Goal: Transaction & Acquisition: Purchase product/service

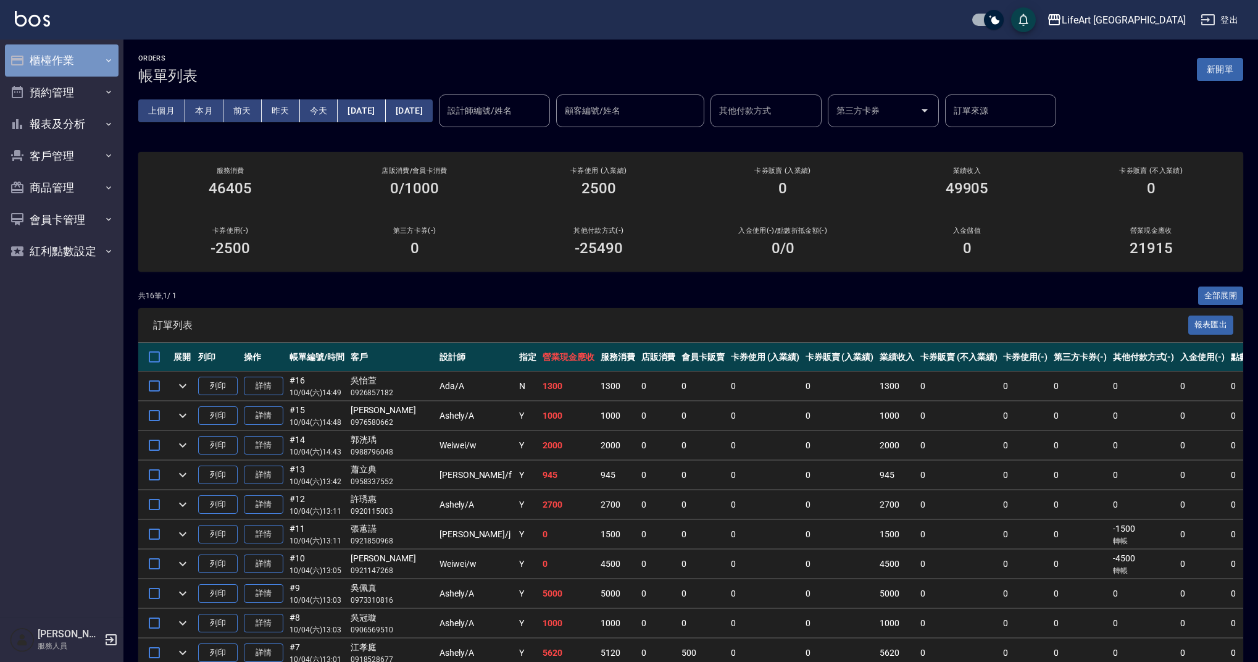
click at [72, 62] on button "櫃檯作業" at bounding box center [62, 60] width 114 height 32
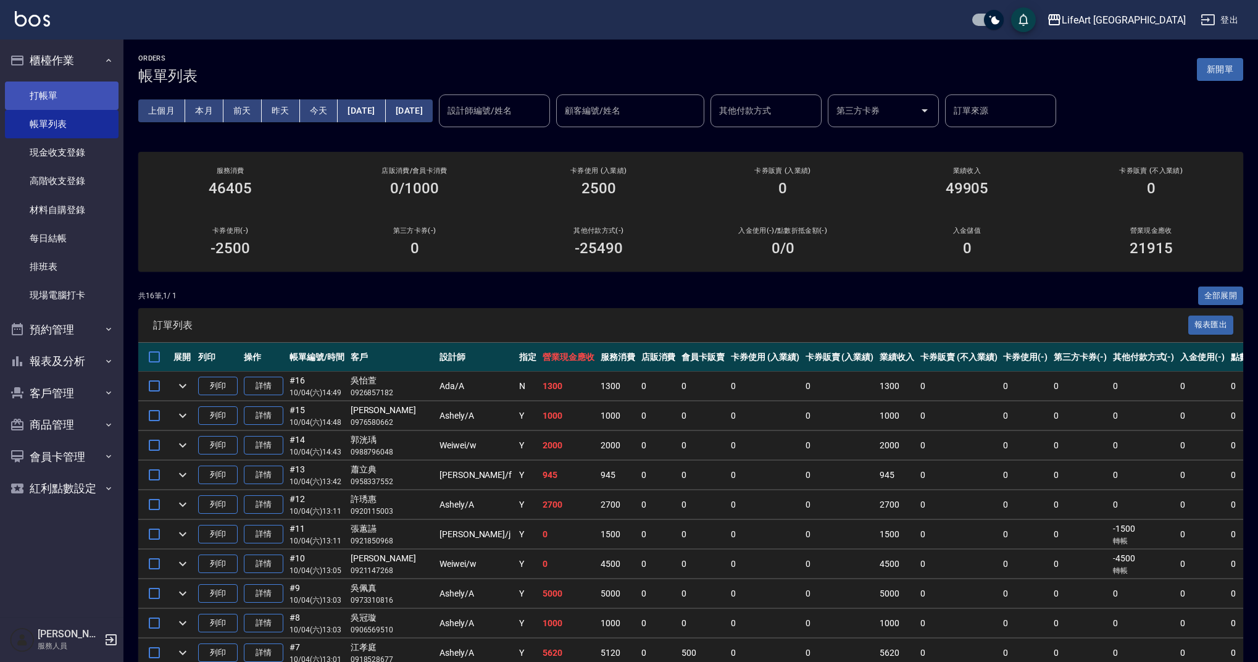
click at [90, 92] on link "打帳單" at bounding box center [62, 96] width 114 height 28
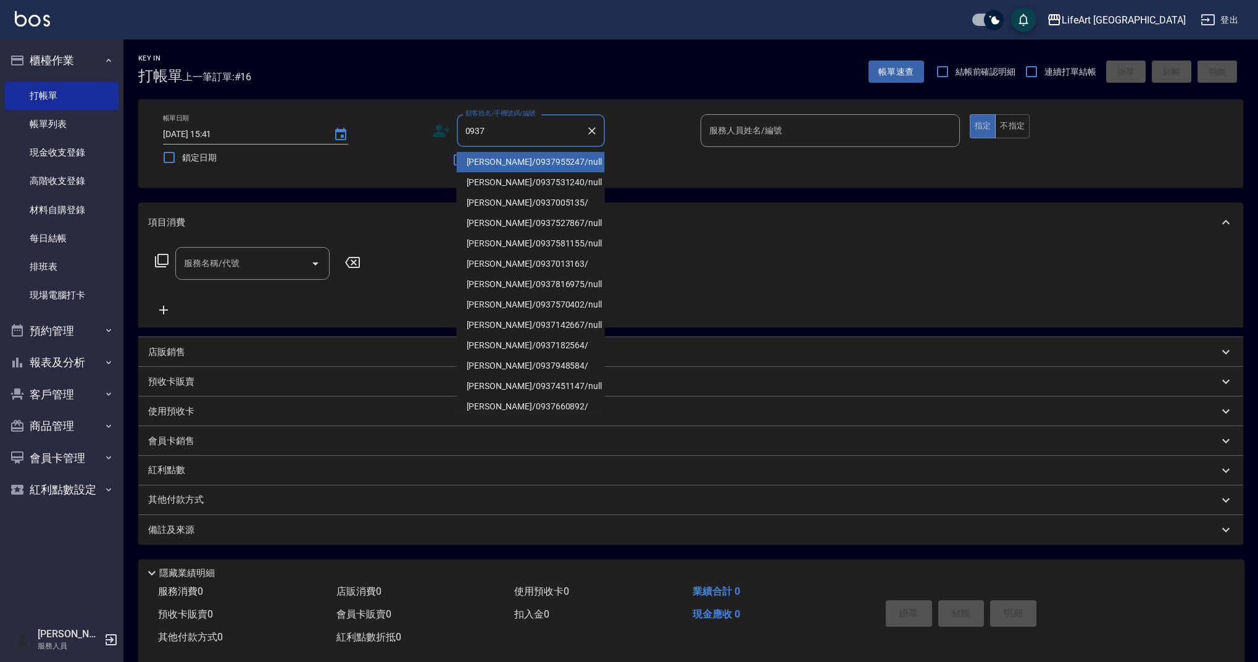
click at [498, 164] on li "吳珮綺/0937955247/null" at bounding box center [531, 162] width 148 height 20
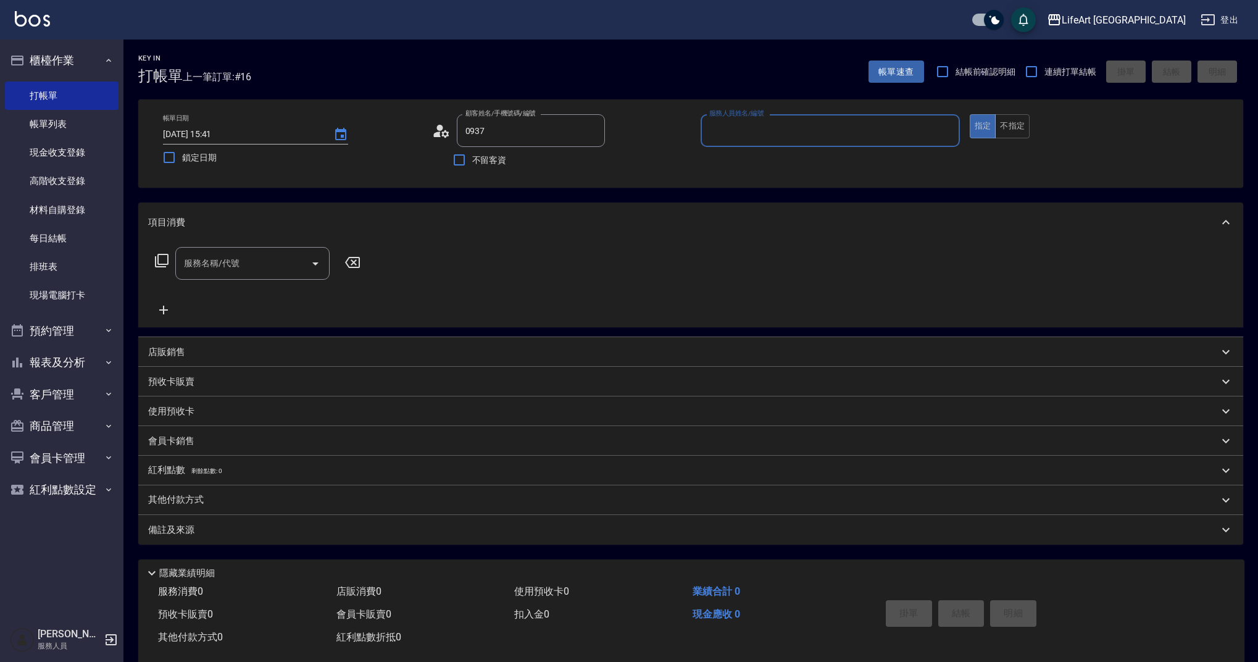
type input "吳珮綺/0937955247/null"
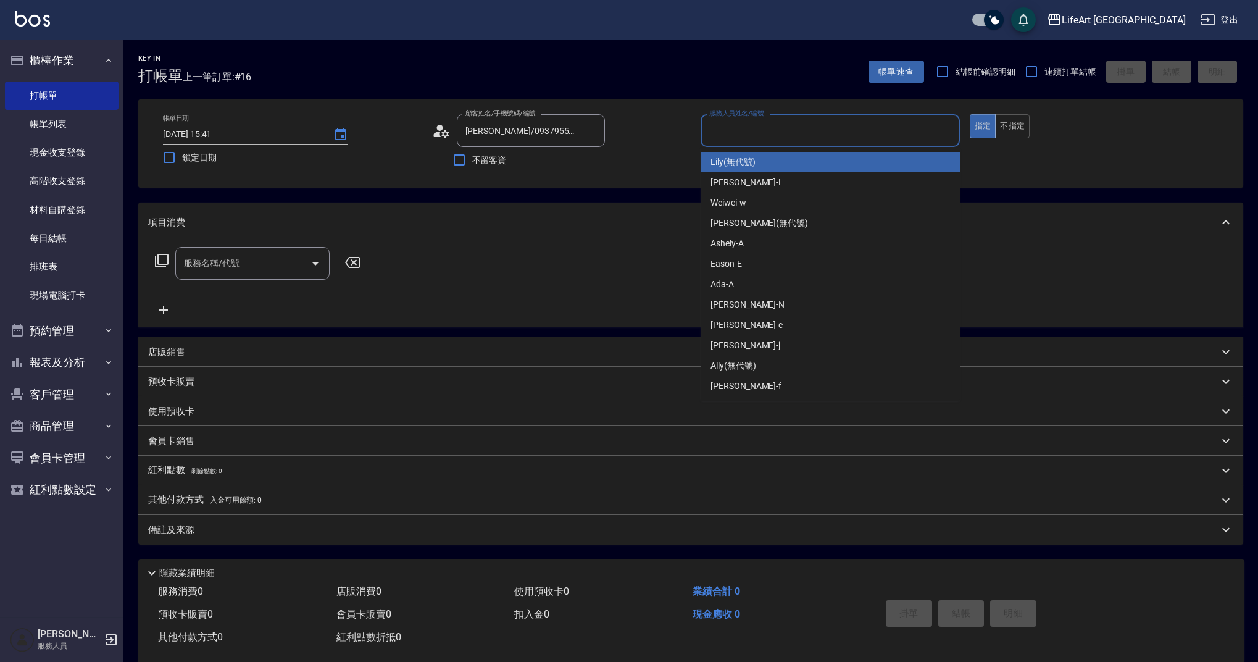
click at [760, 123] on input "服務人員姓名/編號" at bounding box center [830, 131] width 248 height 22
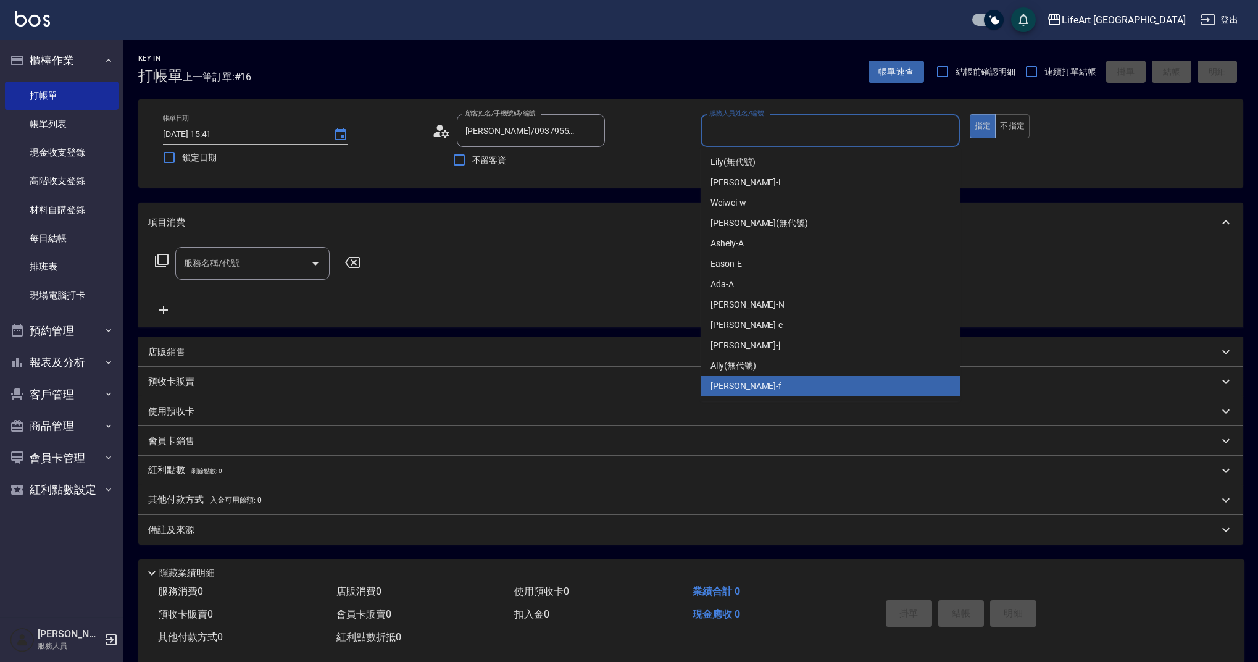
click at [745, 387] on div "Finney -f" at bounding box center [830, 386] width 259 height 20
type input "Finney-f"
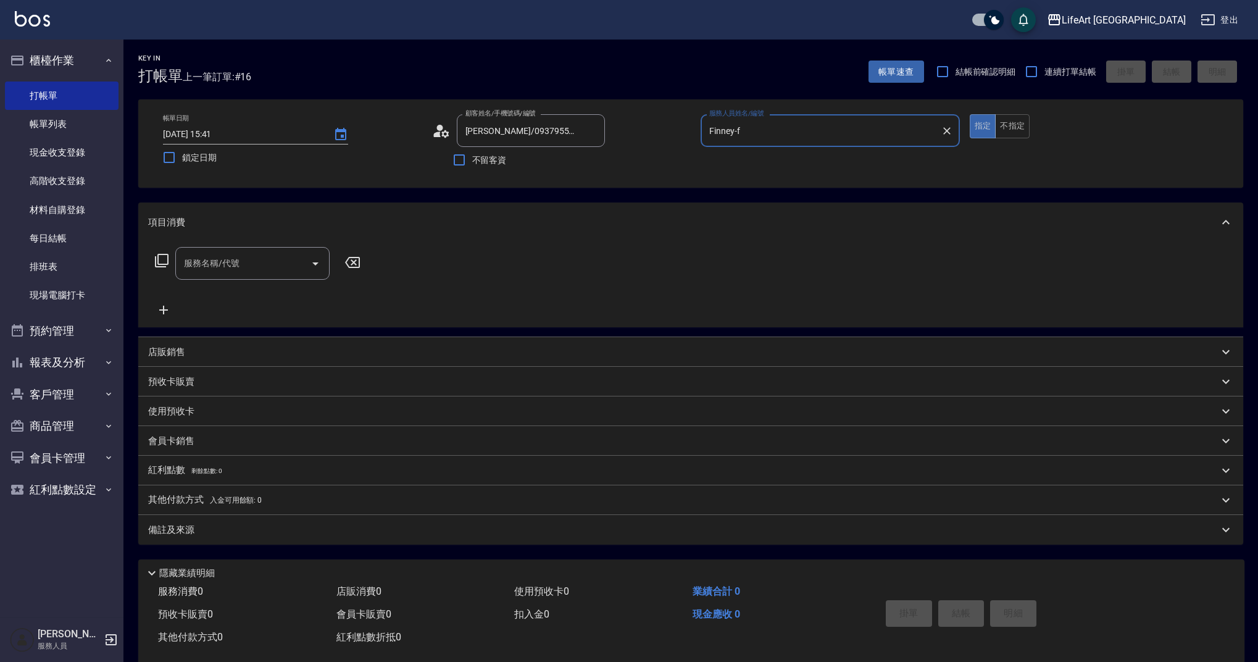
click at [230, 254] on input "服務名稱/代號" at bounding box center [243, 264] width 125 height 22
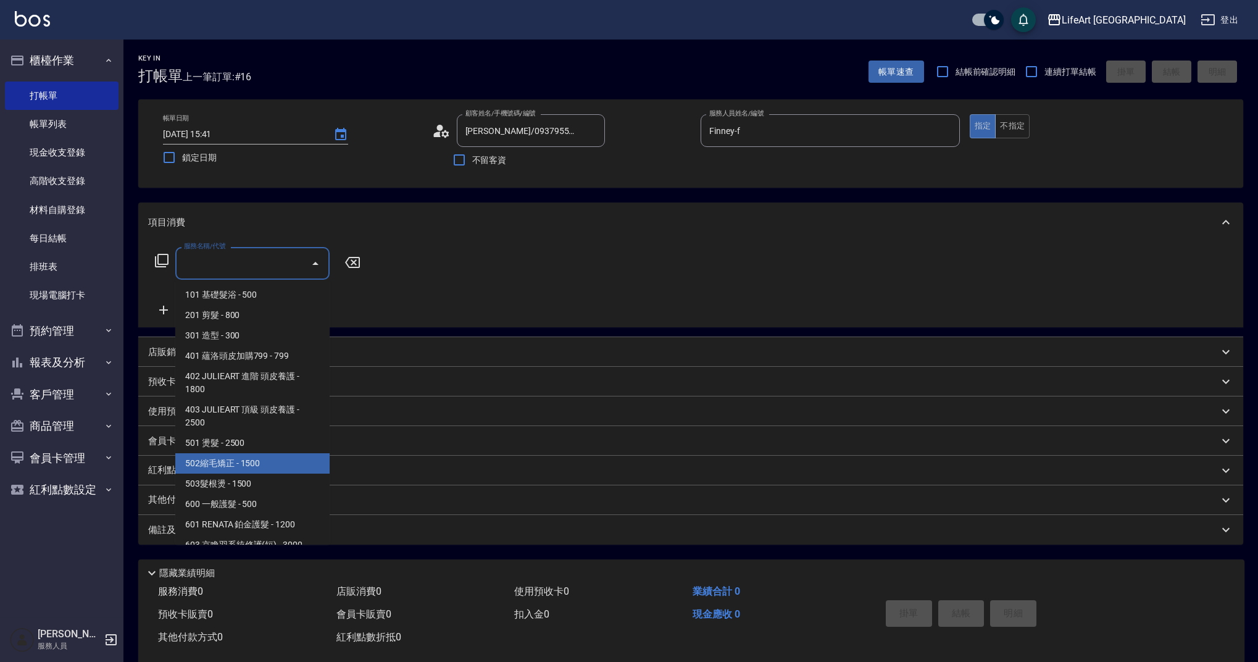
scroll to position [158, 0]
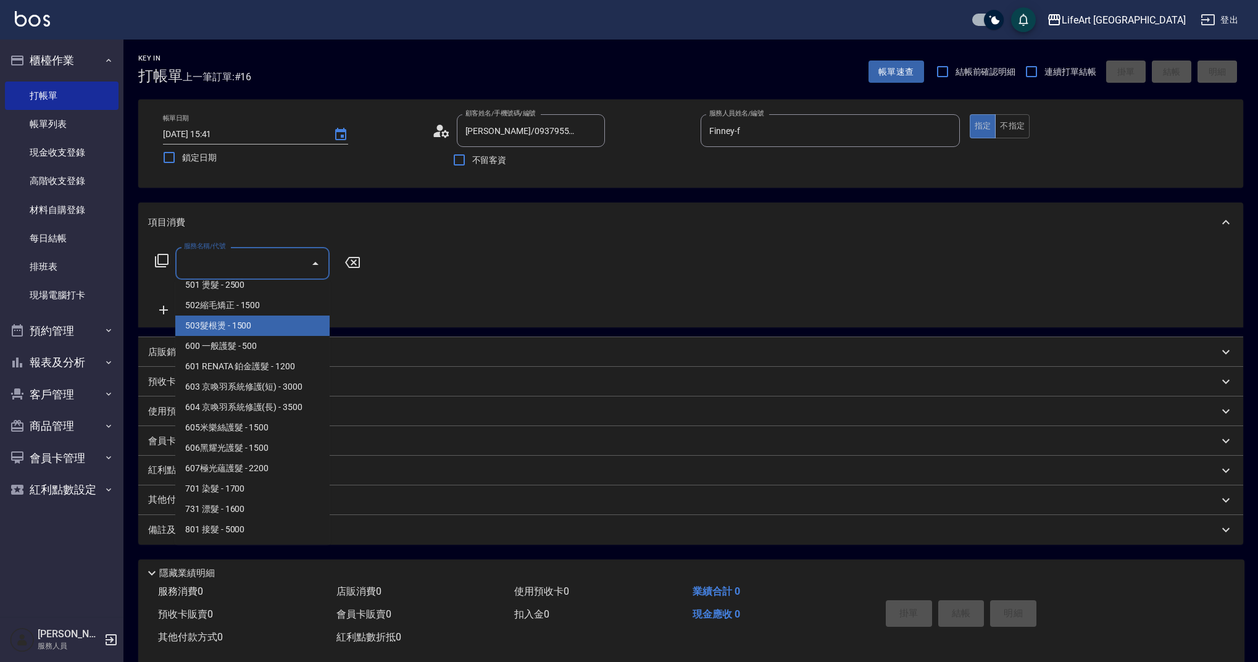
click at [267, 327] on span "503髮根燙 - 1500" at bounding box center [252, 326] width 154 height 20
type input "503髮根燙(503)"
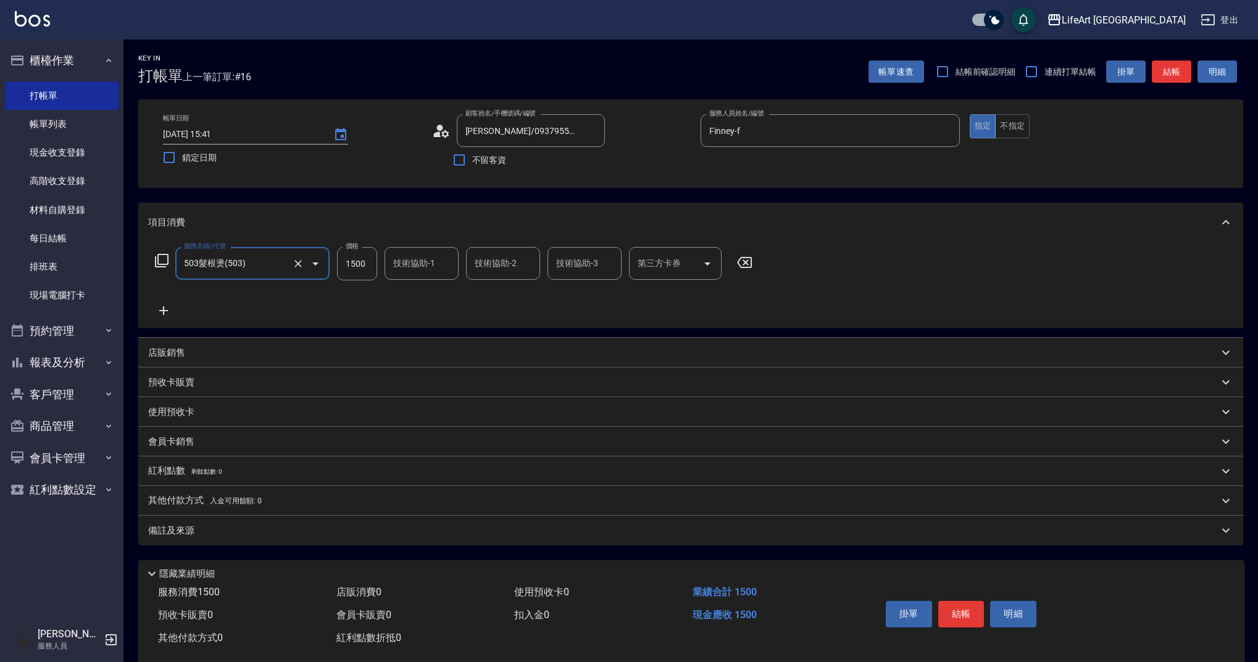
click at [167, 306] on icon at bounding box center [163, 310] width 31 height 15
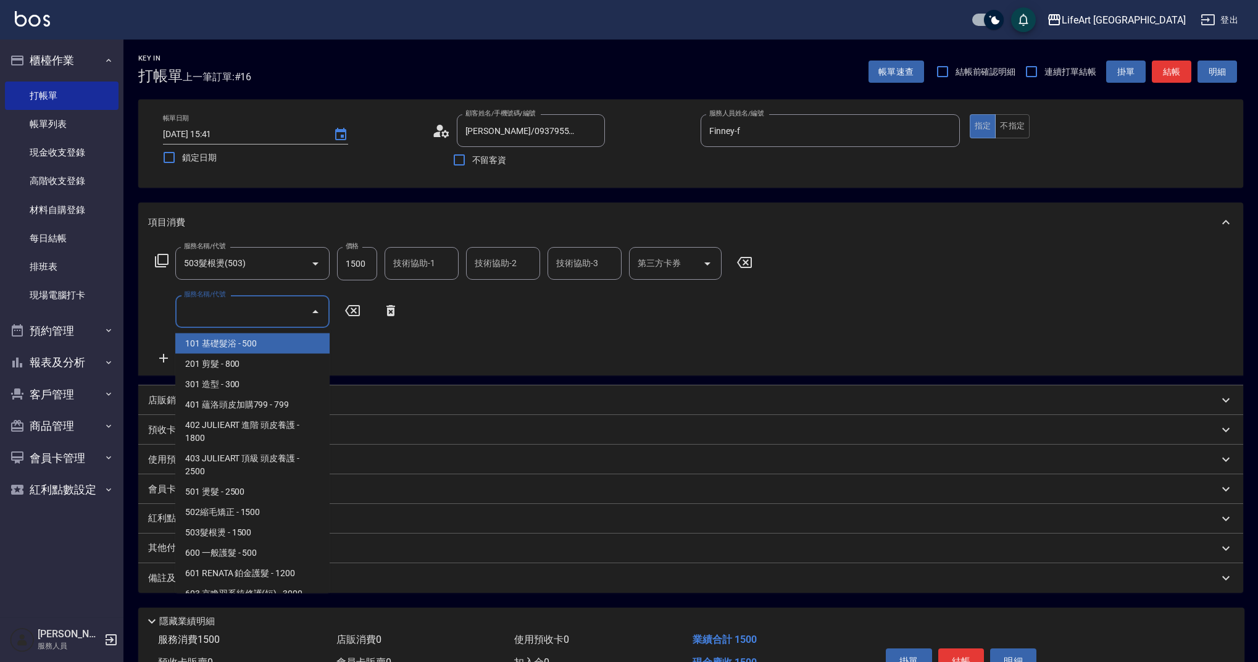
click at [225, 315] on input "服務名稱/代號" at bounding box center [243, 312] width 125 height 22
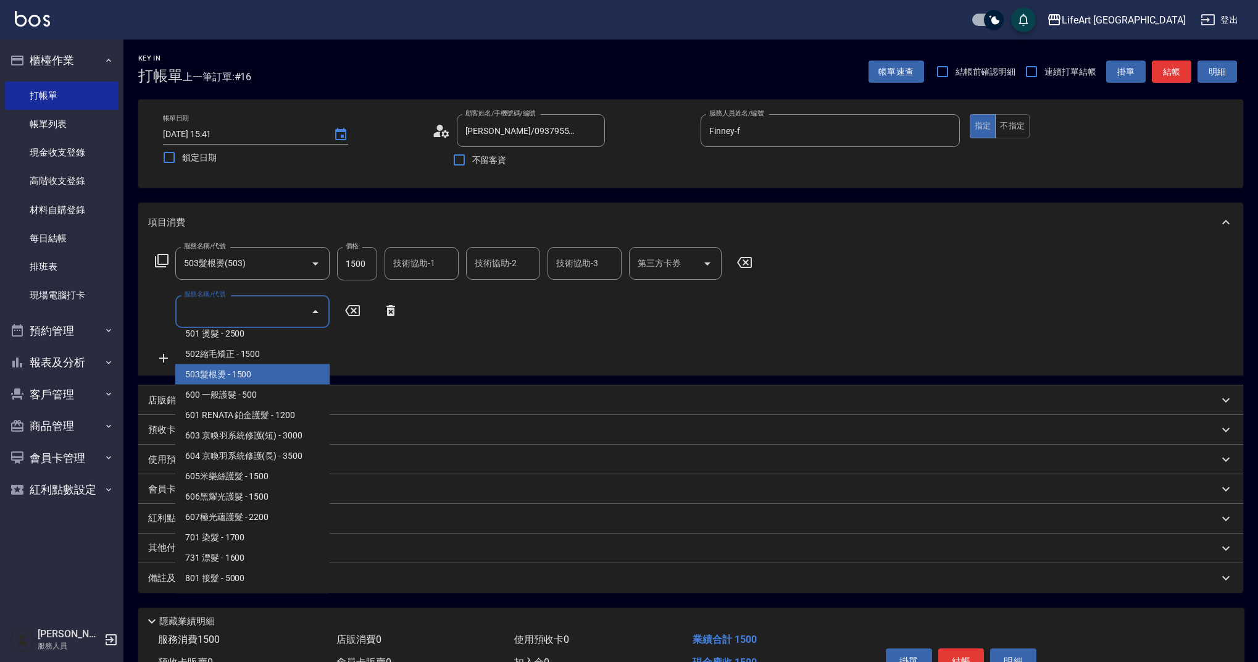
scroll to position [0, 0]
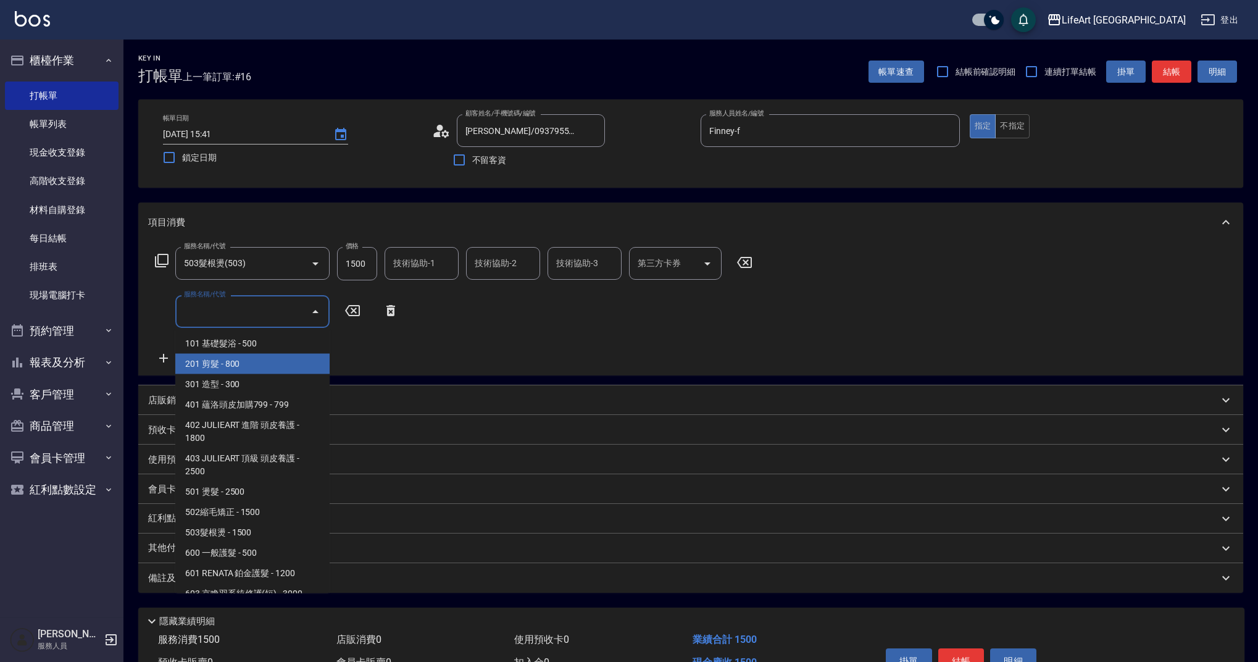
click at [264, 362] on span "201 剪髮 - 800" at bounding box center [252, 364] width 154 height 20
type input "201 剪髮(201)"
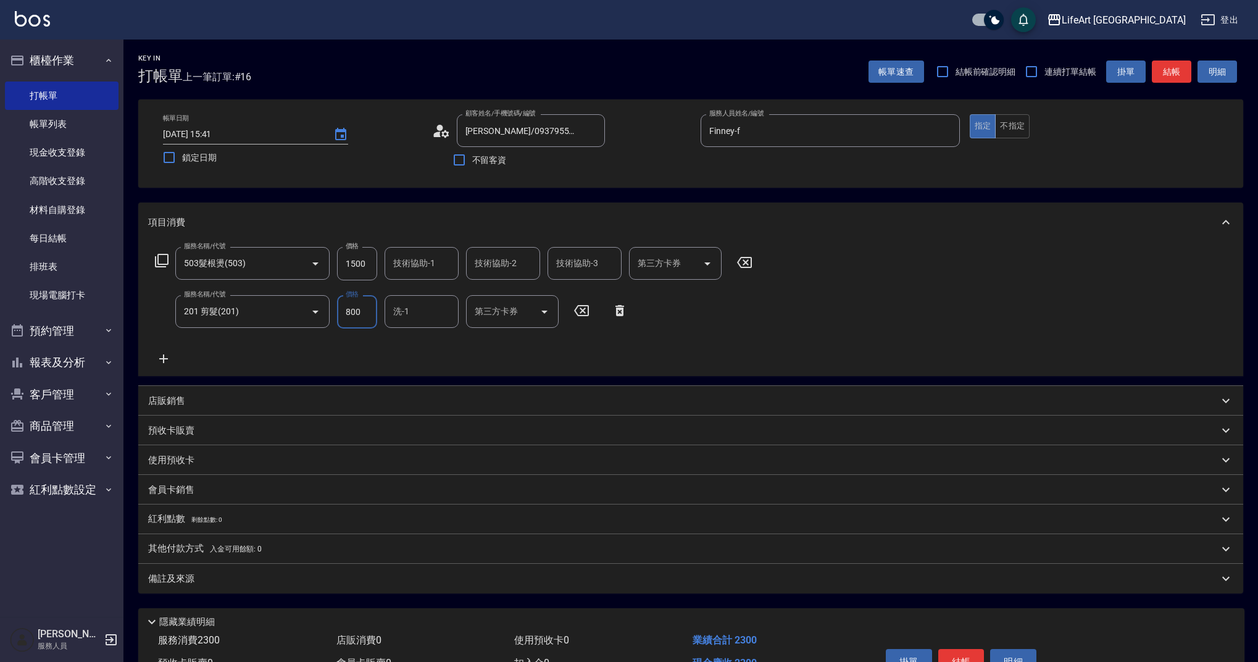
drag, startPoint x: 368, startPoint y: 311, endPoint x: 339, endPoint y: 309, distance: 29.0
click at [339, 309] on input "800" at bounding box center [357, 311] width 40 height 33
type input "1300"
click at [229, 587] on div "備註及來源" at bounding box center [690, 579] width 1105 height 30
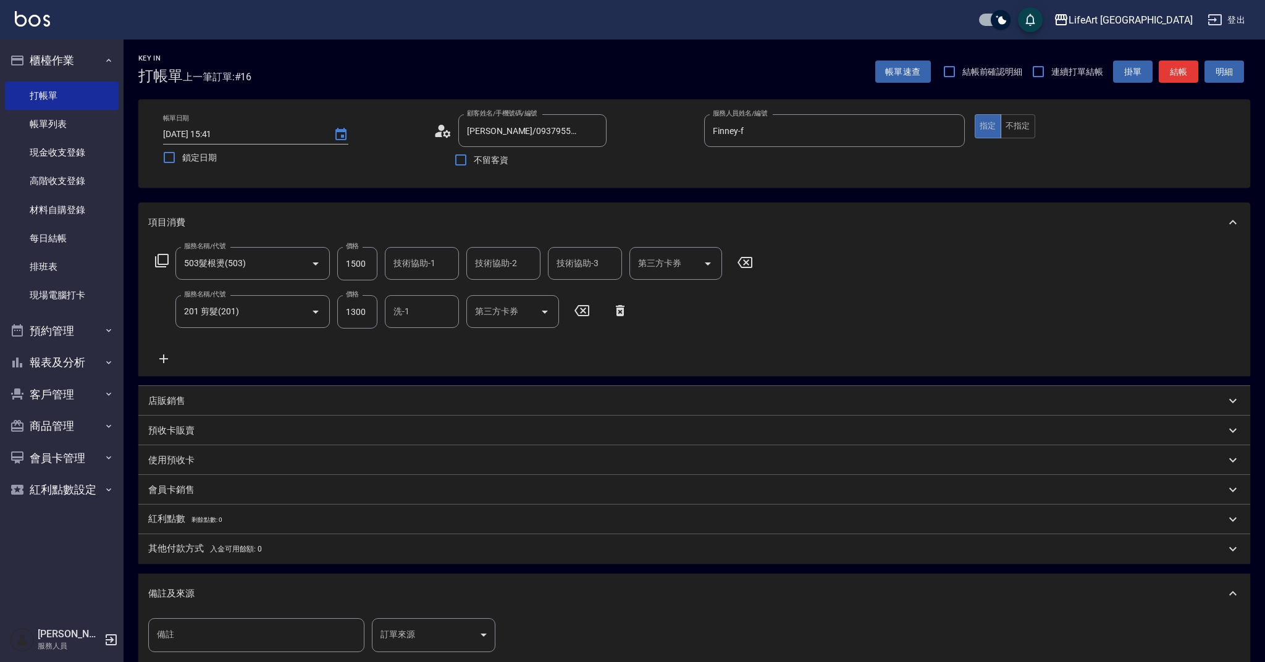
click at [409, 632] on body "LifeArt 蘆洲 登出 櫃檯作業 打帳單 帳單列表 現金收支登錄 高階收支登錄 材料自購登錄 每日結帳 排班表 現場電腦打卡 預約管理 預約管理 單日預約…" at bounding box center [632, 405] width 1265 height 811
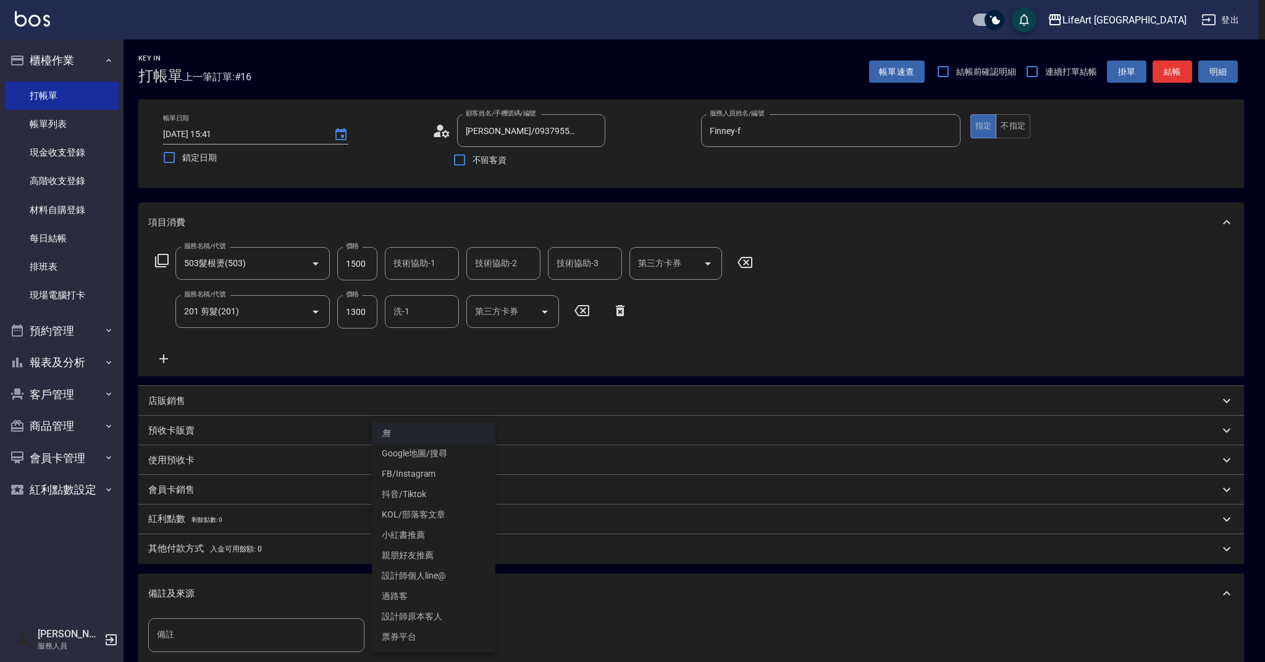
click at [416, 618] on li "設計師原本客人" at bounding box center [433, 616] width 123 height 20
type input "設計師原本客人"
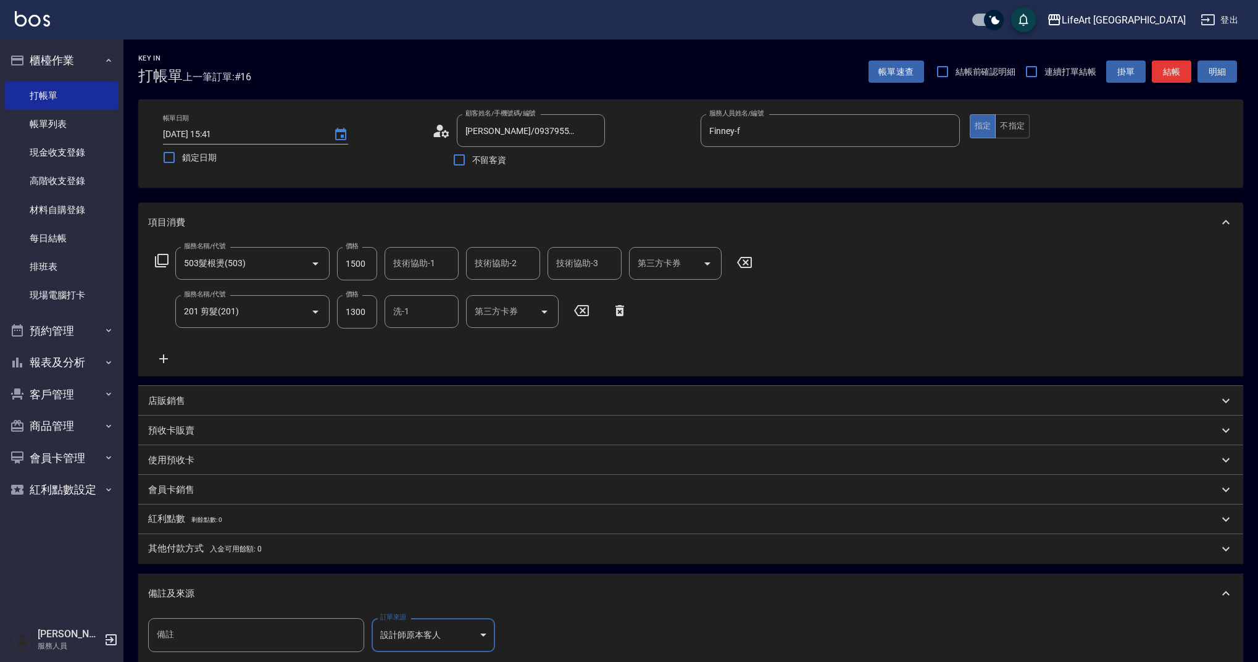
click at [453, 593] on div "備註及來源" at bounding box center [683, 593] width 1071 height 13
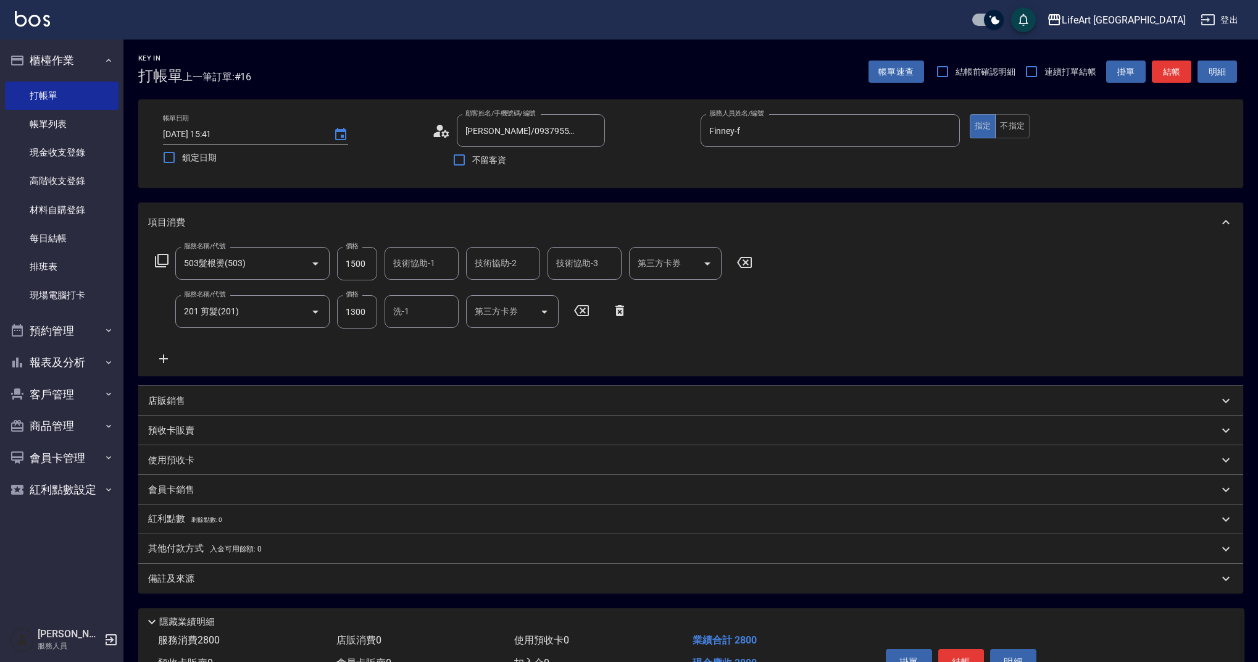
scroll to position [56, 0]
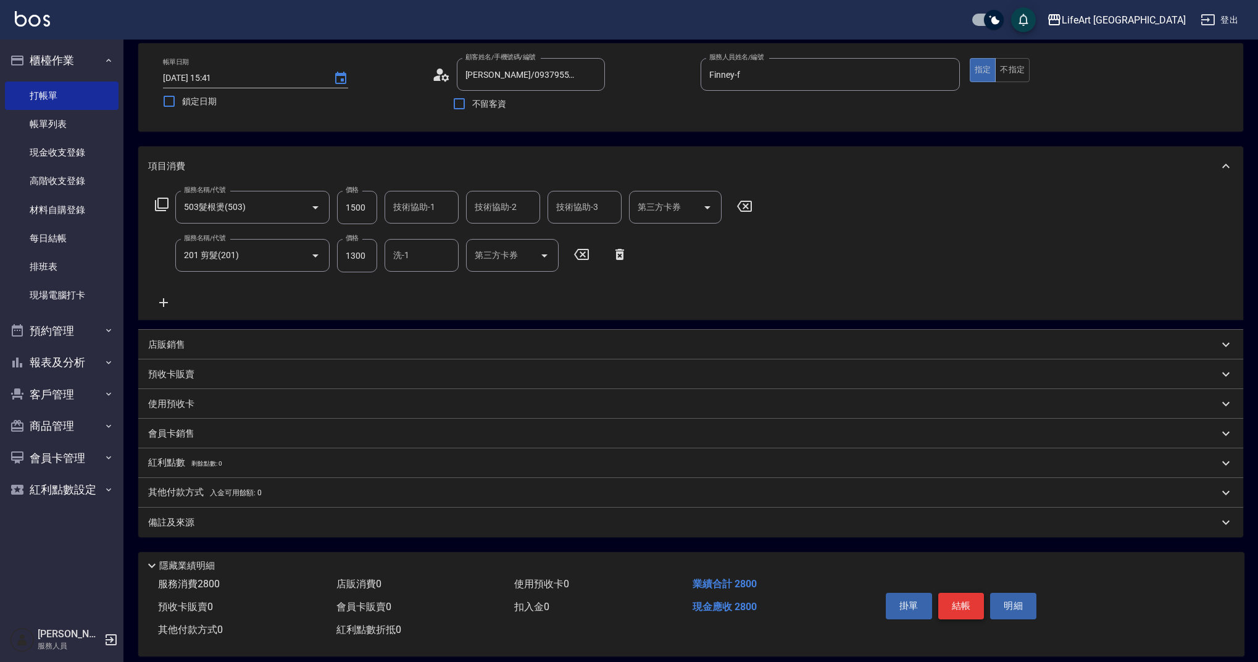
click at [968, 606] on button "結帳" at bounding box center [962, 606] width 46 height 26
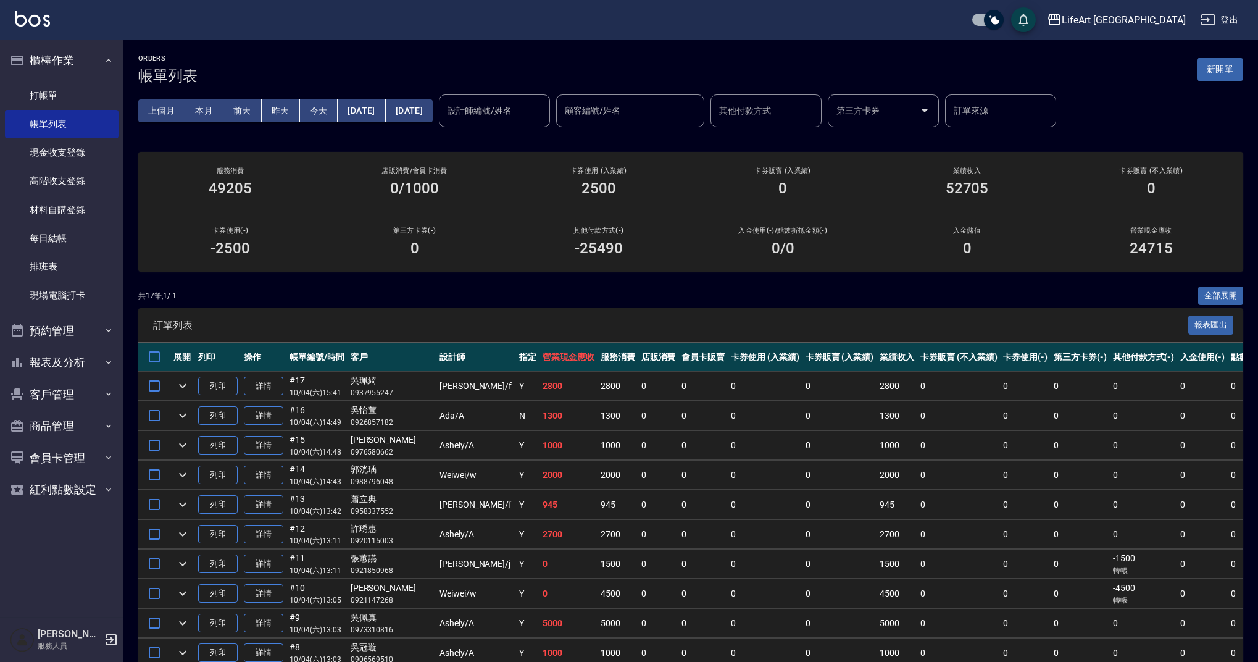
scroll to position [141, 0]
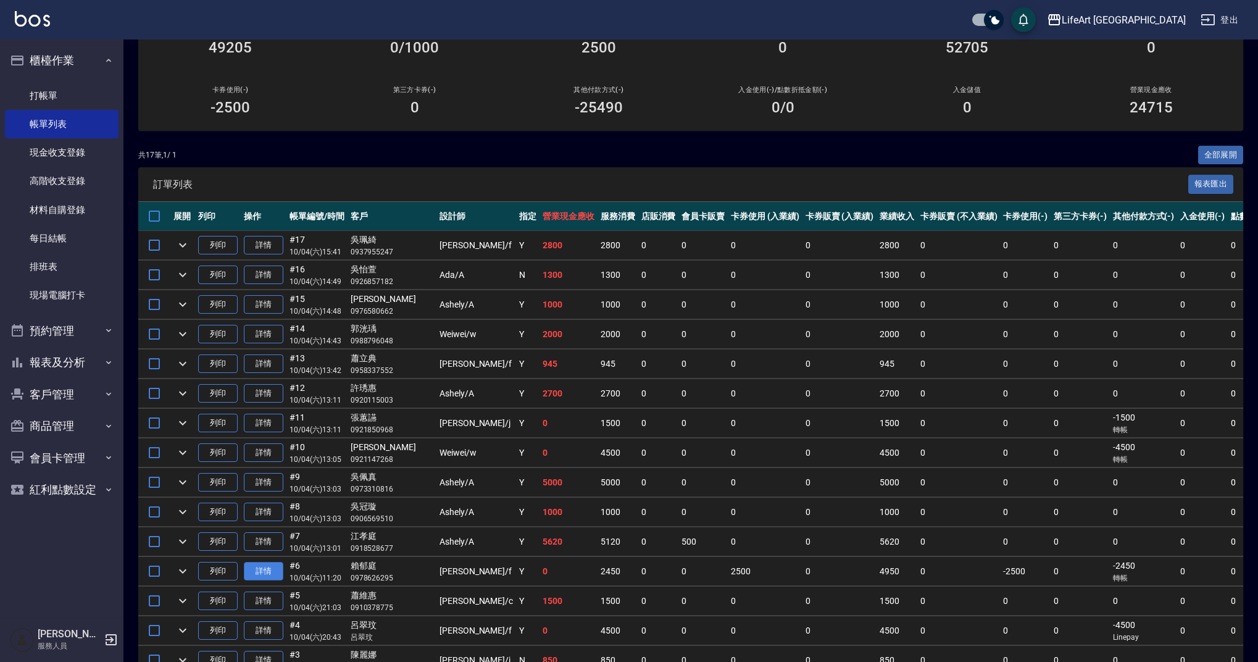
click at [276, 570] on link "詳情" at bounding box center [264, 571] width 40 height 19
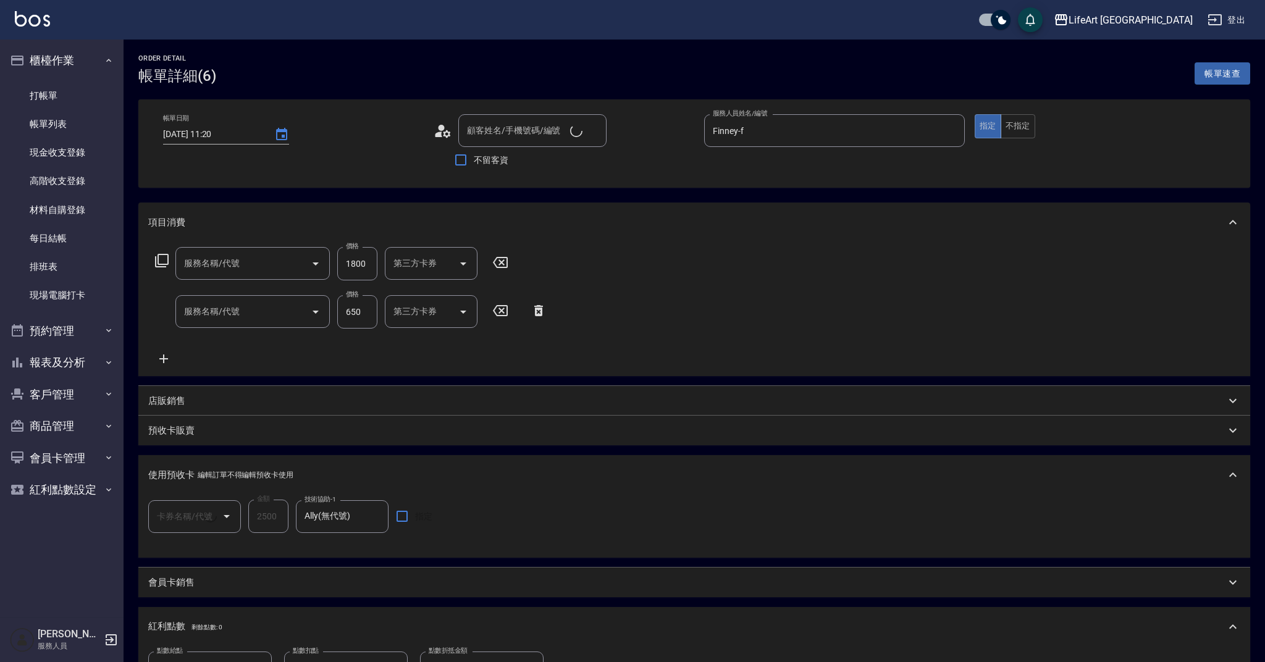
type input "2025/10/04 11:20"
type input "Finney-f"
type input "4"
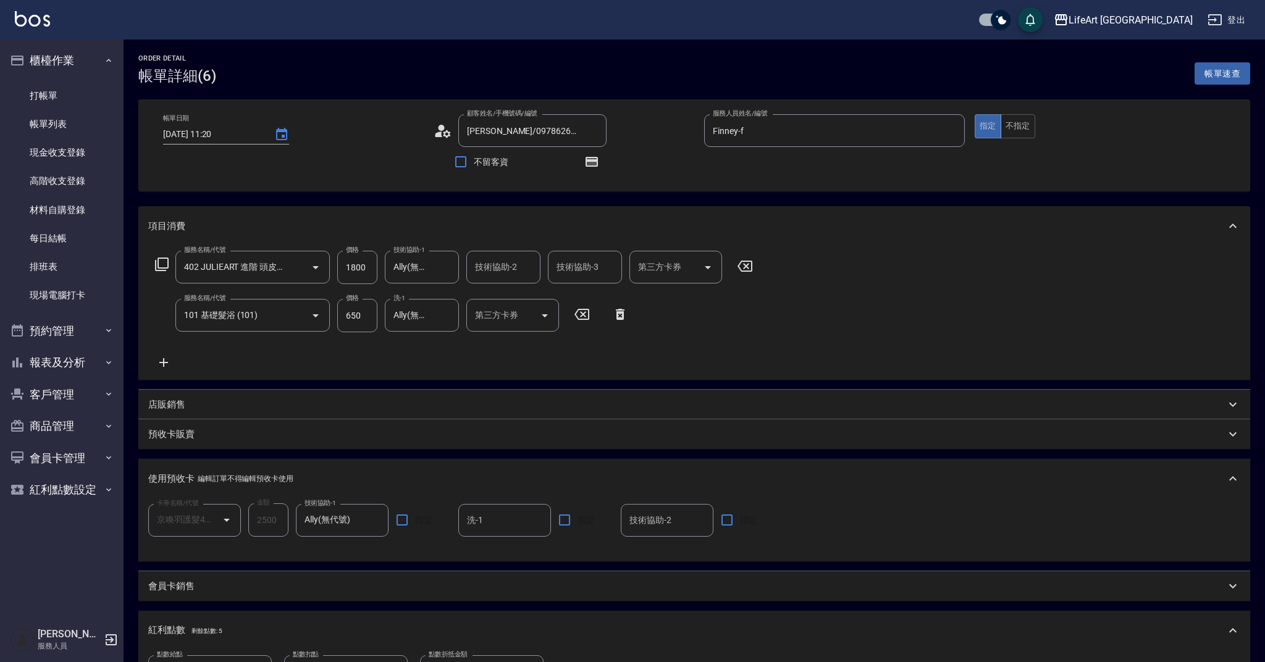
type input "賴郁庭/0978626295/null"
type input "京喚羽護髮4次(1/1)"
type input "402 JULIEART 進階 頭皮養護(402)"
type input "101 基礎髮浴 (101)"
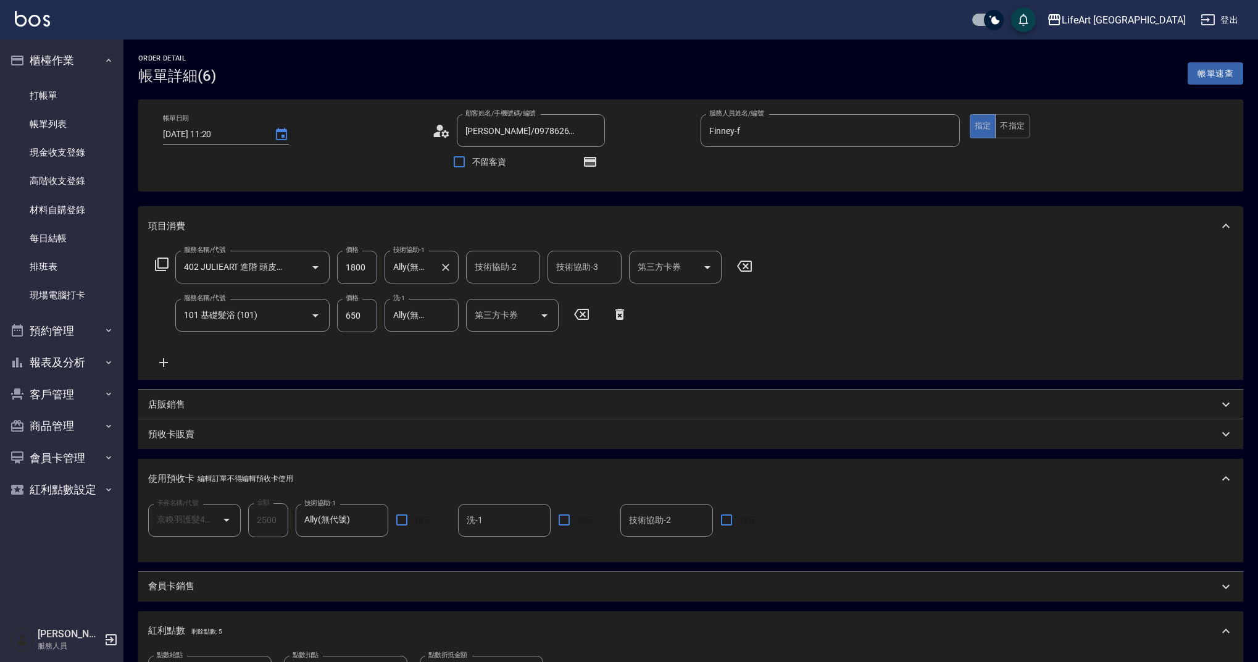
click at [446, 269] on icon "Clear" at bounding box center [446, 267] width 12 height 12
click at [416, 274] on input "技術協助-1" at bounding box center [421, 267] width 63 height 22
click at [408, 557] on div "Ally (無代號)" at bounding box center [422, 567] width 74 height 20
type input "Ally(無代號)"
click at [453, 312] on button "Clear" at bounding box center [445, 315] width 17 height 17
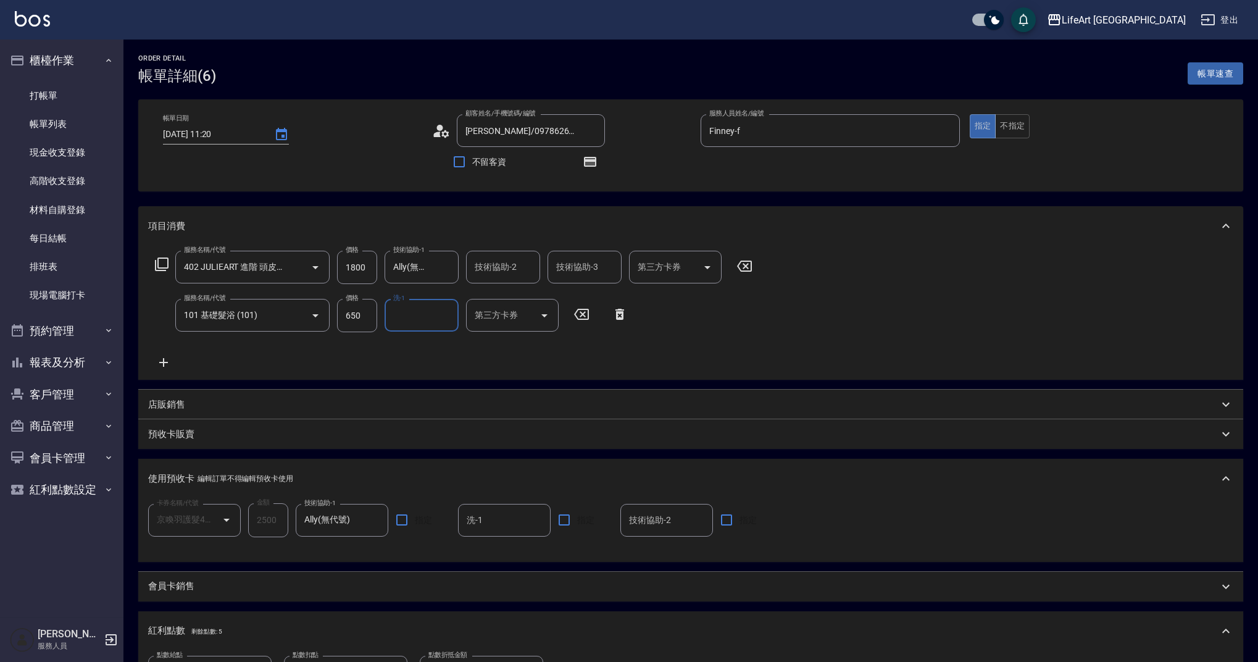
scroll to position [432, 0]
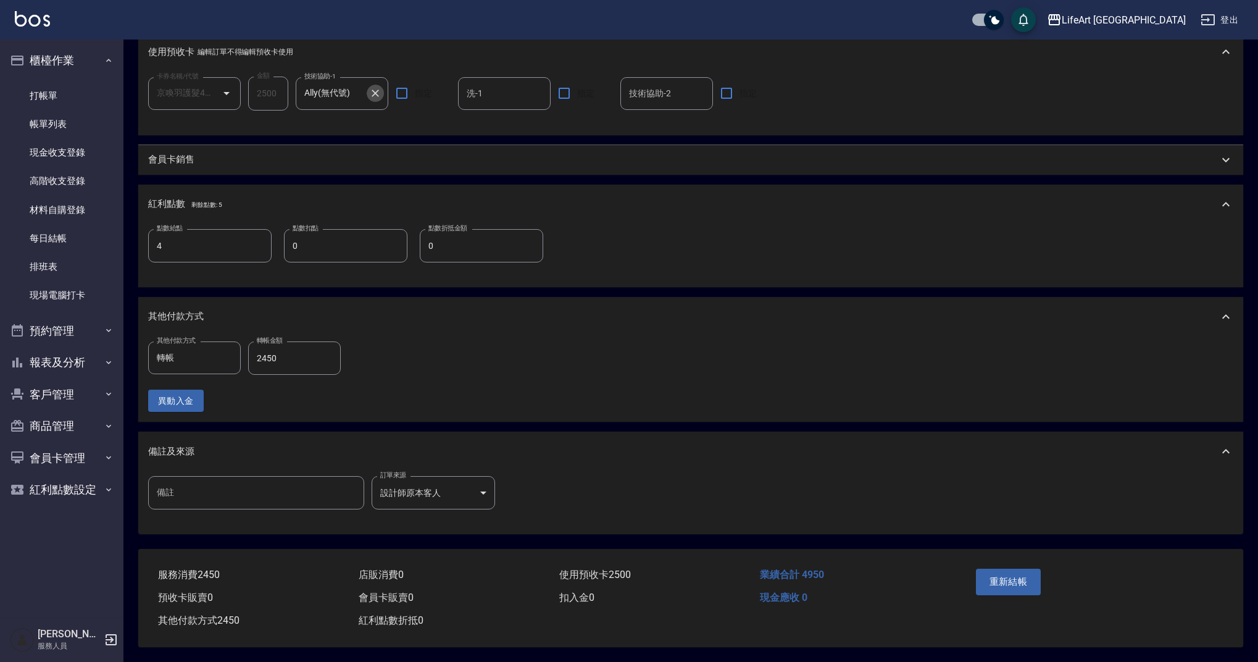
click at [380, 88] on icon "Clear" at bounding box center [375, 93] width 12 height 12
click at [1009, 572] on button "重新結帳" at bounding box center [1008, 582] width 65 height 26
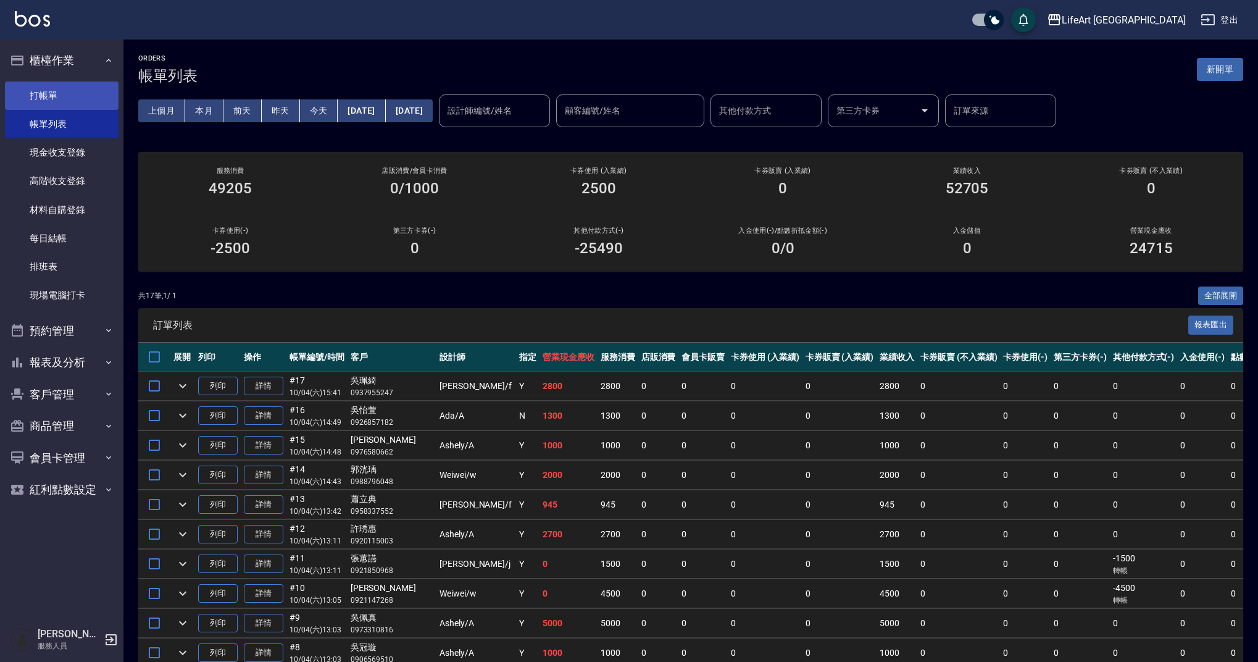
click at [64, 98] on link "打帳單" at bounding box center [62, 96] width 114 height 28
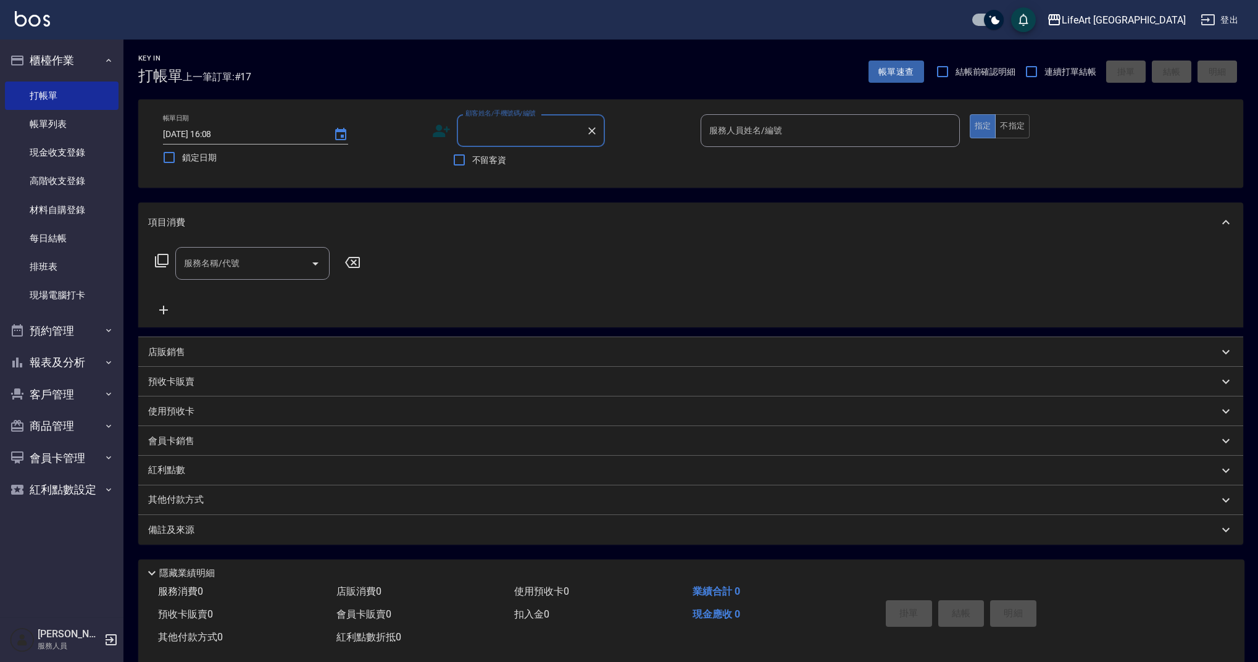
click at [491, 136] on input "顧客姓名/手機號碼/編號" at bounding box center [522, 131] width 119 height 22
click at [496, 157] on li "[PERSON_NAME]/0937013163/" at bounding box center [531, 162] width 148 height 20
type input "[PERSON_NAME]/0937013163/"
type input "Weiwei-w"
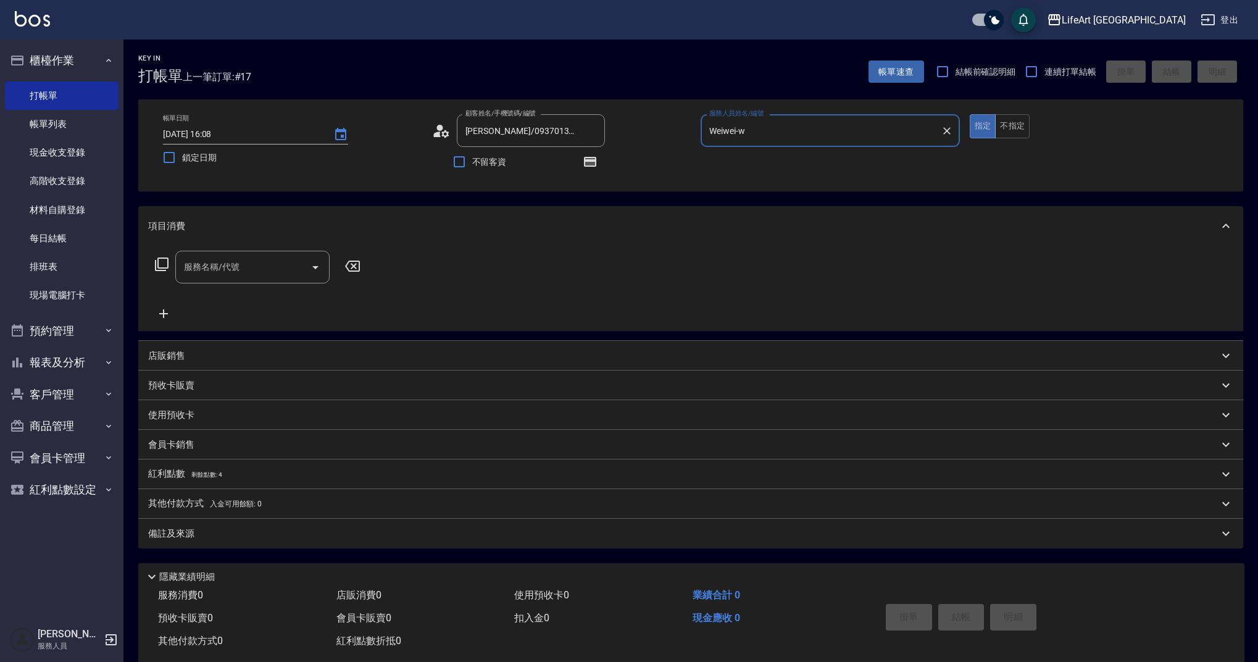
click at [227, 264] on div "服務名稱/代號 服務名稱/代號" at bounding box center [252, 267] width 154 height 33
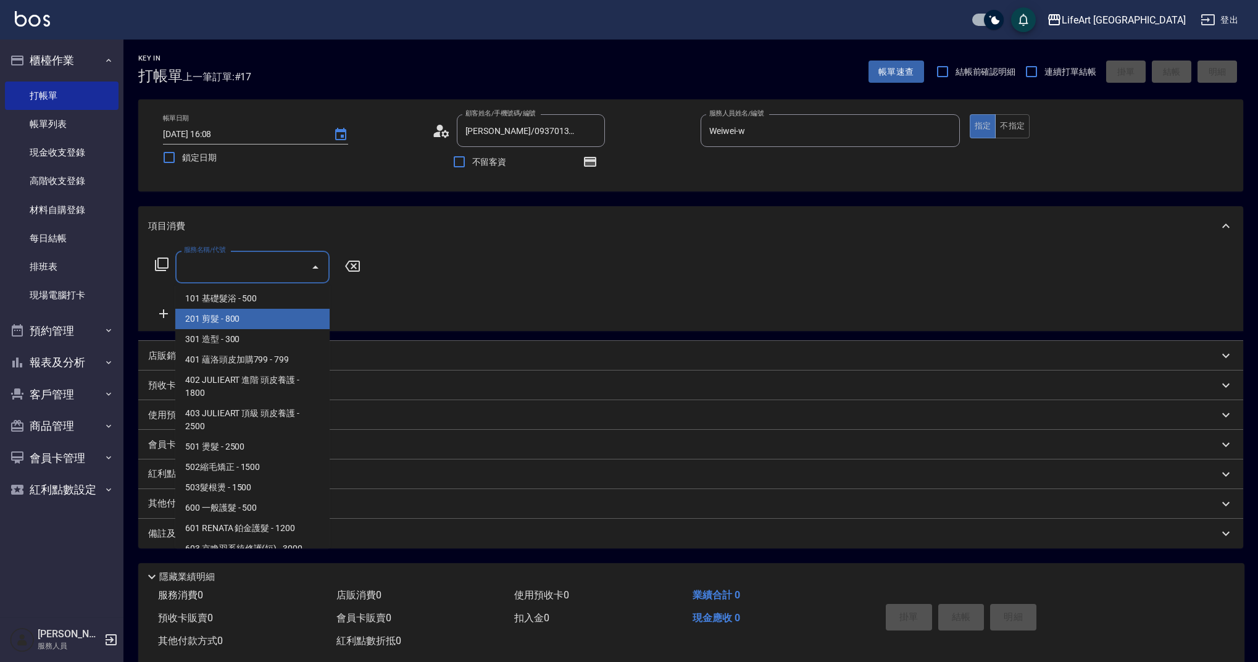
click at [219, 324] on span "201 剪髮 - 800" at bounding box center [252, 319] width 154 height 20
type input "201 剪髮(201)"
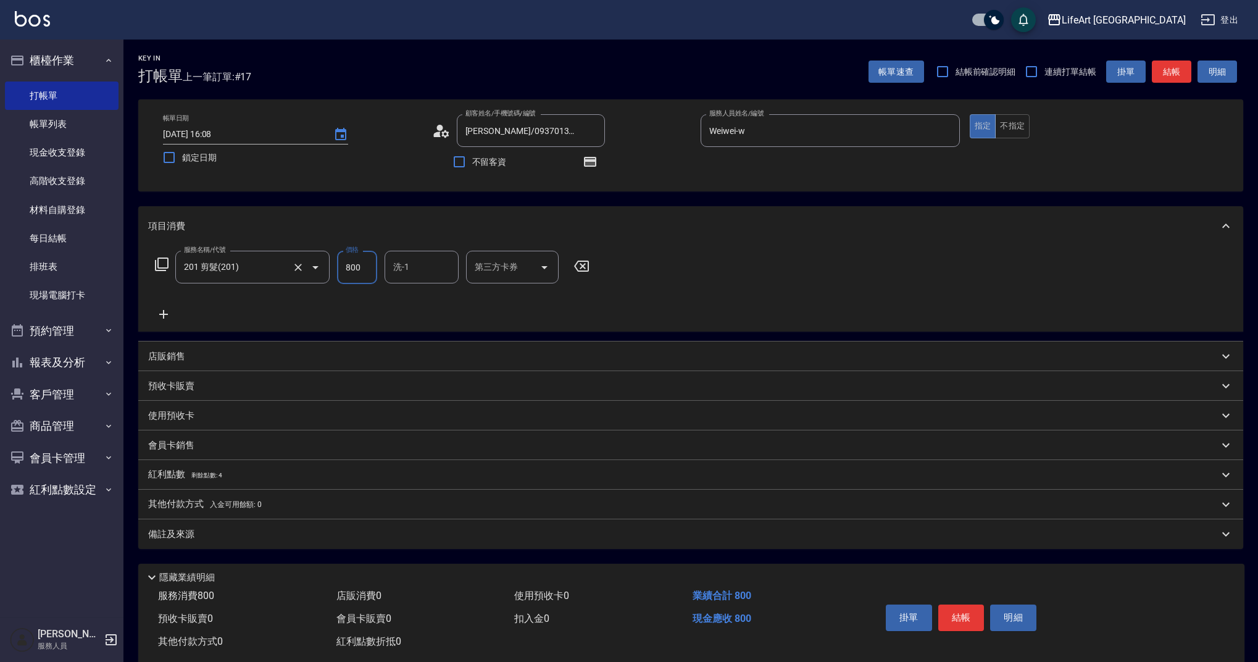
drag, startPoint x: 370, startPoint y: 266, endPoint x: 327, endPoint y: 264, distance: 43.9
click at [327, 264] on div "服務名稱/代號 201 剪髮(201) 服務名稱/代號 價格 800 價格 洗-1 洗-1 第三方卡券 第三方卡券" at bounding box center [372, 267] width 449 height 33
click at [401, 279] on div "洗-1" at bounding box center [422, 267] width 74 height 33
type input "1000"
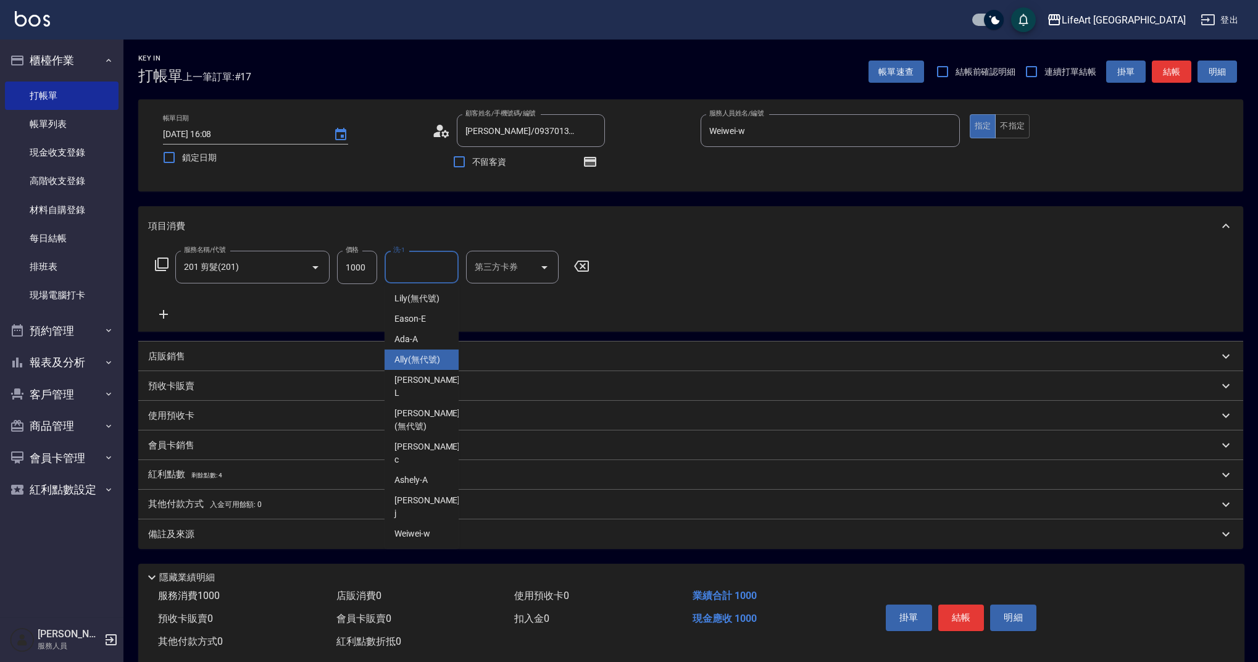
click at [421, 359] on span "Ally (無代號)" at bounding box center [418, 359] width 46 height 13
type input "Ally(無代號)"
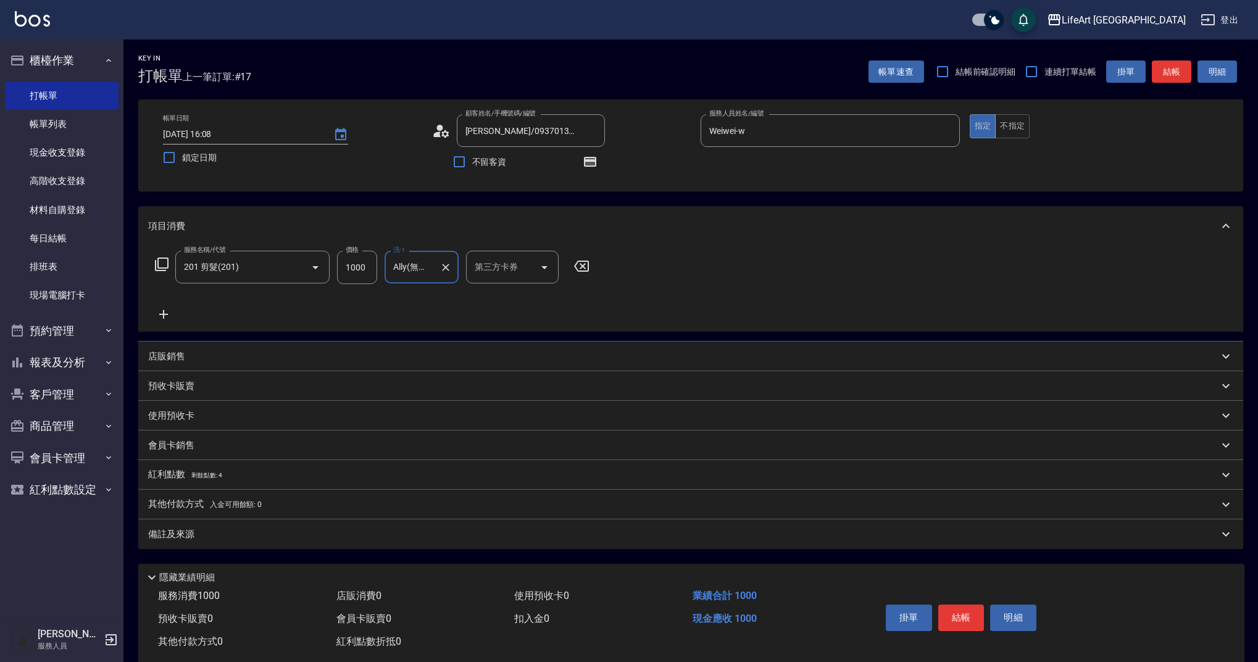
click at [216, 478] on span "剩餘點數: 4" at bounding box center [206, 475] width 31 height 7
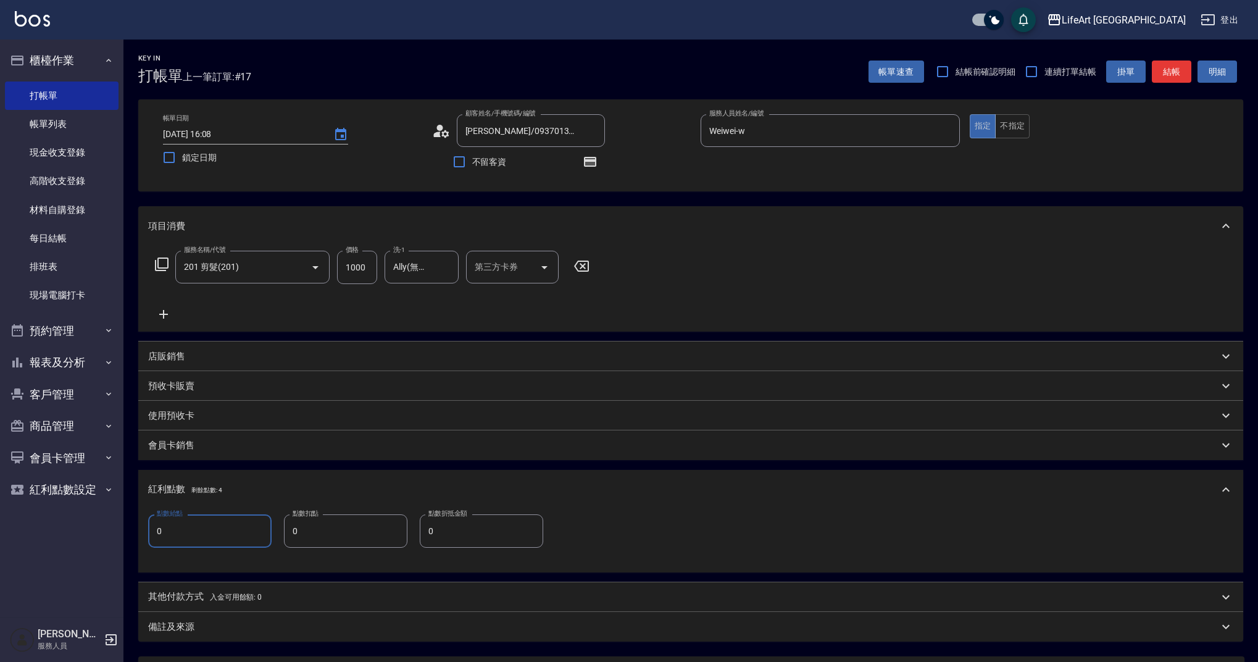
click at [147, 532] on div "點數給點 0 點數給點 點數扣點 0 點數扣點 點數折抵金額 0 點數折抵金額" at bounding box center [690, 540] width 1105 height 63
type input "2"
click at [260, 624] on div "備註及來源" at bounding box center [683, 627] width 1071 height 13
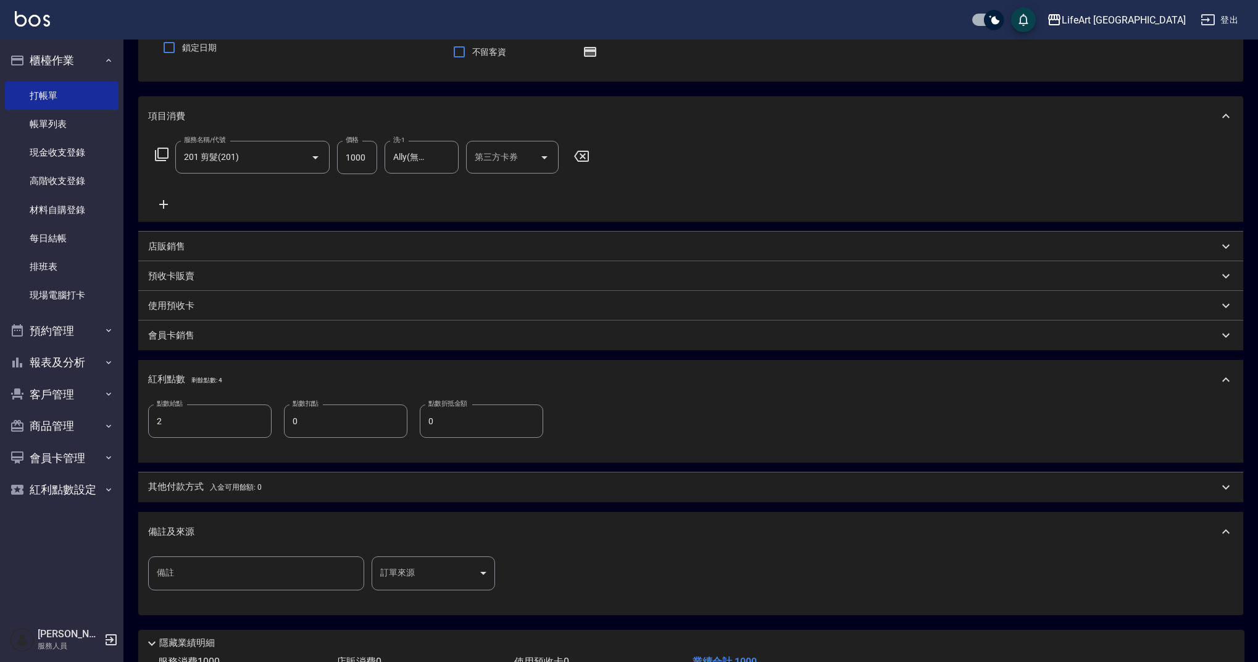
scroll to position [139, 0]
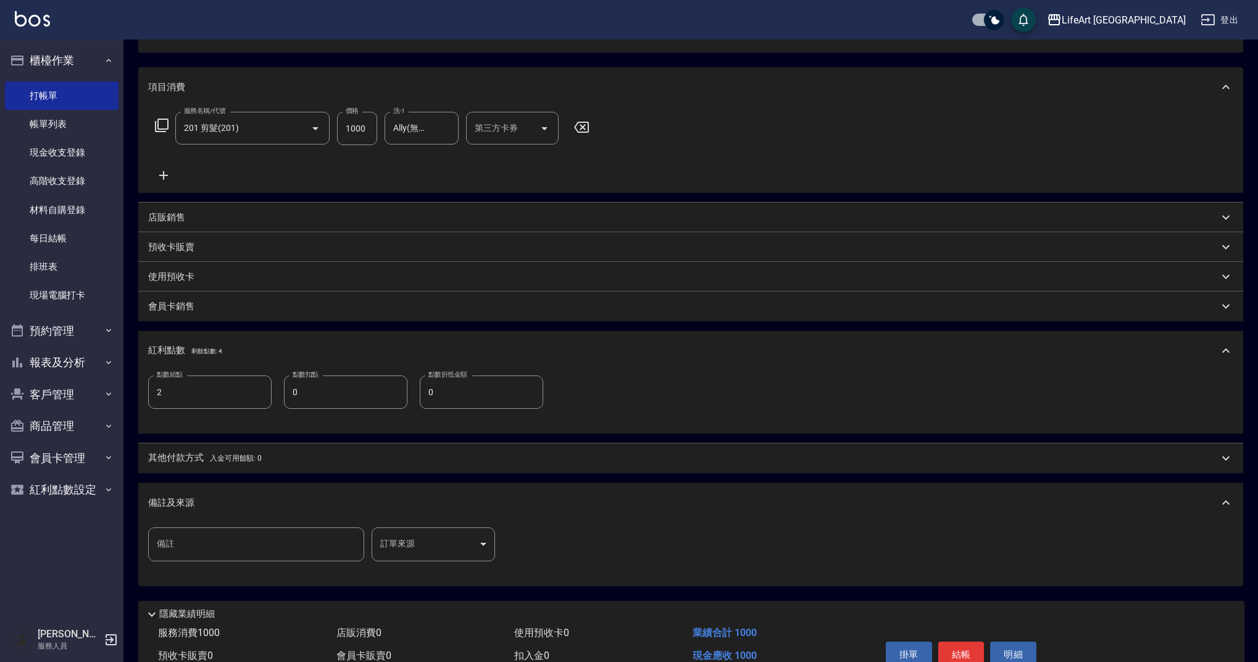
click at [445, 546] on body "LifeArt 蘆洲 登出 櫃檯作業 打帳單 帳單列表 現金收支登錄 高階收支登錄 材料自購登錄 每日結帳 排班表 現場電腦打卡 預約管理 預約管理 單日預約…" at bounding box center [629, 290] width 1258 height 859
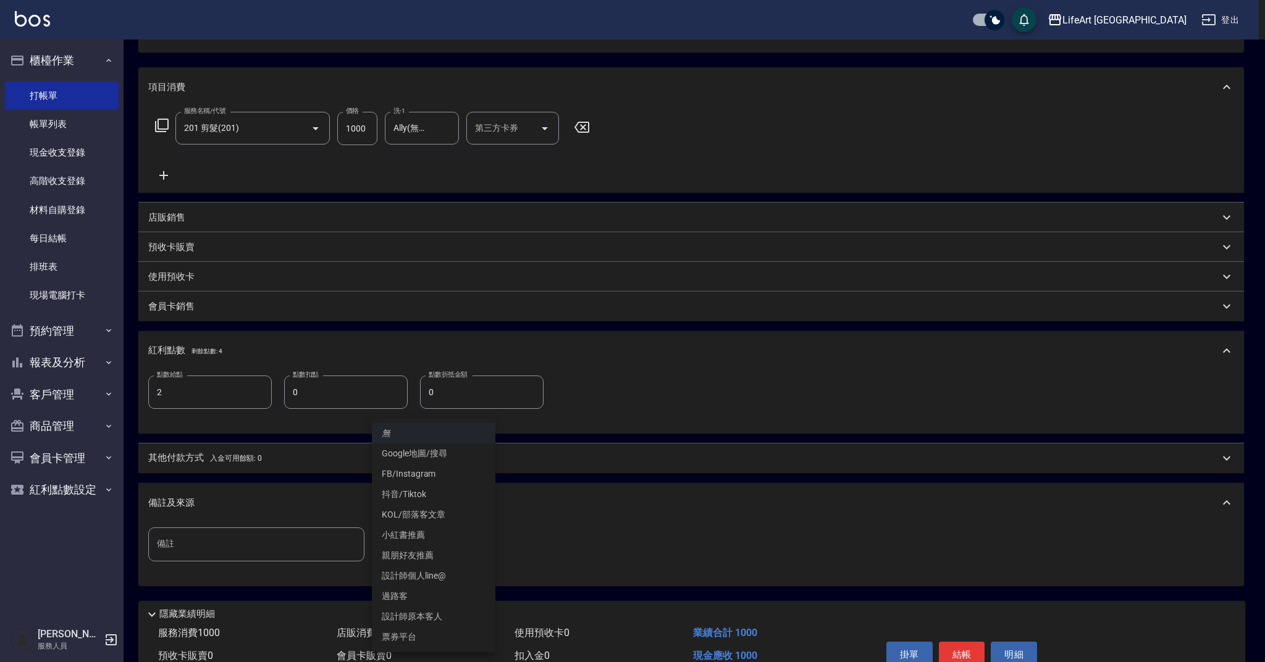
click at [438, 614] on li "設計師原本客人" at bounding box center [433, 616] width 123 height 20
type input "設計師原本客人"
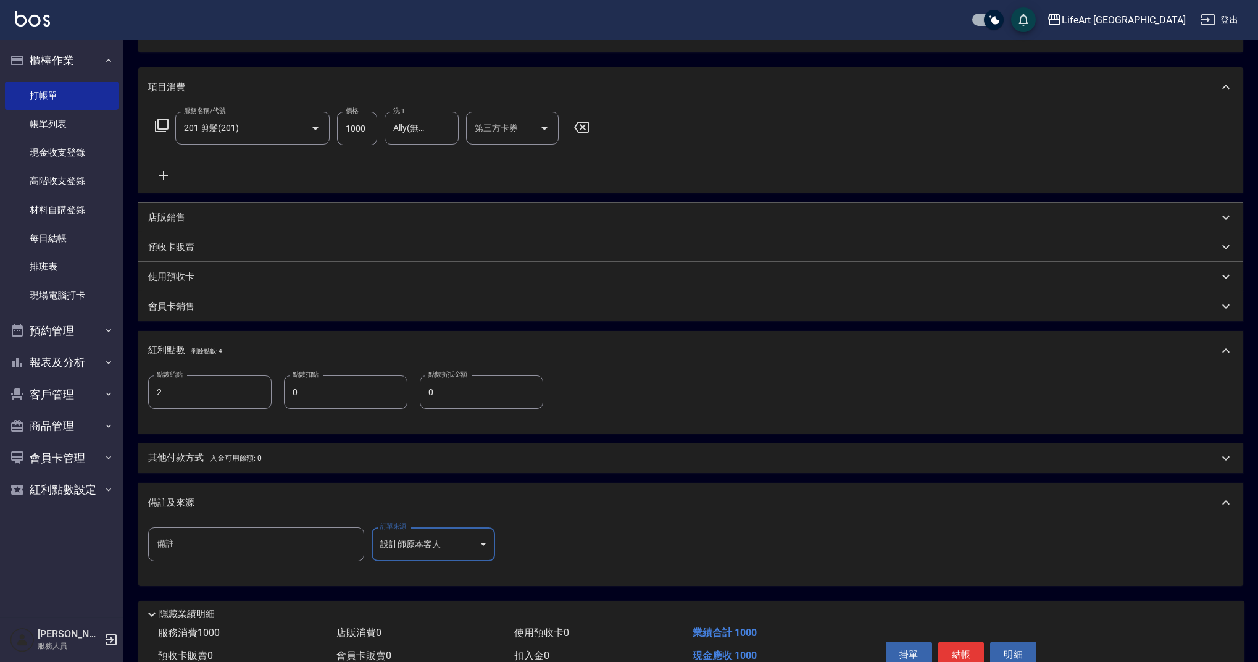
click at [953, 656] on button "結帳" at bounding box center [962, 655] width 46 height 26
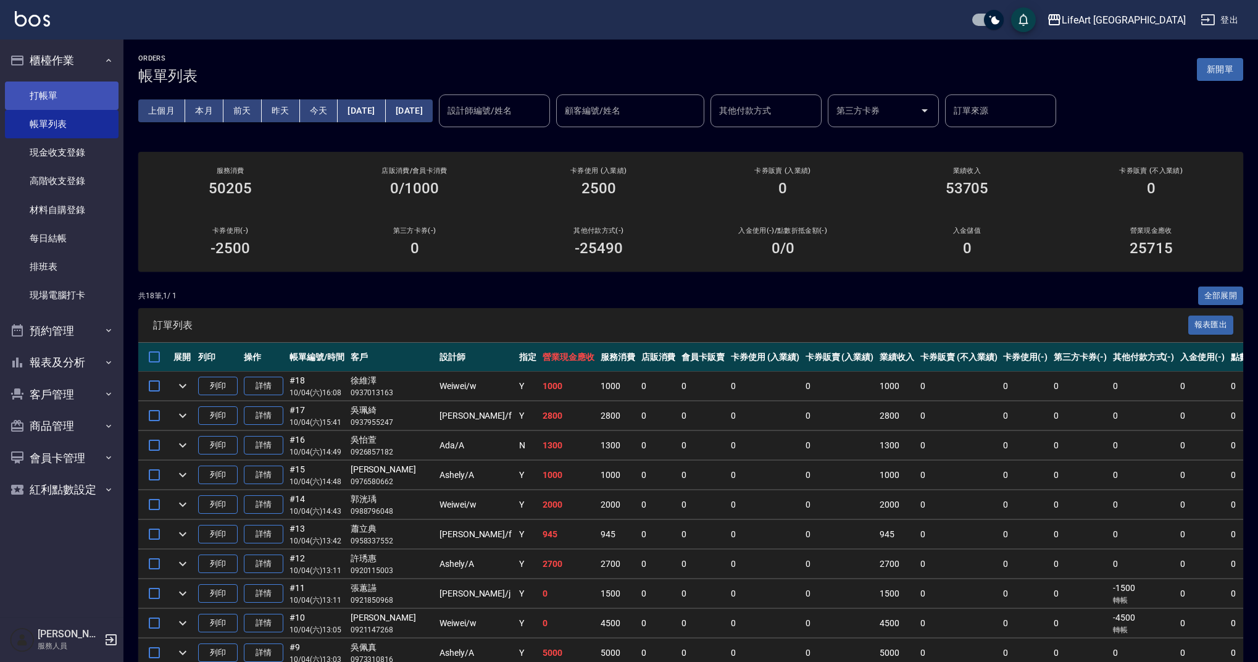
click at [56, 92] on link "打帳單" at bounding box center [62, 96] width 114 height 28
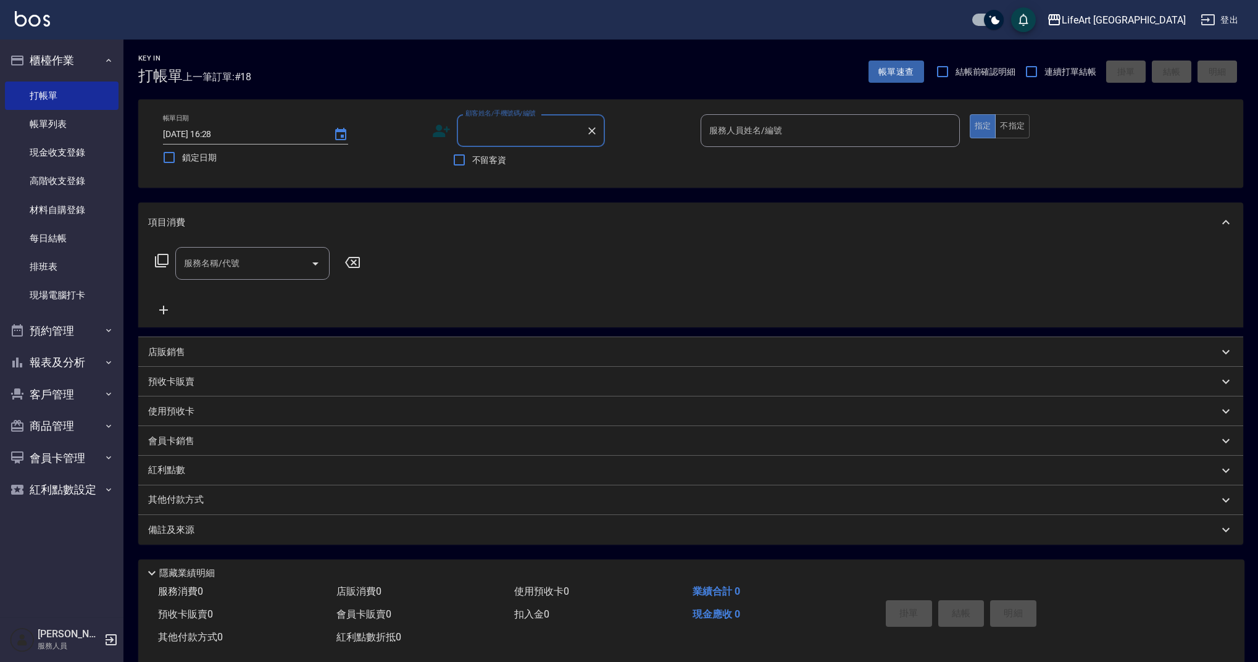
click at [526, 134] on input "顧客姓名/手機號碼/編號" at bounding box center [522, 131] width 119 height 22
click at [490, 157] on li "[PERSON_NAME]/0930001029/null" at bounding box center [531, 162] width 148 height 20
type input "[PERSON_NAME]/0930001029/null"
type input "Weiwei-w"
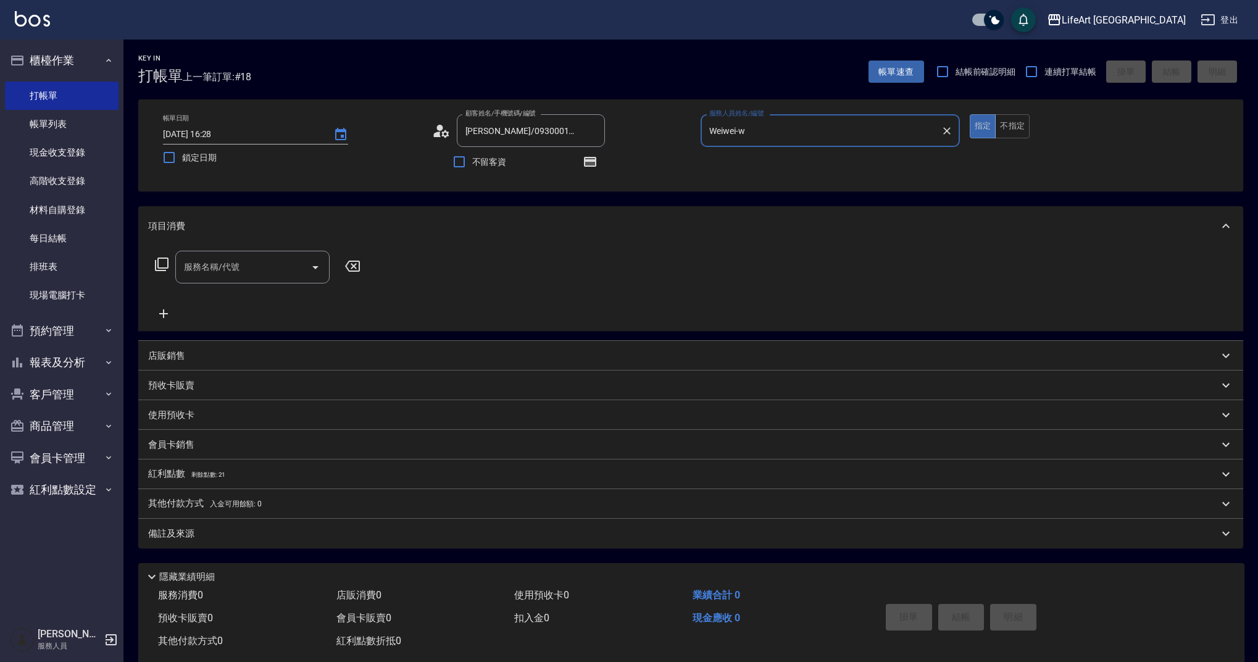
click at [201, 272] on input "服務名稱/代號" at bounding box center [243, 267] width 125 height 22
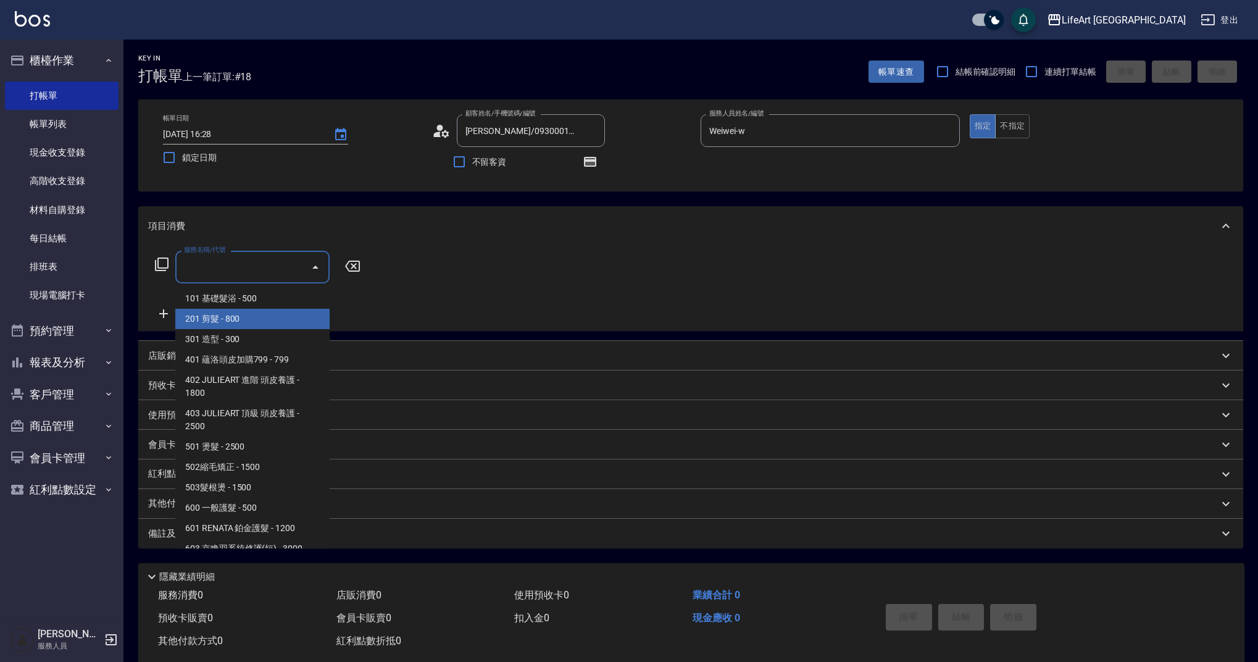
click at [227, 323] on span "201 剪髮 - 800" at bounding box center [252, 319] width 154 height 20
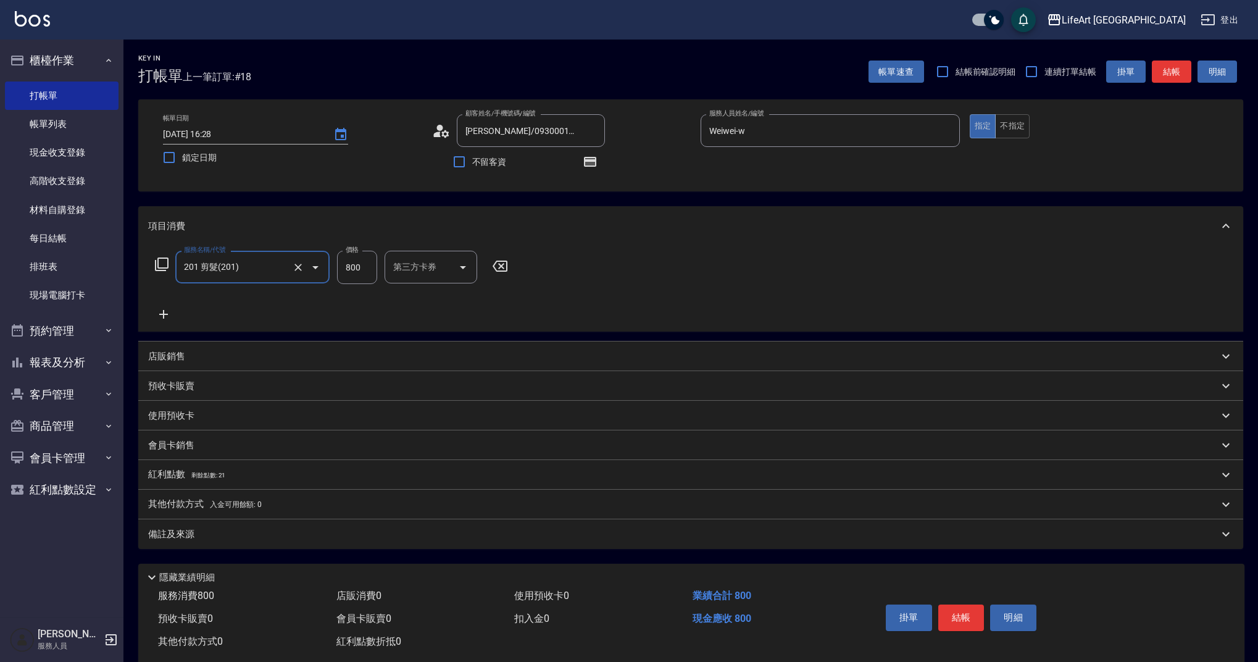
type input "201 剪髮(201)"
drag, startPoint x: 367, startPoint y: 267, endPoint x: 343, endPoint y: 267, distance: 24.7
click at [343, 267] on input "800" at bounding box center [357, 267] width 40 height 33
type input "100"
click at [310, 537] on div "備註及來源" at bounding box center [683, 534] width 1071 height 13
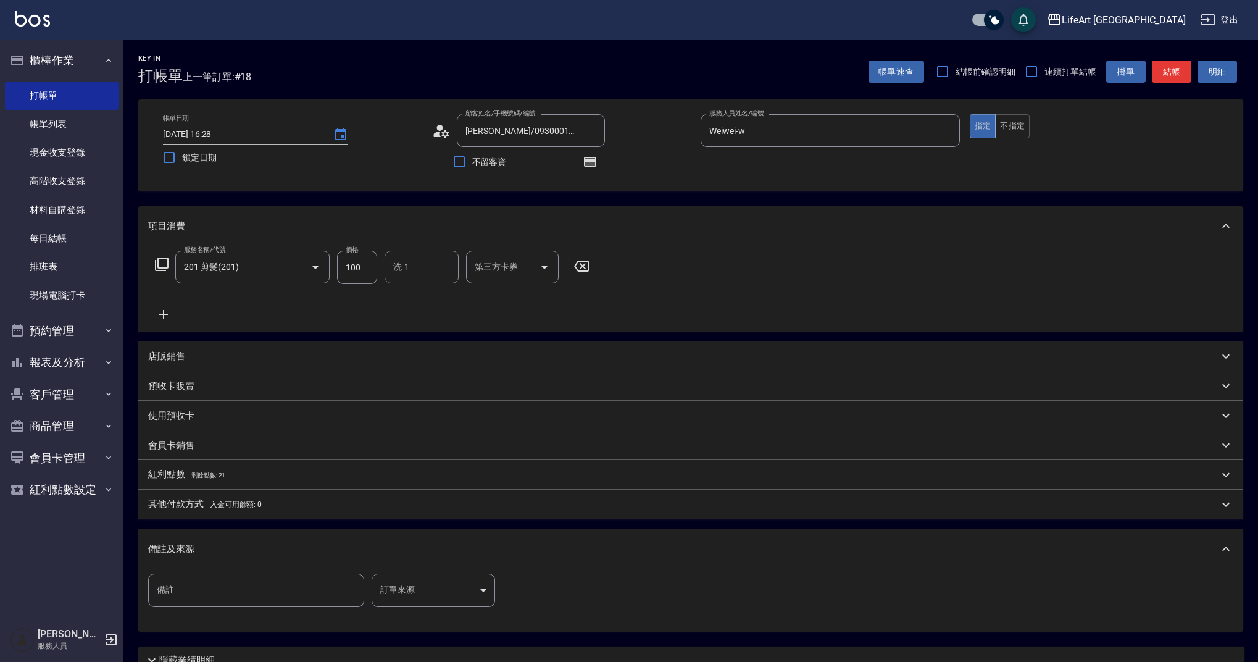
click at [461, 583] on body "LifeArt 蘆洲 登出 櫃檯作業 打帳單 帳單列表 現金收支登錄 高階收支登錄 材料自購登錄 每日結帳 排班表 現場電腦打卡 預約管理 預約管理 單日預約…" at bounding box center [629, 383] width 1258 height 766
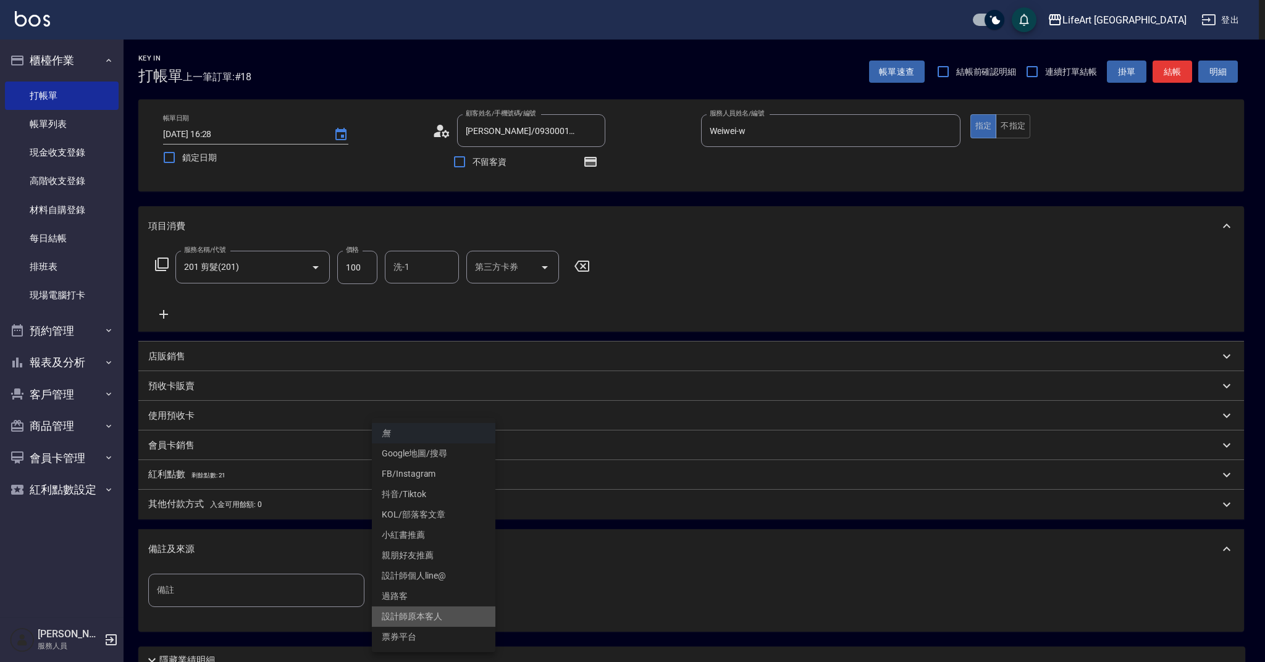
click at [464, 608] on li "設計師原本客人" at bounding box center [433, 616] width 123 height 20
type input "設計師原本客人"
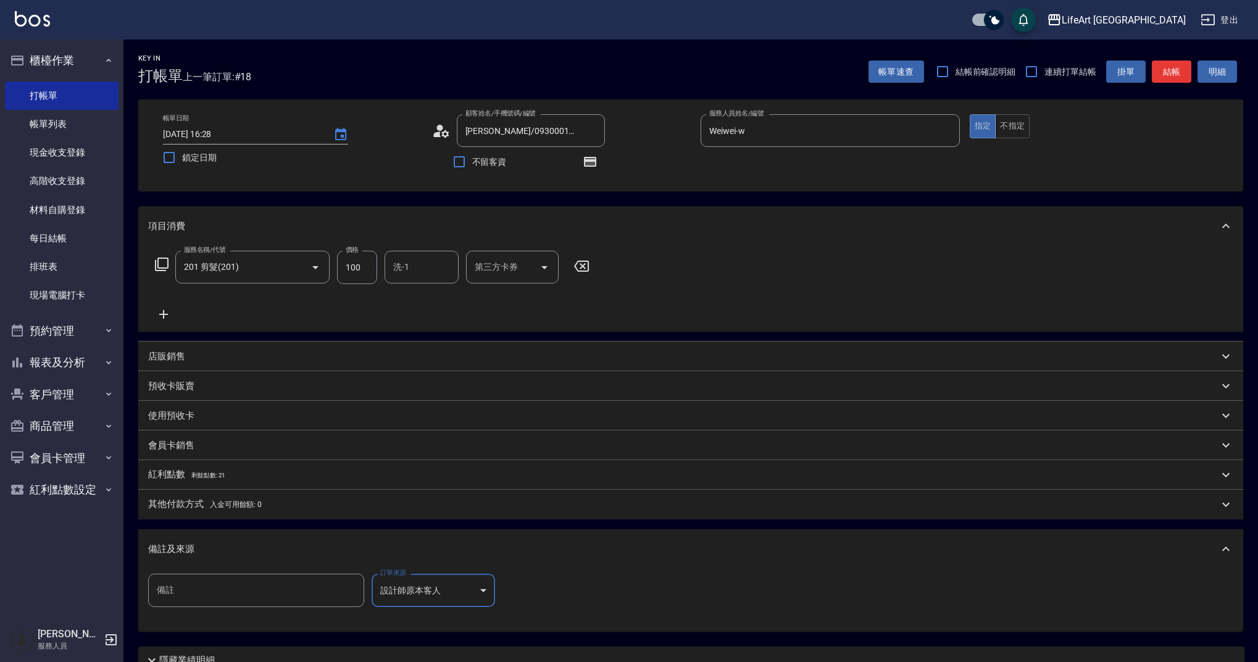
scroll to position [109, 0]
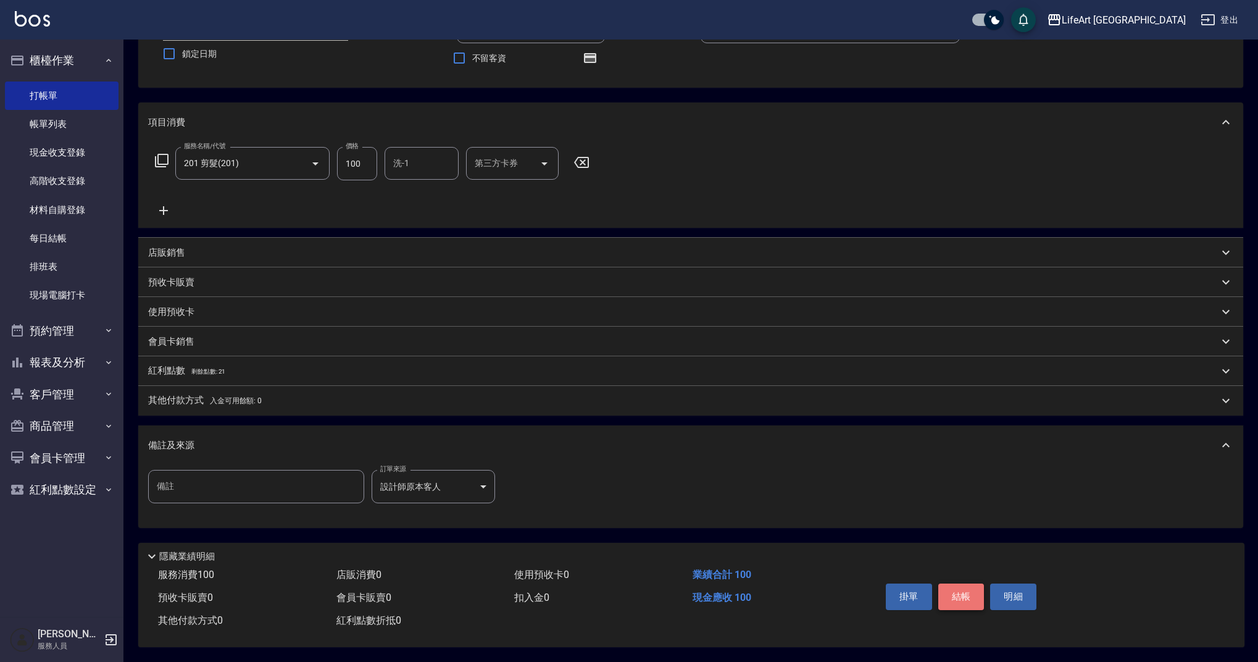
click at [955, 600] on button "結帳" at bounding box center [962, 597] width 46 height 26
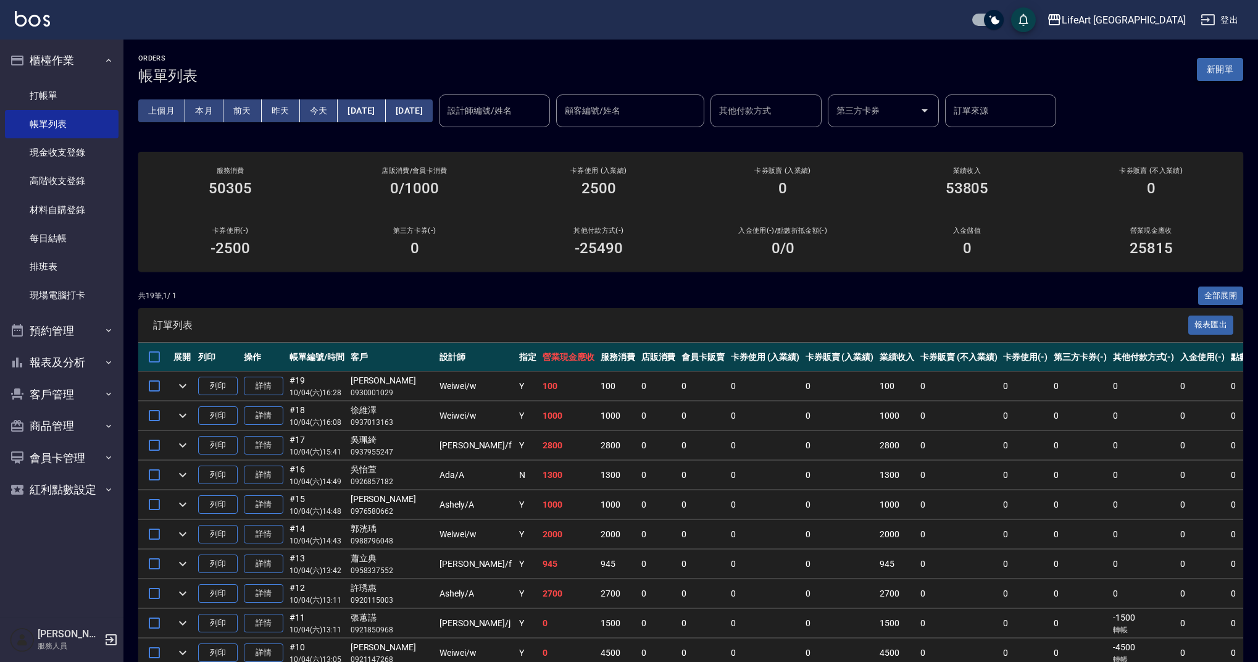
click at [1228, 73] on button "新開單" at bounding box center [1220, 69] width 46 height 23
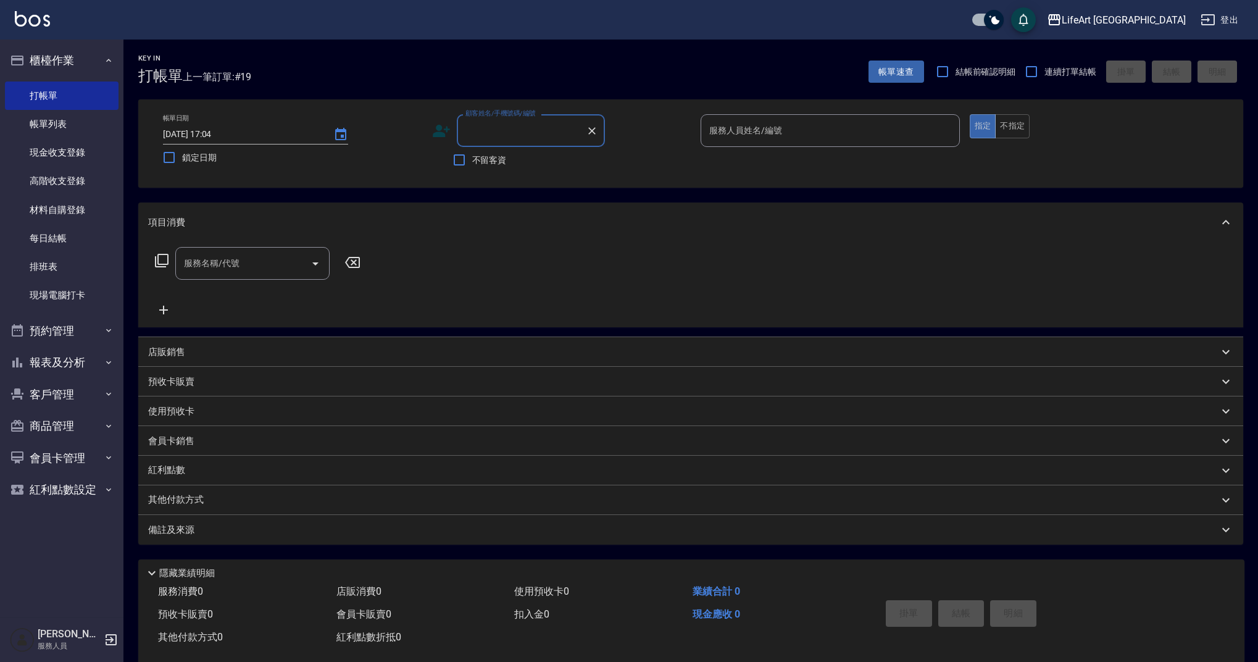
click at [493, 140] on input "顧客姓名/手機號碼/編號" at bounding box center [522, 131] width 119 height 22
click at [499, 128] on input "顧客姓名/手機號碼/編號" at bounding box center [522, 131] width 119 height 22
click at [514, 161] on li "[PERSON_NAME]/0905563572/" at bounding box center [531, 162] width 148 height 20
type input "[PERSON_NAME]/0905563572/"
type input "Ada-A"
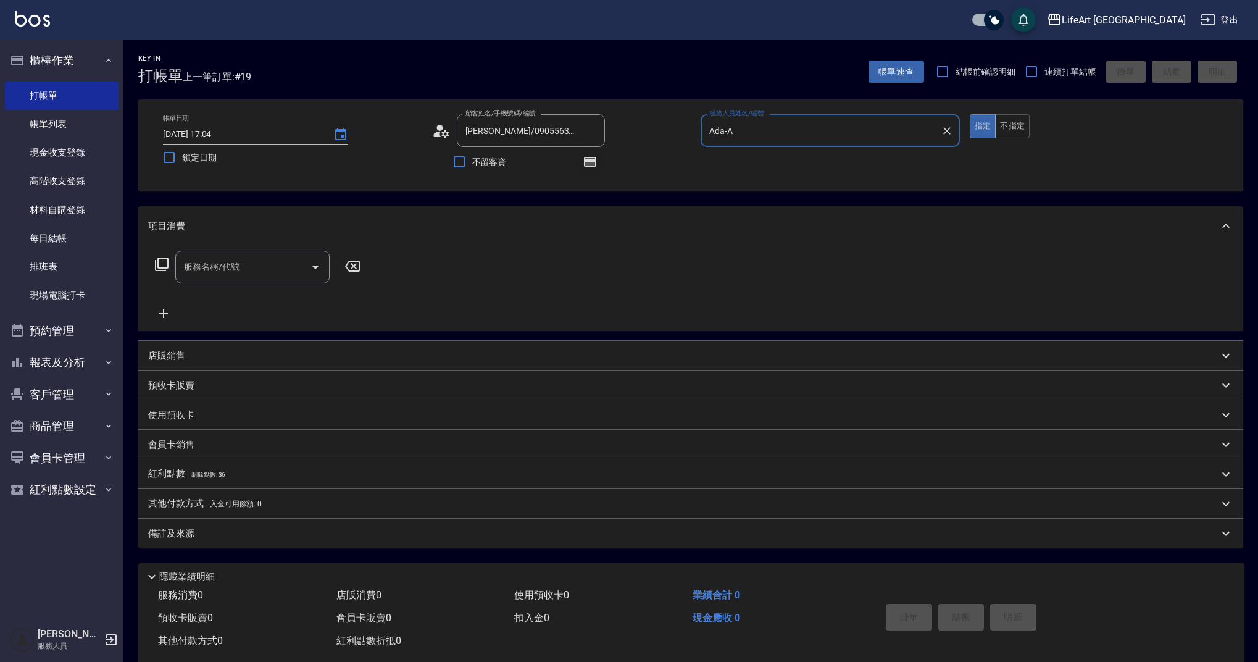
click at [588, 160] on icon "button" at bounding box center [590, 162] width 12 height 10
click at [588, 161] on icon "button" at bounding box center [590, 162] width 12 height 10
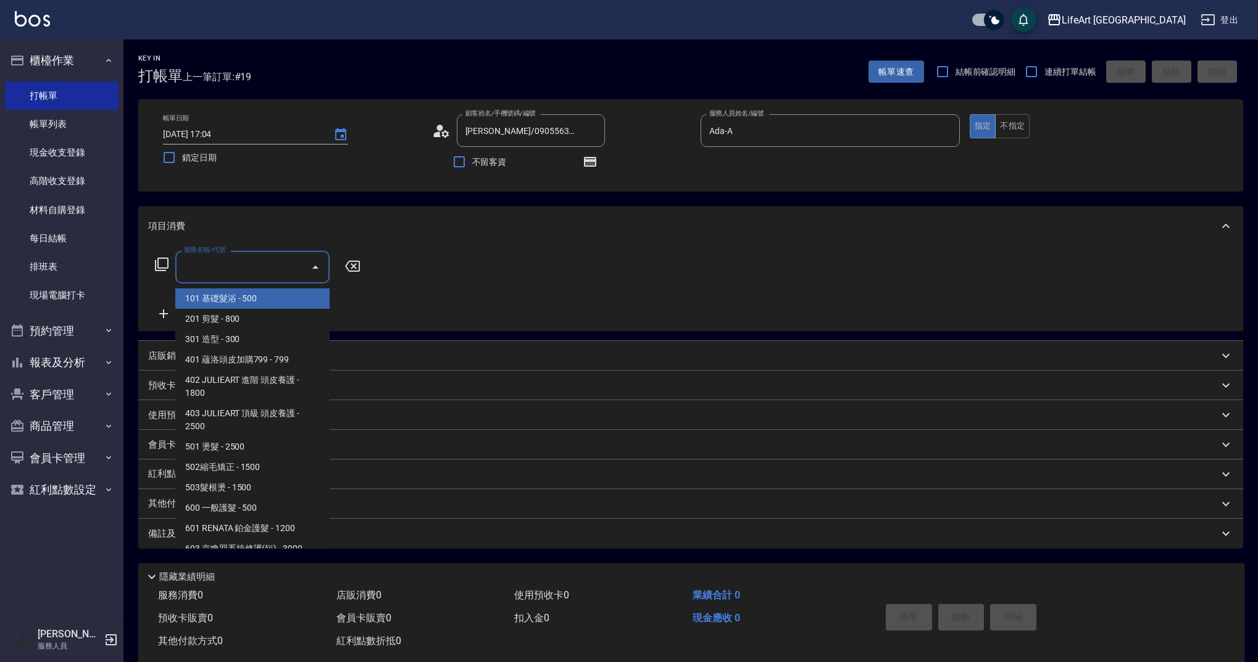
click at [246, 271] on input "服務名稱/代號" at bounding box center [243, 267] width 125 height 22
click at [249, 319] on span "201 剪髮 - 800" at bounding box center [252, 319] width 154 height 20
type input "201 剪髮(201)"
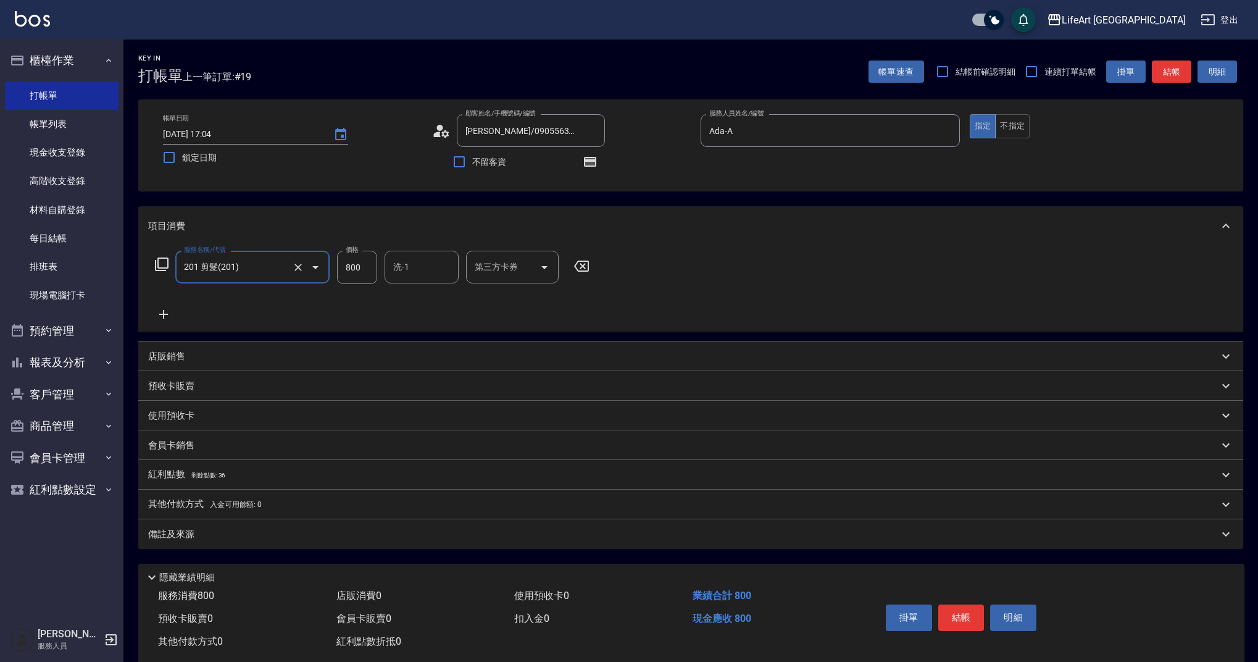
click at [359, 275] on input "800" at bounding box center [357, 267] width 40 height 33
type input "945"
click at [257, 469] on div "紅利點數 剩餘點數: 36" at bounding box center [683, 475] width 1071 height 14
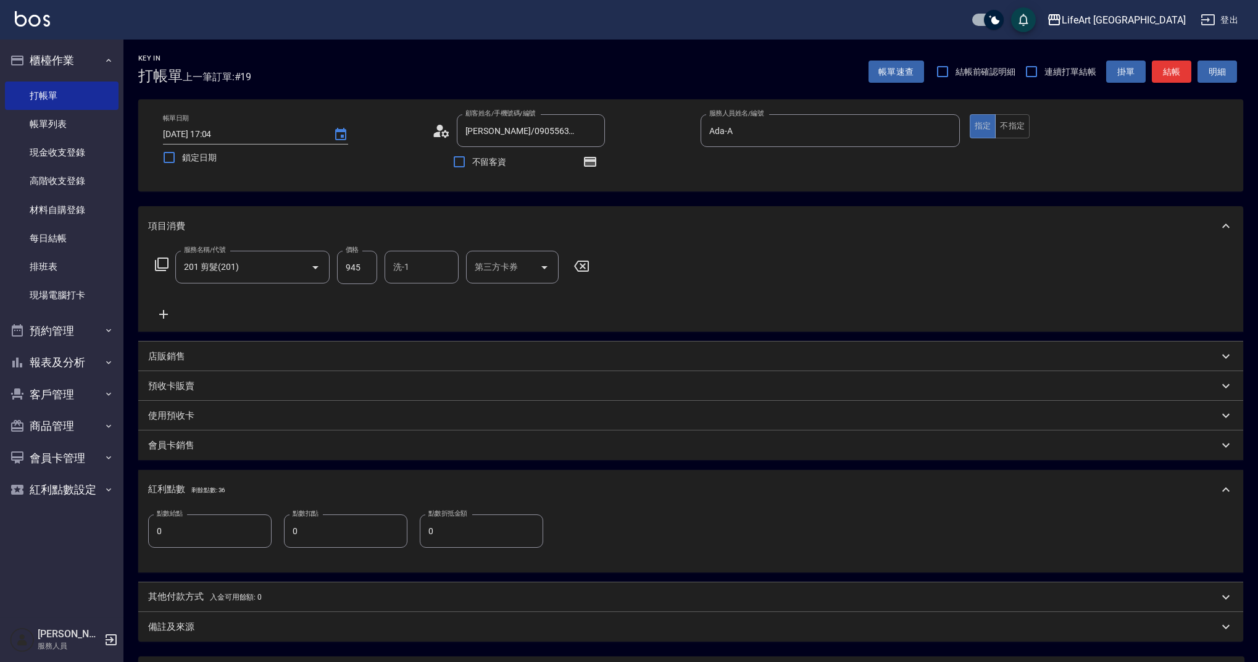
click at [232, 530] on input "0" at bounding box center [209, 530] width 123 height 33
click at [235, 532] on input "0" at bounding box center [209, 530] width 123 height 33
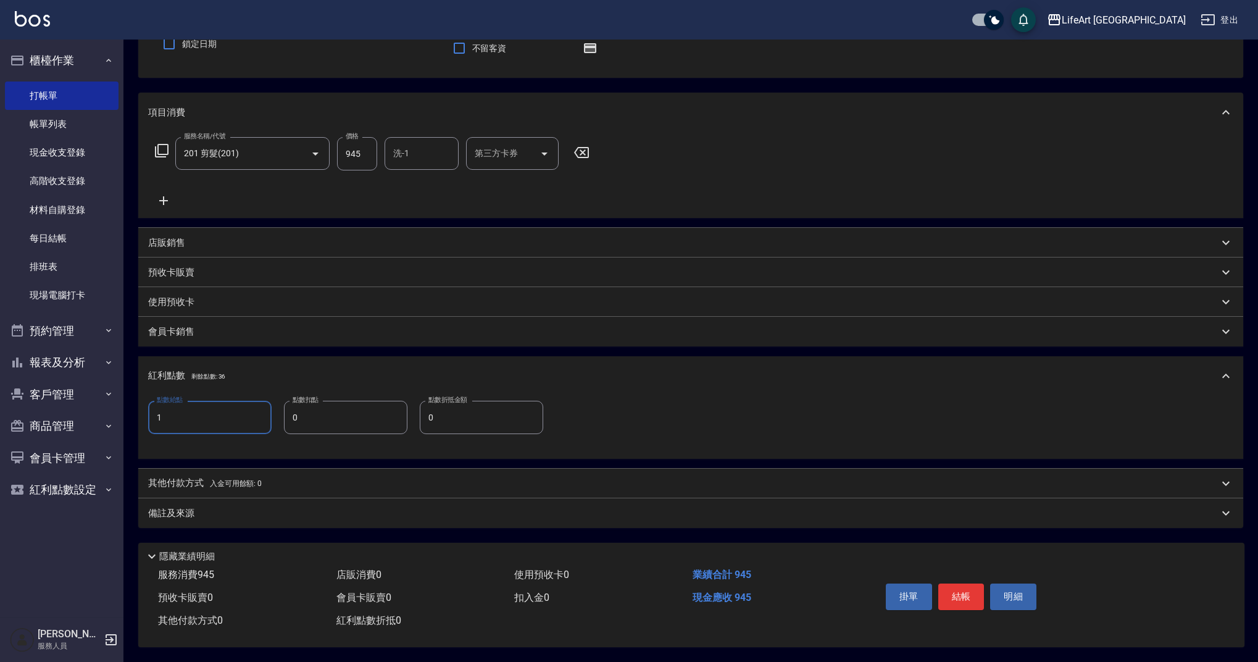
scroll to position [119, 0]
type input "1"
drag, startPoint x: 342, startPoint y: 495, endPoint x: 347, endPoint y: 506, distance: 12.2
click at [342, 498] on div "備註及來源" at bounding box center [690, 513] width 1105 height 30
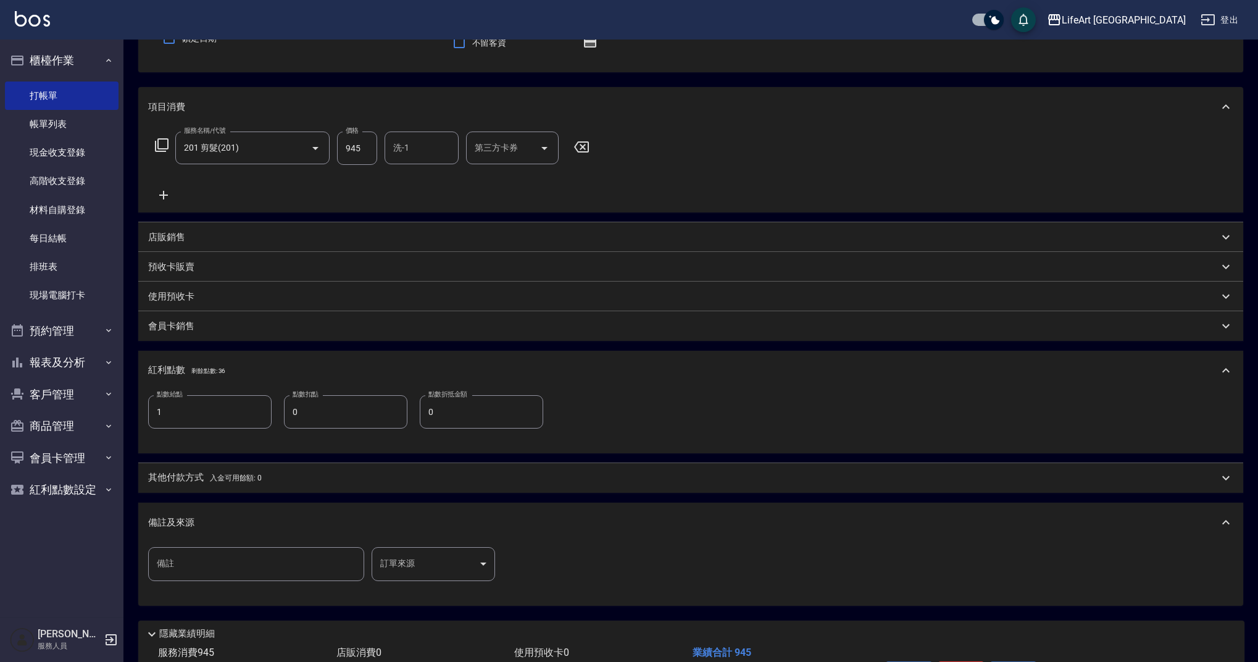
click at [467, 577] on body "LifeArt 蘆洲 登出 櫃檯作業 打帳單 帳單列表 現金收支登錄 高階收支登錄 材料自購登錄 每日結帳 排班表 現場電腦打卡 預約管理 預約管理 單日預約…" at bounding box center [629, 310] width 1258 height 859
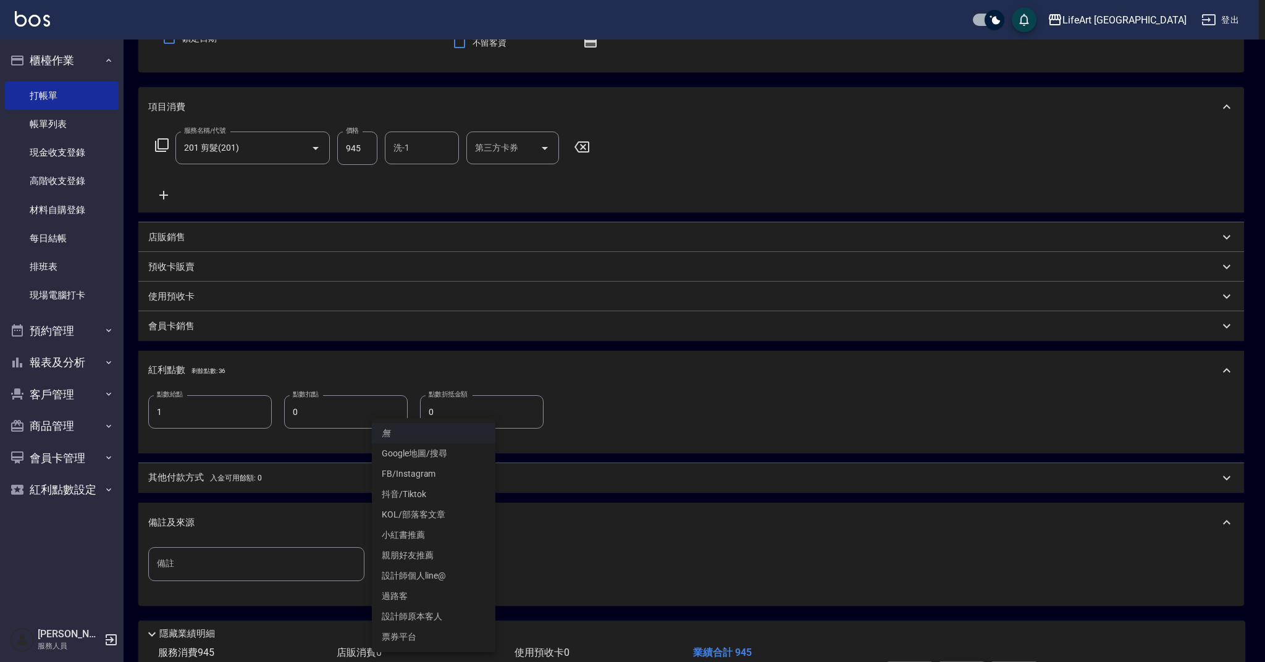
click at [445, 612] on li "設計師原本客人" at bounding box center [433, 616] width 123 height 20
type input "設計師原本客人"
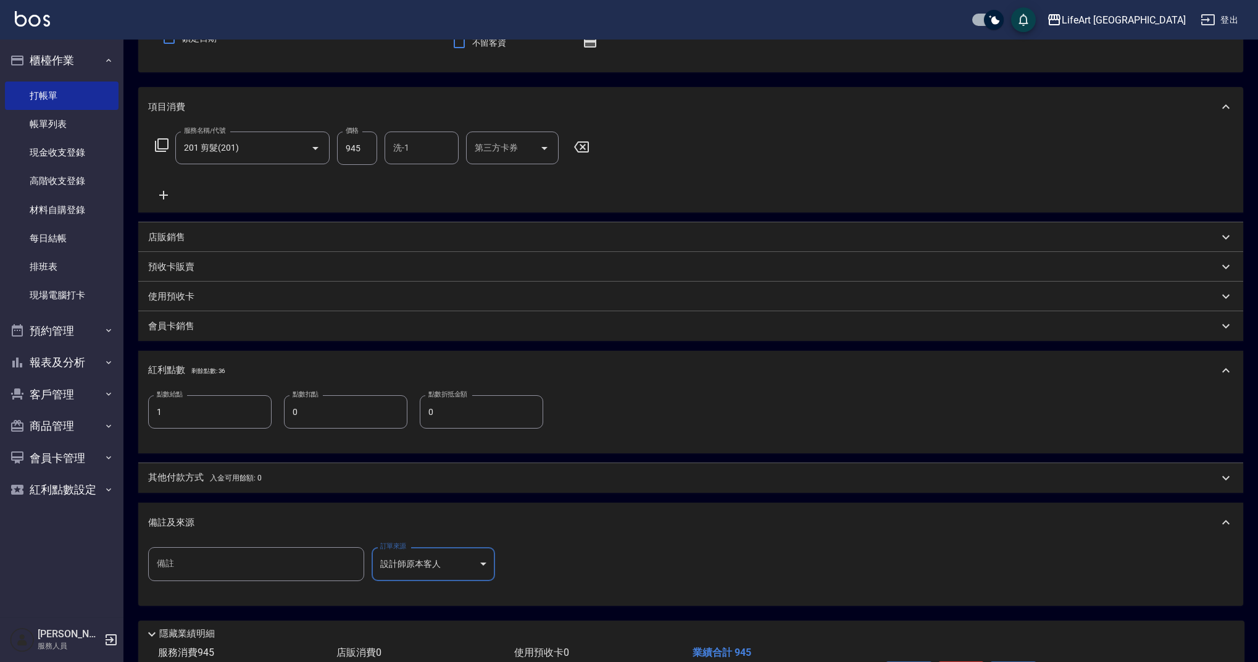
scroll to position [202, 0]
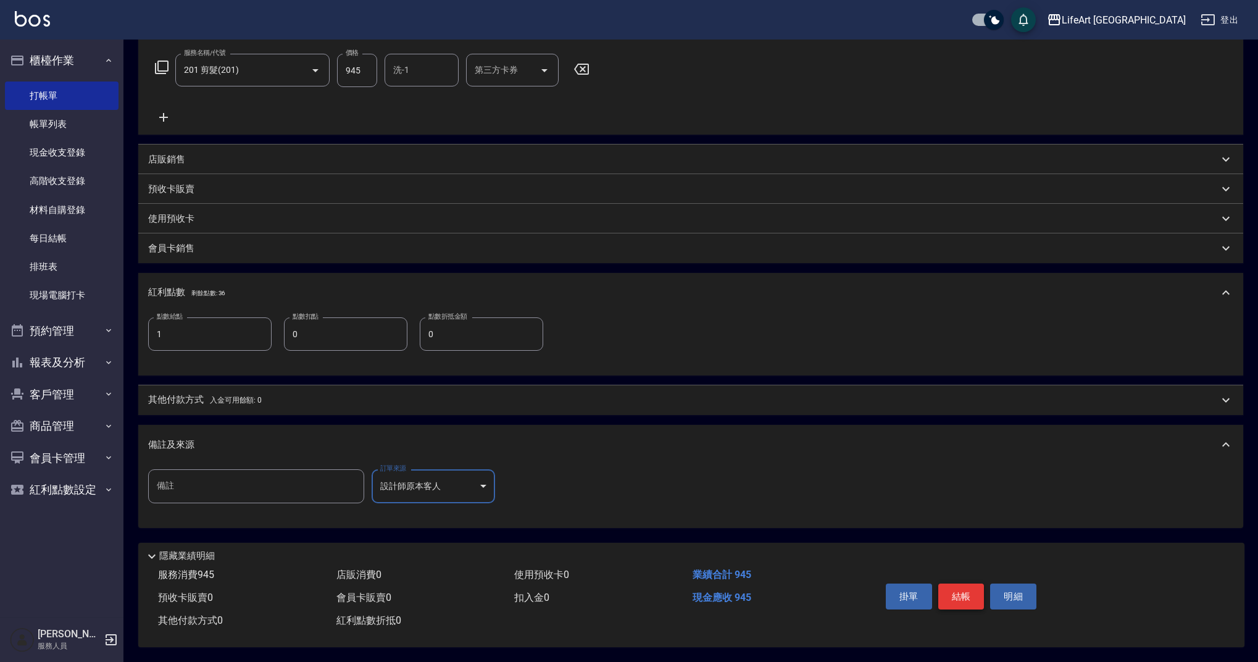
click at [970, 584] on button "結帳" at bounding box center [962, 597] width 46 height 26
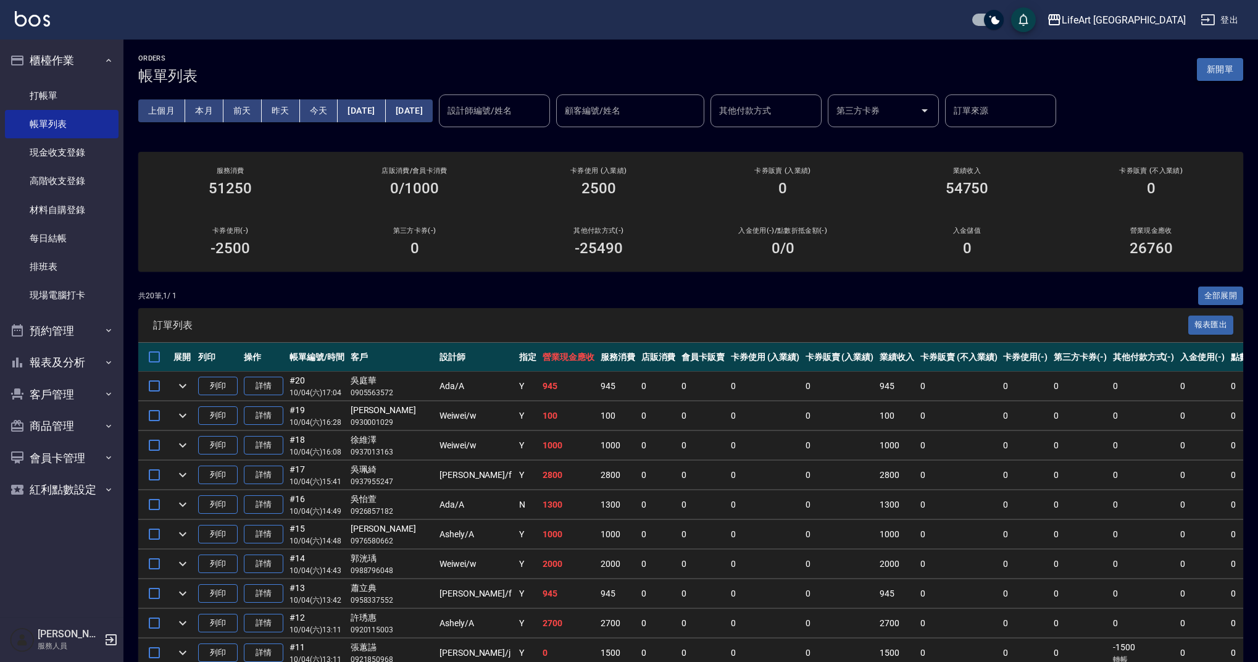
click at [1226, 74] on button "新開單" at bounding box center [1220, 69] width 46 height 23
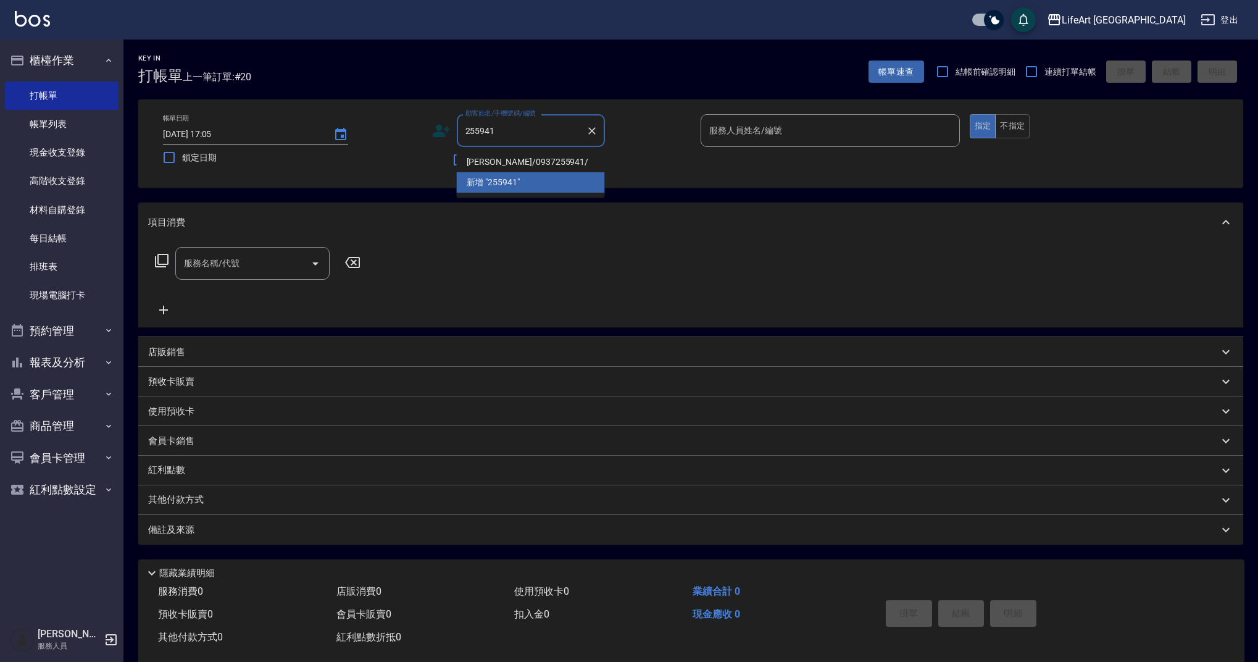
click at [546, 161] on li "[PERSON_NAME]/0937255941/" at bounding box center [531, 162] width 148 height 20
type input "[PERSON_NAME]/0937255941/"
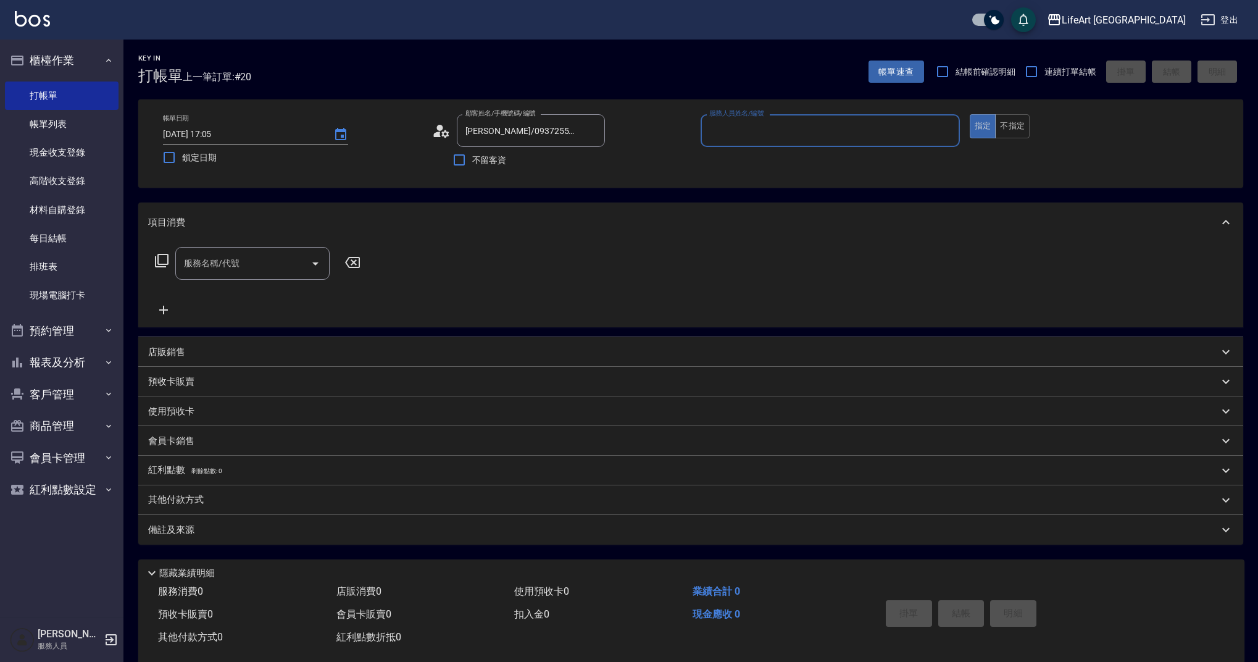
type input "Ashely-A"
click at [597, 161] on icon "button" at bounding box center [590, 161] width 15 height 15
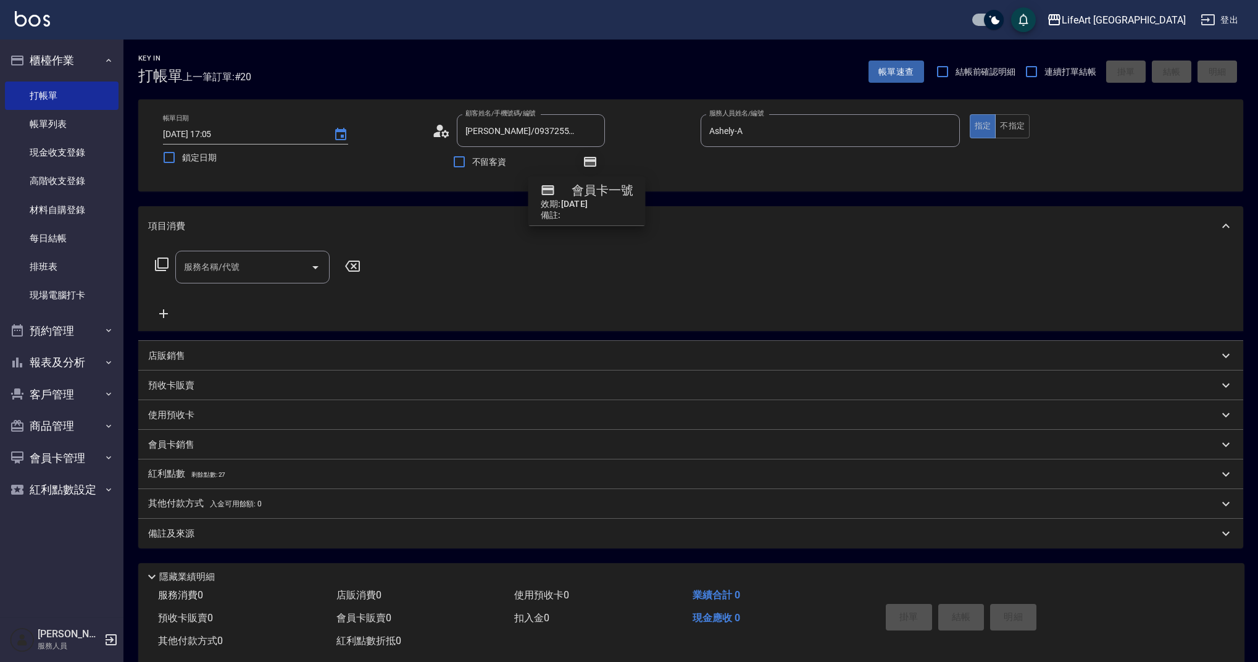
click at [594, 164] on icon "button" at bounding box center [590, 161] width 10 height 7
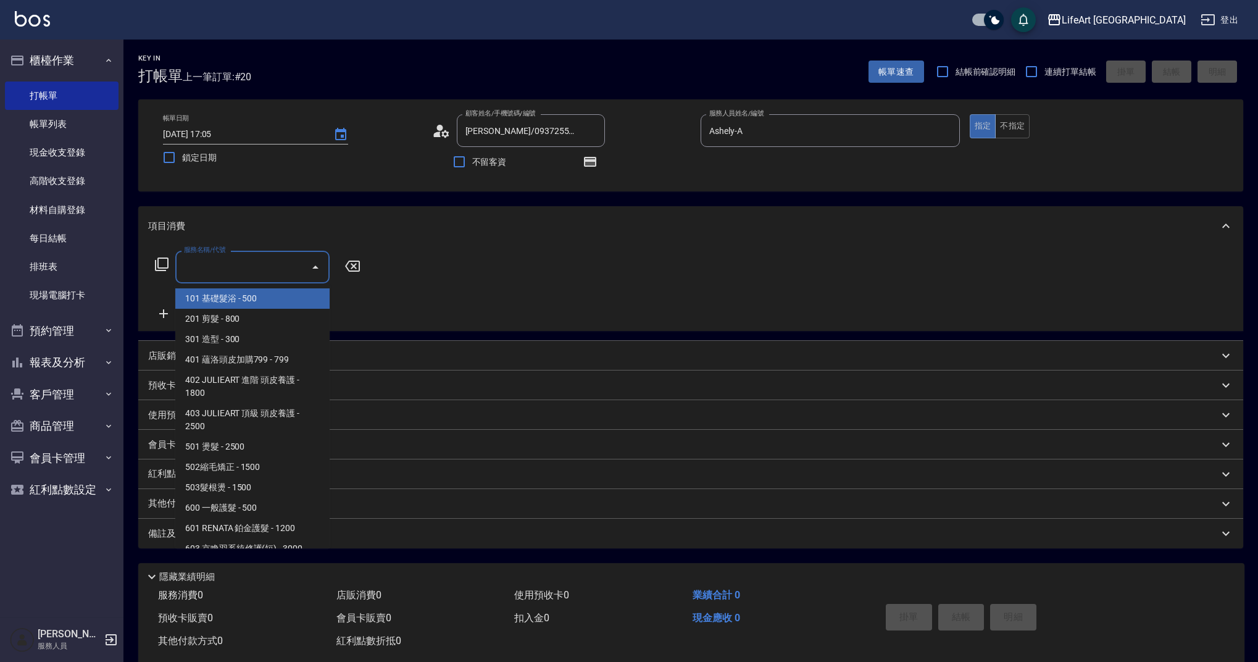
click at [267, 269] on input "服務名稱/代號" at bounding box center [243, 267] width 125 height 22
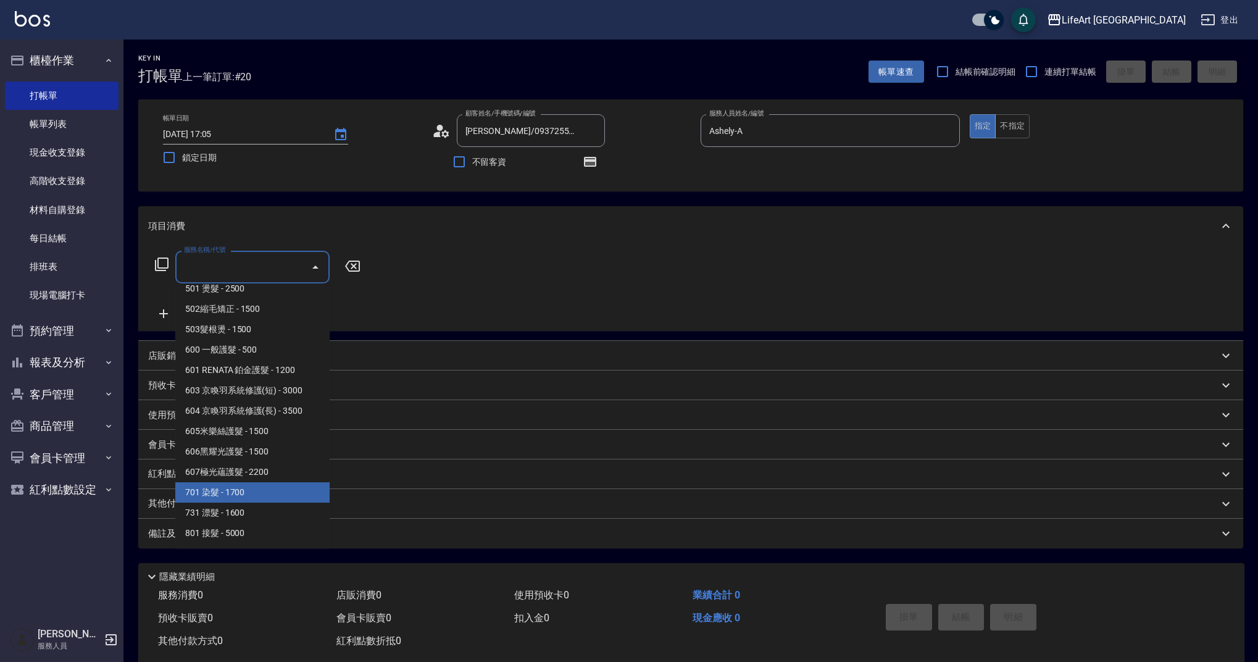
click at [295, 500] on span "701 染髮 - 1700" at bounding box center [252, 492] width 154 height 20
type input "701 染髮(701)"
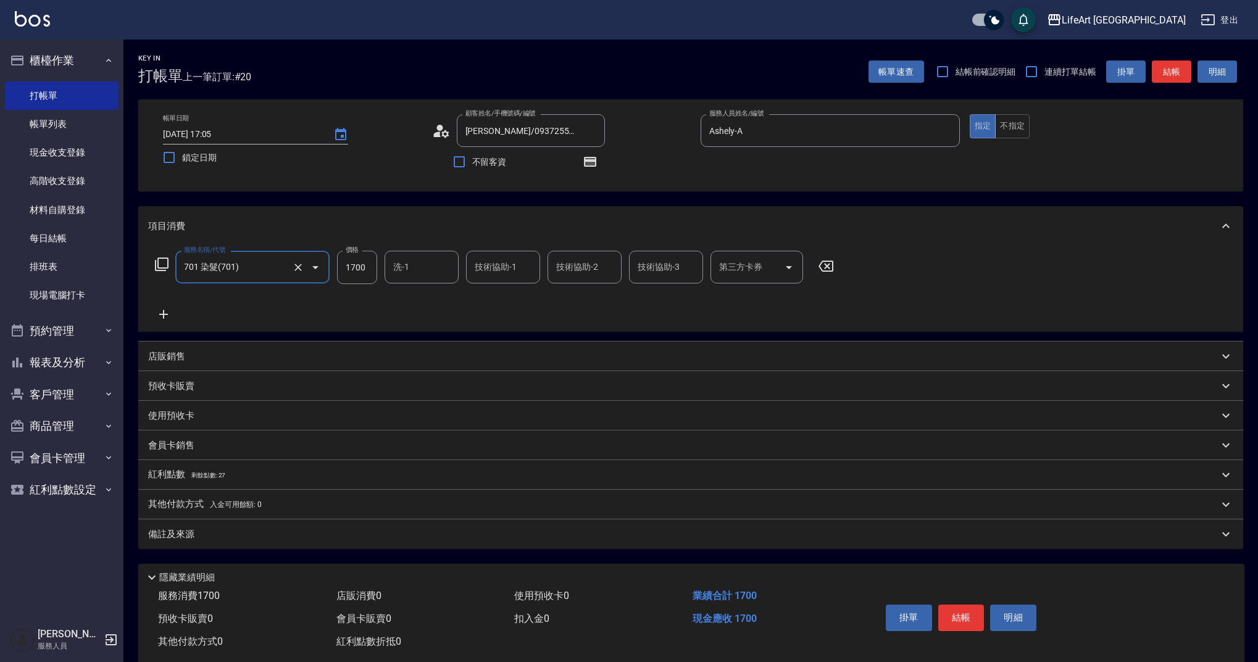
click at [170, 319] on icon at bounding box center [163, 314] width 31 height 15
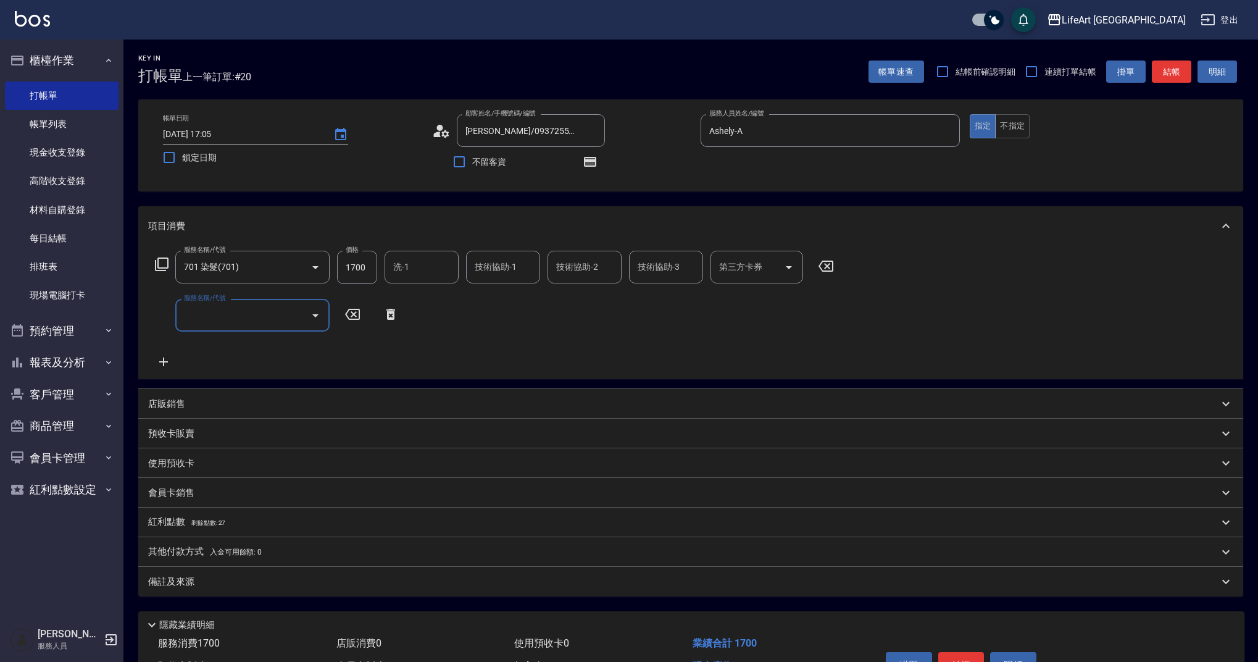
click at [217, 322] on input "服務名稱/代號" at bounding box center [243, 315] width 125 height 22
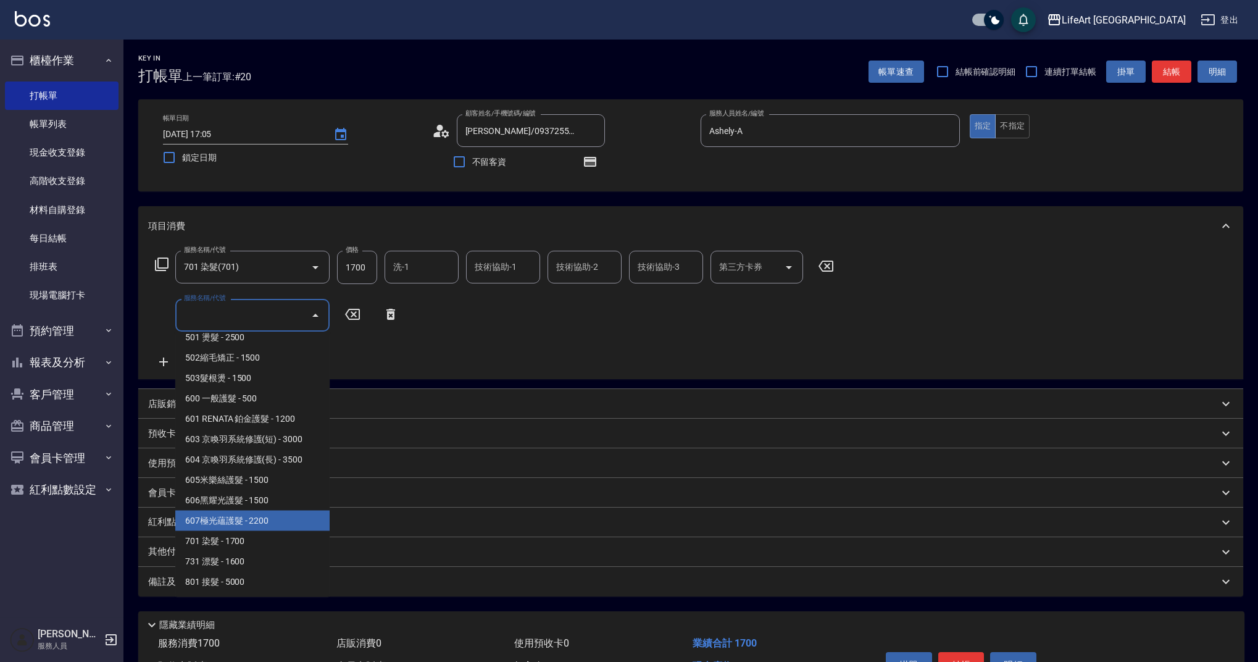
click at [307, 525] on span "607極光蘊護髮 - 2200" at bounding box center [252, 521] width 154 height 20
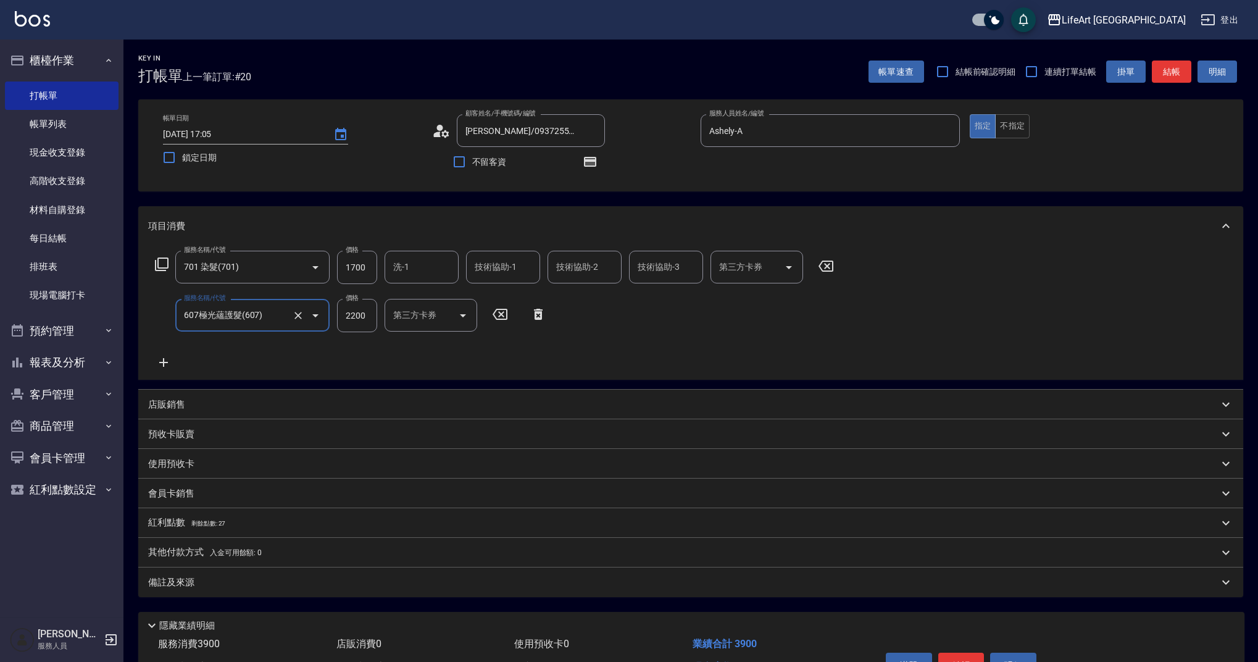
type input "607極光蘊護髮(607)"
click at [359, 269] on input "1700" at bounding box center [357, 267] width 40 height 33
click at [366, 273] on input "170" at bounding box center [357, 267] width 40 height 33
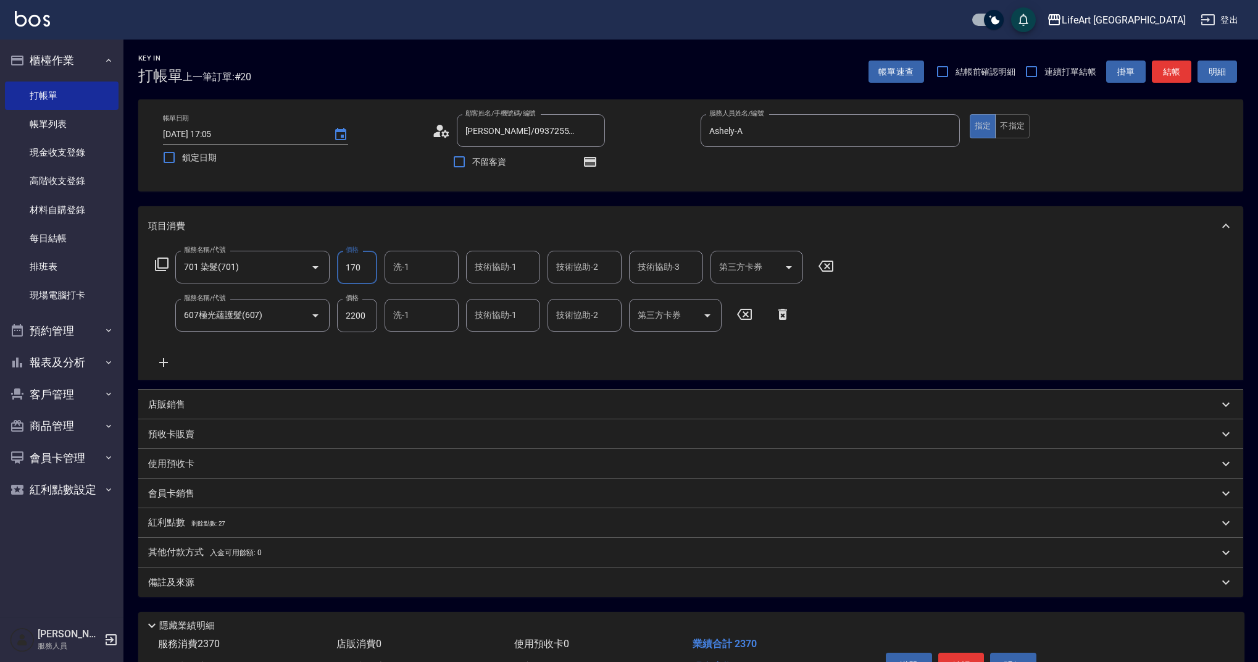
click at [366, 273] on input "170" at bounding box center [357, 267] width 40 height 33
type input "3590"
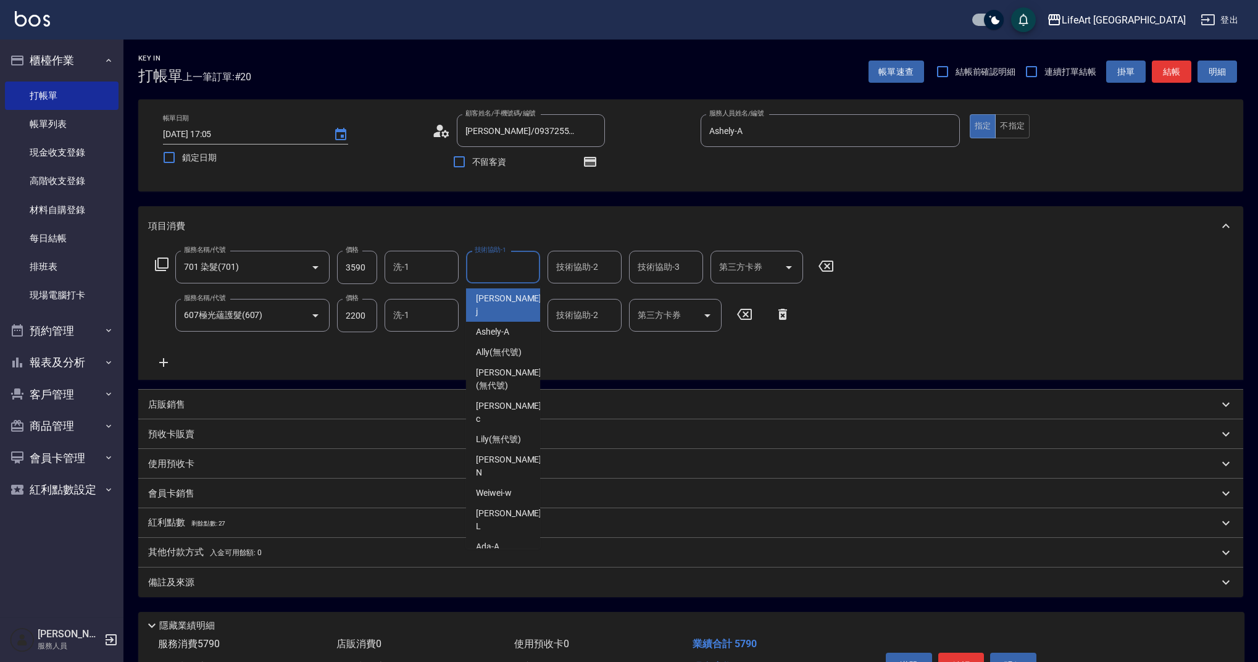
click at [506, 264] on input "技術協助-1" at bounding box center [503, 267] width 63 height 22
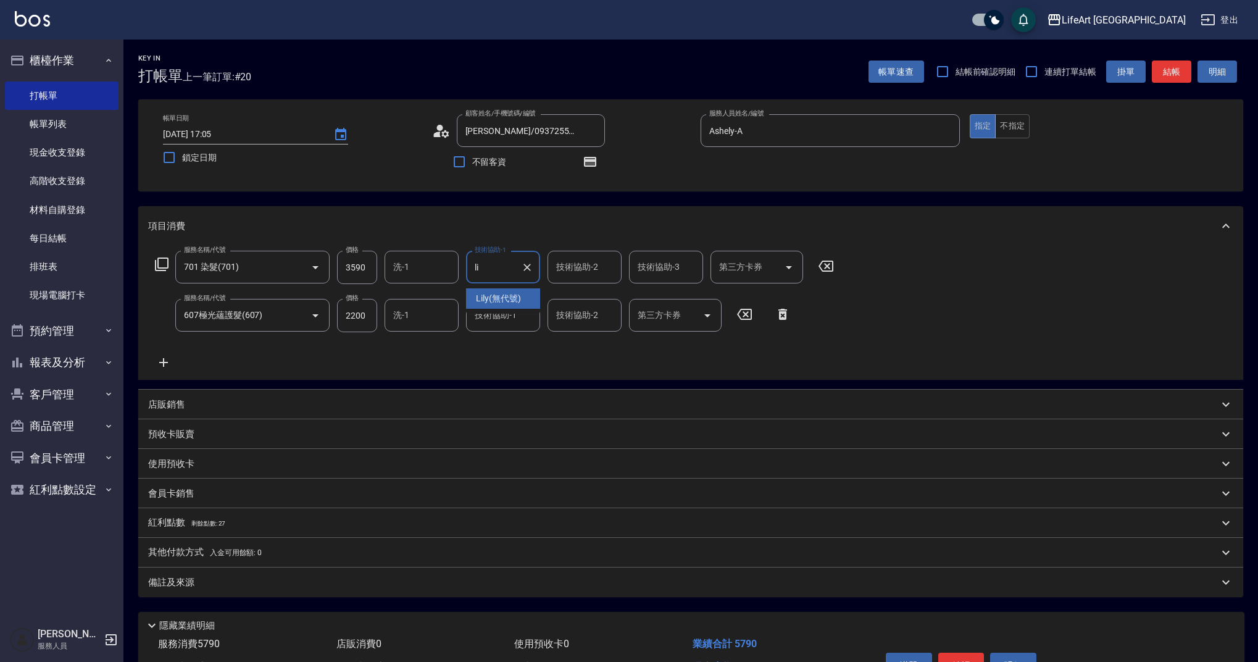
click at [496, 291] on div "Lily (無代號)" at bounding box center [503, 298] width 74 height 20
type input "Lily(無代號)"
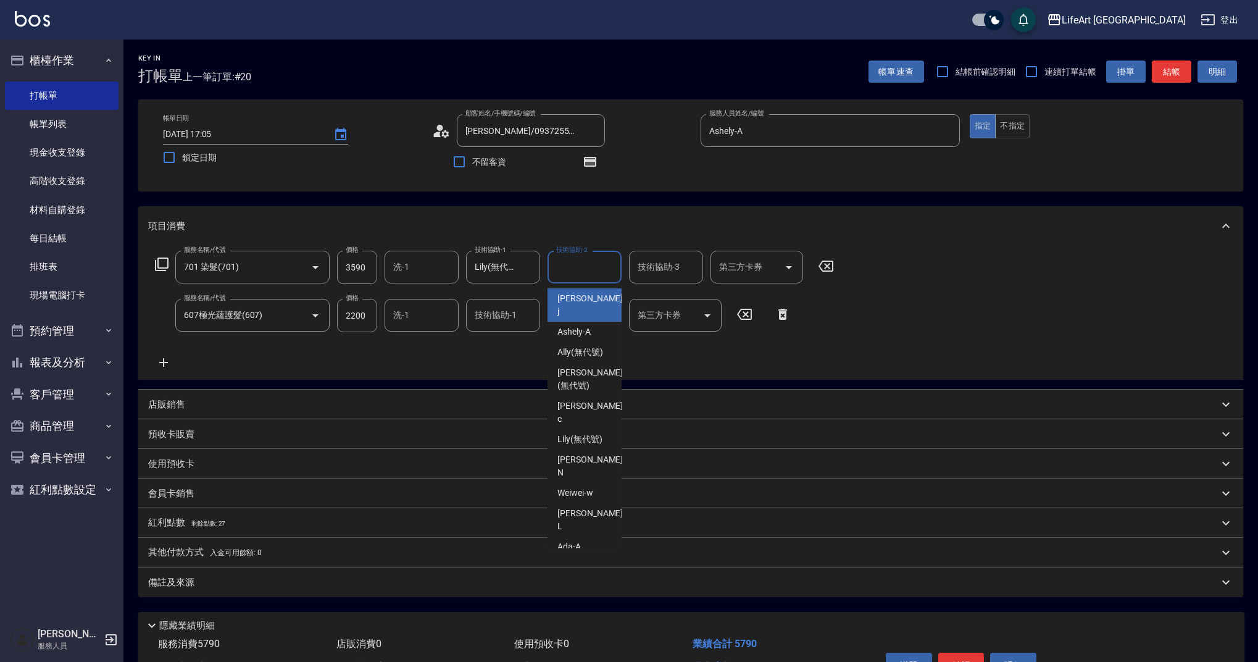
drag, startPoint x: 582, startPoint y: 277, endPoint x: 579, endPoint y: 287, distance: 10.0
click at [582, 277] on input "技術協助-2" at bounding box center [584, 267] width 63 height 22
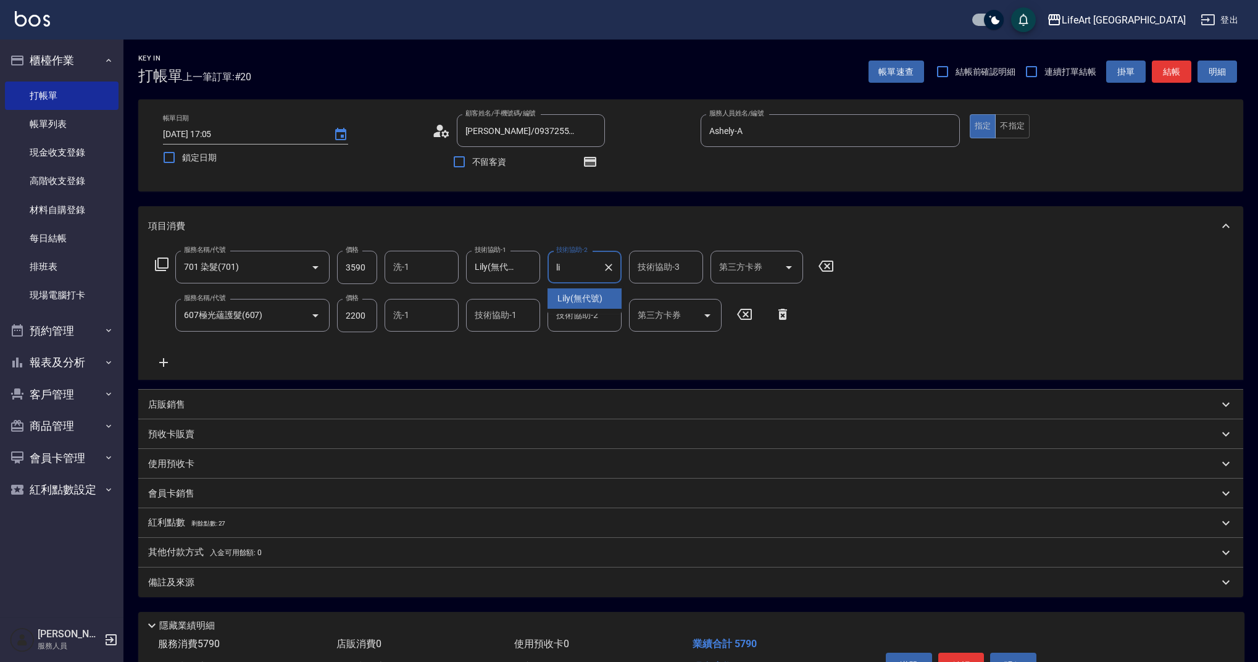
drag, startPoint x: 580, startPoint y: 301, endPoint x: 655, endPoint y: 274, distance: 79.9
click at [580, 301] on span "Lily (無代號)" at bounding box center [580, 298] width 45 height 13
type input "Lily(無代號)"
drag, startPoint x: 662, startPoint y: 269, endPoint x: 663, endPoint y: 280, distance: 11.1
click at [662, 269] on input "技術協助-3" at bounding box center [666, 267] width 63 height 22
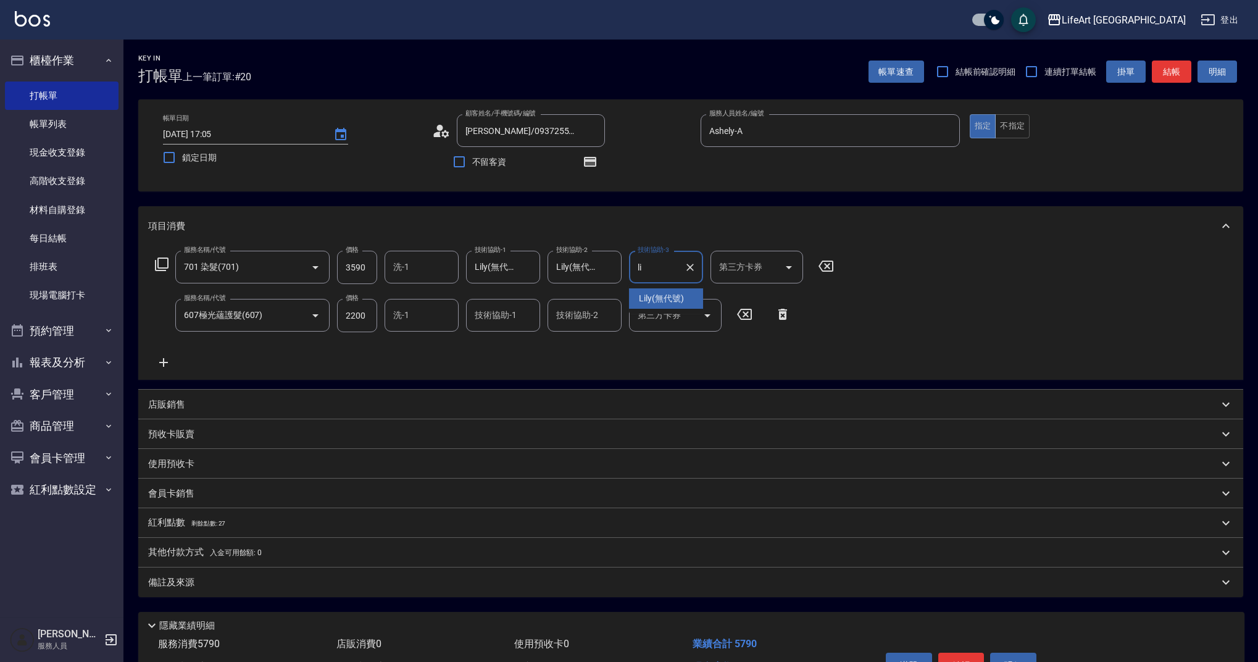
click at [665, 298] on span "Lily (無代號)" at bounding box center [661, 298] width 45 height 13
type input "Lily(無代號)"
drag, startPoint x: 508, startPoint y: 319, endPoint x: 505, endPoint y: 332, distance: 13.3
click at [508, 319] on input "技術協助-1" at bounding box center [503, 315] width 63 height 22
click at [514, 349] on span "Lily (無代號)" at bounding box center [498, 347] width 45 height 13
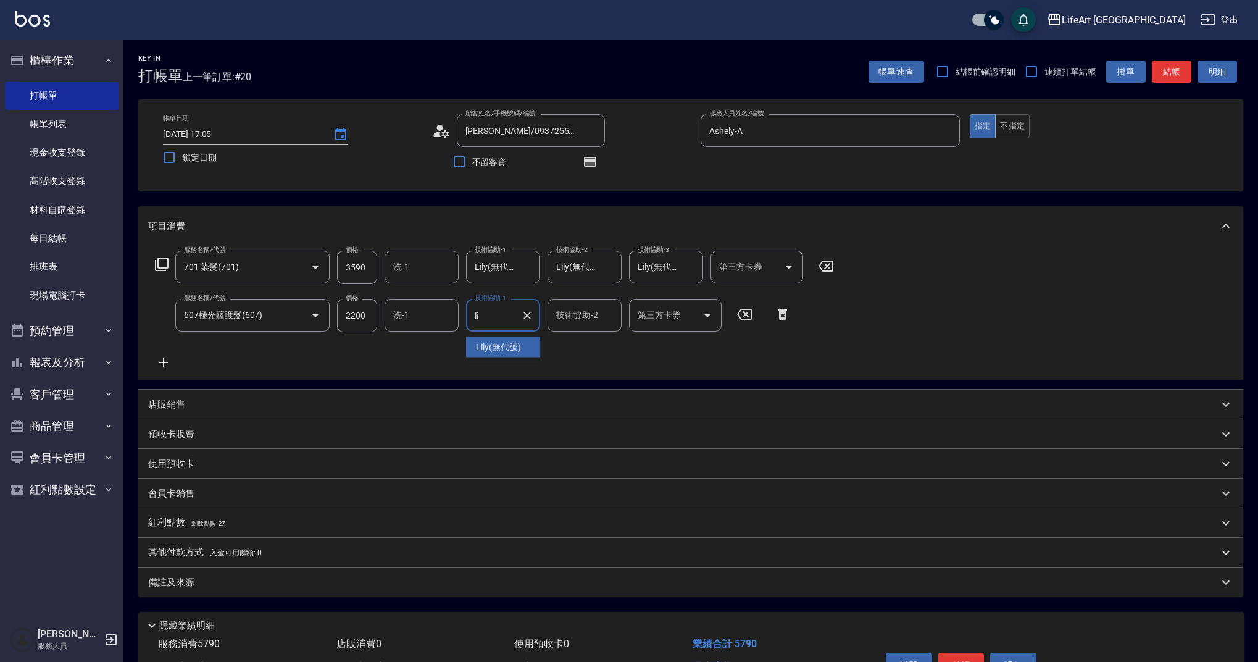
type input "Lily(無代號)"
click at [195, 522] on span "剩餘點數: 27" at bounding box center [208, 523] width 35 height 7
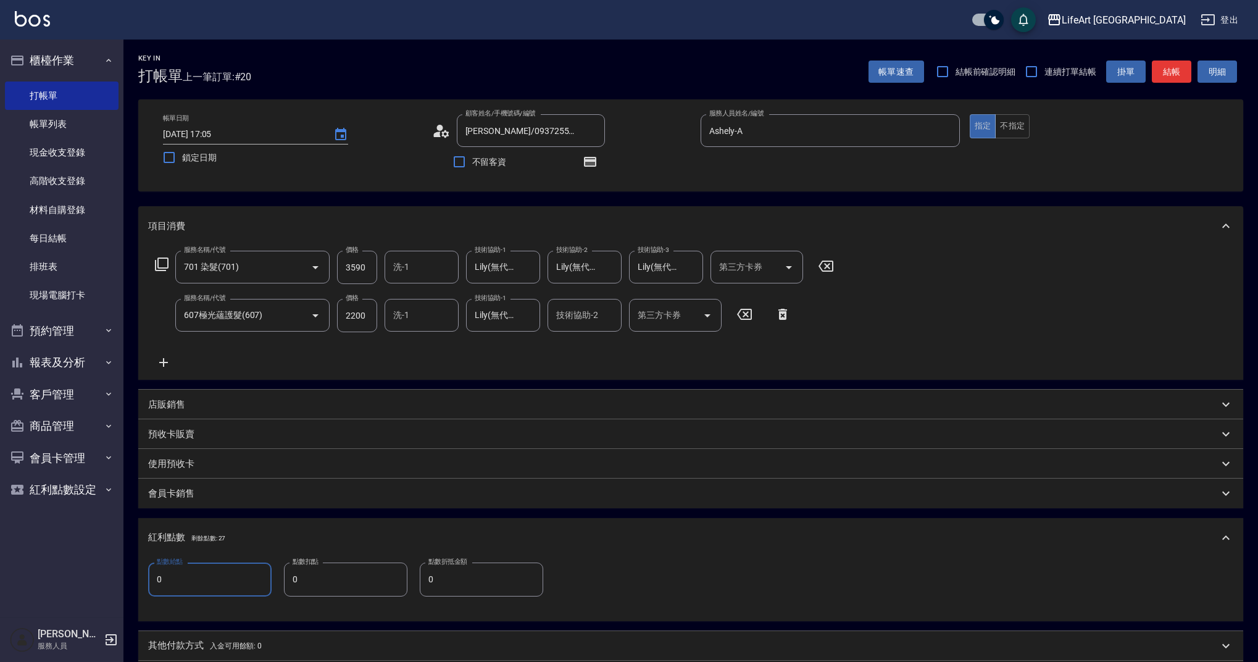
click at [209, 574] on input "0" at bounding box center [209, 579] width 123 height 33
type input "11"
click at [184, 403] on p "店販銷售" at bounding box center [166, 404] width 37 height 13
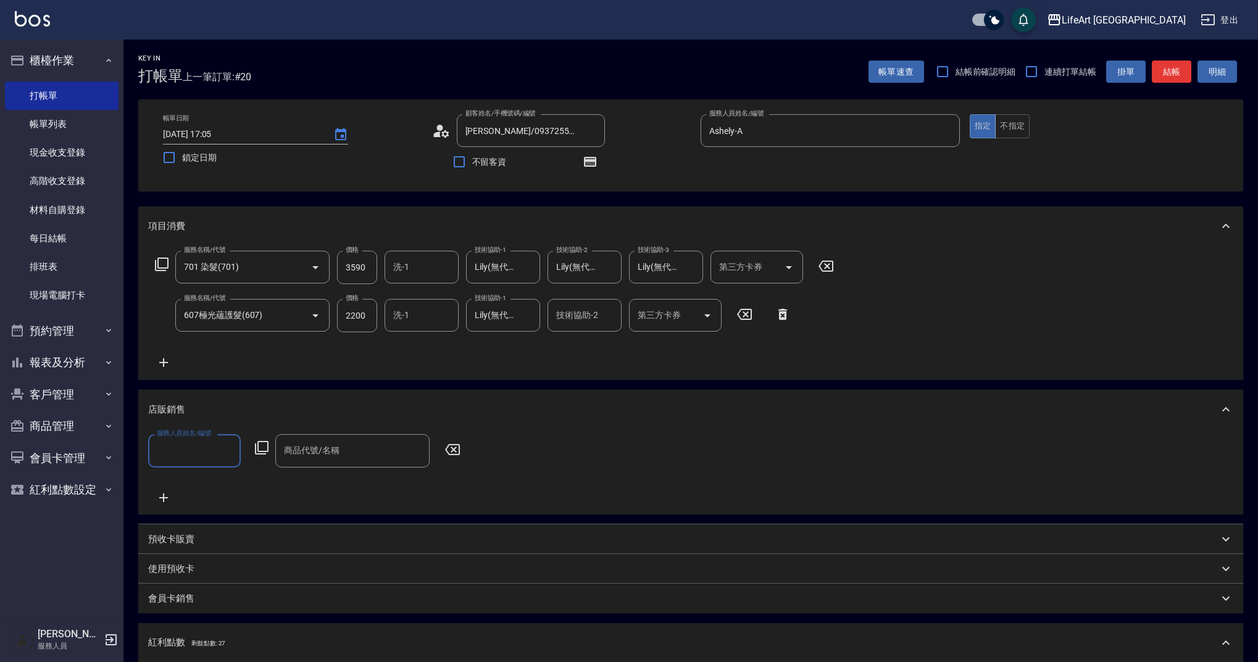
click at [192, 452] on input "服務人員姓名/編號" at bounding box center [195, 451] width 82 height 22
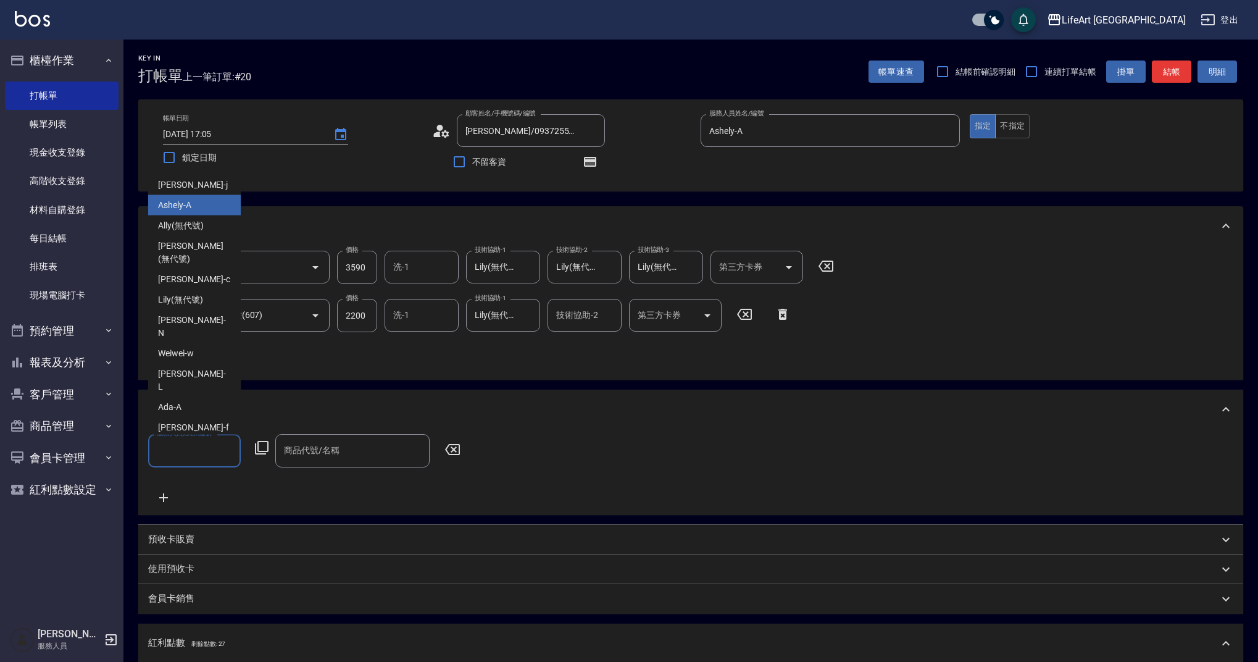
click at [203, 216] on div "Ashely -A" at bounding box center [194, 205] width 93 height 20
type input "Ashely-A"
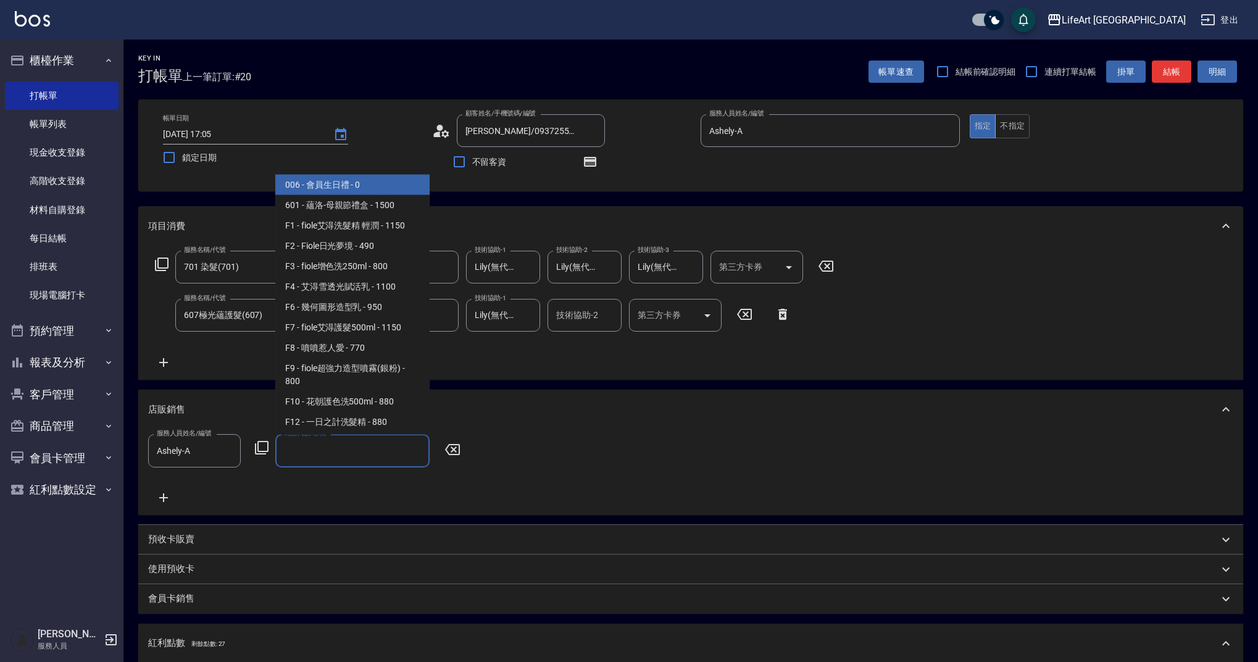
drag, startPoint x: 308, startPoint y: 440, endPoint x: 316, endPoint y: 459, distance: 20.2
click at [308, 440] on div "商品代號/名稱 商品代號/名稱" at bounding box center [352, 450] width 154 height 33
click at [374, 182] on span "006 - 會員生日禮 - 0" at bounding box center [352, 185] width 154 height 20
type input "會員生日禮"
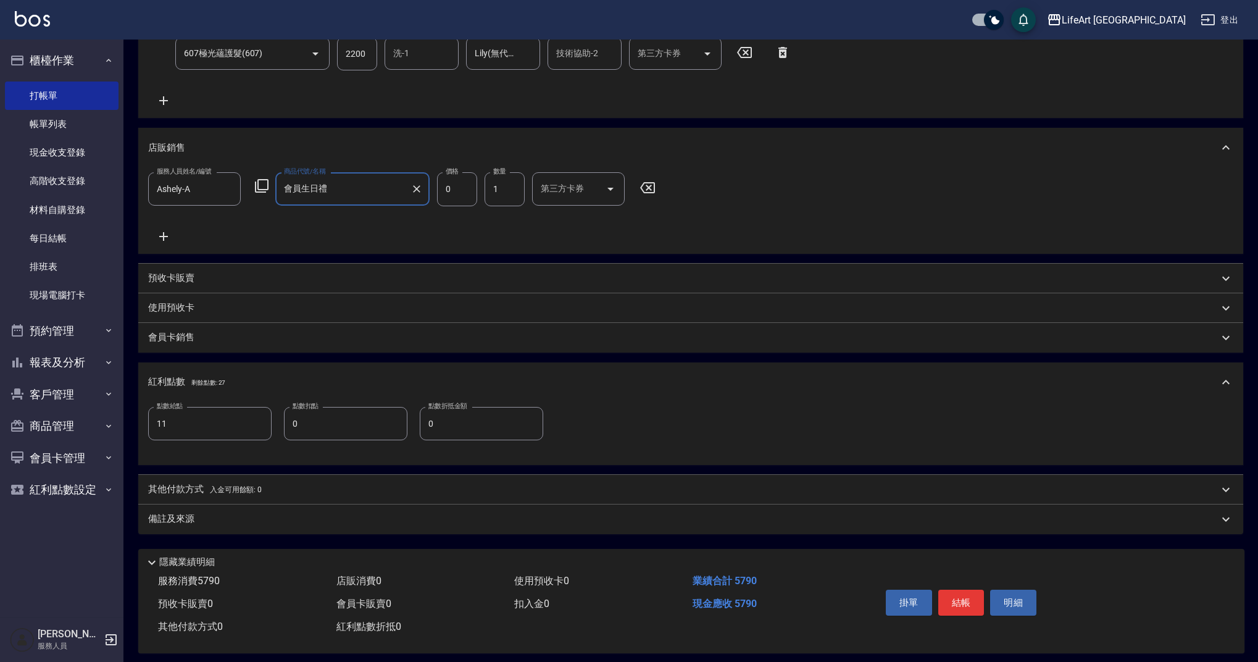
scroll to position [274, 0]
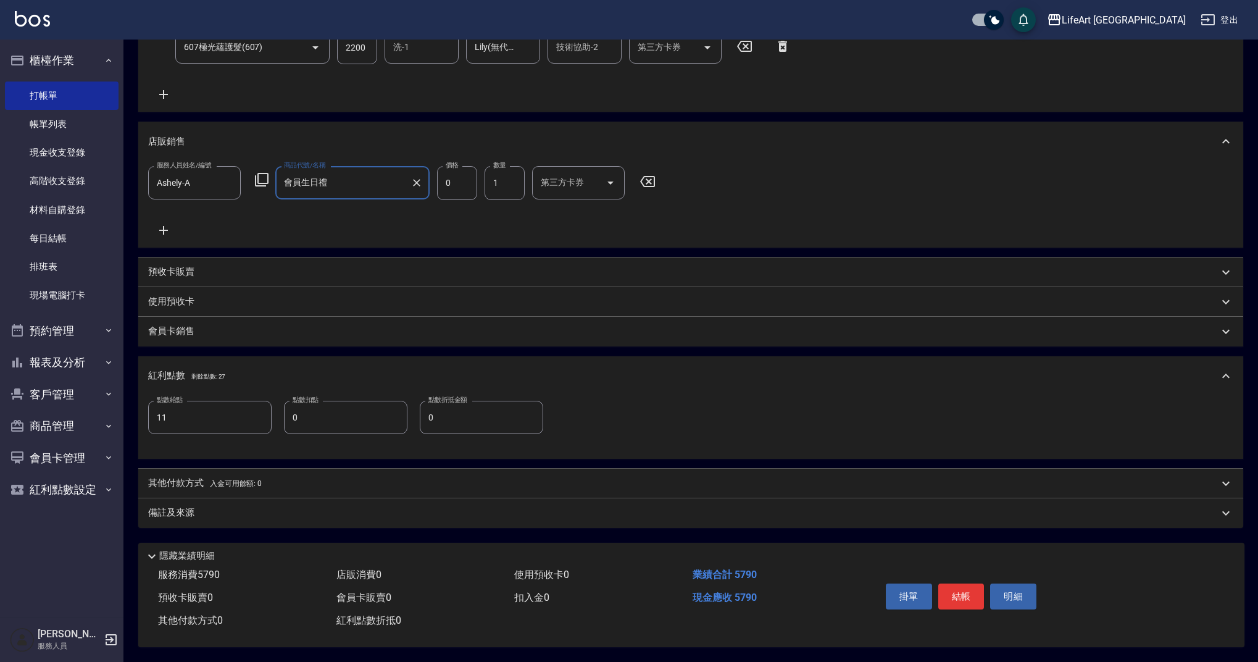
click at [338, 506] on div "備註及來源" at bounding box center [683, 512] width 1071 height 13
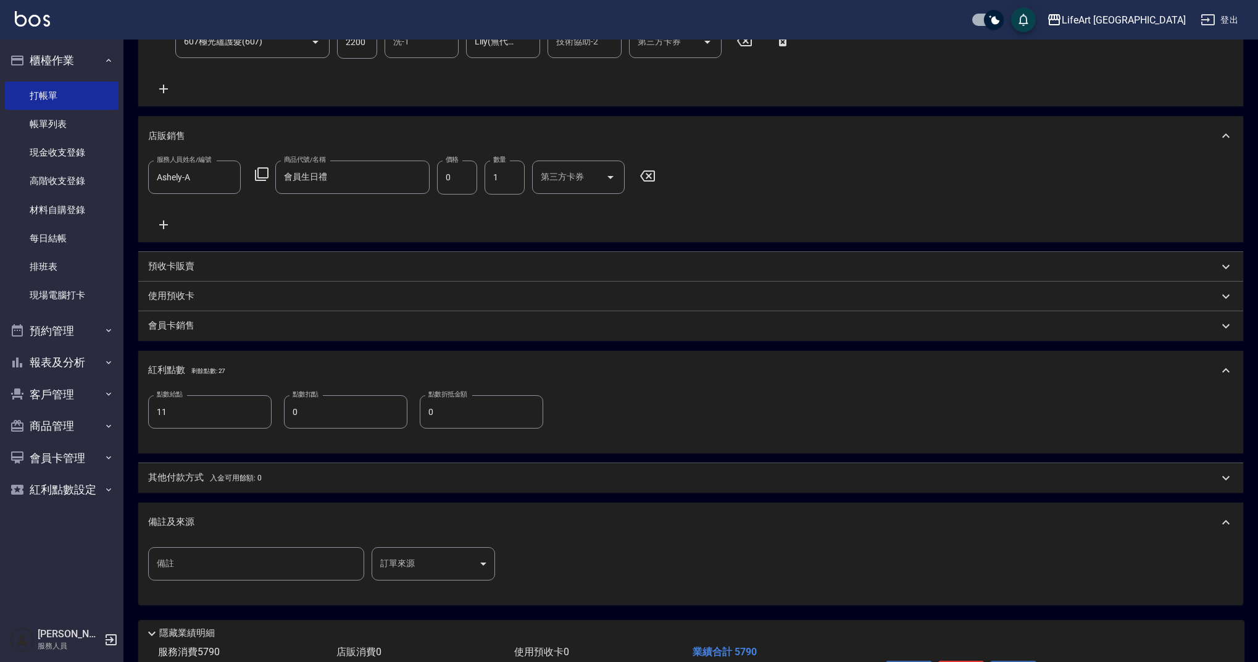
click at [386, 559] on body "LifeArt 蘆洲 登出 櫃檯作業 打帳單 帳單列表 現金收支登錄 高階收支登錄 材料自購登錄 每日結帳 排班表 現場電腦打卡 預約管理 預約管理 單日預約…" at bounding box center [629, 232] width 1258 height 1013
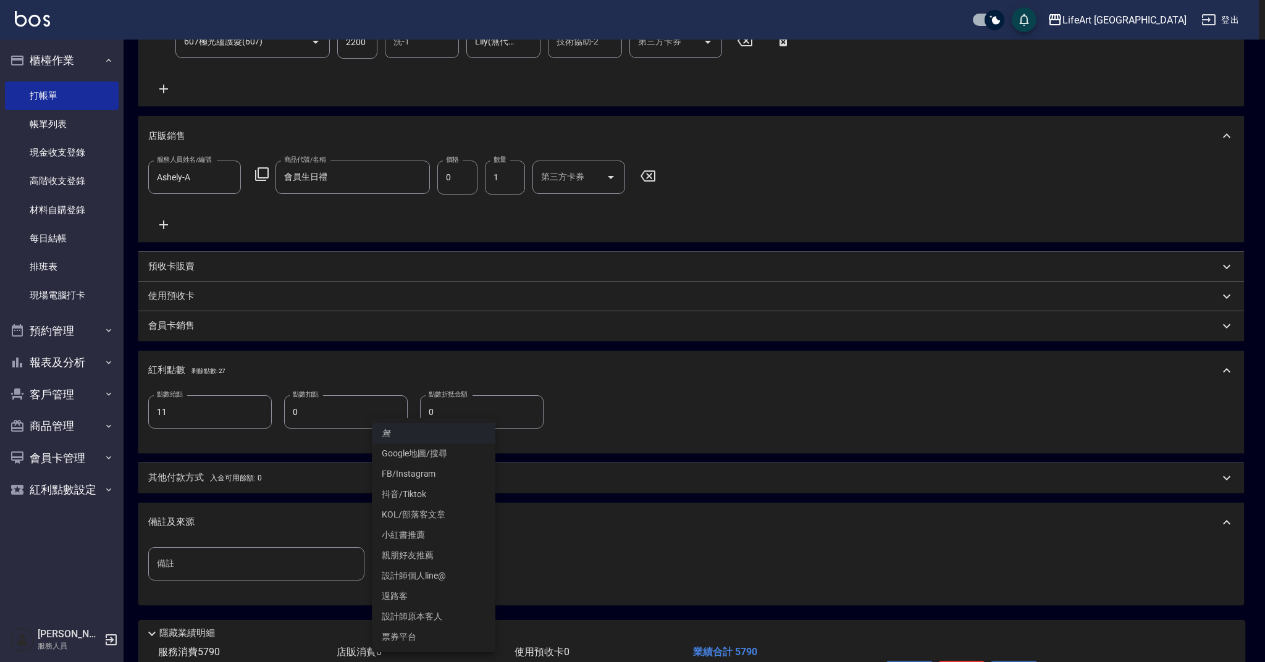
click at [446, 610] on li "設計師原本客人" at bounding box center [433, 616] width 123 height 20
type input "設計師原本客人"
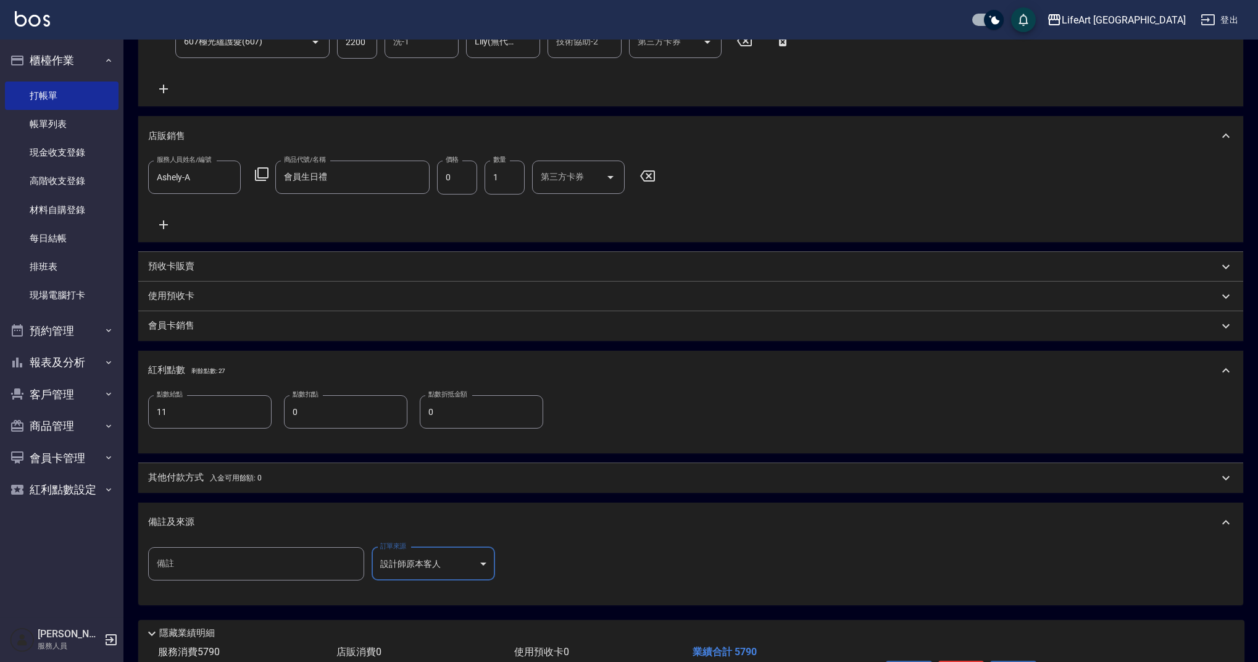
click at [182, 473] on p "其他付款方式 入金可用餘額: 0" at bounding box center [205, 478] width 114 height 14
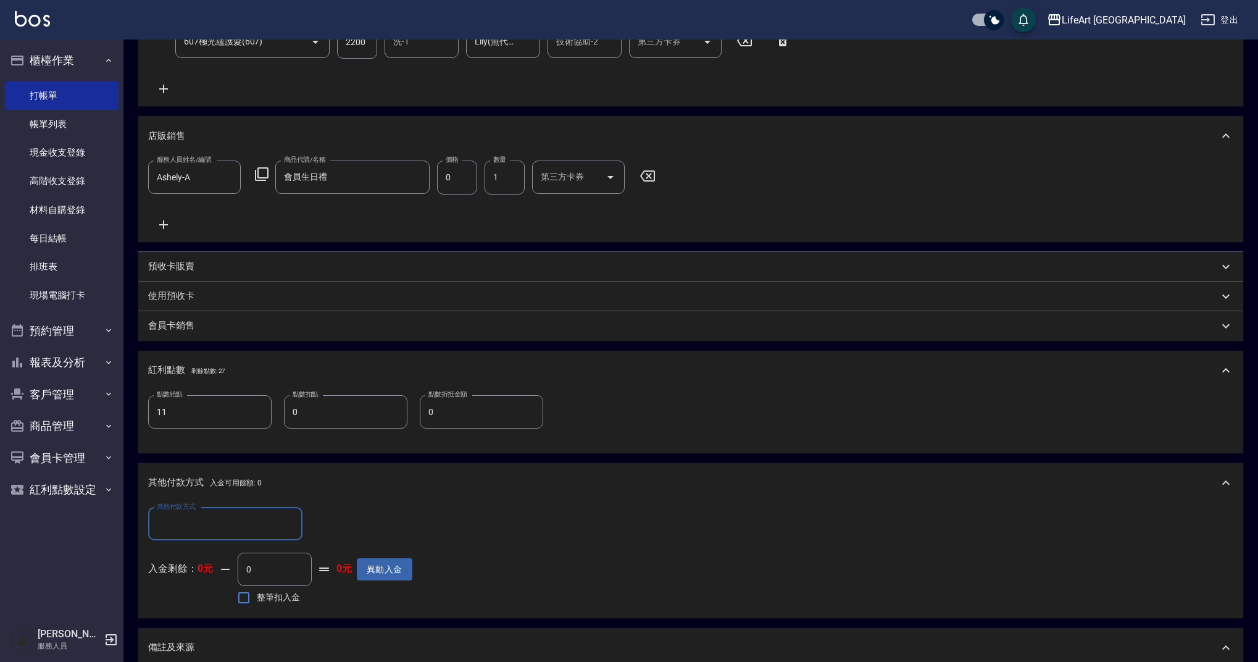
click at [196, 520] on input "其他付款方式" at bounding box center [225, 524] width 143 height 22
click at [205, 621] on span "信用卡" at bounding box center [225, 616] width 154 height 20
type input "信用卡"
click at [358, 525] on input "0" at bounding box center [356, 524] width 93 height 33
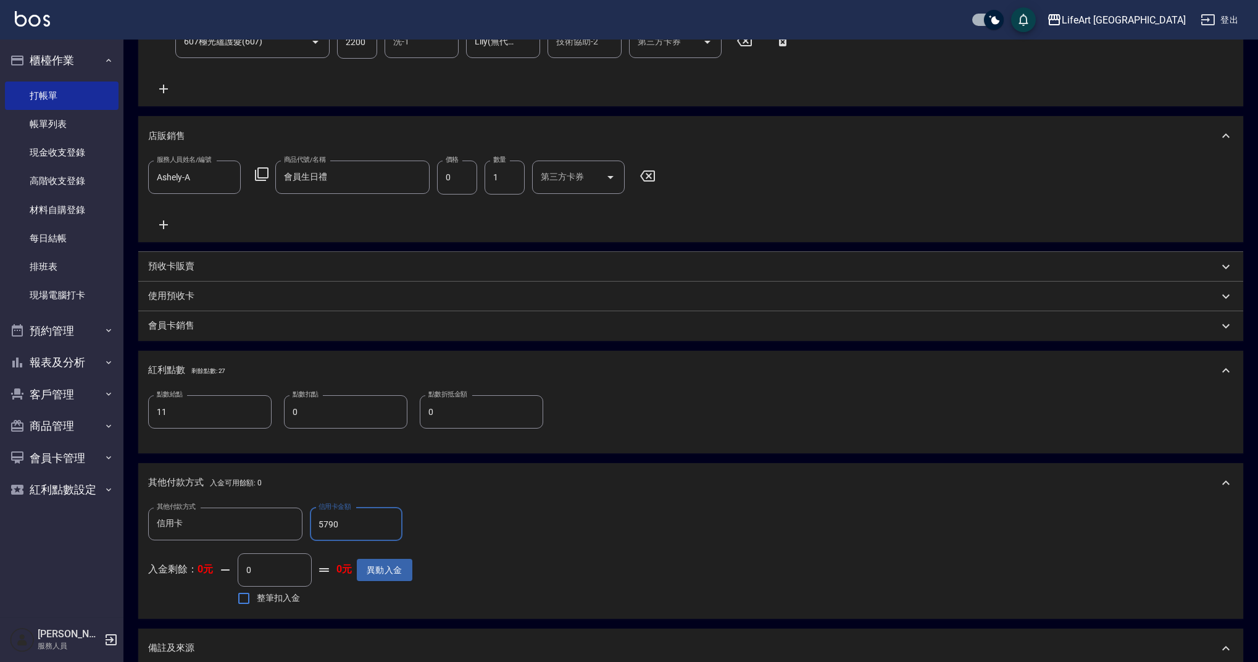
scroll to position [482, 0]
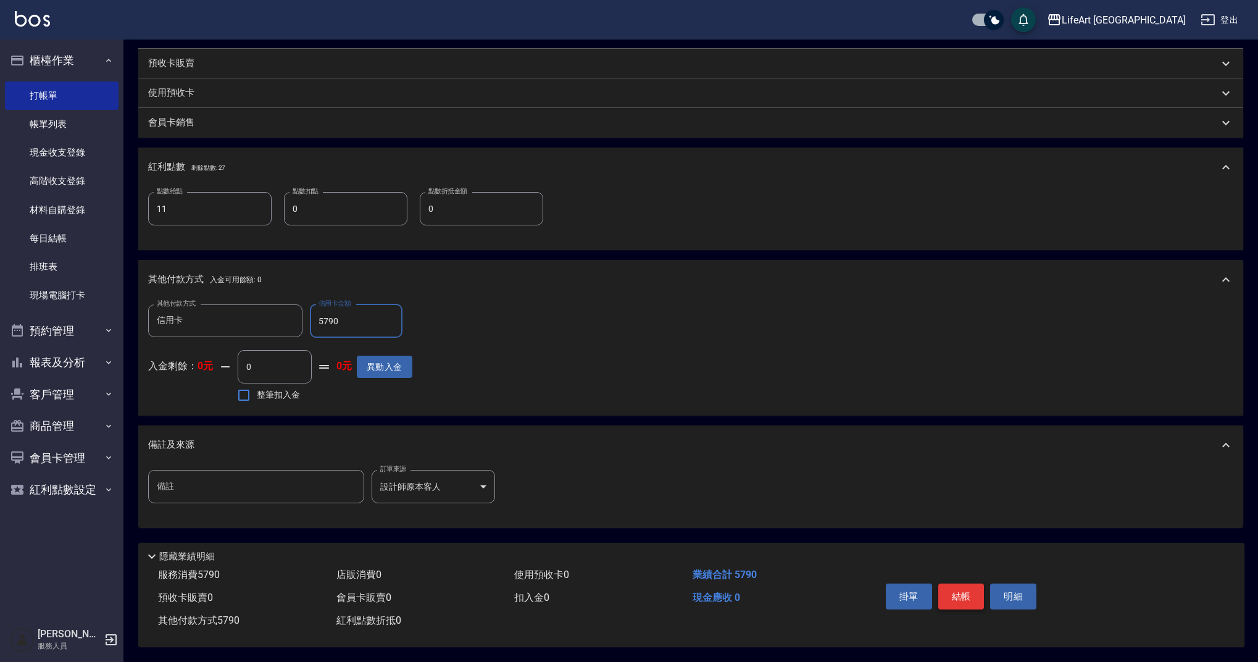
type input "5790"
click at [966, 587] on button "結帳" at bounding box center [962, 597] width 46 height 26
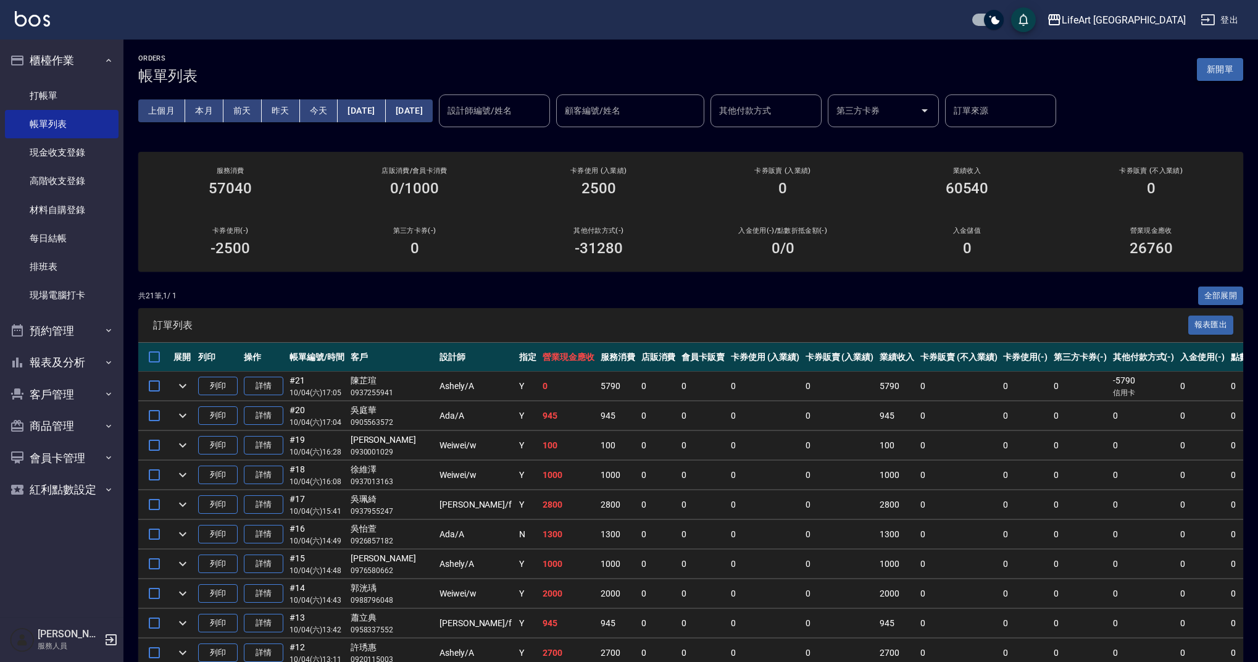
click at [1229, 74] on button "新開單" at bounding box center [1220, 69] width 46 height 23
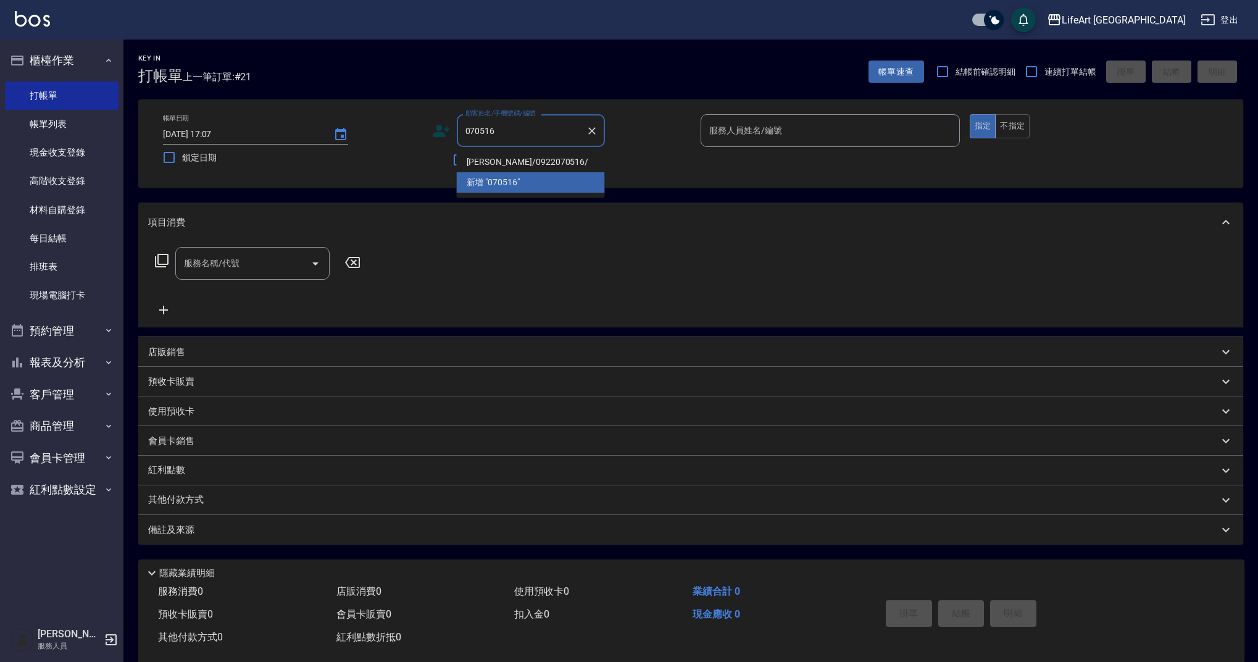
click at [521, 164] on li "[PERSON_NAME]/0922070516/" at bounding box center [531, 162] width 148 height 20
type input "[PERSON_NAME]/0922070516/"
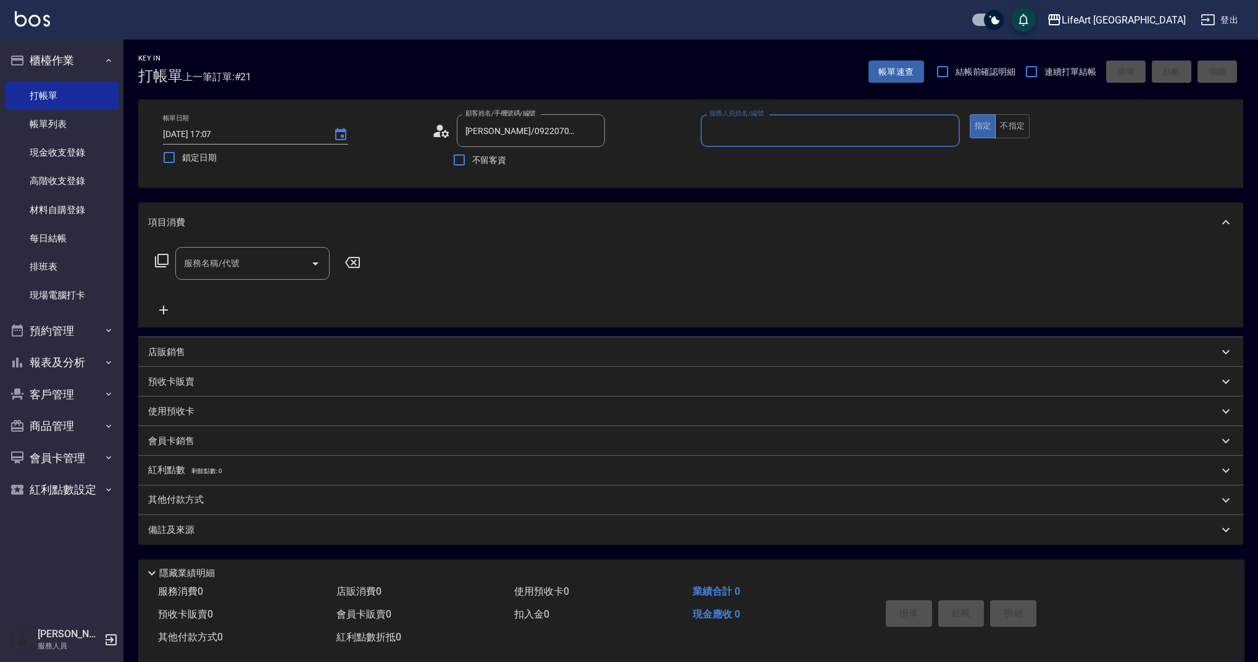
type input "Weiwei-w"
click at [588, 164] on icon "button" at bounding box center [590, 161] width 10 height 7
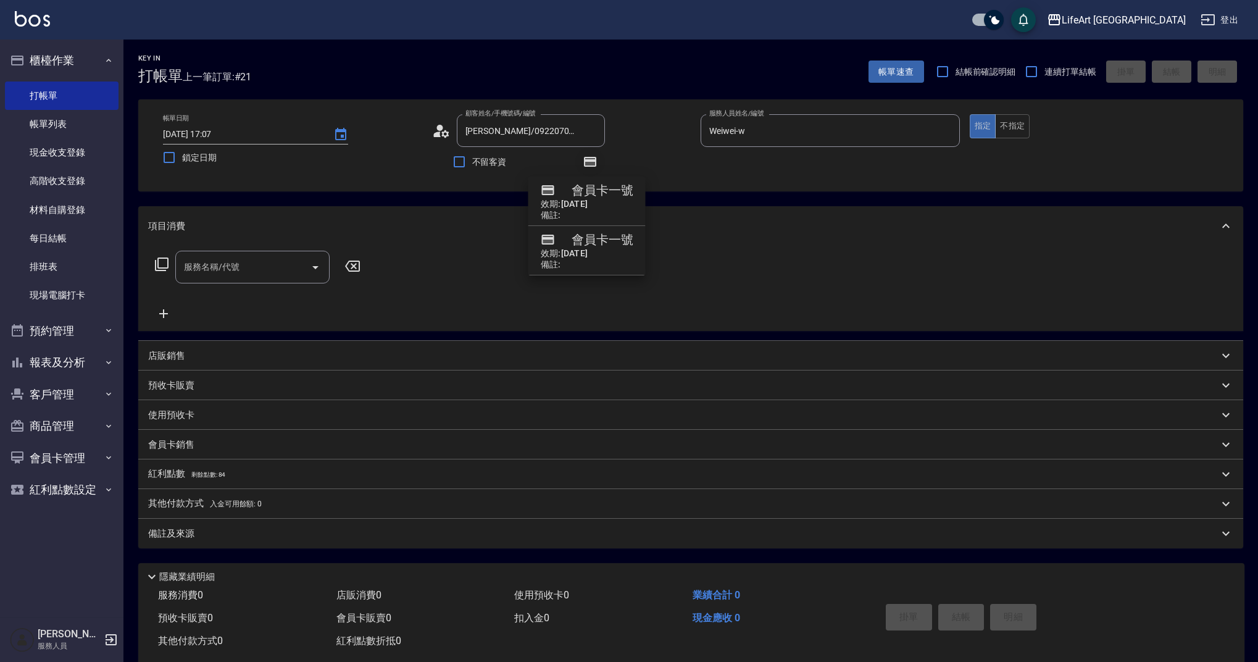
click at [588, 164] on icon "button" at bounding box center [590, 161] width 10 height 7
click at [255, 267] on input "服務名稱/代號" at bounding box center [243, 267] width 125 height 22
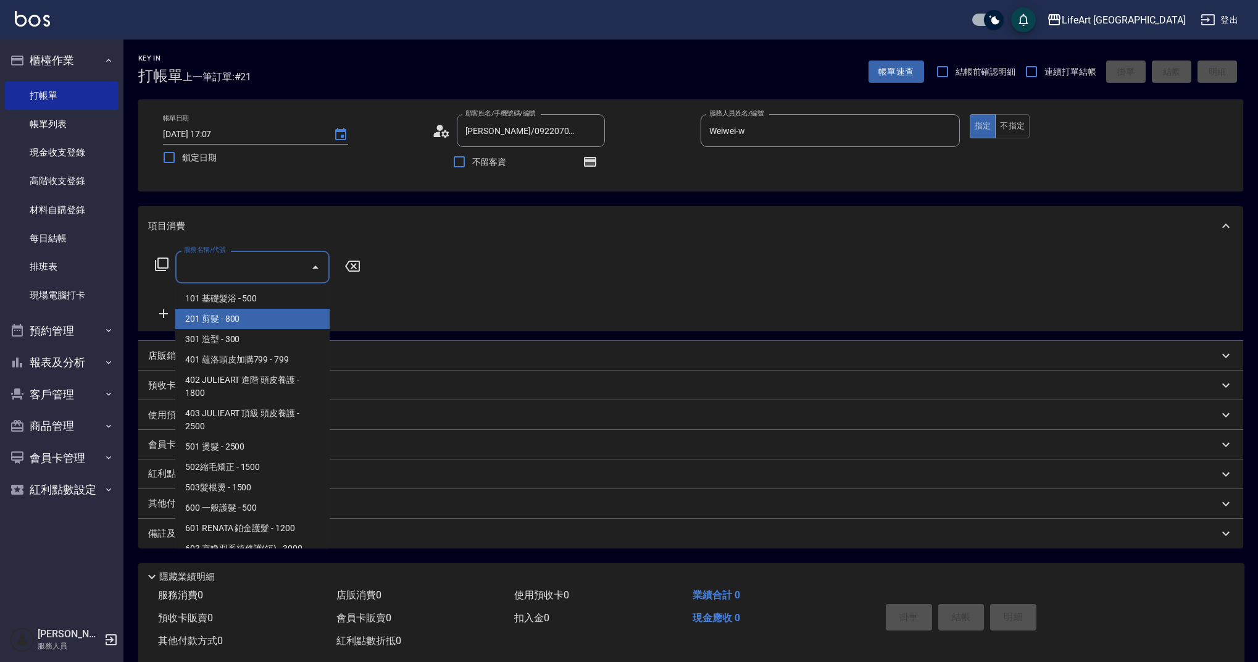
click at [262, 314] on span "201 剪髮 - 800" at bounding box center [252, 319] width 154 height 20
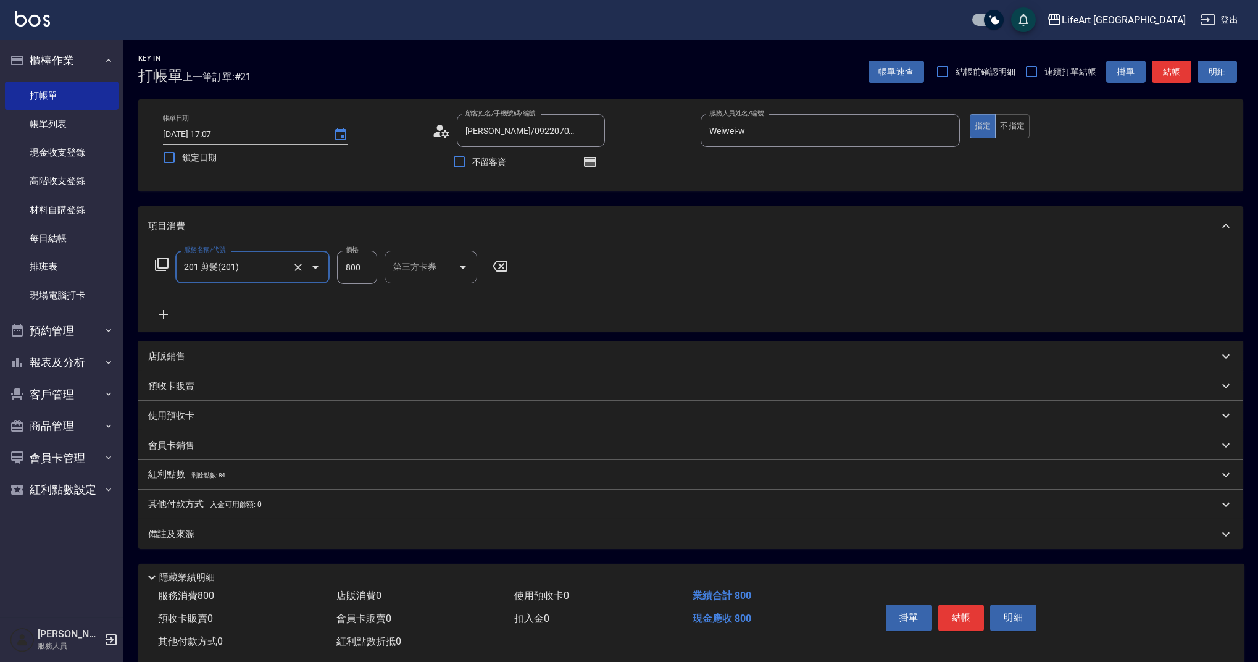
type input "201 剪髮(201)"
click at [167, 314] on icon at bounding box center [163, 314] width 9 height 9
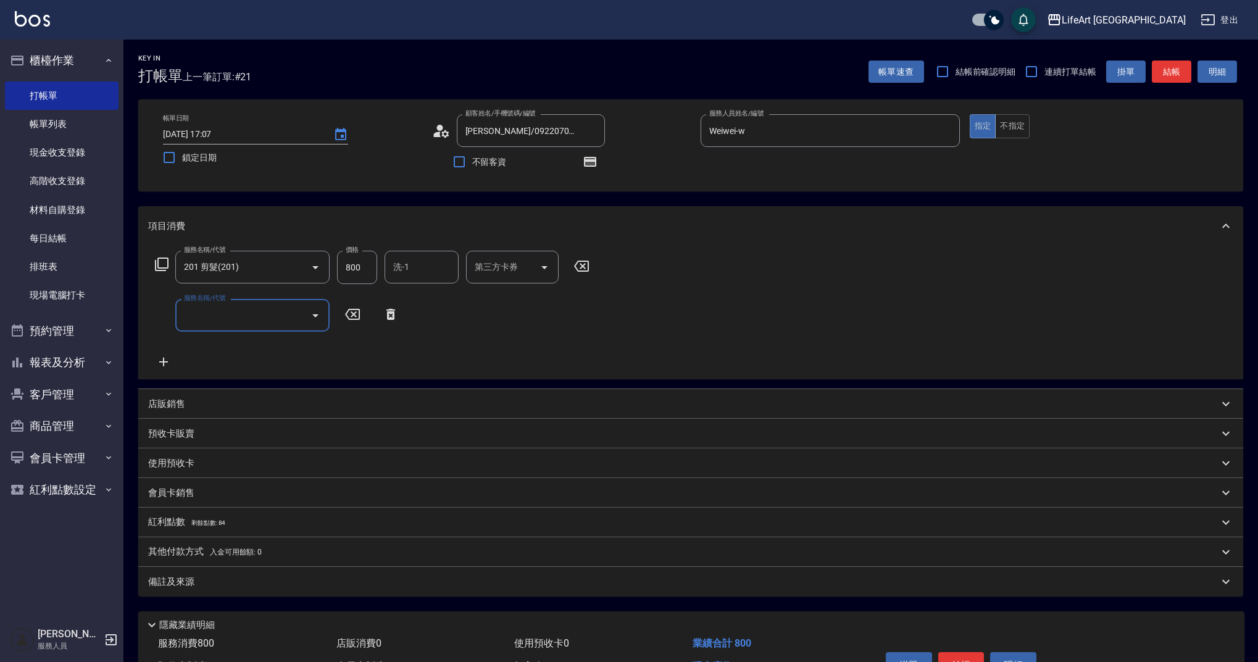
click at [219, 316] on input "服務名稱/代號" at bounding box center [243, 315] width 125 height 22
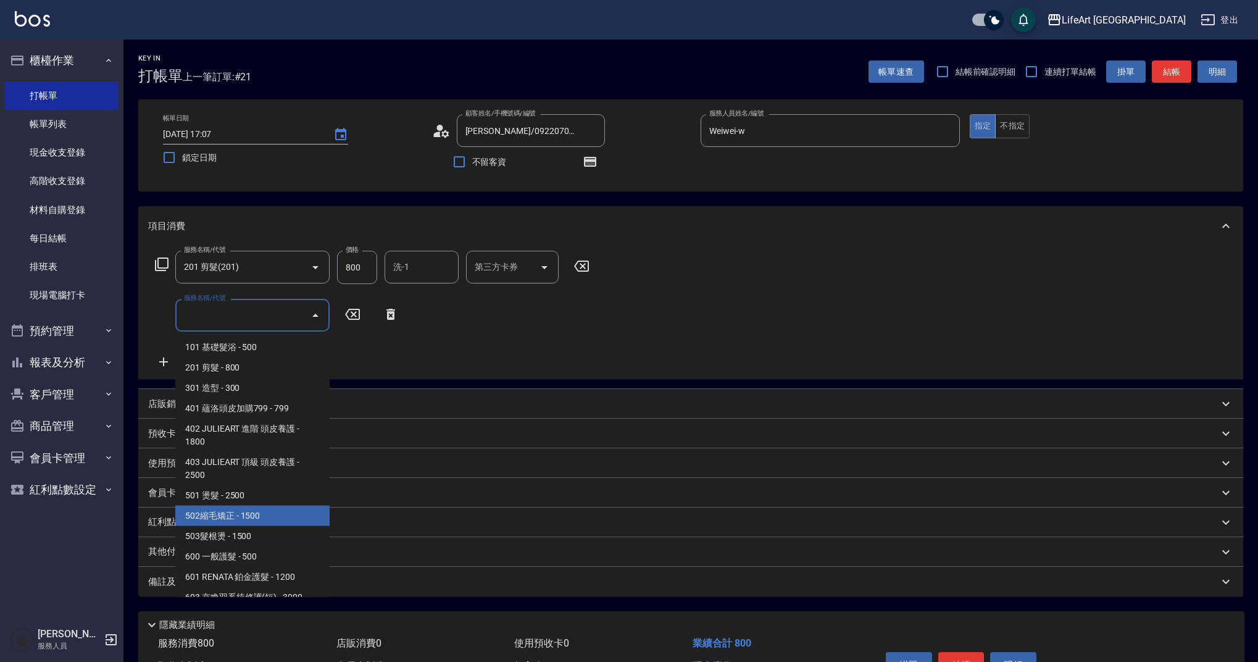
scroll to position [158, 0]
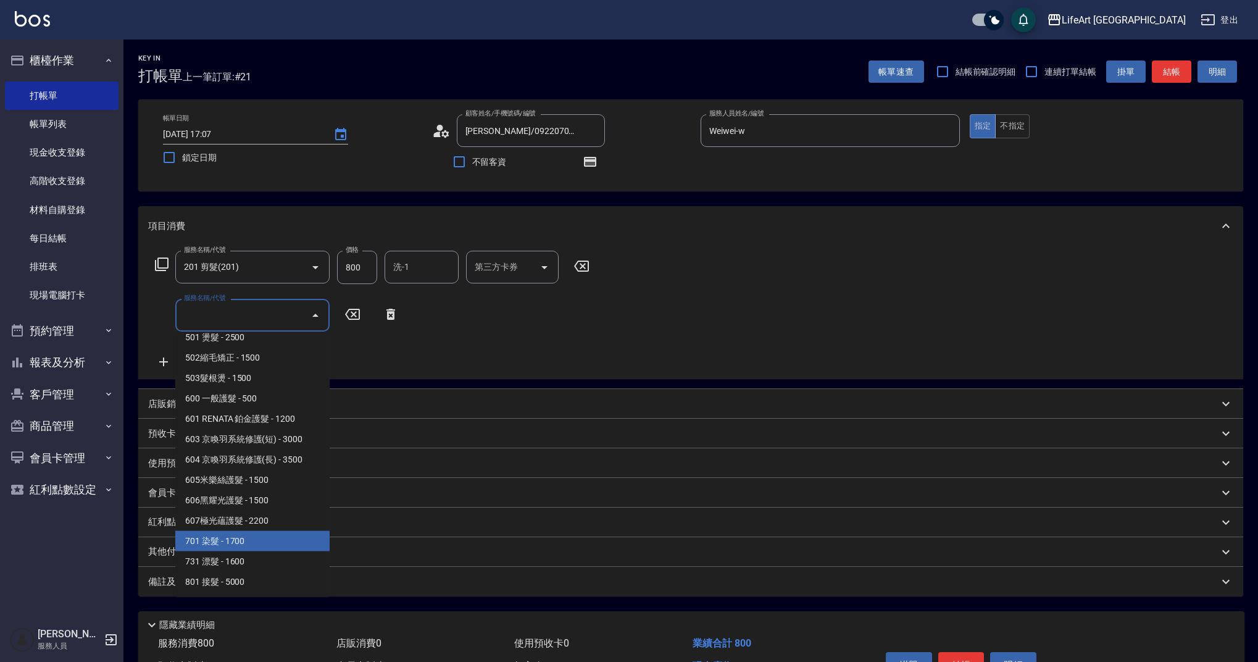
click at [277, 542] on span "701 染髮 - 1700" at bounding box center [252, 541] width 154 height 20
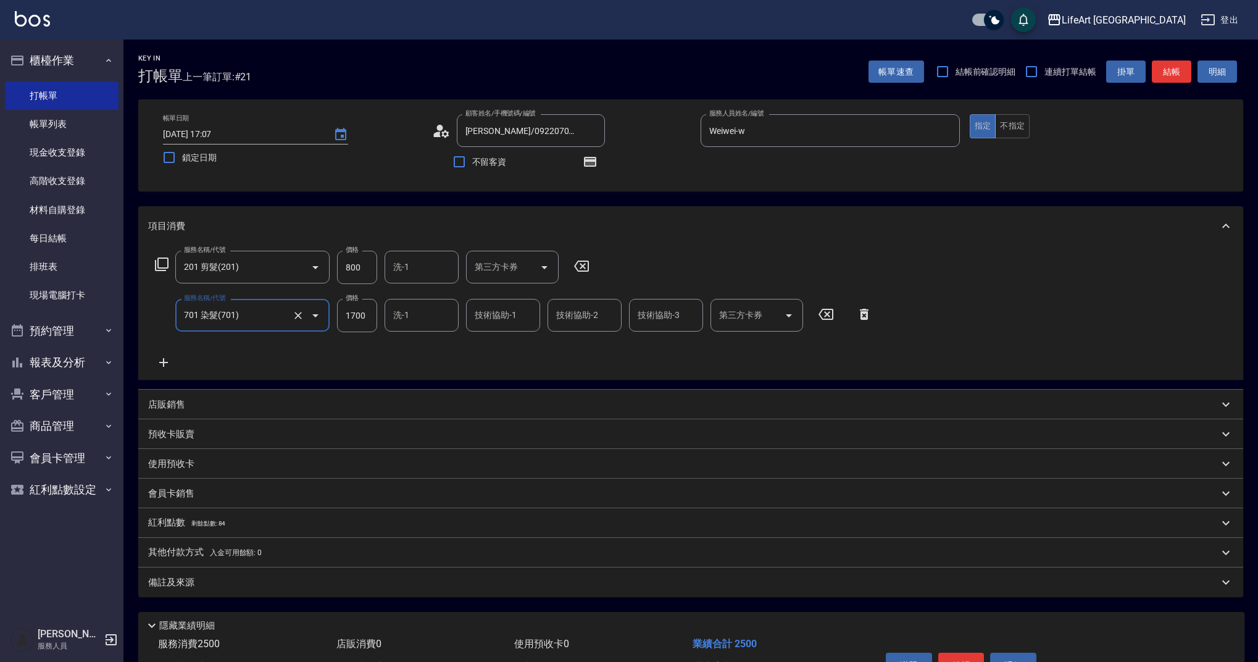
type input "701 染髮(701)"
click at [159, 361] on icon at bounding box center [163, 362] width 31 height 15
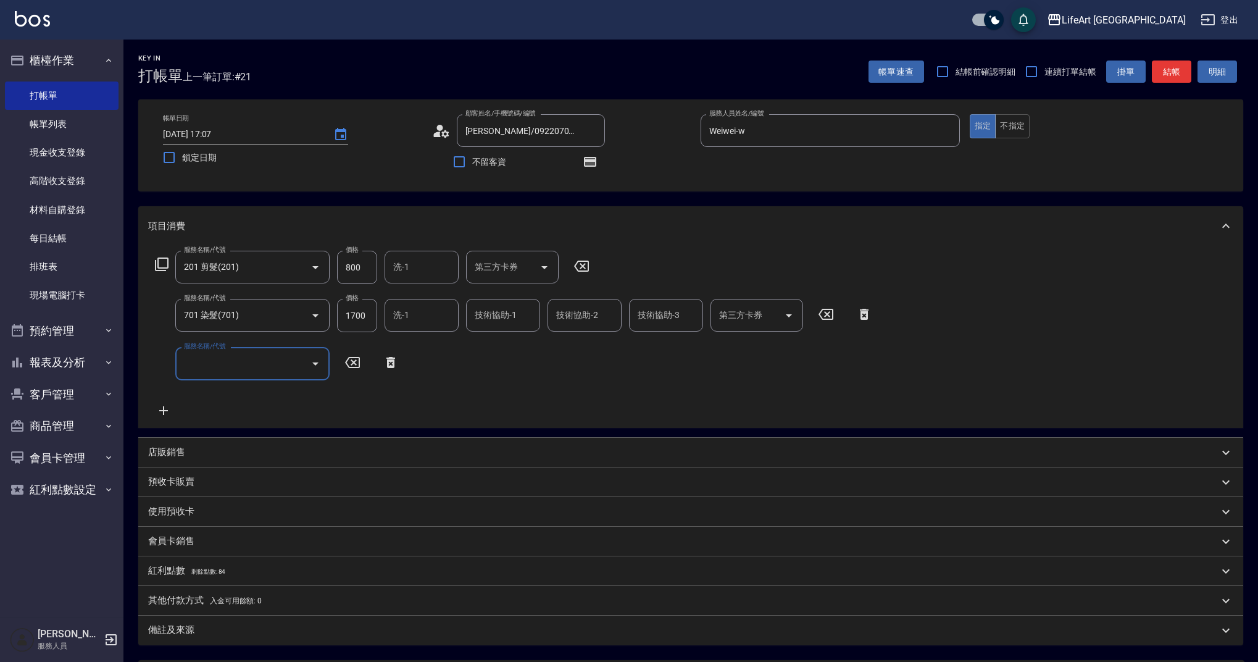
click at [238, 361] on input "服務名稱/代號" at bounding box center [243, 364] width 125 height 22
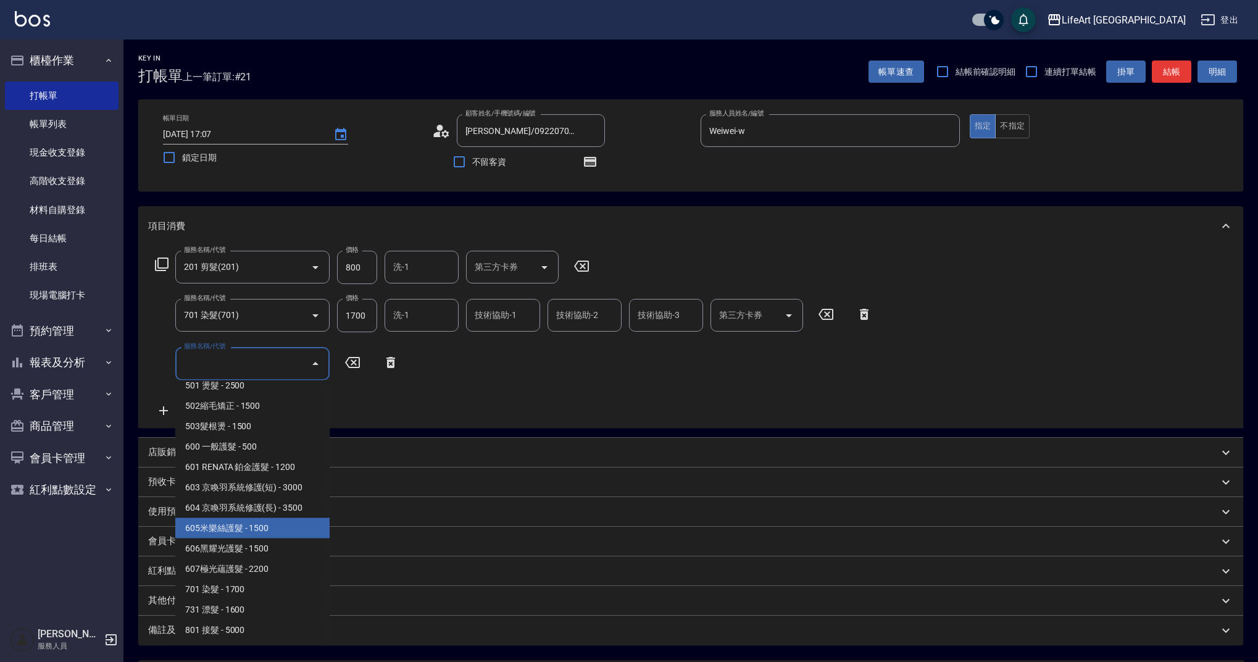
click at [268, 530] on span "605米樂絲護髮 - 1500" at bounding box center [252, 528] width 154 height 20
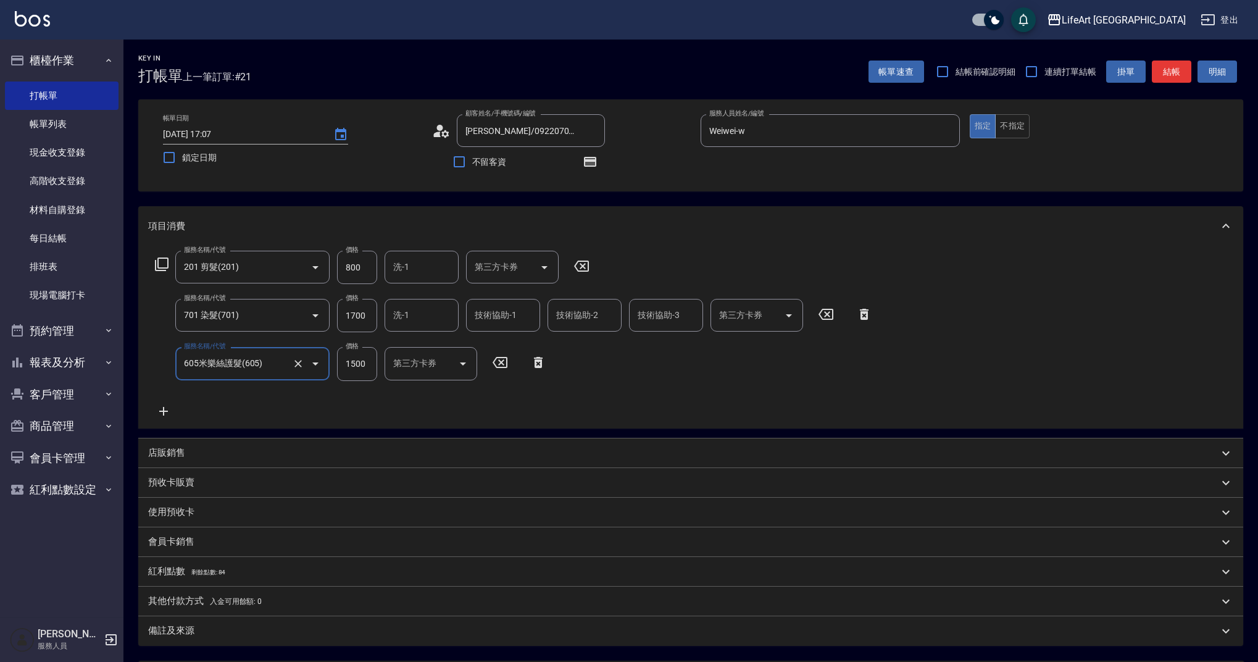
type input "605米樂絲護髮(605)"
click at [366, 327] on input "1700" at bounding box center [357, 315] width 40 height 33
type input "2140"
click at [367, 277] on input "800" at bounding box center [357, 267] width 40 height 33
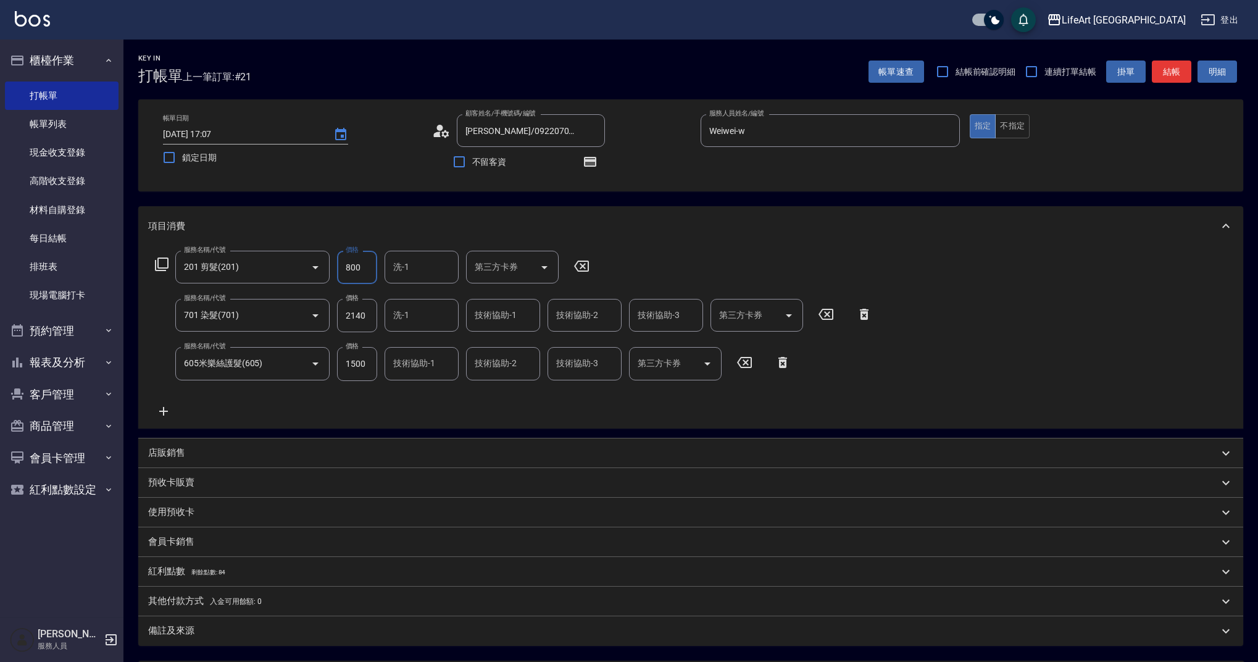
click at [367, 277] on input "800" at bounding box center [357, 267] width 40 height 33
type input "630"
click at [448, 411] on div "服務名稱/代號 201 剪髮(201) 服務名稱/代號 價格 630 價格 洗-1 洗-1 第三方卡券 第三方卡券 服務名稱/代號 701 染髮(701) 服…" at bounding box center [514, 334] width 732 height 167
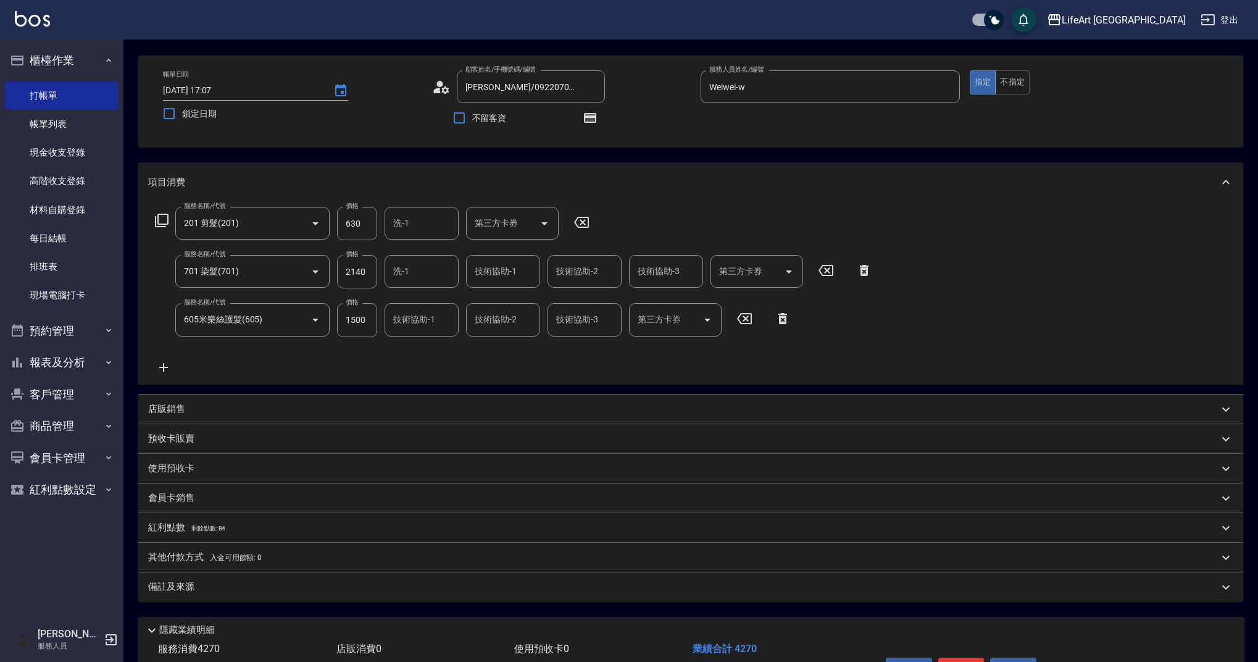
scroll to position [21, 0]
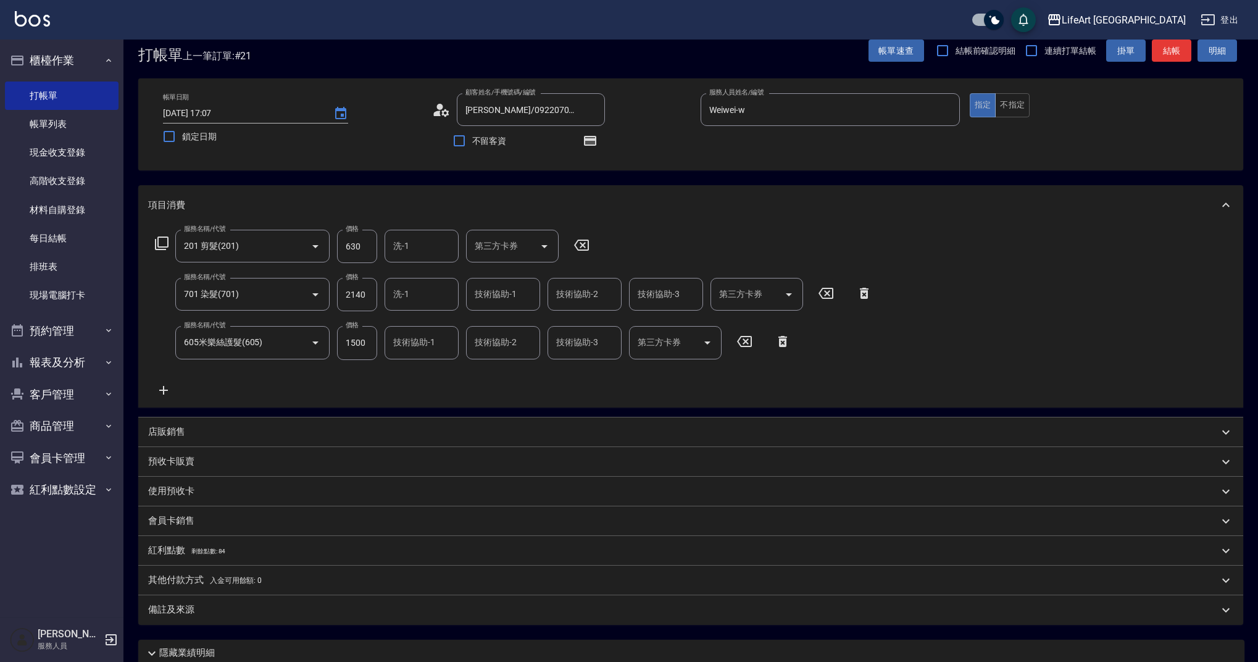
click at [206, 582] on p "其他付款方式 入金可用餘額: 0" at bounding box center [205, 581] width 114 height 14
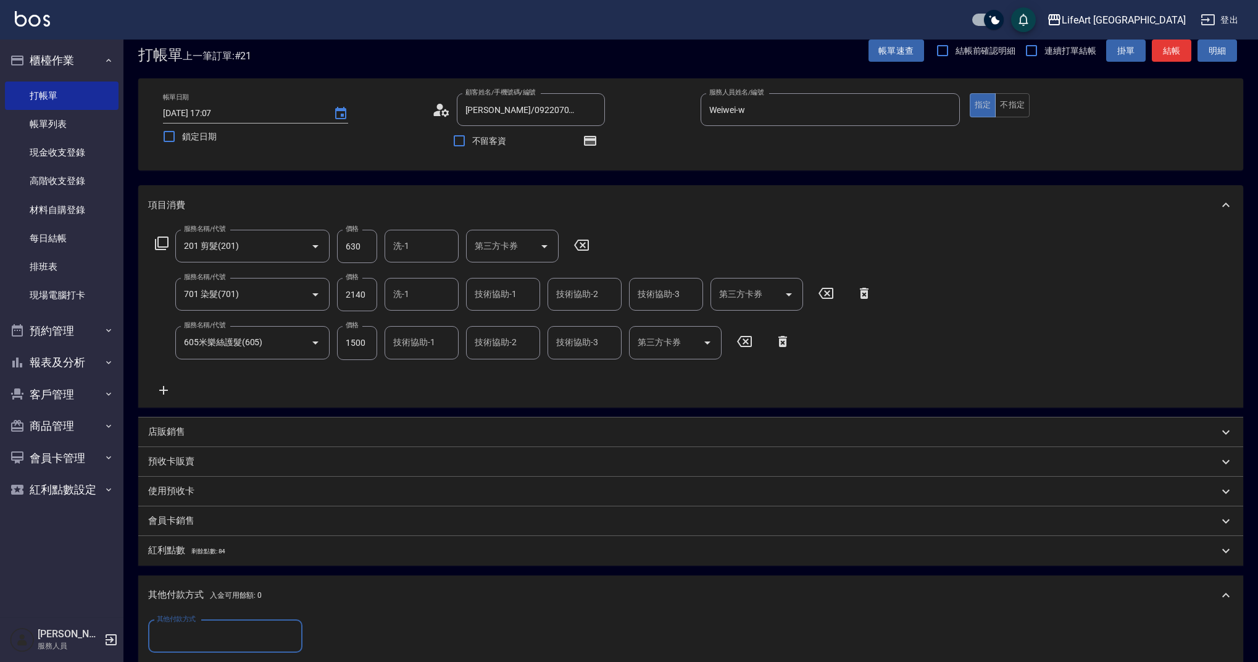
click at [222, 627] on input "其他付款方式" at bounding box center [225, 637] width 143 height 22
click at [209, 561] on span "Linepay" at bounding box center [225, 564] width 154 height 20
type input "Linepay"
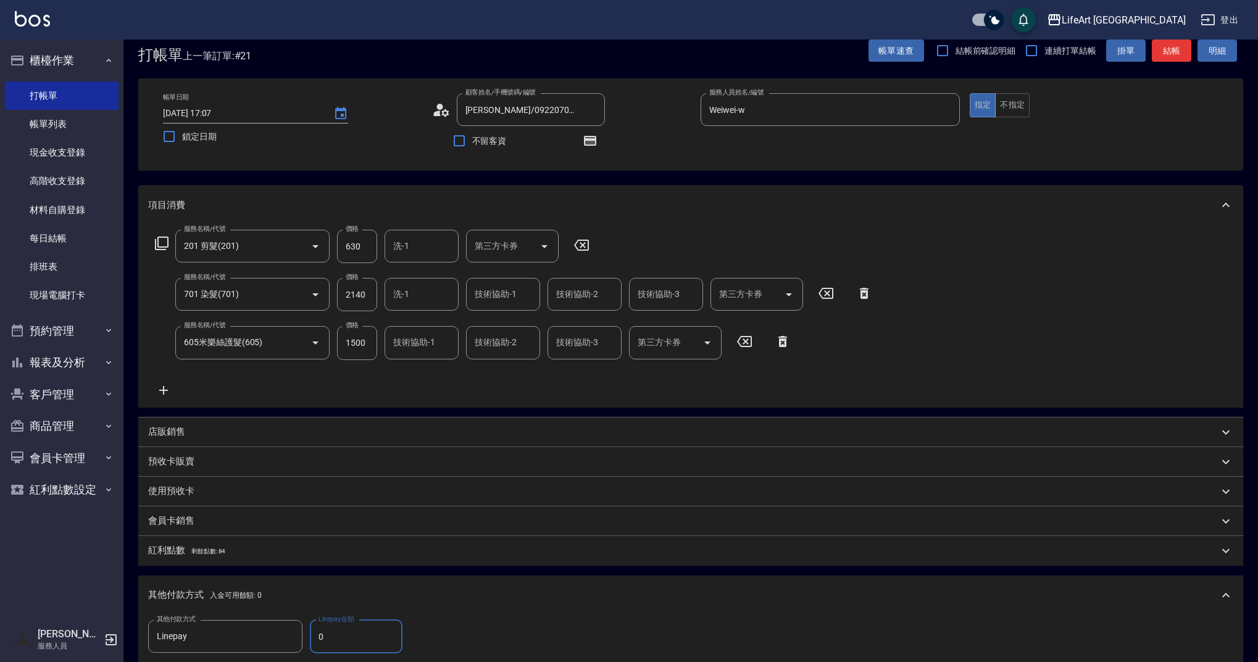
click at [372, 640] on input "0" at bounding box center [356, 636] width 93 height 33
type input "4270"
click at [237, 554] on div "紅利點數 剩餘點數: 84" at bounding box center [683, 551] width 1071 height 14
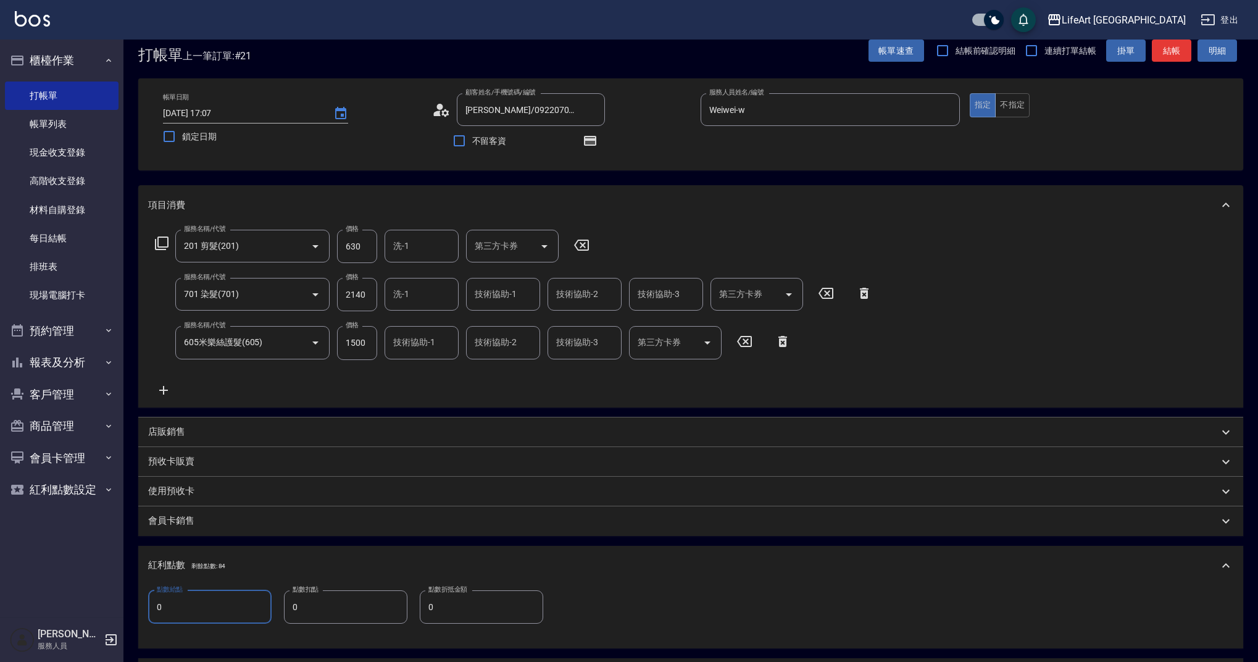
click at [228, 613] on input "0" at bounding box center [209, 606] width 123 height 33
click at [227, 613] on input "0" at bounding box center [209, 606] width 123 height 33
type input "8"
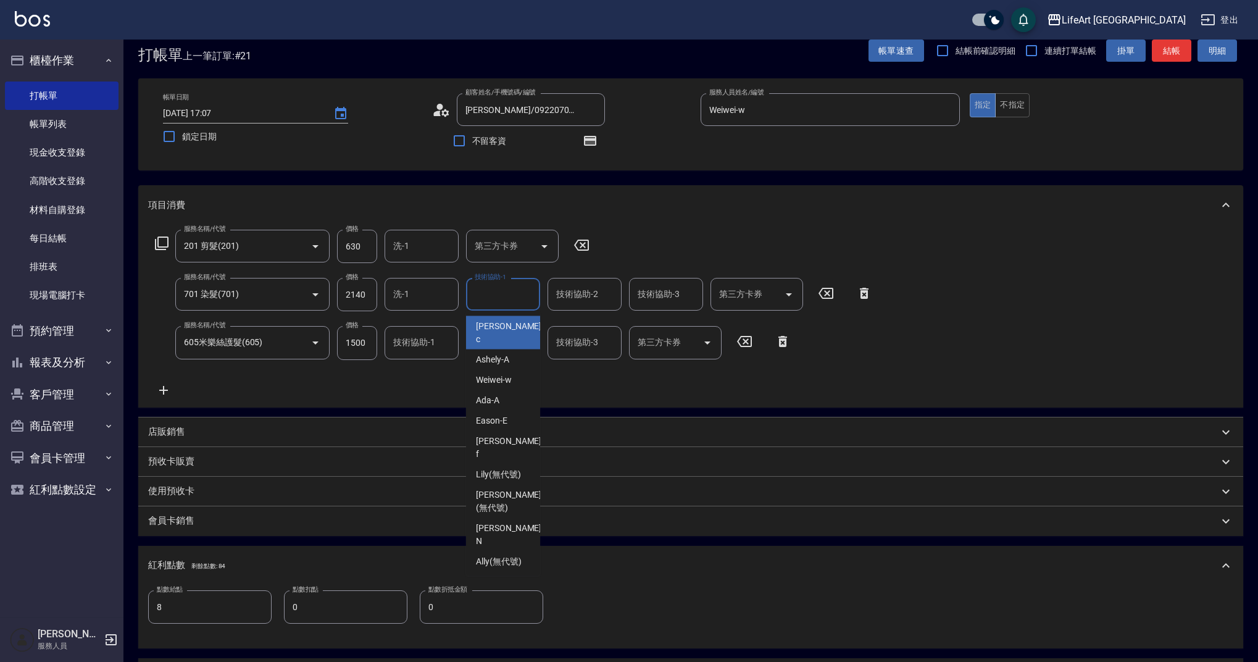
click at [500, 301] on input "技術協助-1" at bounding box center [503, 294] width 63 height 22
click at [503, 327] on span "Casey -c" at bounding box center [510, 333] width 68 height 26
type input "Casey-c"
type input "0"
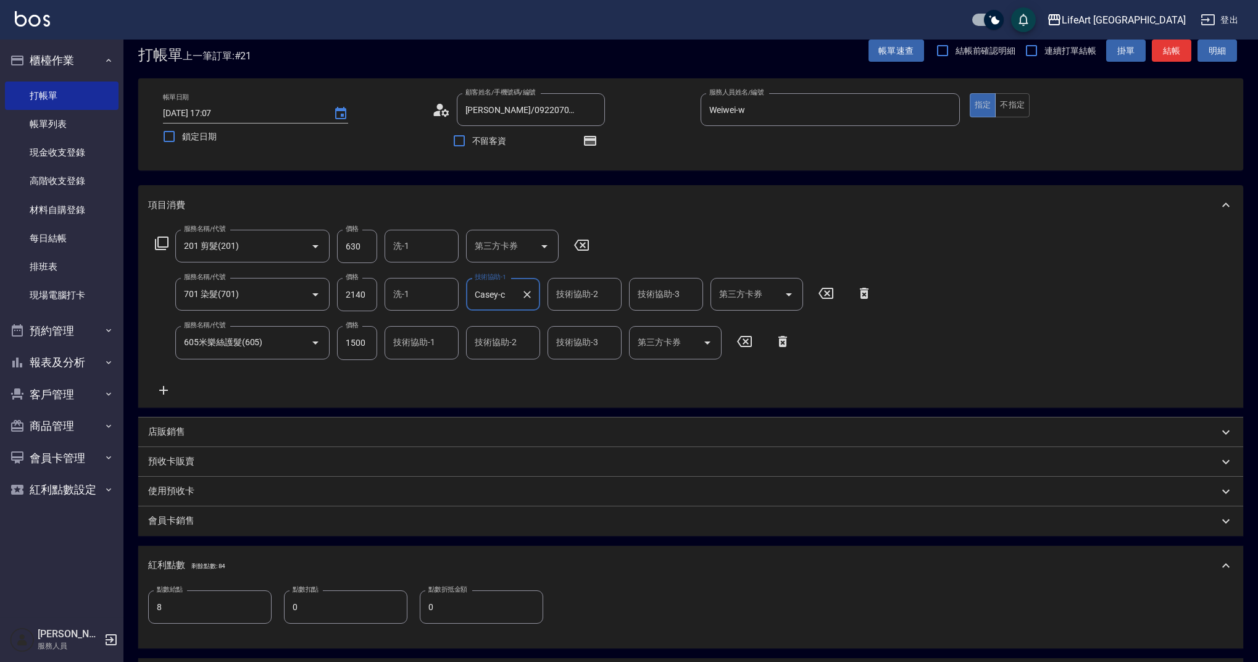
click at [587, 292] on input "技術協助-2" at bounding box center [584, 294] width 63 height 22
click at [577, 327] on span "Casey -c" at bounding box center [592, 333] width 68 height 26
type input "Casey-c"
click at [437, 346] on input "技術協助-1" at bounding box center [421, 343] width 63 height 22
click at [431, 377] on div "Casey -c" at bounding box center [422, 380] width 74 height 33
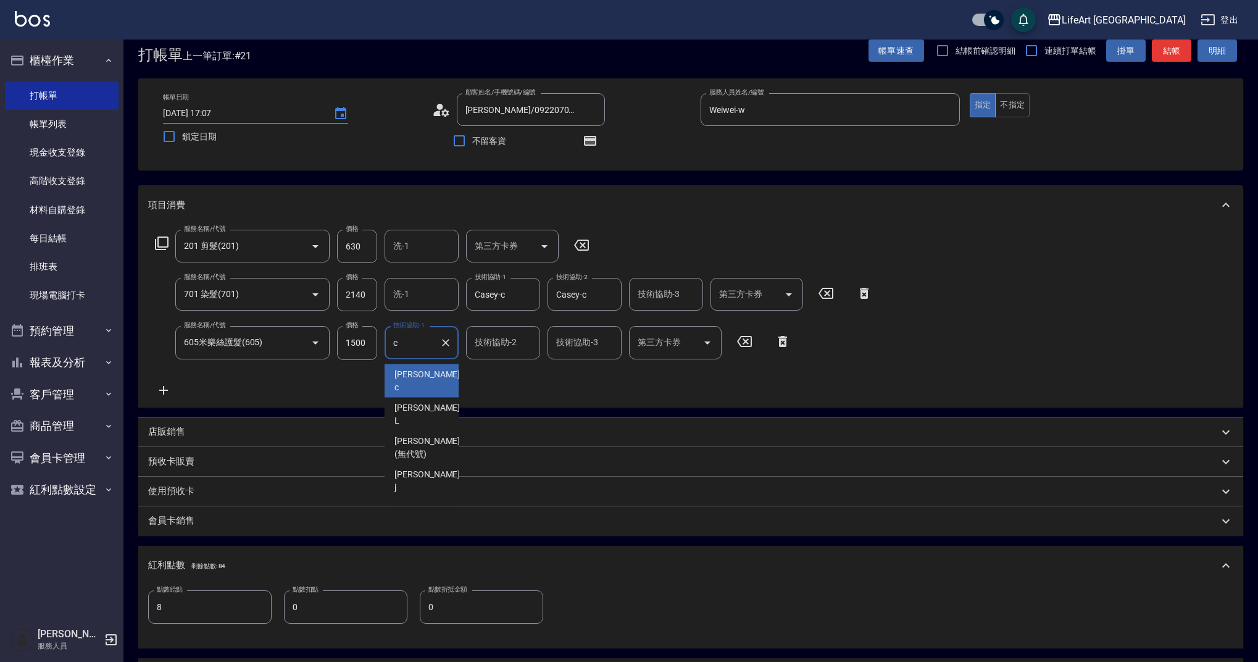
type input "Casey-c"
click at [494, 385] on div "服務名稱/代號 201 剪髮(201) 服務名稱/代號 價格 630 價格 洗-1 洗-1 第三方卡券 第三方卡券 服務名稱/代號 701 染髮(701) 服…" at bounding box center [514, 313] width 732 height 167
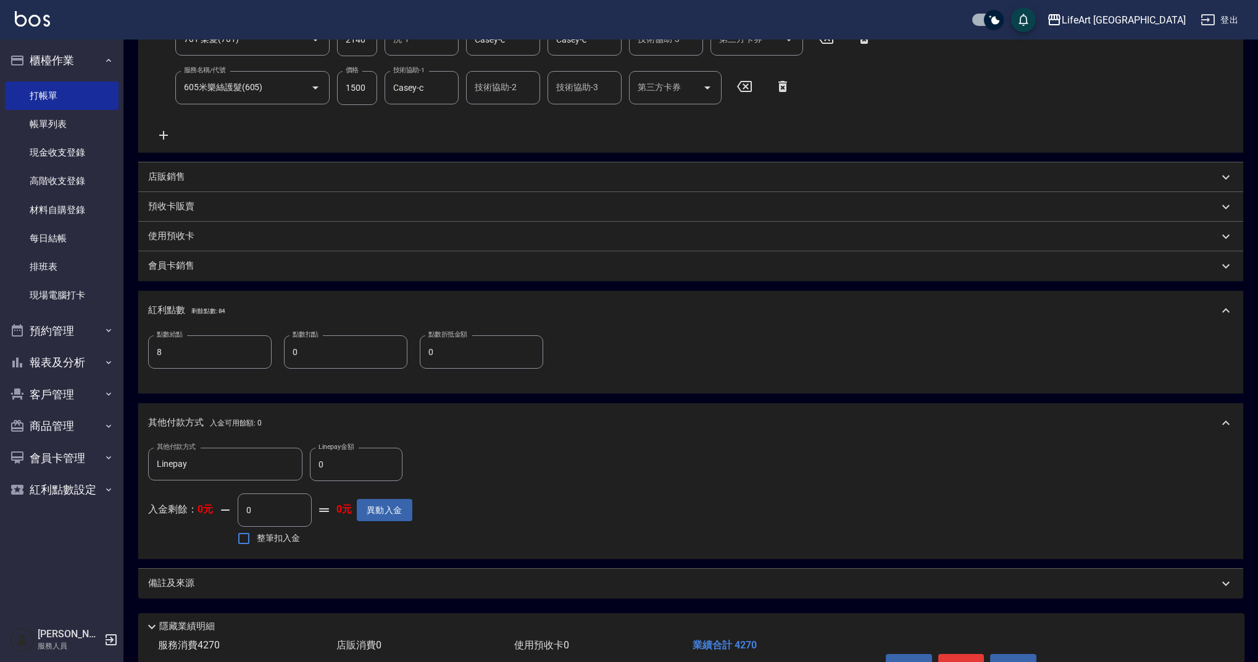
scroll to position [352, 0]
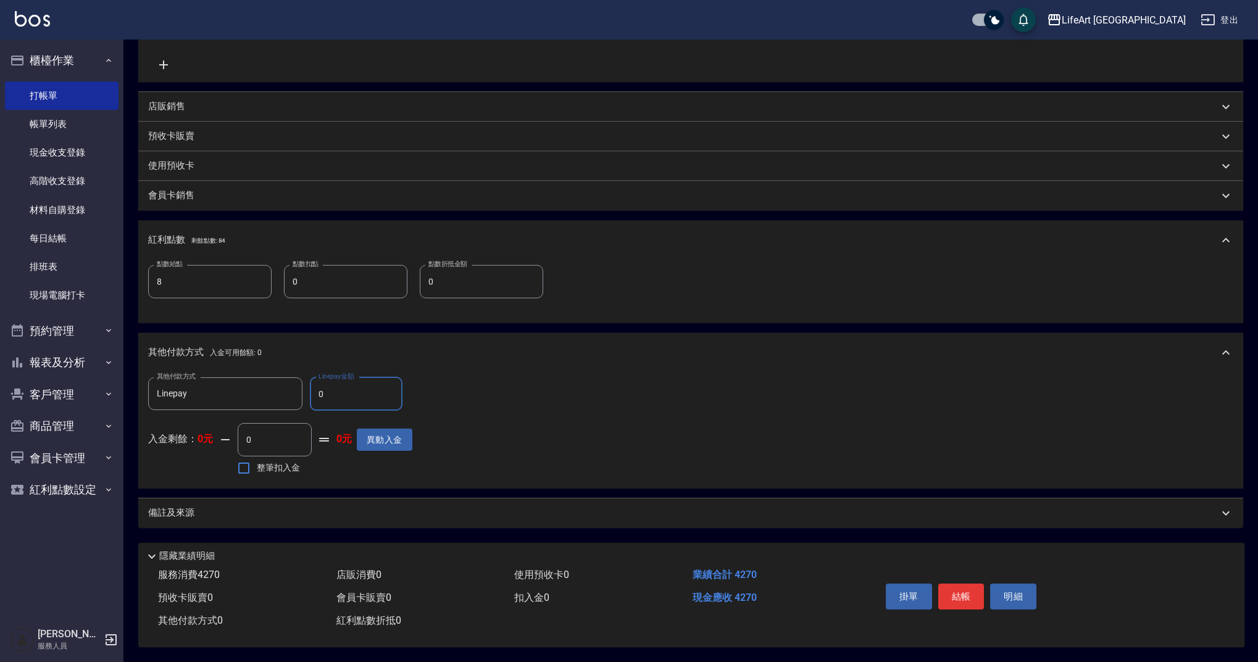
click at [369, 392] on input "0" at bounding box center [356, 393] width 93 height 33
type input "4270"
click at [231, 506] on div "備註及來源" at bounding box center [683, 512] width 1071 height 13
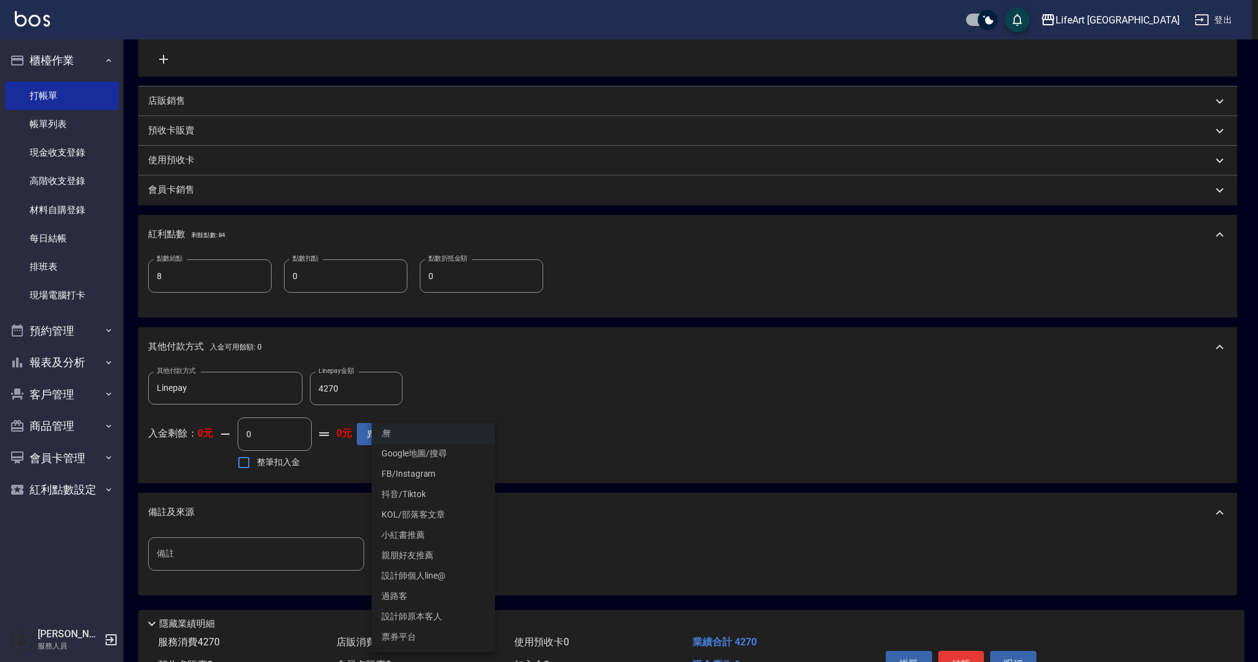
click at [393, 560] on body "LifeArt 蘆洲 登出 櫃檯作業 打帳單 帳單列表 現金收支登錄 高階收支登錄 材料自購登錄 每日結帳 排班表 現場電腦打卡 預約管理 預約管理 單日預約…" at bounding box center [629, 188] width 1258 height 1081
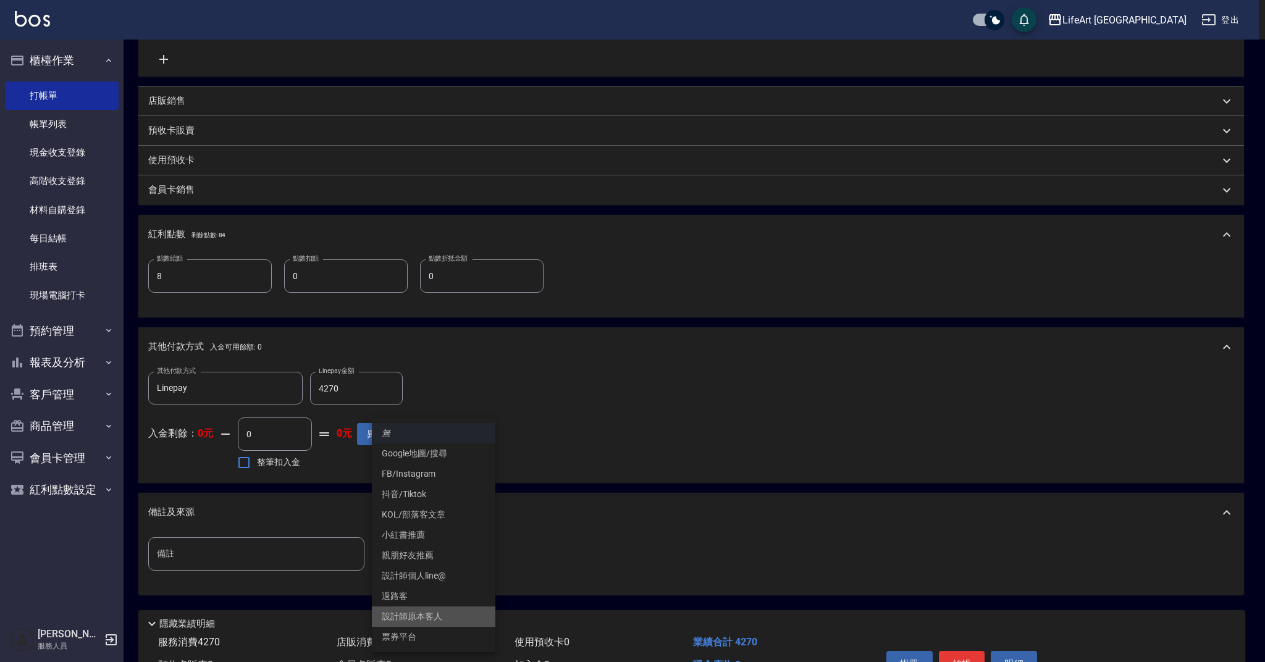
click at [440, 617] on li "設計師原本客人" at bounding box center [433, 616] width 123 height 20
type input "設計師原本客人"
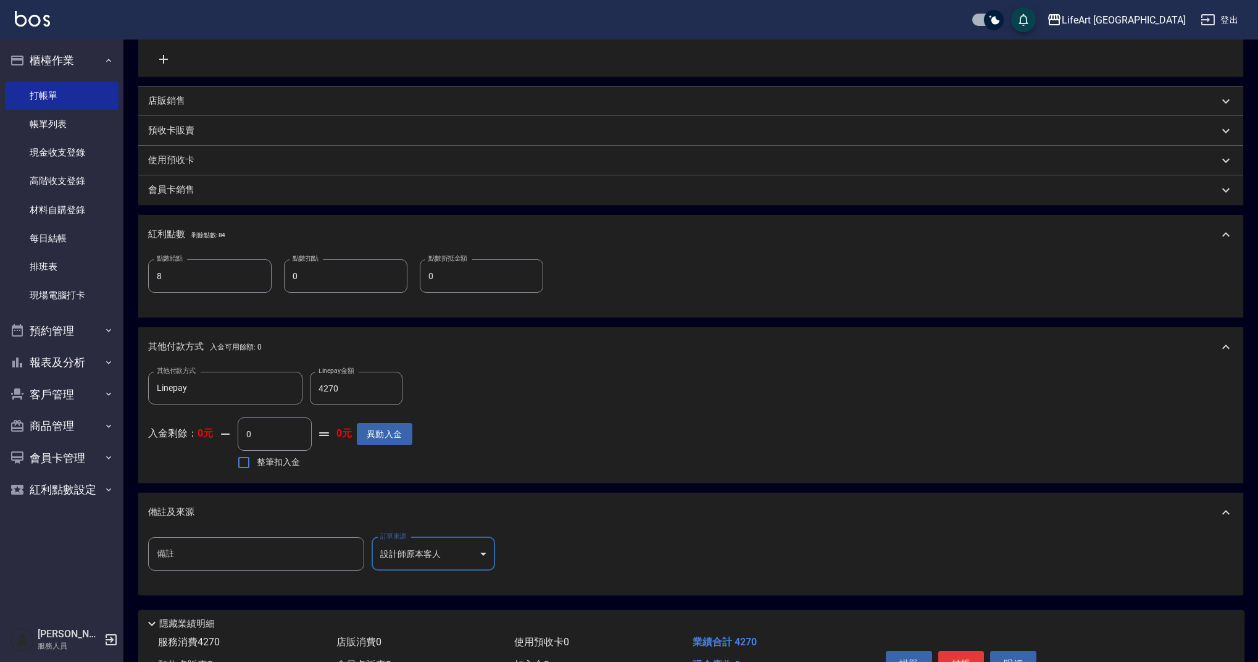
scroll to position [425, 0]
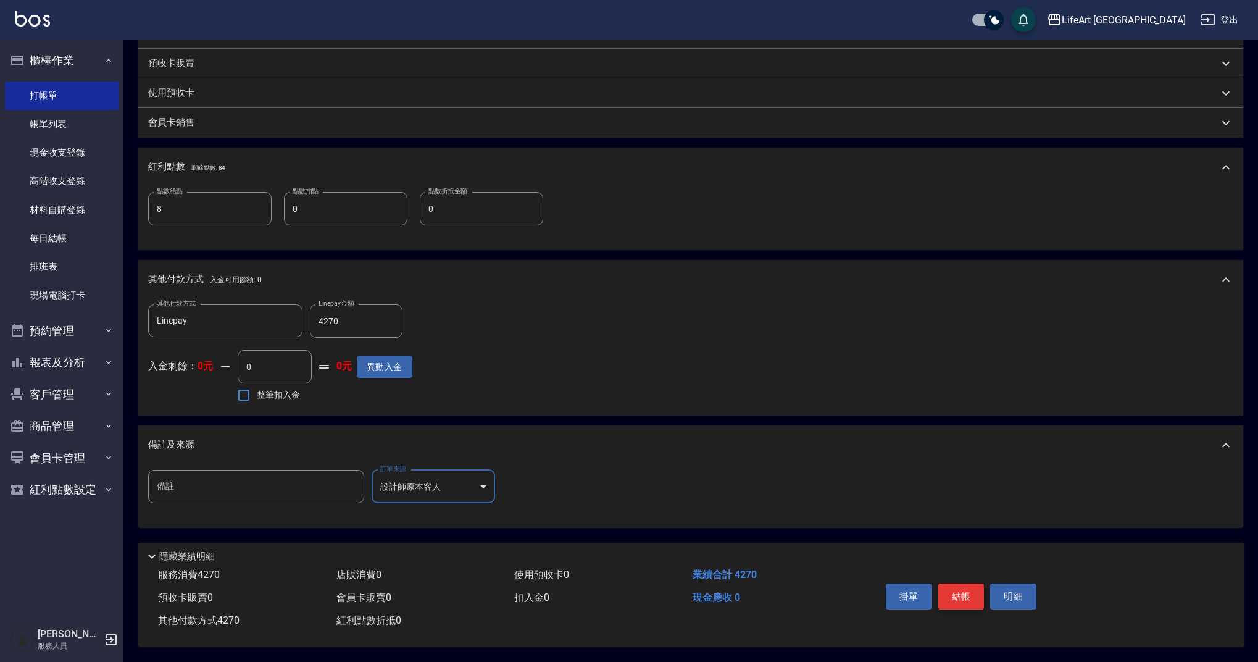
click at [960, 590] on button "結帳" at bounding box center [962, 597] width 46 height 26
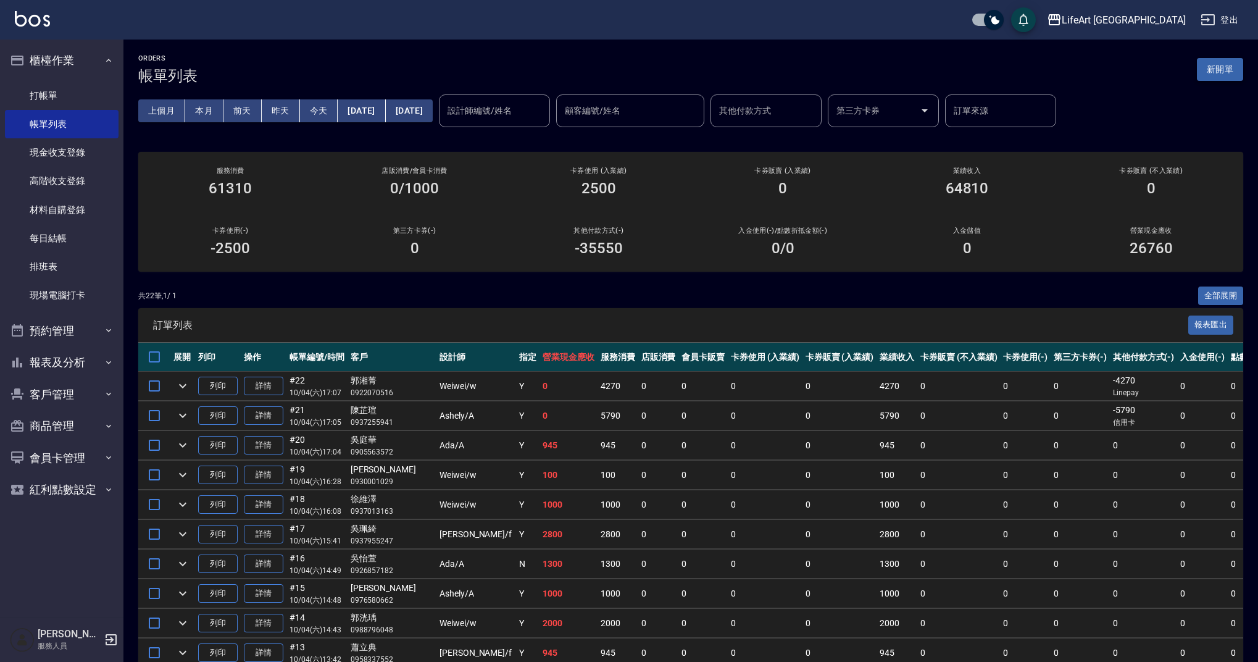
click at [1212, 75] on button "新開單" at bounding box center [1220, 69] width 46 height 23
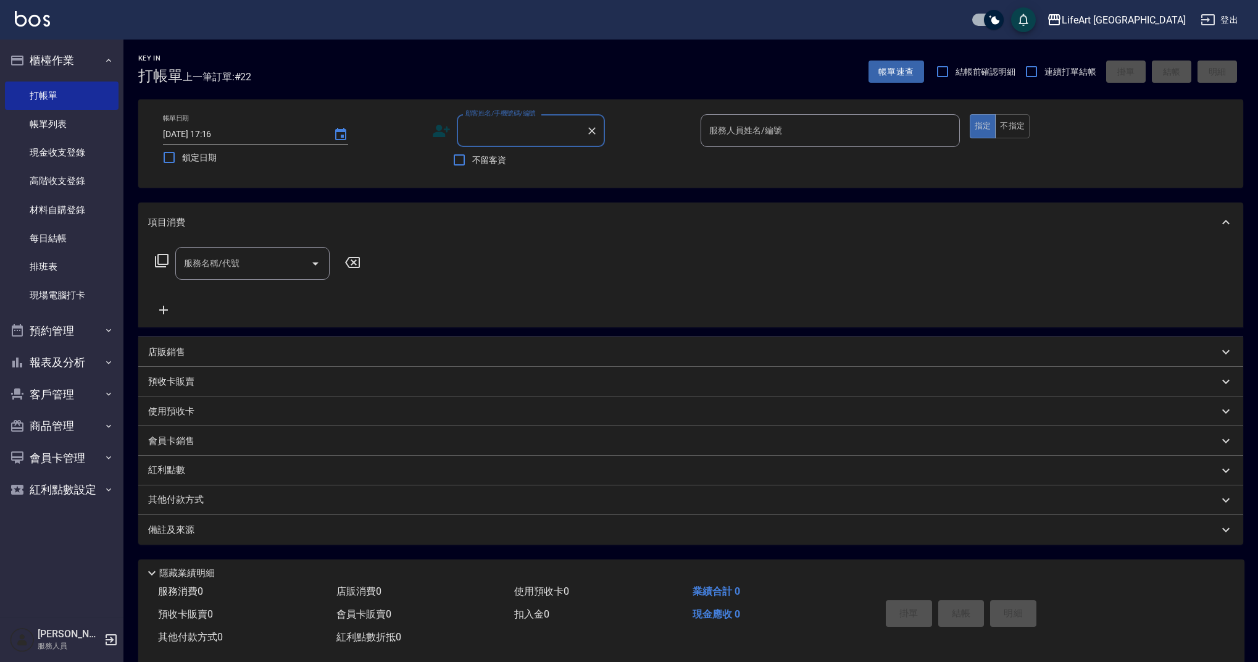
click at [558, 128] on input "顧客姓名/手機號碼/編號" at bounding box center [522, 131] width 119 height 22
click at [549, 158] on li "[PERSON_NAME]/0931698338/" at bounding box center [531, 162] width 148 height 20
type input "[PERSON_NAME]/0931698338/"
type input "Ashely-A"
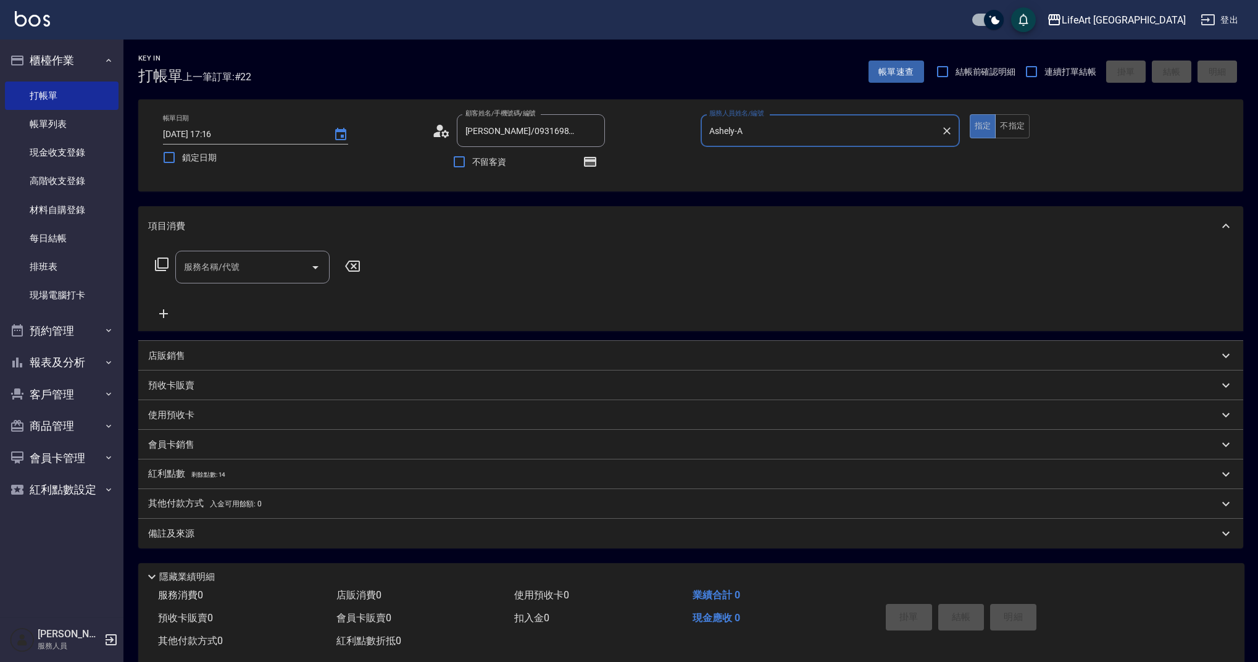
drag, startPoint x: 243, startPoint y: 259, endPoint x: 245, endPoint y: 280, distance: 20.5
click at [242, 259] on input "服務名稱/代號" at bounding box center [243, 267] width 125 height 22
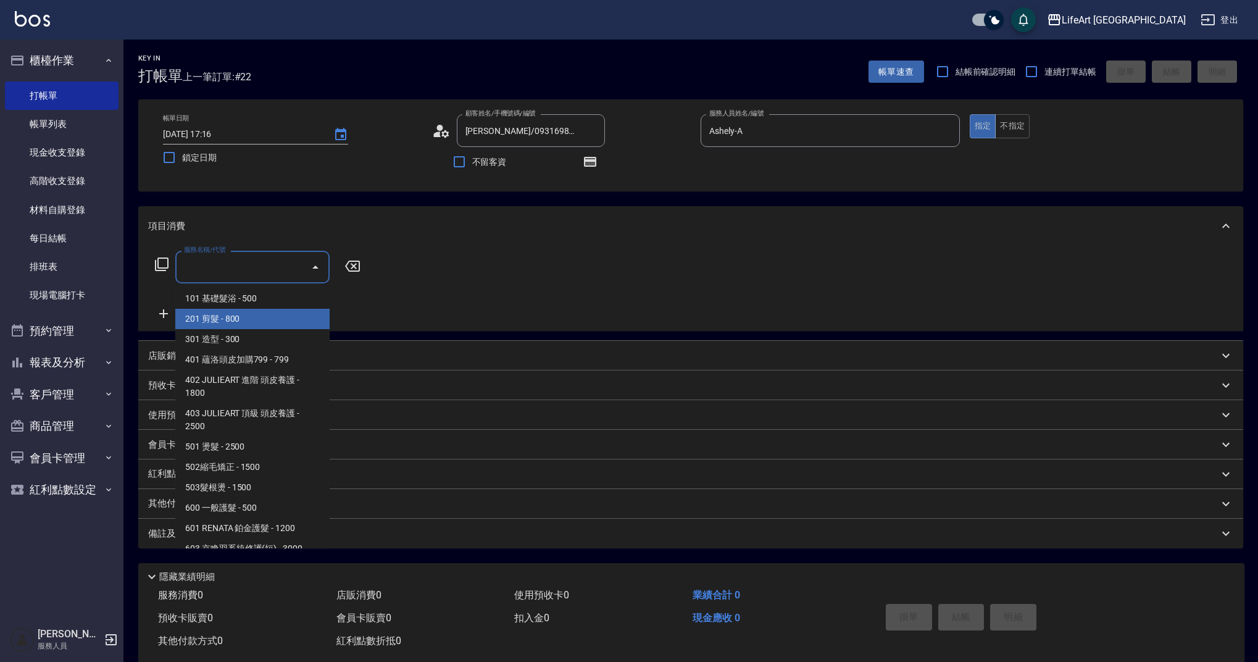
click at [253, 322] on span "201 剪髮 - 800" at bounding box center [252, 319] width 154 height 20
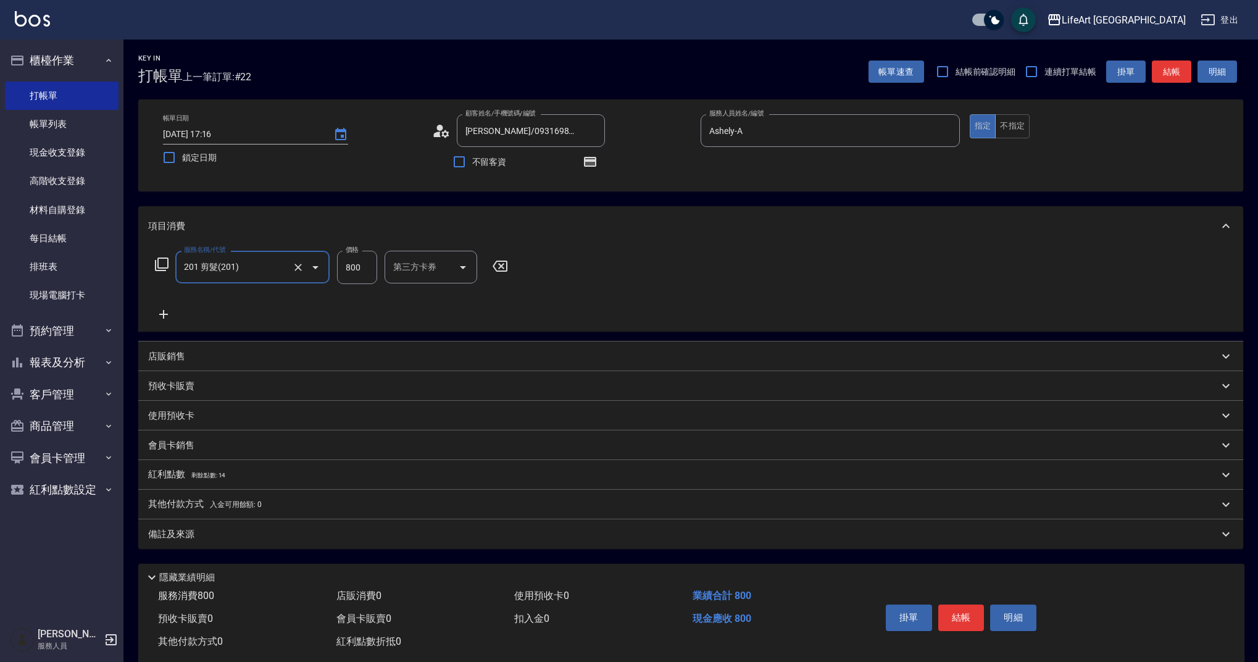
type input "201 剪髮(201)"
click at [346, 272] on input "800" at bounding box center [357, 267] width 40 height 33
type input "100"
click at [310, 528] on div "備註及來源" at bounding box center [683, 534] width 1071 height 13
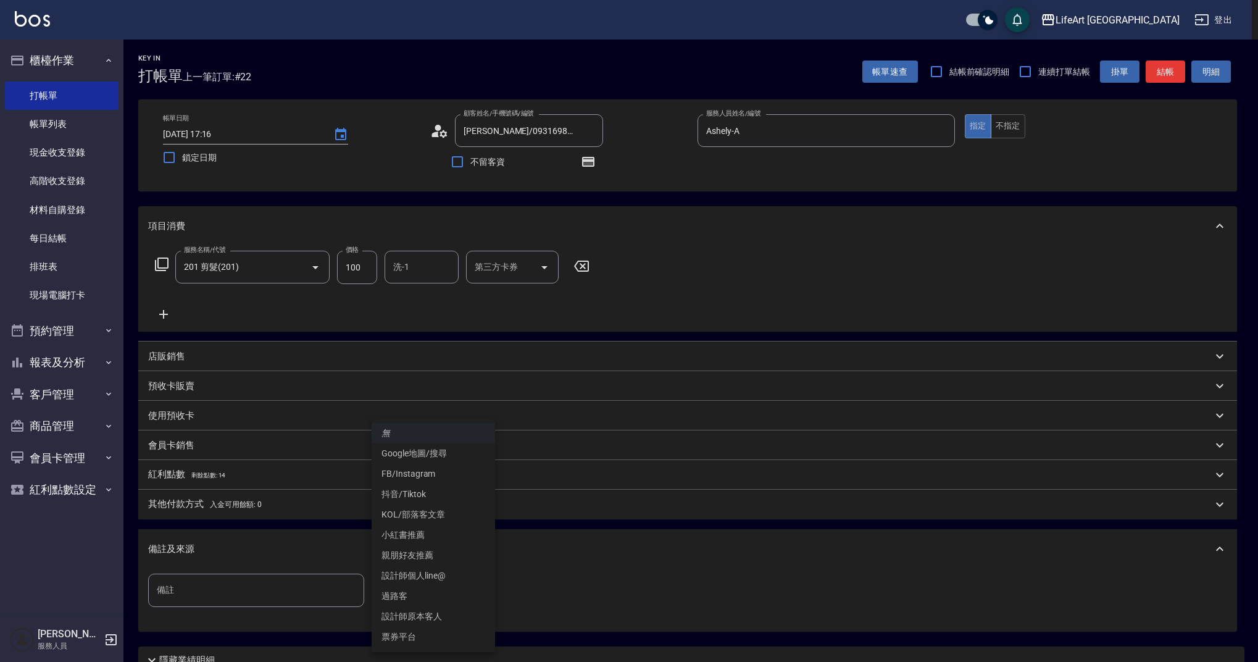
click at [410, 588] on body "LifeArt 蘆洲 登出 櫃檯作業 打帳單 帳單列表 現金收支登錄 高階收支登錄 材料自購登錄 每日結帳 排班表 現場電腦打卡 預約管理 預約管理 單日預約…" at bounding box center [629, 383] width 1258 height 766
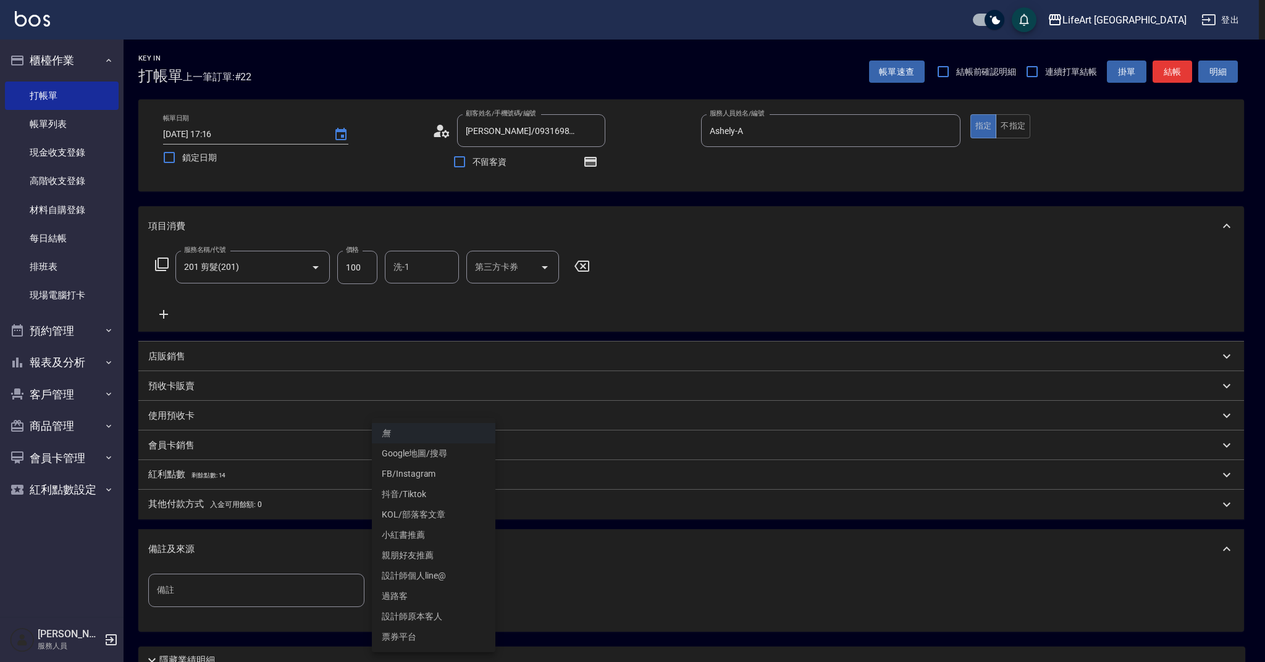
click at [461, 616] on li "設計師原本客人" at bounding box center [433, 616] width 123 height 20
type input "設計師原本客人"
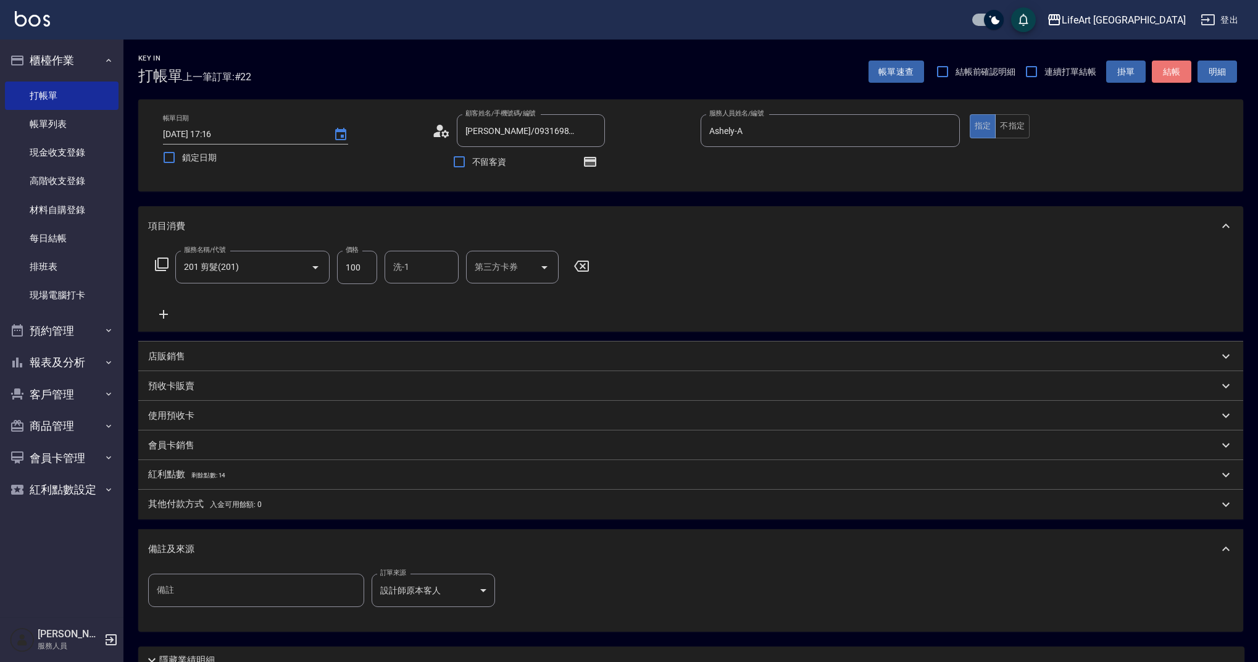
click at [1161, 70] on button "結帳" at bounding box center [1172, 72] width 40 height 23
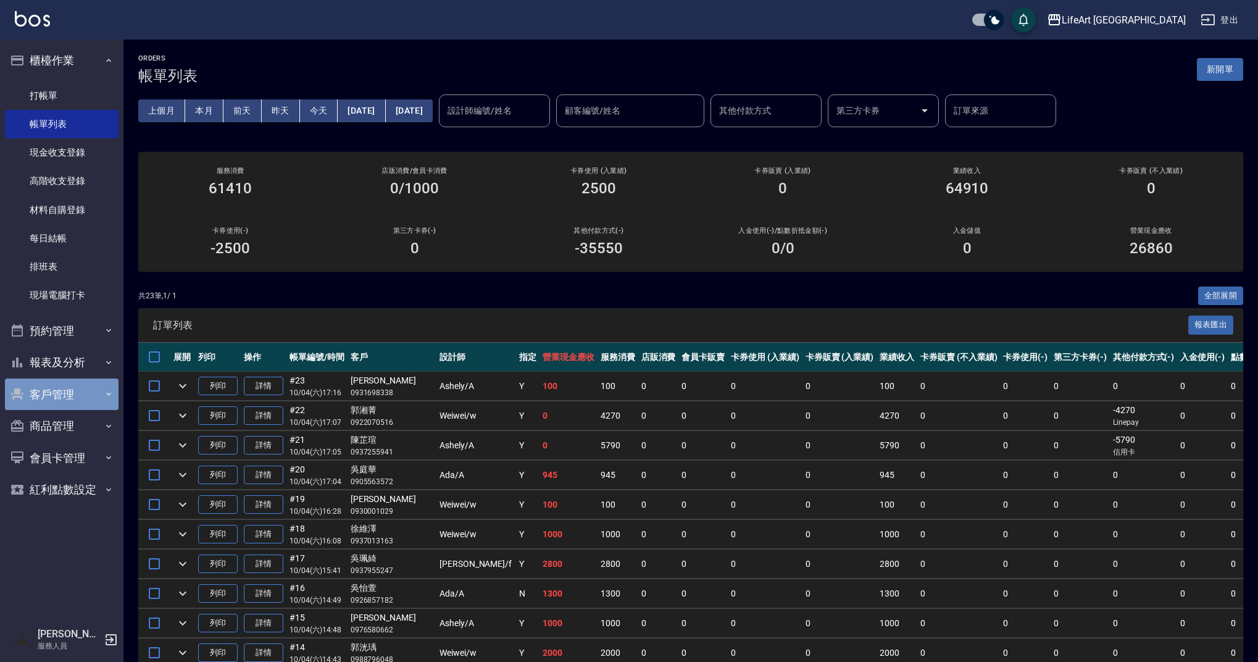
click at [78, 386] on button "客戶管理" at bounding box center [62, 395] width 114 height 32
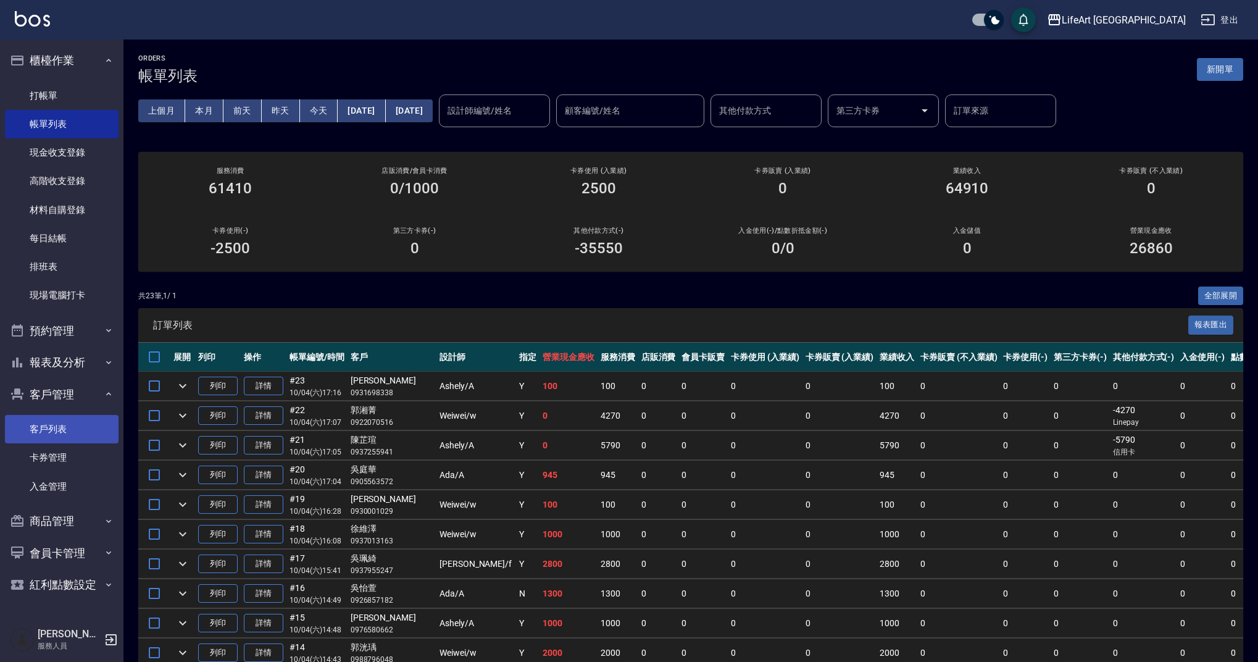
click at [83, 420] on link "客戶列表" at bounding box center [62, 429] width 114 height 28
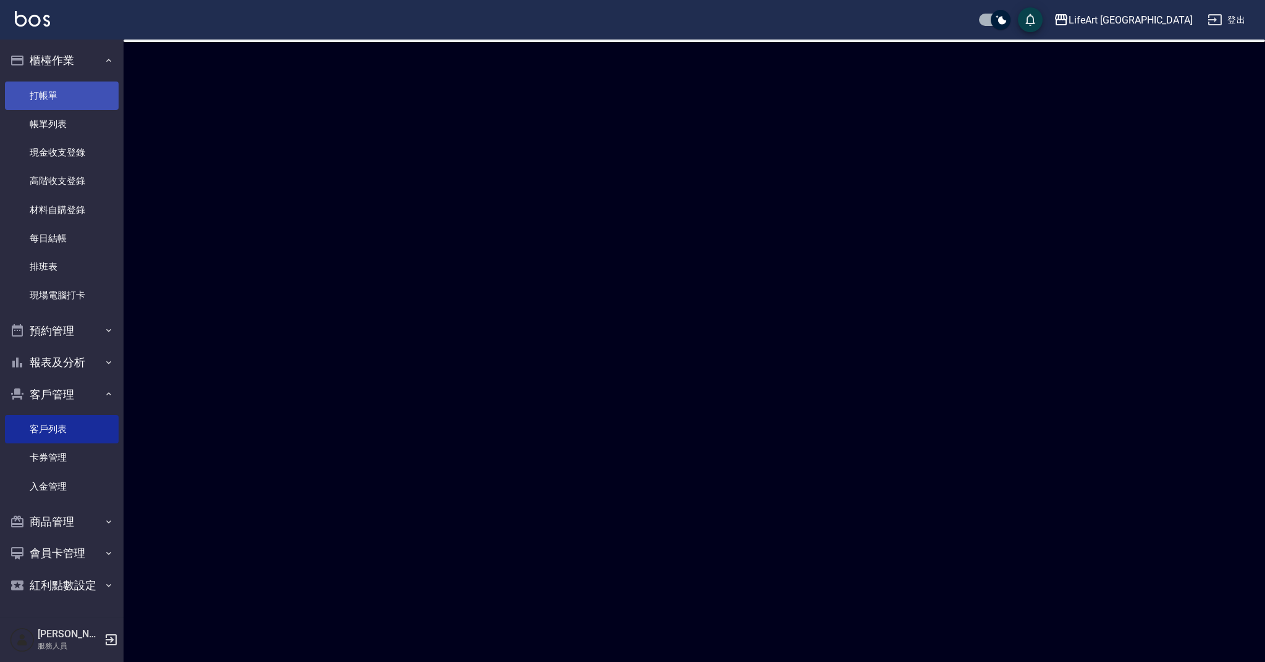
click at [74, 96] on link "打帳單" at bounding box center [62, 96] width 114 height 28
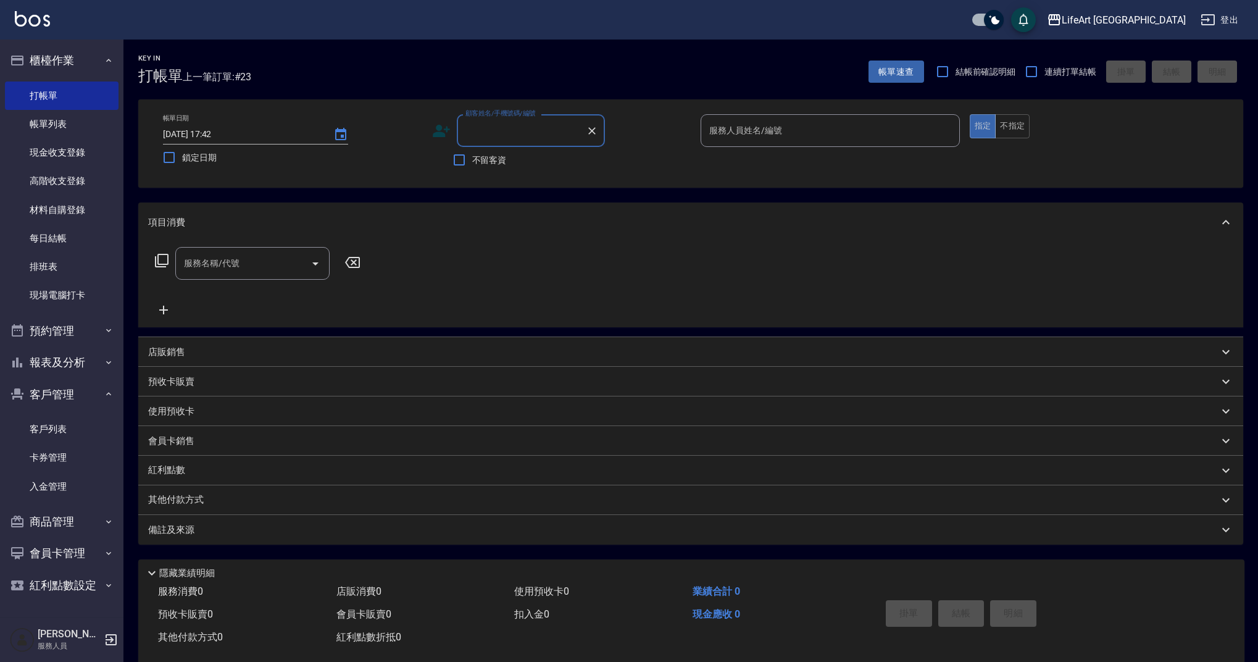
click at [502, 118] on div "顧客姓名/手機號碼/編號" at bounding box center [531, 130] width 148 height 33
click at [518, 159] on li "[PERSON_NAME]評/0956528535/" at bounding box center [531, 168] width 148 height 33
type input "[PERSON_NAME]評/0956528535/"
type input "Ashely-A"
click at [445, 133] on icon at bounding box center [441, 131] width 19 height 19
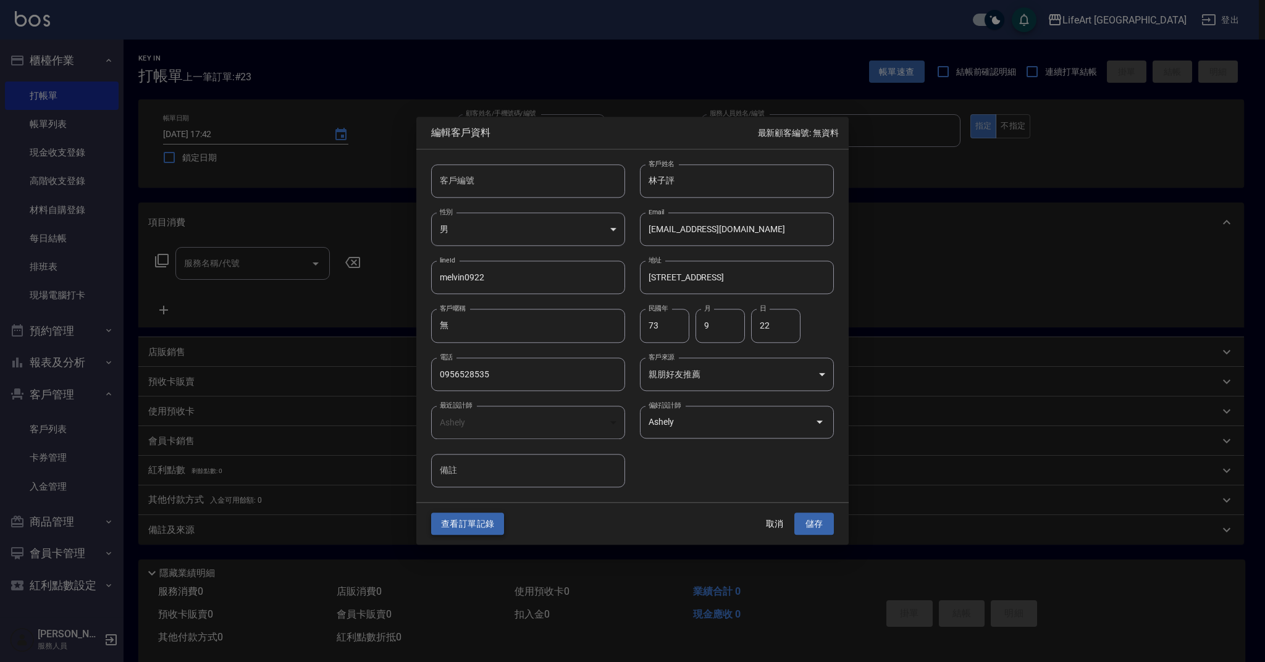
click at [482, 525] on button "查看訂單記錄" at bounding box center [467, 524] width 73 height 23
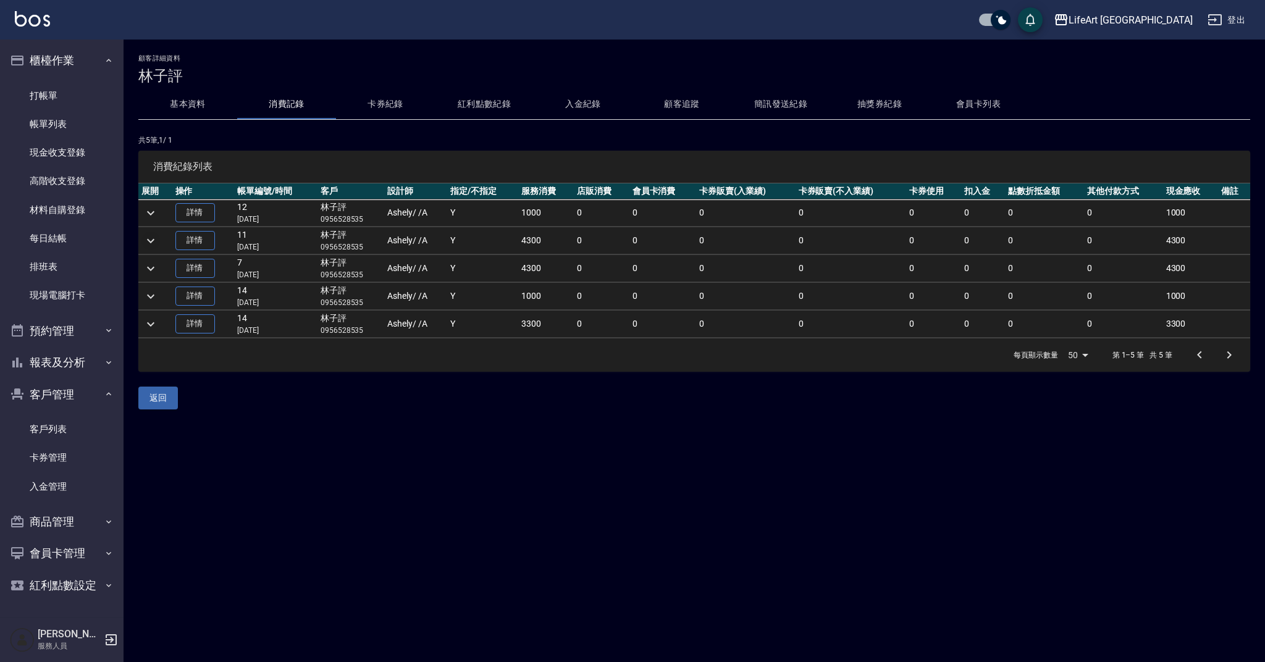
click at [147, 243] on icon "expand row" at bounding box center [150, 240] width 15 height 15
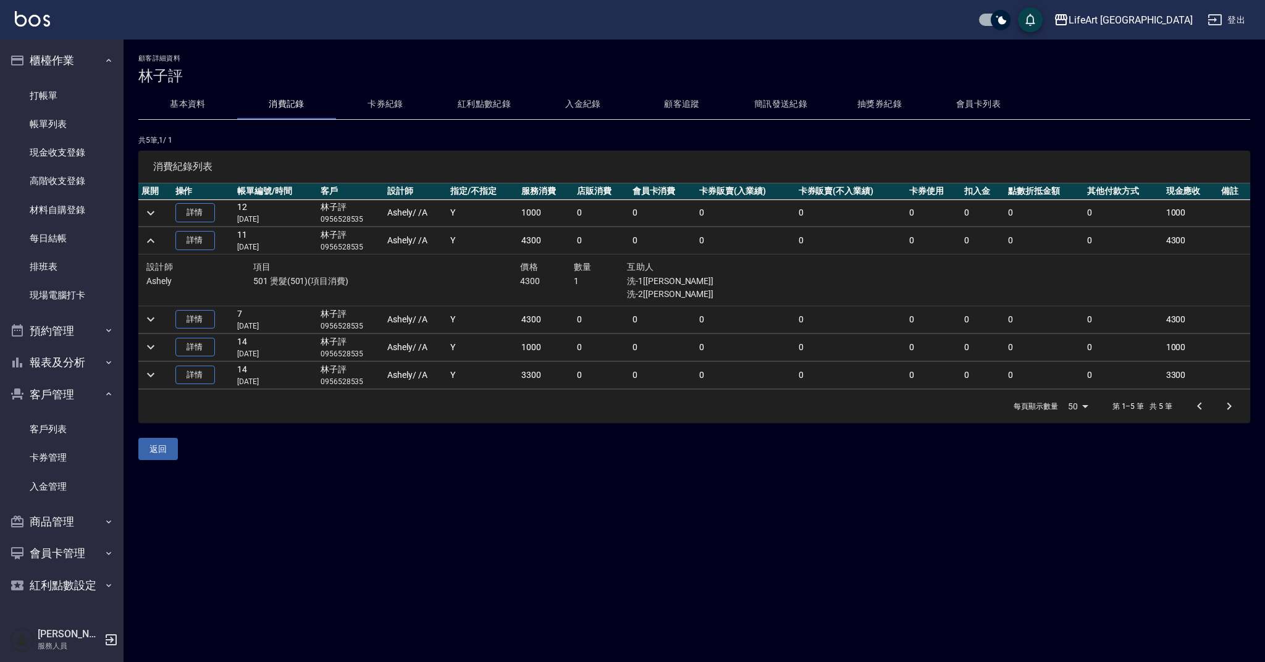
click at [337, 249] on p "0956528535" at bounding box center [350, 246] width 61 height 11
copy p "0956528535"
click at [59, 100] on link "打帳單" at bounding box center [62, 96] width 114 height 28
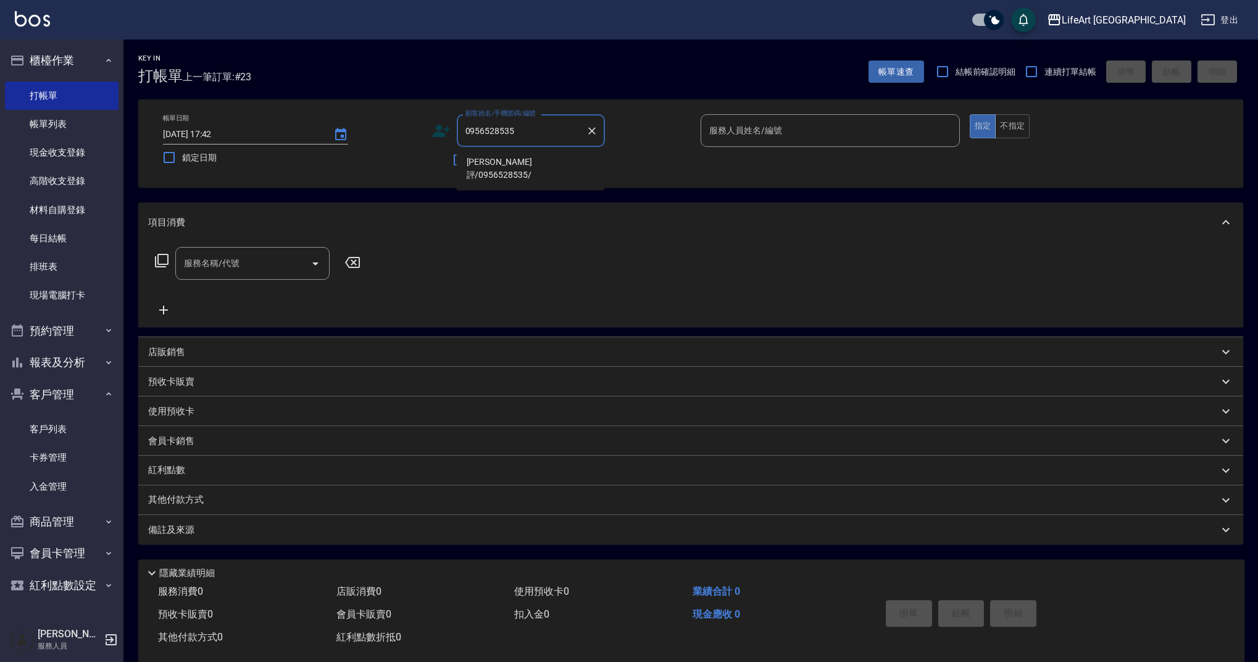
click at [537, 161] on li "[PERSON_NAME]評/0956528535/" at bounding box center [531, 168] width 148 height 33
type input "[PERSON_NAME]評/0956528535/"
type input "Ashely-A"
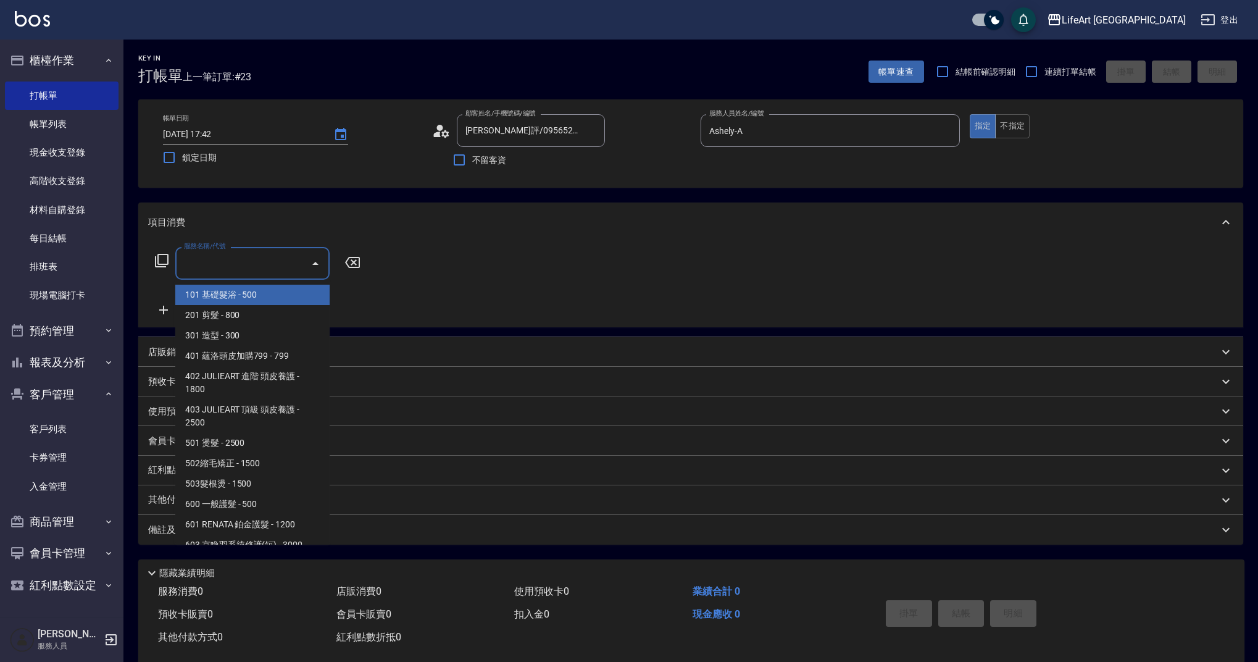
click at [198, 264] on input "服務名稱/代號" at bounding box center [243, 264] width 125 height 22
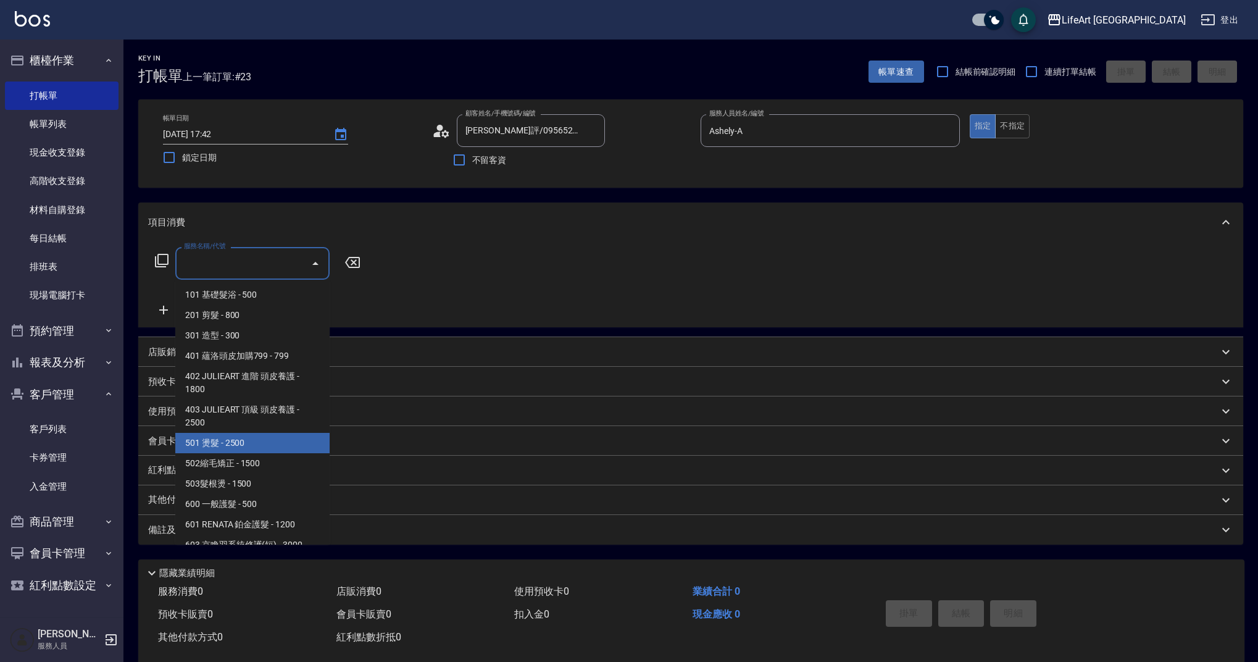
click at [235, 449] on span "501 燙髮 - 2500" at bounding box center [252, 443] width 154 height 20
type input "501 燙髮(501)"
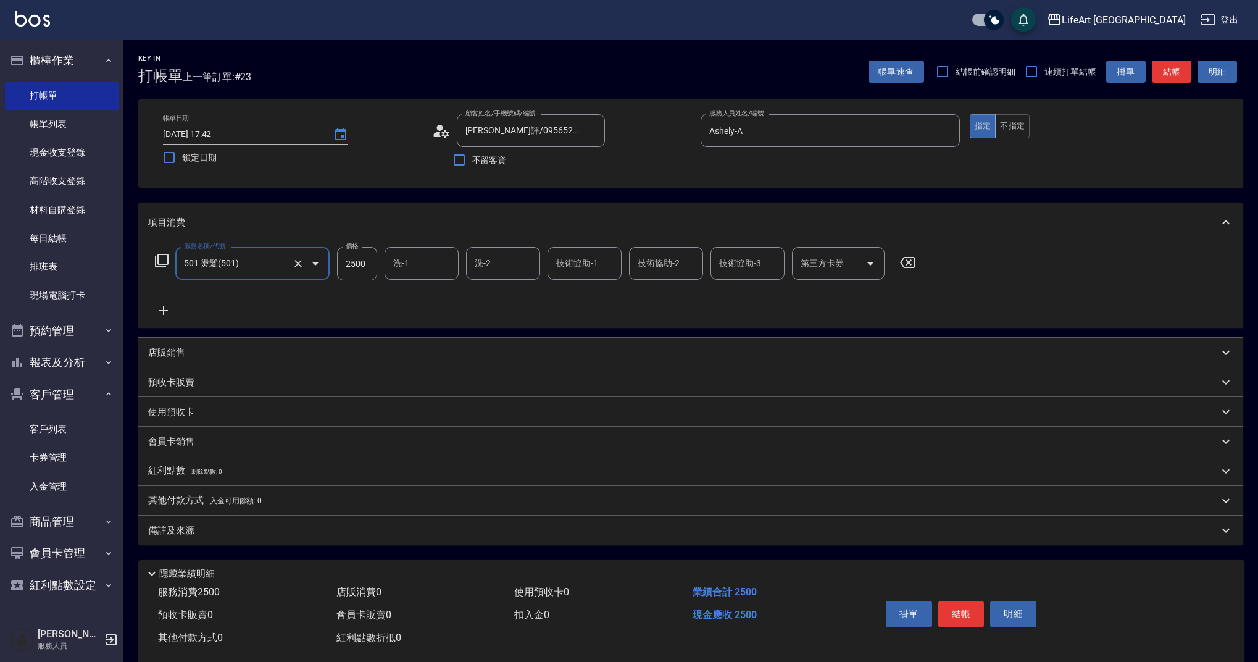
click at [368, 252] on input "2500" at bounding box center [357, 263] width 40 height 33
type input "4300"
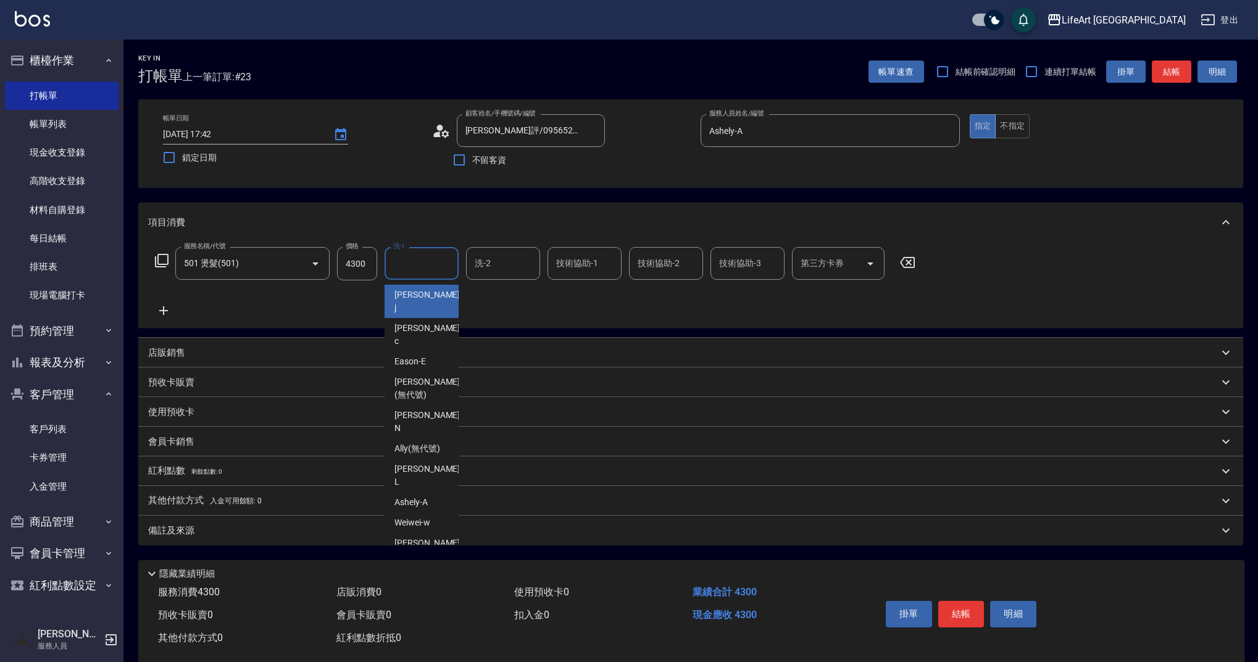
click at [430, 269] on input "洗-1" at bounding box center [421, 264] width 63 height 22
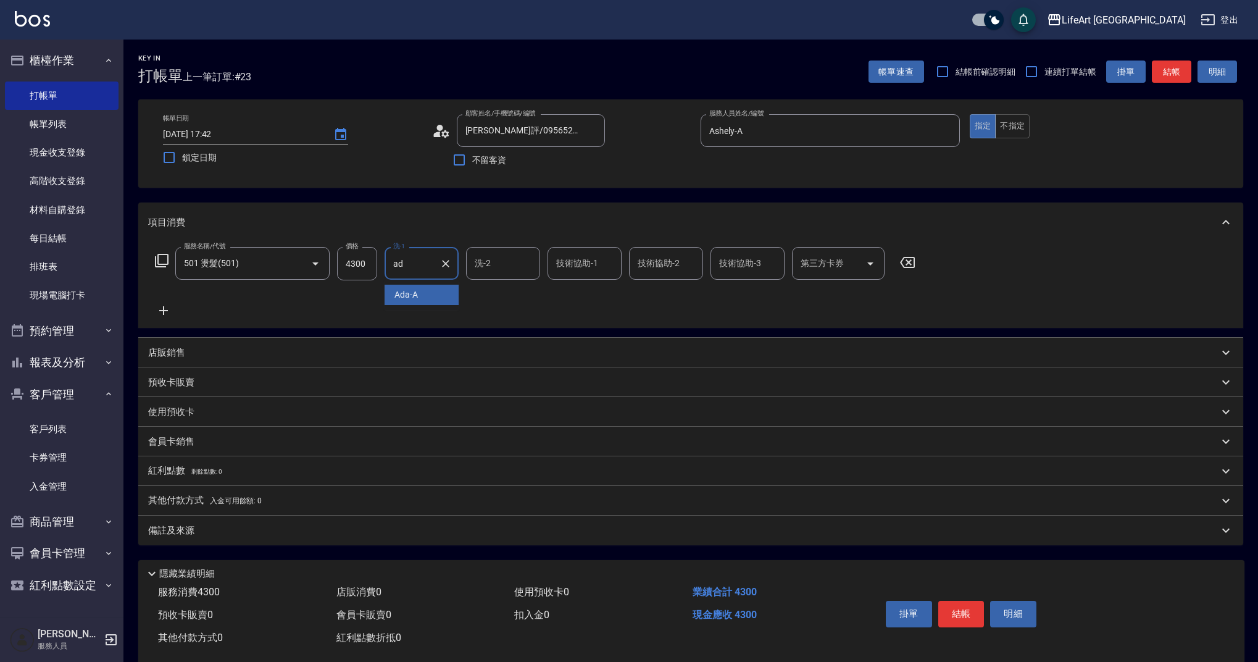
click at [435, 293] on div "Ada -A" at bounding box center [422, 295] width 74 height 20
type input "Ada-A"
click at [571, 263] on input "技術協助-1" at bounding box center [584, 264] width 63 height 22
click at [569, 298] on span "Lily (無代號)" at bounding box center [580, 294] width 45 height 13
type input "Lily(無代號)"
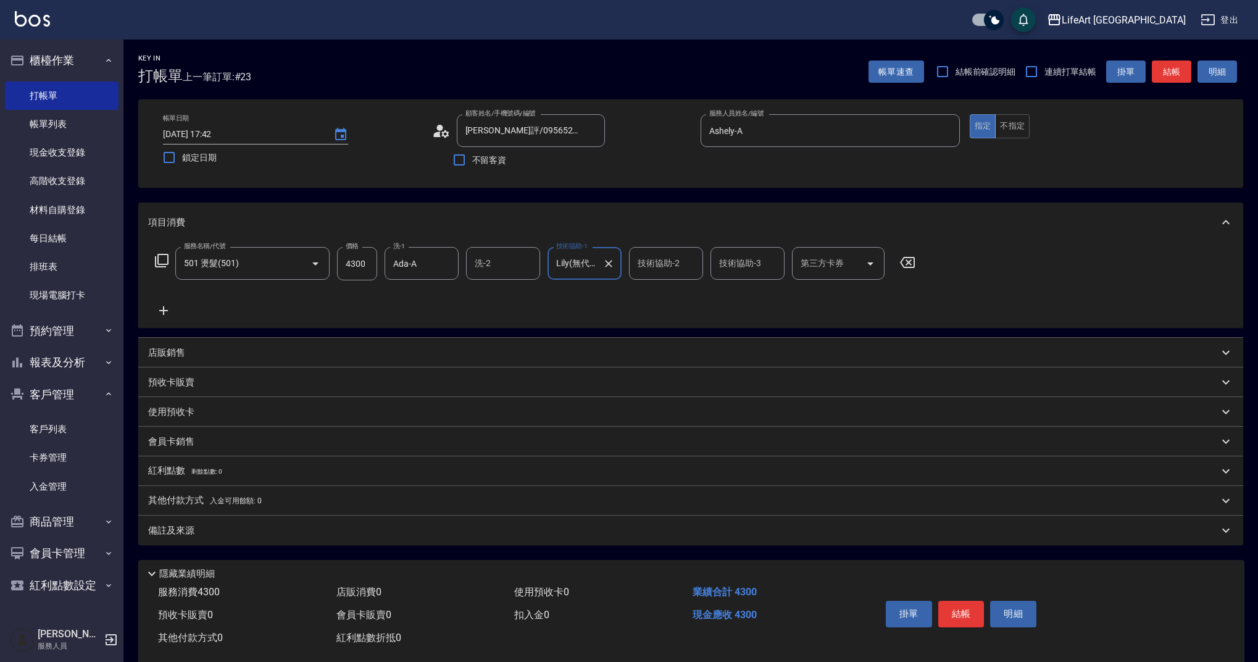
click at [655, 266] on input "技術協助-2" at bounding box center [666, 264] width 63 height 22
click at [662, 293] on span "Lily (無代號)" at bounding box center [661, 294] width 45 height 13
type input "Lily(無代號)"
click at [249, 524] on div "備註及來源" at bounding box center [683, 530] width 1071 height 13
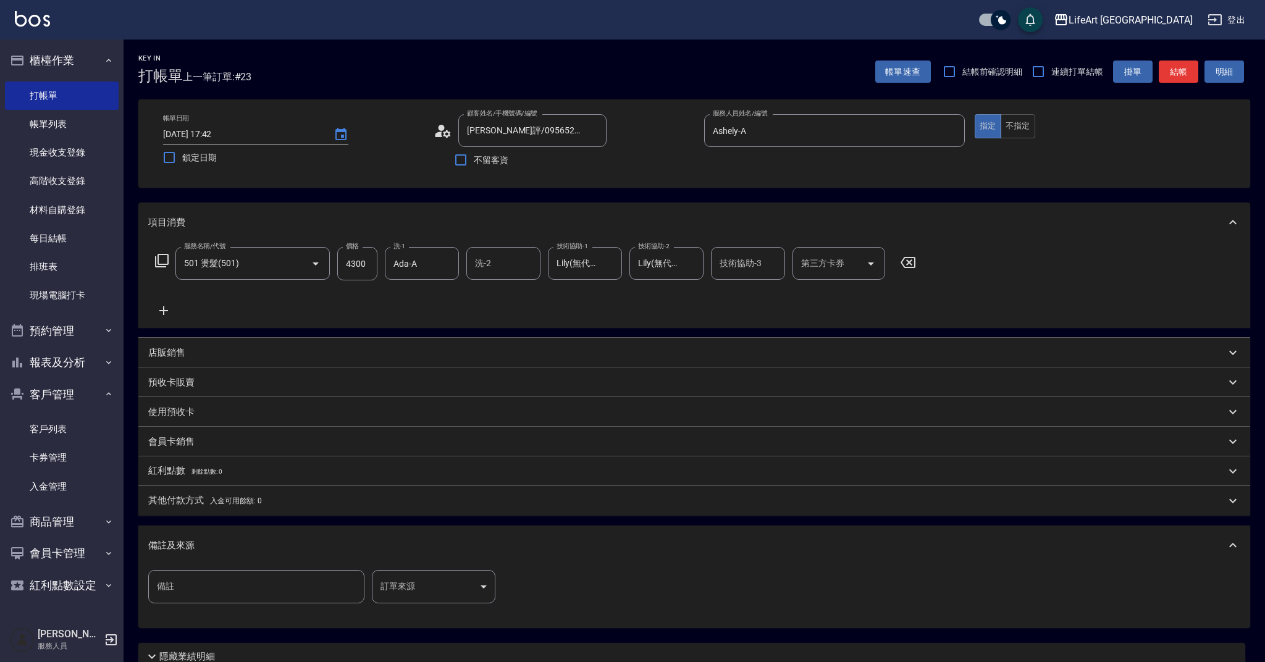
click at [384, 585] on body "LifeArt 蘆洲 登出 櫃檯作業 打帳單 帳單列表 現金收支登錄 高階收支登錄 材料自購登錄 每日結帳 排班表 現場電腦打卡 預約管理 預約管理 單日預約…" at bounding box center [632, 381] width 1265 height 762
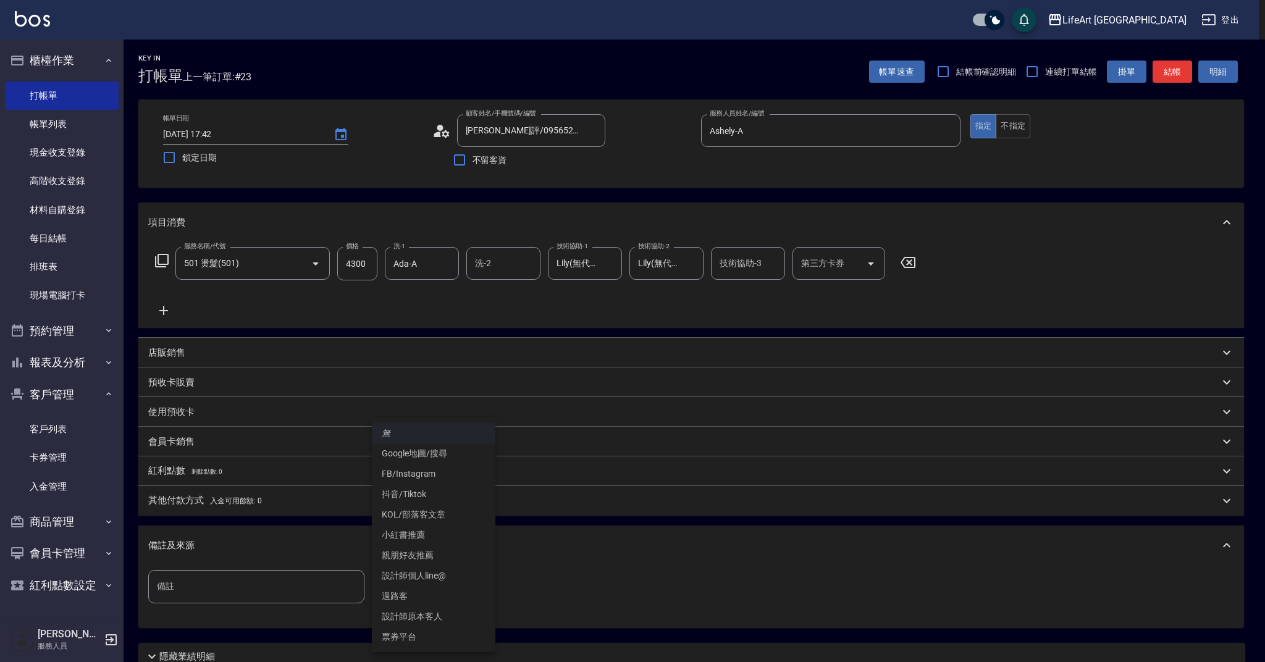
click at [430, 616] on li "設計師原本客人" at bounding box center [433, 616] width 123 height 20
type input "設計師原本客人"
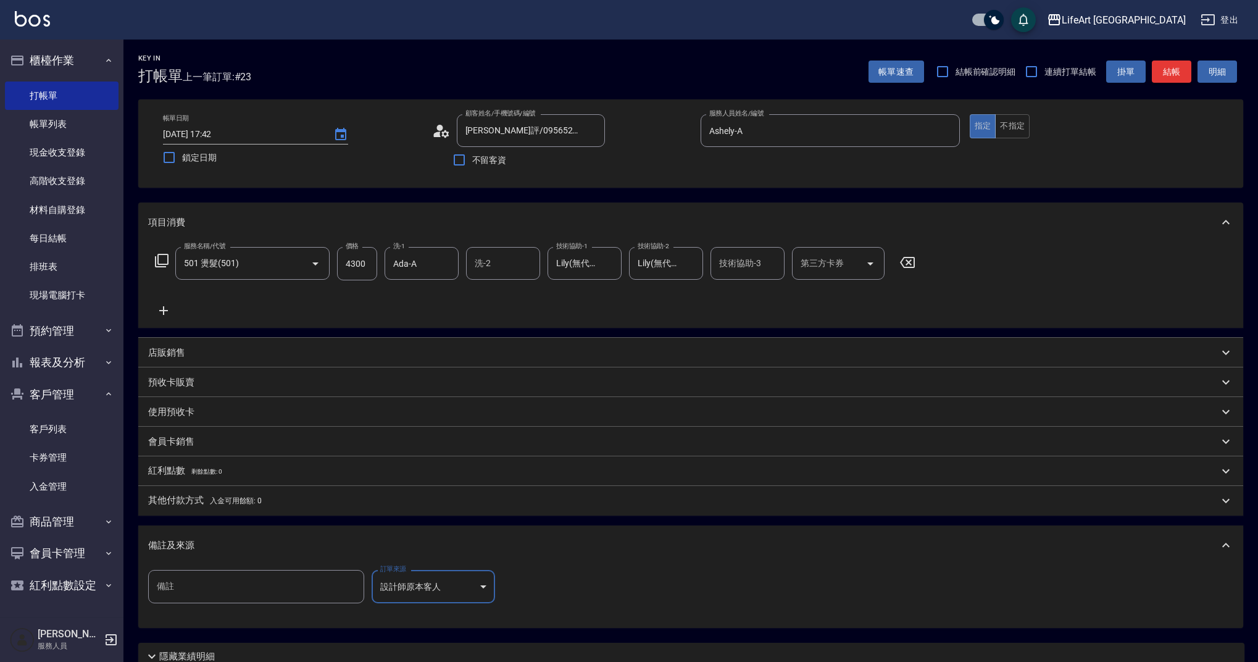
click at [1177, 75] on button "結帳" at bounding box center [1172, 72] width 40 height 23
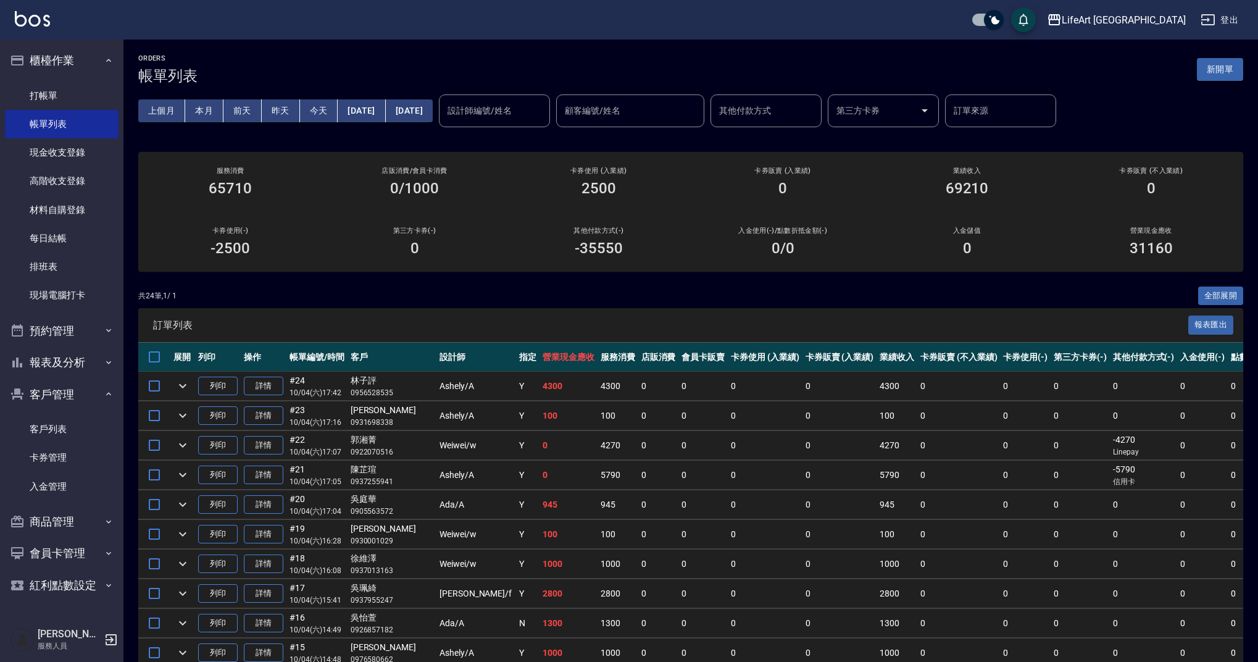
click at [1236, 68] on button "新開單" at bounding box center [1220, 69] width 46 height 23
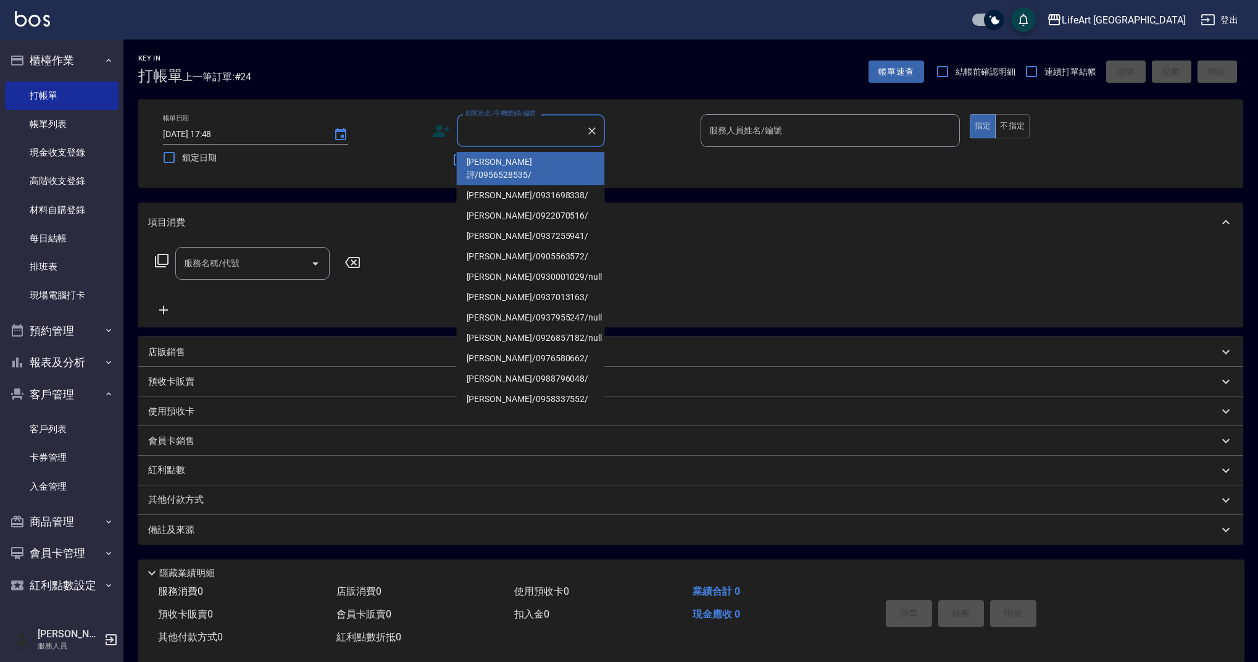
click at [537, 133] on input "顧客姓名/手機號碼/編號" at bounding box center [522, 131] width 119 height 22
click at [236, 262] on div "服務名稱/代號 服務名稱/代號" at bounding box center [252, 263] width 154 height 33
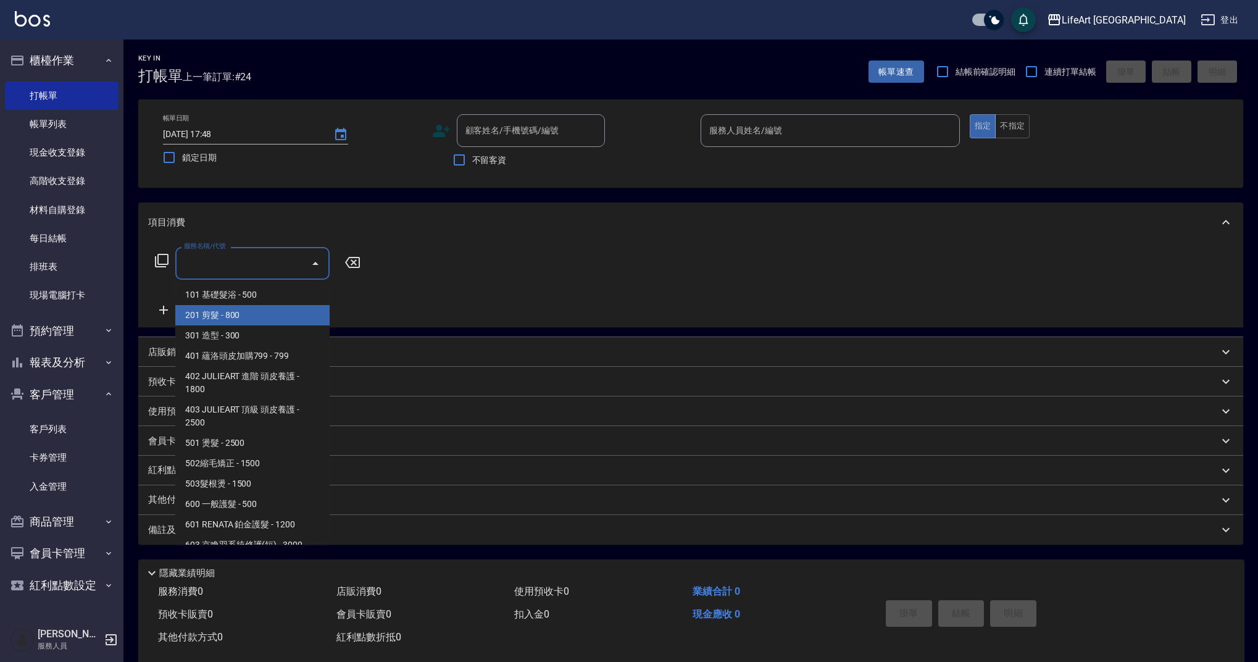
click at [253, 315] on span "201 剪髮 - 800" at bounding box center [252, 315] width 154 height 20
type input "201 剪髮(201)"
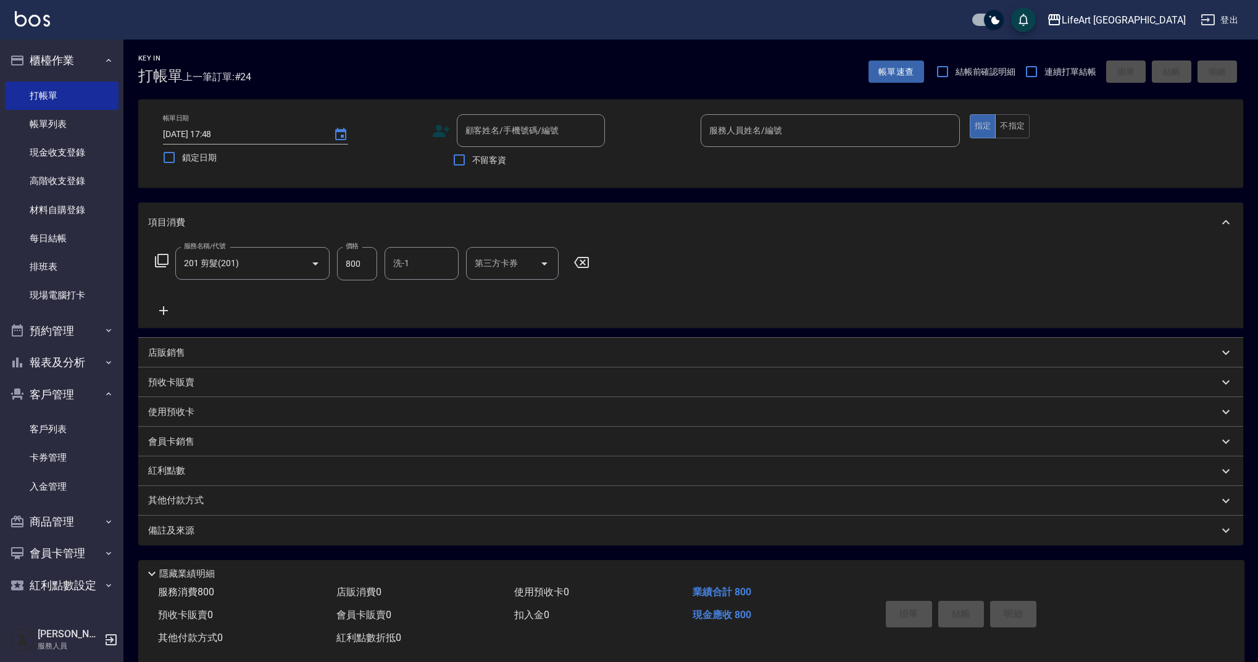
click at [167, 313] on icon at bounding box center [163, 310] width 31 height 15
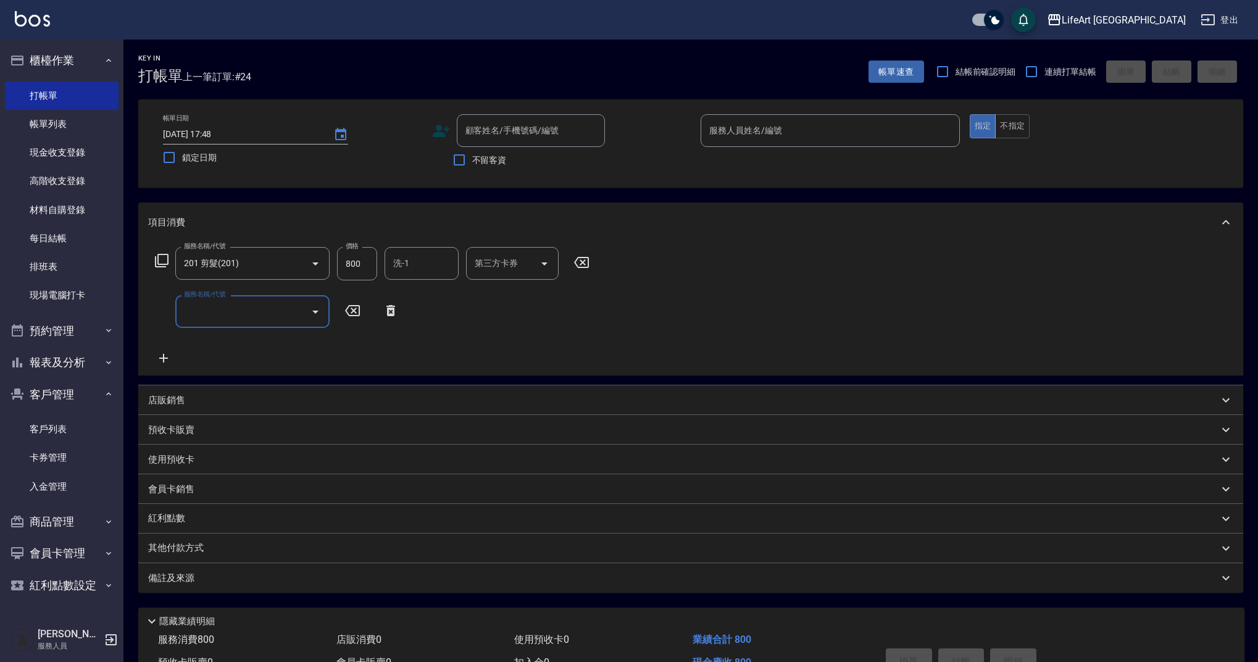
click at [283, 321] on input "服務名稱/代號" at bounding box center [243, 312] width 125 height 22
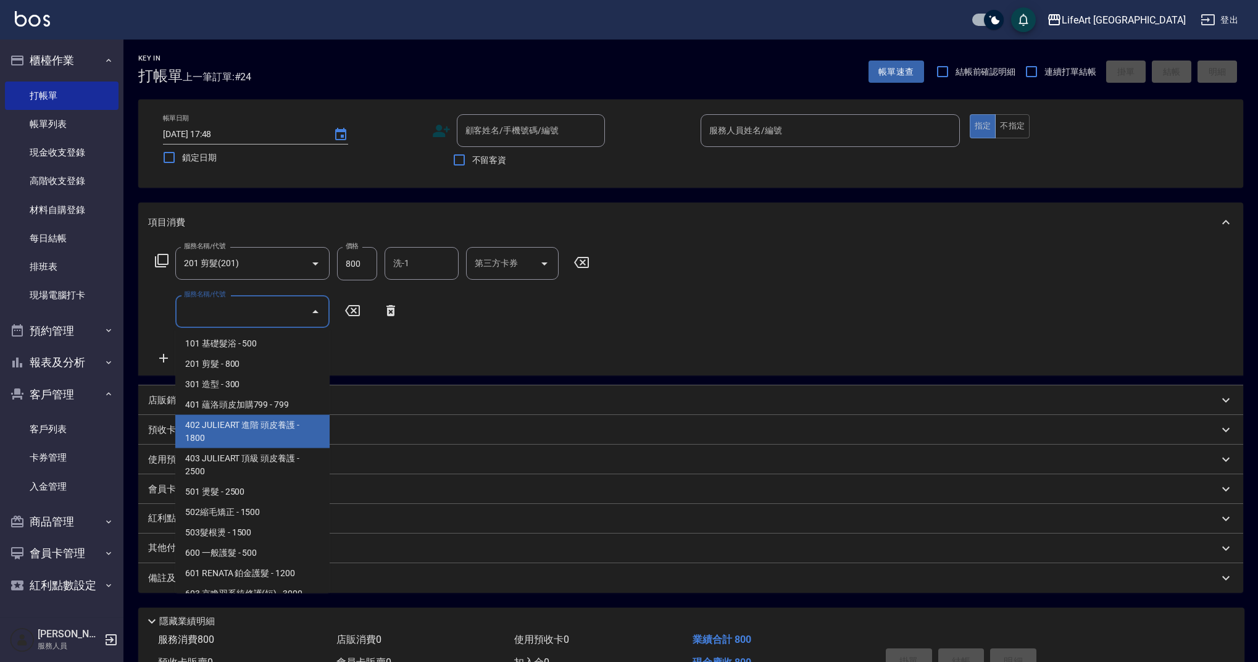
click at [290, 425] on span "402 JULIEART 進階 頭皮養護 - 1800" at bounding box center [252, 431] width 154 height 33
type input "402 JULIEART 進階 頭皮養護(402)"
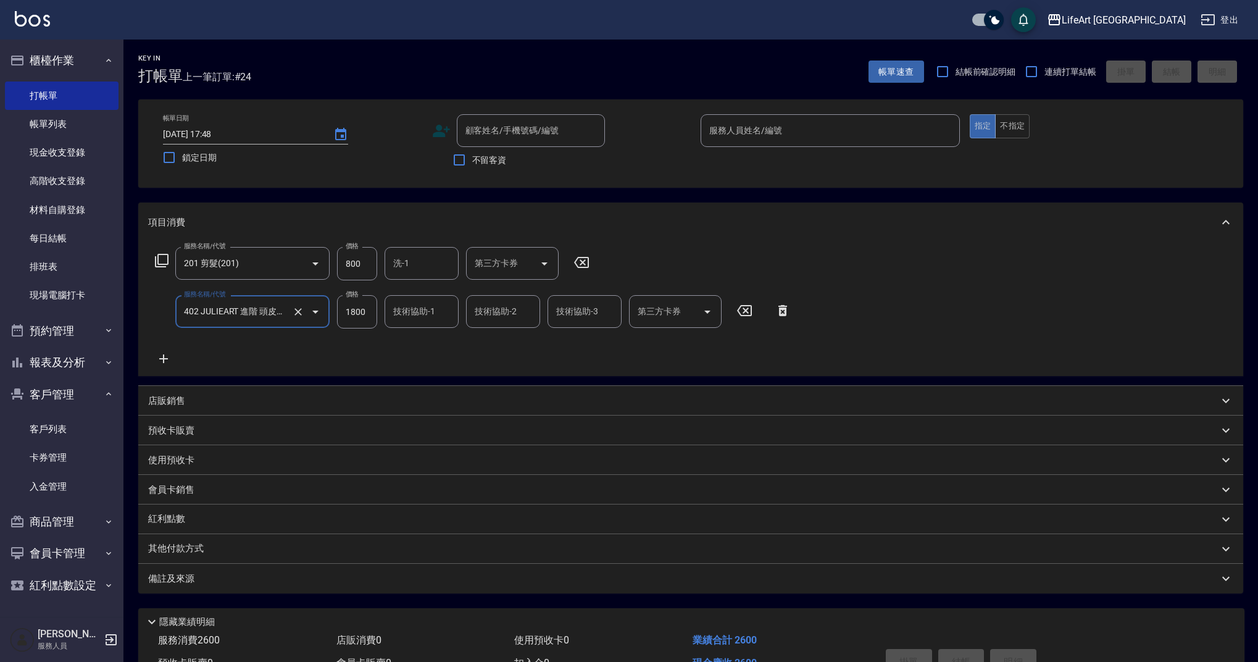
click at [374, 313] on input "1800" at bounding box center [357, 311] width 40 height 33
click at [367, 265] on input "800" at bounding box center [357, 263] width 40 height 33
type input "1145"
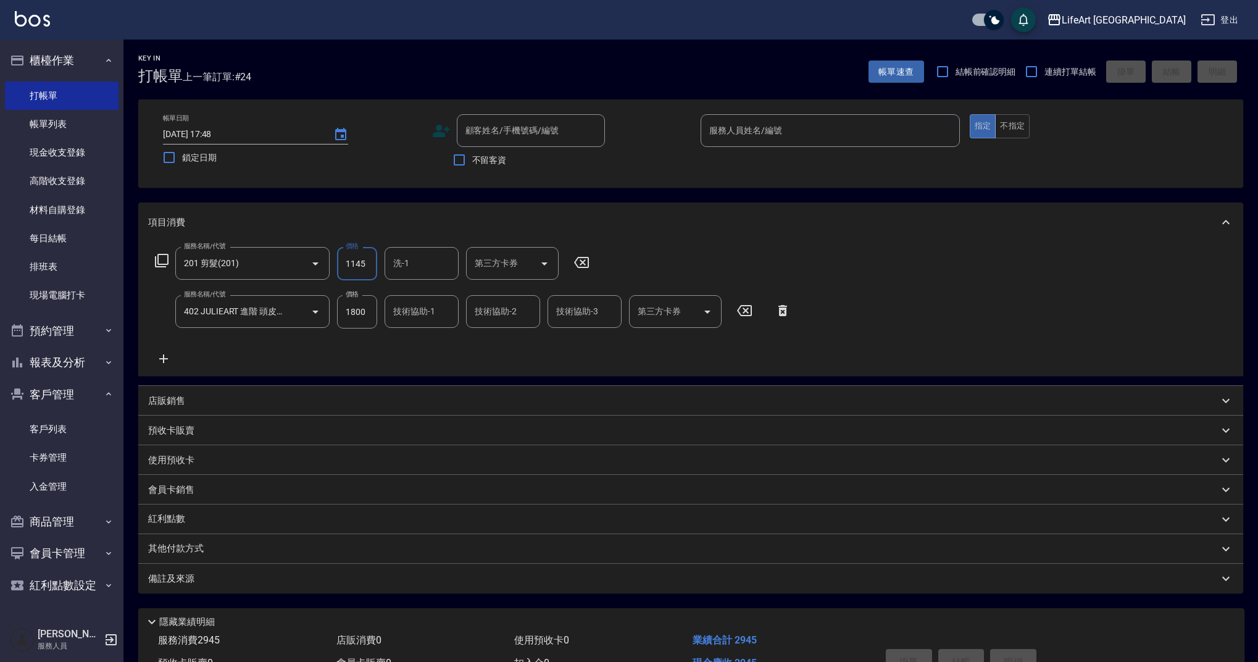
click at [364, 314] on input "1800" at bounding box center [357, 311] width 40 height 33
type input "1800"
click at [433, 341] on div "服務名稱/代號 201 剪髮(201) 服務名稱/代號 價格 1145 價格 洗-1 洗-1 第三方卡券 第三方卡券 服務名稱/代號 402 JULIEART…" at bounding box center [473, 306] width 650 height 119
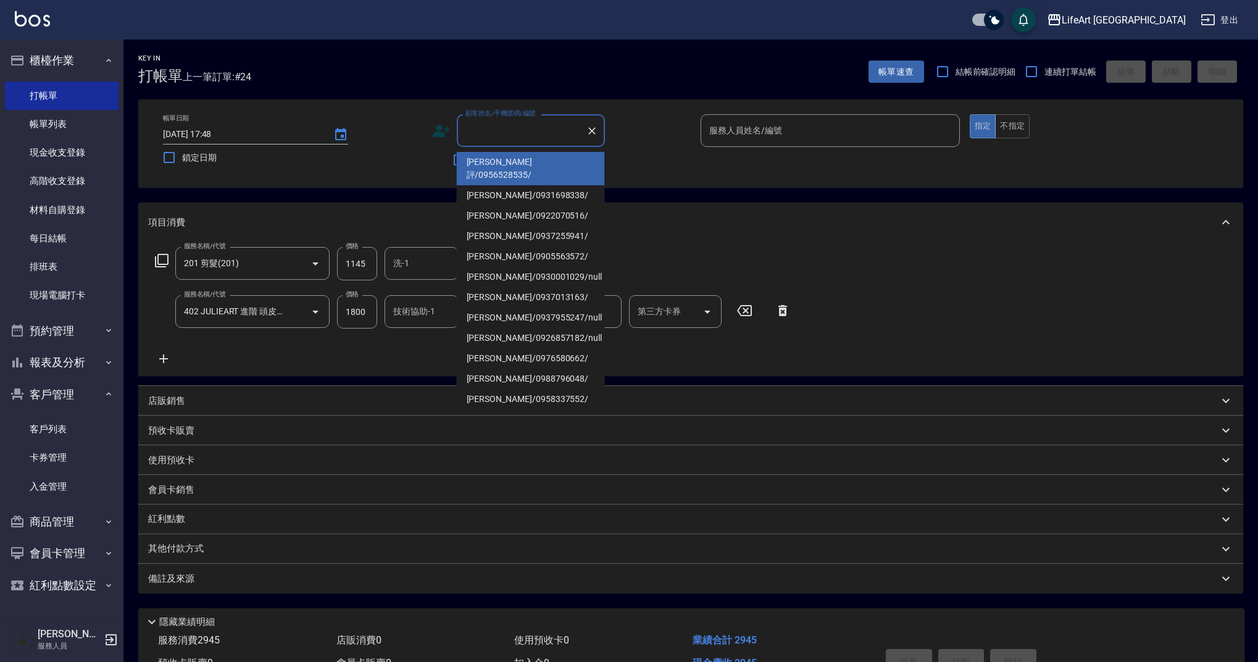
click at [539, 136] on input "顧客姓名/手機號碼/編號" at bounding box center [522, 131] width 119 height 22
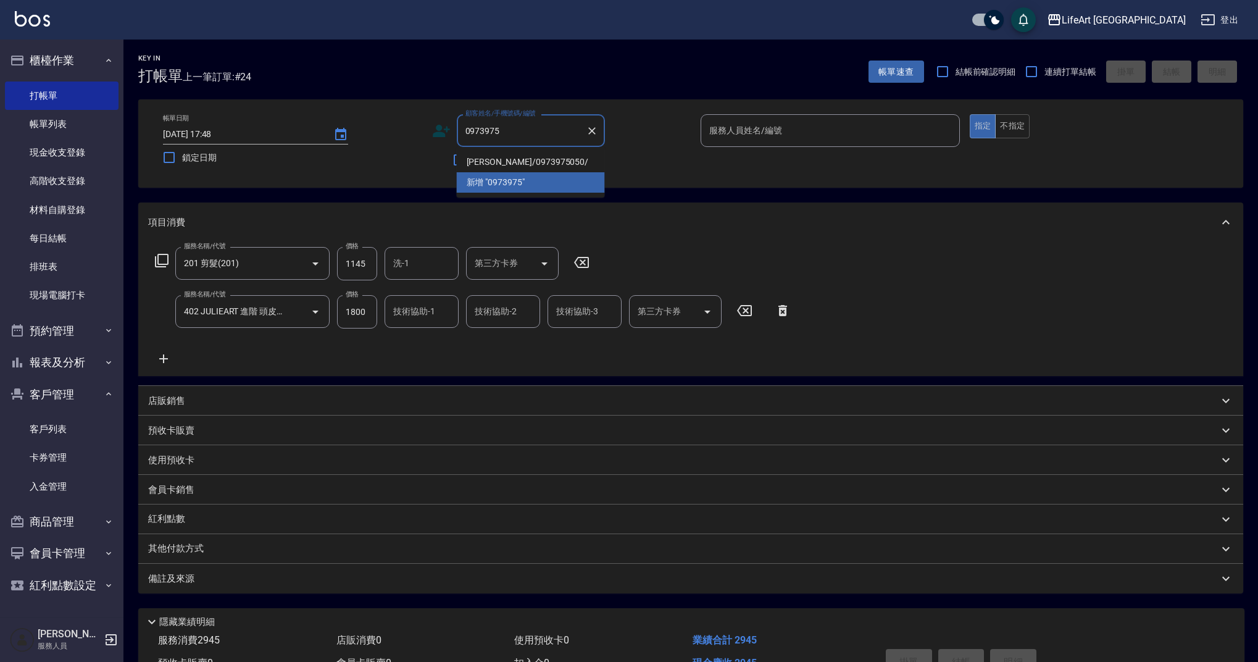
click at [558, 161] on li "[PERSON_NAME]/0973975050/" at bounding box center [531, 162] width 148 height 20
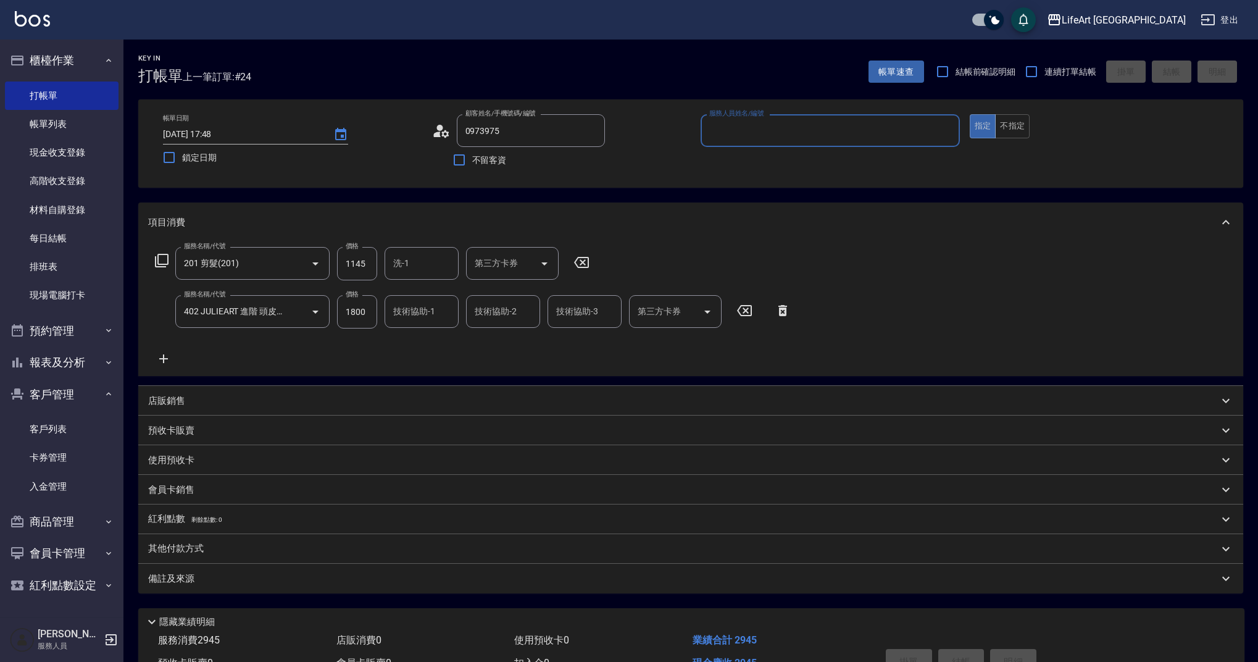
type input "[PERSON_NAME]/0973975050/"
type input "Finney-f"
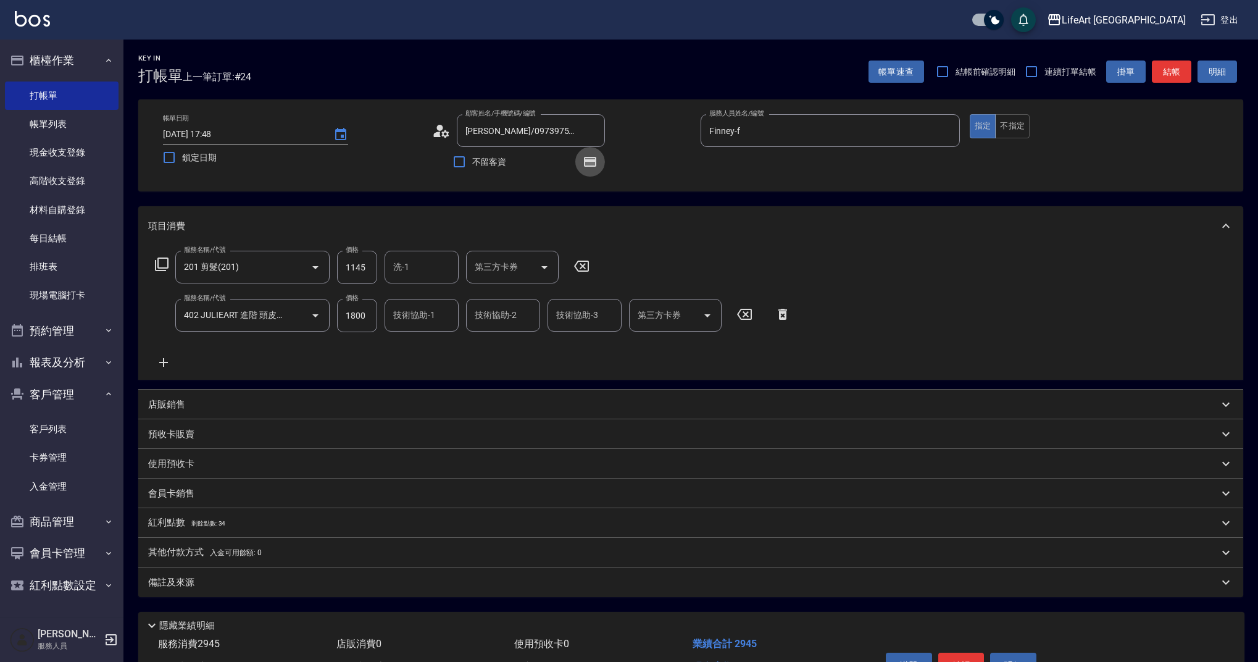
click at [597, 162] on icon "button" at bounding box center [590, 161] width 15 height 15
click at [587, 165] on icon "button" at bounding box center [590, 162] width 12 height 10
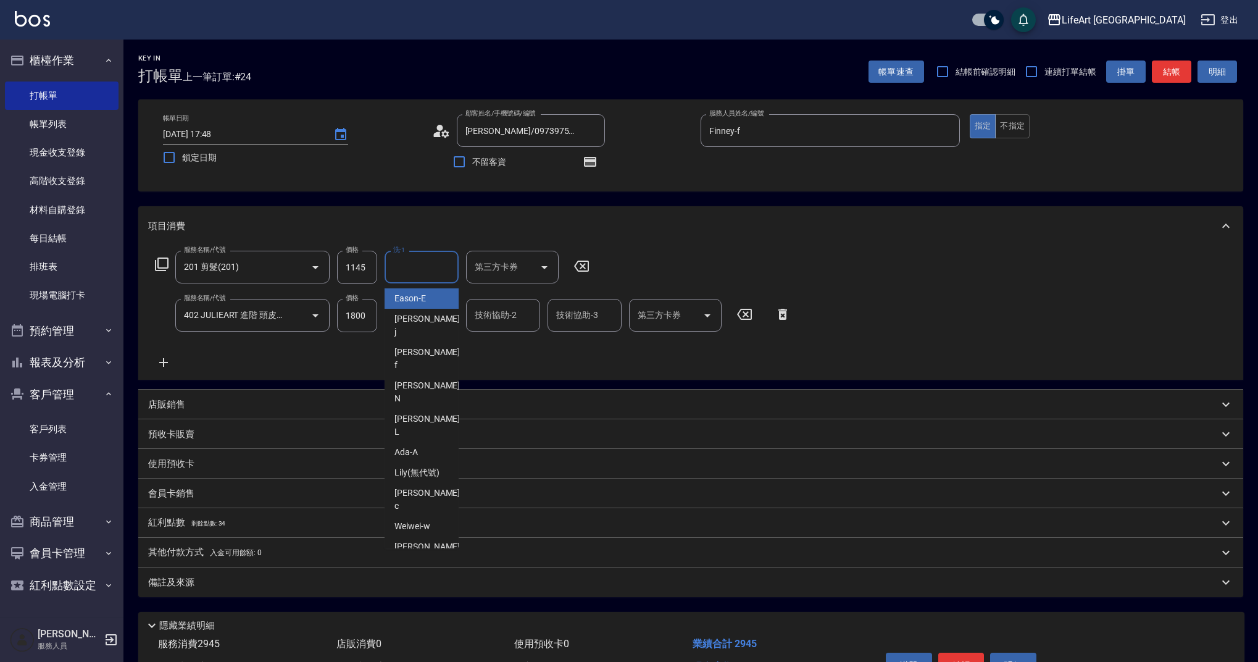
click at [421, 267] on input "洗-1" at bounding box center [421, 267] width 63 height 22
click at [419, 301] on span "Ally (無代號)" at bounding box center [418, 298] width 46 height 13
type input "Ally(無代號)"
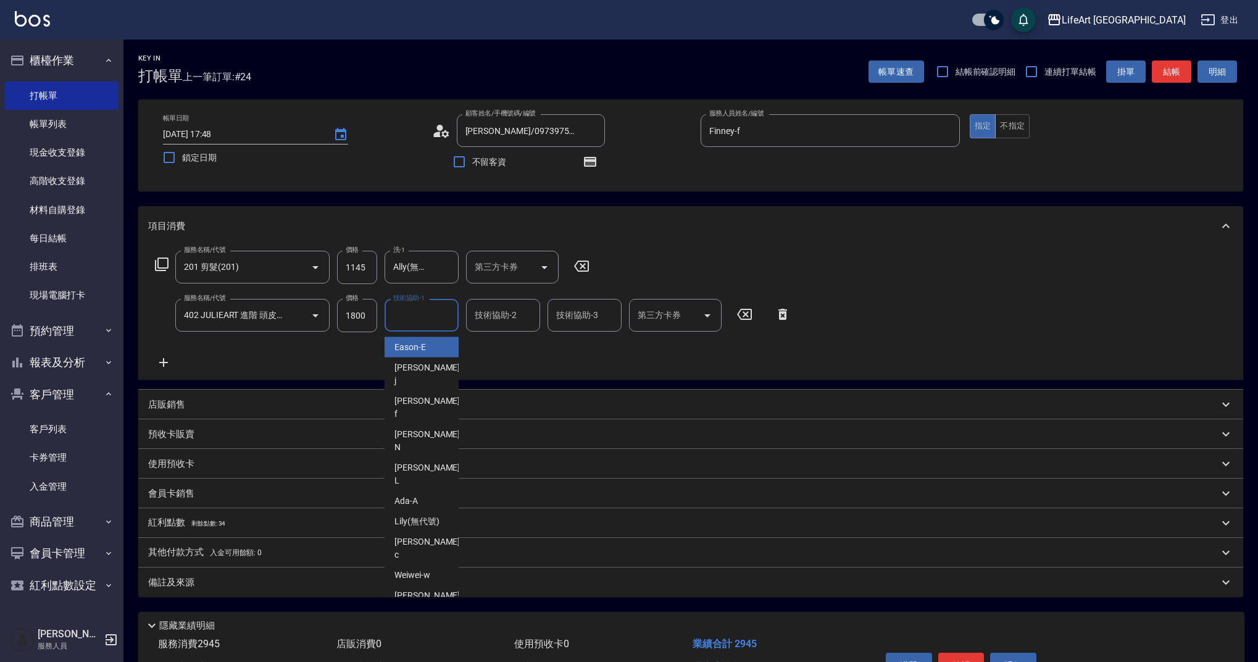
click at [420, 324] on input "技術協助-1" at bounding box center [421, 315] width 63 height 22
drag, startPoint x: 419, startPoint y: 342, endPoint x: 427, endPoint y: 343, distance: 7.5
click at [420, 343] on span "Ally (無代號)" at bounding box center [418, 347] width 46 height 13
type input "Ally(無代號)"
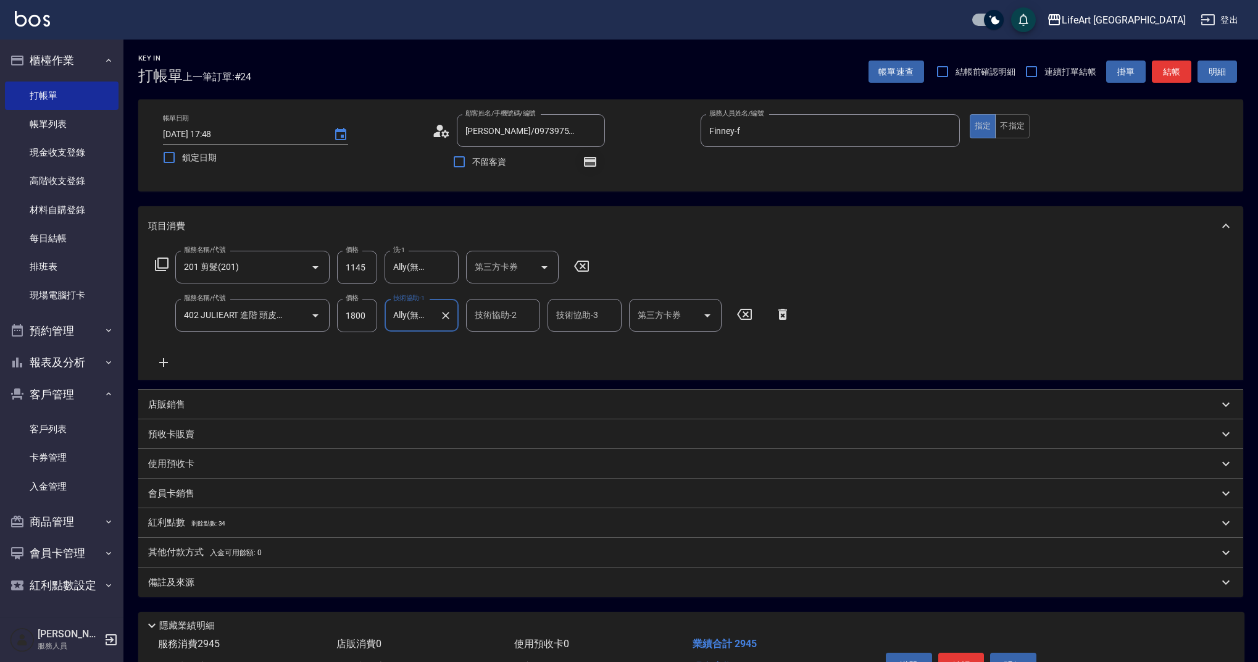
click at [587, 156] on icon "button" at bounding box center [590, 161] width 15 height 15
click at [217, 522] on span "剩餘點數: 34" at bounding box center [208, 523] width 35 height 7
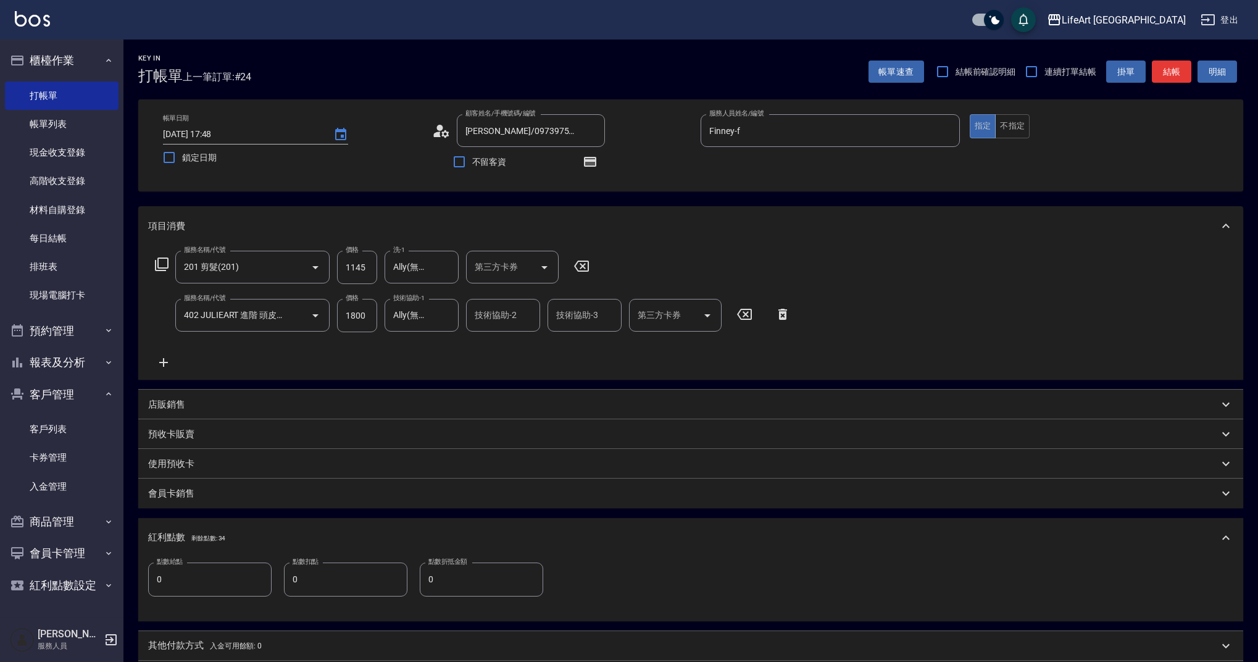
click at [228, 578] on input "0" at bounding box center [209, 579] width 123 height 33
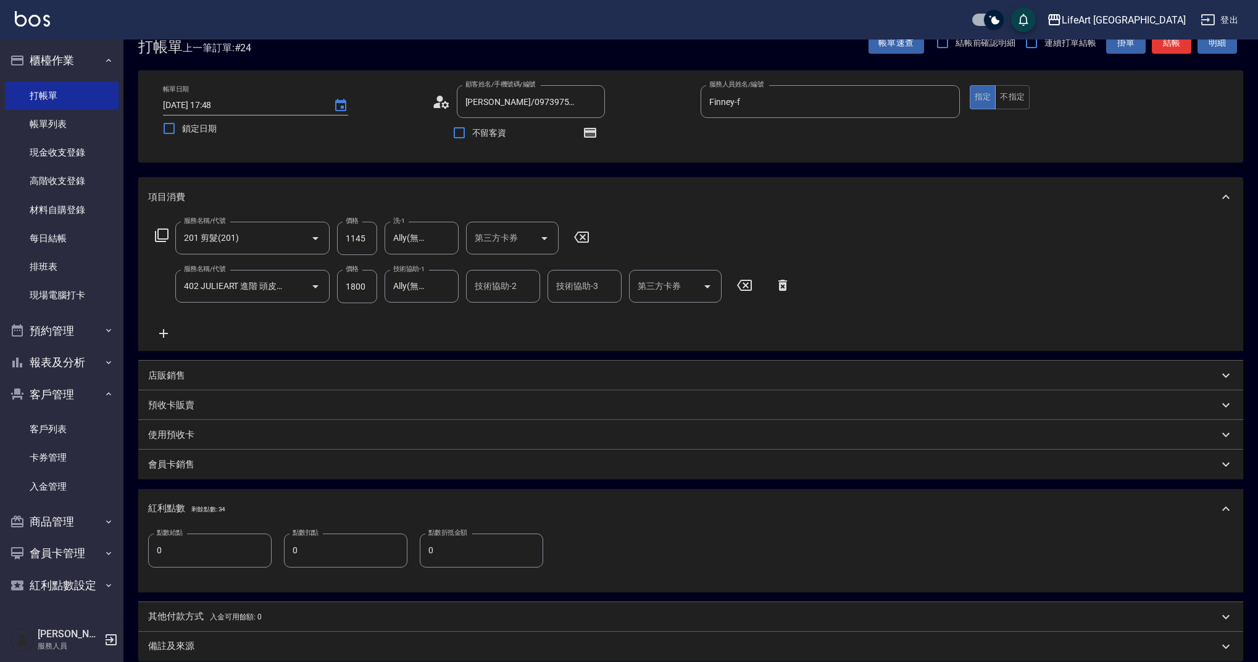
click at [228, 578] on div "點數給點 0 點數給點 點數扣點 0 點數扣點 點數折抵金額 0 點數折抵金額" at bounding box center [691, 558] width 1086 height 48
click at [228, 578] on div "點數給點 0 點數給點 點數扣點 0 點數扣點 點數折抵金額 0 點數折抵金額" at bounding box center [691, 555] width 1086 height 48
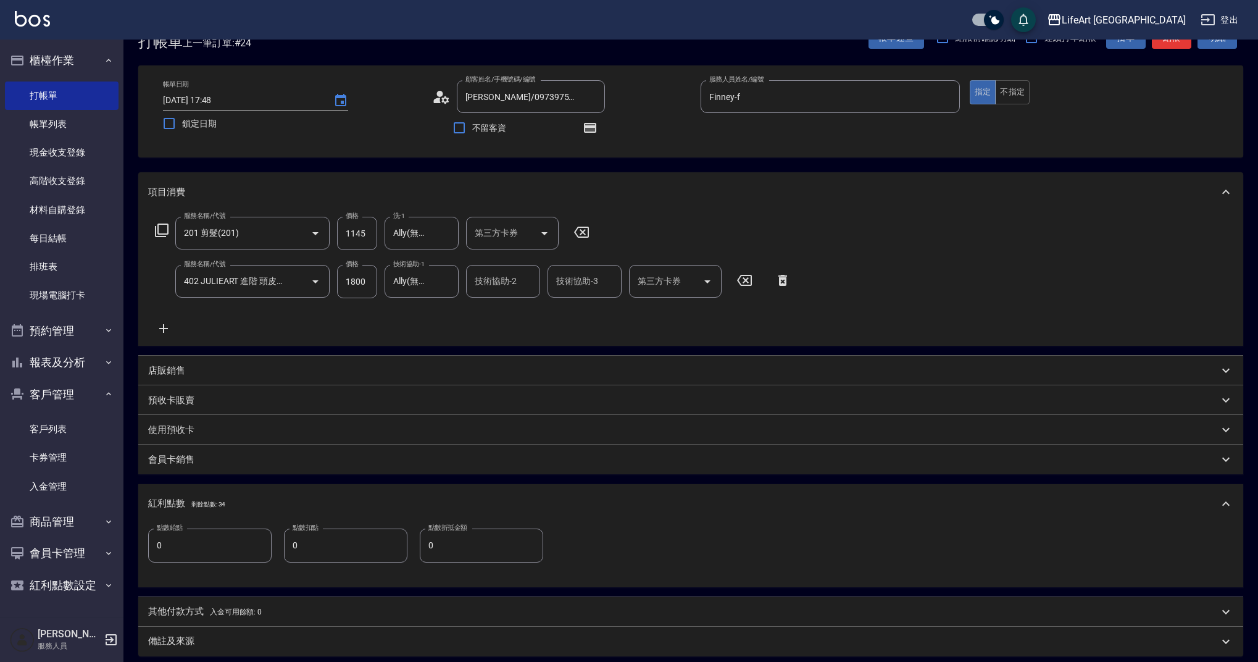
scroll to position [53, 0]
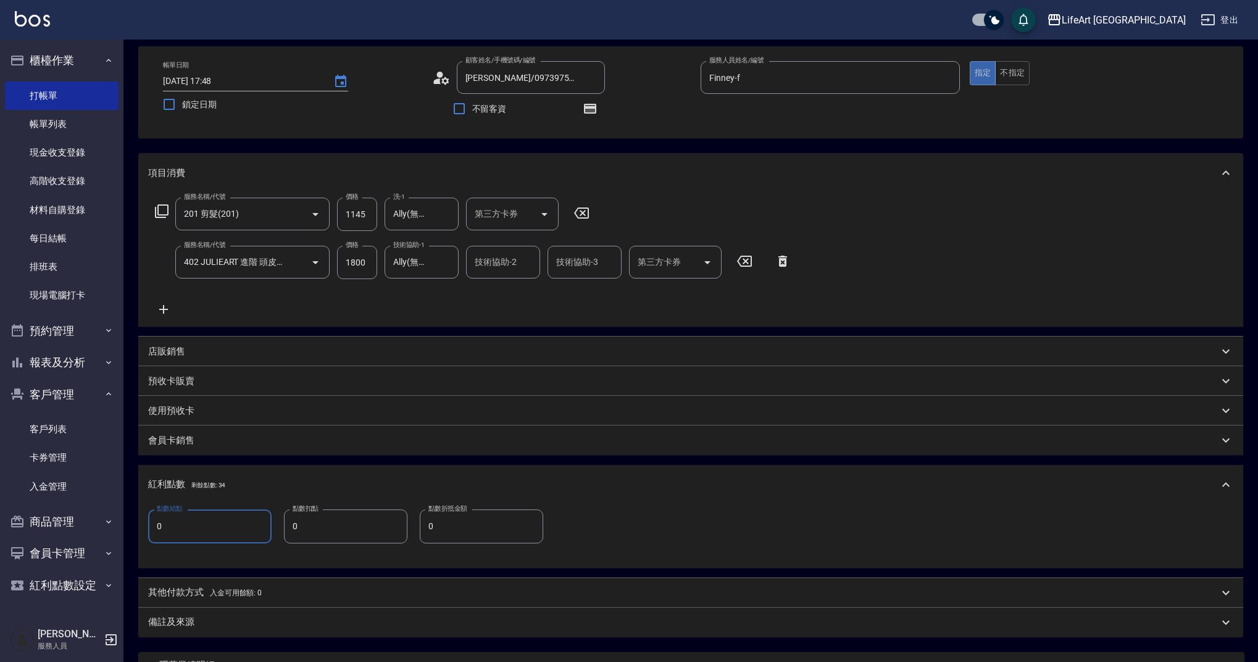
click at [203, 535] on input "0" at bounding box center [209, 525] width 123 height 33
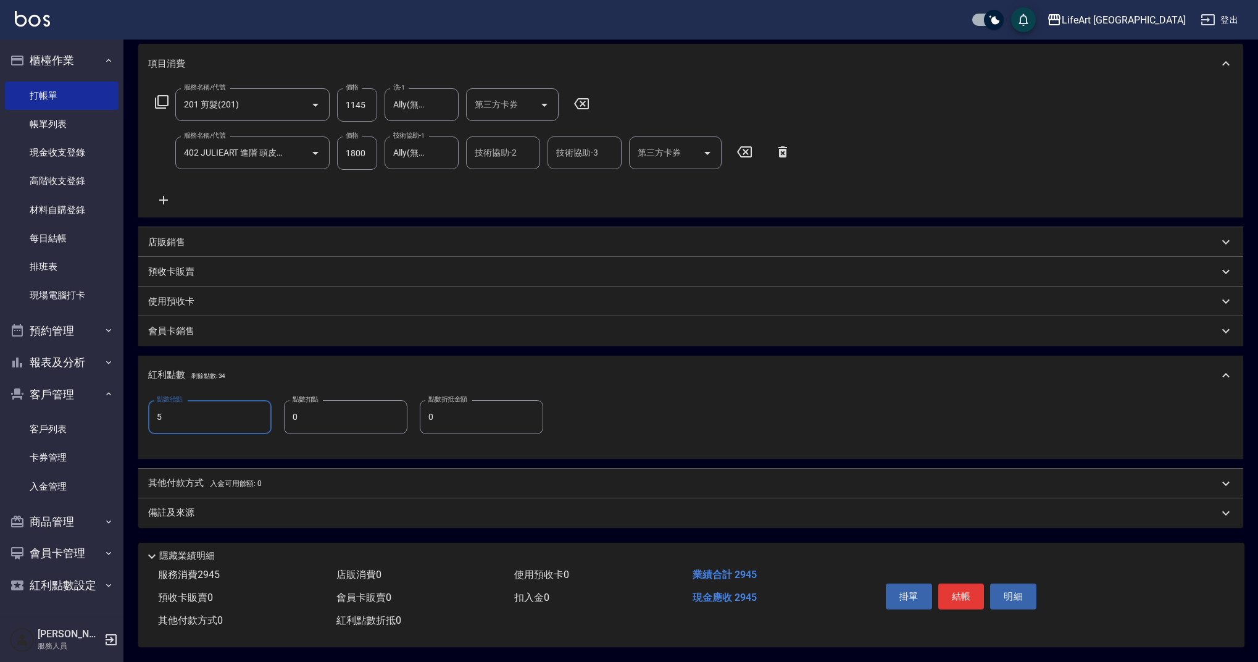
type input "5"
click at [246, 479] on span "入金可用餘額: 0" at bounding box center [236, 483] width 52 height 9
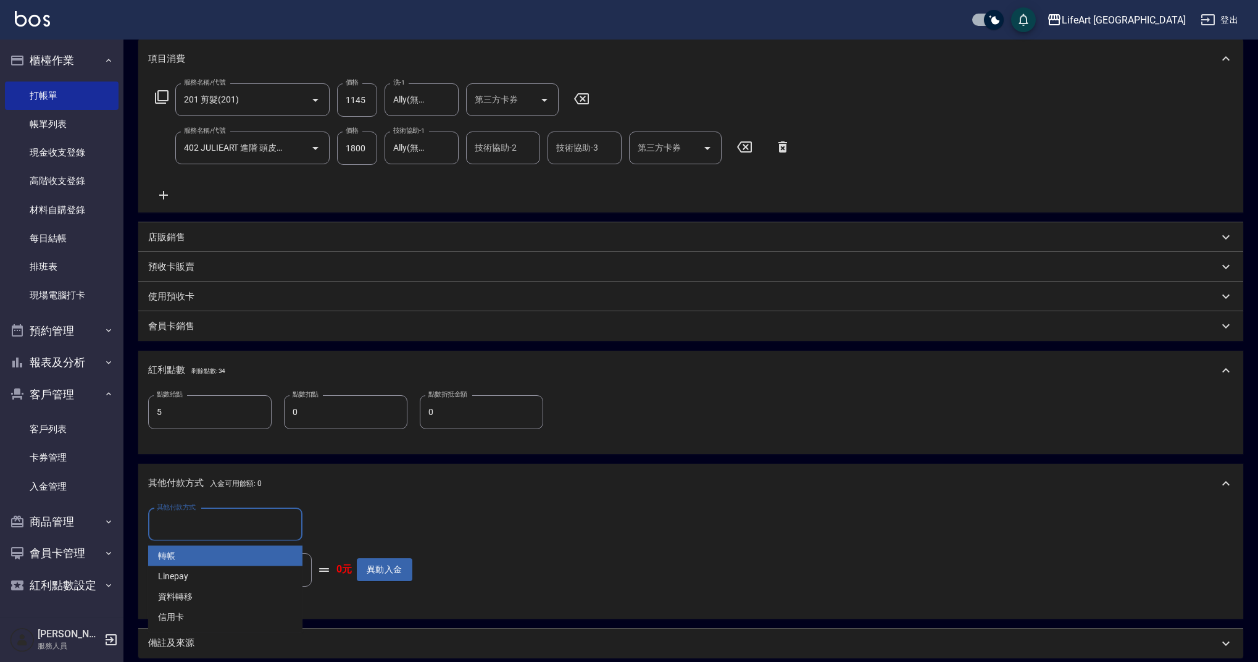
click at [239, 522] on input "其他付款方式" at bounding box center [225, 525] width 143 height 22
click at [225, 550] on span "轉帳" at bounding box center [225, 556] width 154 height 20
type input "轉帳"
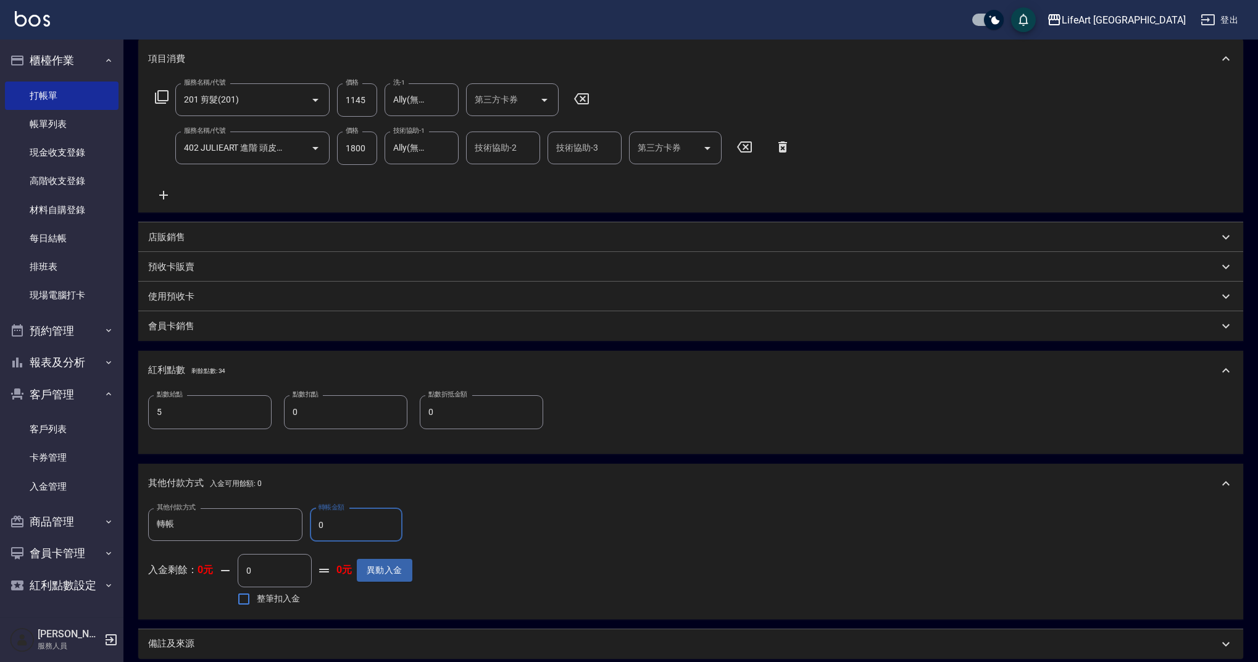
click at [348, 529] on input "0" at bounding box center [356, 524] width 93 height 33
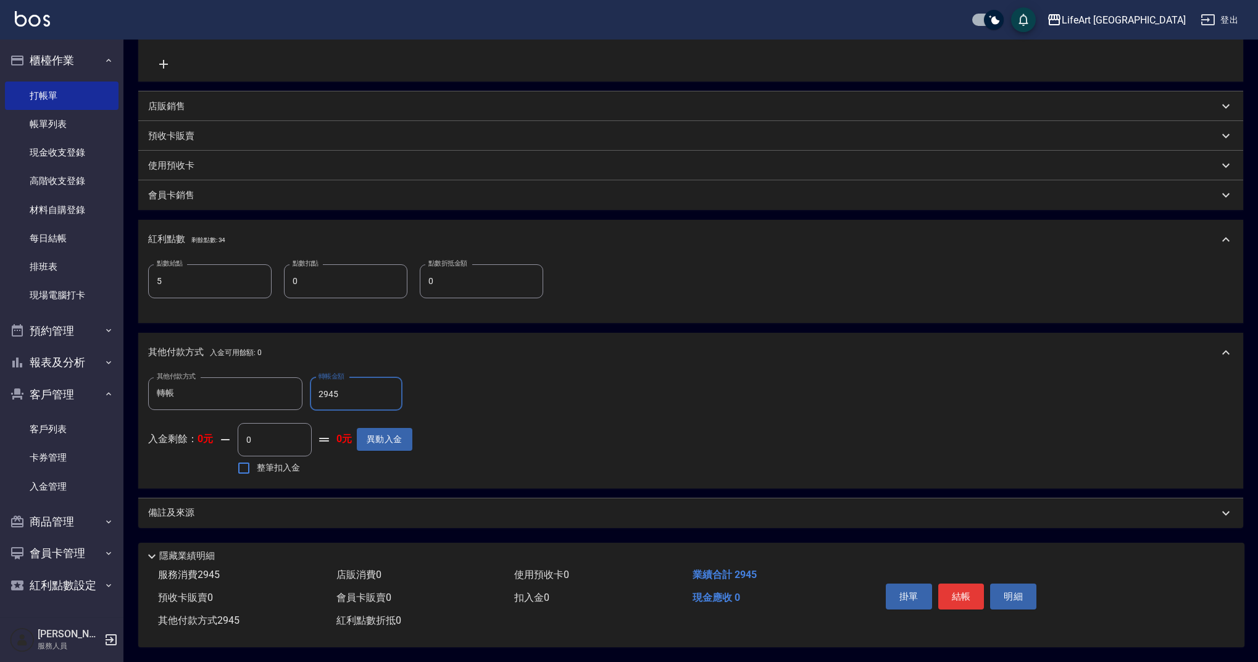
type input "2945"
click at [240, 517] on div "備註及來源" at bounding box center [690, 513] width 1105 height 30
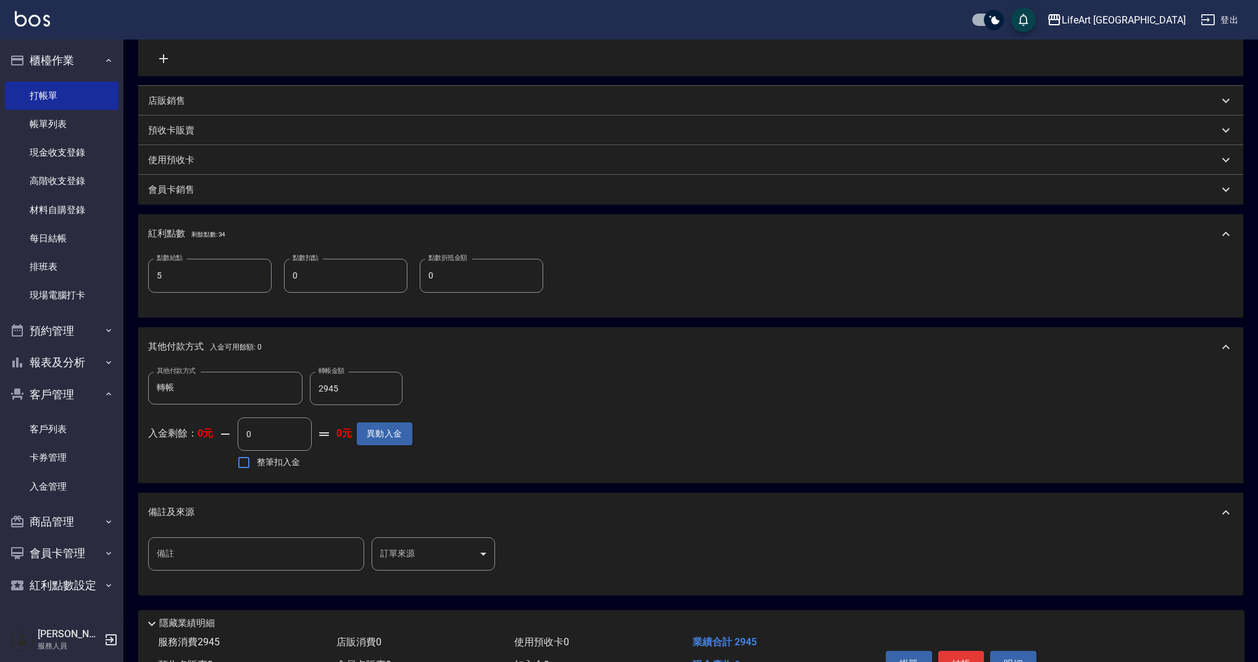
click at [445, 569] on body "LifeArt 蘆洲 登出 櫃檯作業 打帳單 帳單列表 現金收支登錄 高階收支登錄 材料自購登錄 每日結帳 排班表 現場電腦打卡 預約管理 預約管理 單日預約…" at bounding box center [629, 212] width 1258 height 1033
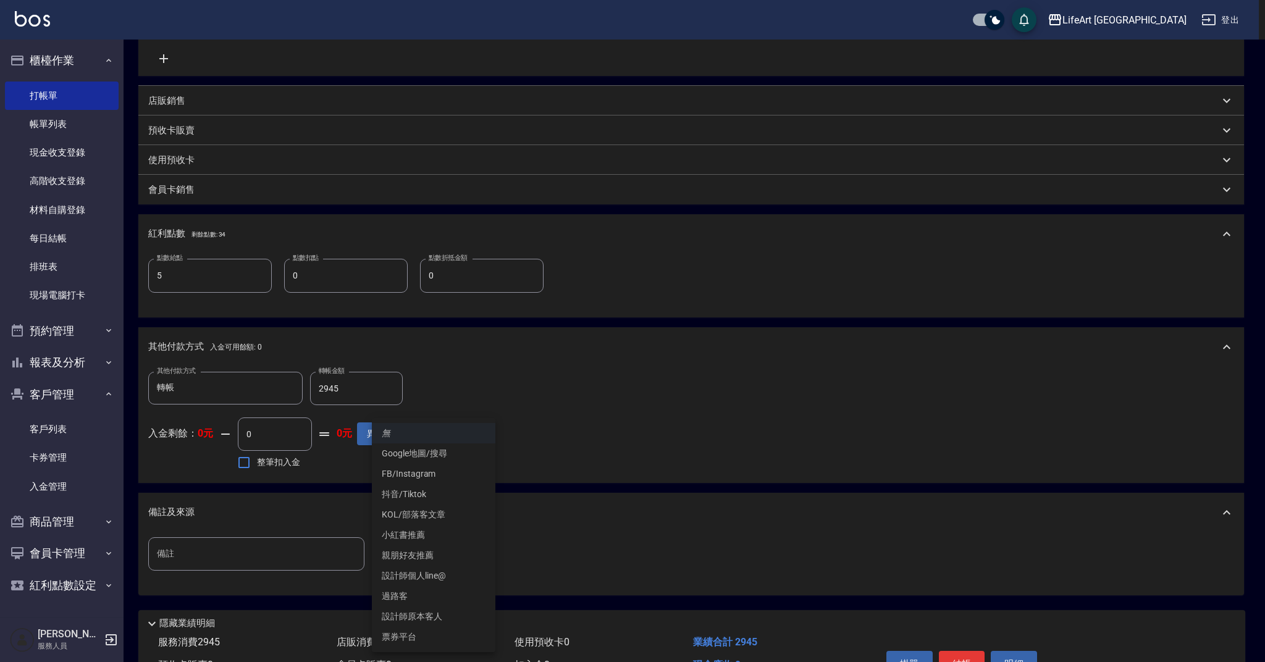
click at [446, 627] on li "票券平台" at bounding box center [433, 637] width 123 height 20
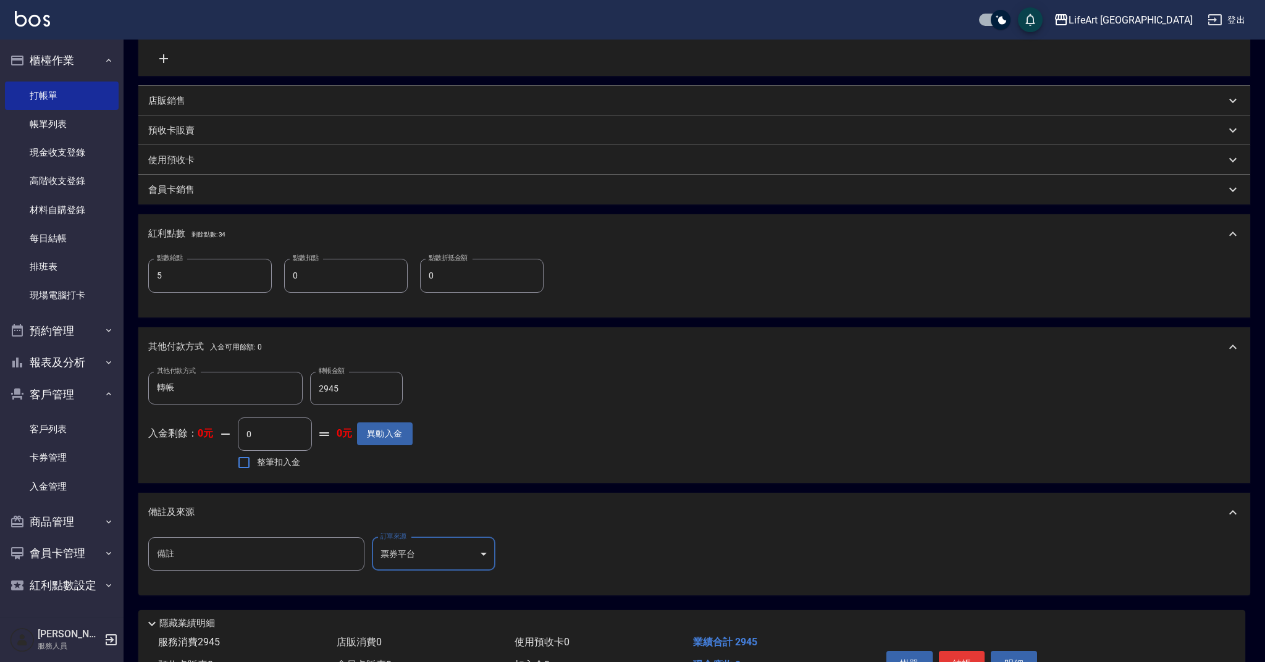
click at [437, 553] on body "LifeArt 蘆洲 登出 櫃檯作業 打帳單 帳單列表 現金收支登錄 高階收支登錄 材料自購登錄 每日結帳 排班表 現場電腦打卡 預約管理 預約管理 單日預約…" at bounding box center [632, 212] width 1265 height 1033
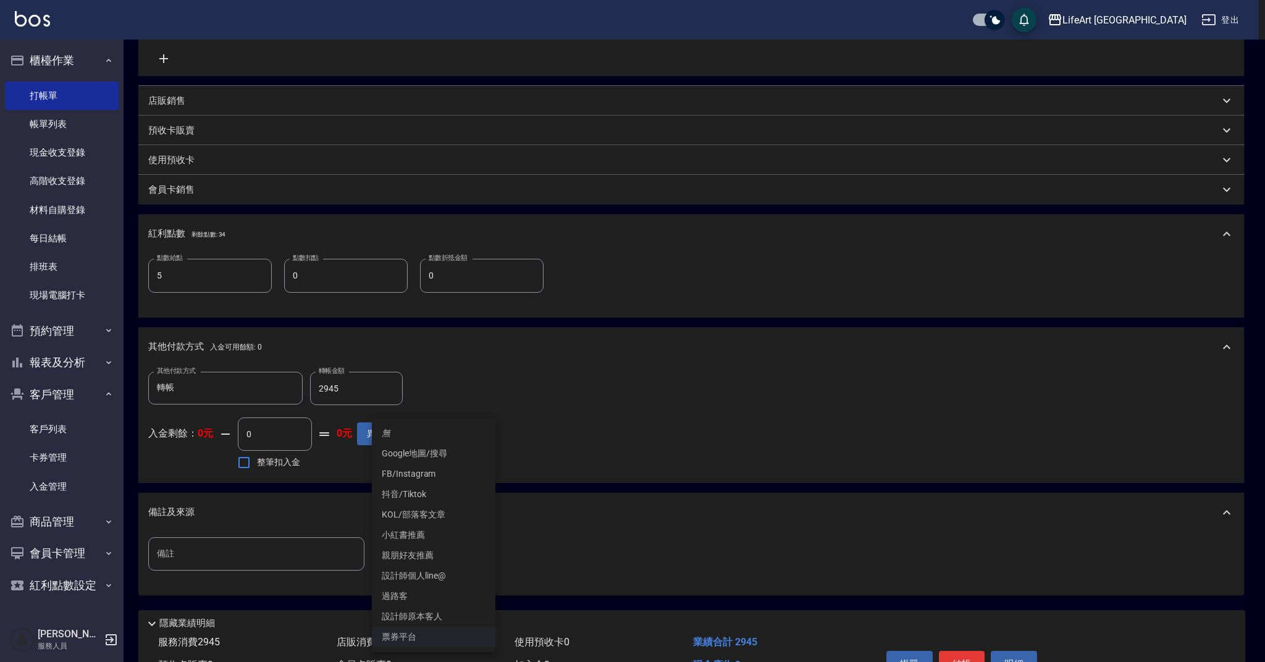
click at [446, 608] on li "設計師原本客人" at bounding box center [433, 616] width 123 height 20
type input "設計師原本客人"
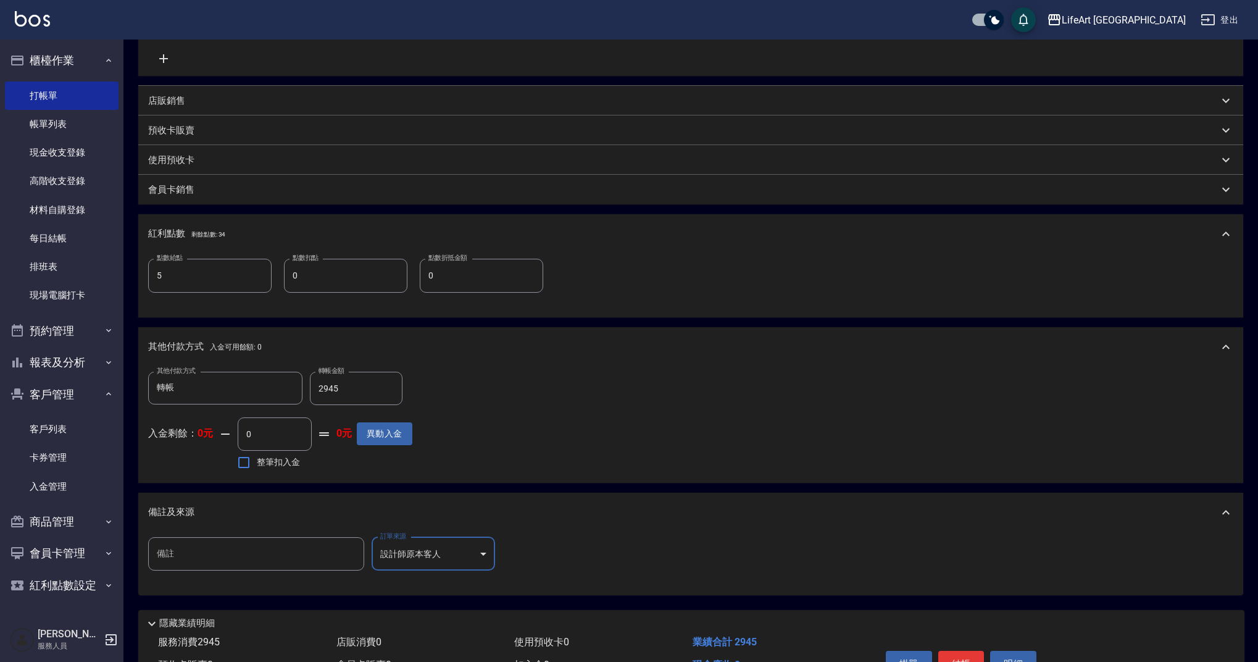
scroll to position [377, 0]
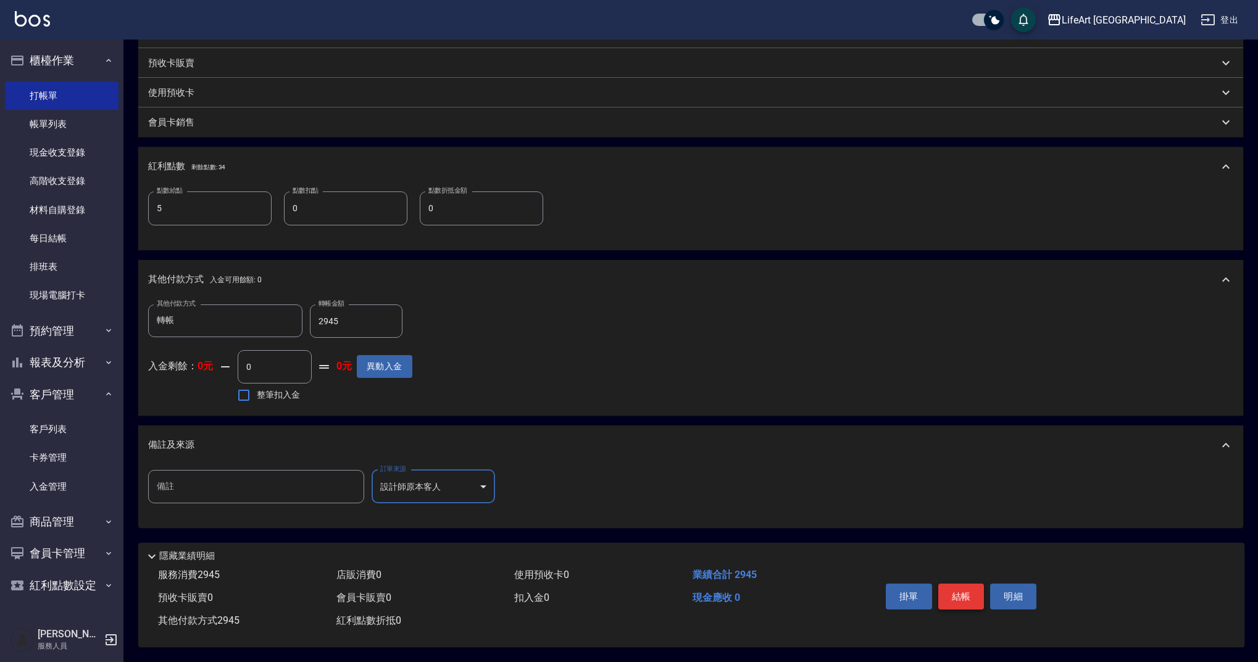
click at [957, 589] on button "結帳" at bounding box center [962, 597] width 46 height 26
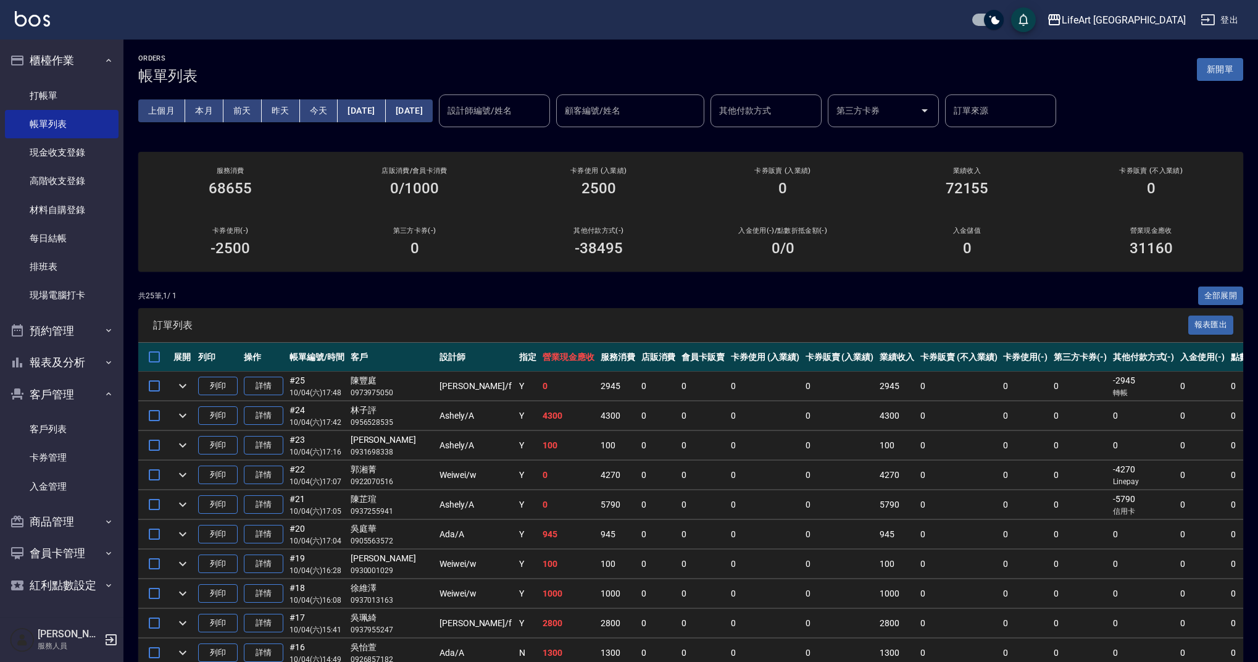
click at [1223, 57] on div "ORDERS 帳單列表 新開單" at bounding box center [690, 69] width 1105 height 30
click at [1218, 64] on button "新開單" at bounding box center [1220, 69] width 46 height 23
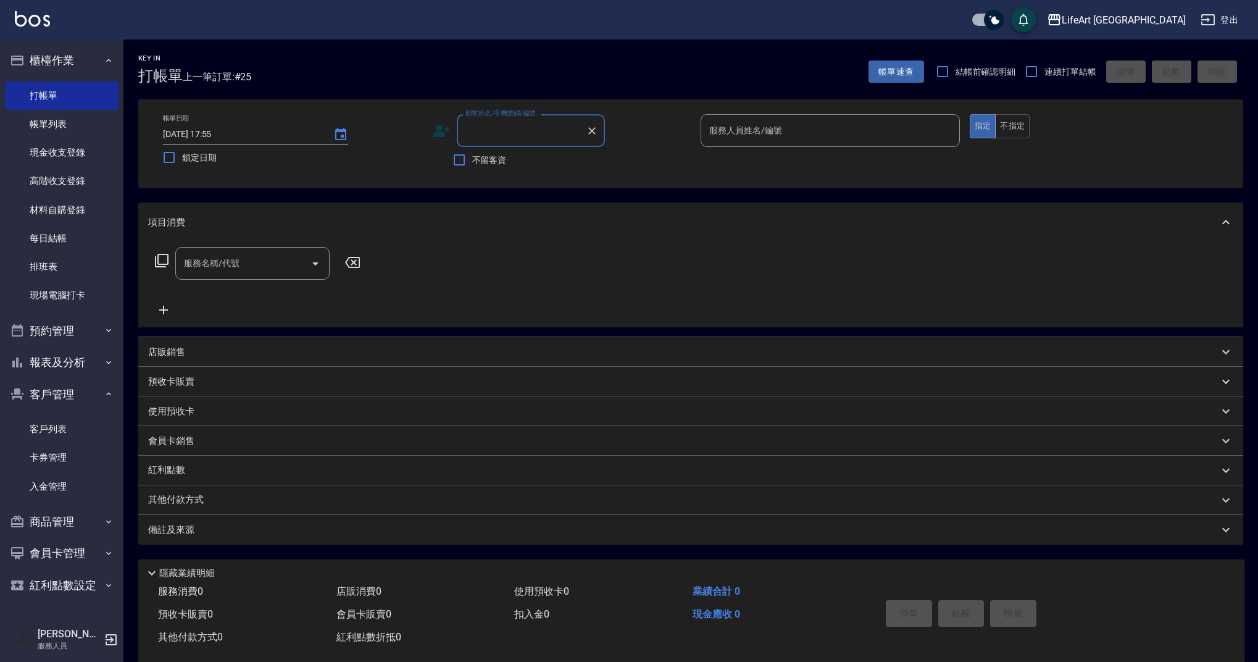
click at [516, 138] on input "顧客姓名/手機號碼/編號" at bounding box center [522, 131] width 119 height 22
click at [541, 157] on li "[PERSON_NAME]/0975198167/null" at bounding box center [531, 162] width 148 height 20
type input "[PERSON_NAME]/0975198167/null"
click at [758, 136] on input "服務人員姓名/編號" at bounding box center [830, 131] width 248 height 22
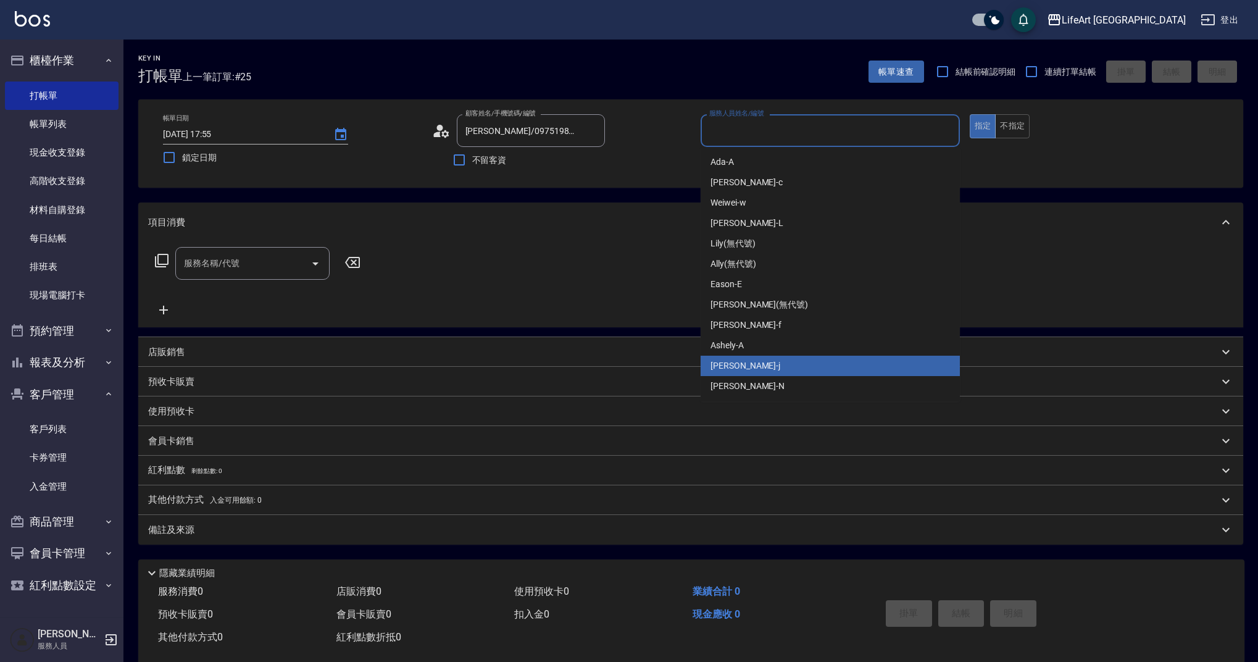
click at [741, 359] on span "Jessica -j" at bounding box center [746, 365] width 70 height 13
type input "Jessica-j"
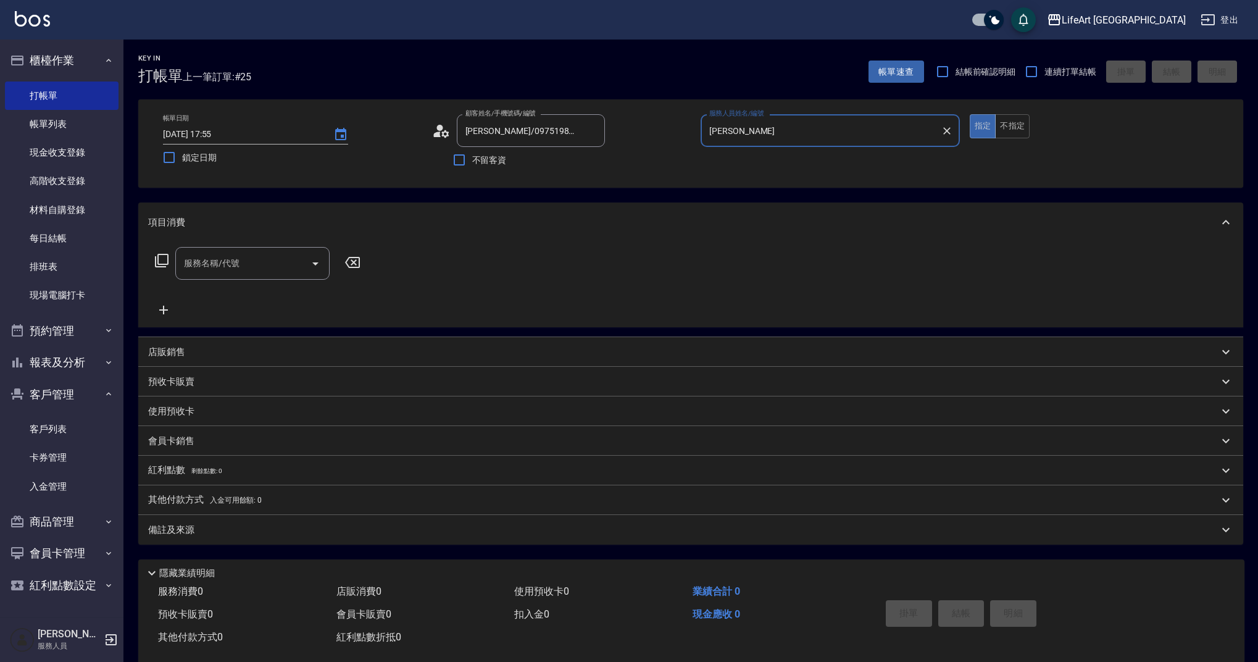
click at [238, 256] on input "服務名稱/代號" at bounding box center [243, 264] width 125 height 22
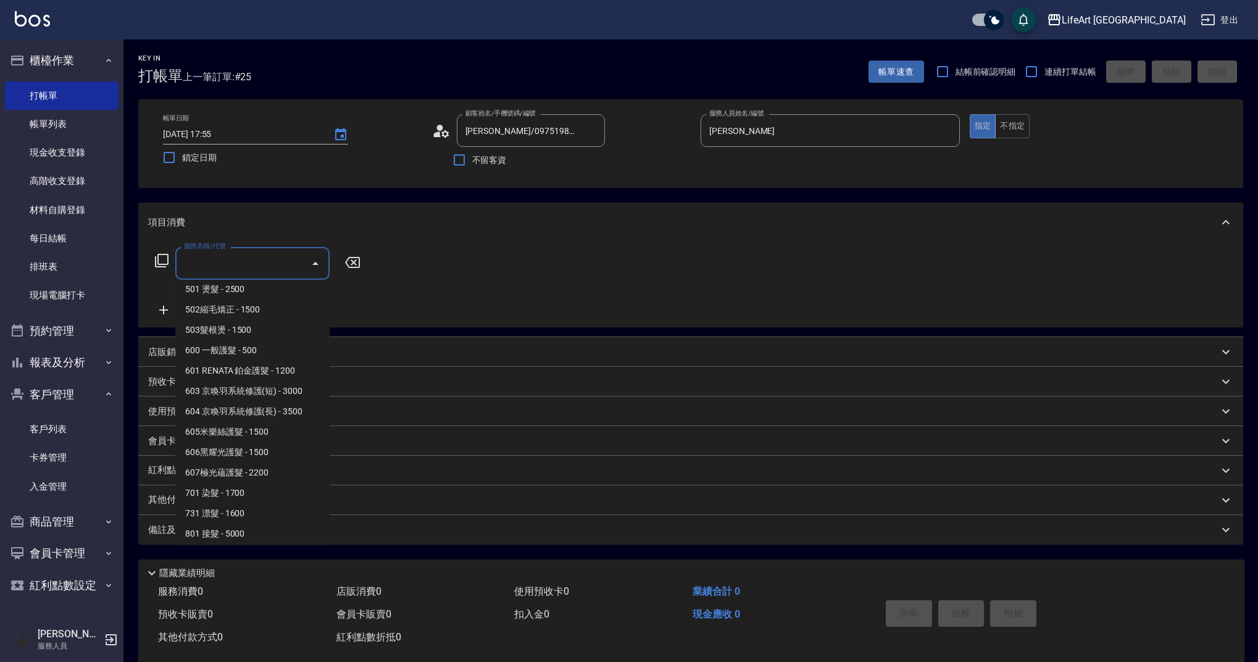
scroll to position [158, 0]
click at [263, 485] on span "701 染髮 - 1700" at bounding box center [252, 489] width 154 height 20
type input "701 染髮(701)"
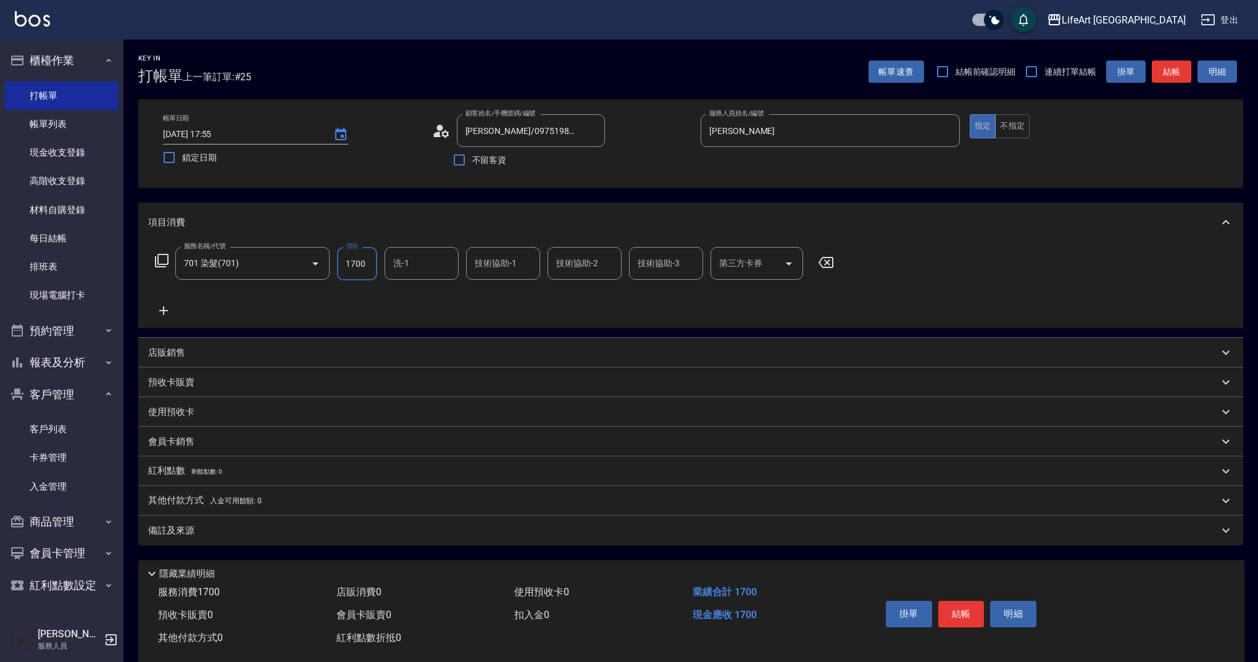
drag, startPoint x: 373, startPoint y: 262, endPoint x: 331, endPoint y: 261, distance: 42.0
click at [331, 261] on div "服務名稱/代號 701 染髮(701) 服務名稱/代號 價格 1700 價格 洗-1 洗-1 技術協助-1 技術協助-1 技術協助-2 技術協助-2 技術協助…" at bounding box center [494, 263] width 693 height 33
type input "3000"
click at [204, 534] on div "備註及來源" at bounding box center [683, 530] width 1071 height 13
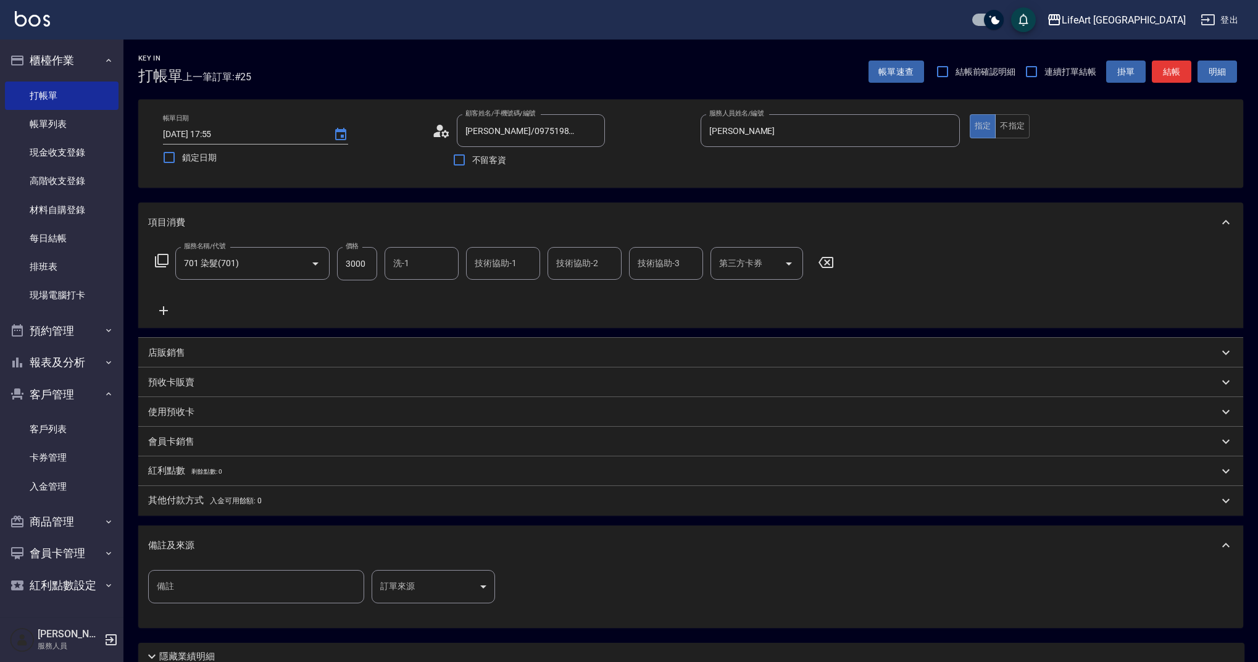
click at [230, 506] on p "其他付款方式 入金可用餘額: 0" at bounding box center [205, 501] width 114 height 14
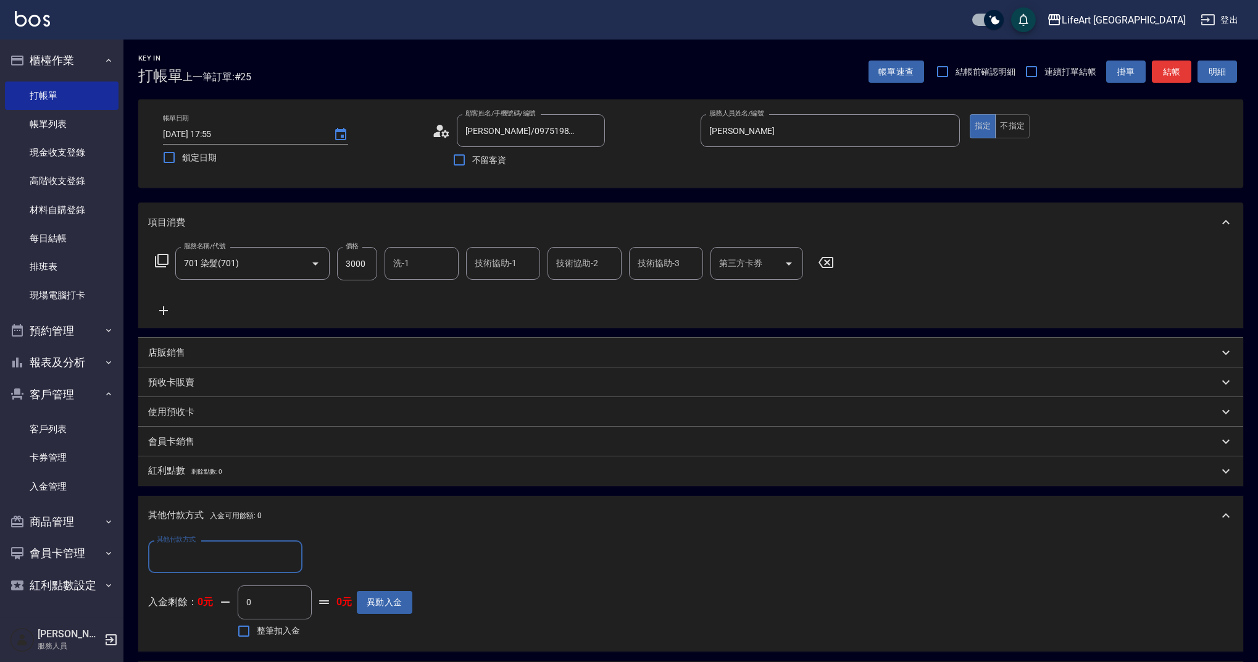
scroll to position [241, 0]
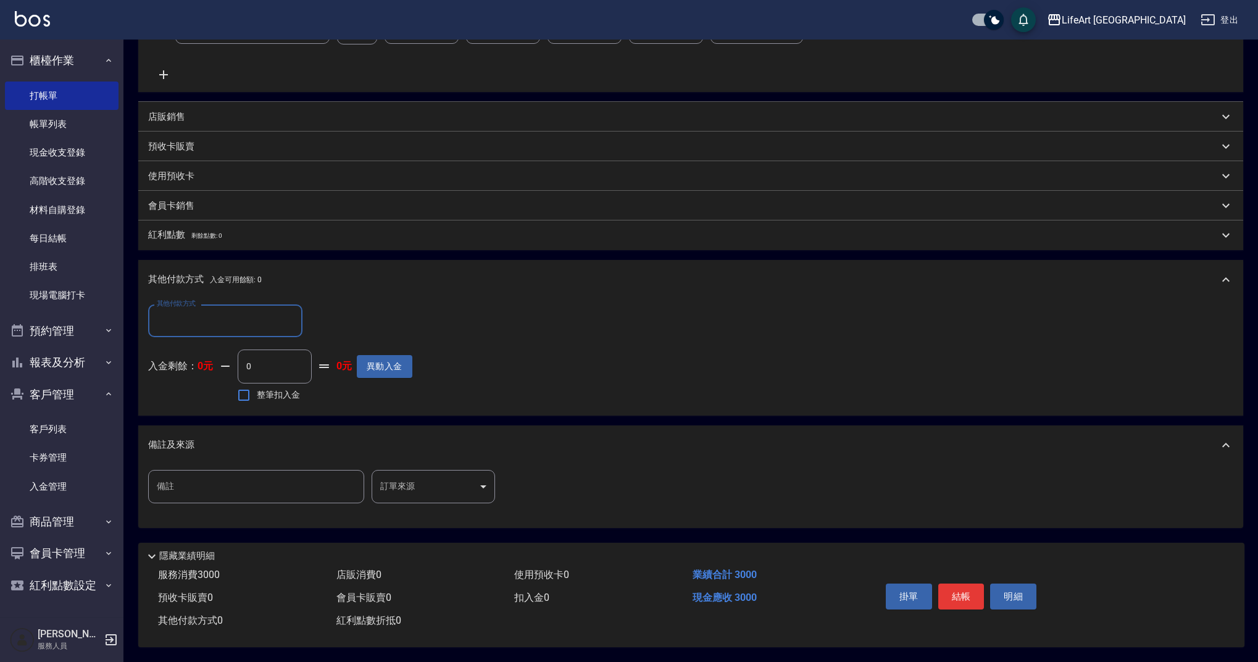
click at [445, 482] on body "LifeArt 蘆洲 登出 櫃檯作業 打帳單 帳單列表 現金收支登錄 高階收支登錄 材料自購登錄 每日結帳 排班表 現場電腦打卡 預約管理 預約管理 單日預約…" at bounding box center [629, 213] width 1258 height 898
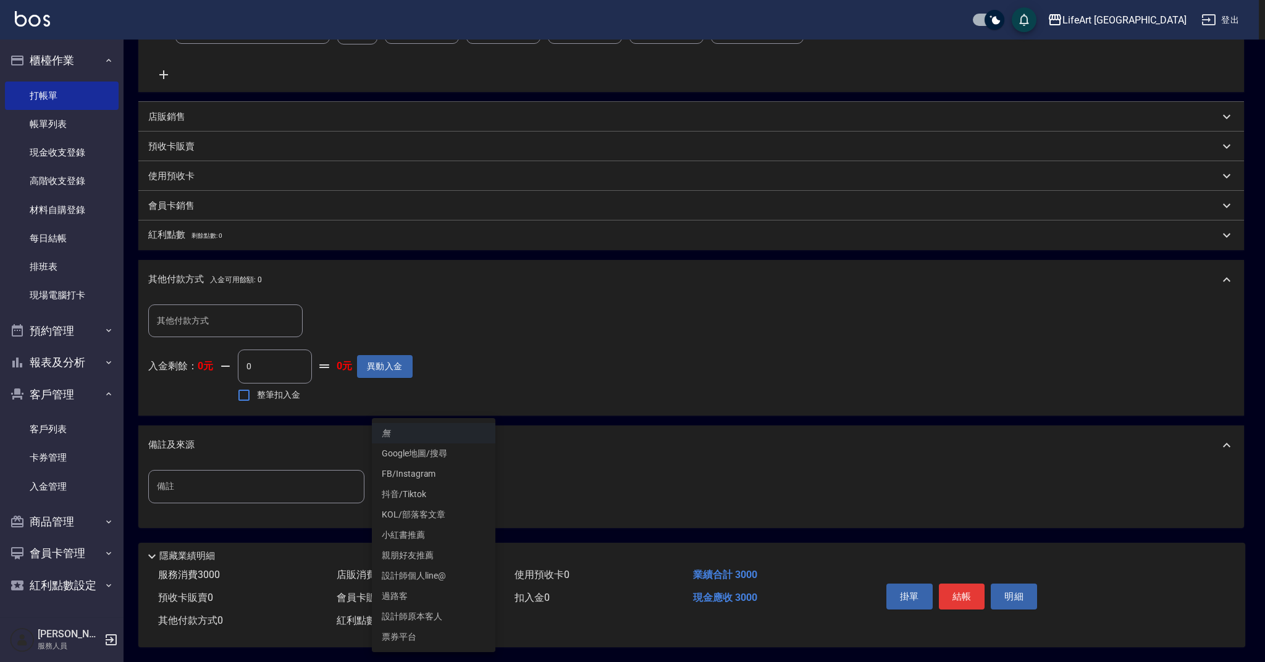
click at [444, 459] on li "Google地圖/搜尋" at bounding box center [433, 453] width 123 height 20
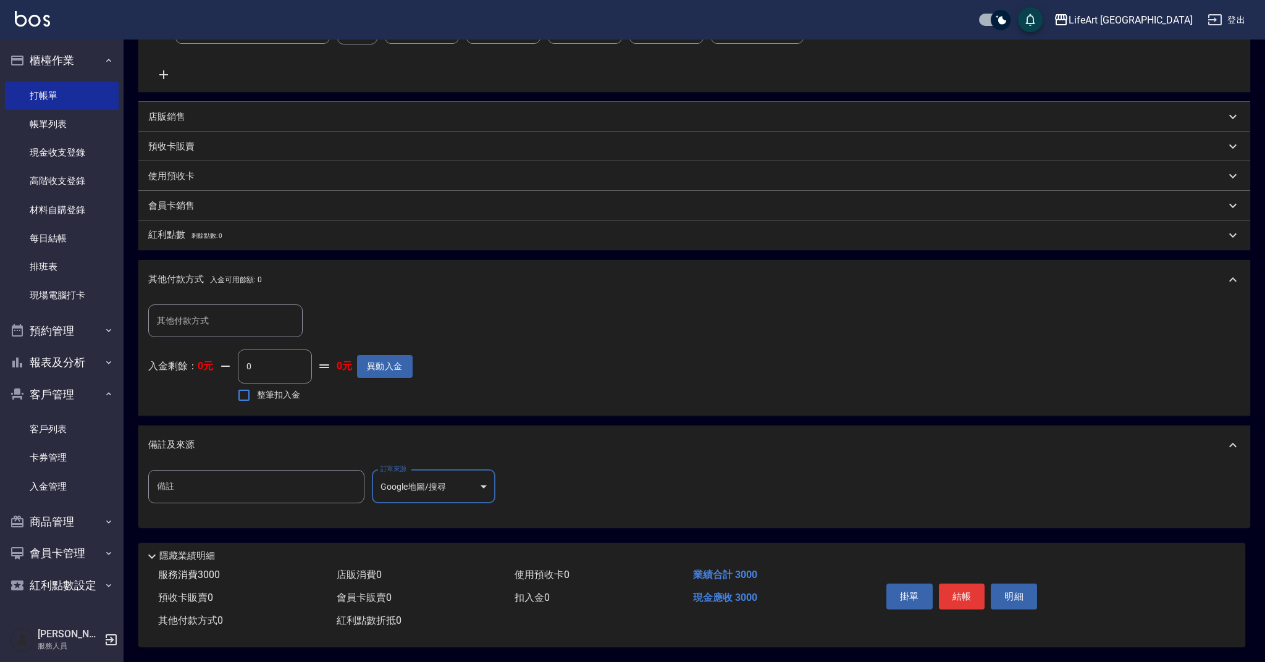
click at [446, 483] on body "LifeArt 蘆洲 登出 櫃檯作業 打帳單 帳單列表 現金收支登錄 高階收支登錄 材料自購登錄 每日結帳 排班表 現場電腦打卡 預約管理 預約管理 單日預約…" at bounding box center [632, 213] width 1265 height 898
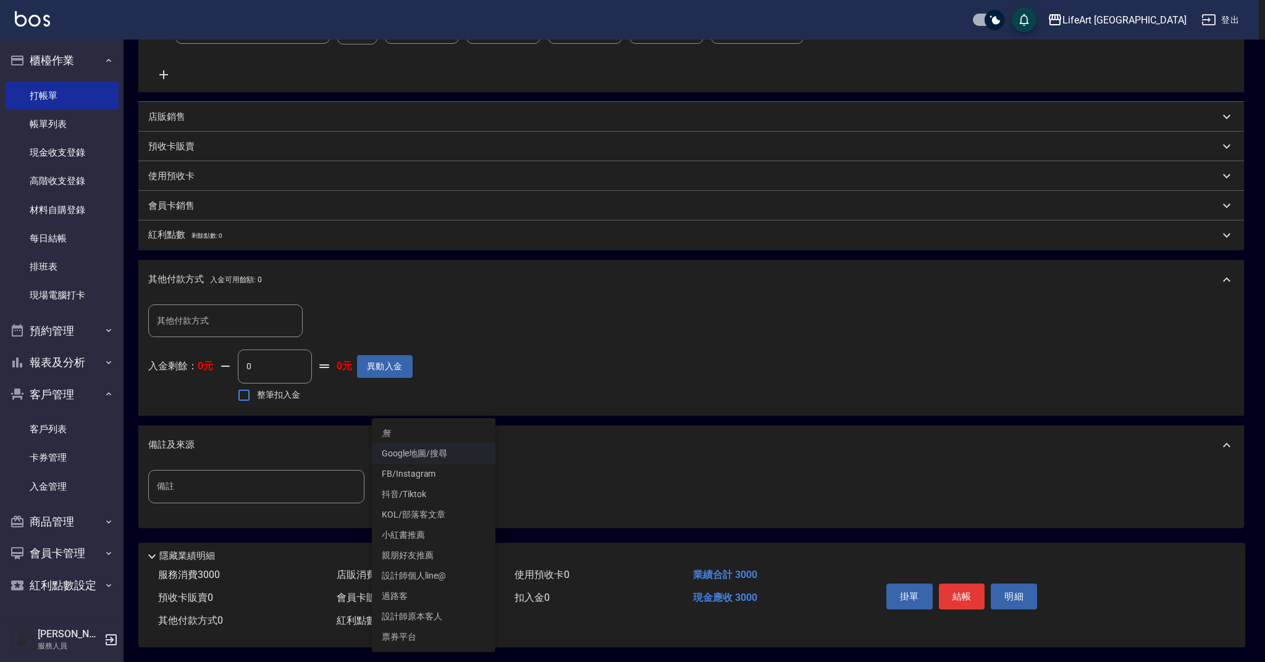
click at [419, 474] on li "FB/Instagram" at bounding box center [433, 474] width 123 height 20
type input "FB/Instagram"
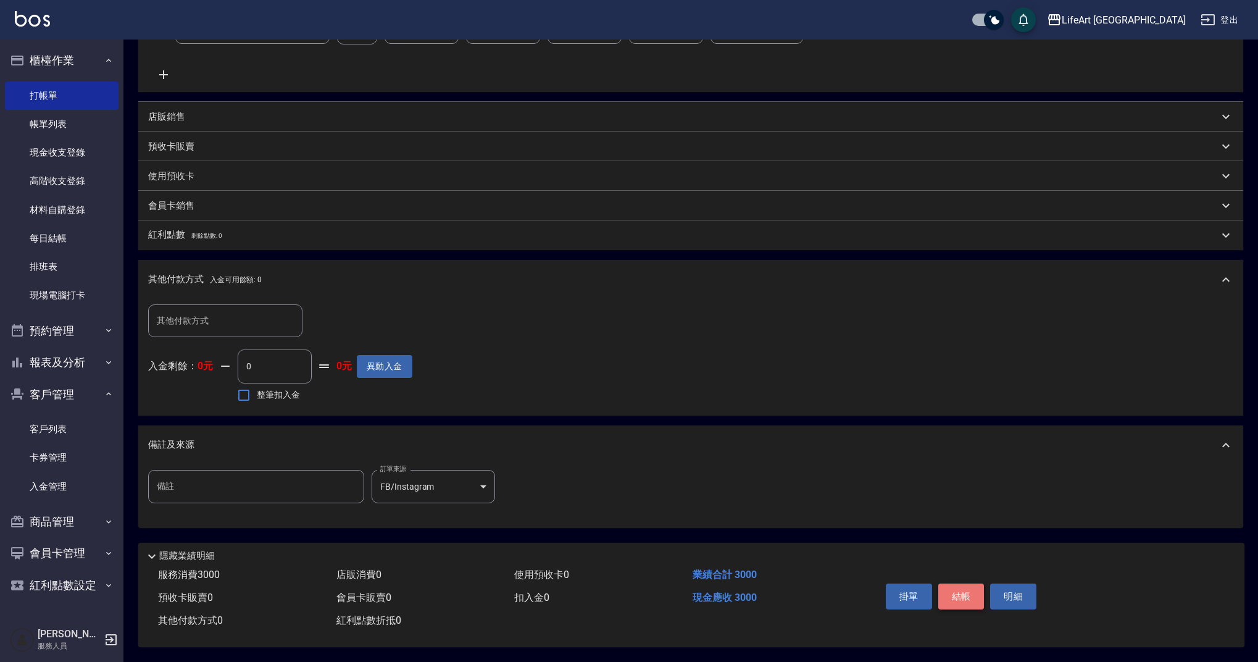
click at [957, 591] on button "結帳" at bounding box center [962, 597] width 46 height 26
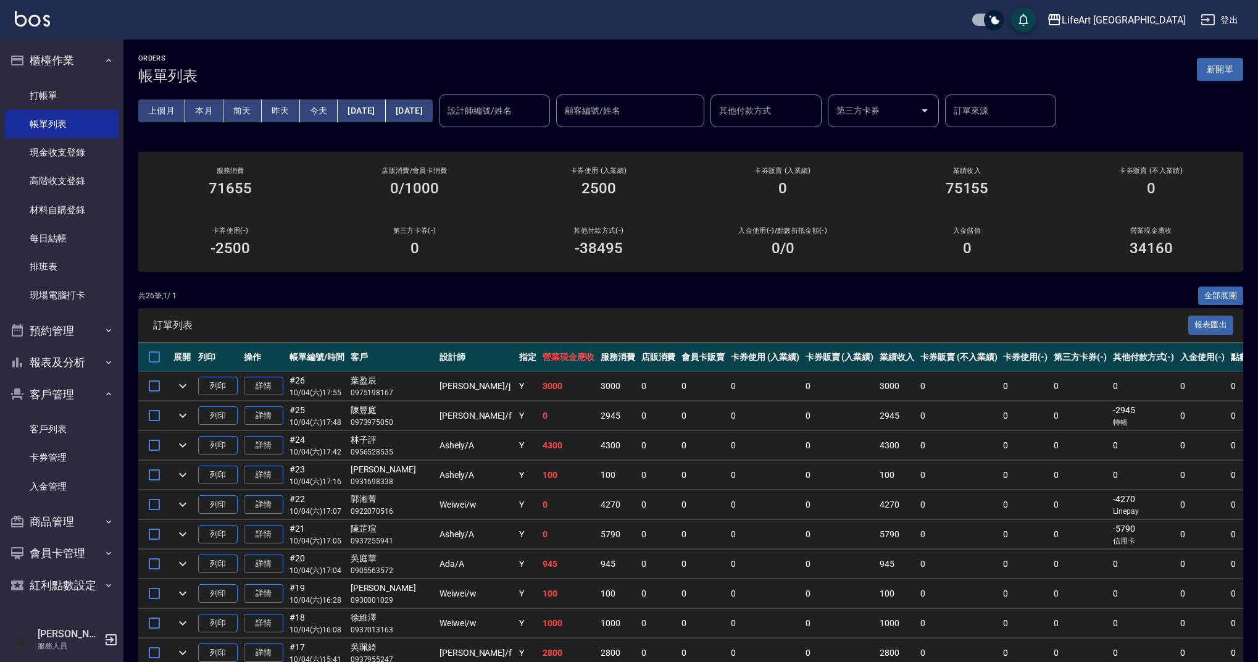
click at [484, 287] on div "共 26 筆, 1 / 1 全部展開" at bounding box center [690, 296] width 1105 height 19
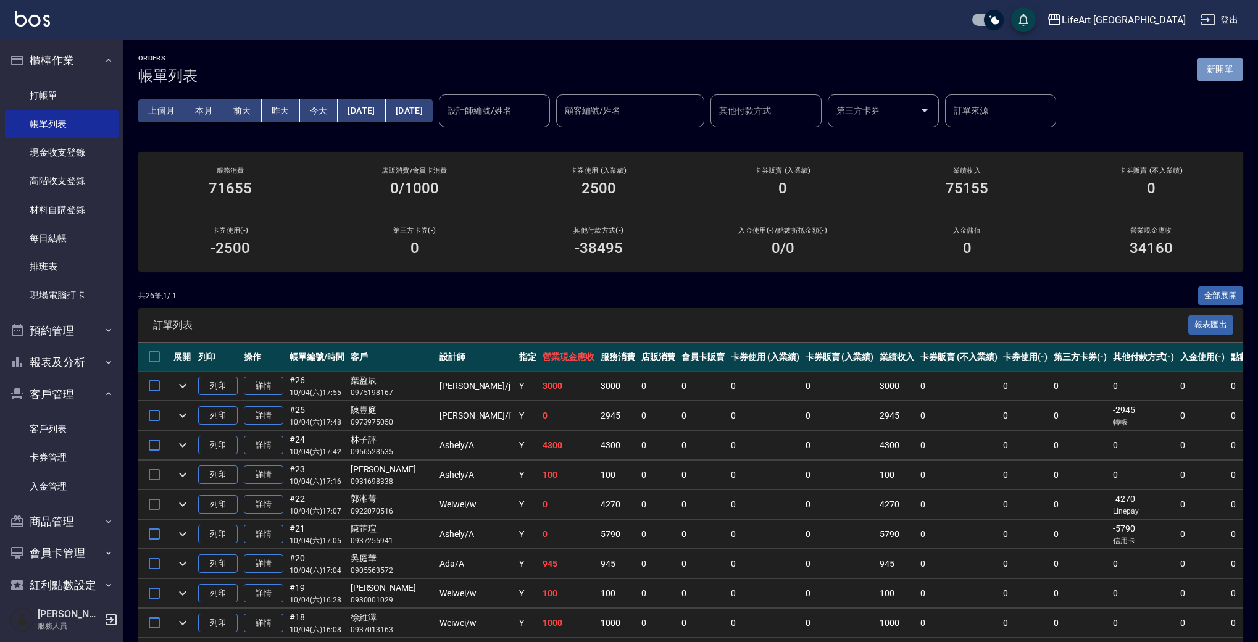
click at [1227, 61] on button "新開單" at bounding box center [1220, 69] width 46 height 23
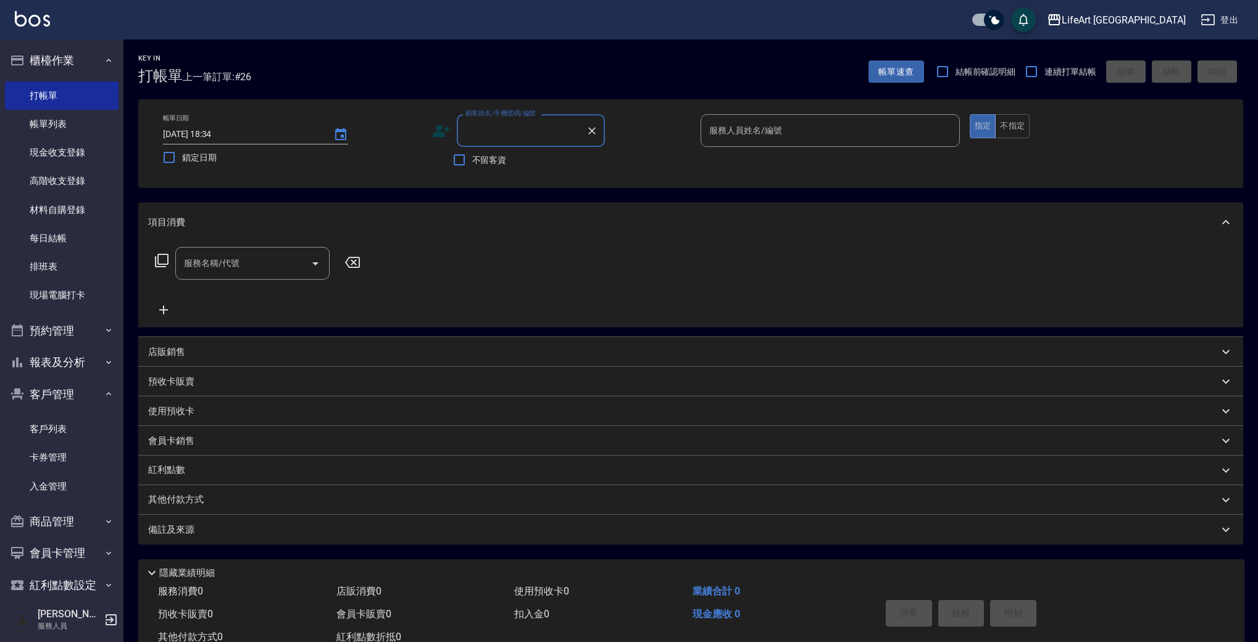
click at [483, 142] on div "顧客姓名/手機號碼/編號" at bounding box center [531, 130] width 148 height 33
click at [542, 162] on li "[PERSON_NAME]/0966298009/null" at bounding box center [531, 162] width 148 height 20
type input "[PERSON_NAME]/0966298009/null"
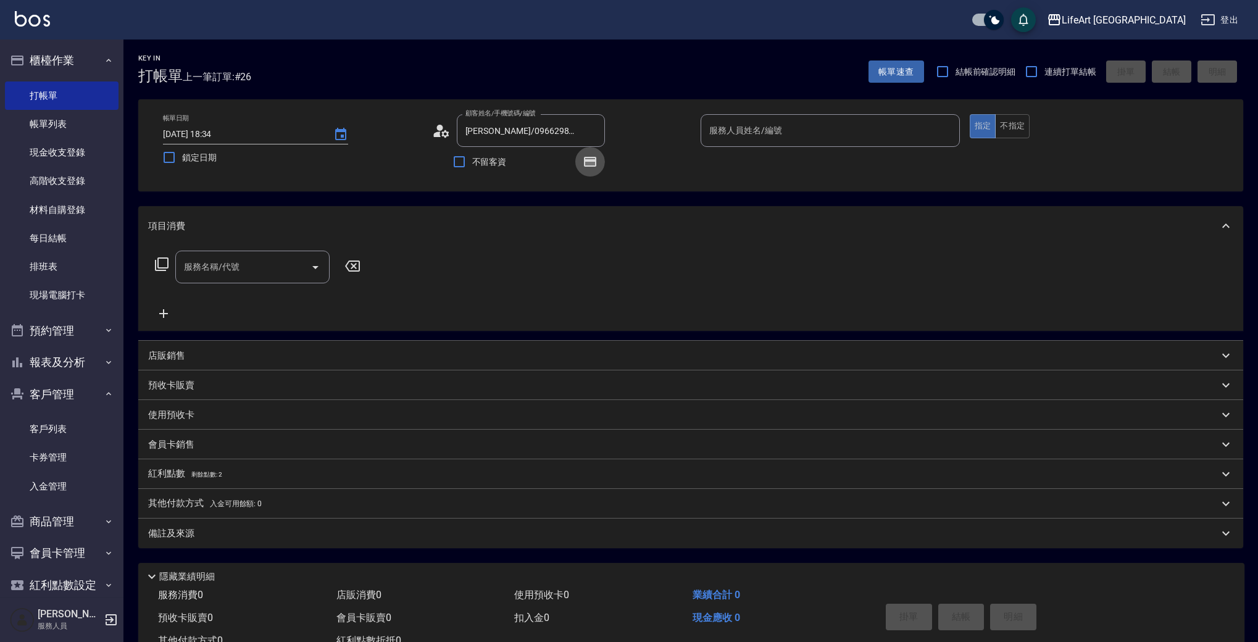
click at [590, 165] on icon "button" at bounding box center [590, 162] width 12 height 10
click at [593, 162] on icon "button" at bounding box center [590, 161] width 10 height 7
click at [225, 266] on div "服務名稱/代號 服務名稱/代號" at bounding box center [252, 267] width 154 height 33
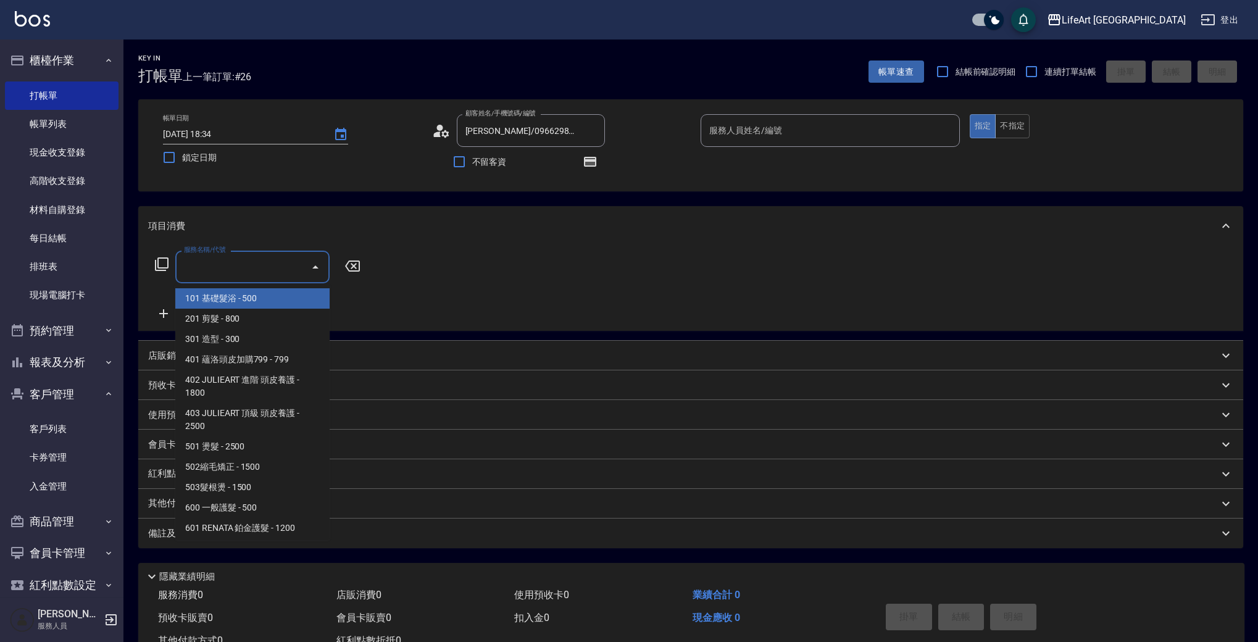
click at [227, 303] on span "101 基礎髮浴 - 500" at bounding box center [252, 298] width 154 height 20
type input "101 基礎髮浴 (101)"
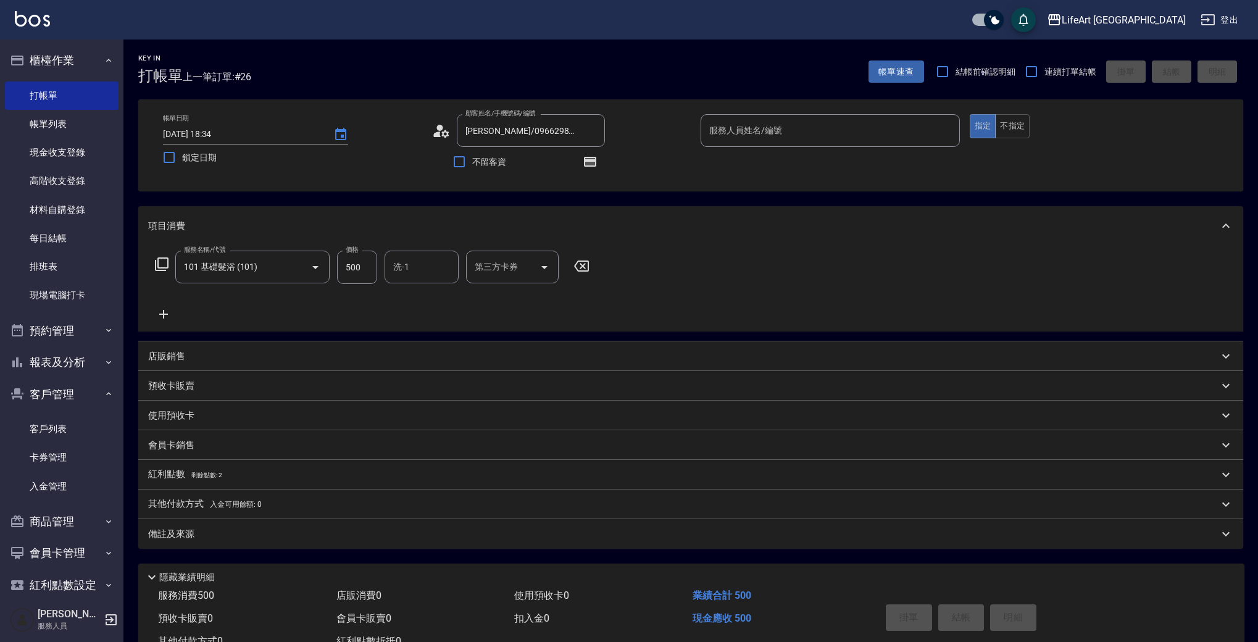
click at [161, 314] on icon at bounding box center [163, 314] width 9 height 9
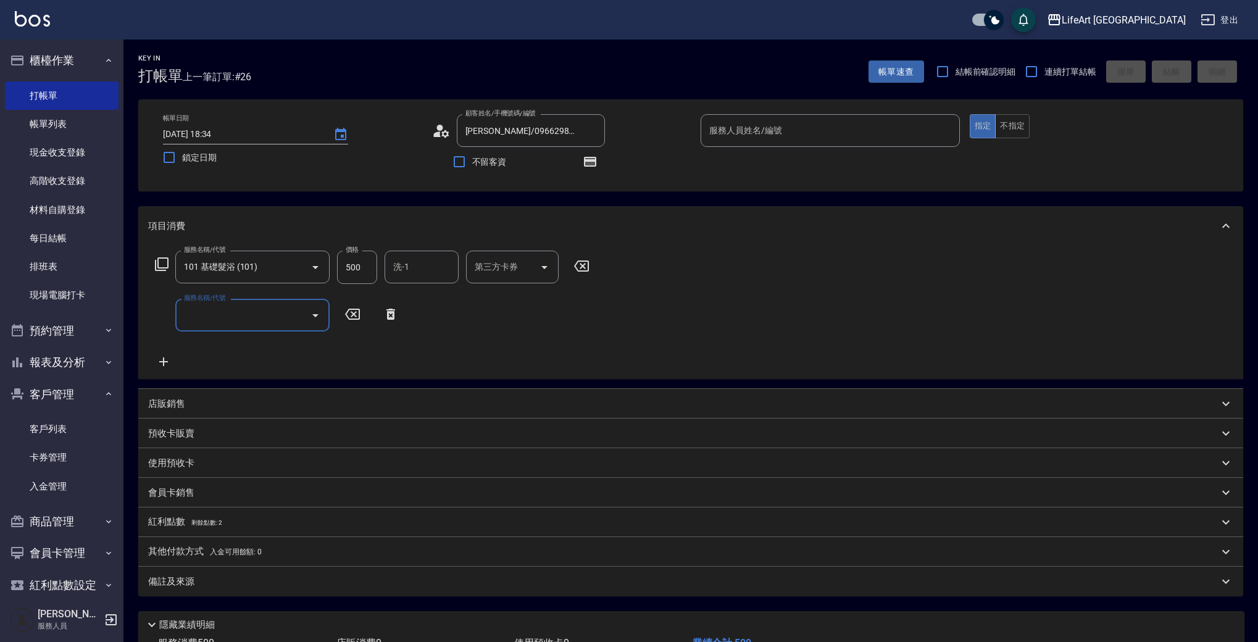
click at [217, 322] on input "服務名稱/代號" at bounding box center [243, 315] width 125 height 22
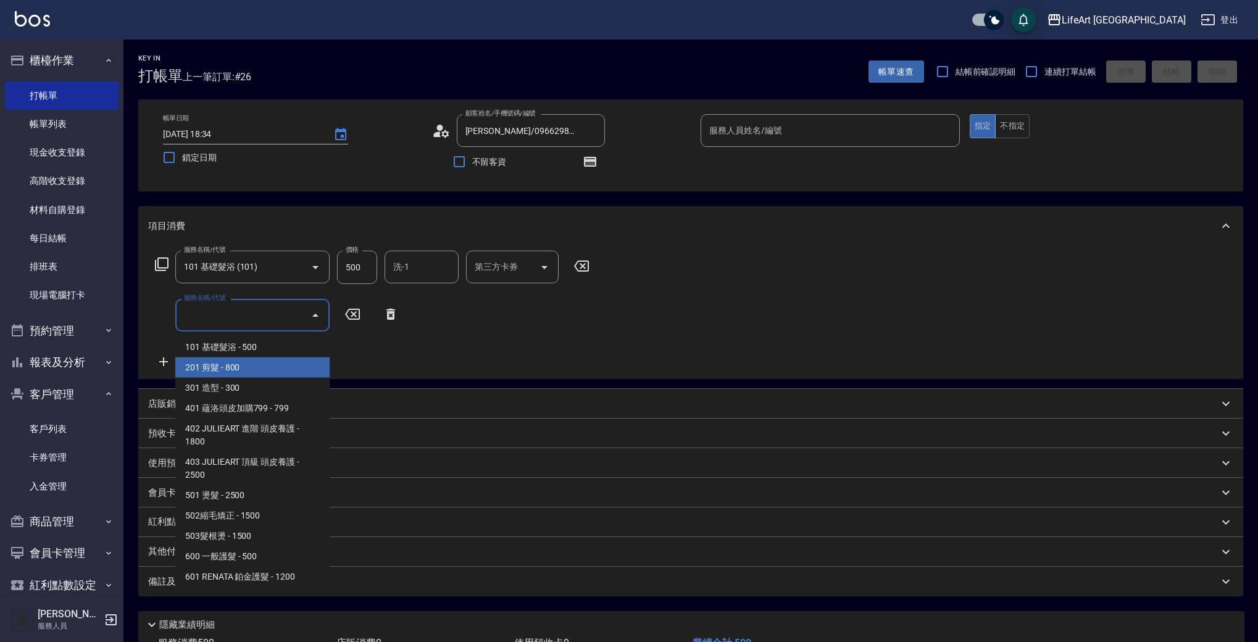
click at [224, 364] on span "201 剪髮 - 800" at bounding box center [252, 368] width 154 height 20
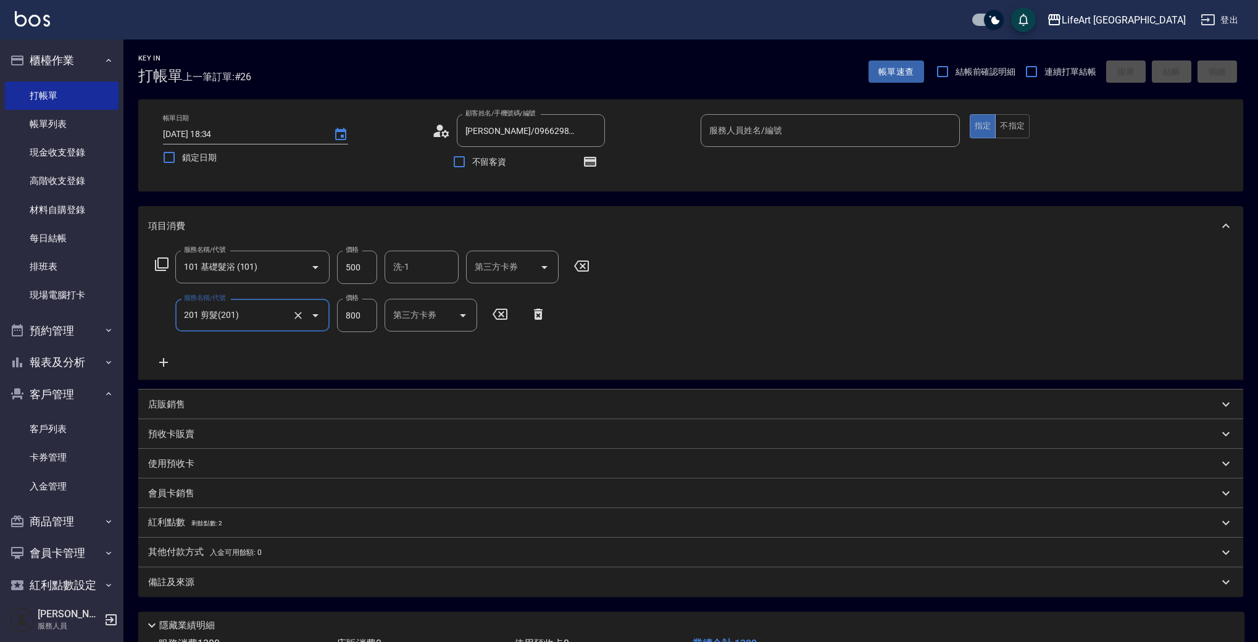
type input "201 剪髮(201)"
click at [165, 361] on icon at bounding box center [163, 362] width 31 height 15
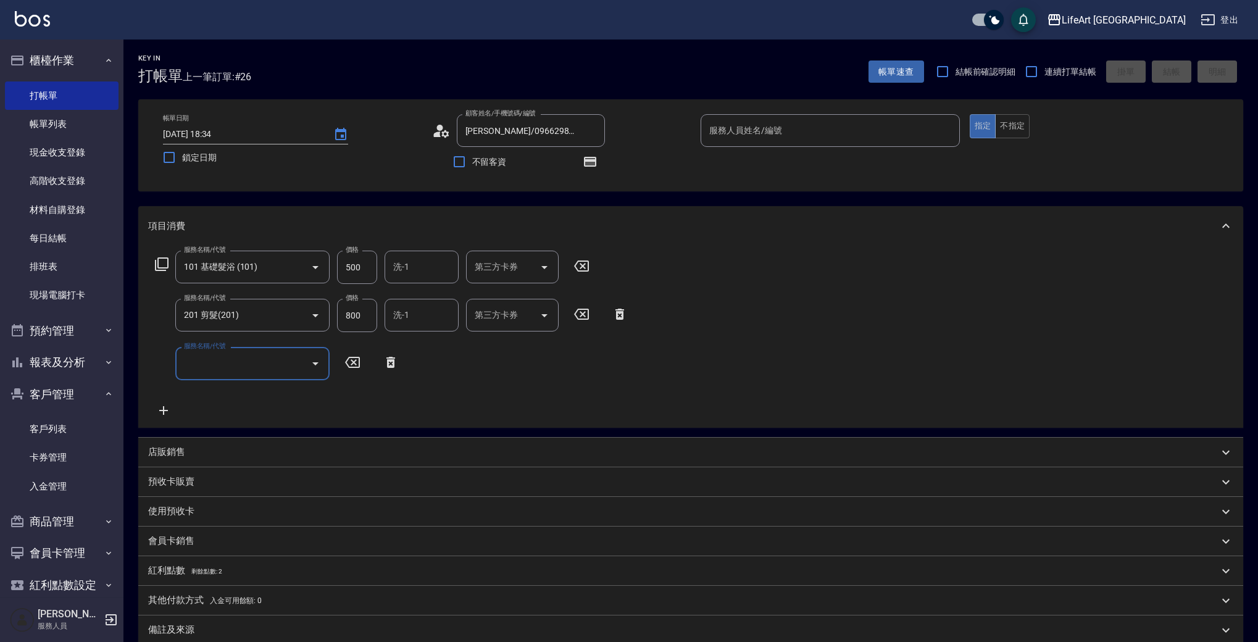
click at [254, 364] on input "服務名稱/代號" at bounding box center [243, 364] width 125 height 22
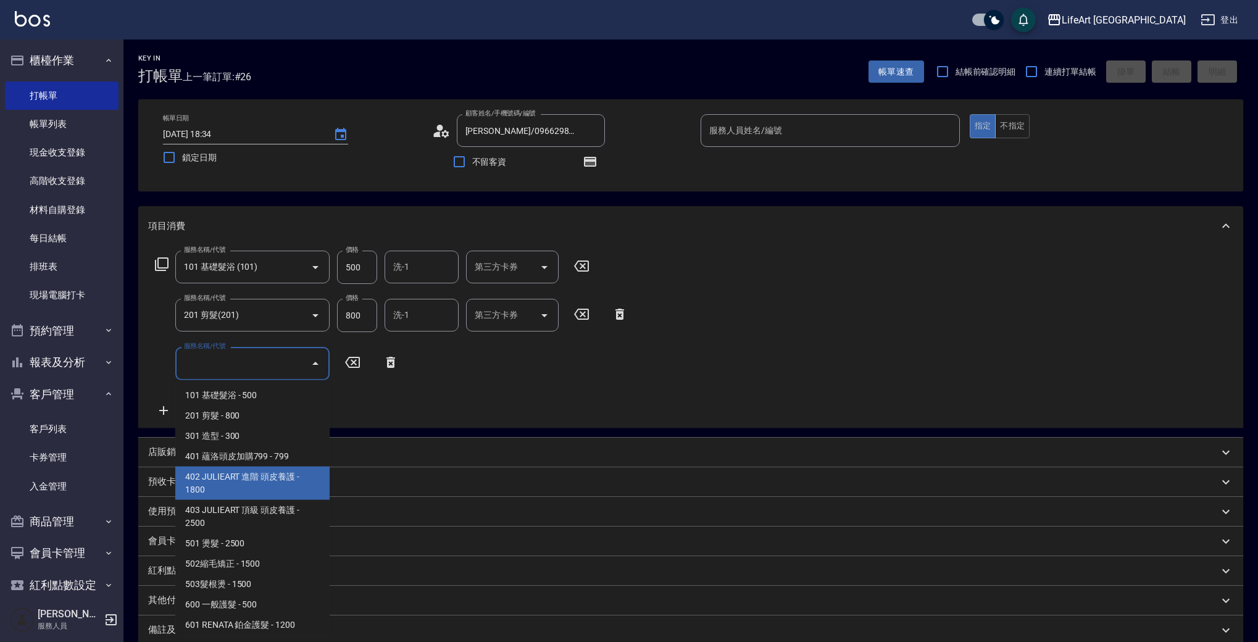
click at [285, 482] on span "402 JULIEART 進階 頭皮養護 - 1800" at bounding box center [252, 483] width 154 height 33
type input "402 JULIEART 進階 頭皮養護(402)"
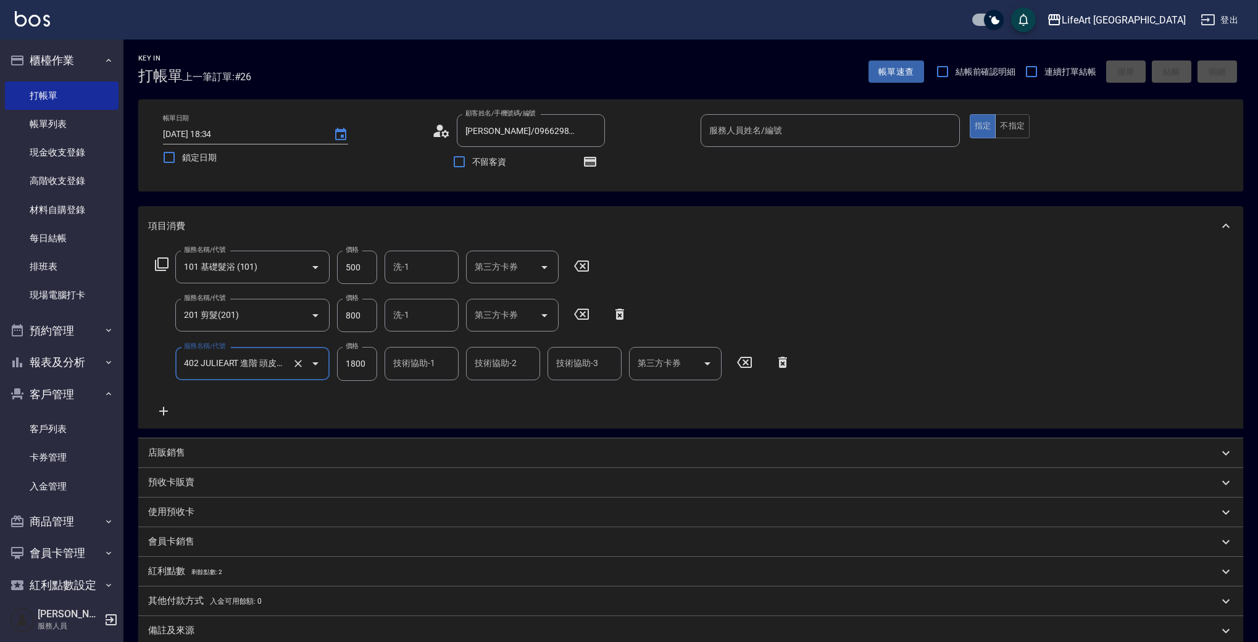
click at [354, 372] on input "1800" at bounding box center [357, 363] width 40 height 33
click at [362, 268] on input "500" at bounding box center [357, 267] width 40 height 33
type input "350"
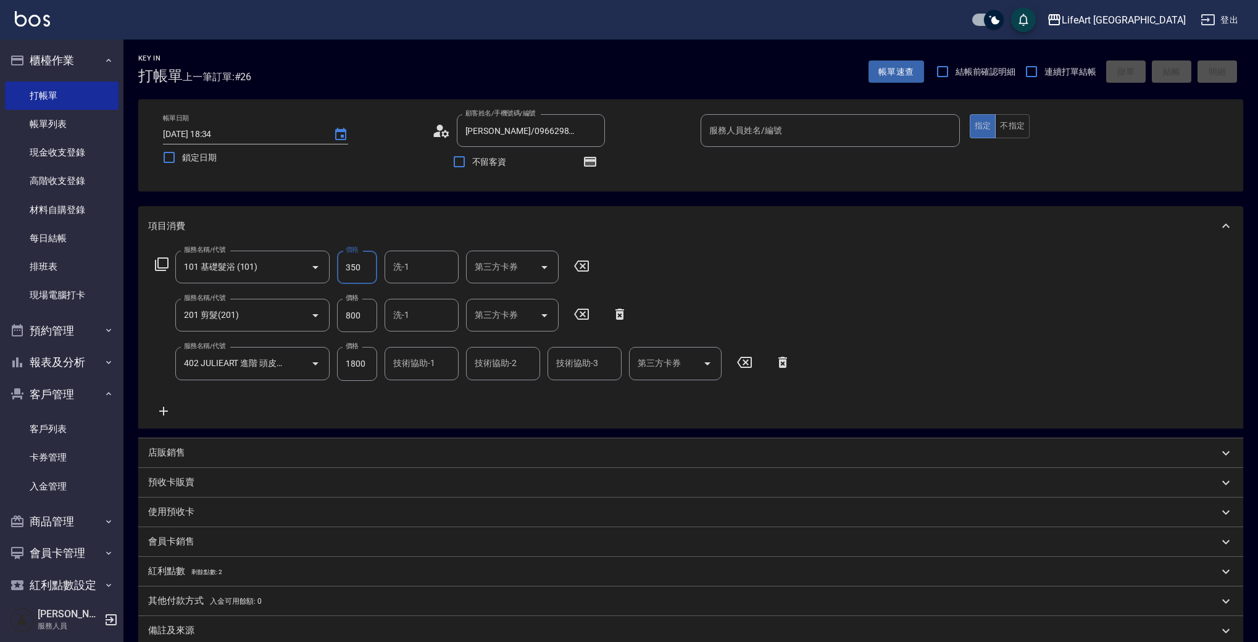
click at [350, 317] on input "800" at bounding box center [357, 315] width 40 height 33
type input "100"
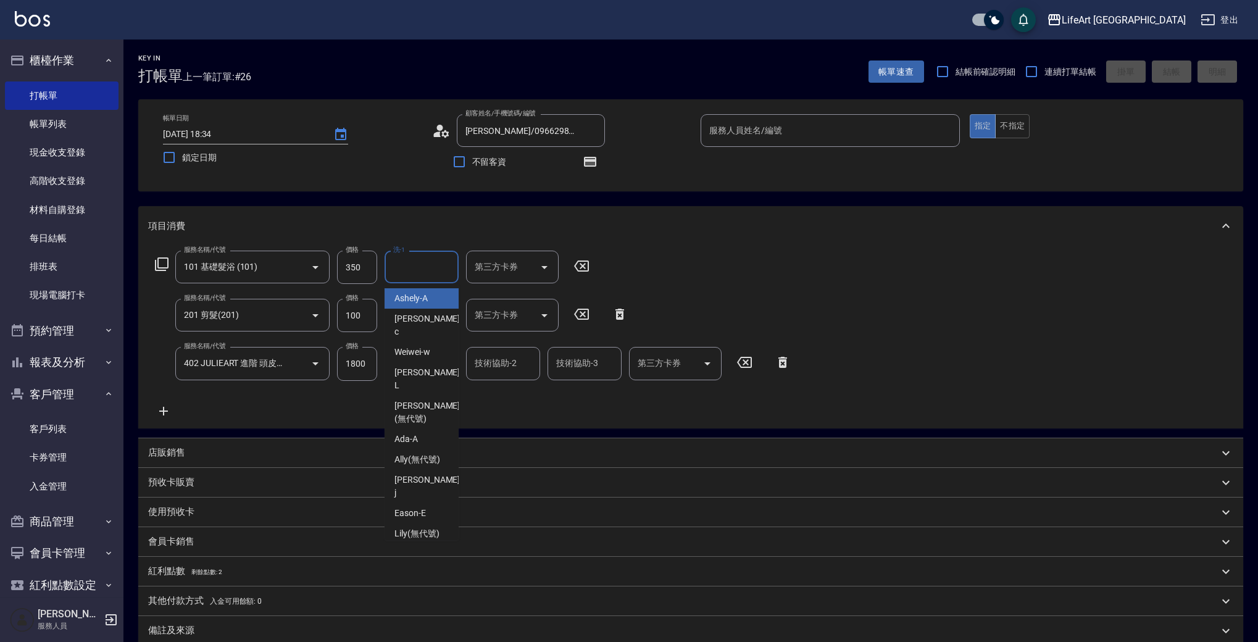
click at [406, 272] on input "洗-1" at bounding box center [421, 267] width 63 height 22
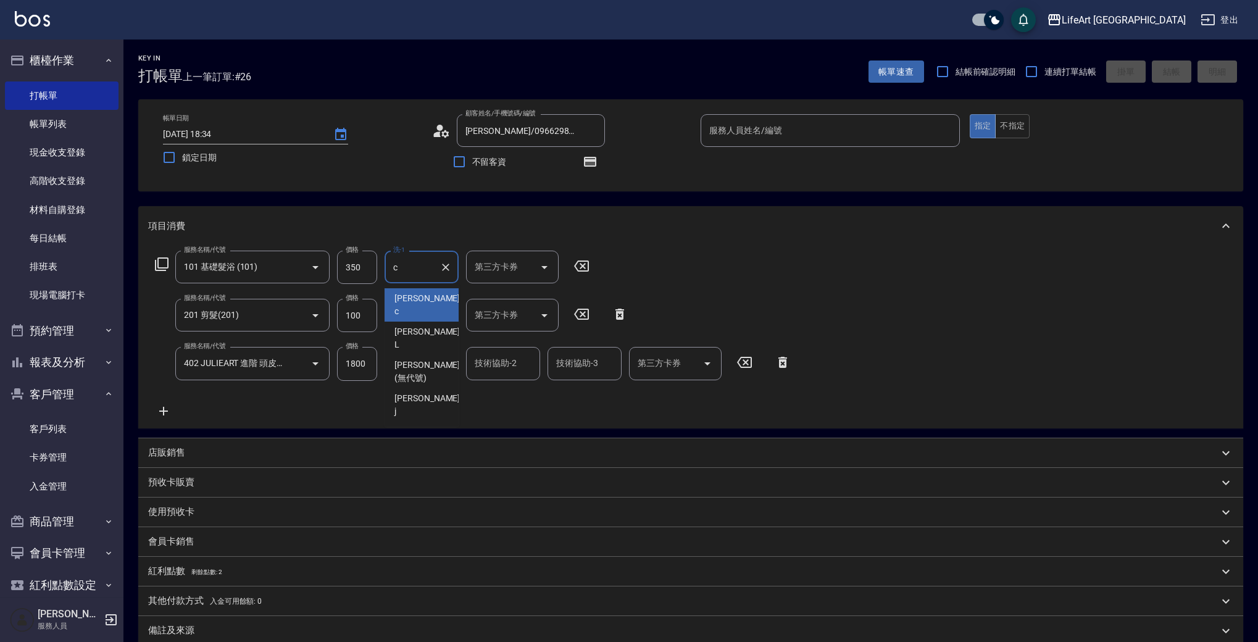
click at [414, 298] on span "Casey -c" at bounding box center [429, 305] width 68 height 26
type input "Casey-c"
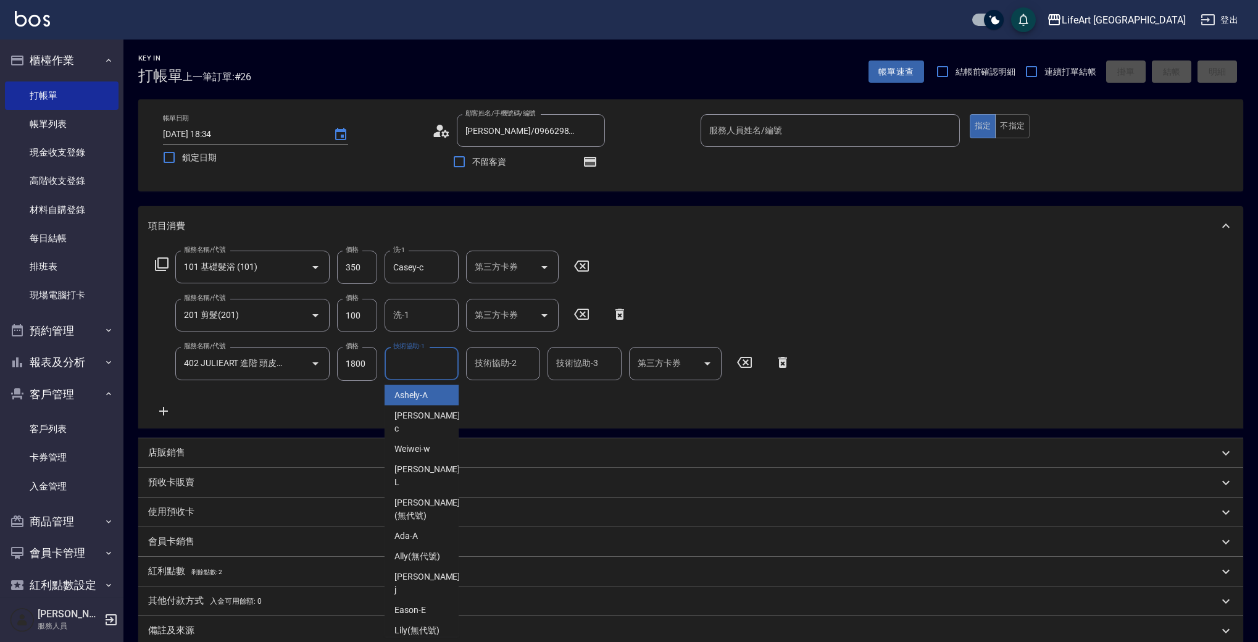
click at [416, 361] on div "技術協助-1 技術協助-1" at bounding box center [422, 363] width 74 height 33
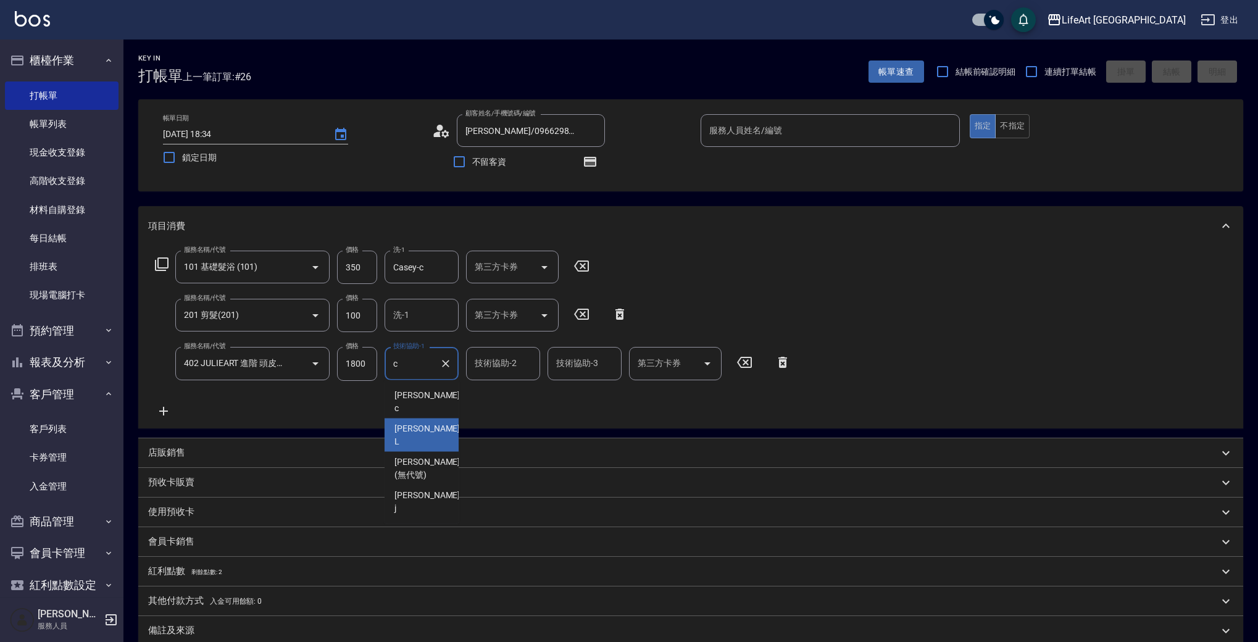
click at [430, 419] on div "Lance -L" at bounding box center [422, 435] width 74 height 33
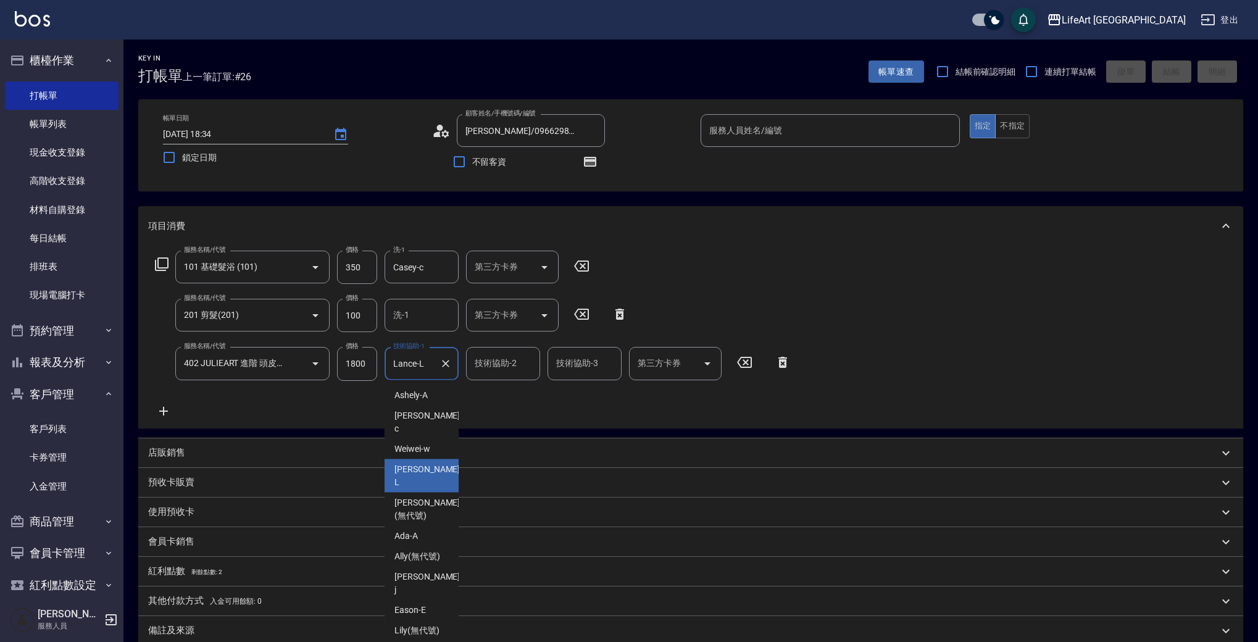
click at [425, 363] on input "Lance-L" at bounding box center [412, 364] width 44 height 22
click at [425, 364] on input "Lance-L" at bounding box center [412, 364] width 44 height 22
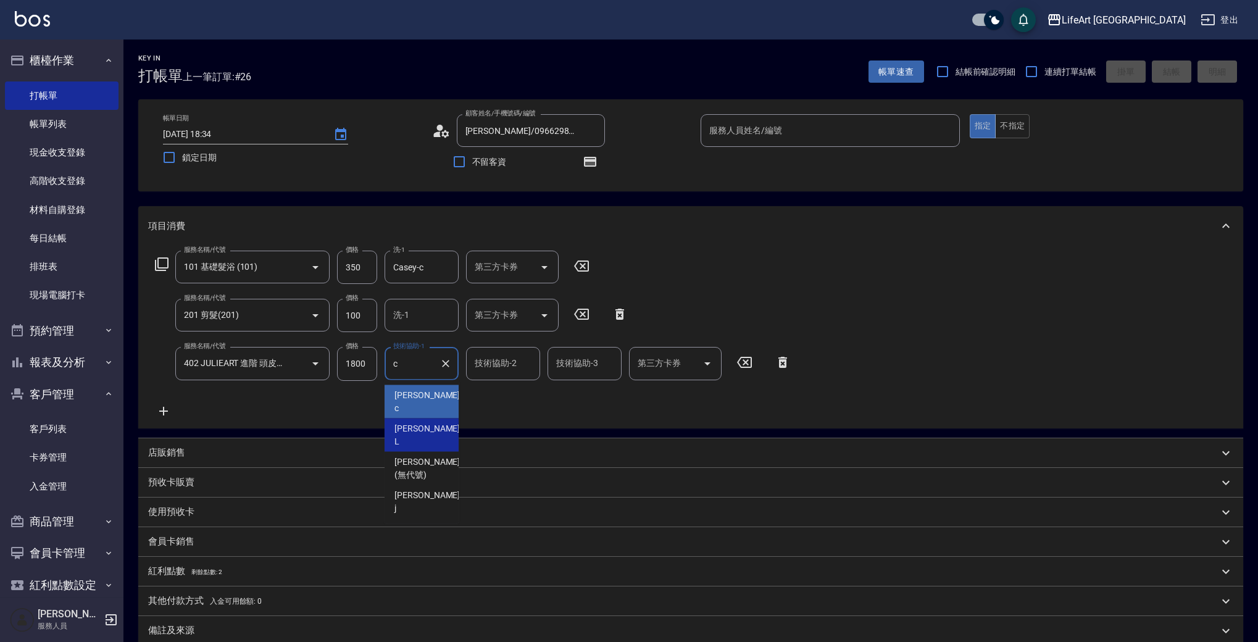
click at [424, 393] on span "Casey -c" at bounding box center [429, 402] width 68 height 26
type input "Casey-c"
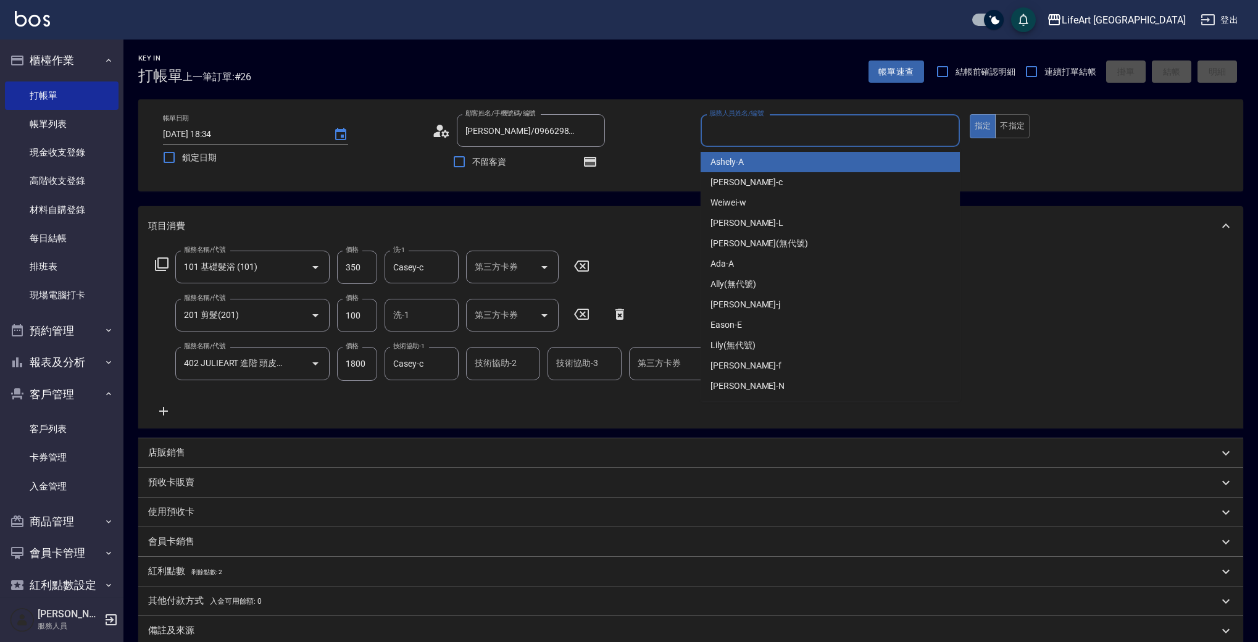
click at [839, 128] on input "服務人員姓名/編號" at bounding box center [830, 131] width 248 height 22
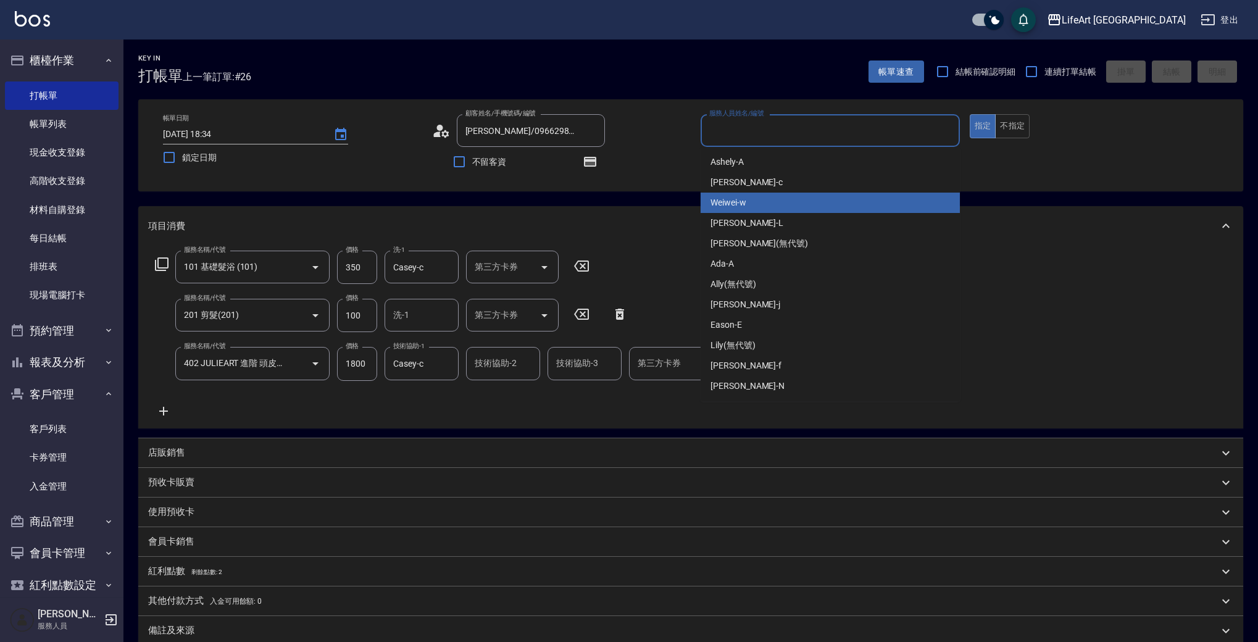
click at [793, 198] on div "Weiwei -w" at bounding box center [830, 203] width 259 height 20
type input "Weiwei-w"
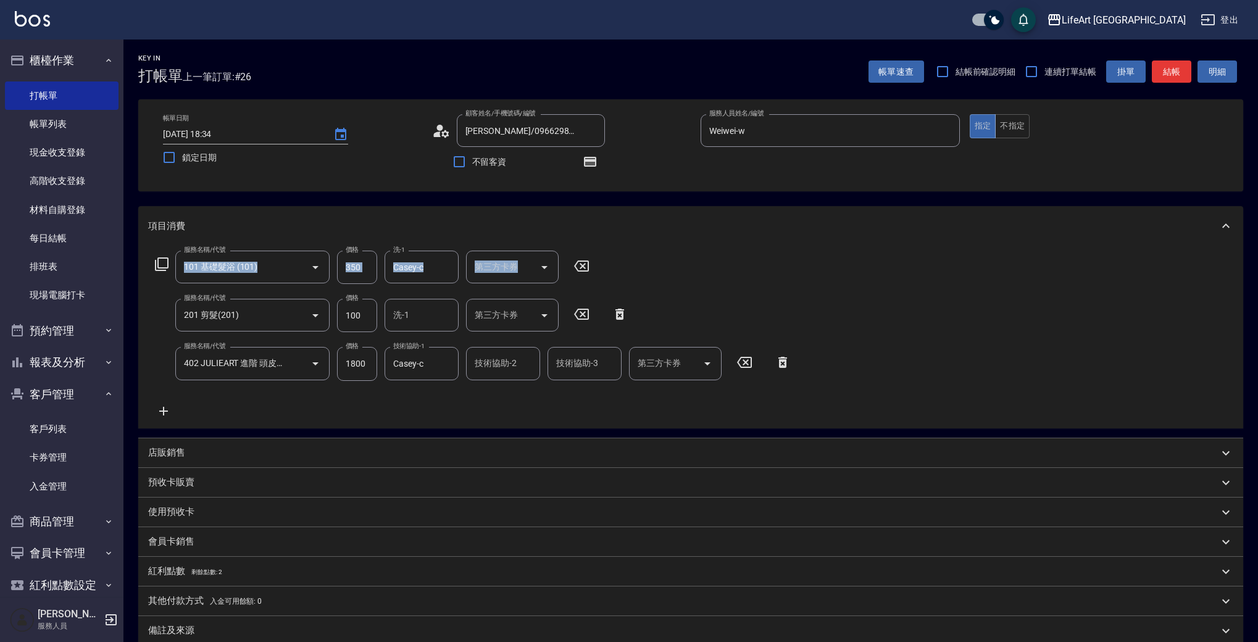
drag, startPoint x: 1132, startPoint y: 253, endPoint x: 1171, endPoint y: 301, distance: 61.9
click at [1171, 301] on div "Key In 打帳單 上一筆訂單:#26 帳單速查 結帳前確認明細 連續打單結帳 掛單 結帳 明細 帳單日期 2025/10/04 18:34 鎖定日期 顧客…" at bounding box center [690, 410] width 1135 height 740
click at [1176, 288] on div "服務名稱/代號 101 基礎髮浴 (101) 服務名稱/代號 價格 350 價格 洗-1 Casey-c 洗-1 第三方卡券 第三方卡券 服務名稱/代號 20…" at bounding box center [690, 337] width 1105 height 182
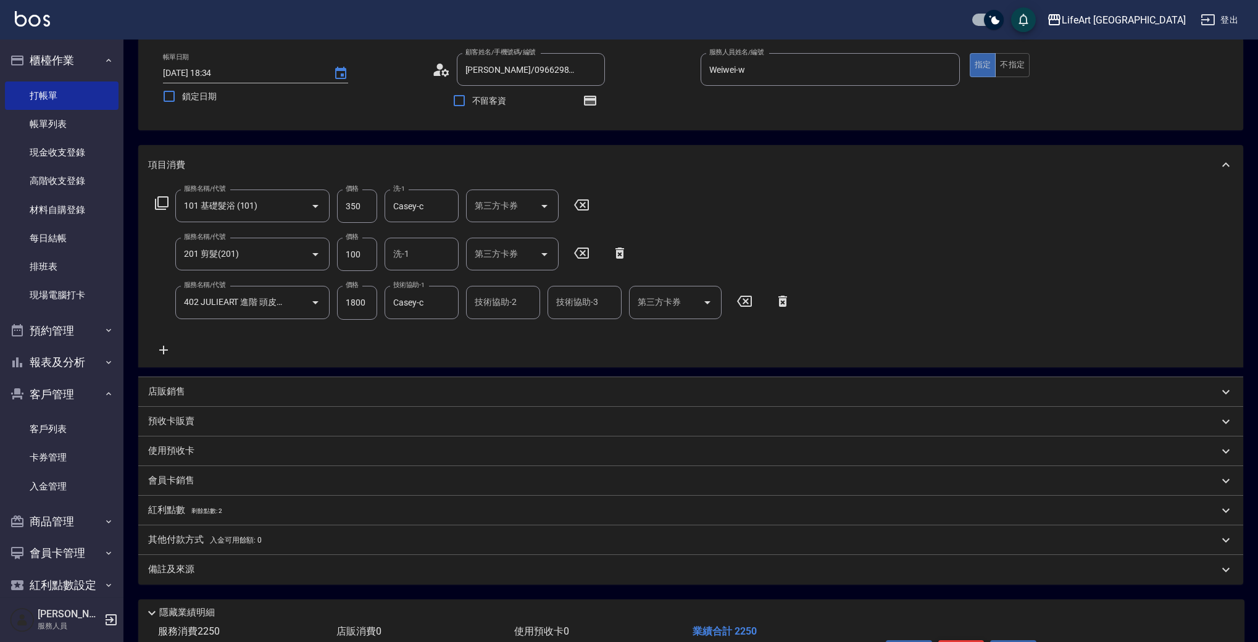
click at [952, 642] on button "結帳" at bounding box center [962, 653] width 46 height 26
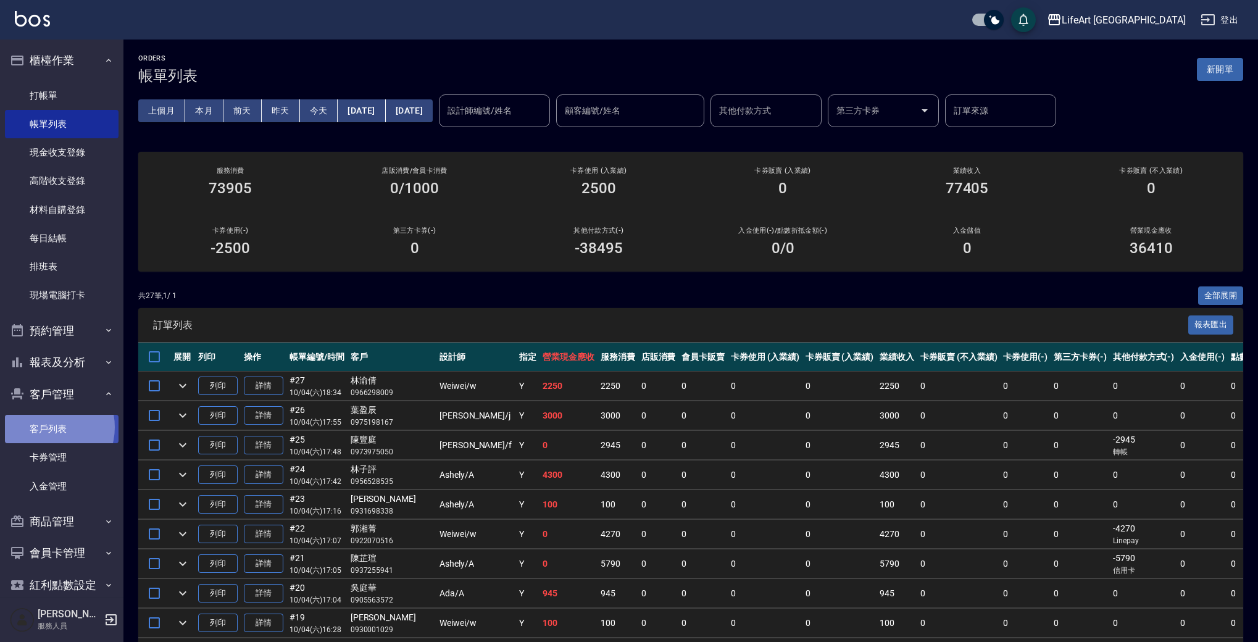
click at [46, 425] on link "客戶列表" at bounding box center [62, 429] width 114 height 28
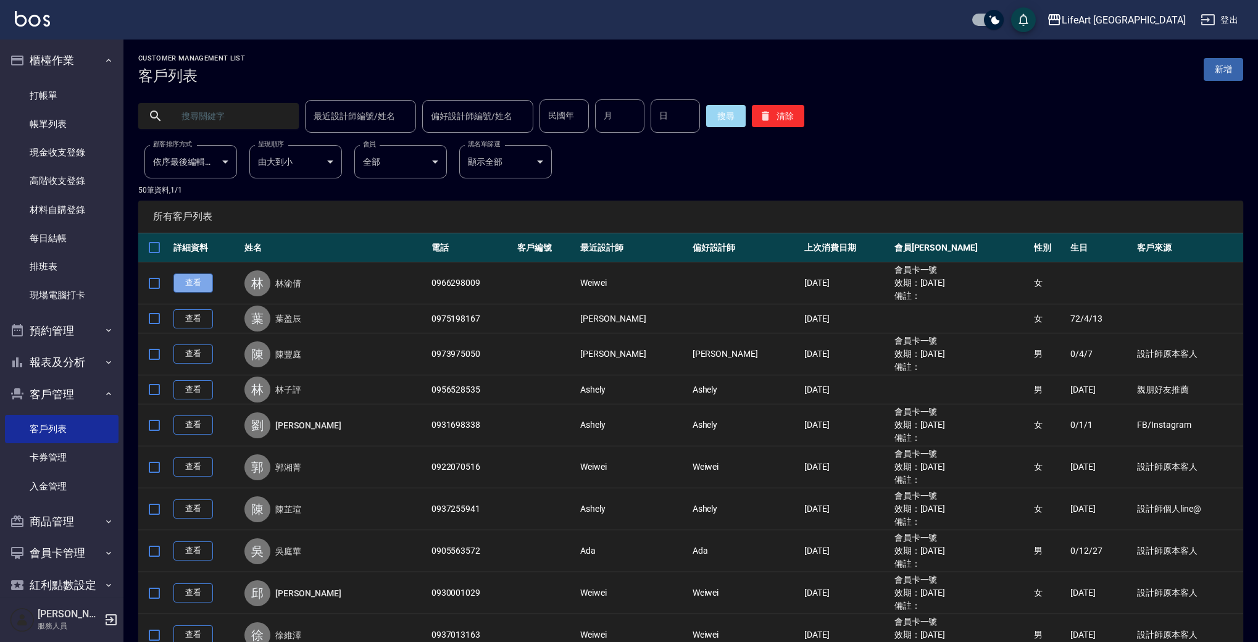
click at [186, 285] on link "查看" at bounding box center [194, 283] width 40 height 19
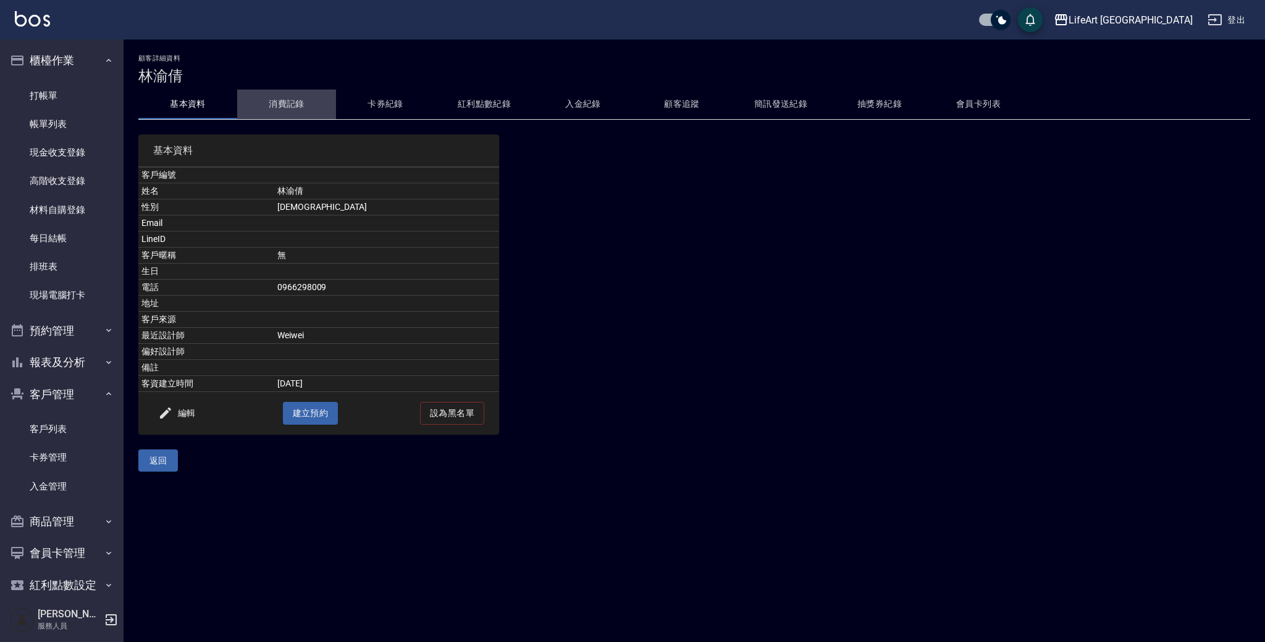
click at [306, 104] on button "消費記錄" at bounding box center [286, 105] width 99 height 30
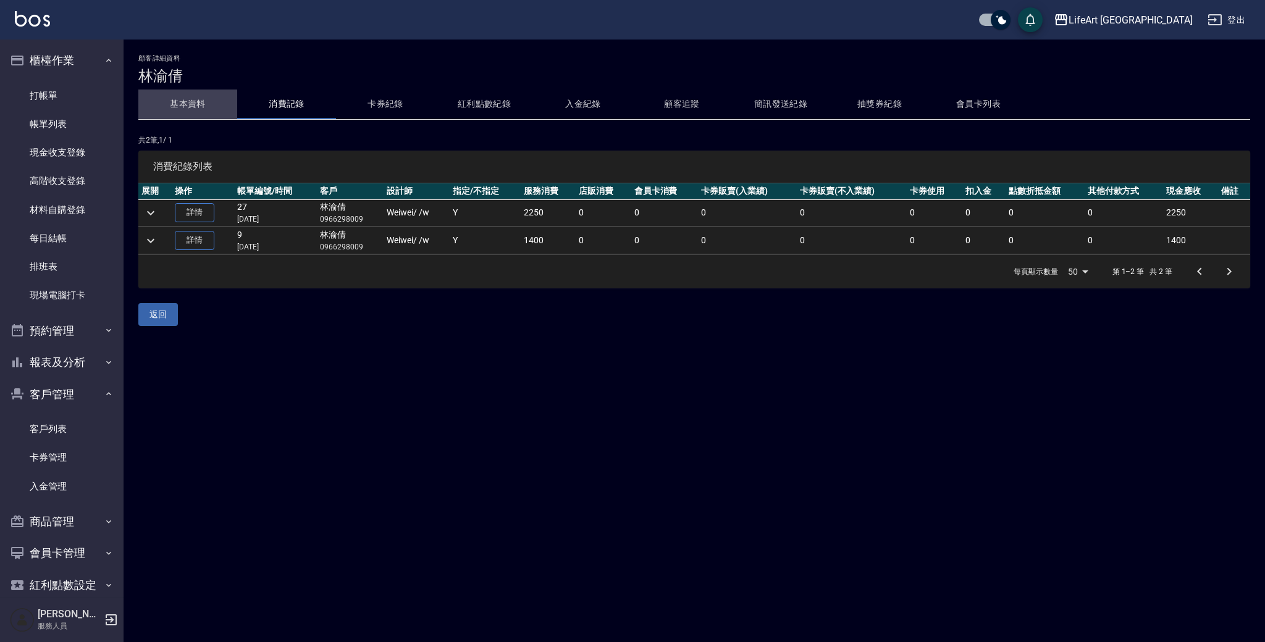
click at [193, 104] on button "基本資料" at bounding box center [187, 105] width 99 height 30
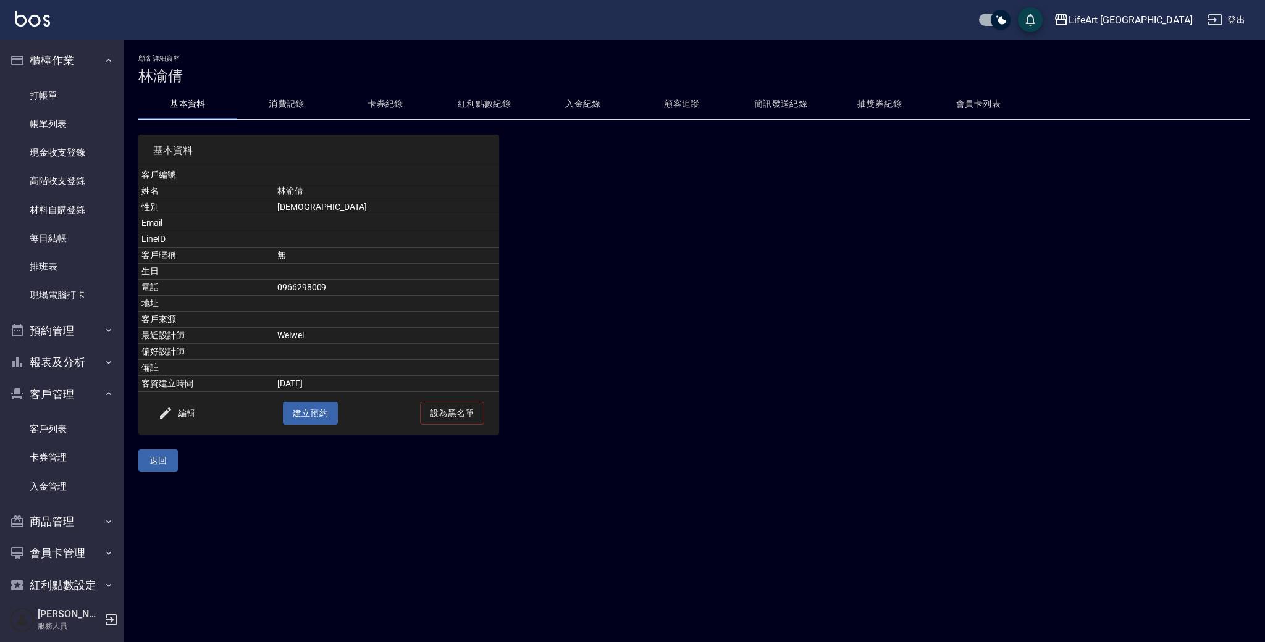
click at [302, 98] on button "消費記錄" at bounding box center [286, 105] width 99 height 30
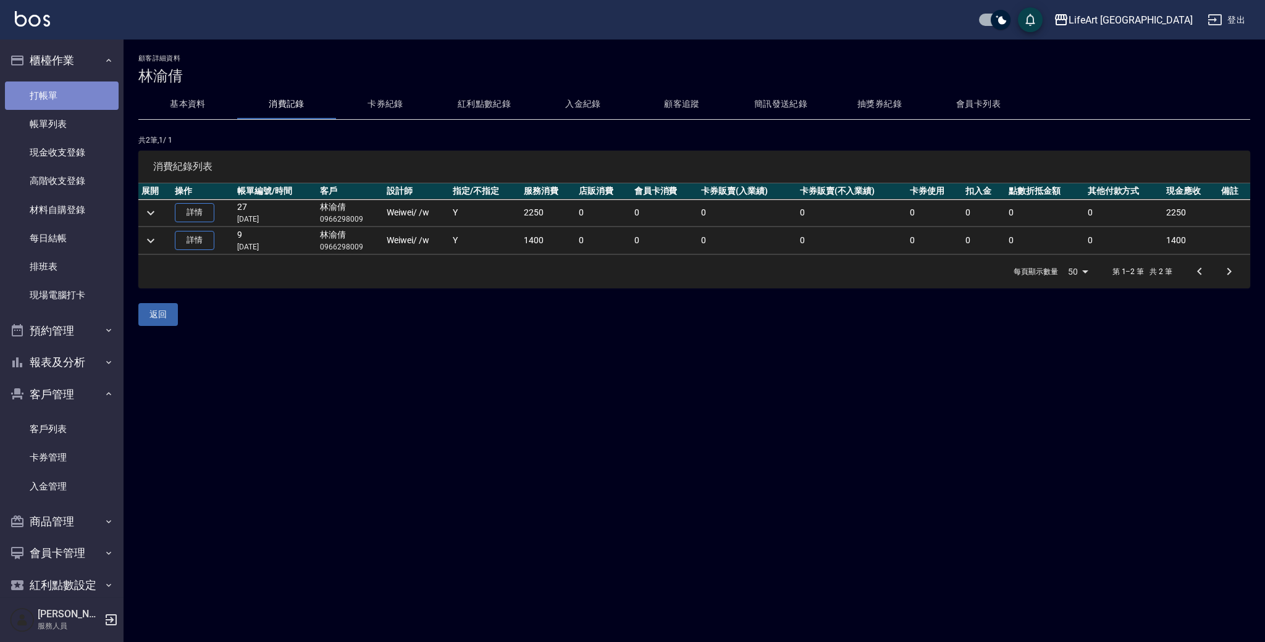
click at [61, 95] on link "打帳單" at bounding box center [62, 96] width 114 height 28
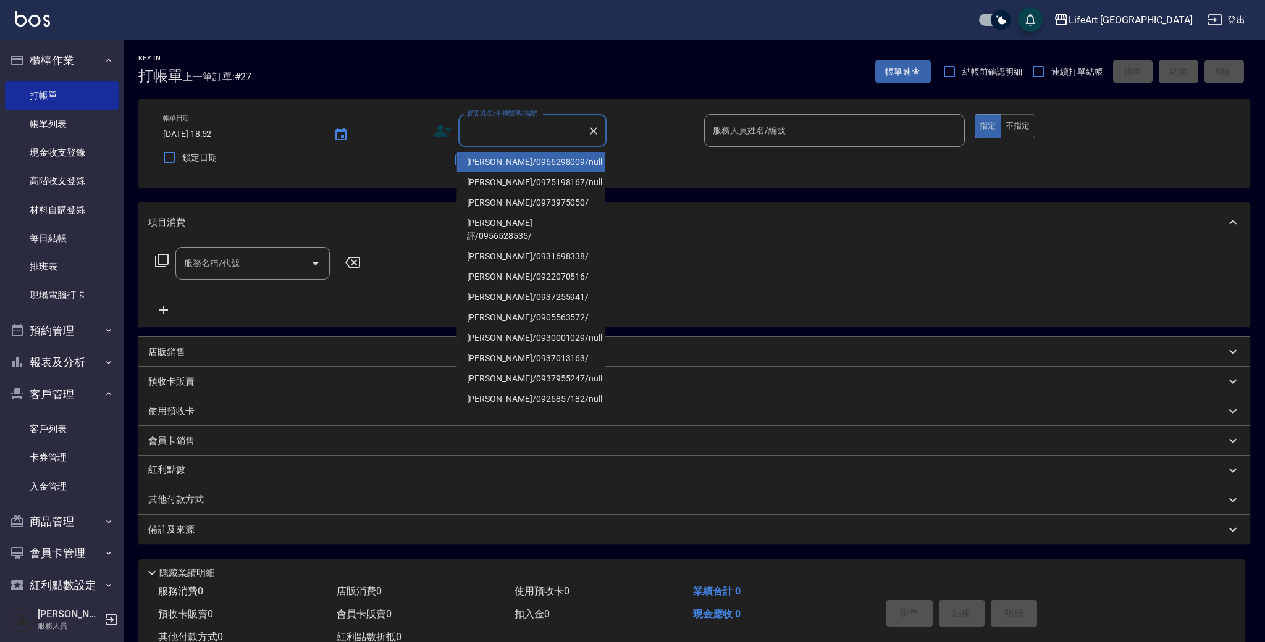
click at [529, 132] on input "顧客姓名/手機號碼/編號" at bounding box center [523, 131] width 119 height 22
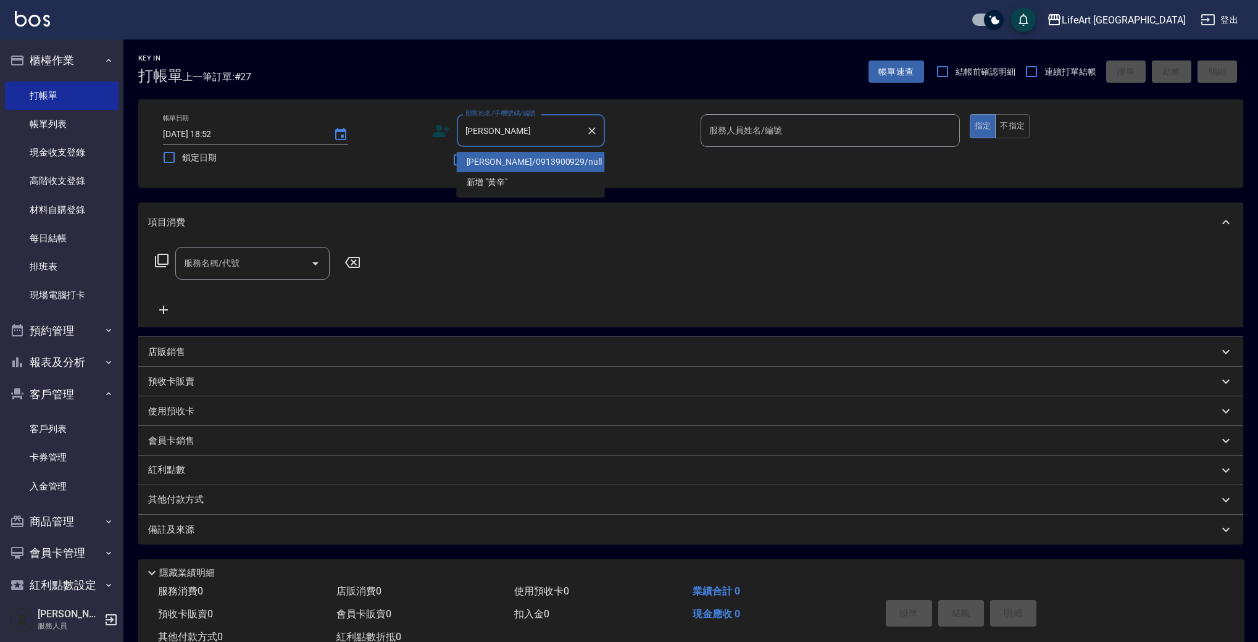
click at [487, 164] on li "[PERSON_NAME]/0913900929/null" at bounding box center [531, 162] width 148 height 20
type input "[PERSON_NAME]/0913900929/null"
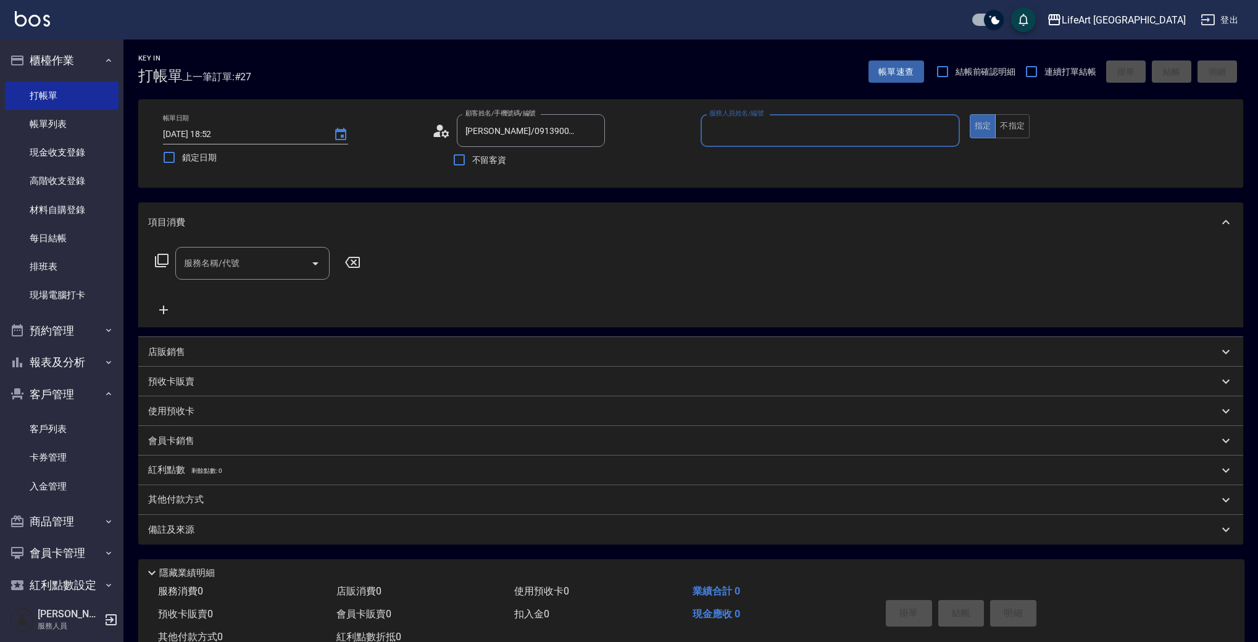
type input "Weiwei-w"
click at [438, 132] on icon at bounding box center [441, 131] width 19 height 19
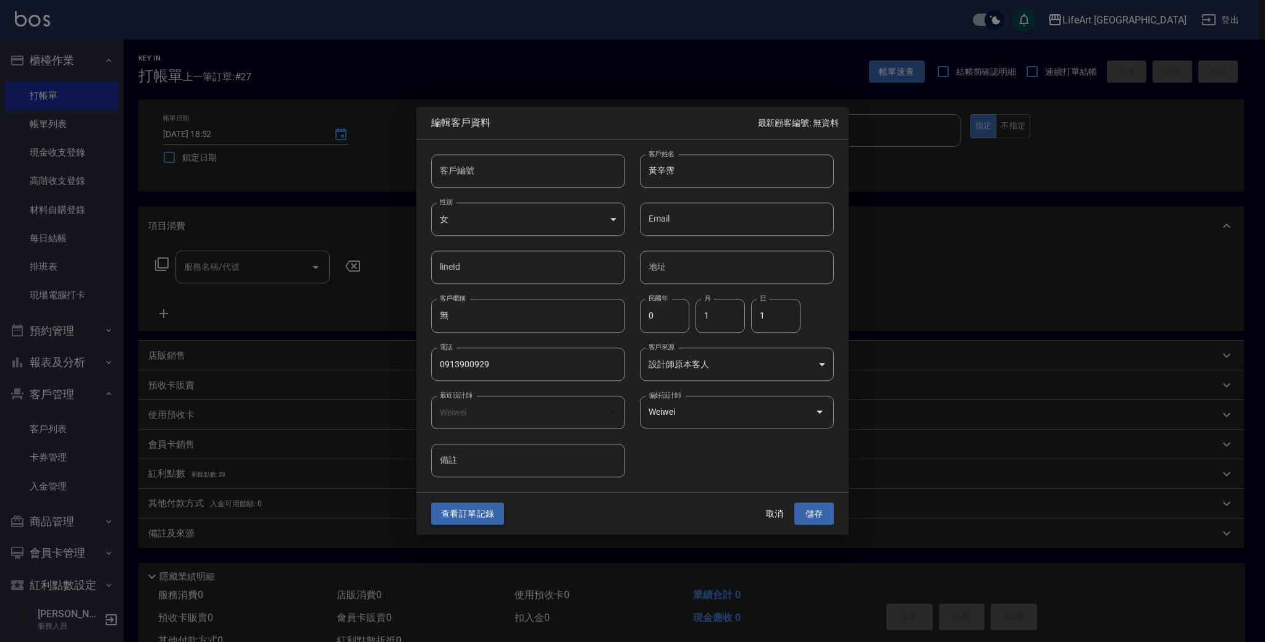
click at [475, 520] on button "查看訂單記錄" at bounding box center [467, 514] width 73 height 23
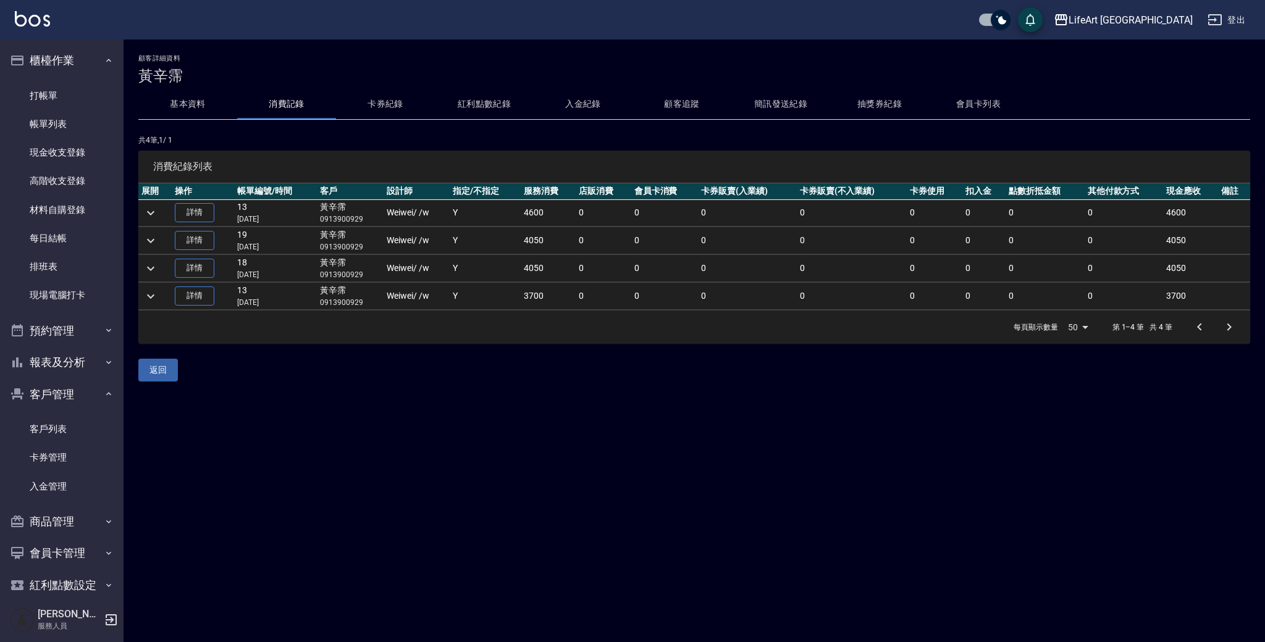
click at [164, 216] on td at bounding box center [154, 212] width 33 height 27
click at [156, 214] on icon "expand row" at bounding box center [150, 213] width 15 height 15
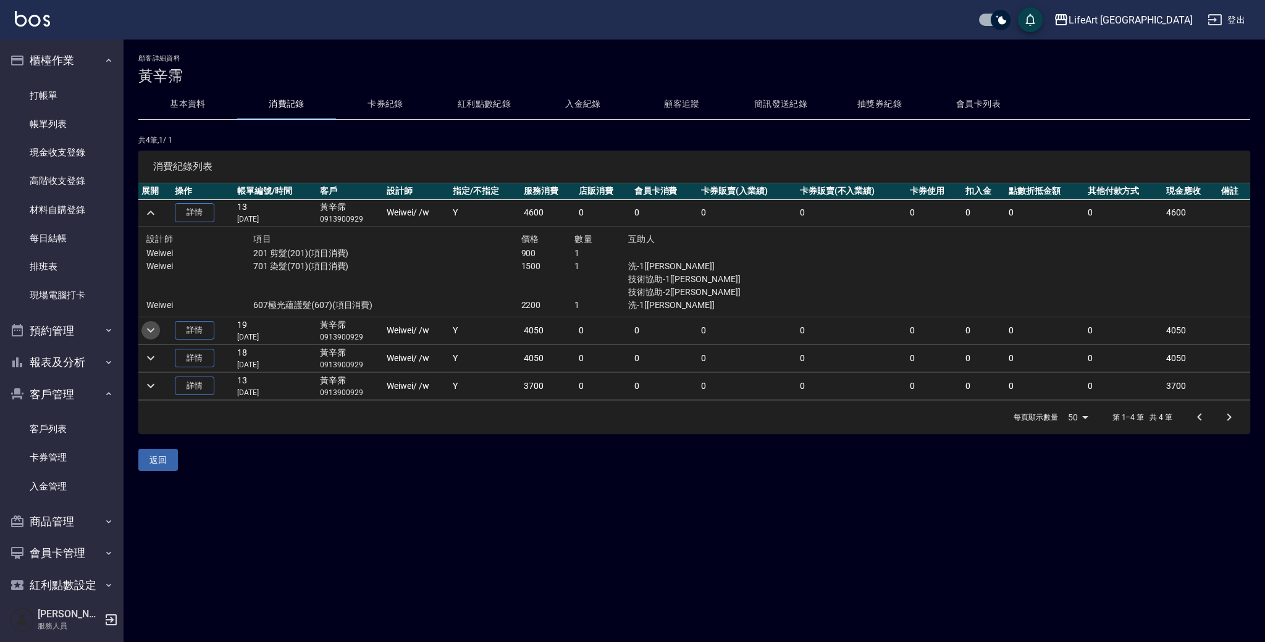
click at [149, 330] on icon "expand row" at bounding box center [150, 330] width 15 height 15
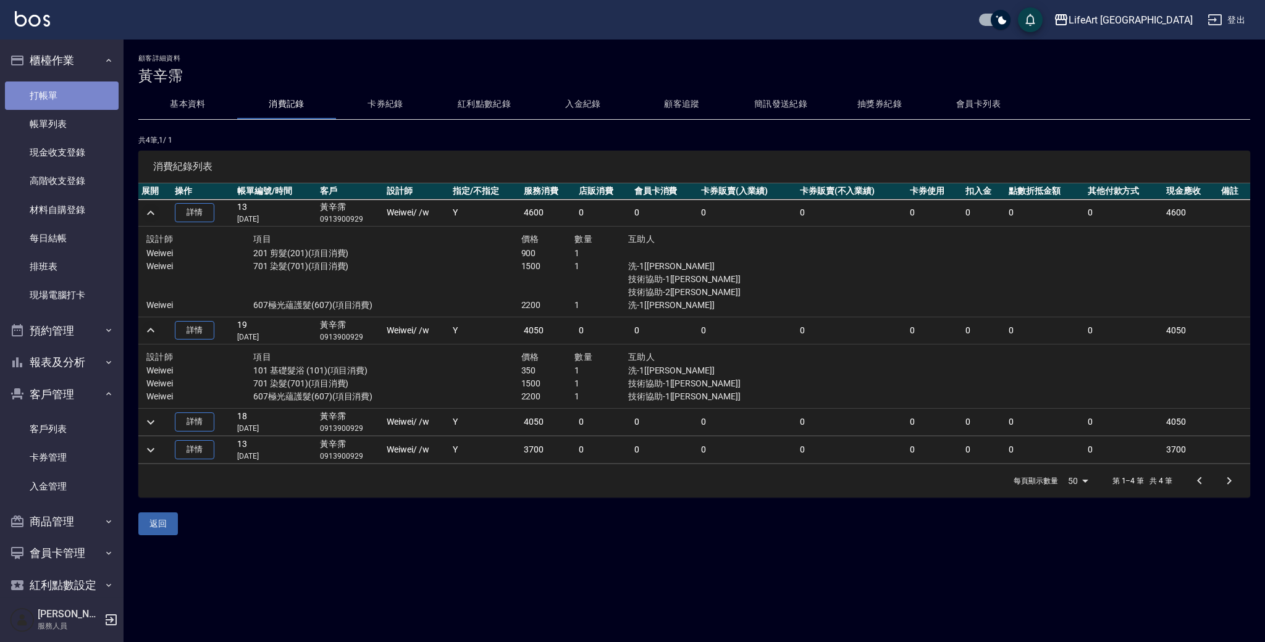
click at [72, 98] on link "打帳單" at bounding box center [62, 96] width 114 height 28
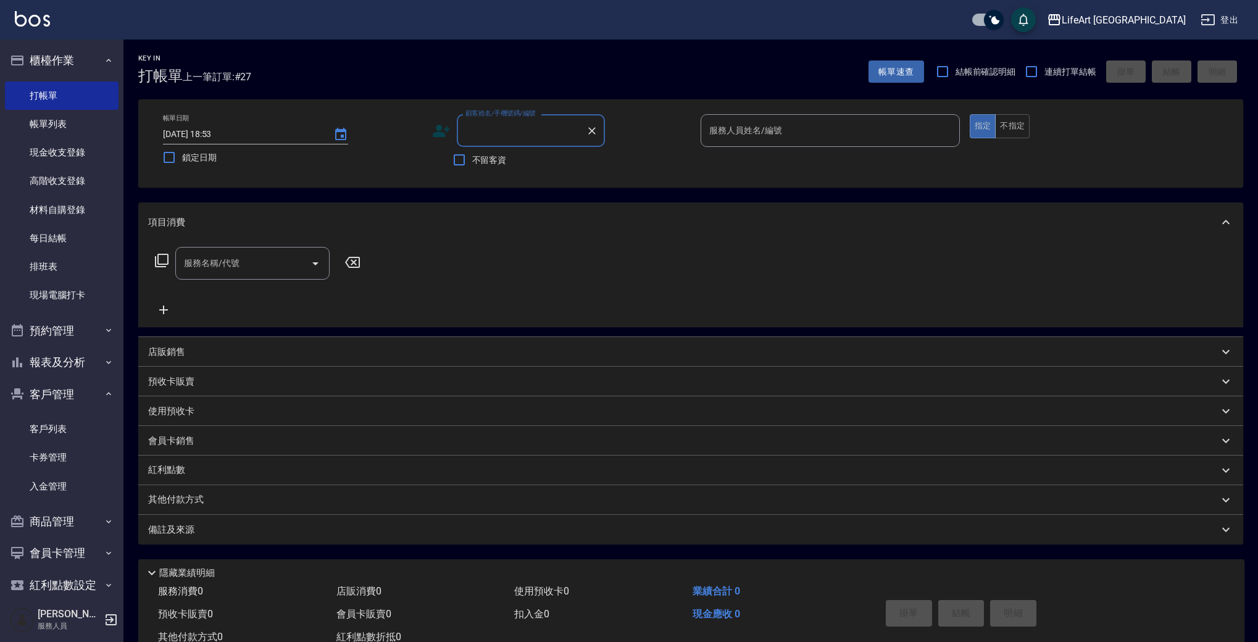
click at [469, 135] on input "顧客姓名/手機號碼/編號" at bounding box center [522, 131] width 119 height 22
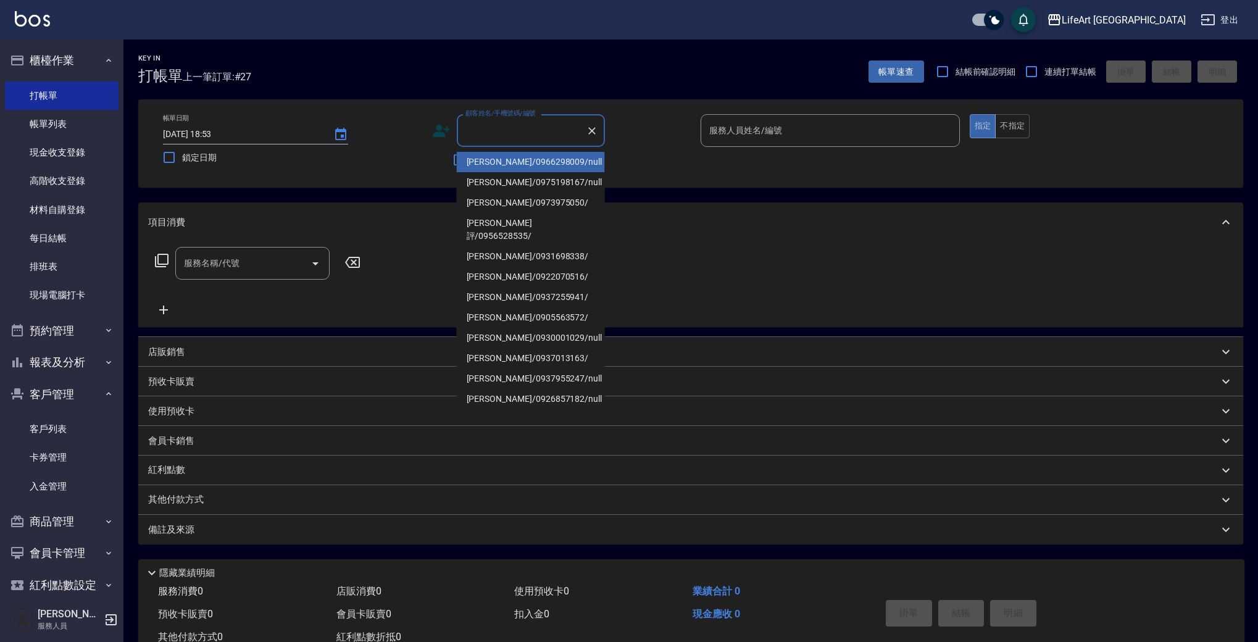
type input "ㄏ"
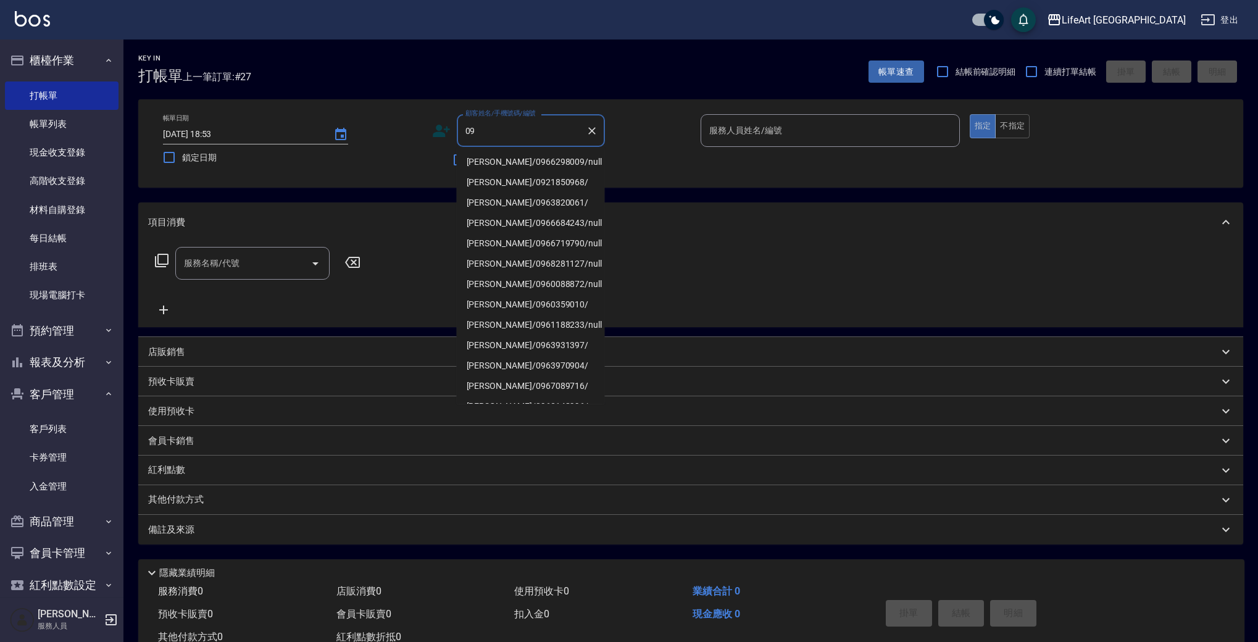
type input "0"
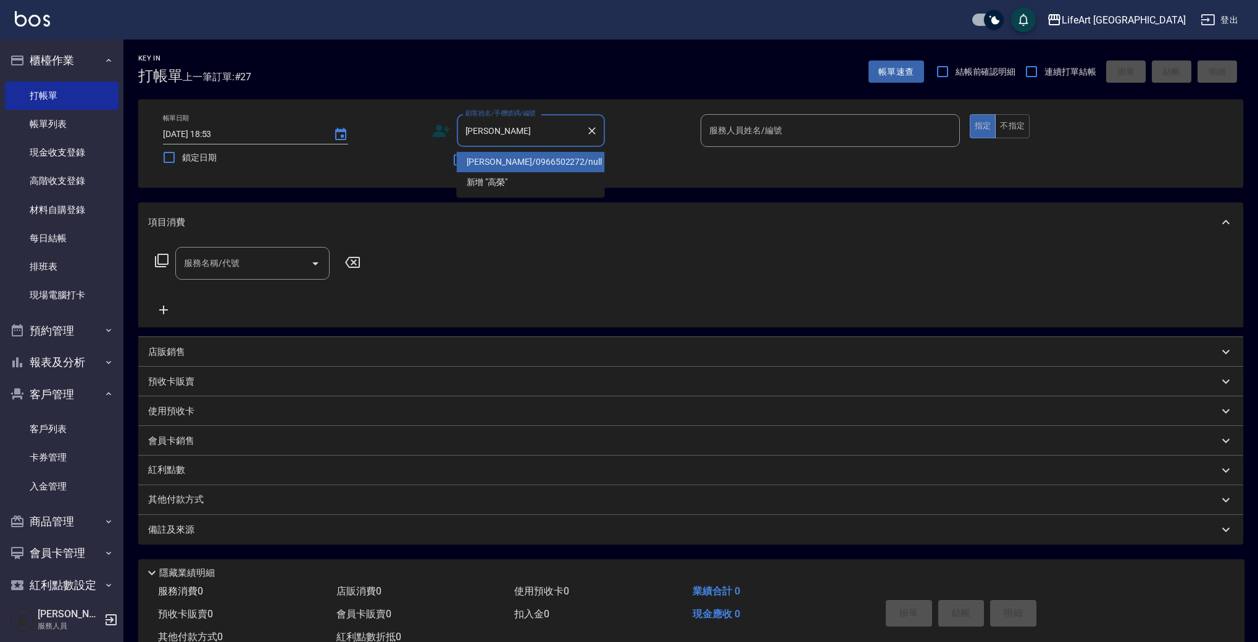
click at [529, 165] on li "[PERSON_NAME]/0966502272/null" at bounding box center [531, 162] width 148 height 20
type input "[PERSON_NAME]/0966502272/null"
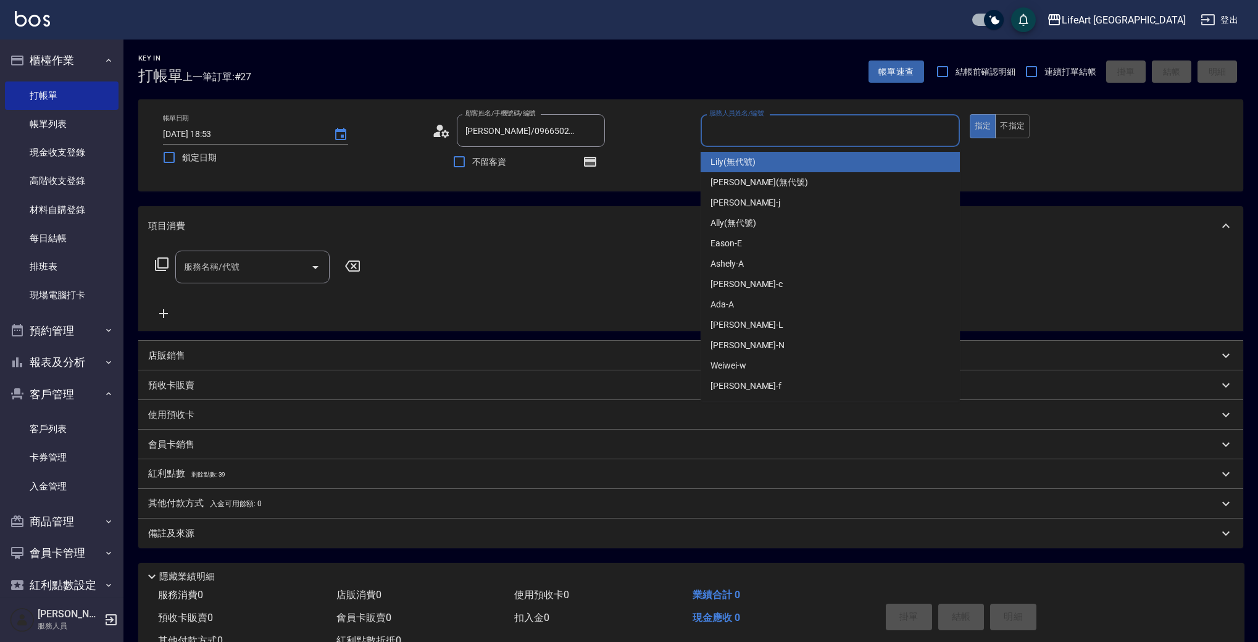
click at [790, 127] on input "服務人員姓名/編號" at bounding box center [830, 131] width 248 height 22
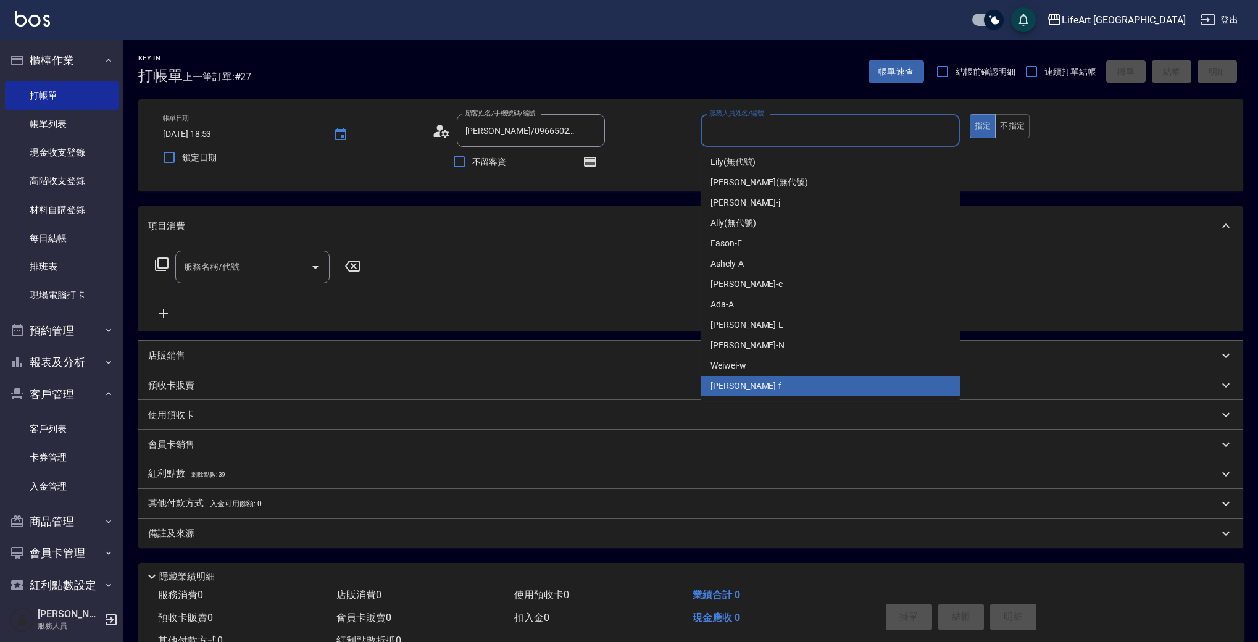
click at [745, 384] on div "Finney -f" at bounding box center [830, 386] width 259 height 20
type input "Finney-f"
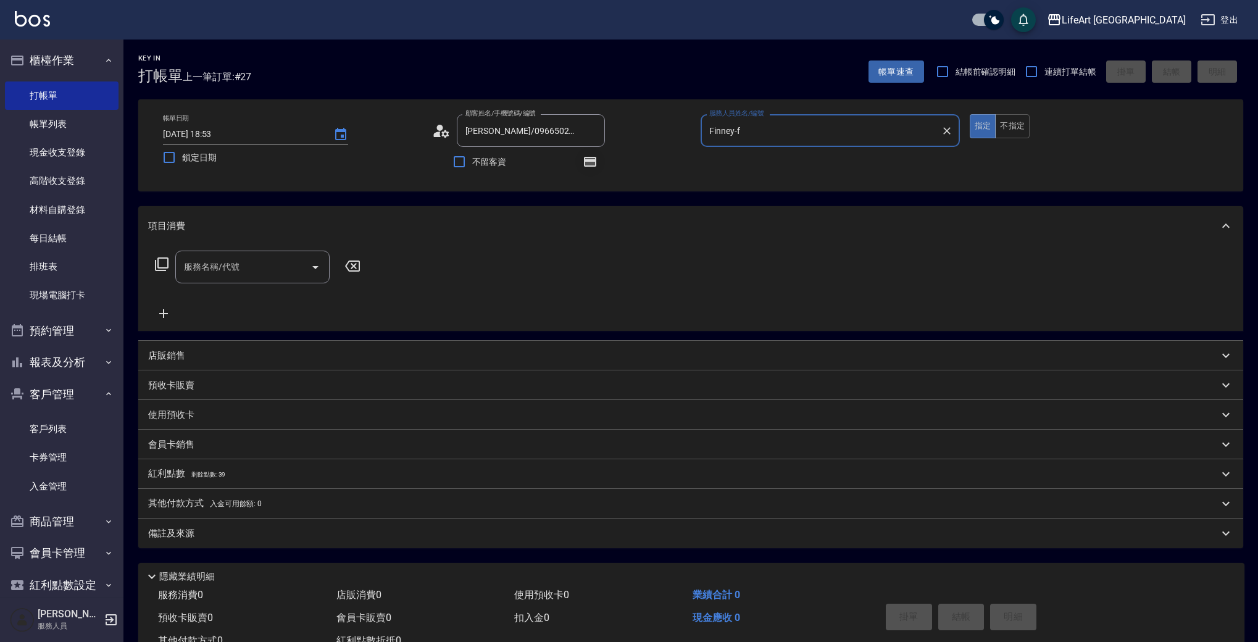
click at [591, 160] on icon "button" at bounding box center [590, 162] width 12 height 10
click at [592, 159] on icon "button" at bounding box center [590, 162] width 12 height 10
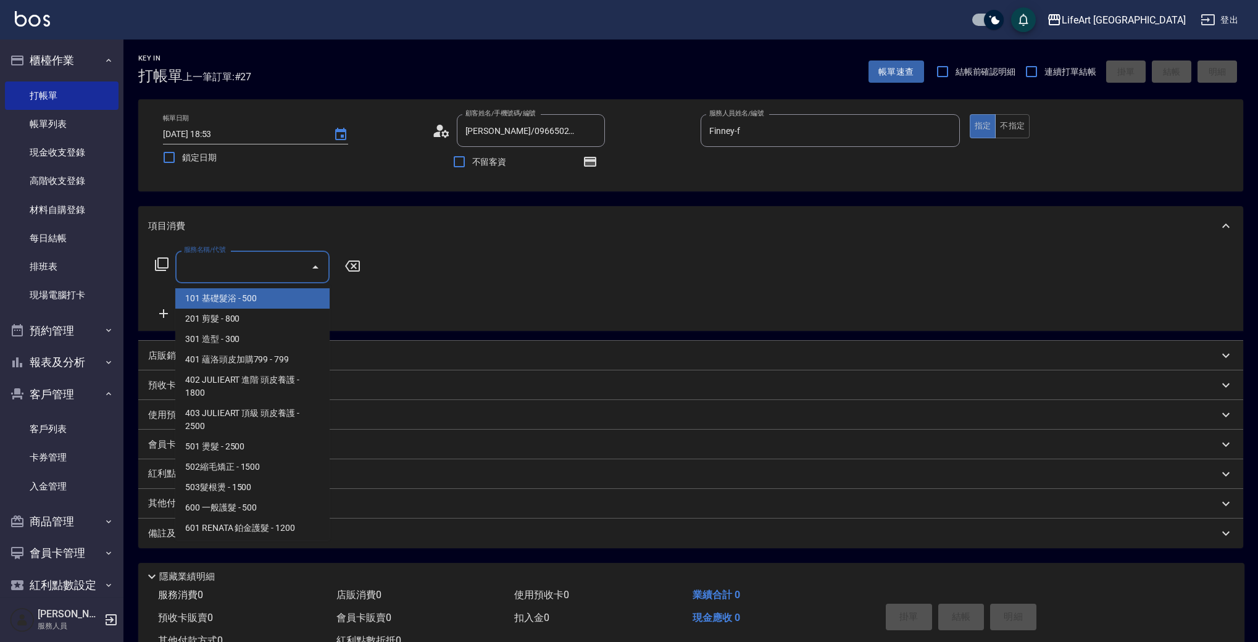
click at [261, 267] on input "服務名稱/代號" at bounding box center [243, 267] width 125 height 22
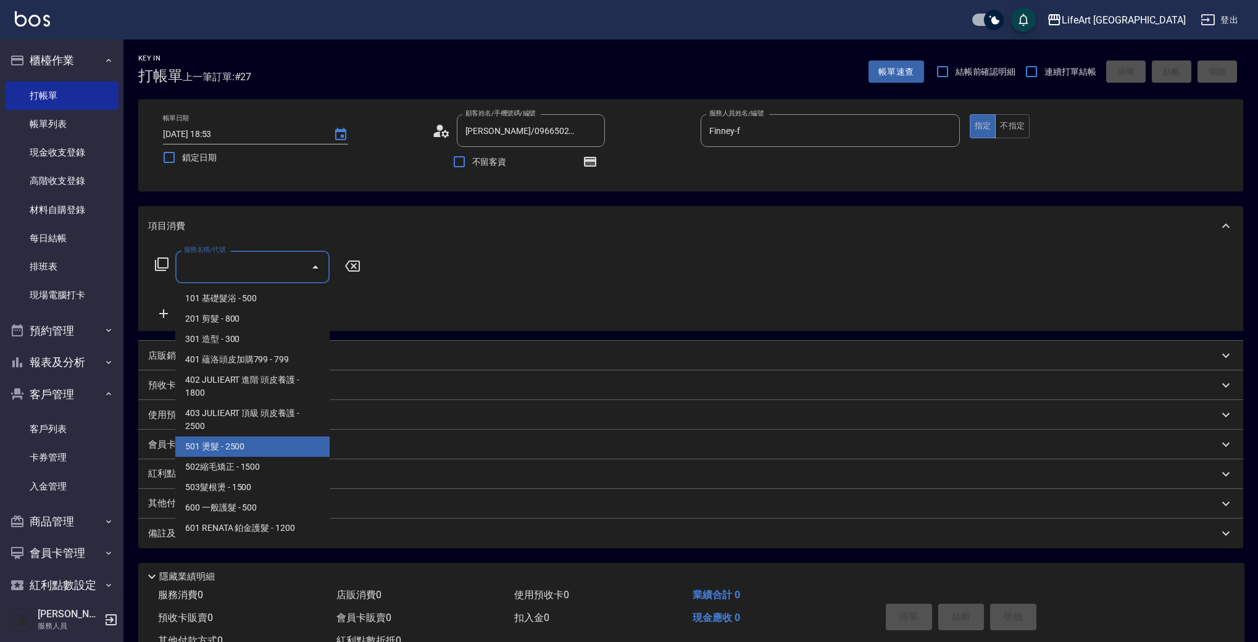
click at [240, 453] on span "501 燙髮 - 2500" at bounding box center [252, 447] width 154 height 20
type input "501 燙髮(501)"
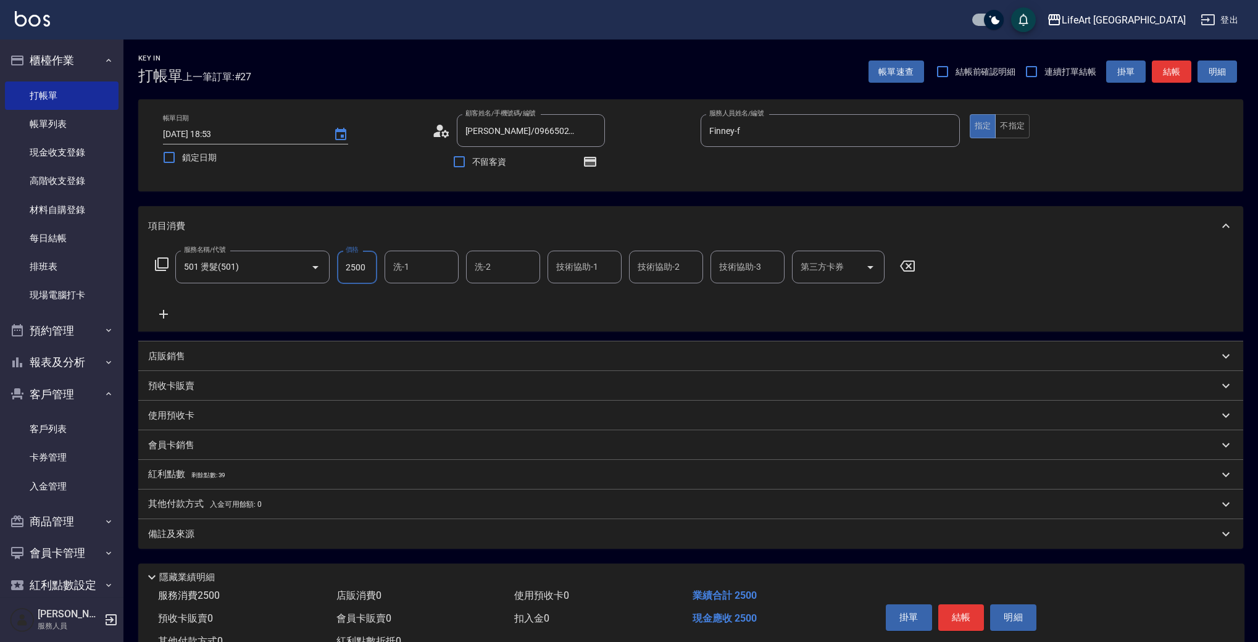
drag, startPoint x: 369, startPoint y: 264, endPoint x: 343, endPoint y: 264, distance: 25.3
click at [343, 264] on input "2500" at bounding box center [357, 267] width 40 height 33
type input "2800"
click at [438, 277] on input "洗-1" at bounding box center [421, 267] width 63 height 22
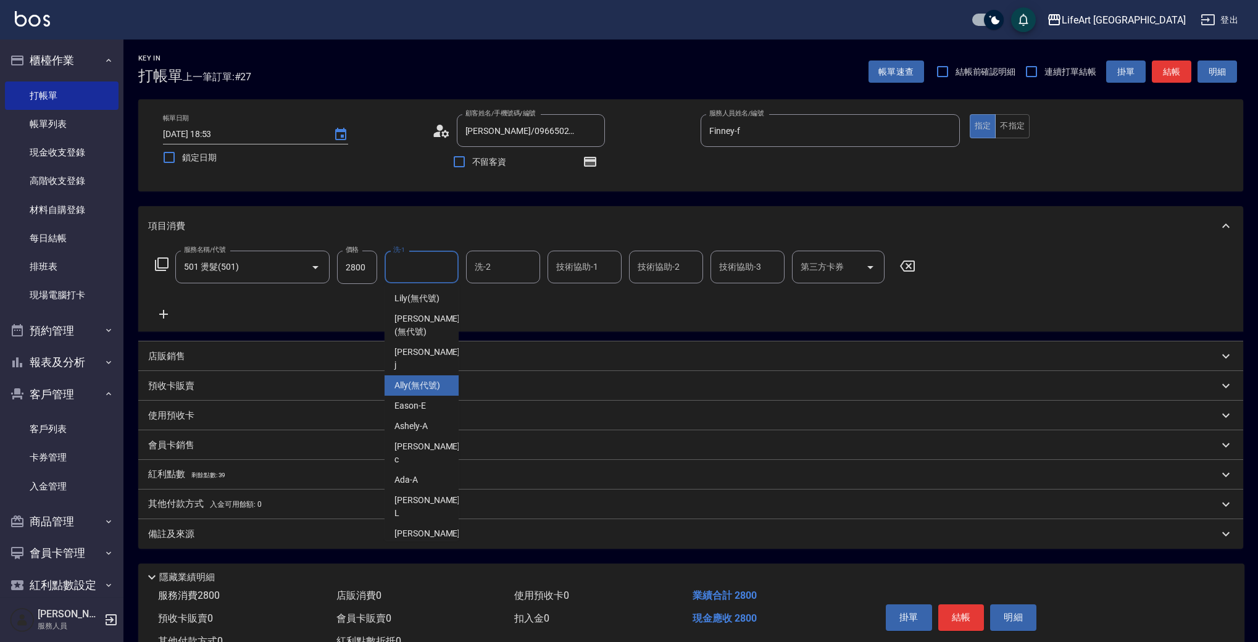
click at [432, 375] on div "Ally (無代號)" at bounding box center [422, 385] width 74 height 20
type input "Ally(無代號)"
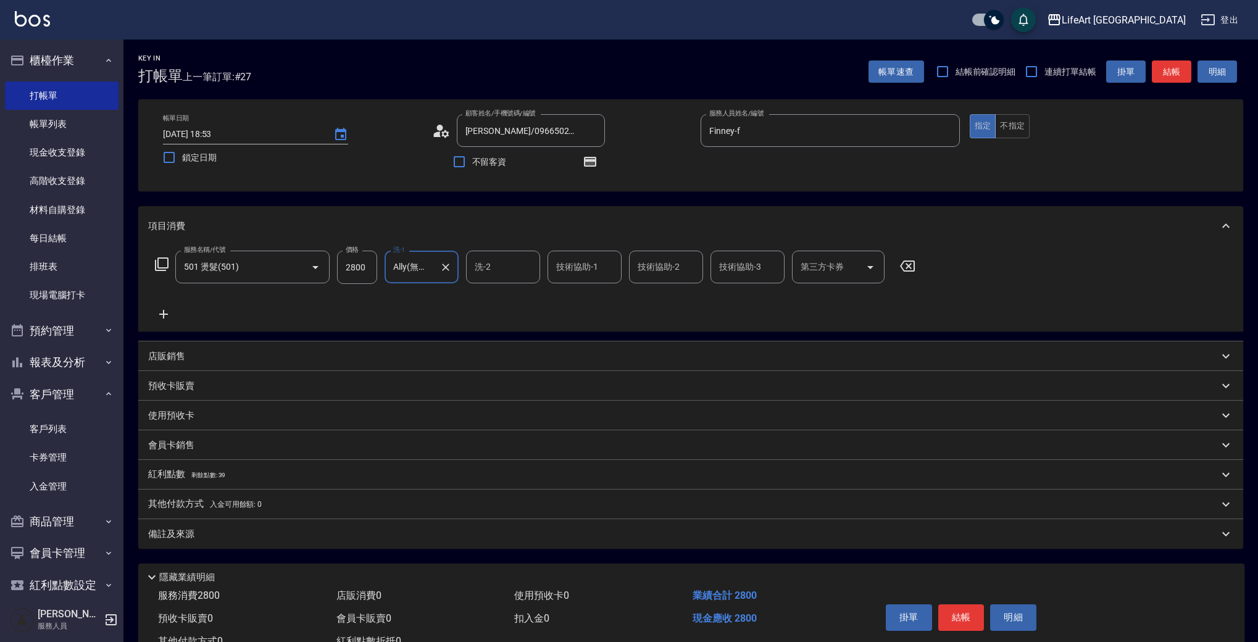
click at [314, 521] on div "備註及來源" at bounding box center [690, 534] width 1105 height 30
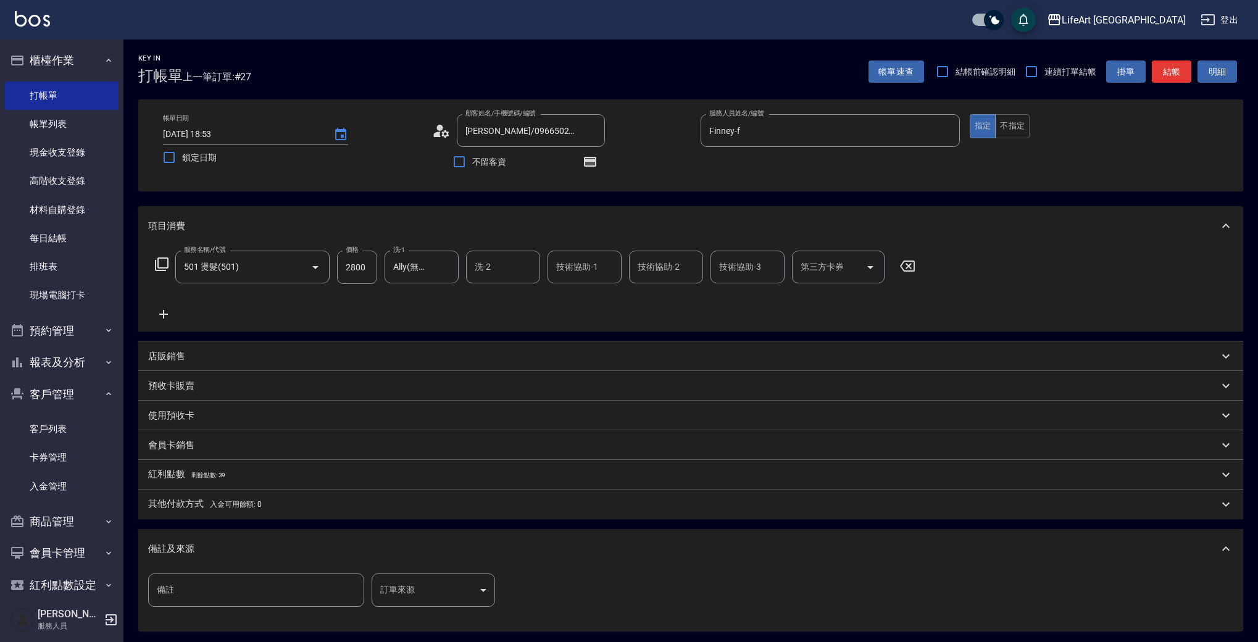
click at [425, 607] on div "備註 備註 訂單來源 ​ 訂單來源" at bounding box center [691, 598] width 1086 height 48
click at [426, 600] on body "LifeArt 蘆洲 登出 櫃檯作業 打帳單 帳單列表 現金收支登錄 高階收支登錄 材料自購登錄 每日結帳 排班表 現場電腦打卡 預約管理 預約管理 單日預約…" at bounding box center [629, 383] width 1258 height 766
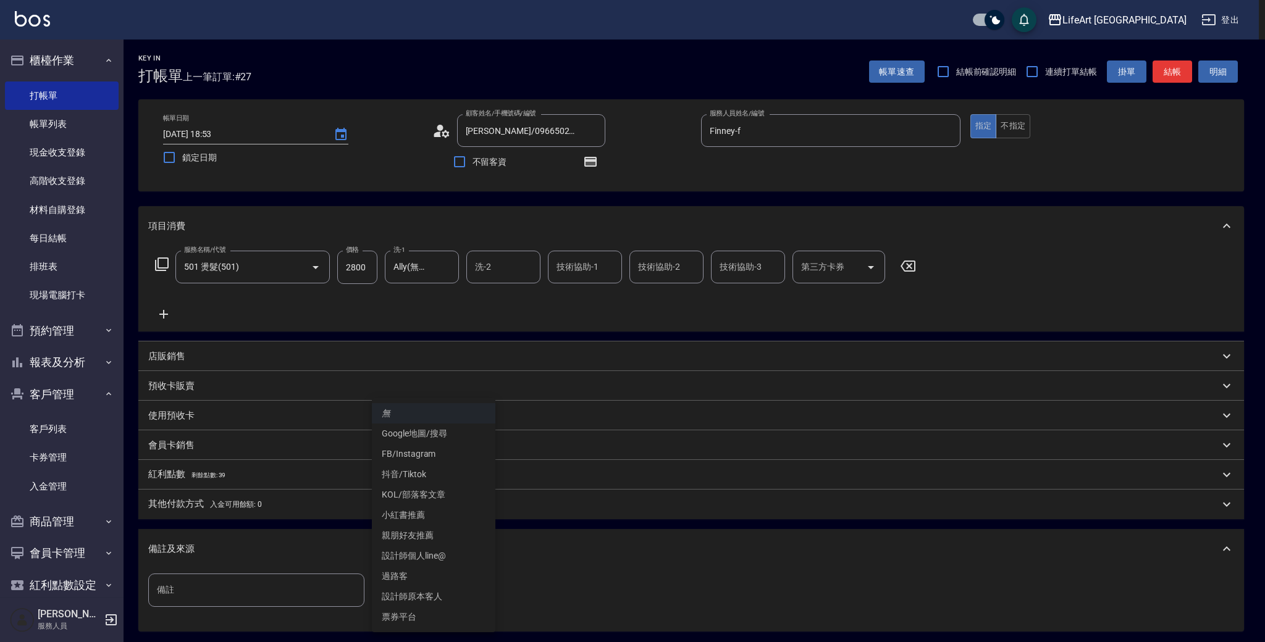
click at [428, 601] on li "設計師原本客人" at bounding box center [433, 597] width 123 height 20
type input "設計師原本客人"
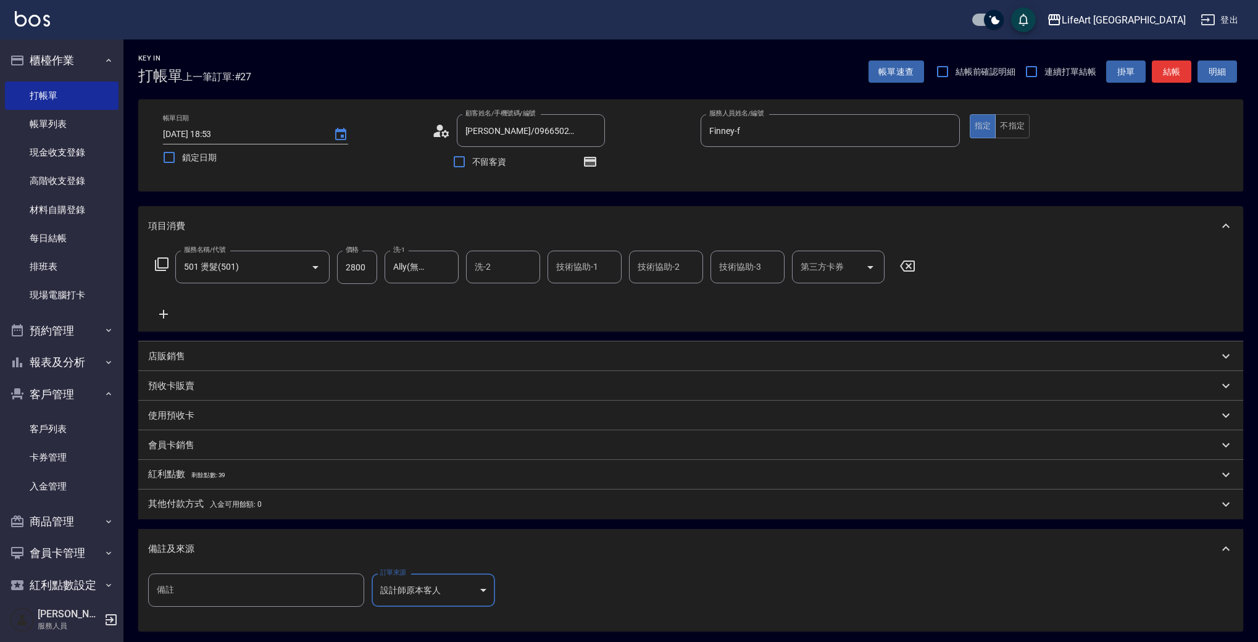
click at [241, 555] on div "備註及來源" at bounding box center [683, 549] width 1071 height 13
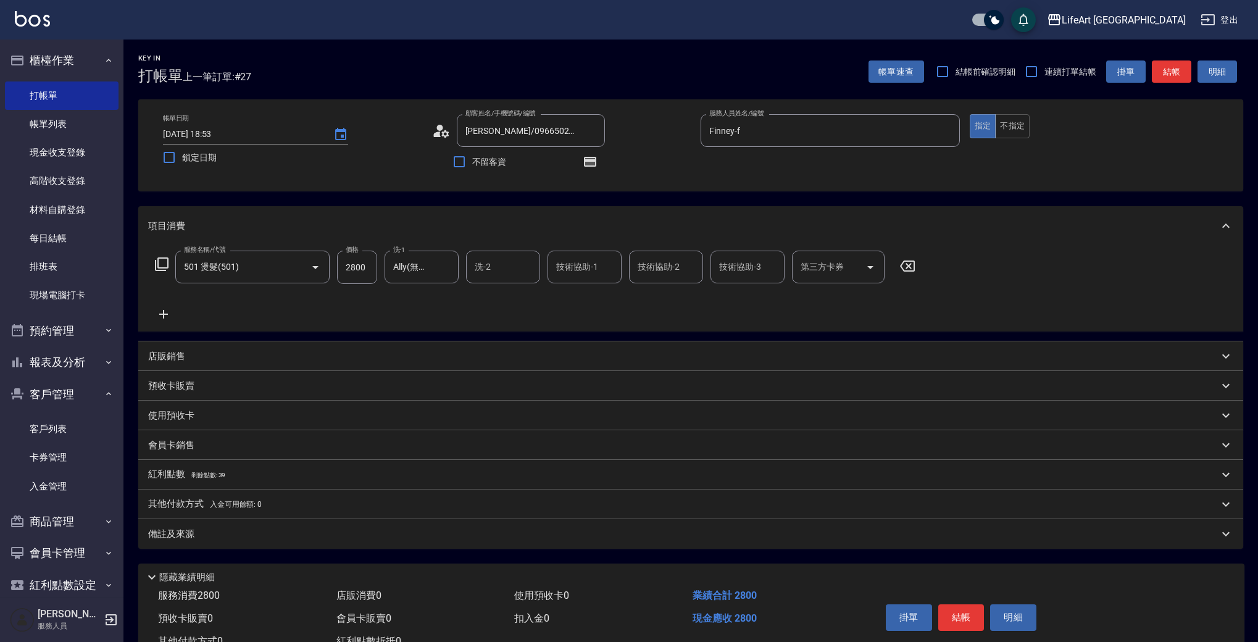
click at [205, 467] on div "紅利點數 剩餘點數: 39" at bounding box center [690, 475] width 1105 height 30
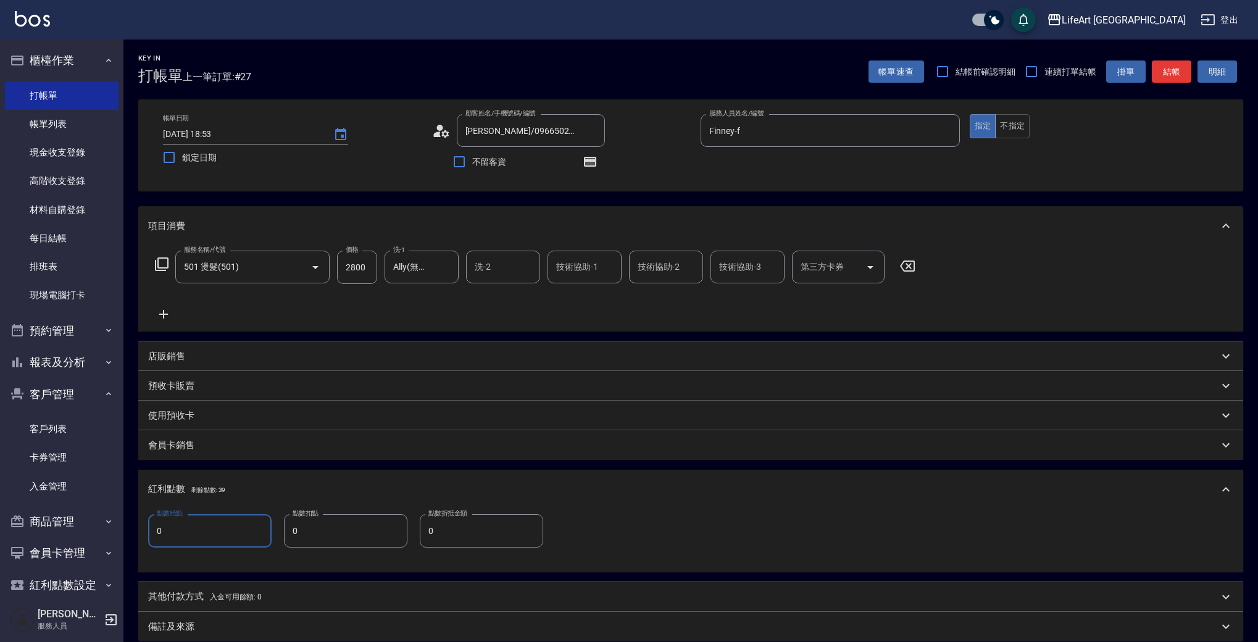
drag, startPoint x: 128, startPoint y: 524, endPoint x: 297, endPoint y: 564, distance: 173.7
click at [297, 564] on div "點數給點 0 點數給點 點數扣點 0 點數扣點 點數折抵金額 0 點數折抵金額" at bounding box center [690, 540] width 1105 height 63
type input "5"
click at [1204, 642] on div "備註及來源" at bounding box center [690, 627] width 1105 height 30
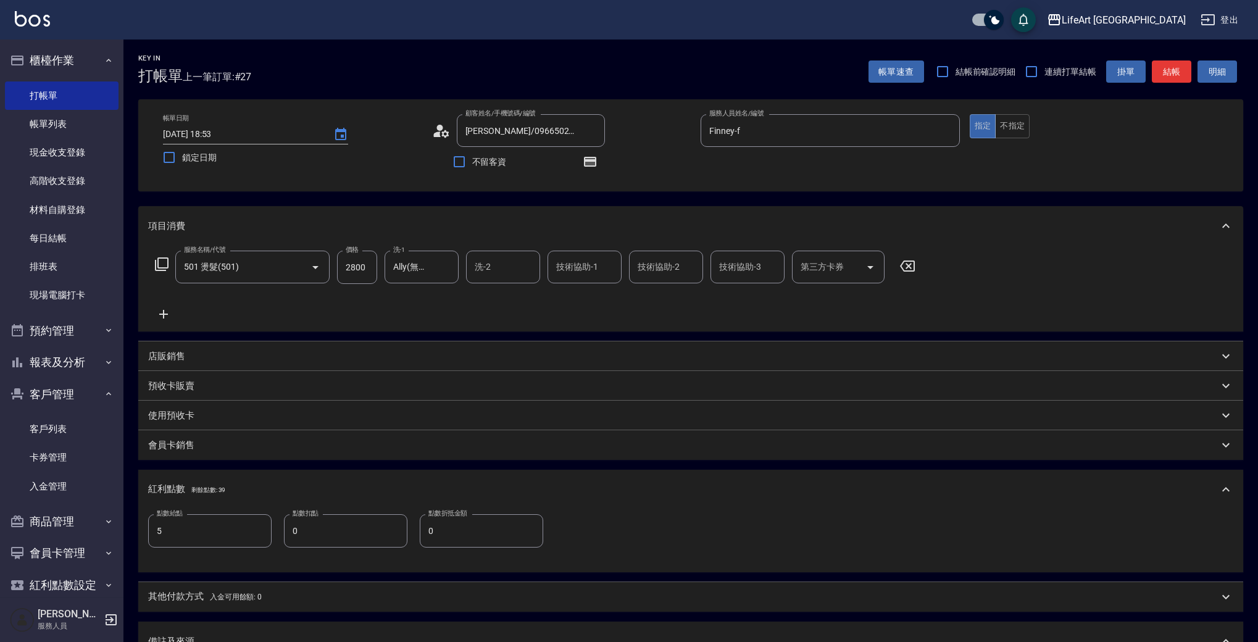
scroll to position [222, 0]
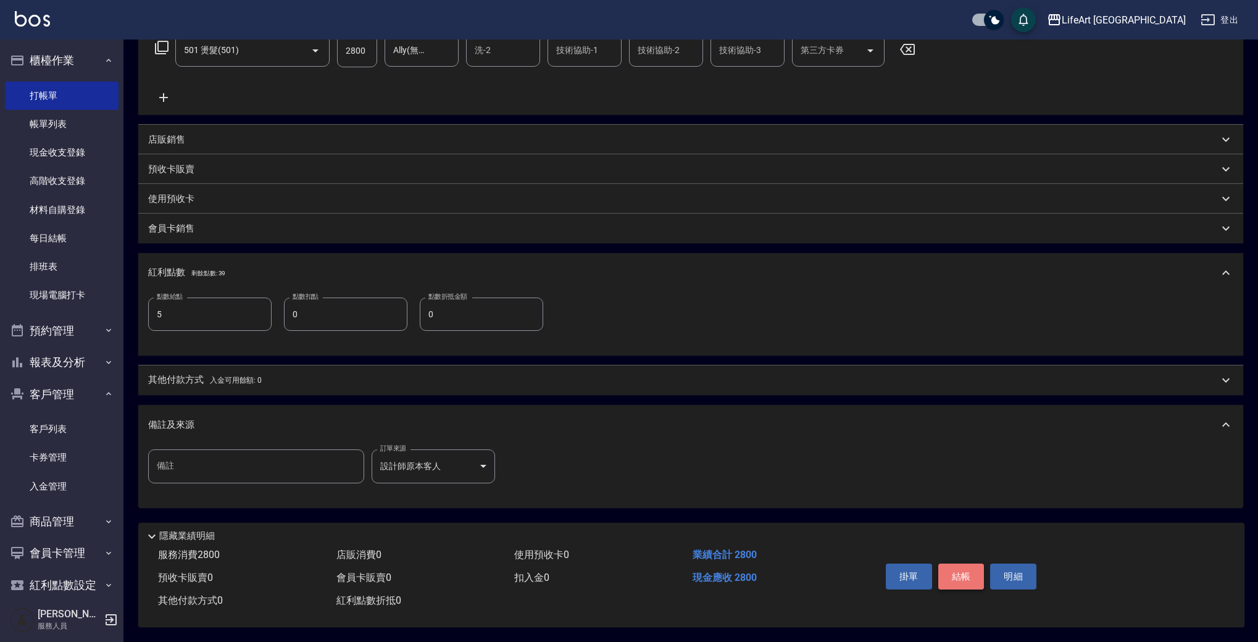
click at [957, 580] on button "結帳" at bounding box center [962, 577] width 46 height 26
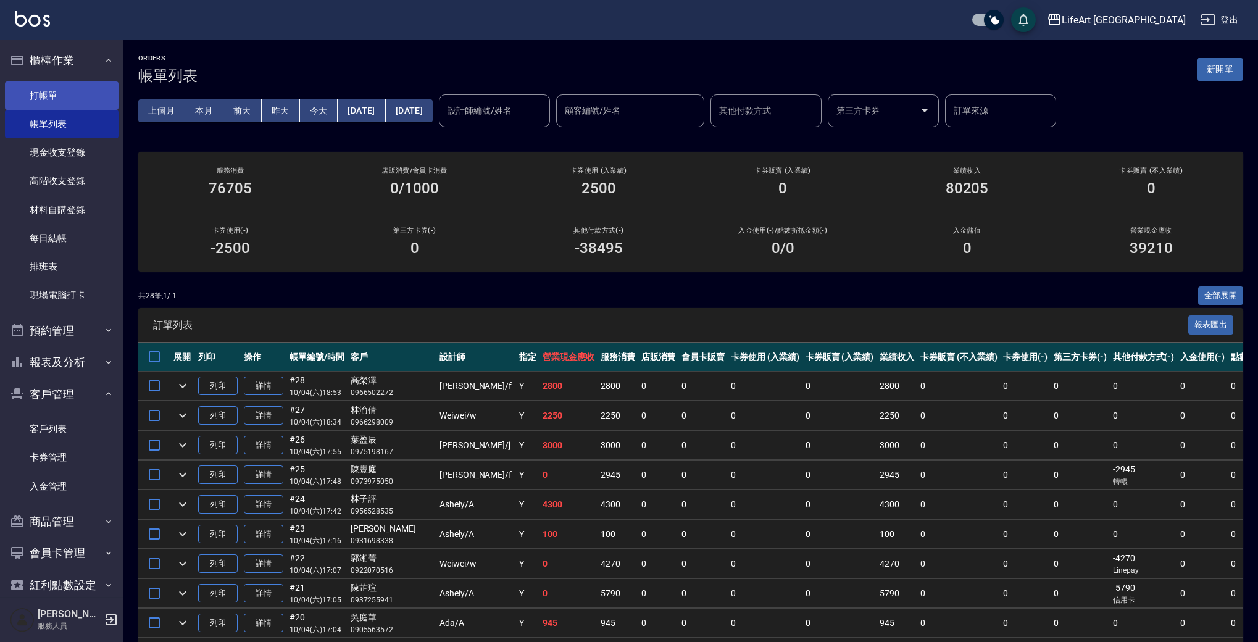
drag, startPoint x: 77, startPoint y: 93, endPoint x: 98, endPoint y: 92, distance: 21.0
click at [77, 93] on link "打帳單" at bounding box center [62, 96] width 114 height 28
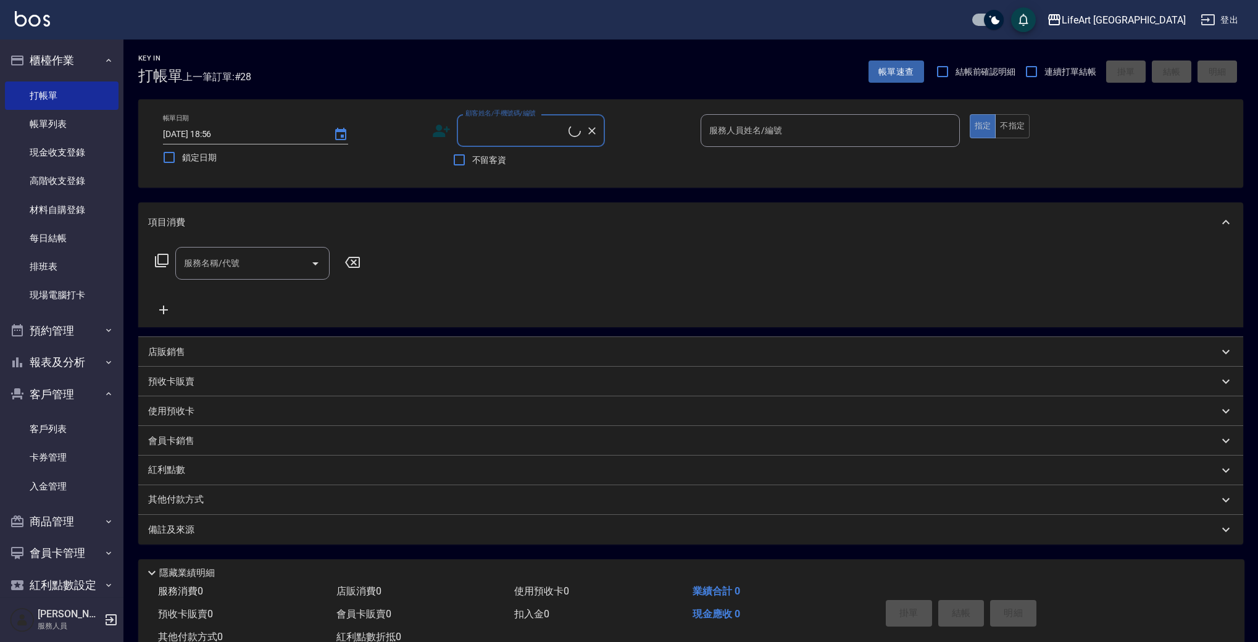
click at [502, 128] on input "顧客姓名/手機號碼/編號" at bounding box center [516, 131] width 106 height 22
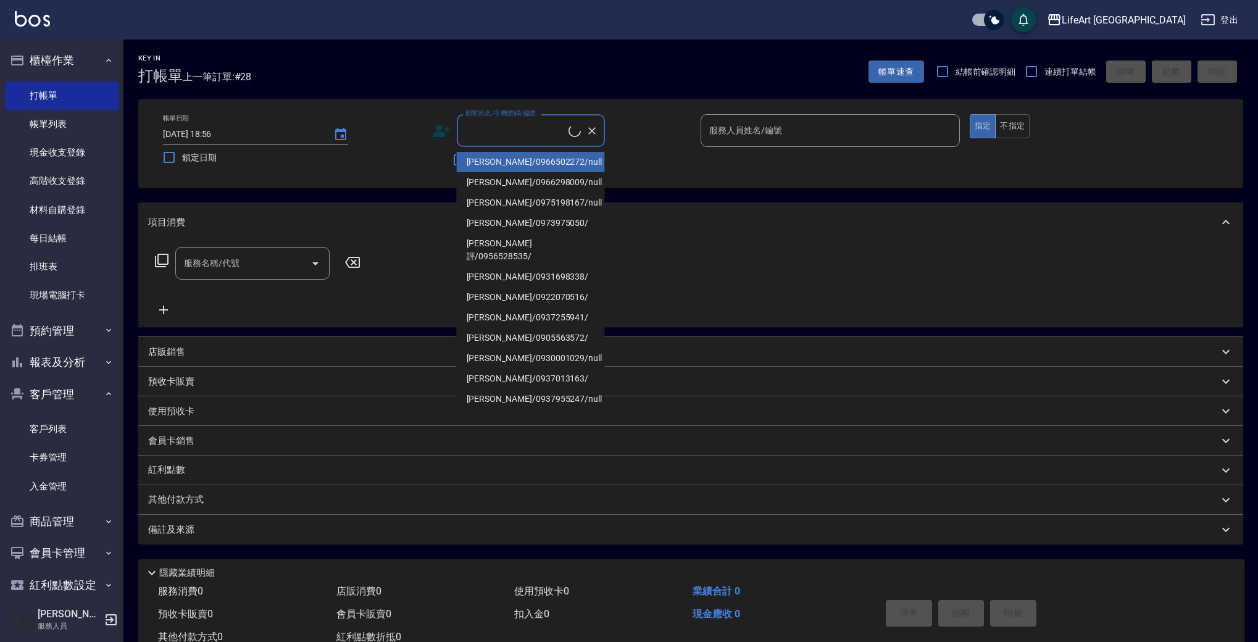
type input "c"
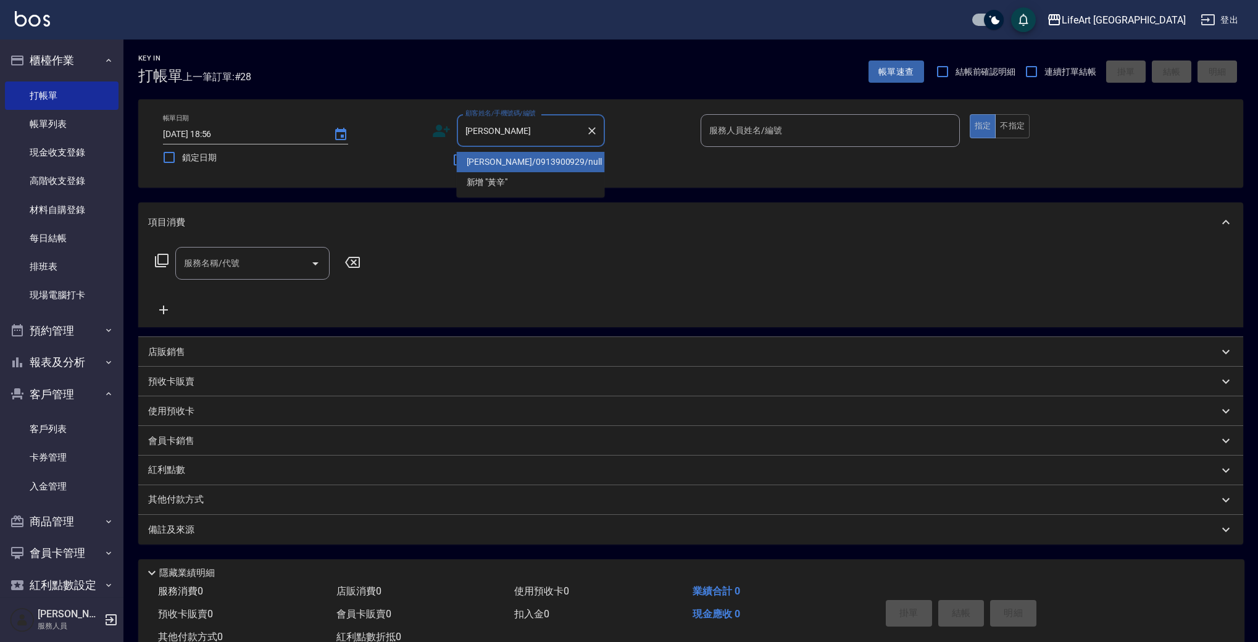
click at [546, 160] on li "[PERSON_NAME]/0913900929/null" at bounding box center [531, 162] width 148 height 20
type input "[PERSON_NAME]/0913900929/null"
type input "Weiwei-w"
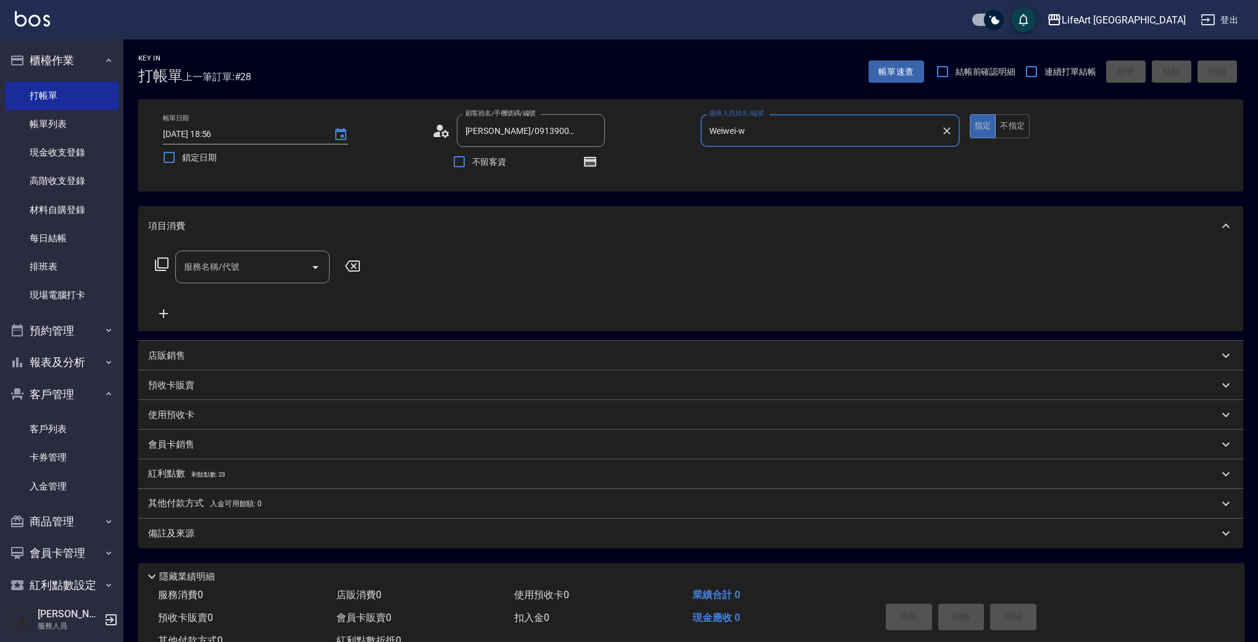
click at [211, 273] on input "服務名稱/代號" at bounding box center [243, 267] width 125 height 22
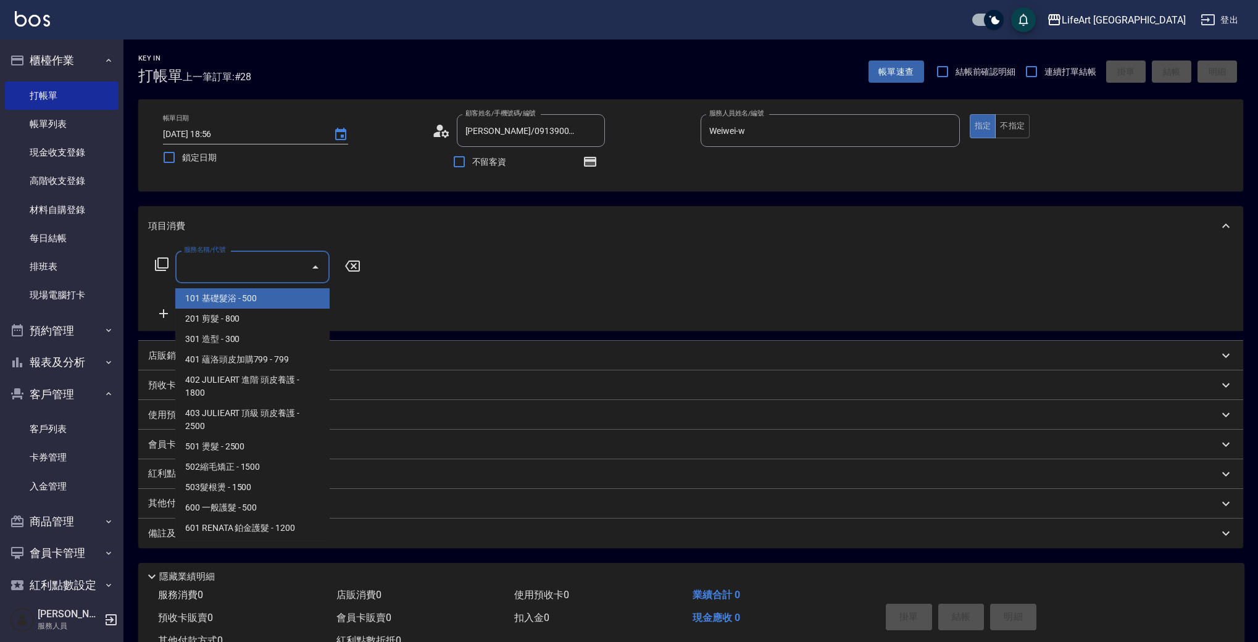
click at [251, 298] on span "101 基礎髮浴 - 500" at bounding box center [252, 298] width 154 height 20
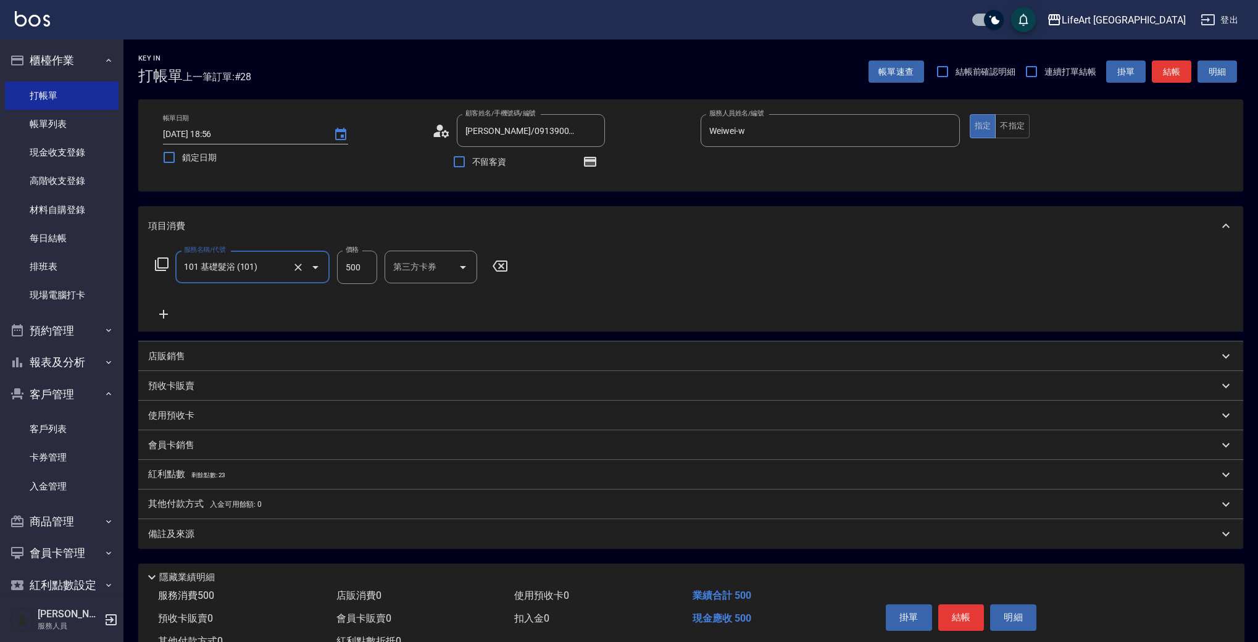
type input "101 基礎髮浴 (101)"
click at [161, 312] on icon at bounding box center [163, 314] width 31 height 15
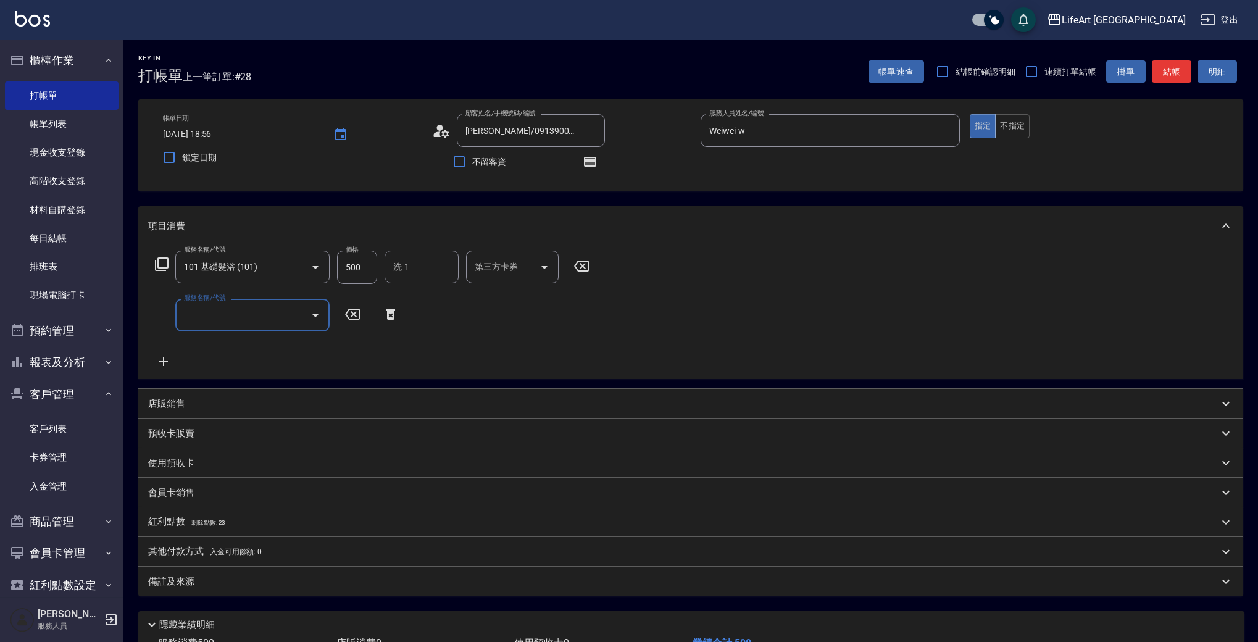
click at [231, 306] on input "服務名稱/代號" at bounding box center [243, 315] width 125 height 22
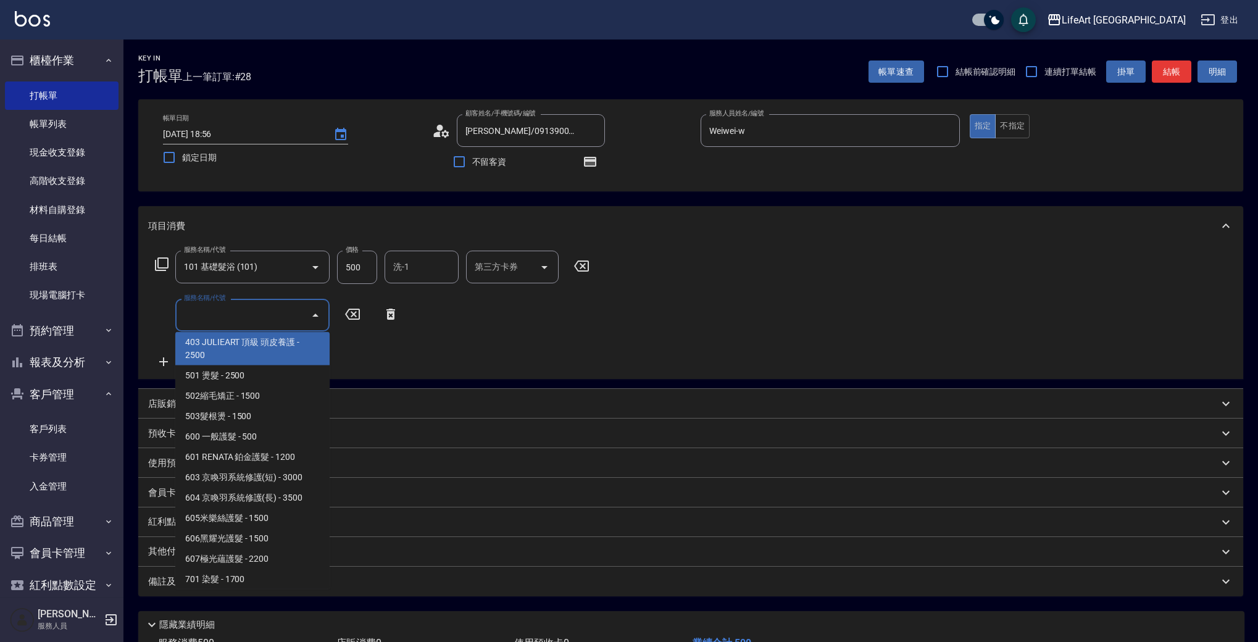
scroll to position [121, 0]
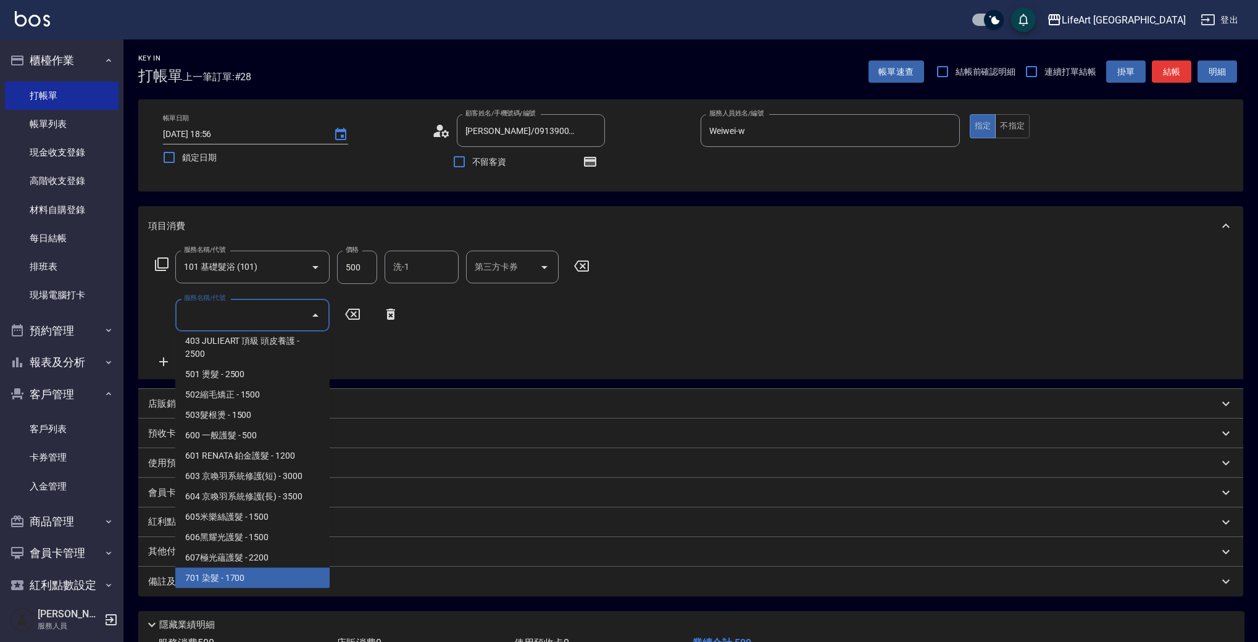
click at [204, 573] on span "701 染髮 - 1700" at bounding box center [252, 578] width 154 height 20
type input "701 染髮(701)"
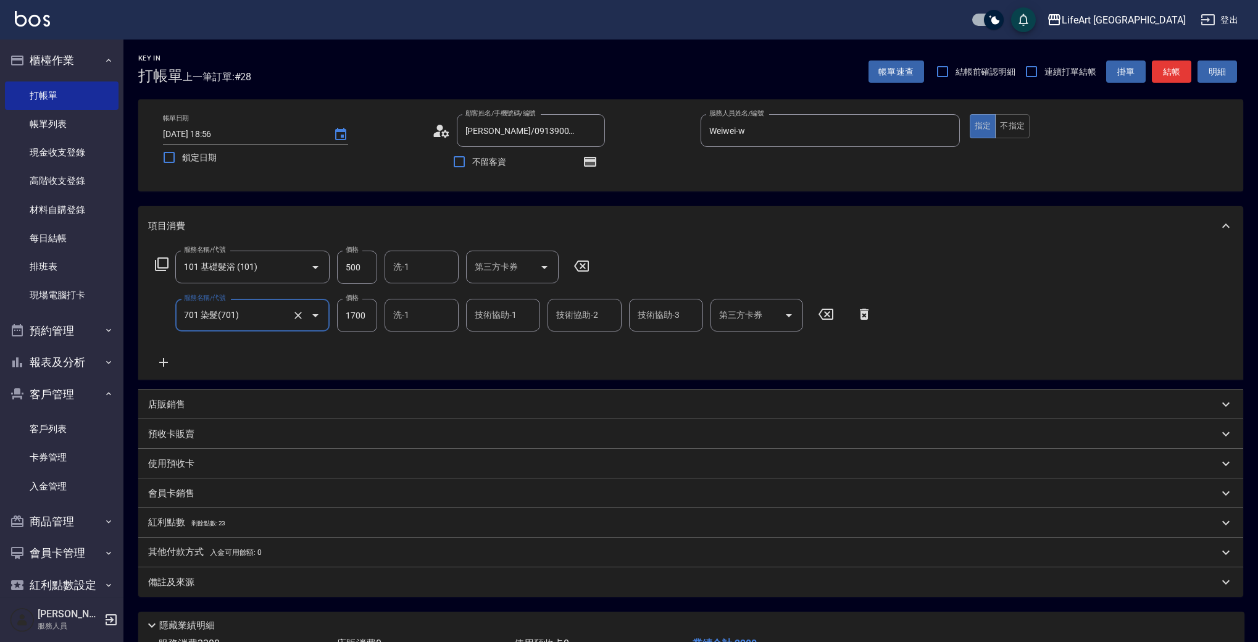
click at [165, 358] on icon at bounding box center [163, 362] width 31 height 15
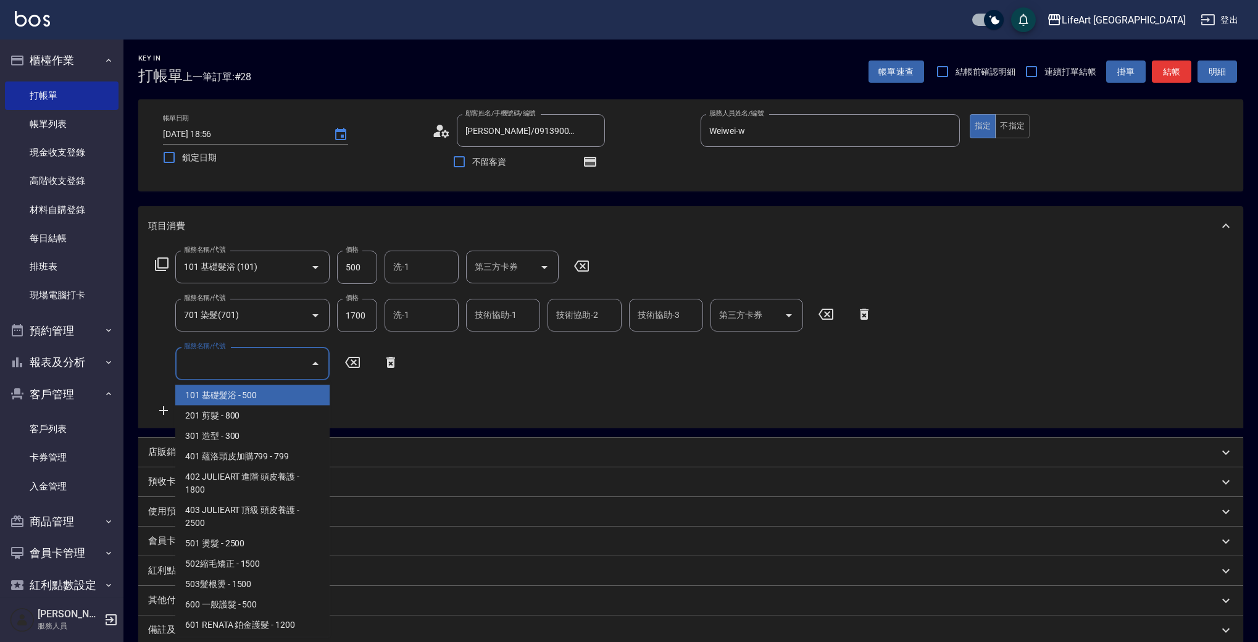
click at [196, 366] on input "服務名稱/代號" at bounding box center [243, 364] width 125 height 22
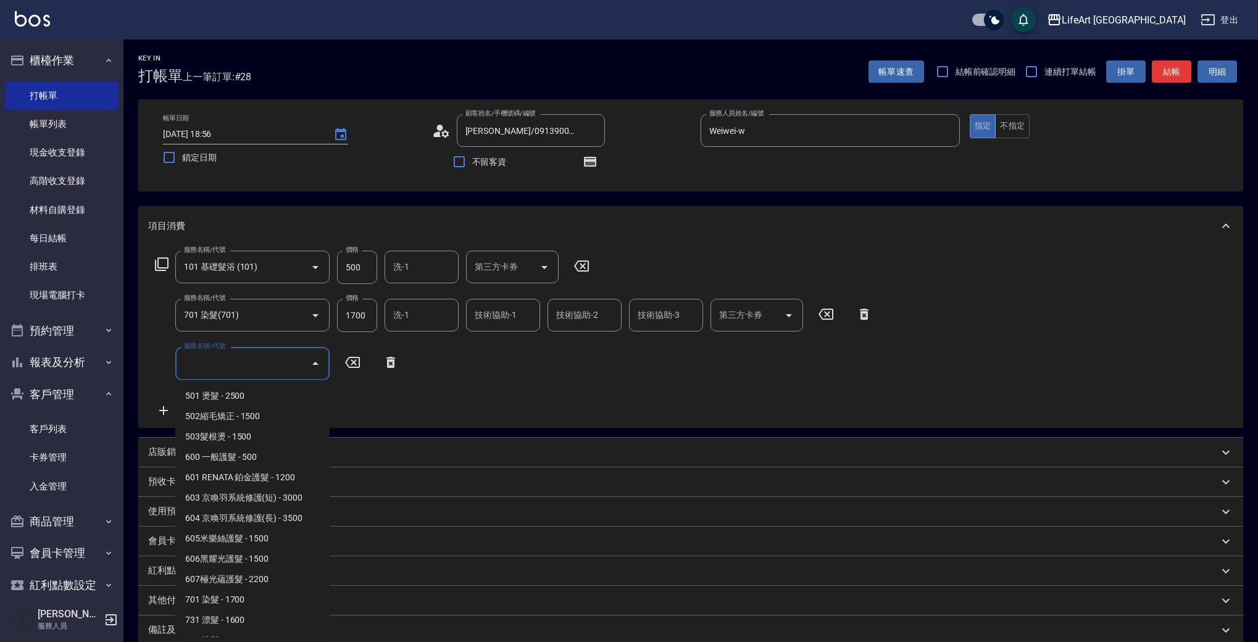
scroll to position [166, 0]
click at [213, 564] on span "607極光蘊護髮 - 2200" at bounding box center [252, 561] width 154 height 20
type input "607極光蘊護髮(607)"
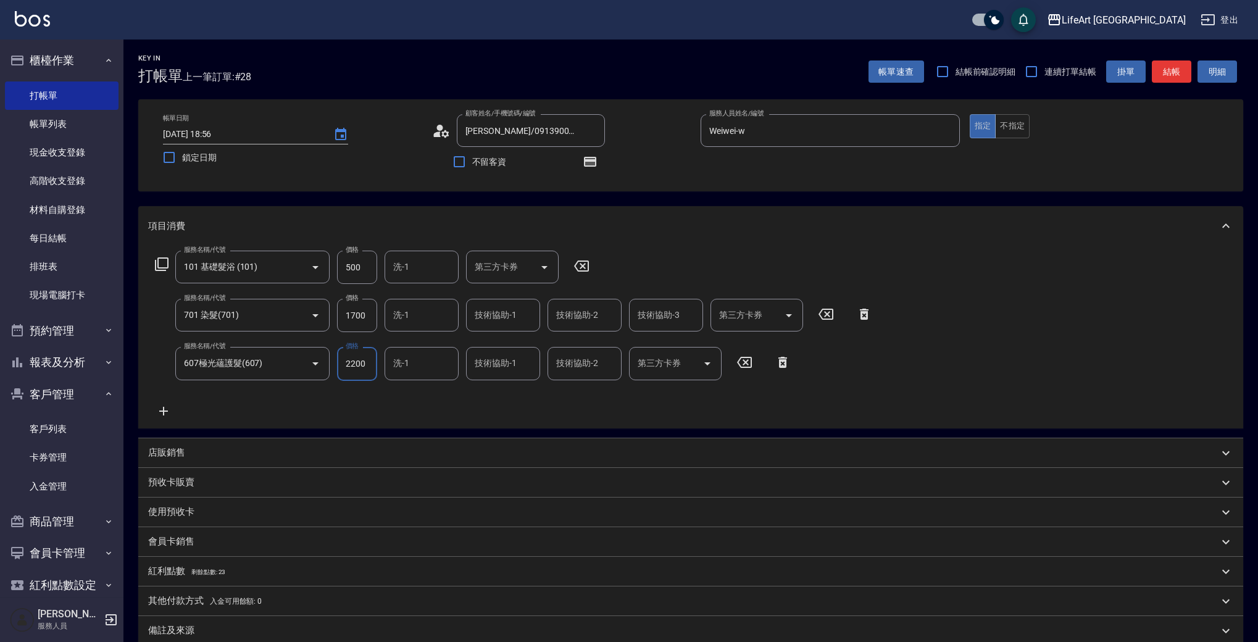
drag, startPoint x: 362, startPoint y: 320, endPoint x: 339, endPoint y: 313, distance: 24.0
click at [339, 313] on input "1700" at bounding box center [357, 315] width 40 height 33
drag, startPoint x: 368, startPoint y: 312, endPoint x: 337, endPoint y: 312, distance: 30.9
click at [337, 312] on input "1700" at bounding box center [357, 315] width 40 height 33
type input "1500"
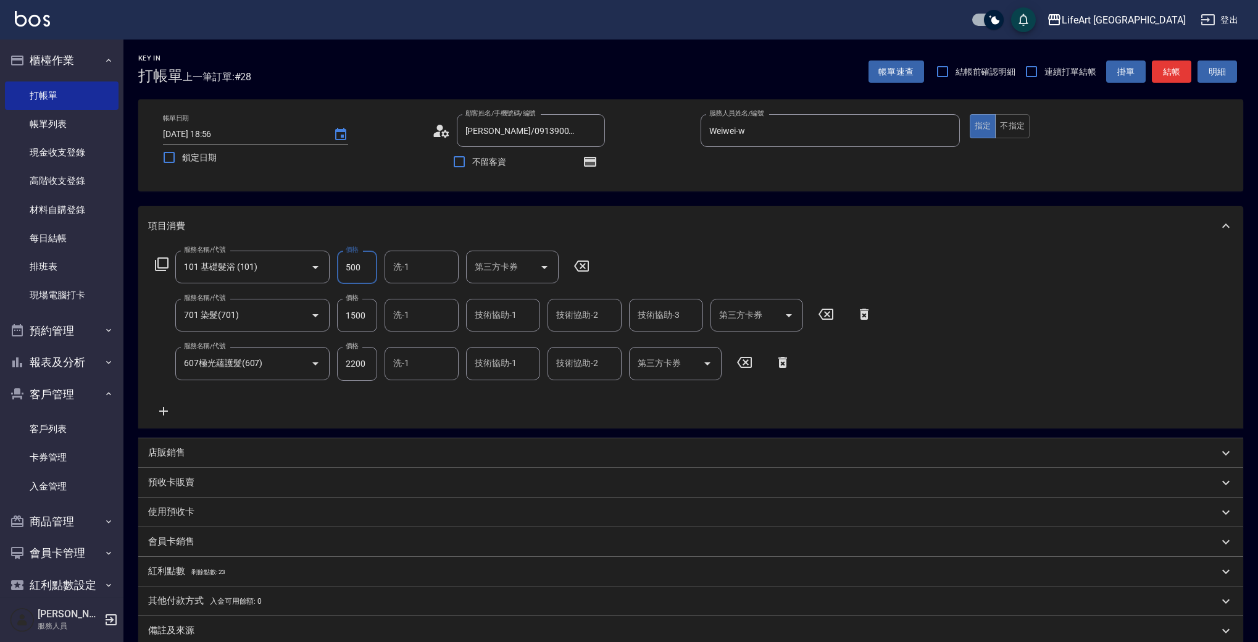
click at [345, 265] on input "500" at bounding box center [357, 267] width 40 height 33
drag, startPoint x: 363, startPoint y: 269, endPoint x: 331, endPoint y: 270, distance: 32.1
click at [331, 270] on div "服務名稱/代號 101 基礎髮浴 (101) 服務名稱/代號 價格 500 價格 洗-1 洗-1 第三方卡券 第三方卡券" at bounding box center [372, 267] width 449 height 33
type input "350"
click at [418, 316] on input "洗-1" at bounding box center [421, 315] width 63 height 22
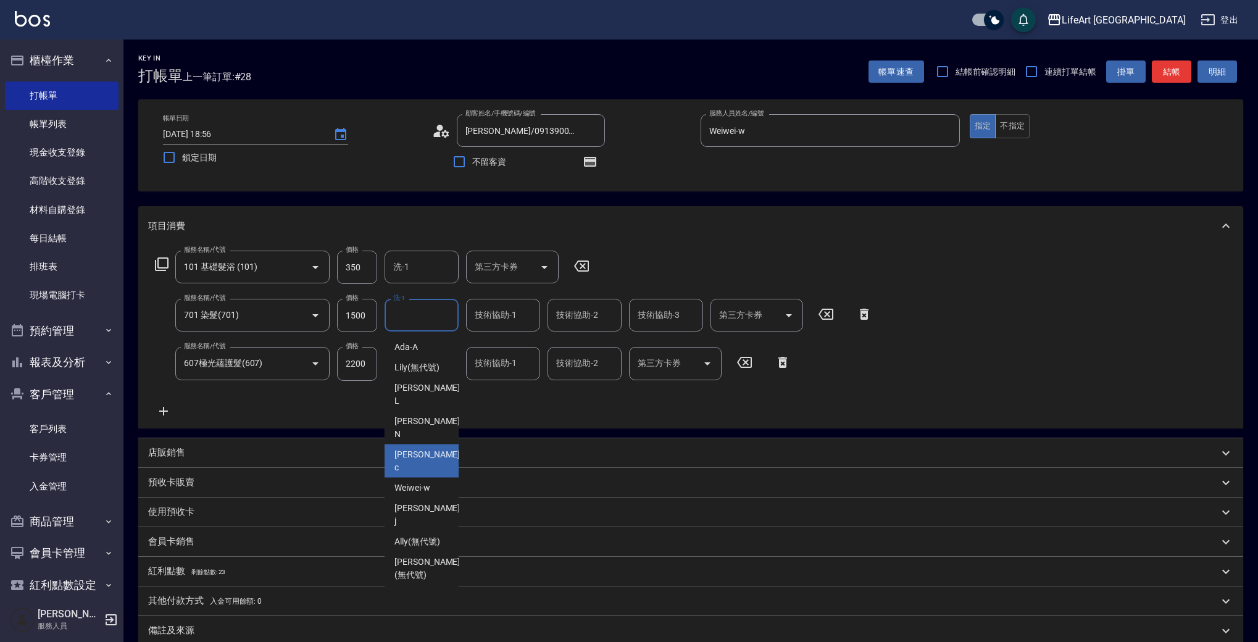
click at [417, 448] on span "Casey -c" at bounding box center [429, 461] width 68 height 26
type input "Casey-c"
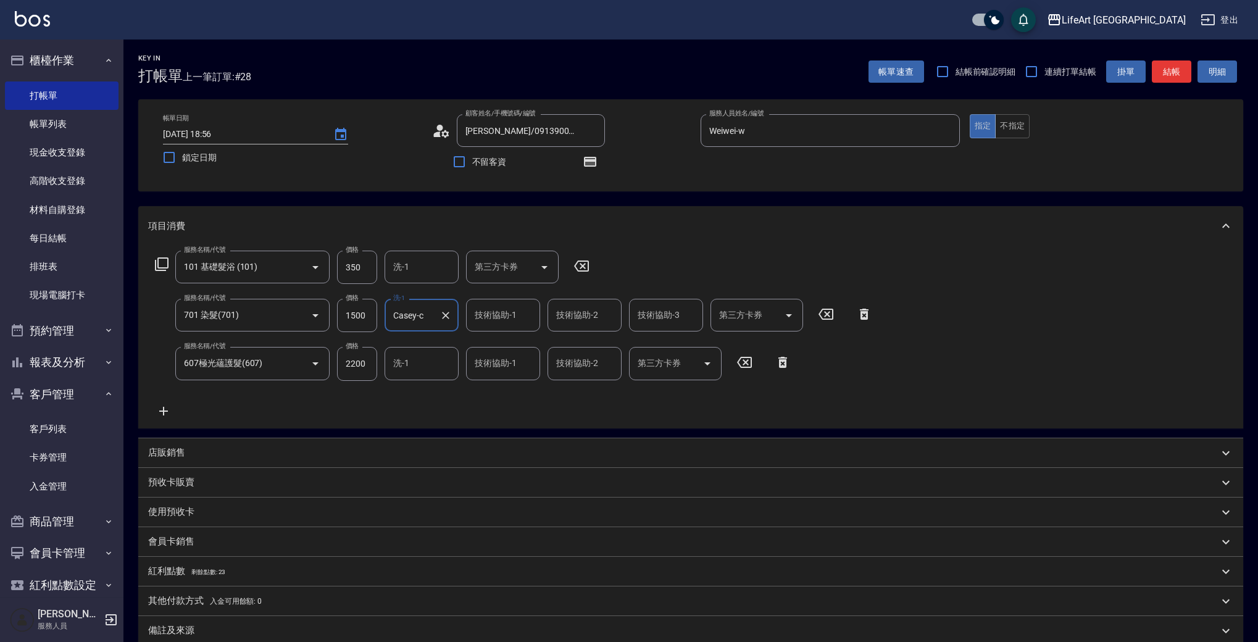
click at [404, 367] on input "洗-1" at bounding box center [421, 364] width 63 height 22
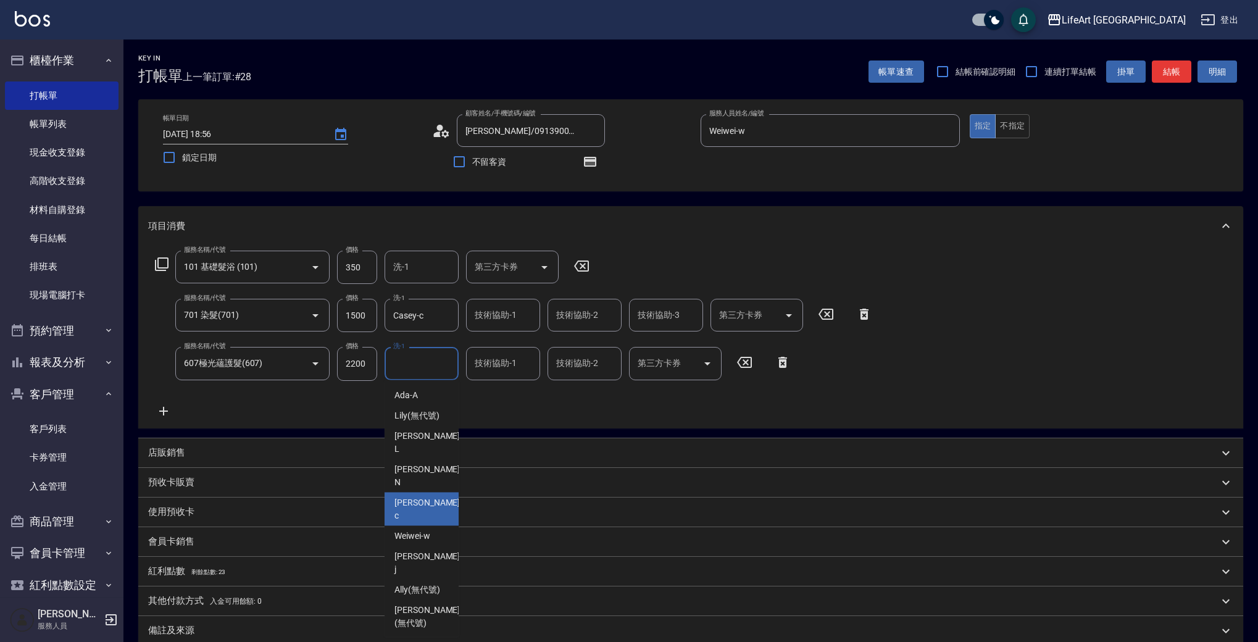
click at [414, 496] on span "Casey -c" at bounding box center [429, 509] width 68 height 26
type input "Casey-c"
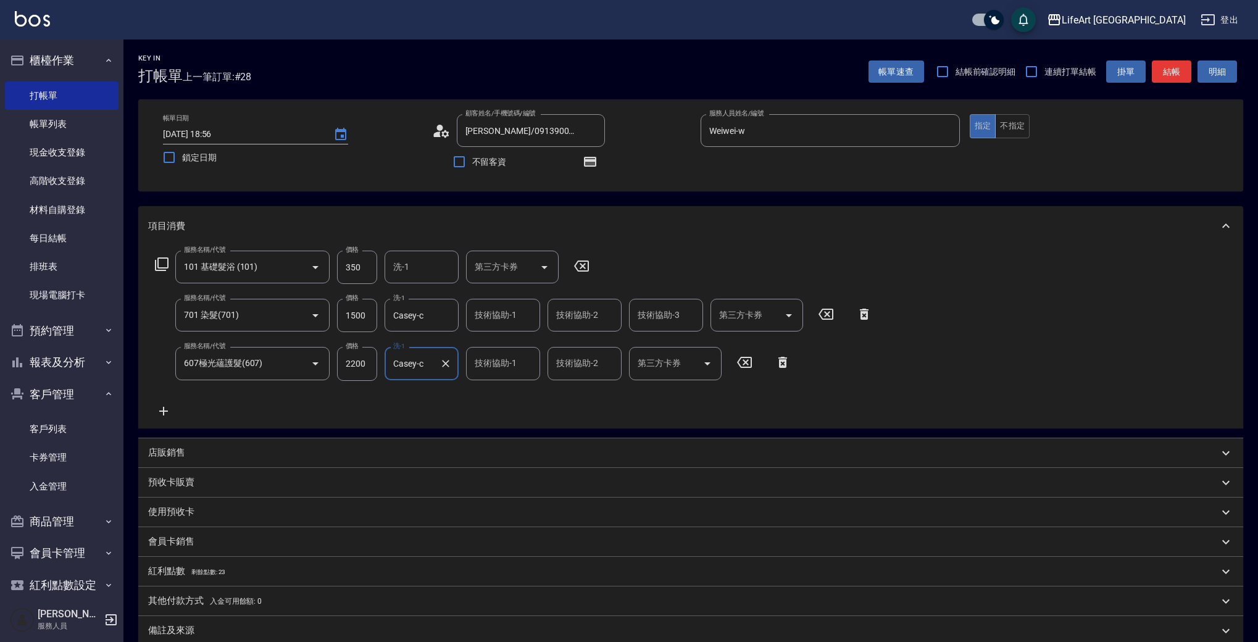
click at [421, 257] on input "洗-1" at bounding box center [421, 267] width 63 height 22
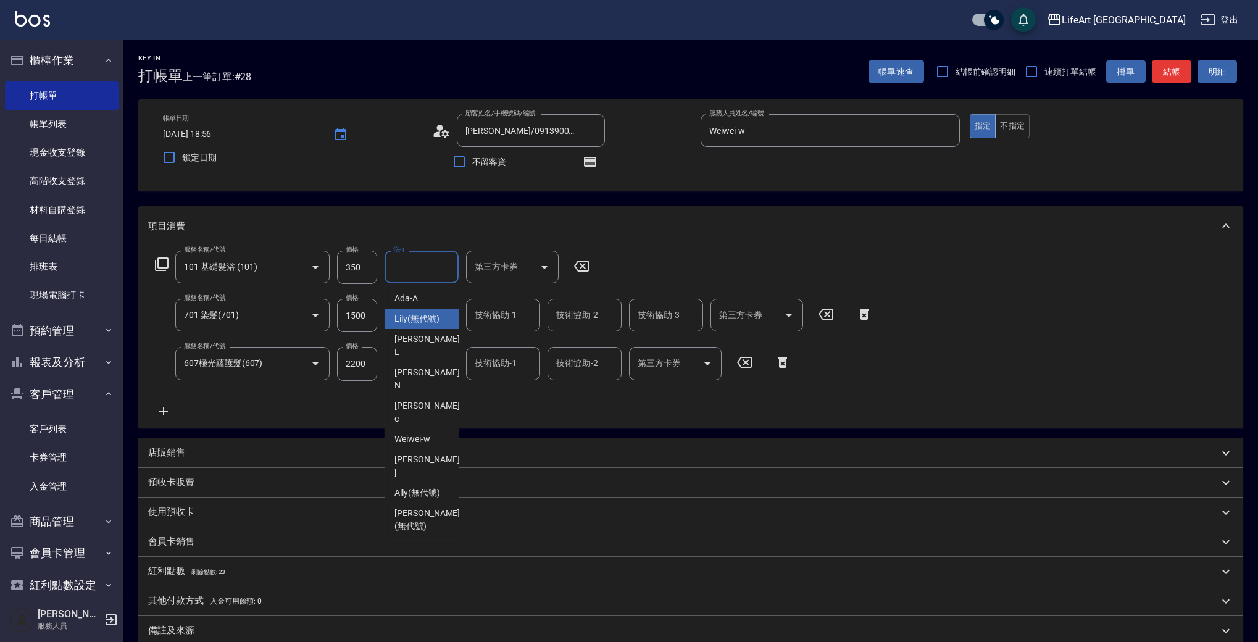
click at [419, 314] on span "Lily (無代號)" at bounding box center [417, 318] width 45 height 13
type input "Lily(無代號)"
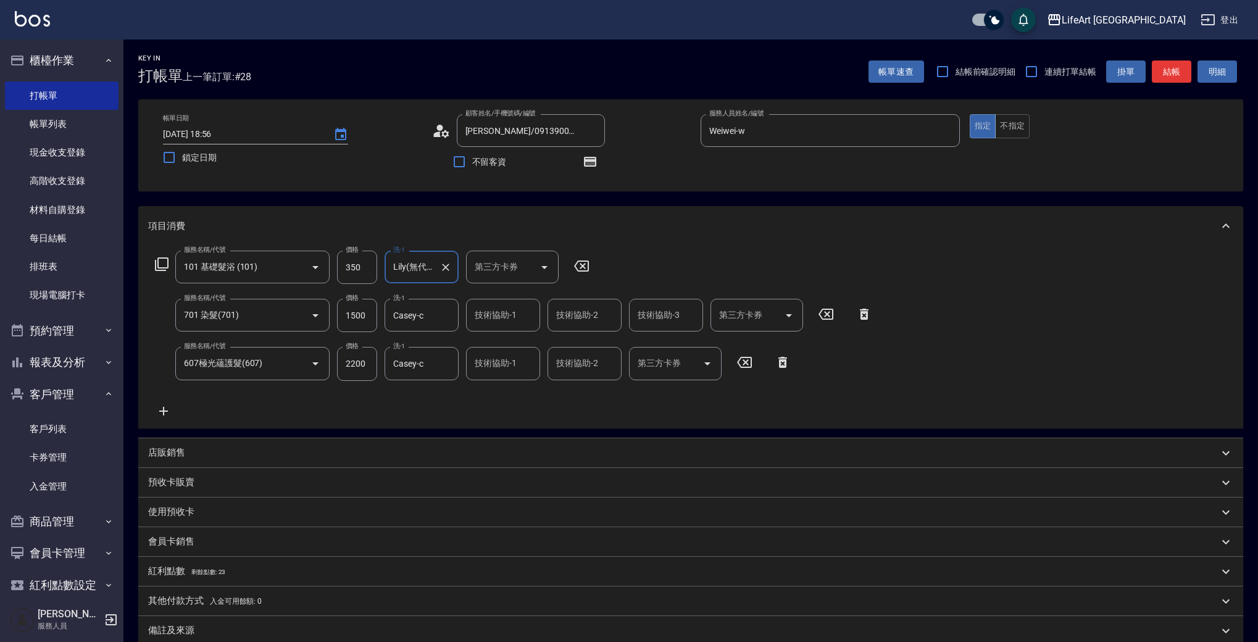
scroll to position [94, 0]
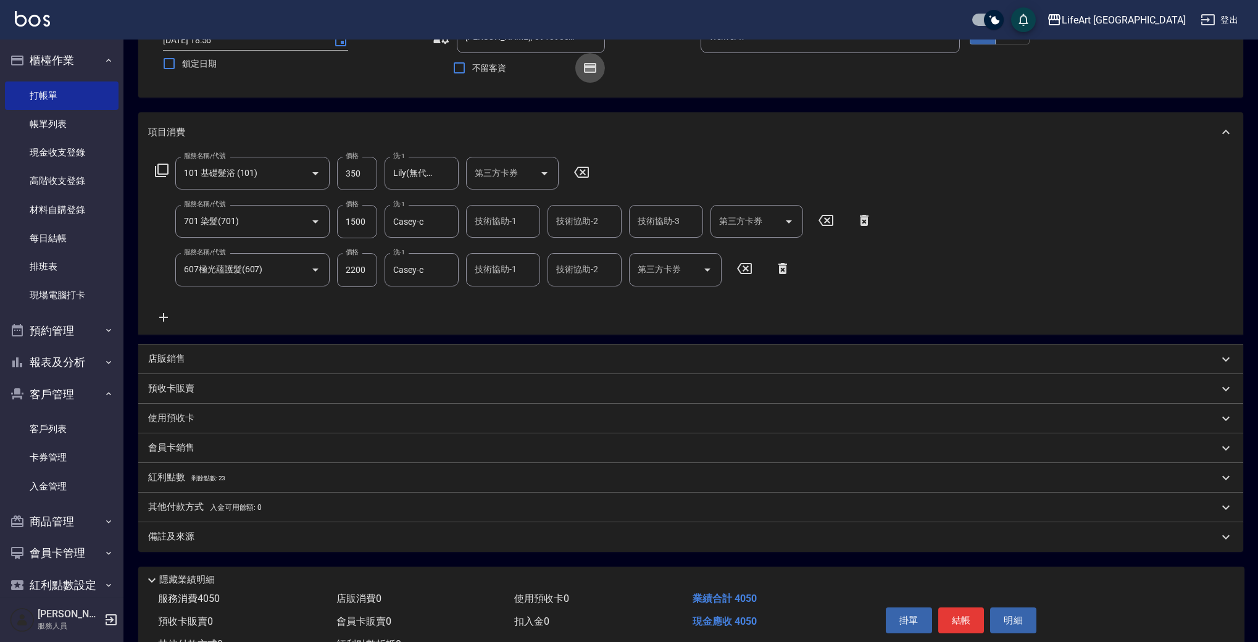
click at [594, 64] on icon "button" at bounding box center [590, 68] width 12 height 10
click at [219, 535] on div "備註及來源" at bounding box center [683, 536] width 1071 height 13
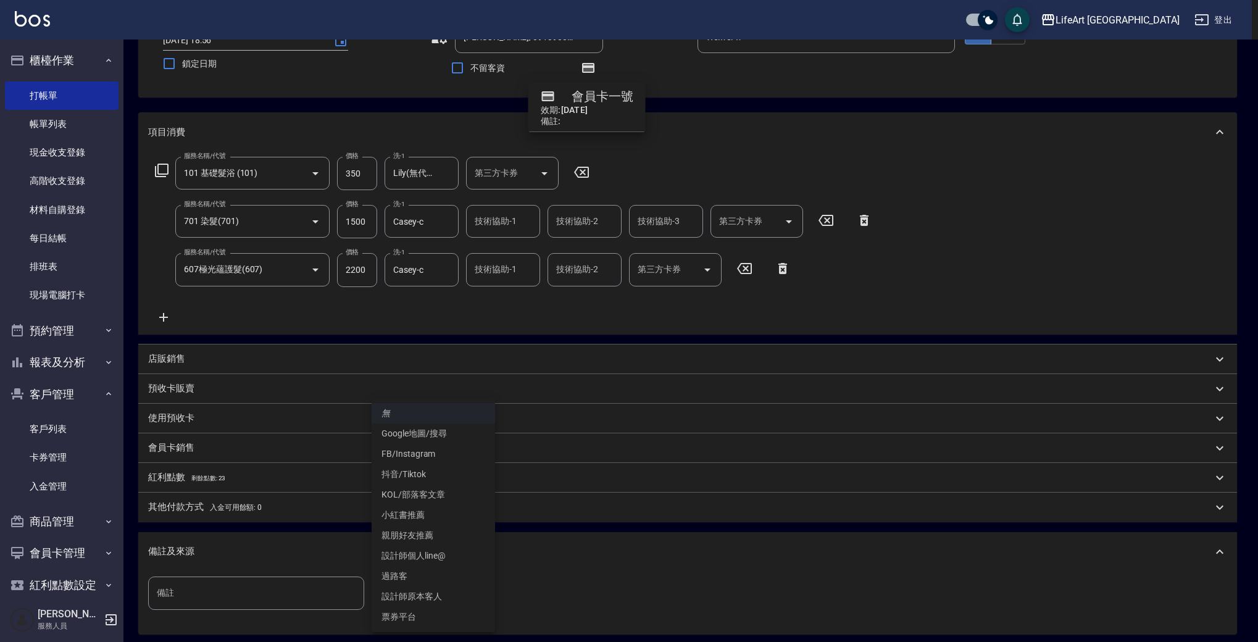
click at [477, 587] on body "LifeArt 蘆洲 登出 櫃檯作業 打帳單 帳單列表 現金收支登錄 高階收支登錄 材料自購登錄 每日結帳 排班表 現場電腦打卡 預約管理 預約管理 單日預約…" at bounding box center [629, 337] width 1258 height 863
click at [472, 602] on li "設計師原本客人" at bounding box center [433, 597] width 123 height 20
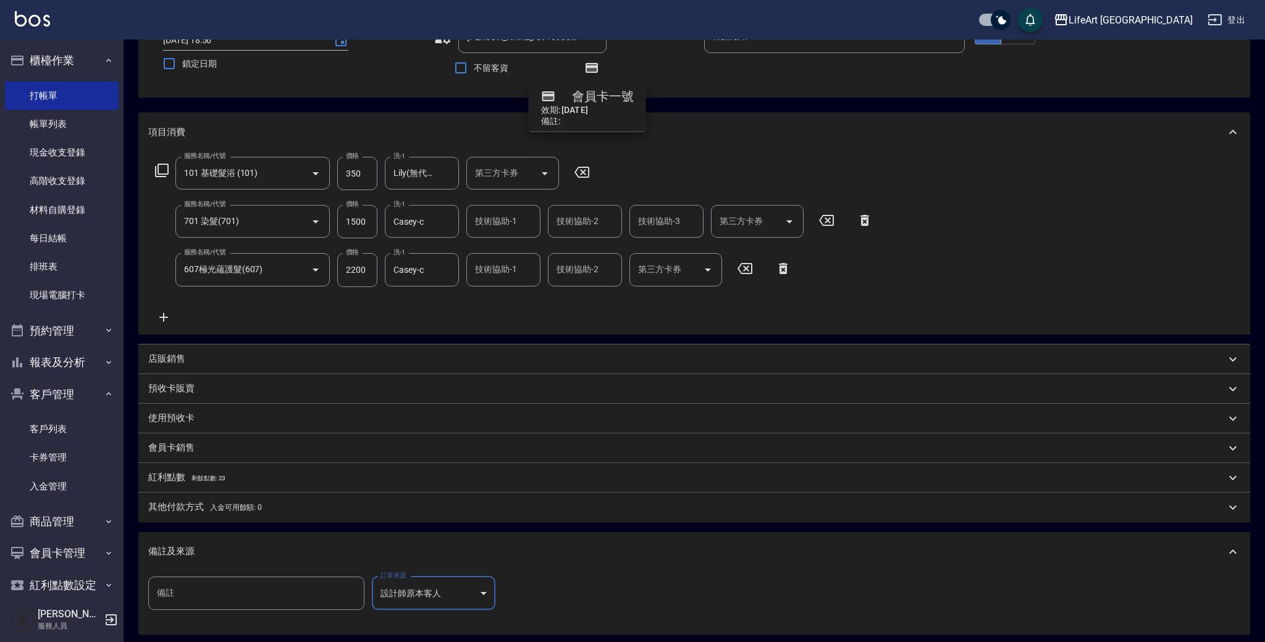
type input "設計師原本客人"
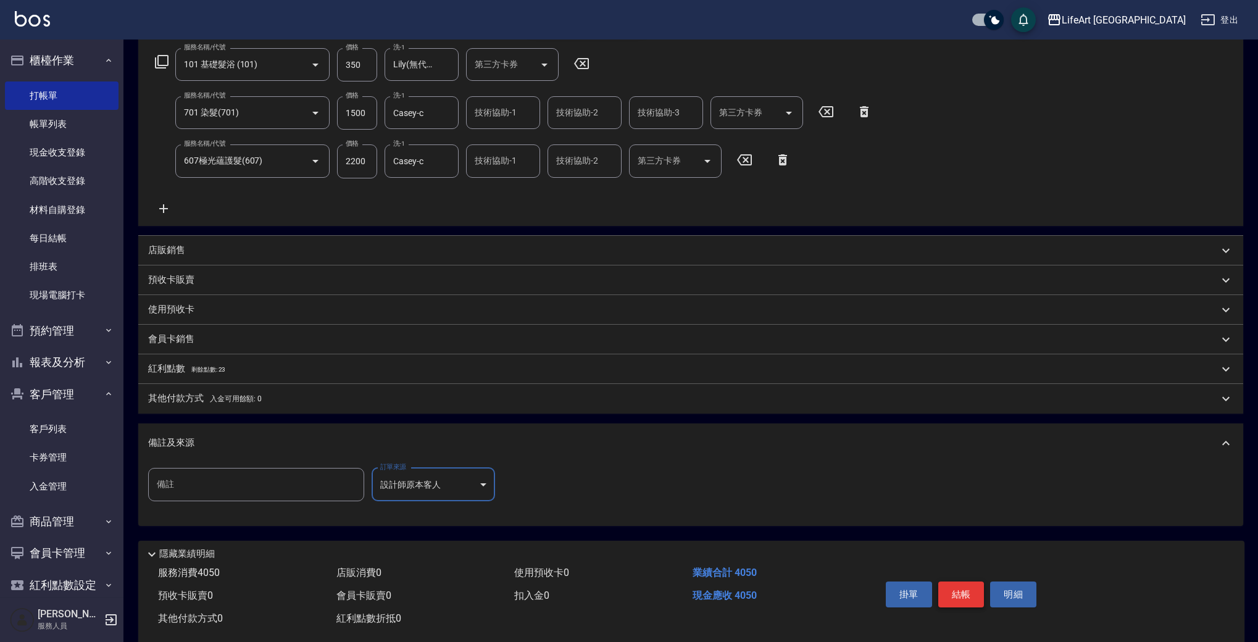
click at [955, 597] on button "結帳" at bounding box center [962, 595] width 46 height 26
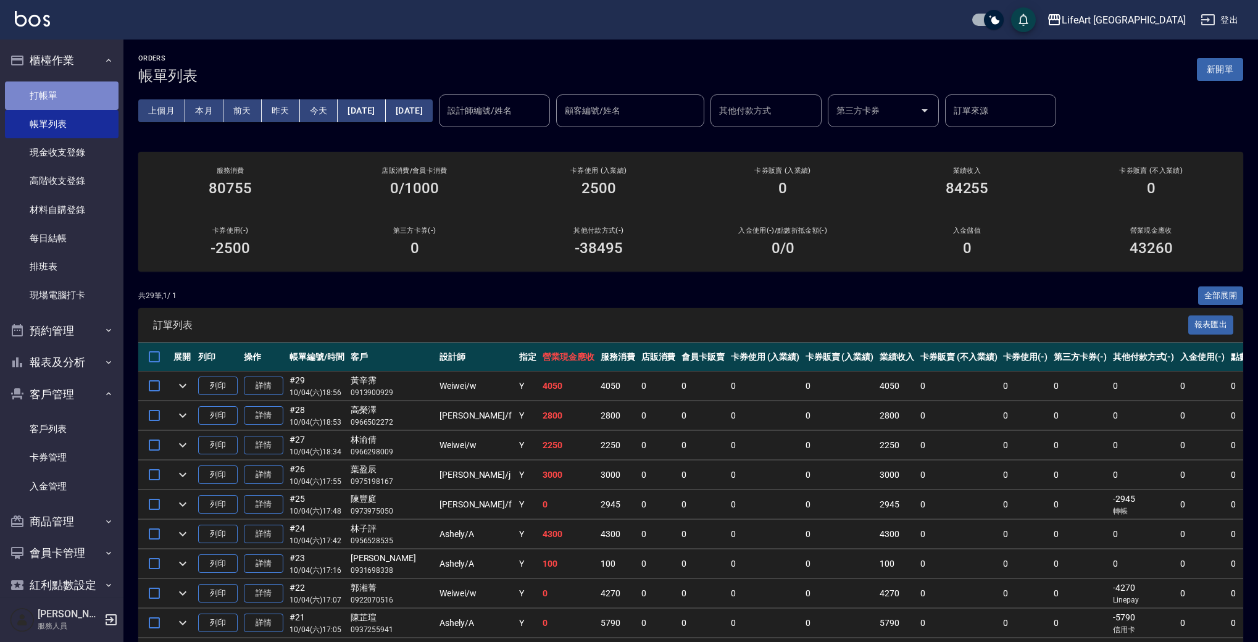
click at [72, 106] on link "打帳單" at bounding box center [62, 96] width 114 height 28
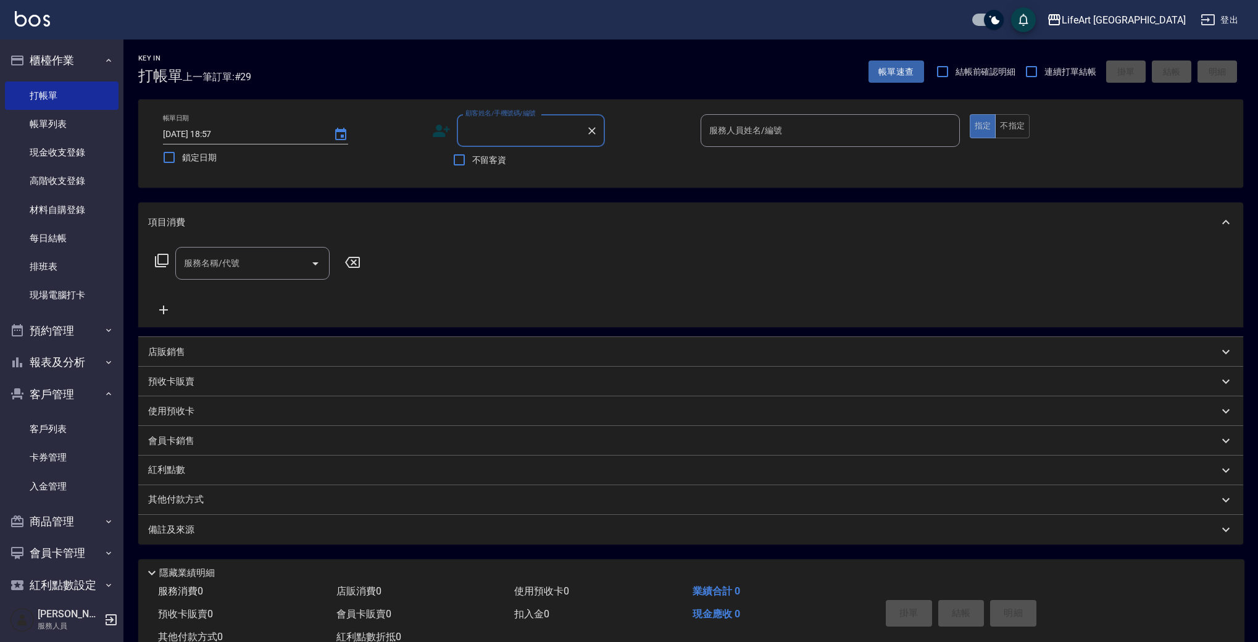
click at [513, 133] on input "顧客姓名/手機號碼/編號" at bounding box center [522, 131] width 119 height 22
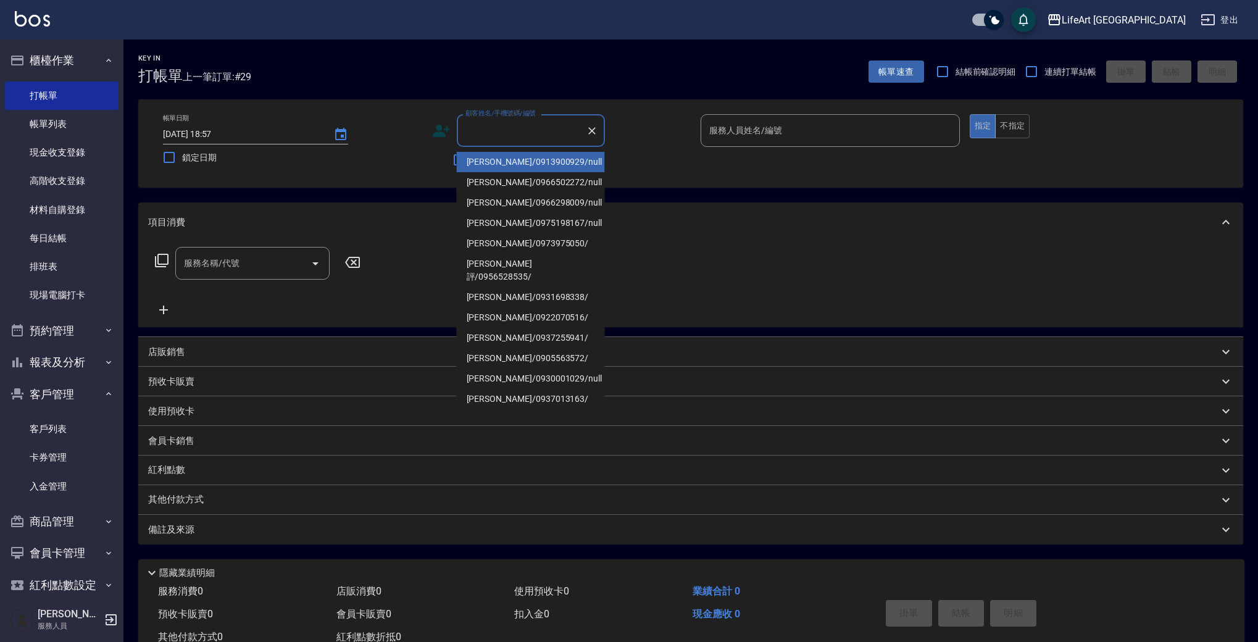
type input "5"
drag, startPoint x: 558, startPoint y: 333, endPoint x: 535, endPoint y: 305, distance: 36.1
click at [558, 333] on li "[PERSON_NAME]/0908990116/null" at bounding box center [531, 325] width 148 height 20
type input "[PERSON_NAME]/0908990116/null"
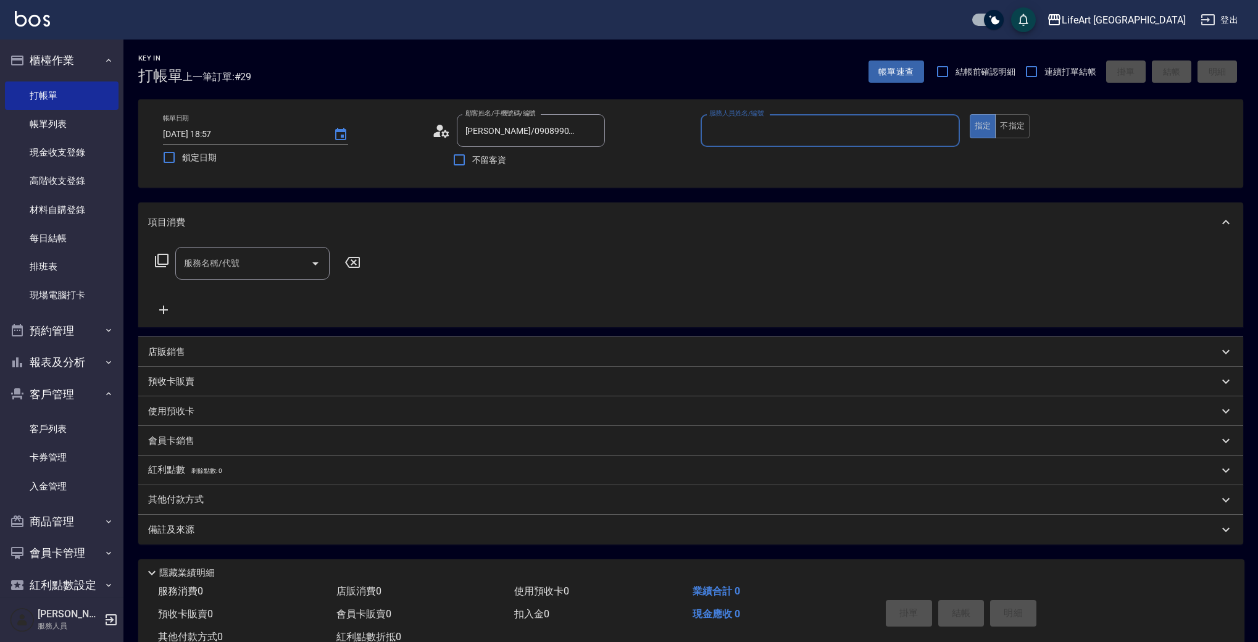
type input "Finney-f"
click at [590, 163] on icon "button" at bounding box center [590, 161] width 10 height 7
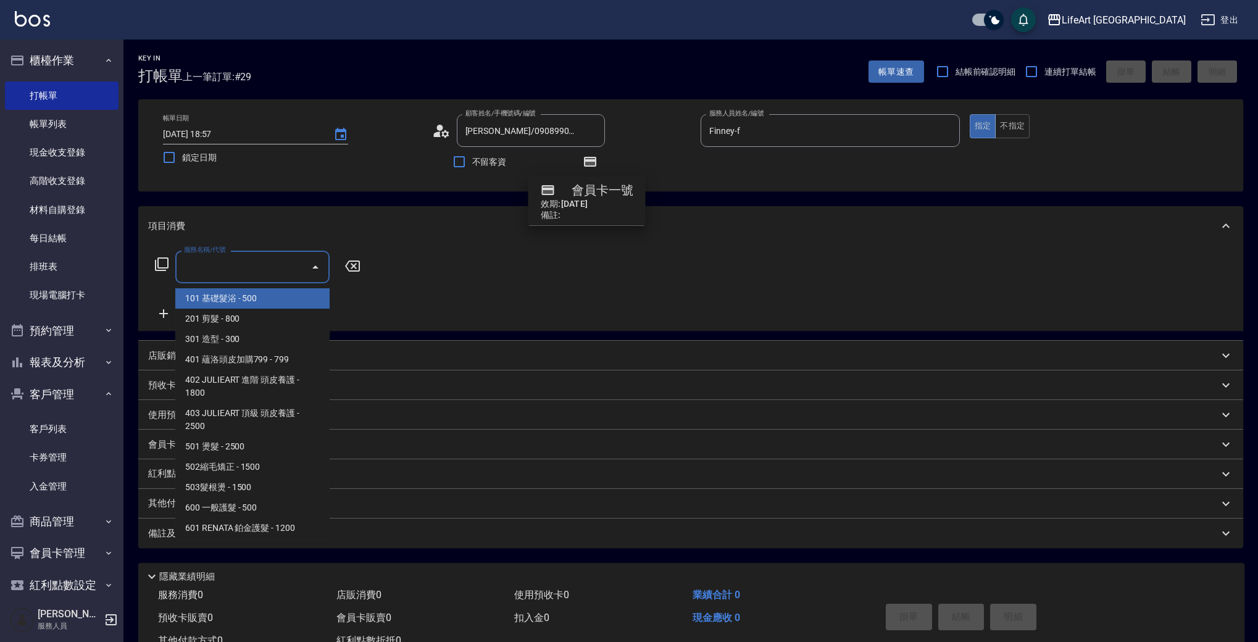
click at [189, 266] on input "服務名稱/代號" at bounding box center [243, 267] width 125 height 22
click at [251, 302] on span "101 基礎髮浴 - 500" at bounding box center [252, 298] width 154 height 20
type input "101 基礎髮浴 (101)"
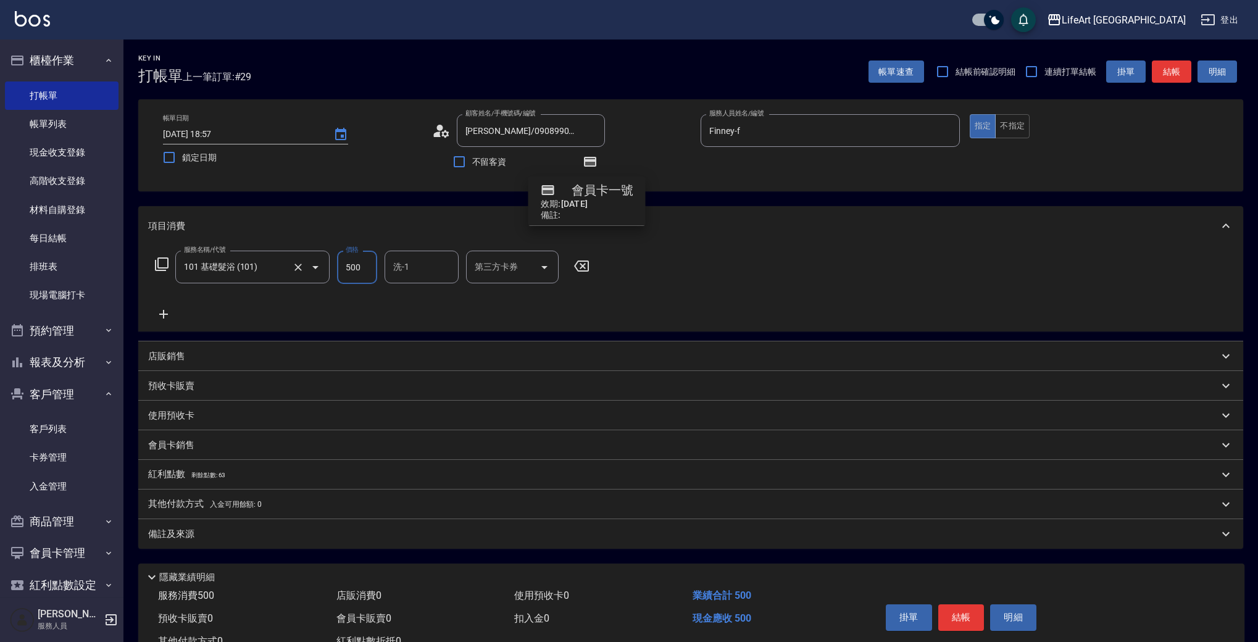
drag, startPoint x: 376, startPoint y: 273, endPoint x: 318, endPoint y: 267, distance: 58.4
click at [318, 267] on div "服務名稱/代號 101 基礎髮浴 (101) 服務名稱/代號 價格 500 價格 洗-1 洗-1 第三方卡券 第三方卡券" at bounding box center [372, 267] width 449 height 33
type input "550"
click at [169, 316] on icon at bounding box center [163, 314] width 31 height 15
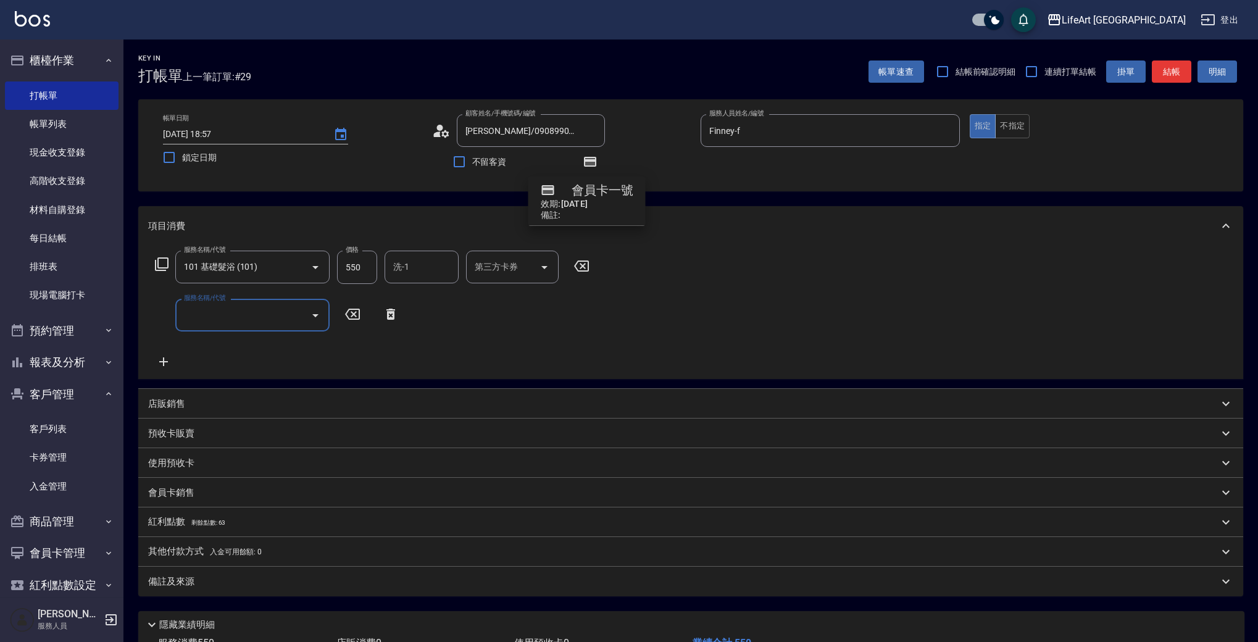
click at [251, 314] on input "服務名稱/代號" at bounding box center [243, 315] width 125 height 22
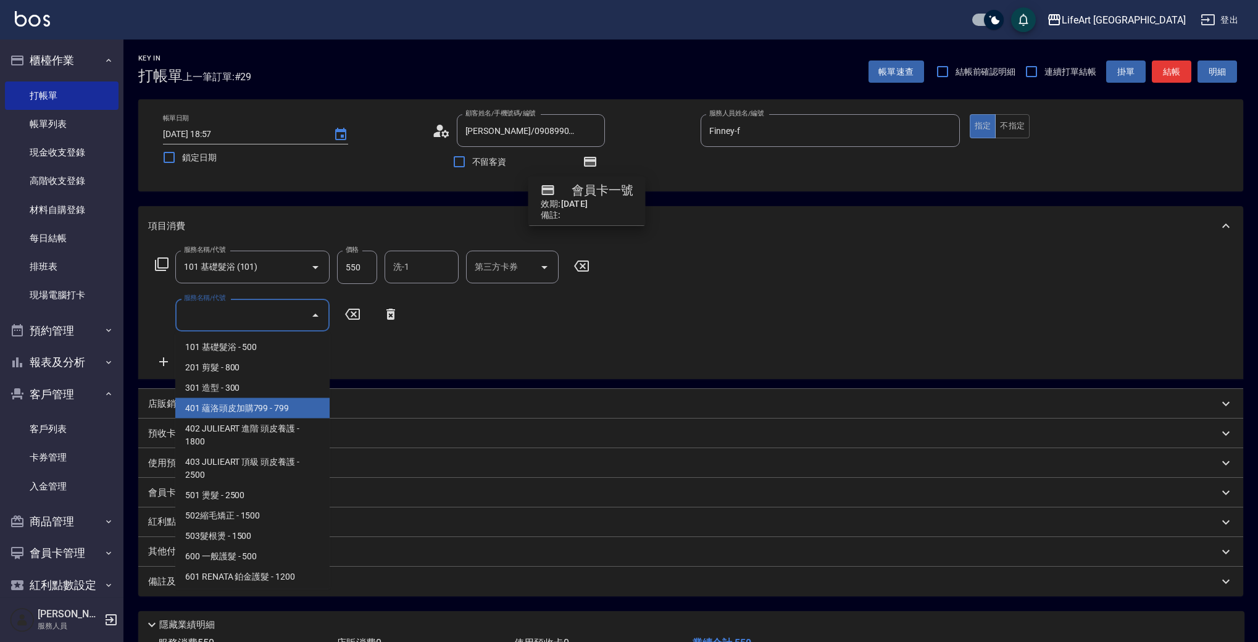
click at [583, 266] on icon at bounding box center [581, 266] width 15 height 11
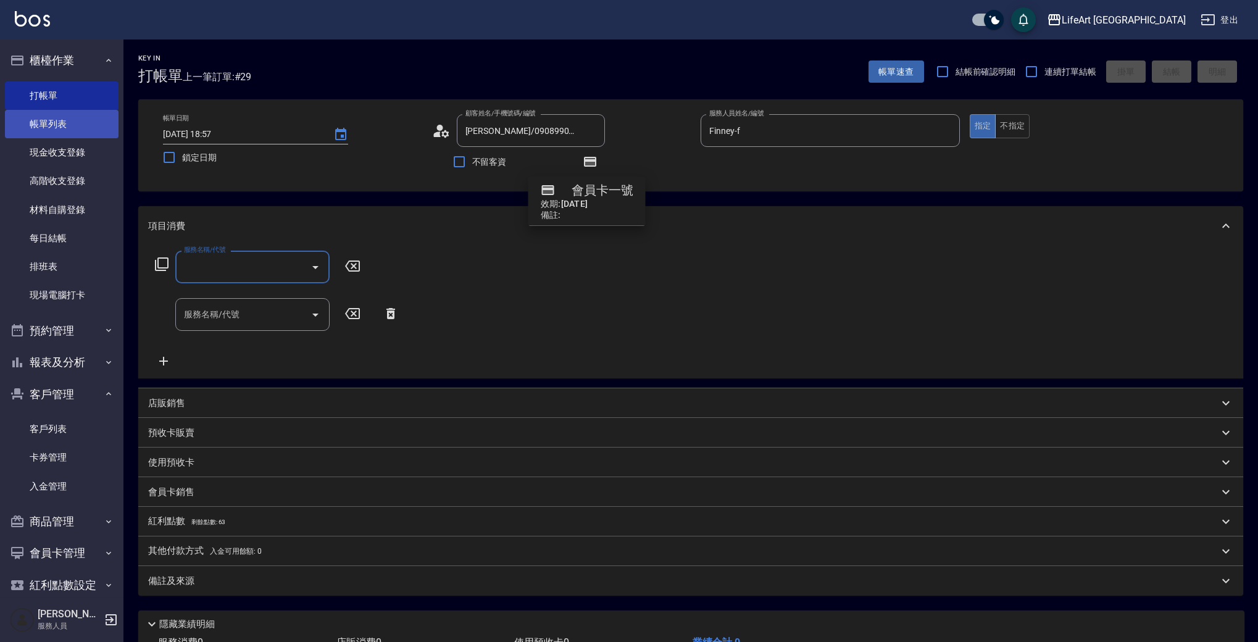
click at [79, 127] on link "帳單列表" at bounding box center [62, 124] width 114 height 28
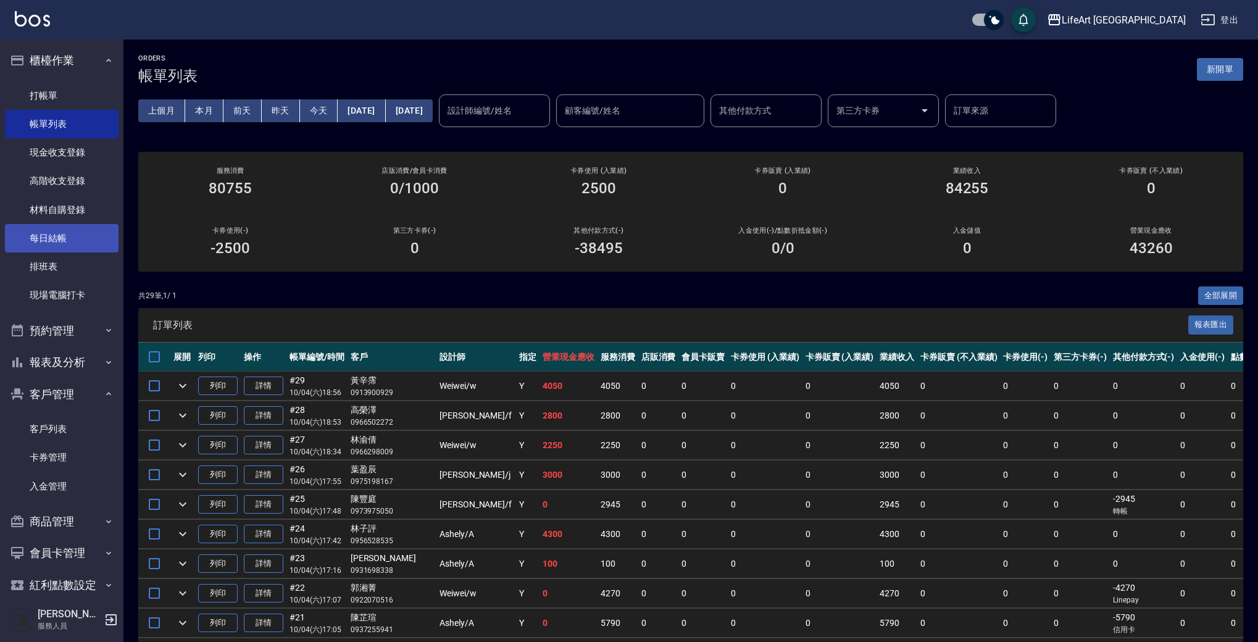
click at [67, 237] on link "每日結帳" at bounding box center [62, 238] width 114 height 28
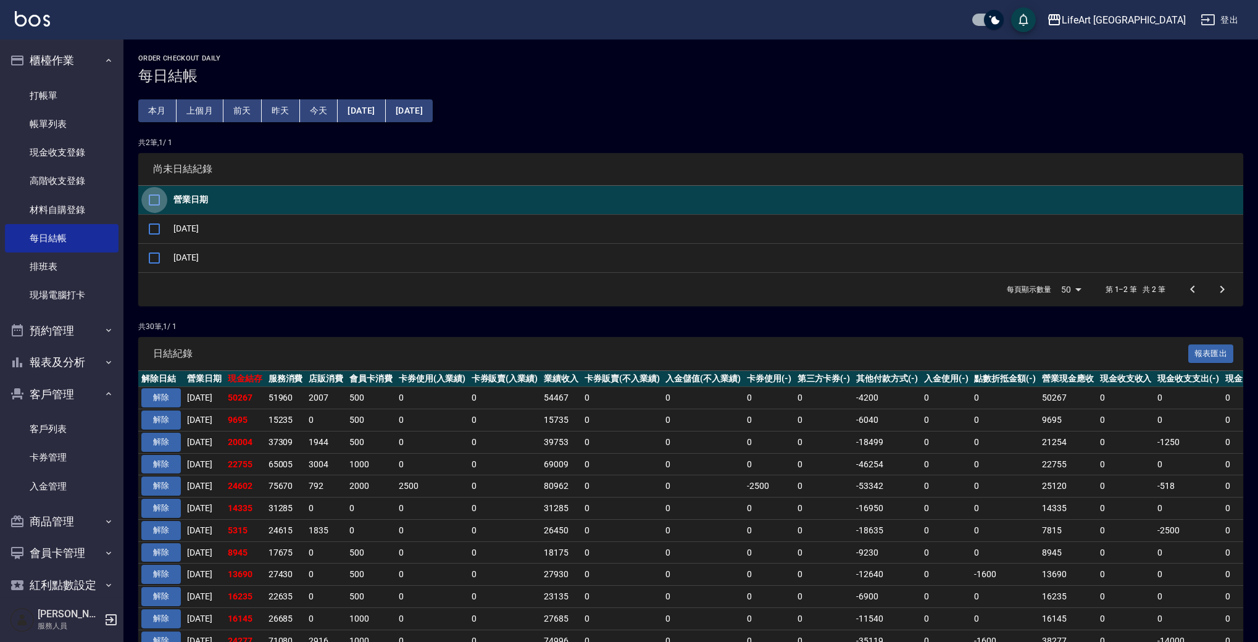
click at [157, 198] on input "checkbox" at bounding box center [154, 200] width 26 height 26
checkbox input "true"
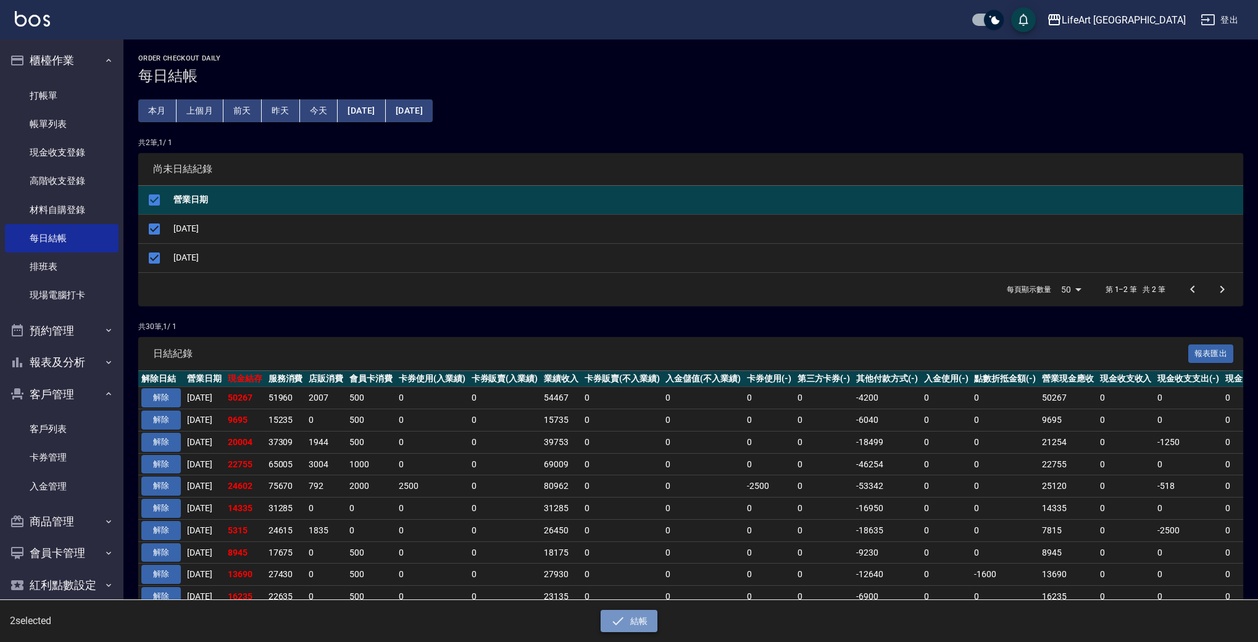
click at [628, 621] on button "結帳" at bounding box center [629, 621] width 57 height 23
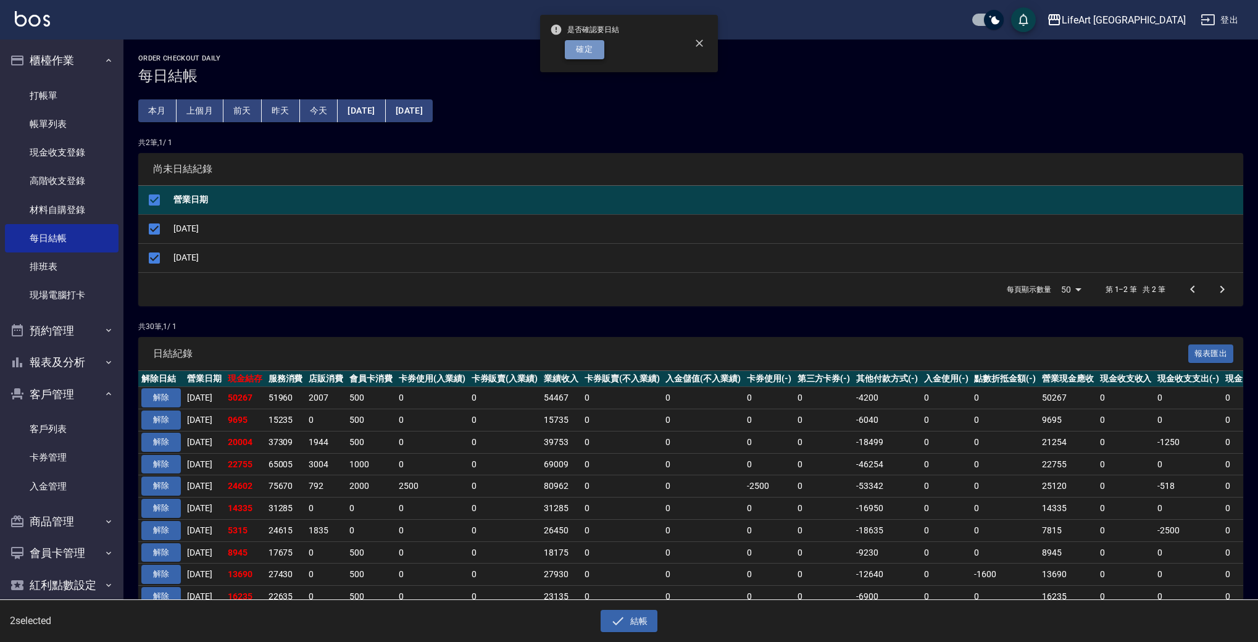
click at [584, 42] on button "確定" at bounding box center [585, 49] width 40 height 19
checkbox input "false"
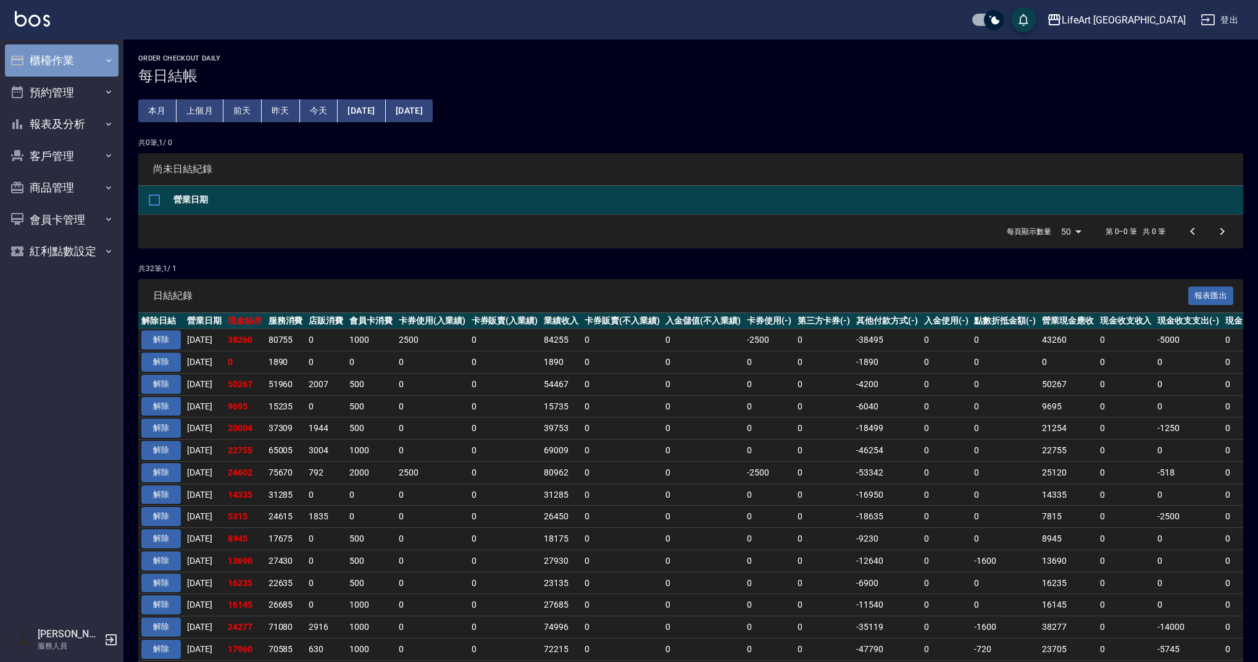
click at [106, 57] on icon "button" at bounding box center [109, 61] width 10 height 10
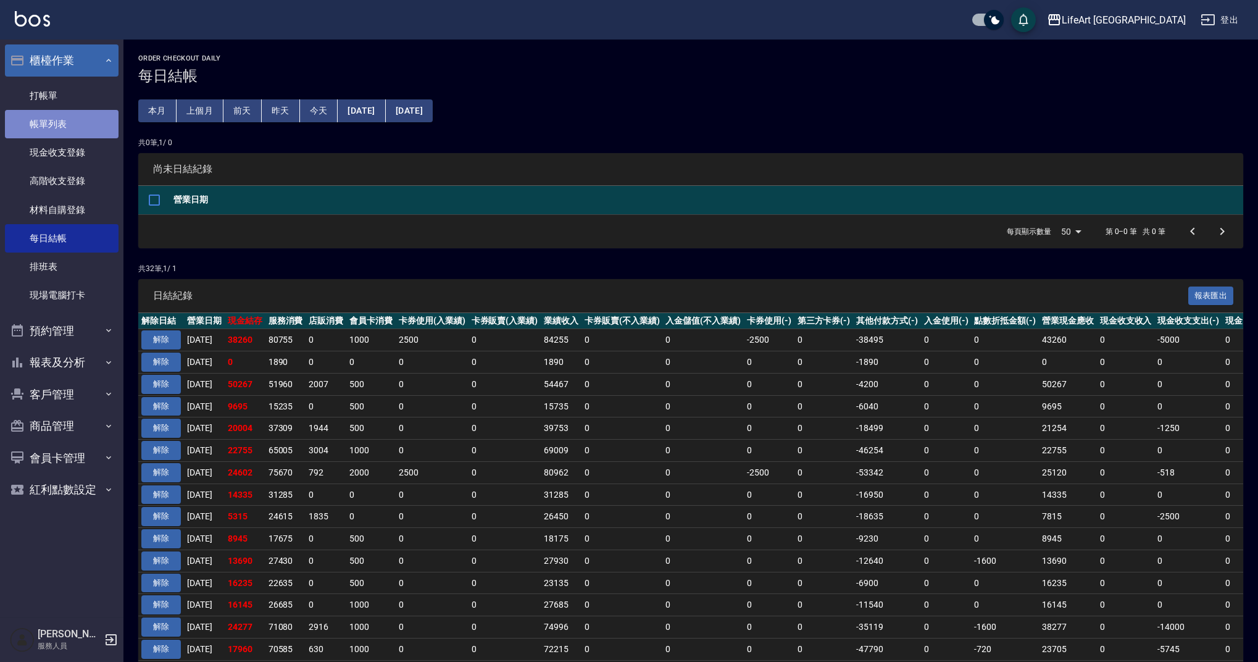
click at [88, 131] on link "帳單列表" at bounding box center [62, 124] width 114 height 28
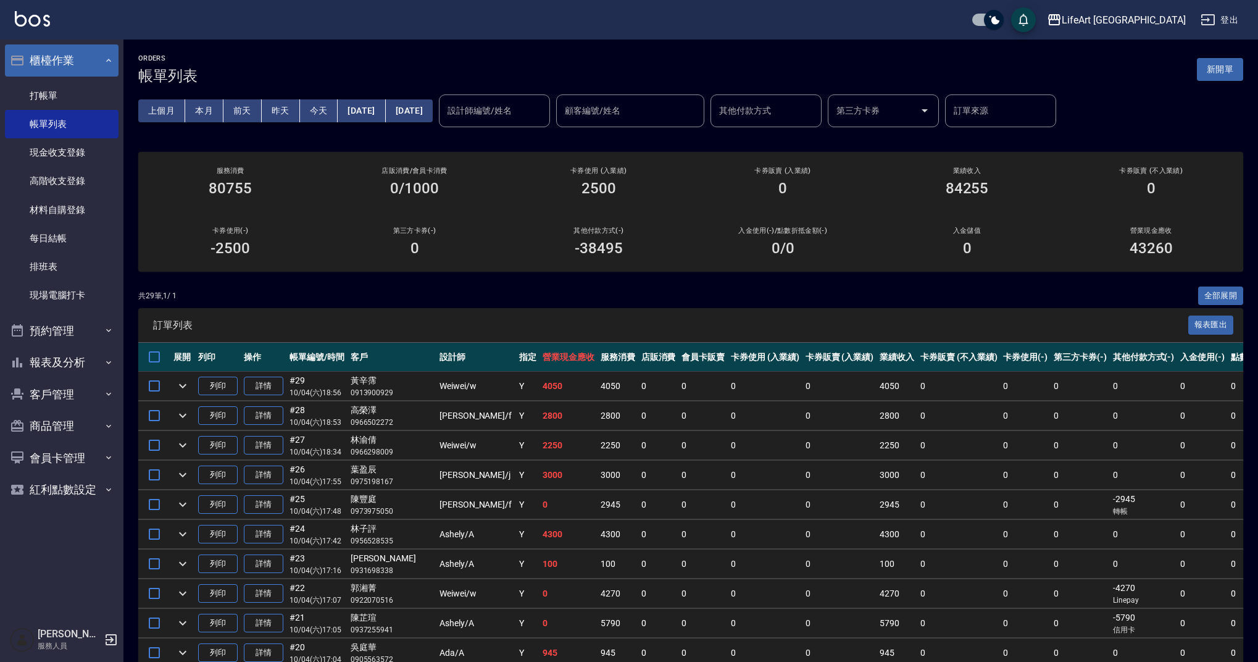
scroll to position [598, 0]
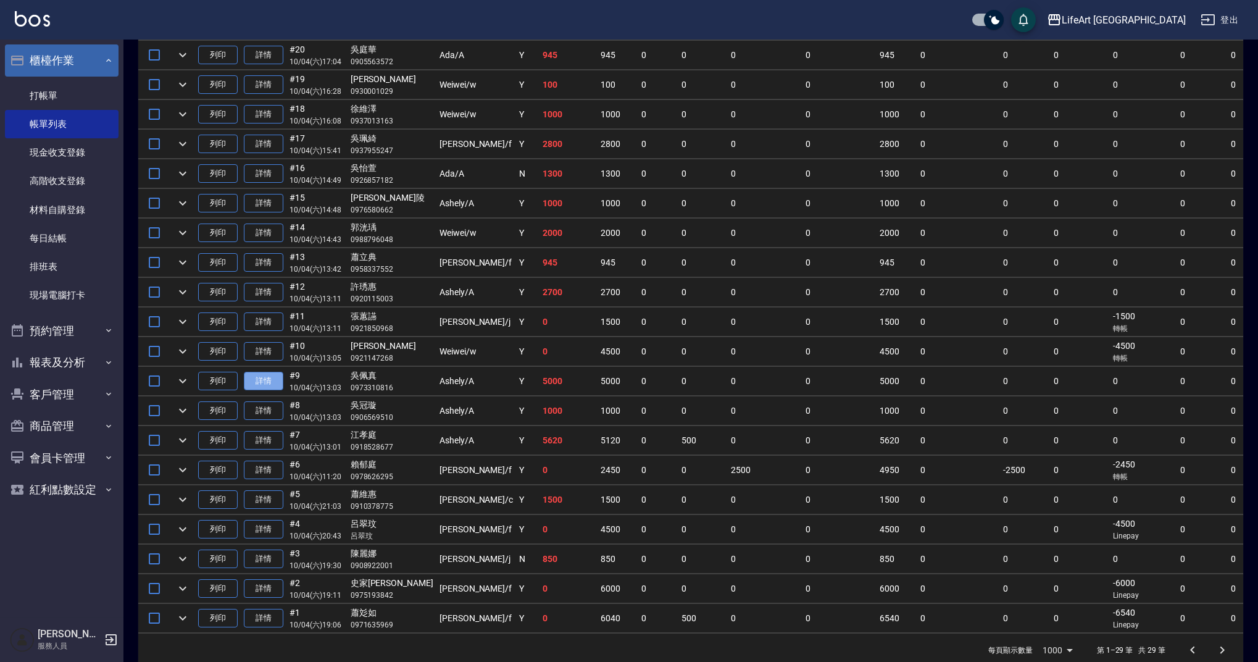
click at [266, 379] on link "詳情" at bounding box center [264, 381] width 40 height 19
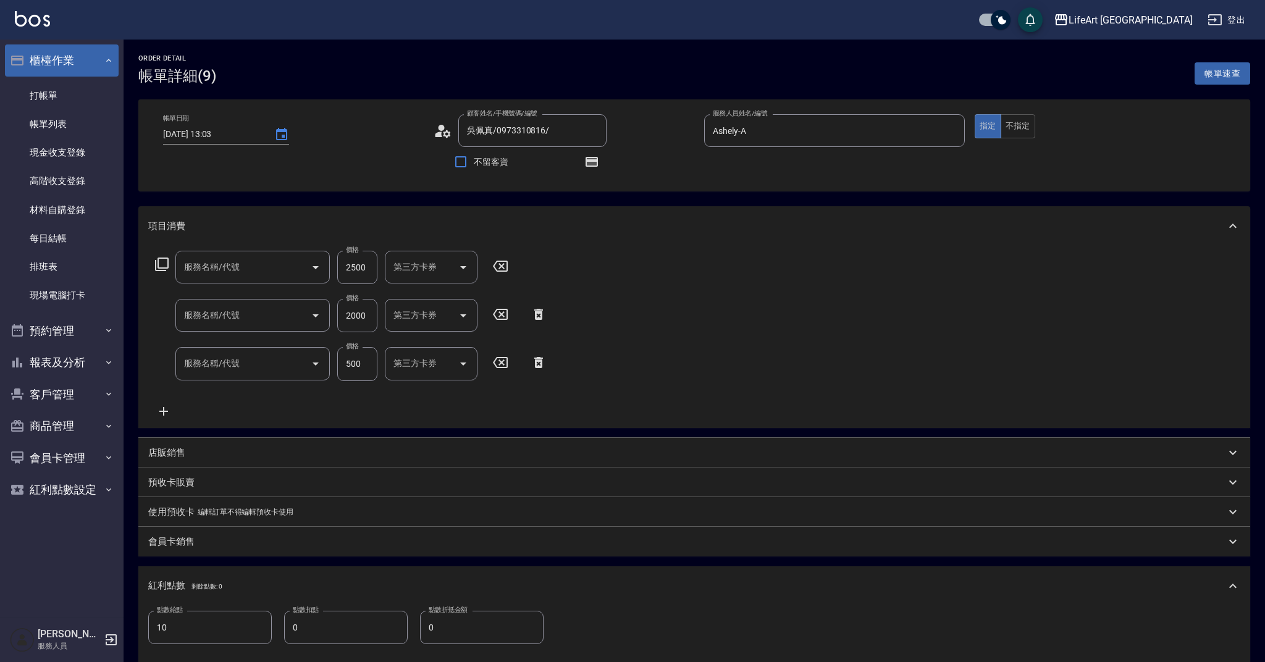
type input "2025/10/04 13:03"
type input "吳佩真/0973310816/"
type input "Ashely-A"
type input "10"
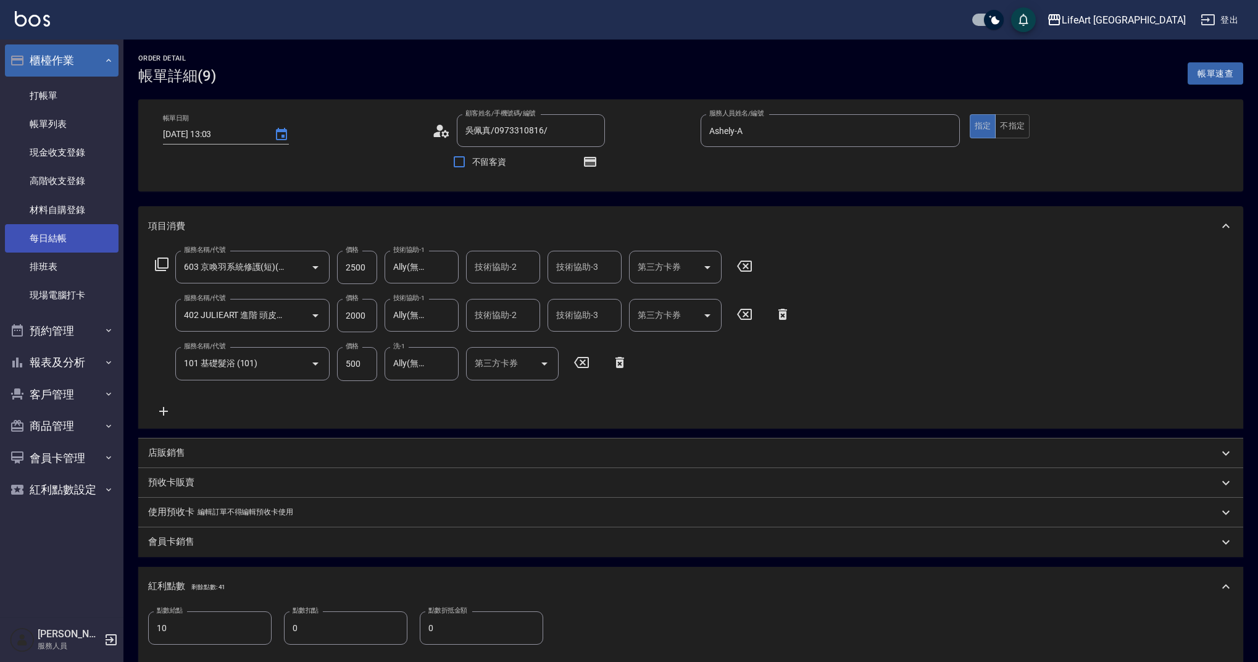
type input "603 京喚羽系統修護(短)(603)"
type input "402 JULIEART 進階 頭皮養護(402)"
type input "101 基礎髮浴 (101)"
click at [81, 249] on link "每日結帳" at bounding box center [62, 238] width 114 height 28
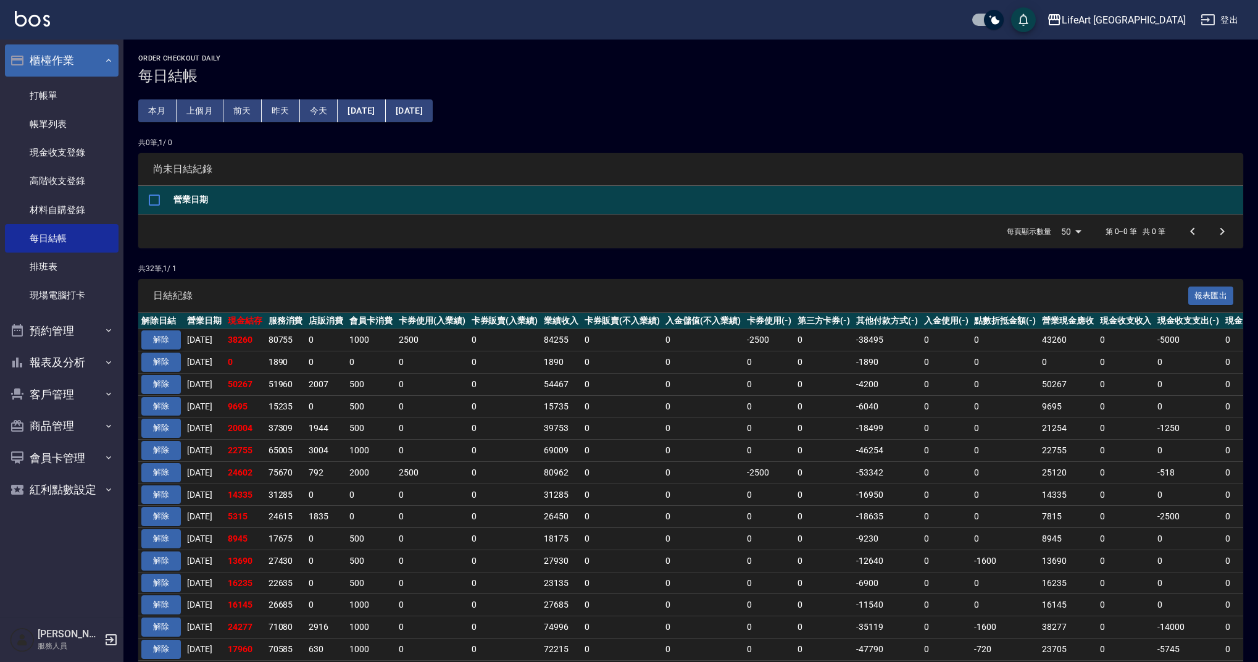
click at [168, 335] on button "解除" at bounding box center [161, 339] width 40 height 19
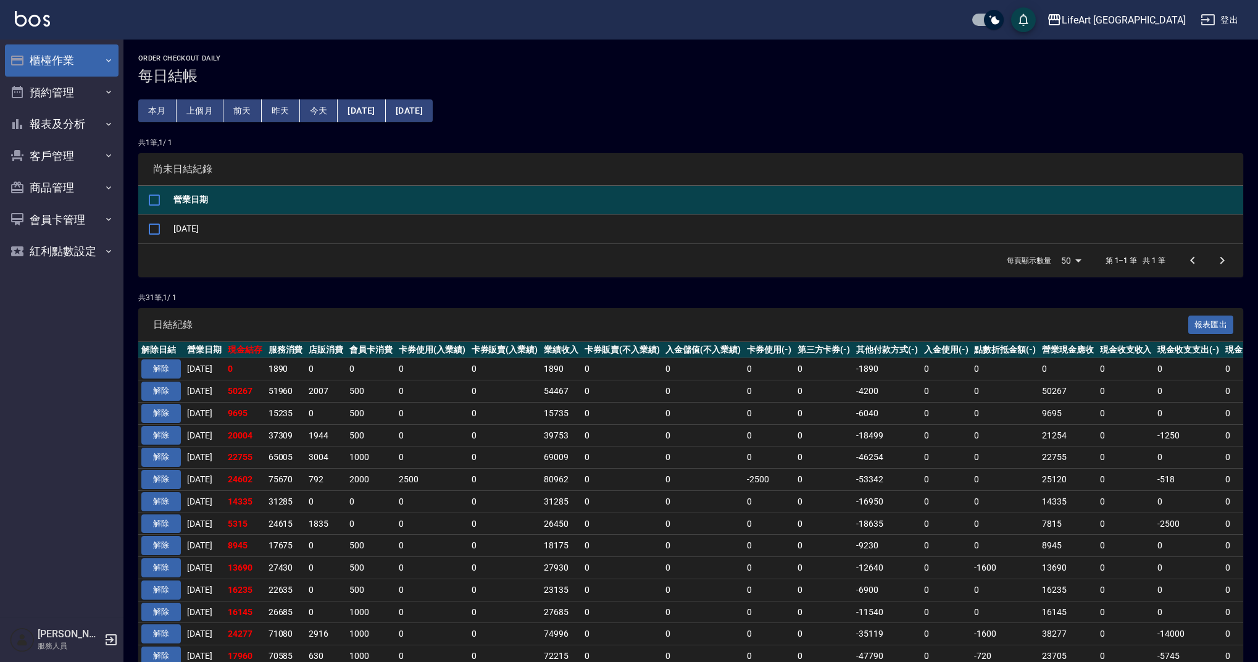
click at [90, 56] on button "櫃檯作業" at bounding box center [62, 60] width 114 height 32
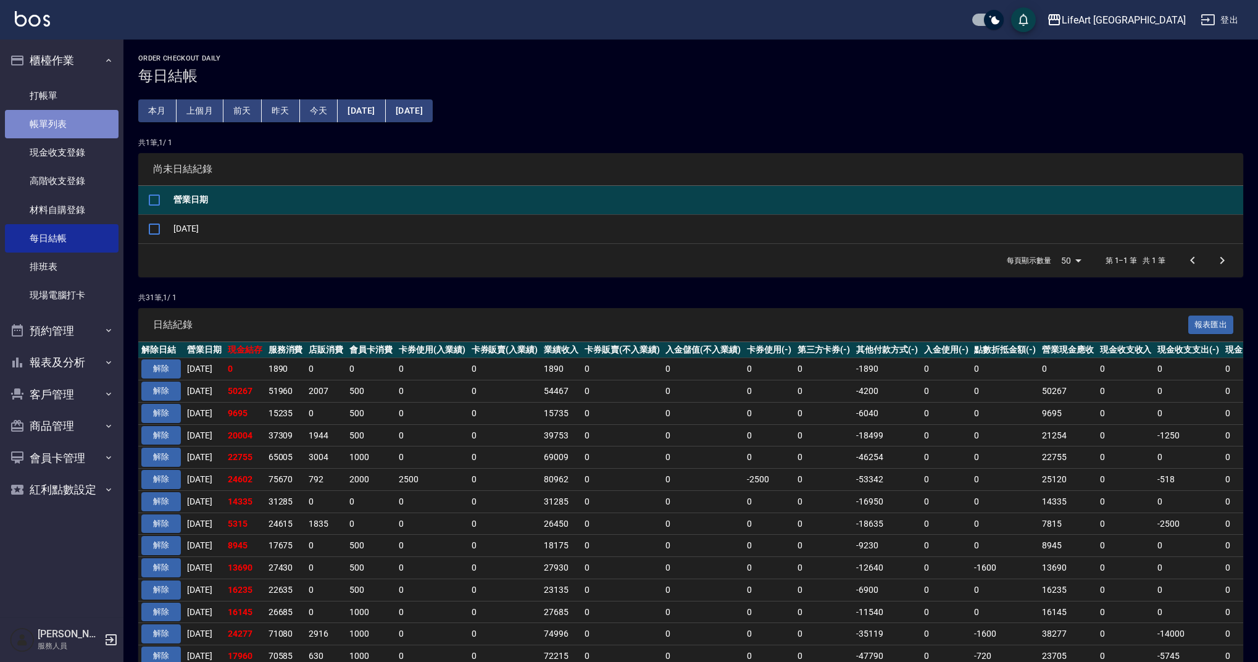
click at [80, 127] on link "帳單列表" at bounding box center [62, 124] width 114 height 28
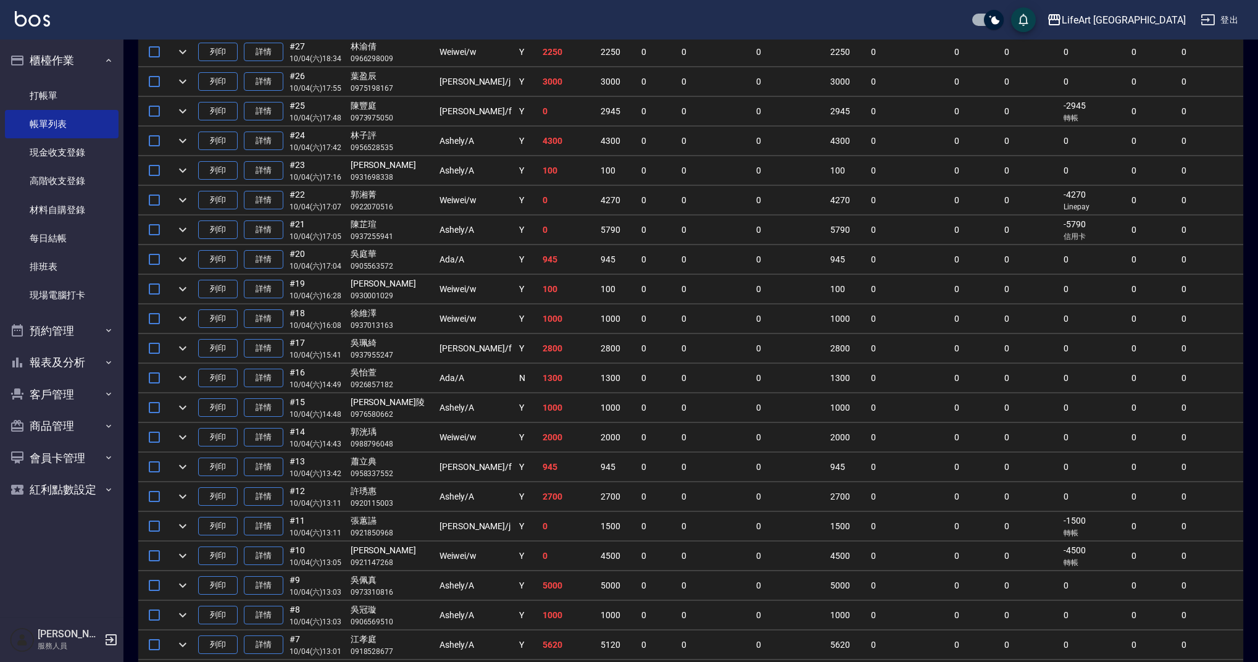
scroll to position [598, 0]
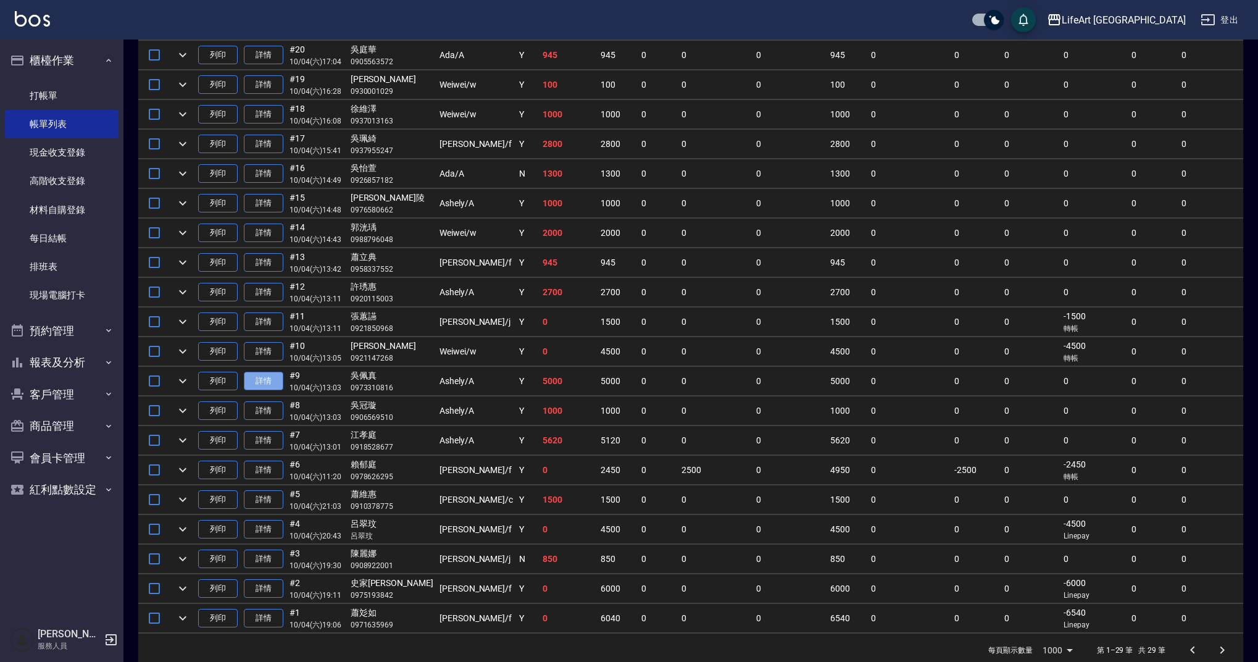
click at [253, 379] on link "詳情" at bounding box center [264, 381] width 40 height 19
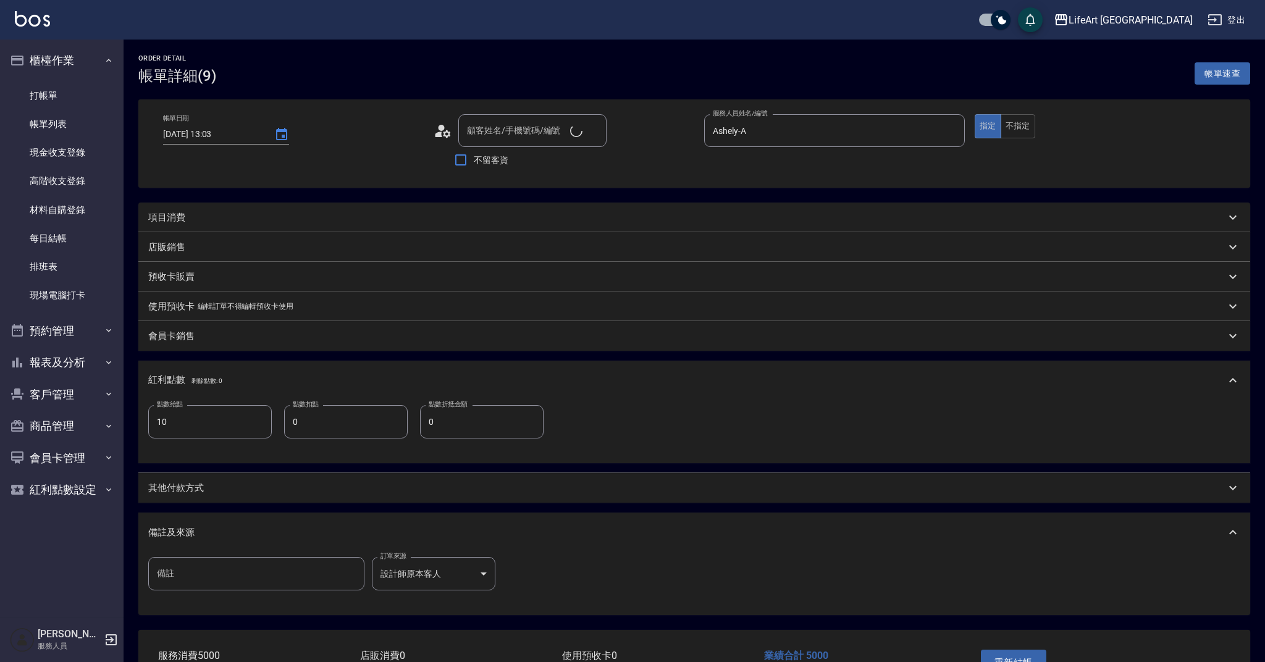
type input "[DATE] 13:03"
type input "Ashely-A"
type input "10"
type input "設計師原本客人"
type input "吳佩真/0973310816/"
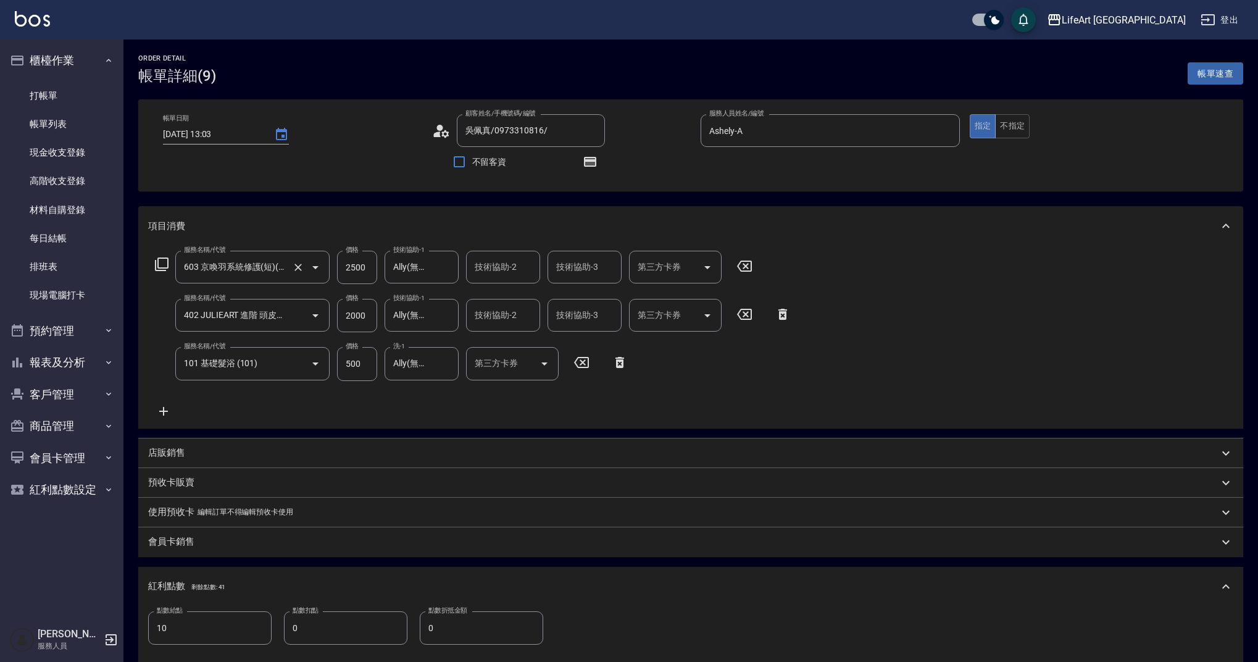
type input "603 京喚羽系統修護(短)(603)"
type input "402 JULIEART 進階 頭皮養護(402)"
type input "101 基礎髮浴 (101)"
click at [168, 412] on icon at bounding box center [163, 411] width 31 height 15
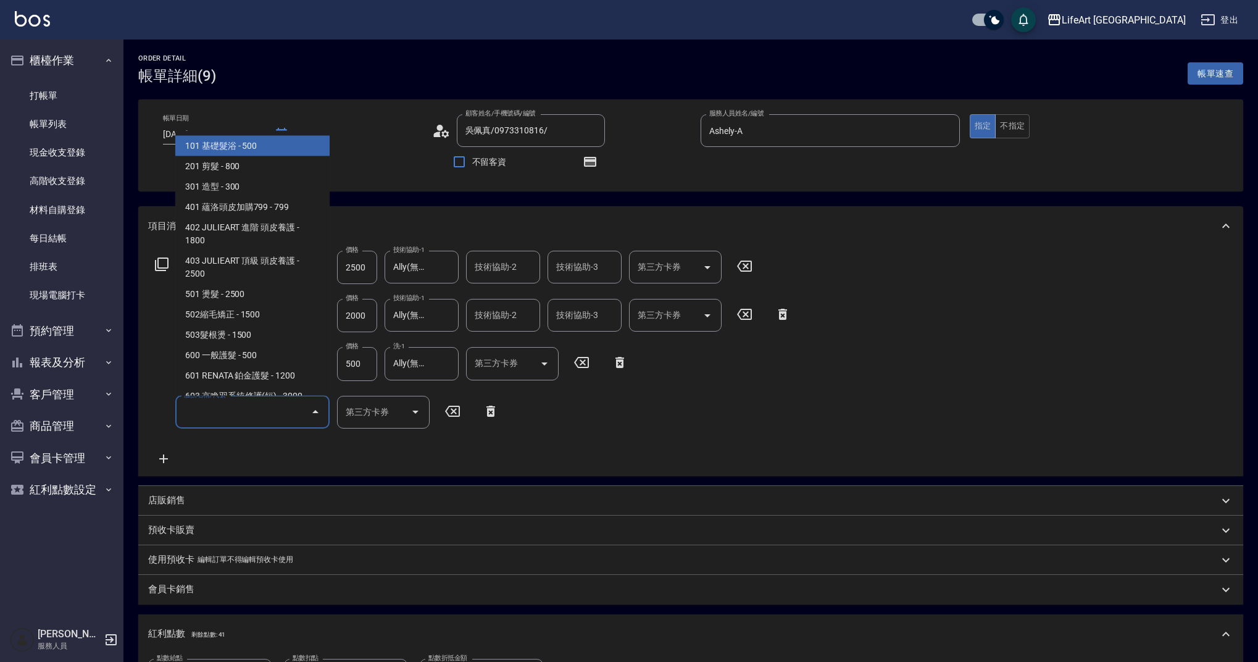
click at [211, 421] on input "服務名稱/代號" at bounding box center [243, 412] width 125 height 22
click at [262, 162] on span "201 剪髮 - 800" at bounding box center [252, 166] width 154 height 20
type input "201 剪髮(201)"
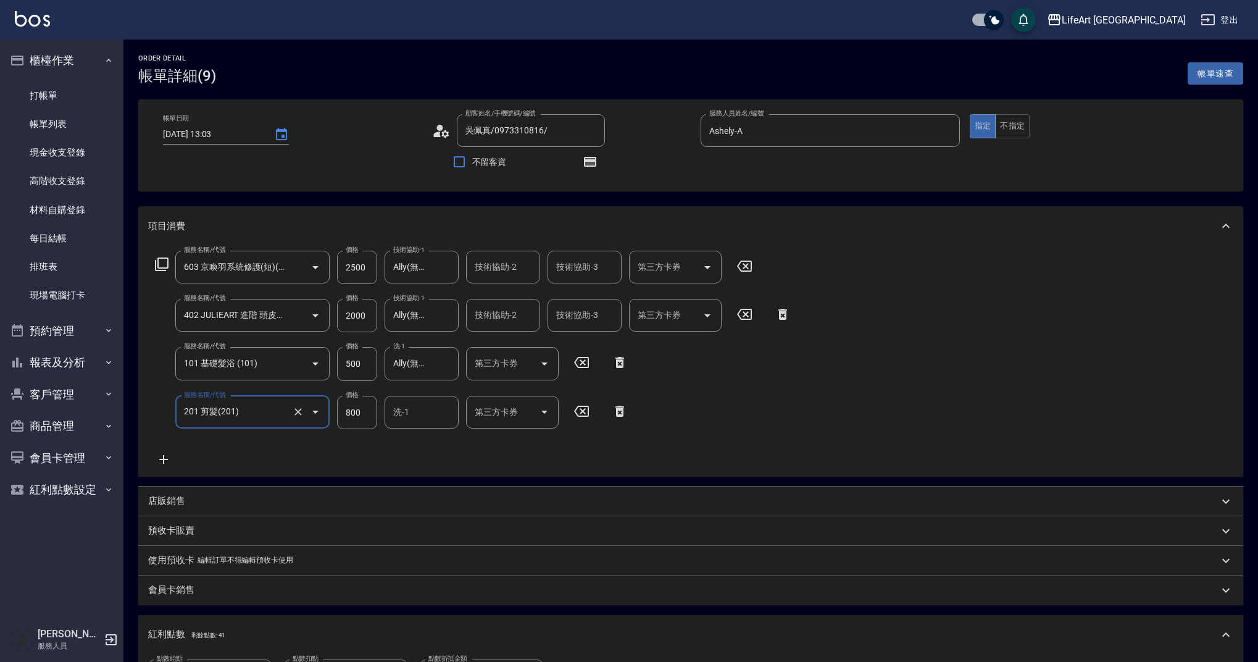
click at [364, 408] on input "800" at bounding box center [357, 412] width 40 height 33
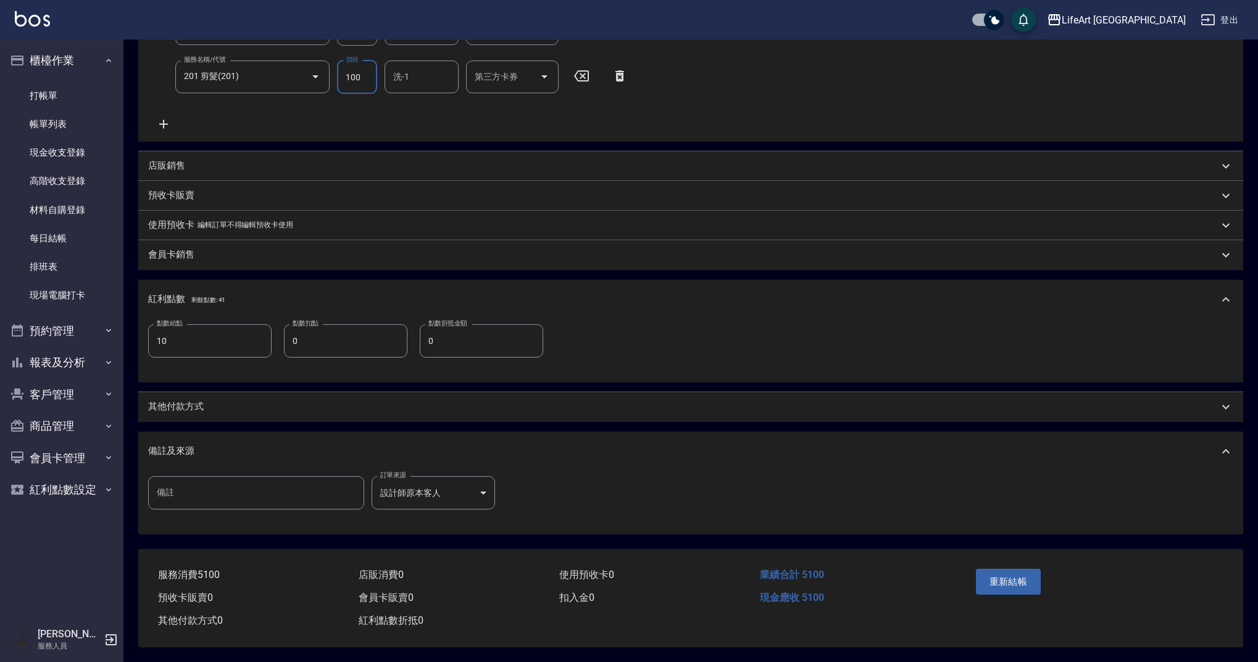
scroll to position [341, 0]
type input "100"
click at [1018, 590] on div "重新結帳" at bounding box center [1032, 591] width 122 height 54
click at [1021, 582] on button "重新結帳" at bounding box center [1008, 582] width 65 height 26
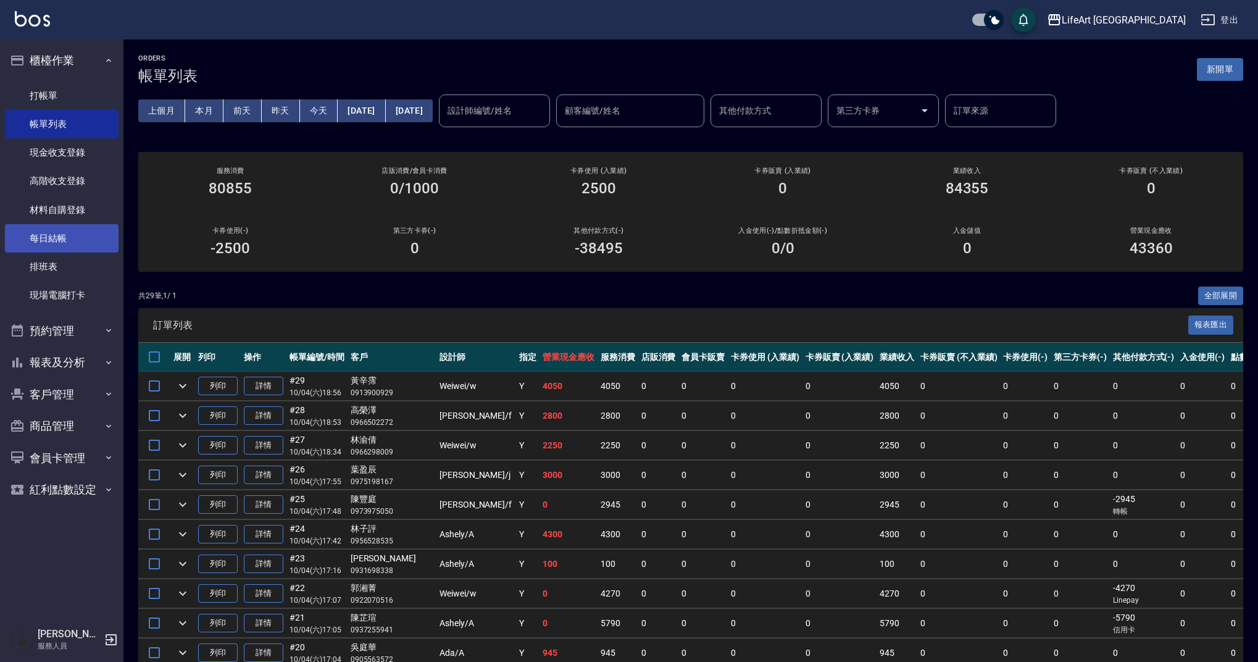
click at [78, 232] on link "每日結帳" at bounding box center [62, 238] width 114 height 28
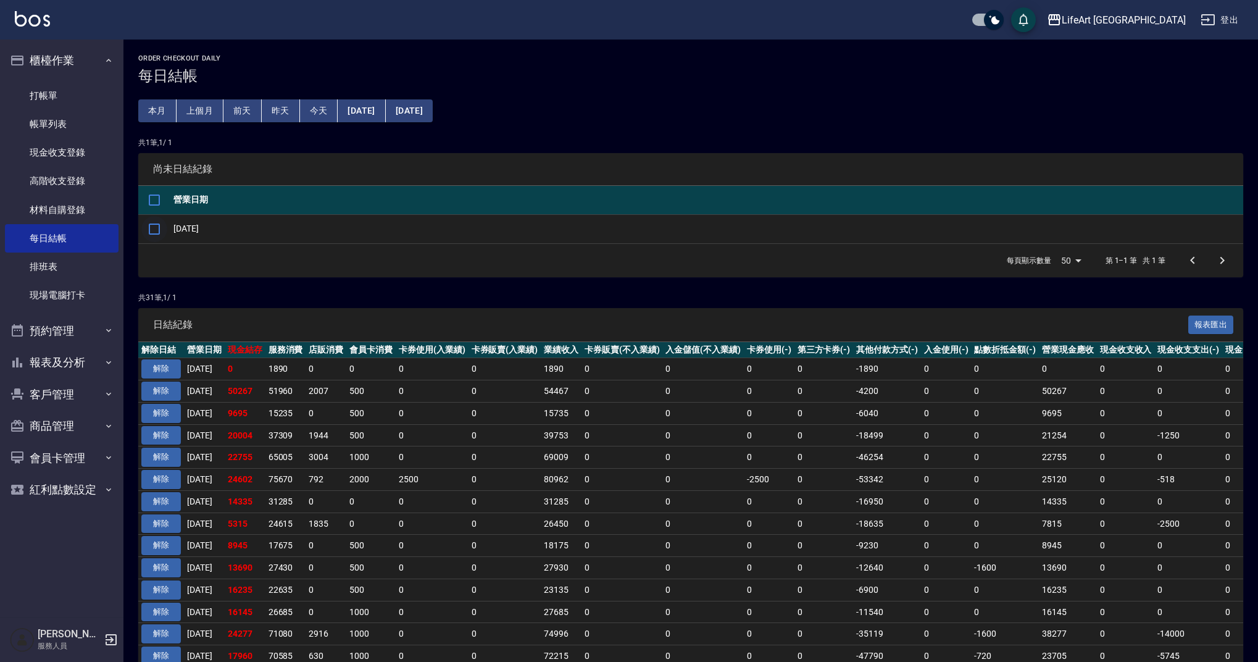
click at [154, 235] on input "checkbox" at bounding box center [154, 229] width 26 height 26
checkbox input "true"
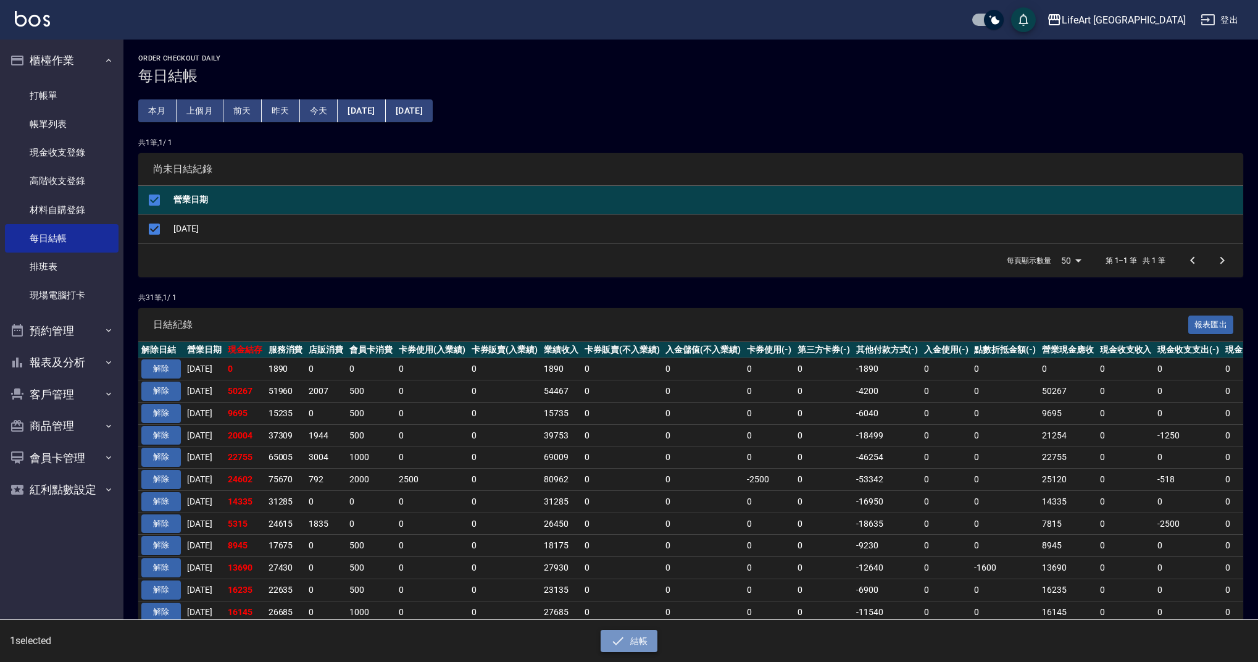
click at [632, 636] on button "結帳" at bounding box center [629, 641] width 57 height 23
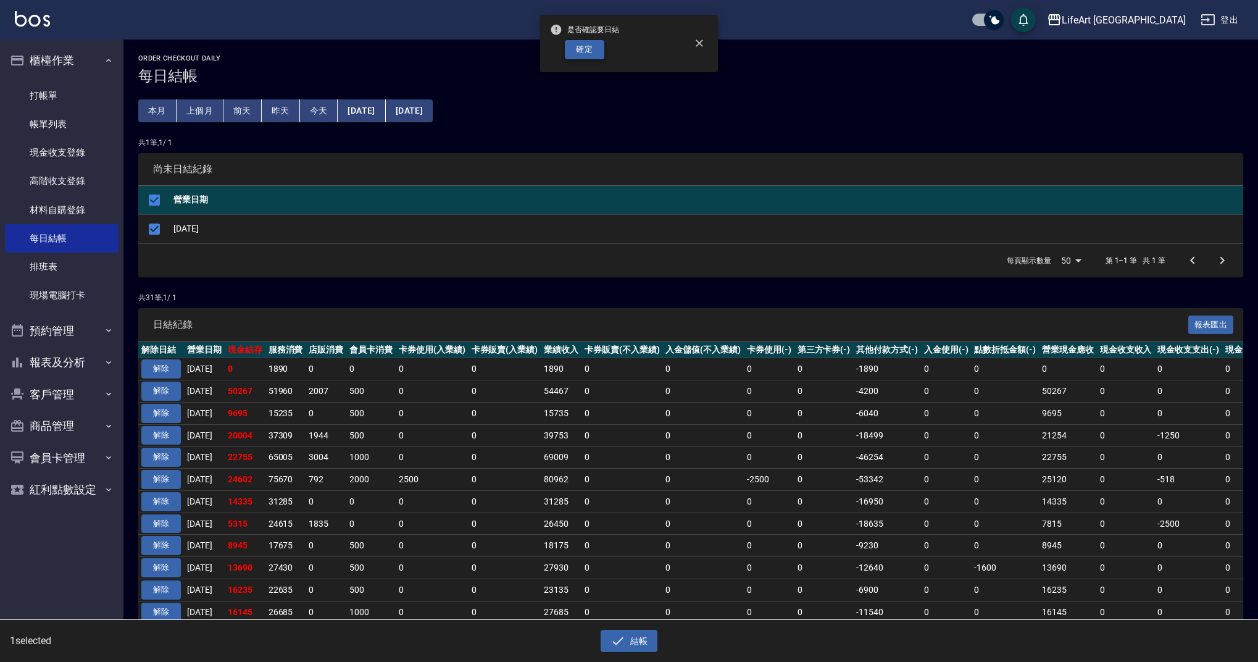
click at [578, 53] on button "確定" at bounding box center [585, 49] width 40 height 19
checkbox input "false"
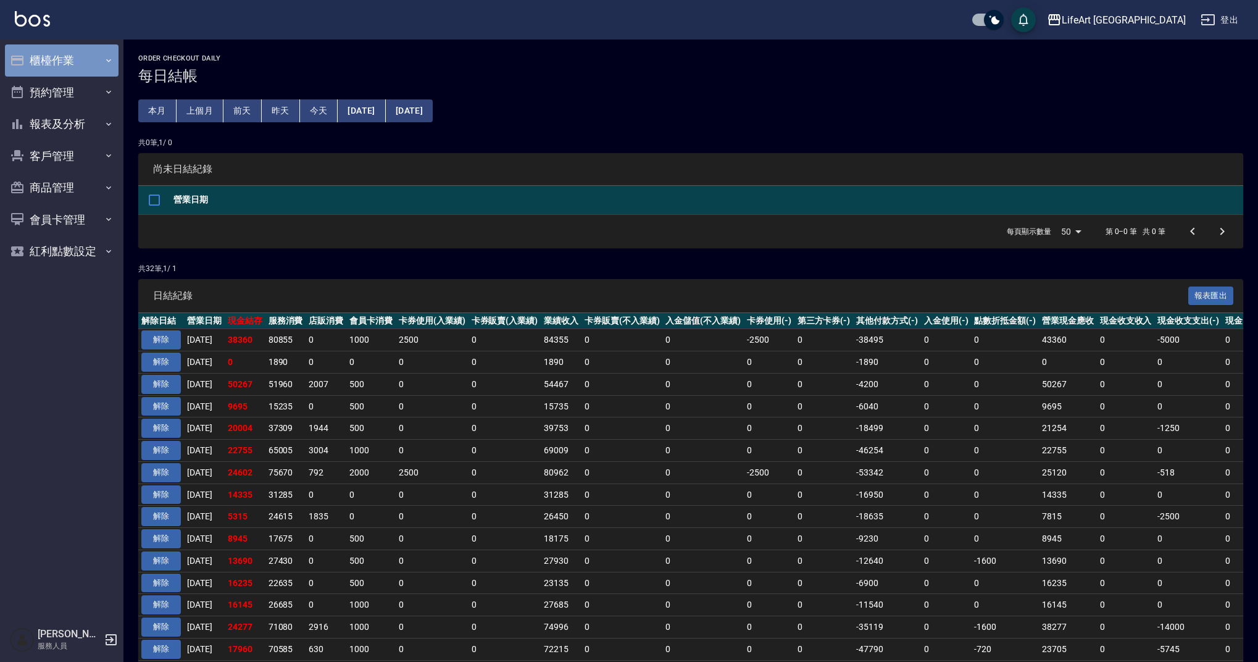
click at [115, 67] on button "櫃檯作業" at bounding box center [62, 60] width 114 height 32
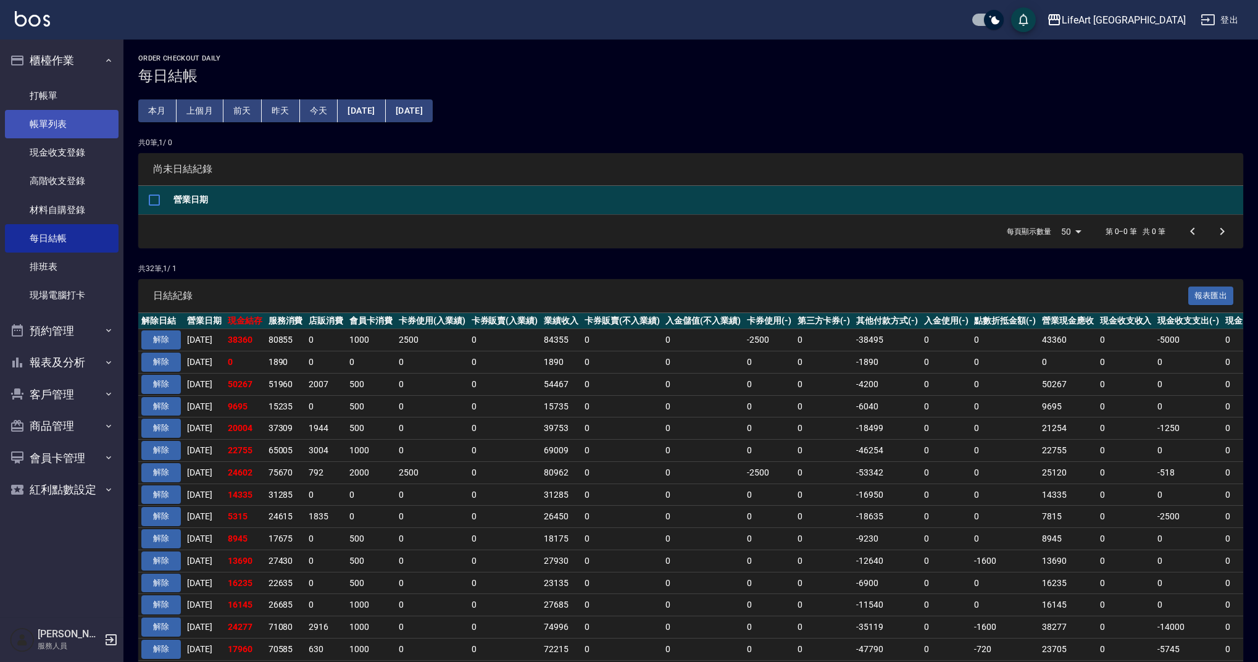
click at [110, 130] on link "帳單列表" at bounding box center [62, 124] width 114 height 28
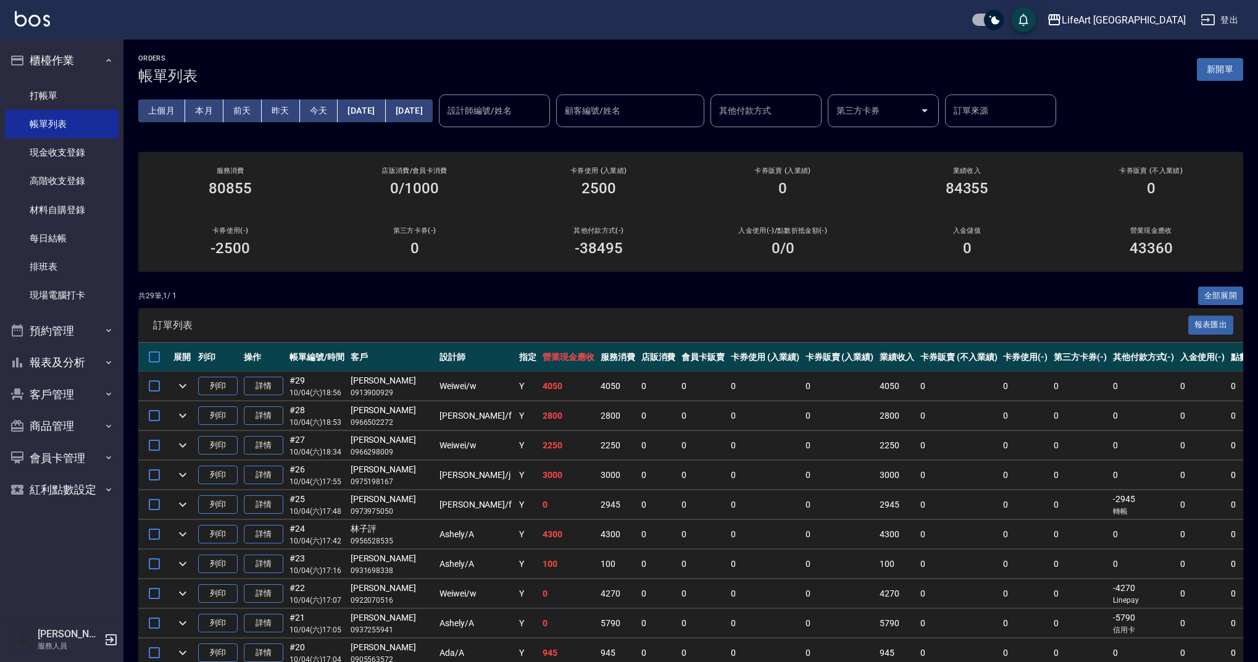
click at [529, 90] on div "上個月 本月 前天 昨天 今天 2025/10/04 2025/10/04 設計師編號/姓名 設計師編號/姓名 顧客編號/姓名 顧客編號/姓名 其他付款方式 …" at bounding box center [690, 111] width 1105 height 52
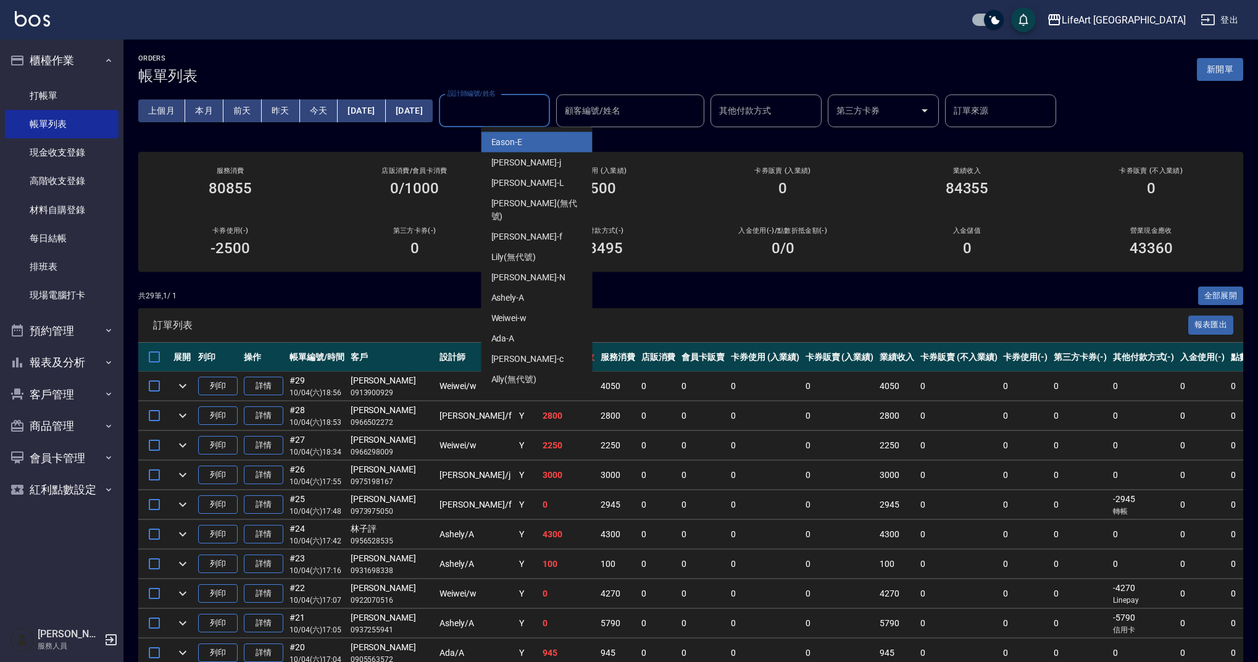
drag, startPoint x: 529, startPoint y: 103, endPoint x: 535, endPoint y: 115, distance: 14.1
click at [529, 103] on div "設計師編號/姓名 設計師編號/姓名" at bounding box center [494, 110] width 111 height 33
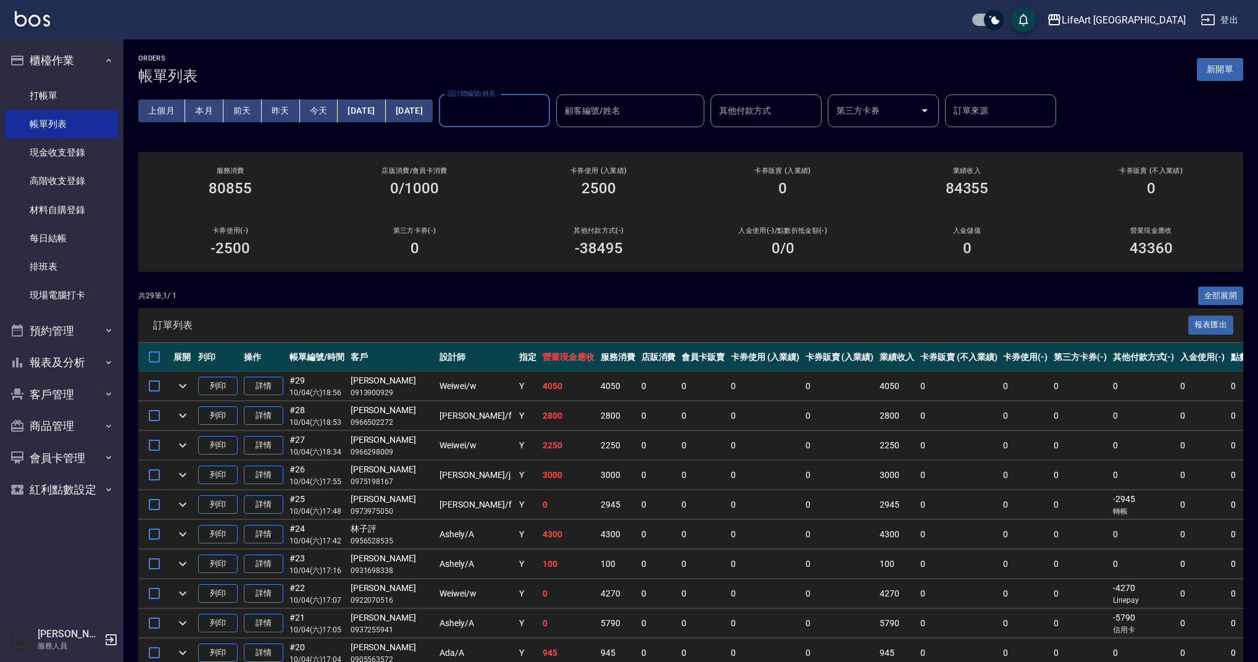
click at [535, 115] on input "設計師編號/姓名" at bounding box center [495, 111] width 100 height 22
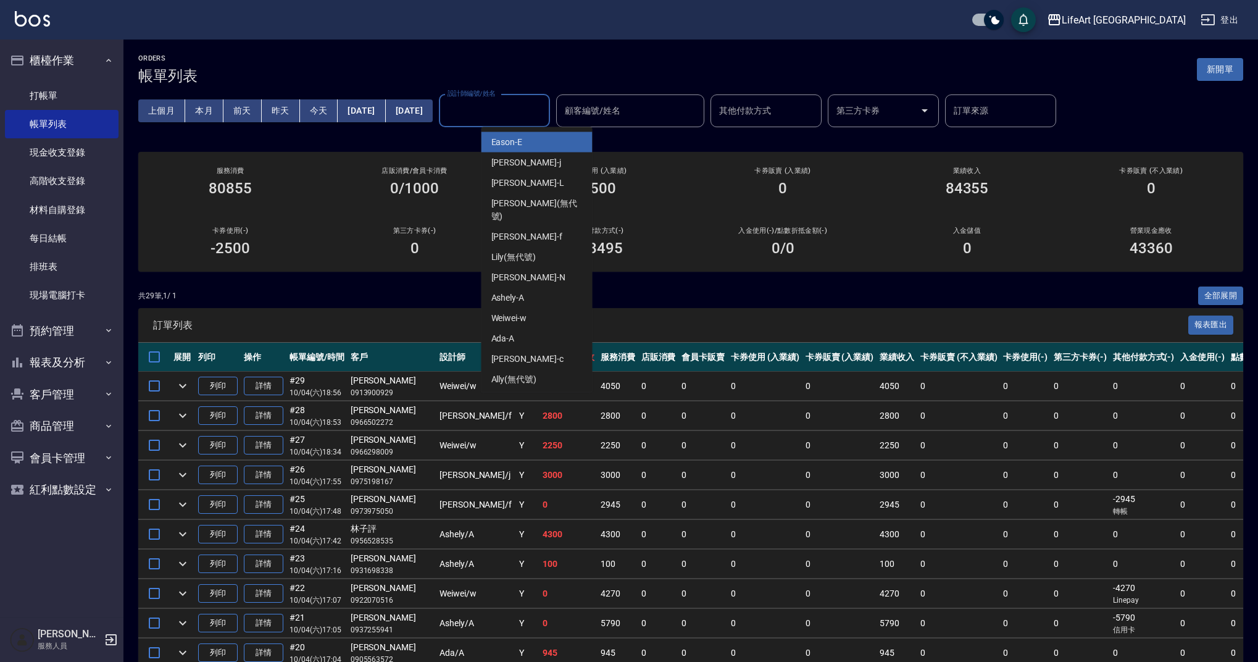
click at [535, 115] on input "設計師編號/姓名" at bounding box center [495, 111] width 100 height 22
click at [551, 161] on div "Jessica -j" at bounding box center [537, 163] width 111 height 20
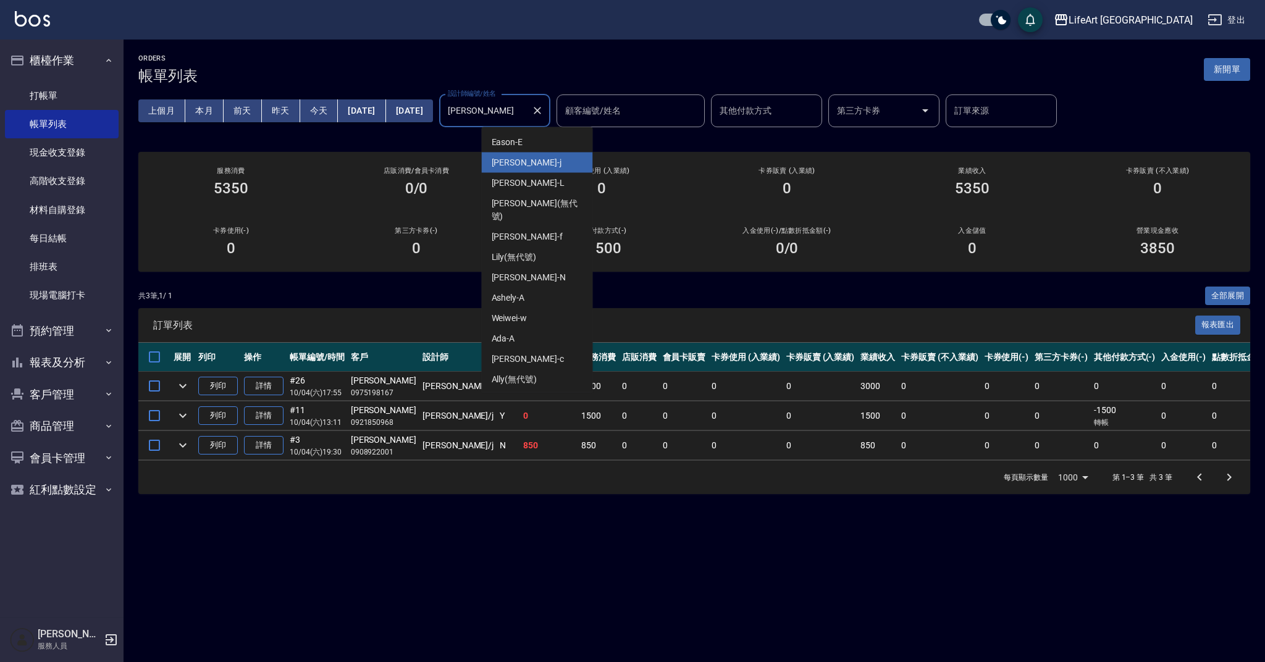
click at [526, 106] on input "Jessica-j" at bounding box center [486, 111] width 82 height 22
click at [532, 227] on div "Finney -f" at bounding box center [537, 237] width 111 height 20
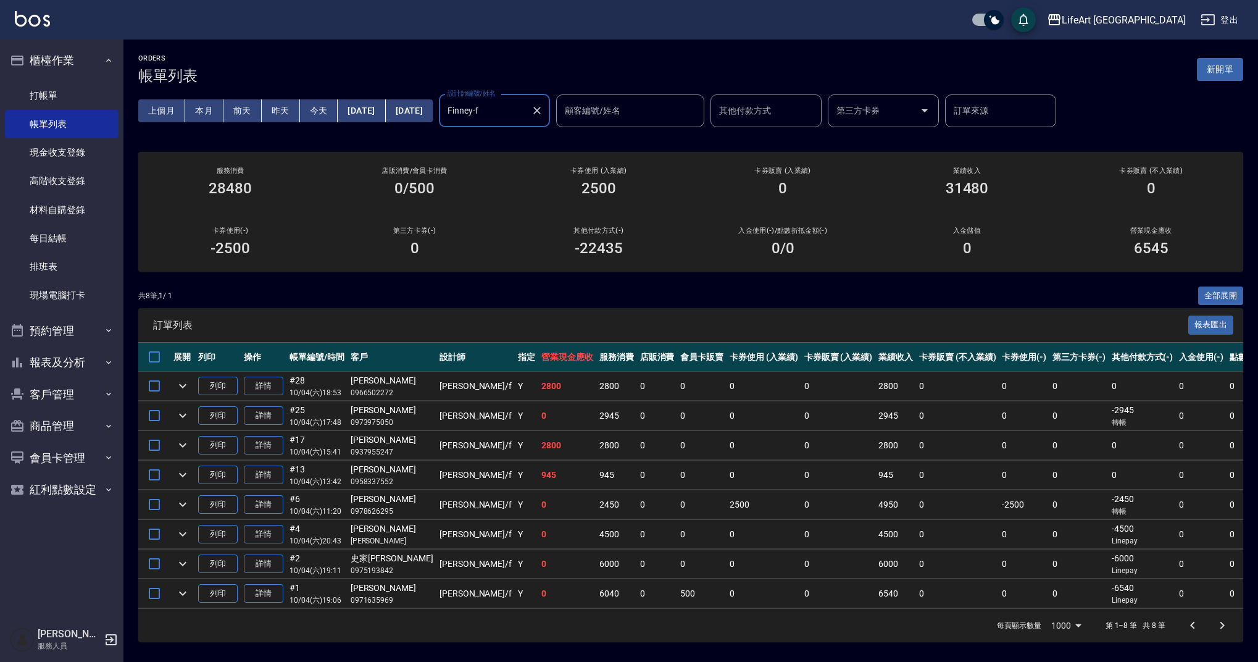
click at [525, 107] on input "Finney-f" at bounding box center [486, 111] width 82 height 22
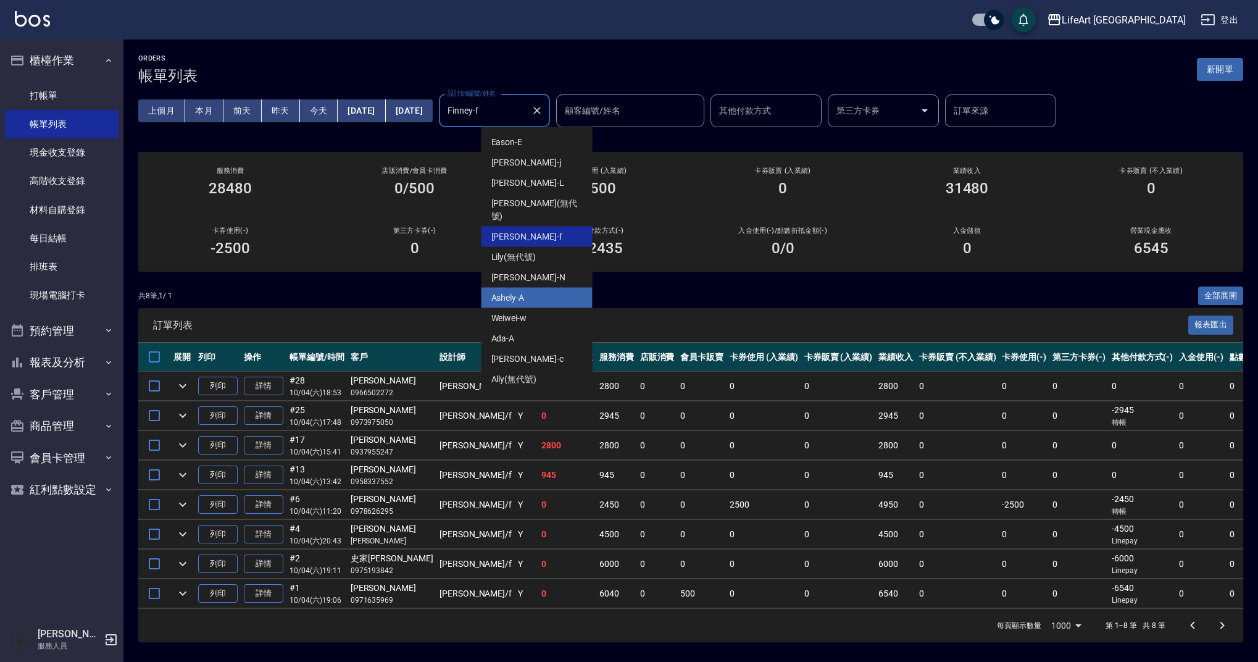
click at [529, 294] on ul "Eason -E Jessica -j Lance -L Chloe (無代號) Finney -f Lily (無代號) Nikki -N Ashely -…" at bounding box center [537, 259] width 111 height 265
click at [540, 308] on div "Weiwei -w" at bounding box center [537, 318] width 111 height 20
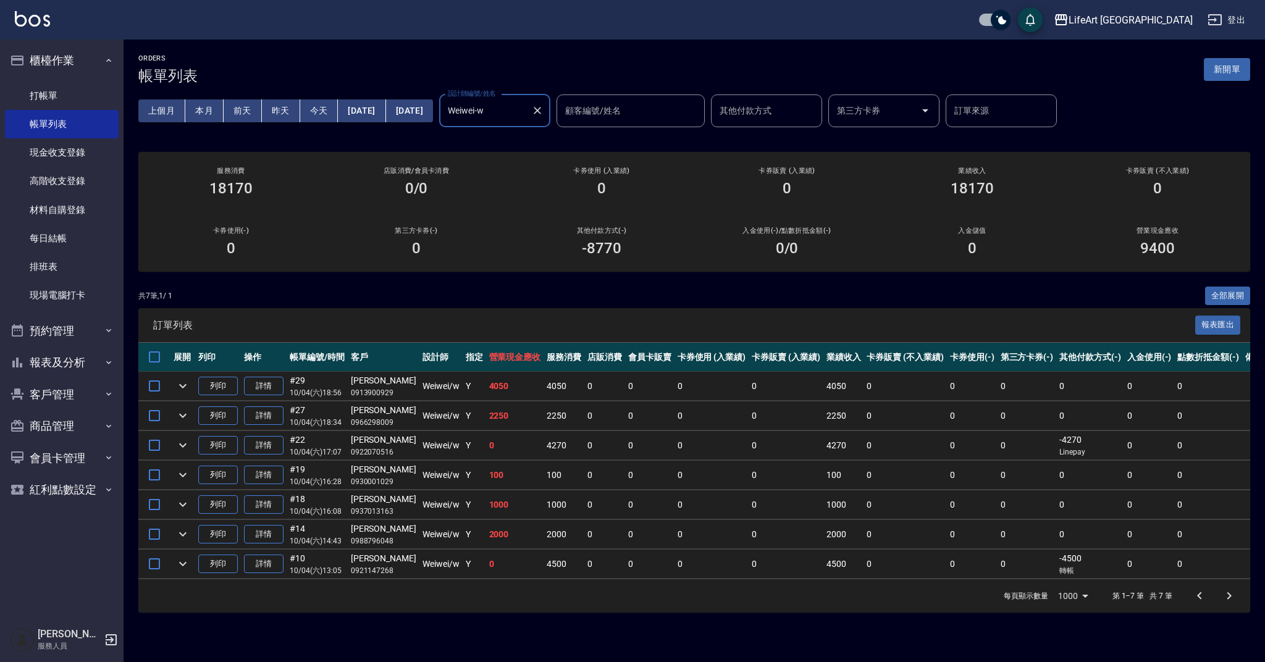
click at [526, 119] on input "Weiwei-w" at bounding box center [486, 111] width 82 height 22
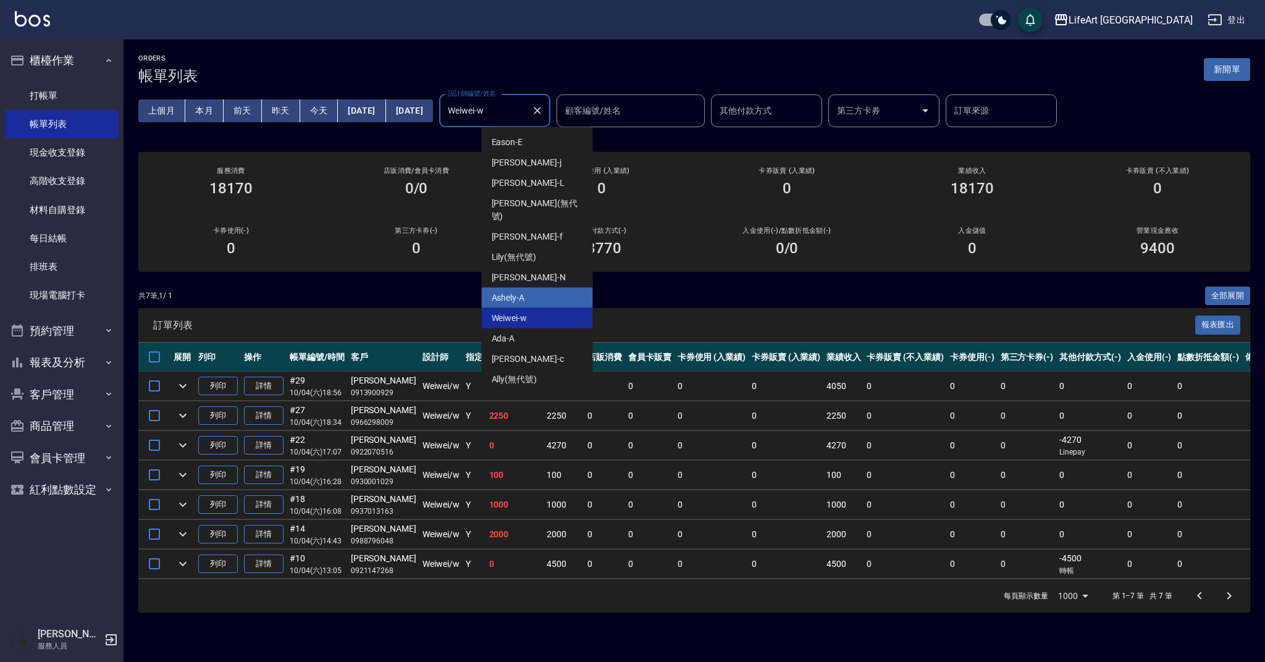
click at [549, 288] on div "Ashely -A" at bounding box center [537, 298] width 111 height 20
type input "Ashely-A"
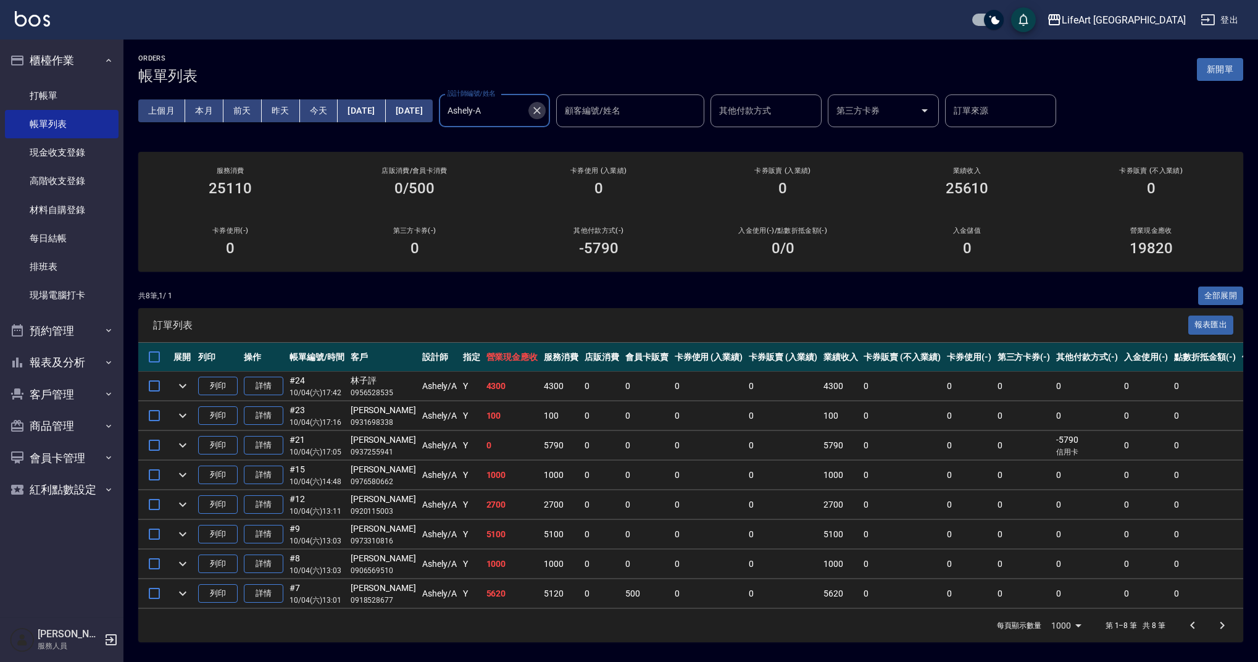
click at [543, 114] on icon "Clear" at bounding box center [537, 110] width 12 height 12
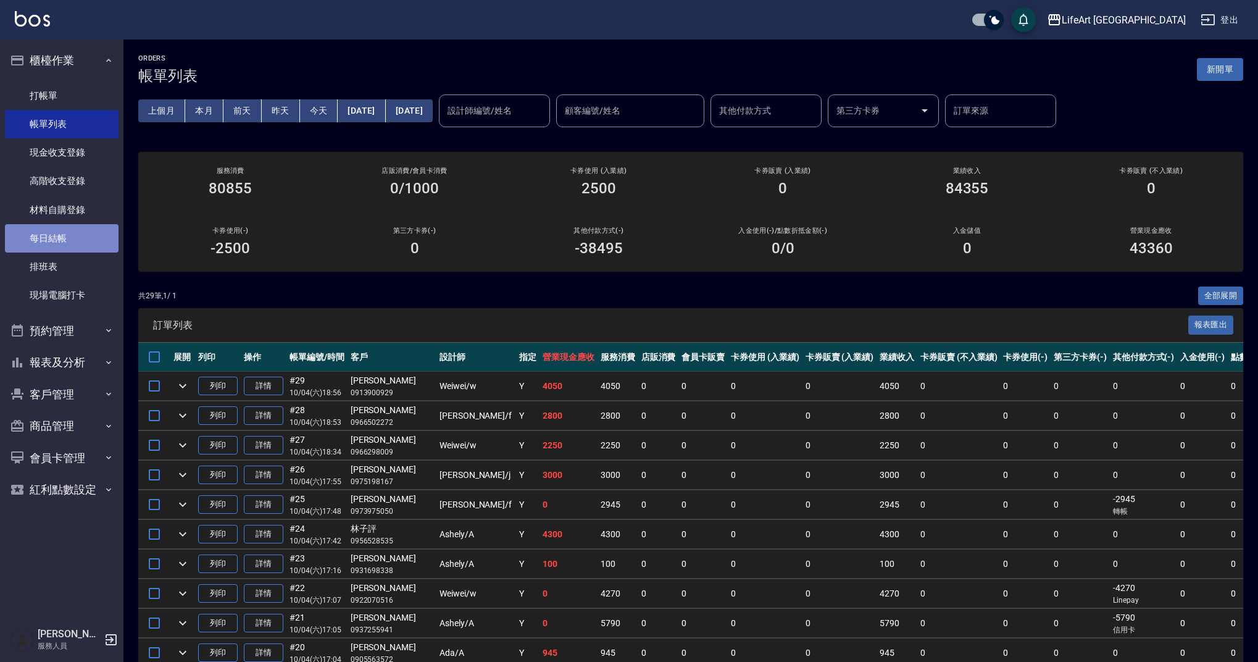
click at [65, 232] on link "每日結帳" at bounding box center [62, 238] width 114 height 28
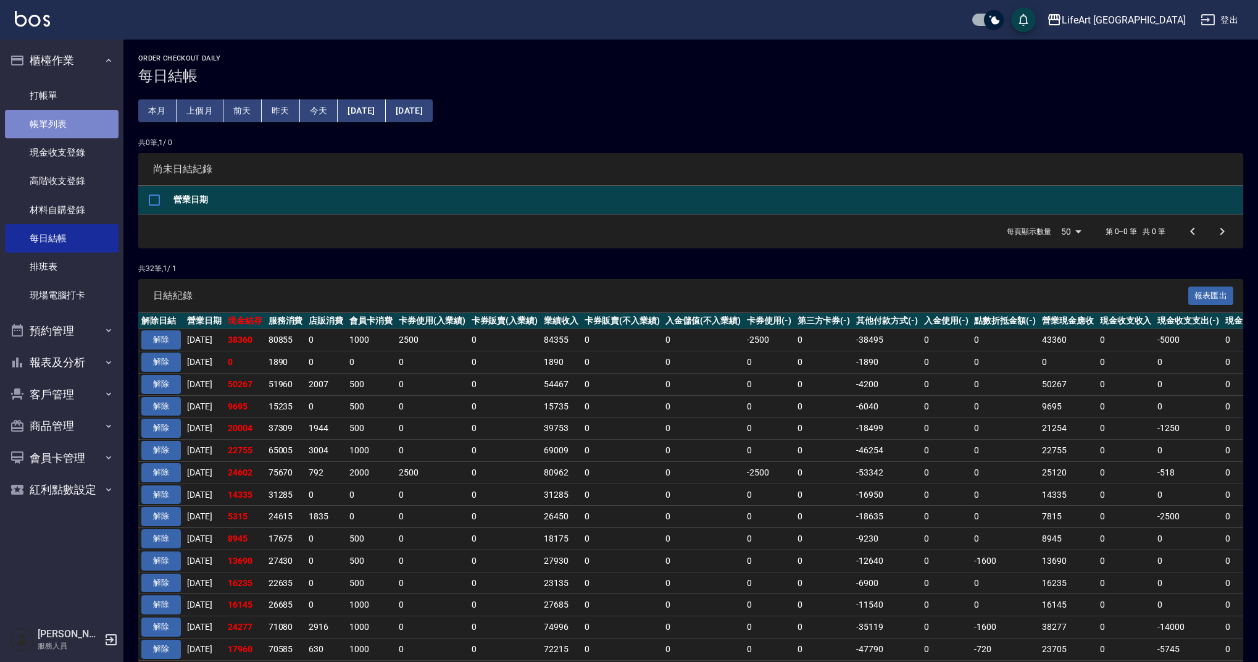
click at [65, 117] on link "帳單列表" at bounding box center [62, 124] width 114 height 28
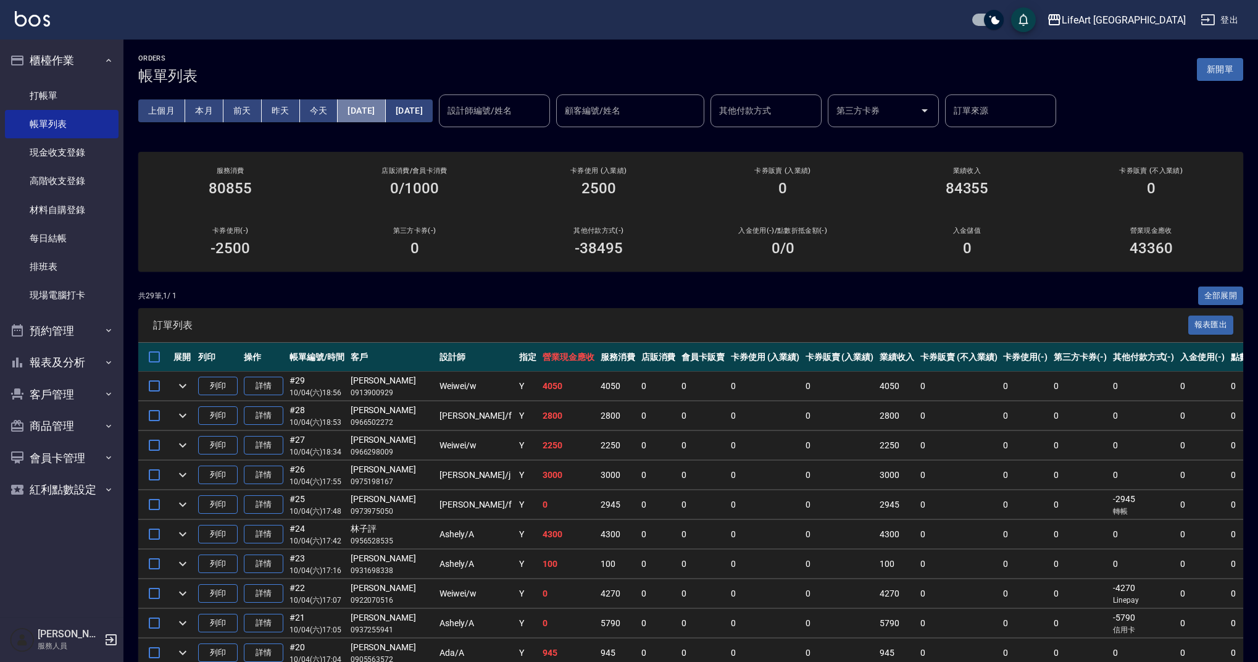
click at [379, 114] on button "[DATE]" at bounding box center [362, 110] width 48 height 23
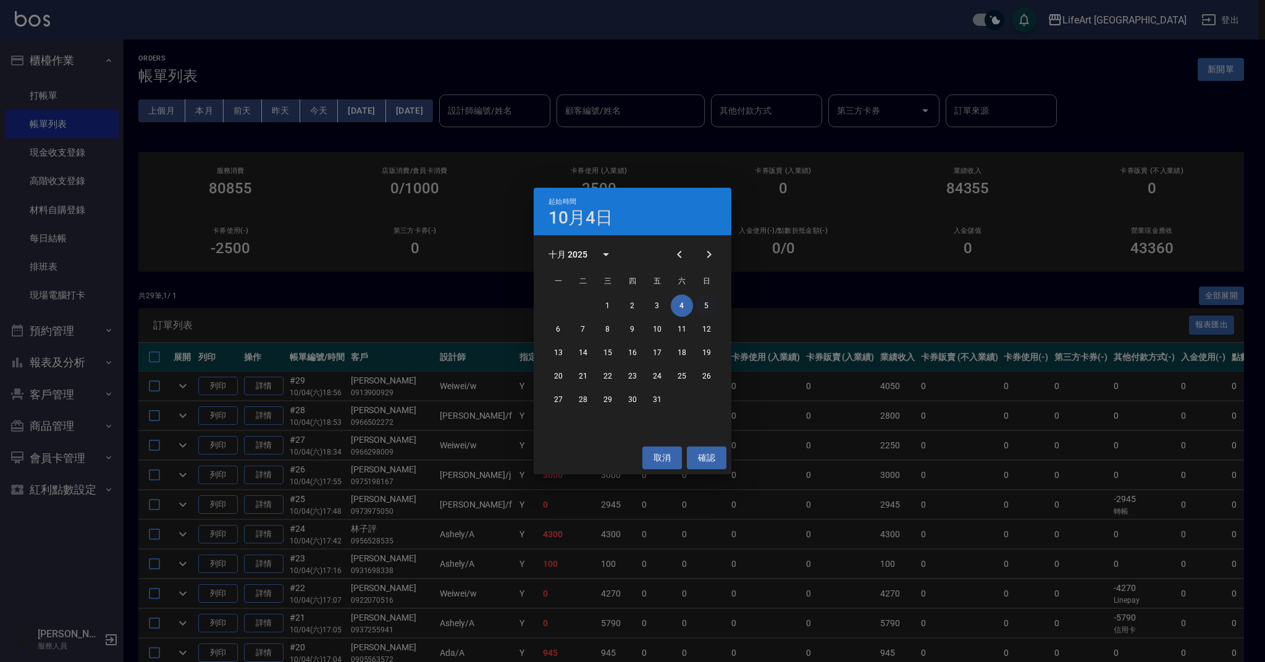
click at [706, 303] on button "5" at bounding box center [706, 306] width 22 height 22
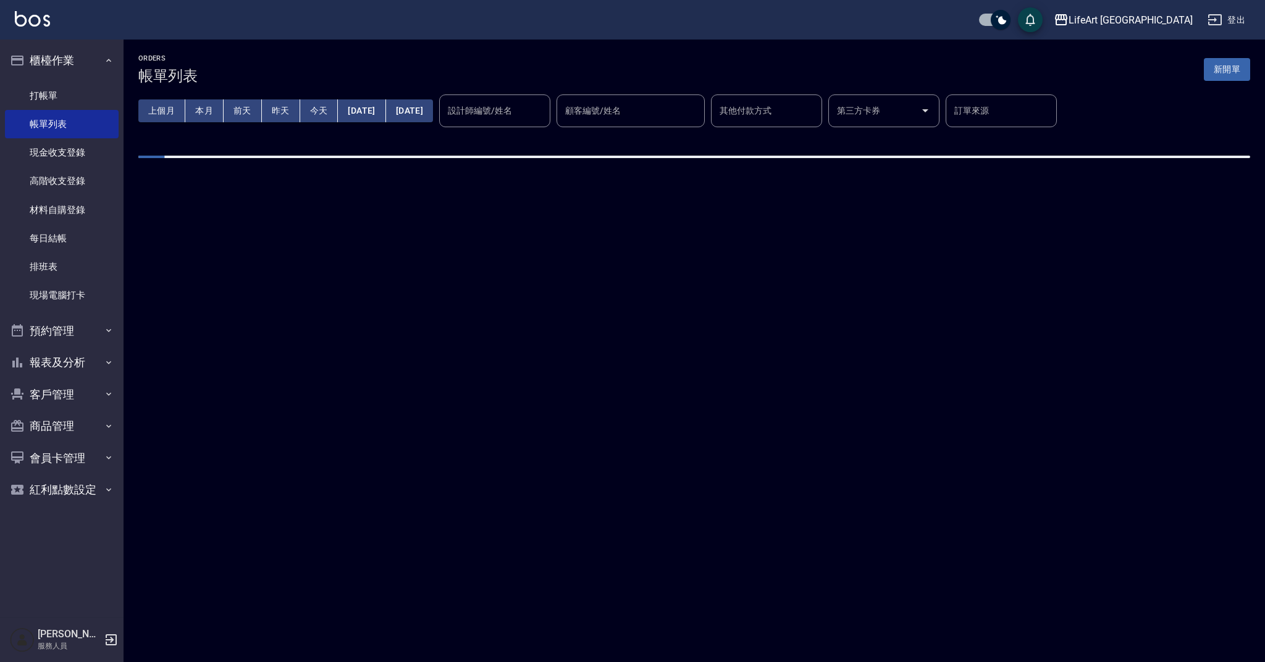
click at [706, 303] on div "ORDERS 帳單列表 新開單 上個月 本月 前天 昨天 今天 2025/10/05 2025/10/05 設計師編號/姓名 設計師編號/姓名 顧客編號/姓名…" at bounding box center [632, 331] width 1265 height 662
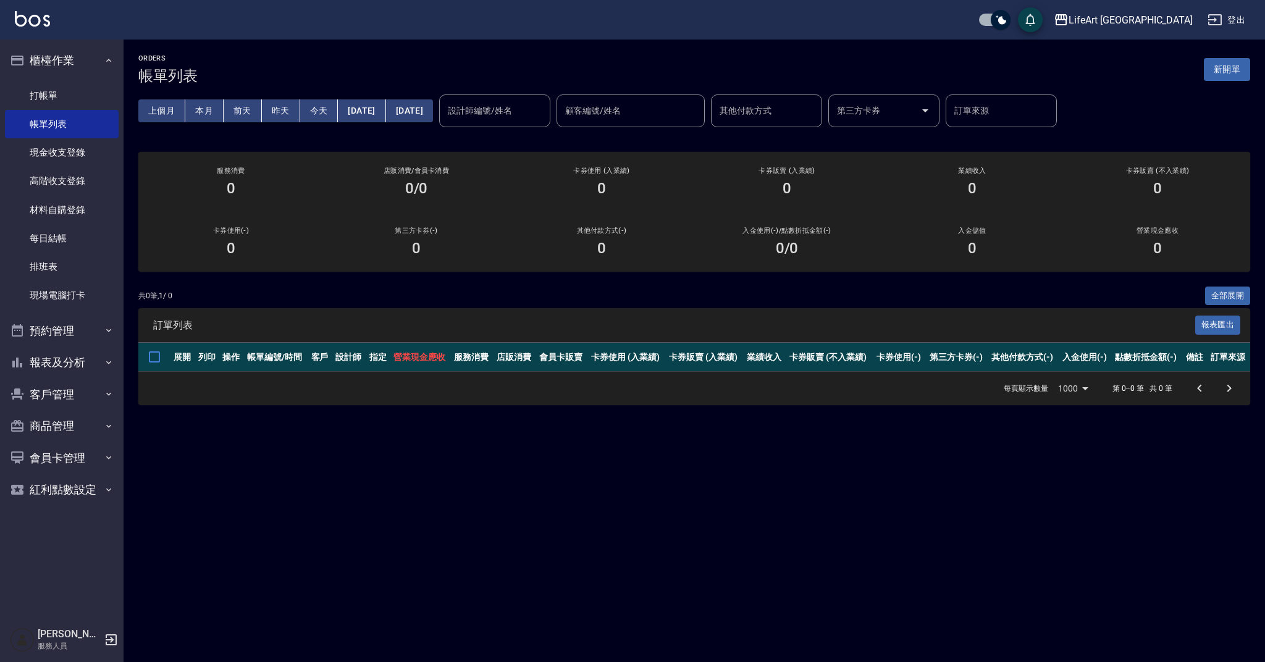
click at [706, 303] on div "共 0 筆, 1 / 0 全部展開" at bounding box center [693, 296] width 1111 height 19
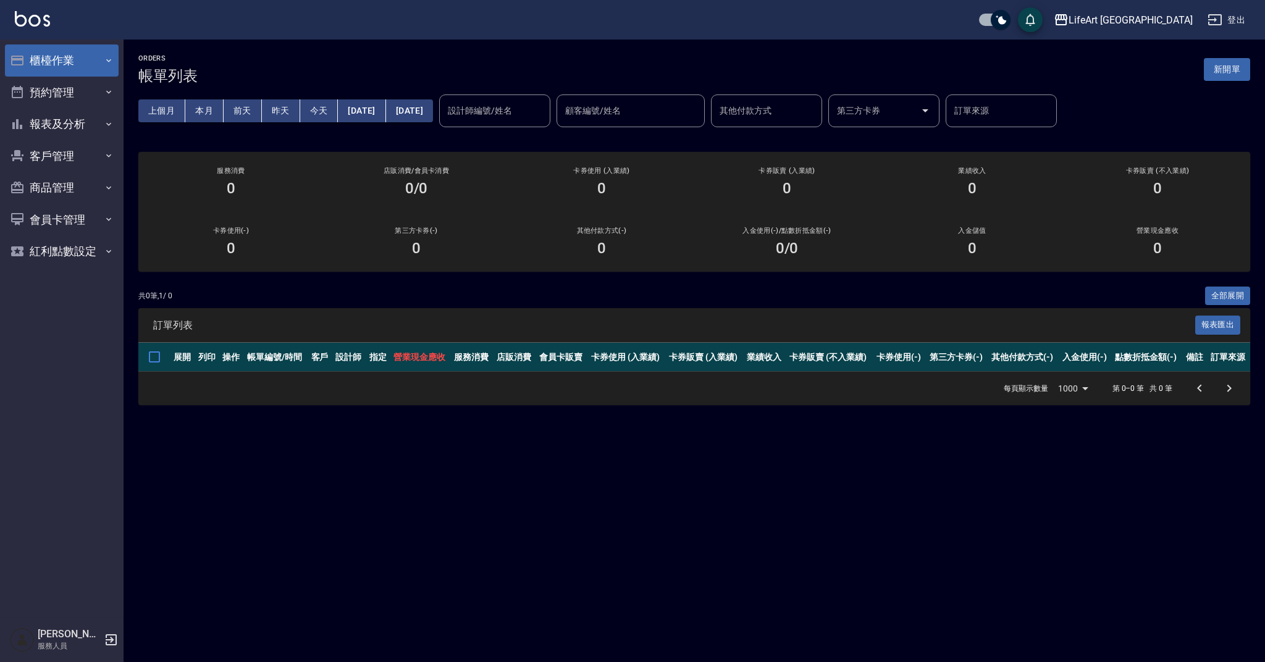
click at [82, 57] on button "櫃檯作業" at bounding box center [62, 60] width 114 height 32
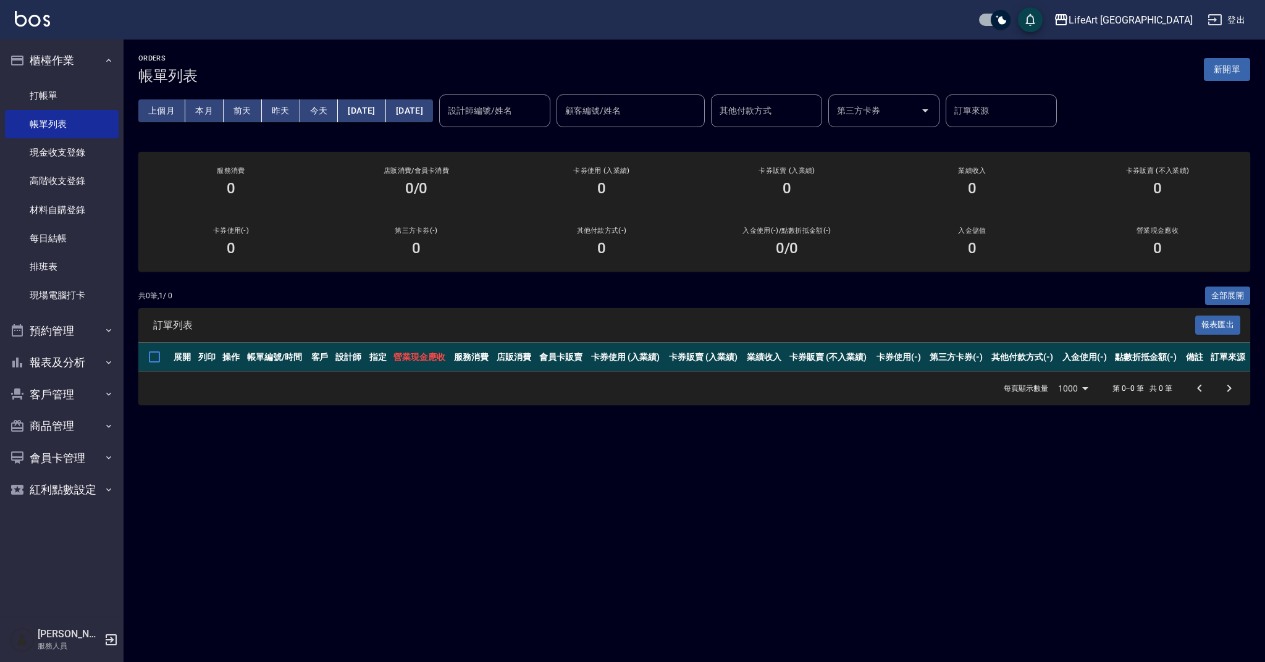
click at [66, 90] on link "打帳單" at bounding box center [62, 96] width 114 height 28
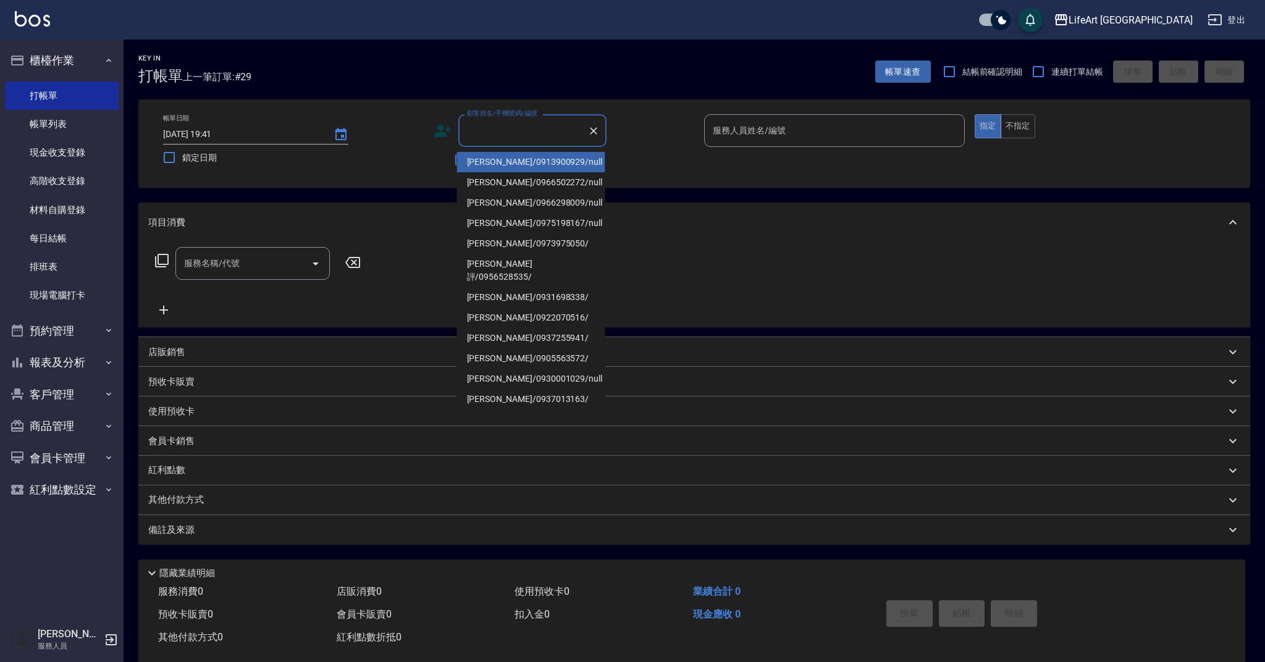
click at [513, 127] on input "顧客姓名/手機號碼/編號" at bounding box center [523, 131] width 119 height 22
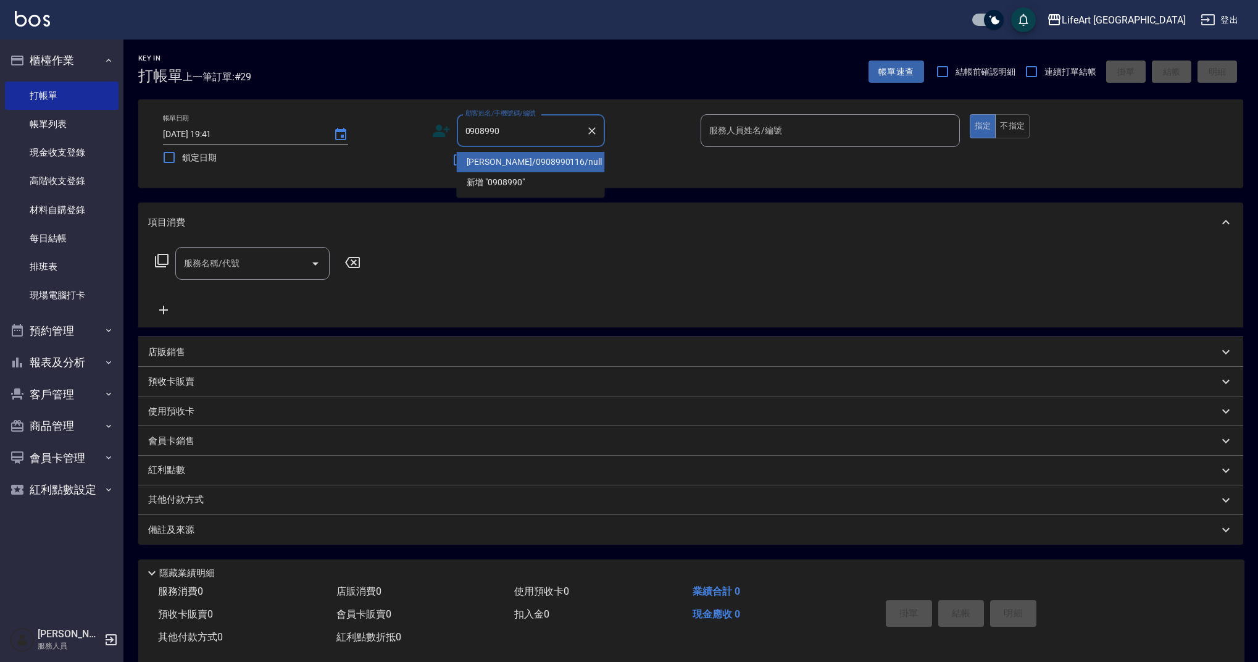
drag, startPoint x: 526, startPoint y: 172, endPoint x: 518, endPoint y: 165, distance: 10.9
click at [518, 165] on li "[PERSON_NAME]/0908990116/null" at bounding box center [531, 162] width 148 height 20
type input "[PERSON_NAME]/0908990116/null"
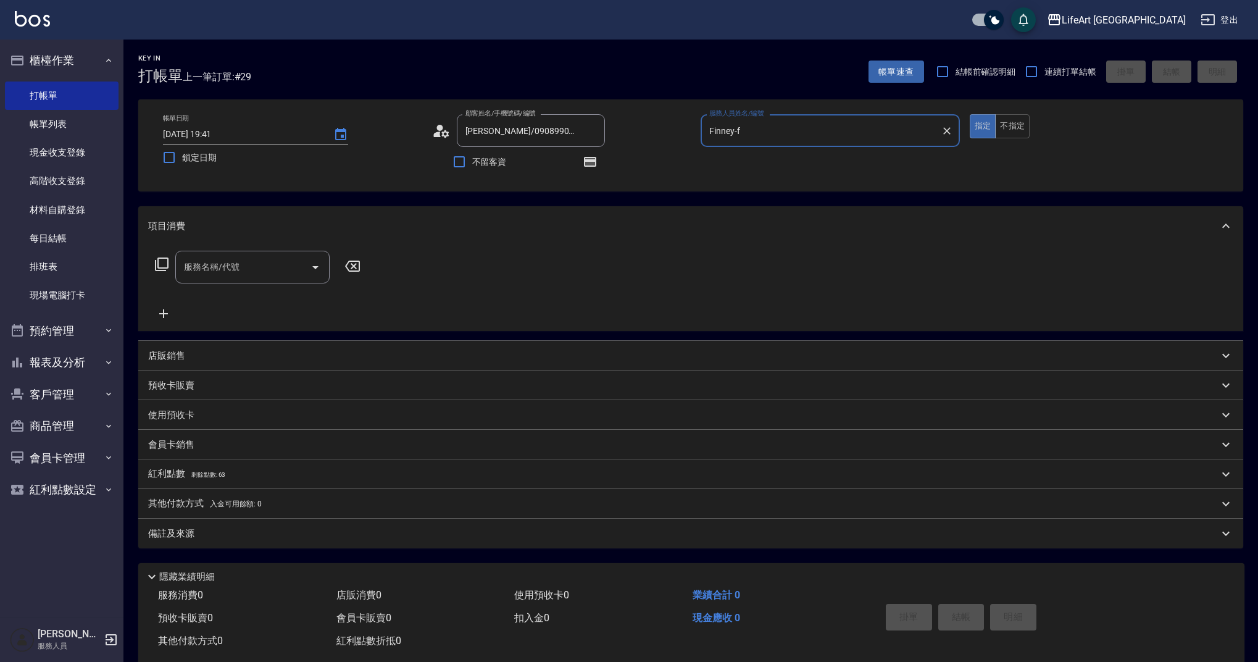
type input "Finney-f"
click at [585, 163] on icon "button" at bounding box center [590, 162] width 12 height 10
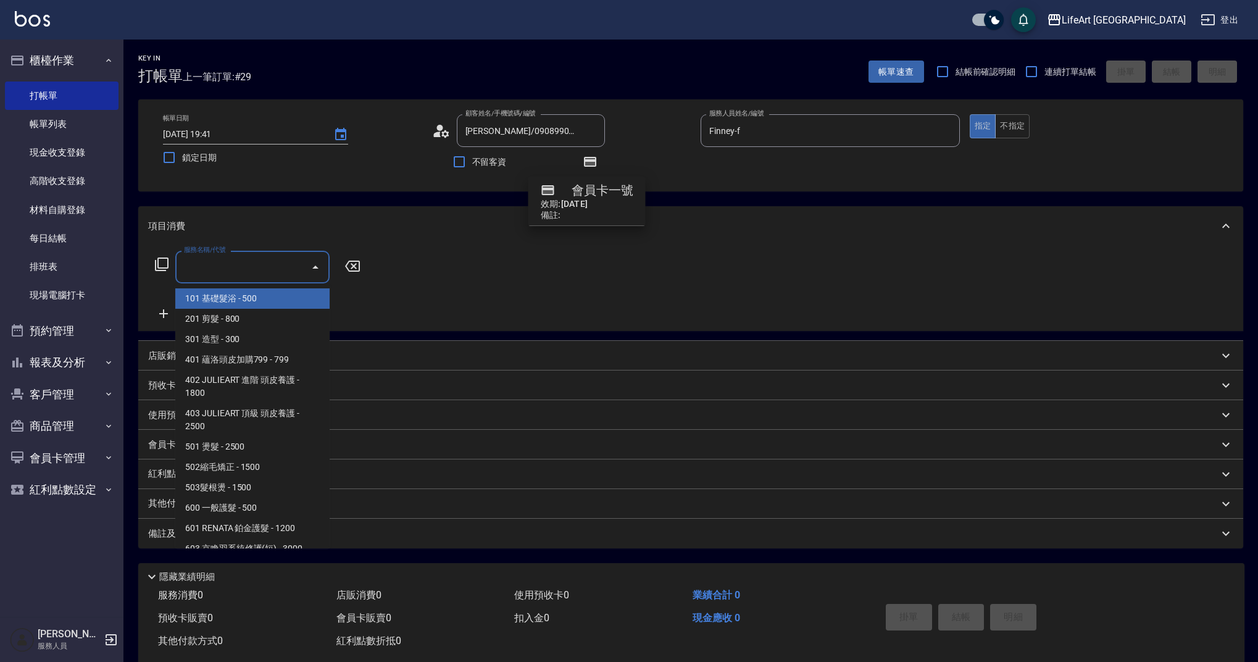
click at [261, 274] on input "服務名稱/代號" at bounding box center [243, 267] width 125 height 22
click at [251, 305] on span "101 基礎髮浴 - 500" at bounding box center [252, 298] width 154 height 20
type input "101 基礎髮浴 (101)"
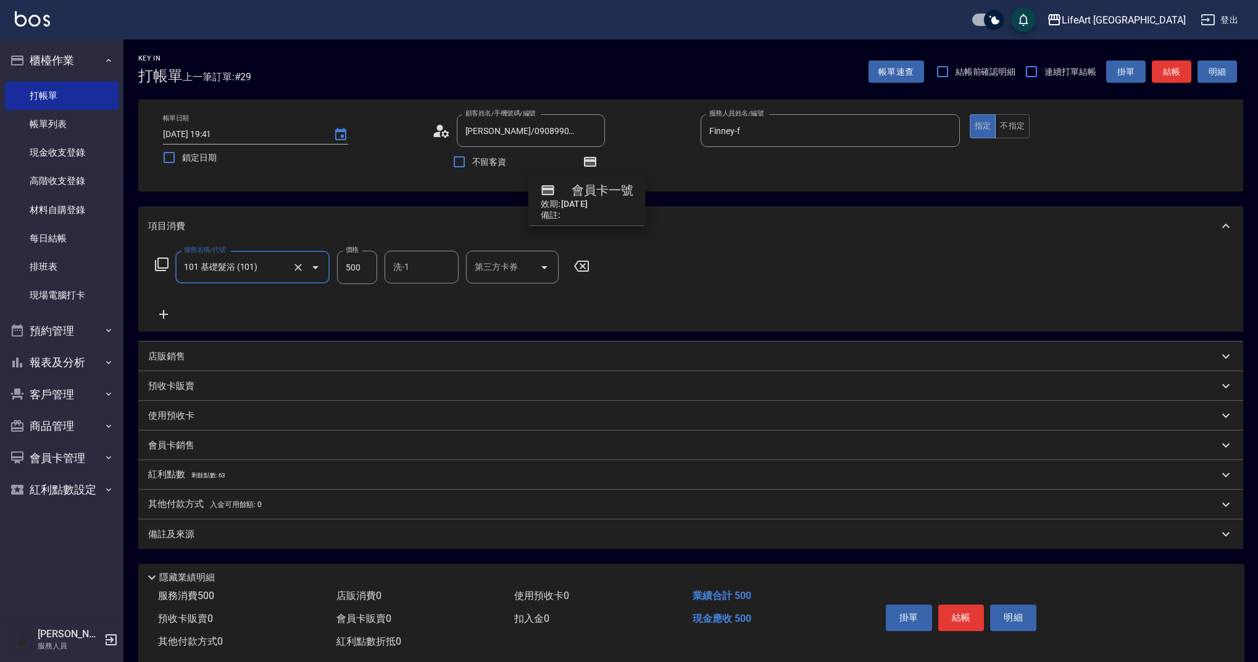
click at [167, 315] on icon at bounding box center [163, 314] width 31 height 15
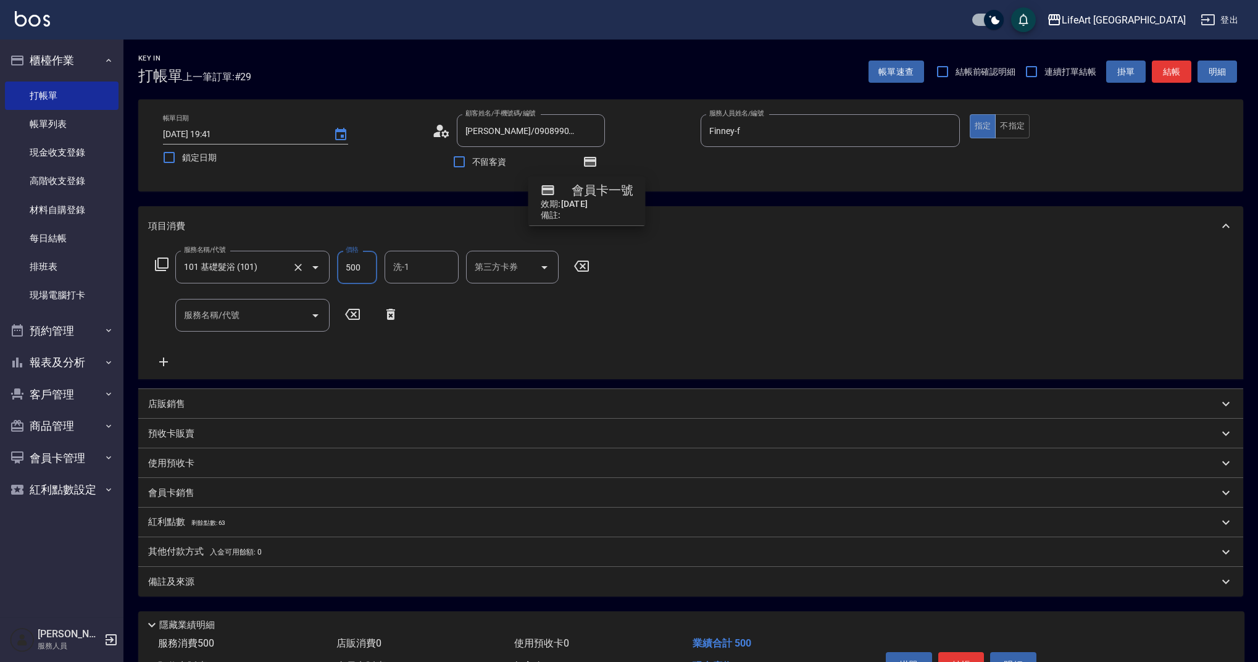
drag, startPoint x: 366, startPoint y: 264, endPoint x: 323, endPoint y: 267, distance: 43.4
click at [323, 267] on div "服務名稱/代號 101 基礎髮浴 (101) 服務名稱/代號 價格 500 價格 洗-1 洗-1 第三方卡券 第三方卡券" at bounding box center [372, 267] width 449 height 33
type input "550"
click at [281, 320] on input "服務名稱/代號" at bounding box center [243, 315] width 125 height 22
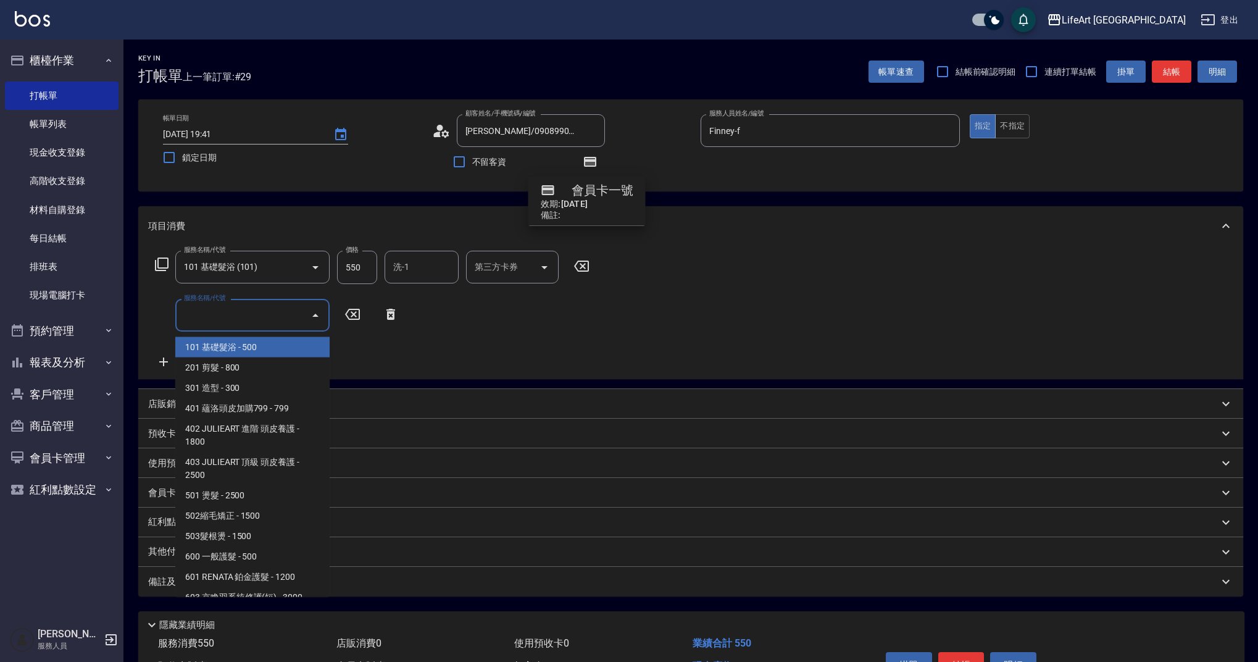
click at [280, 314] on input "服務名稱/代號" at bounding box center [243, 315] width 125 height 22
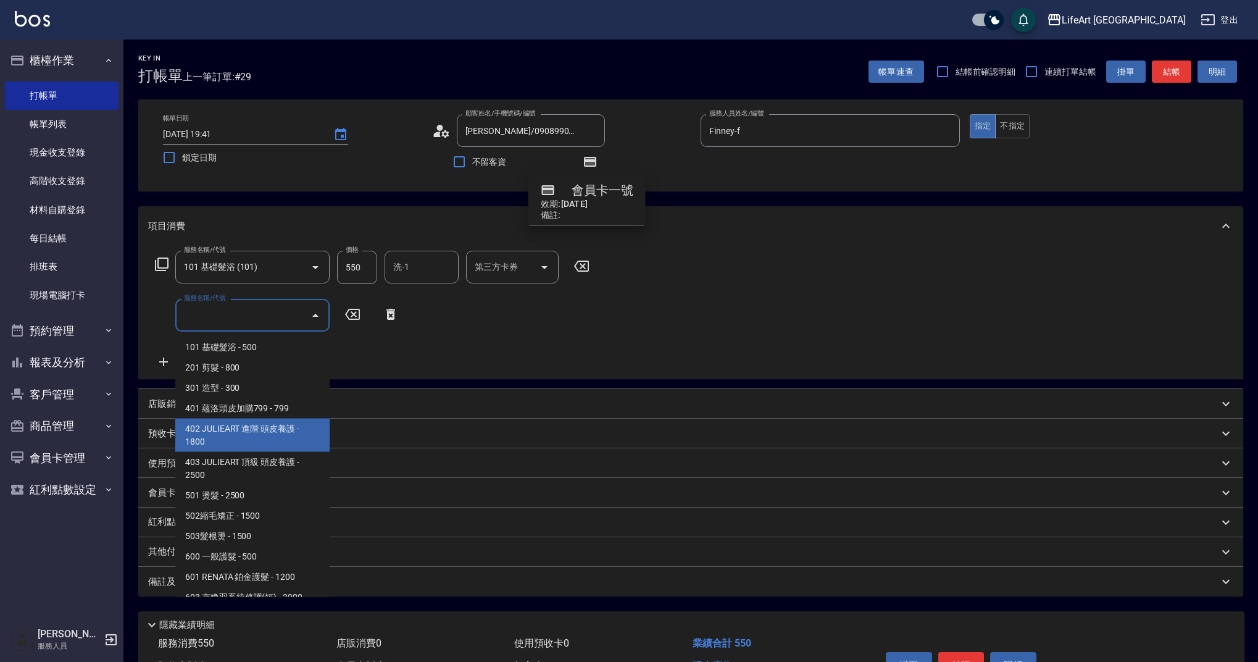
click at [285, 430] on span "402 JULIEART 進階 頭皮養護 - 1800" at bounding box center [252, 435] width 154 height 33
type input "402 JULIEART 進階 頭皮養護(402)"
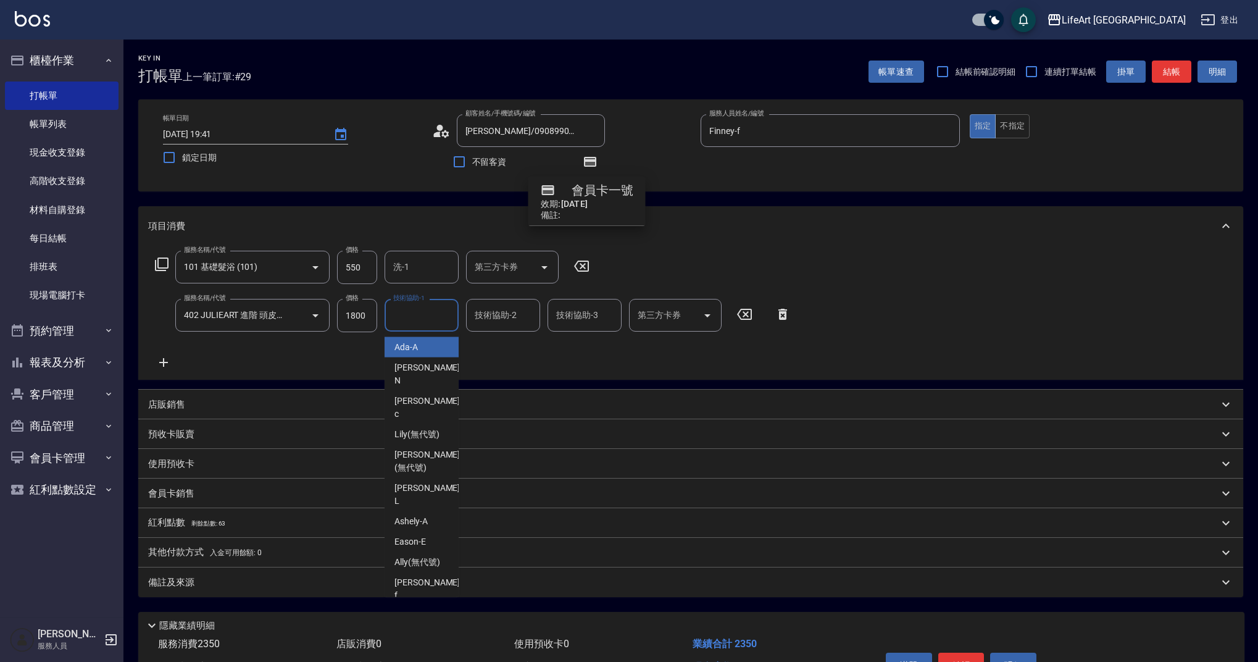
click at [430, 322] on input "技術協助-1" at bounding box center [421, 315] width 63 height 22
click at [436, 556] on span "Ally (無代號)" at bounding box center [418, 562] width 46 height 13
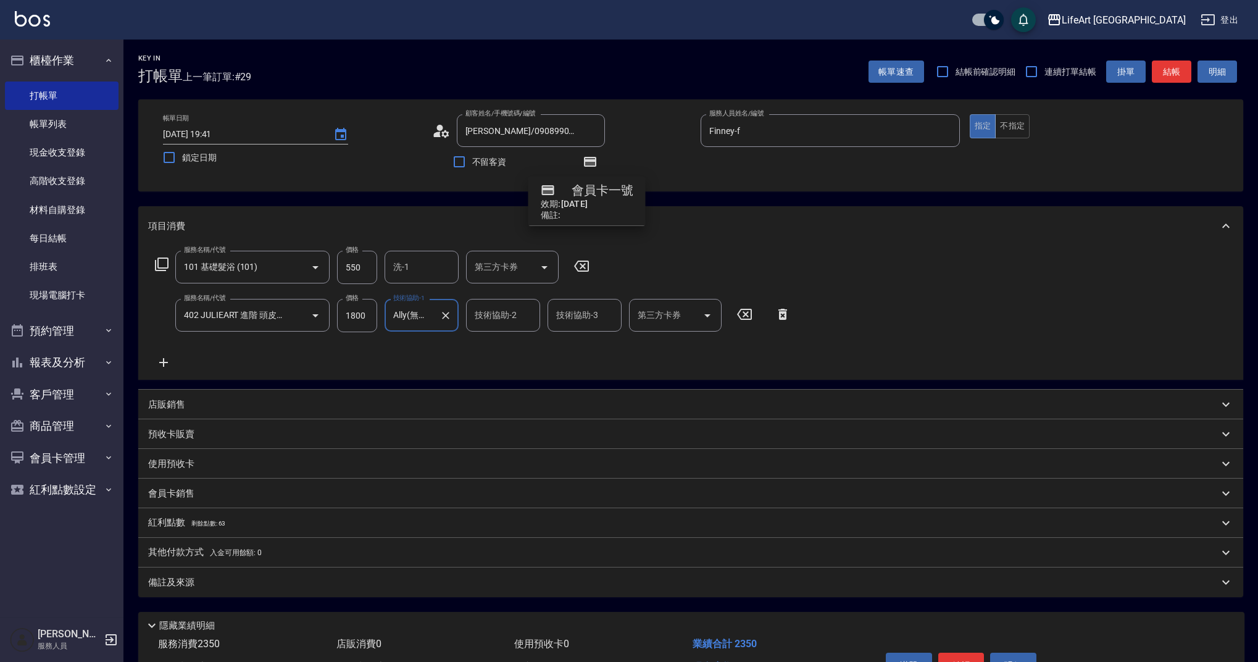
type input "Ally(無代號)"
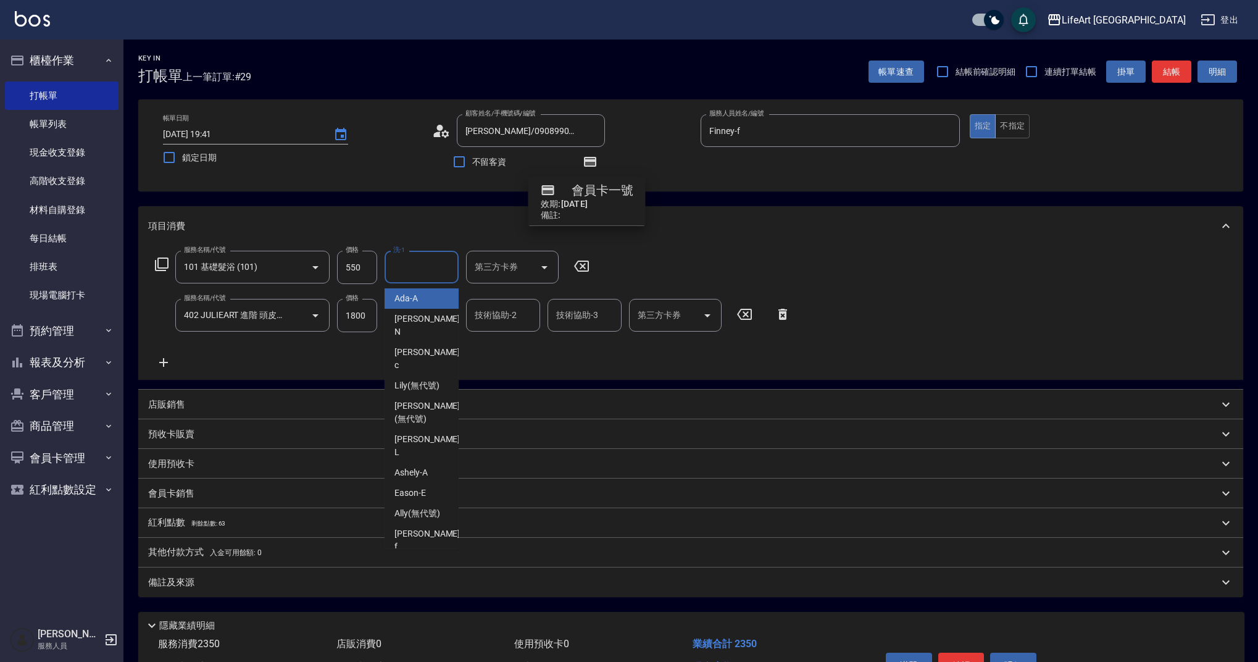
click at [414, 267] on input "洗-1" at bounding box center [421, 267] width 63 height 22
click at [432, 507] on span "Ally (無代號)" at bounding box center [418, 513] width 46 height 13
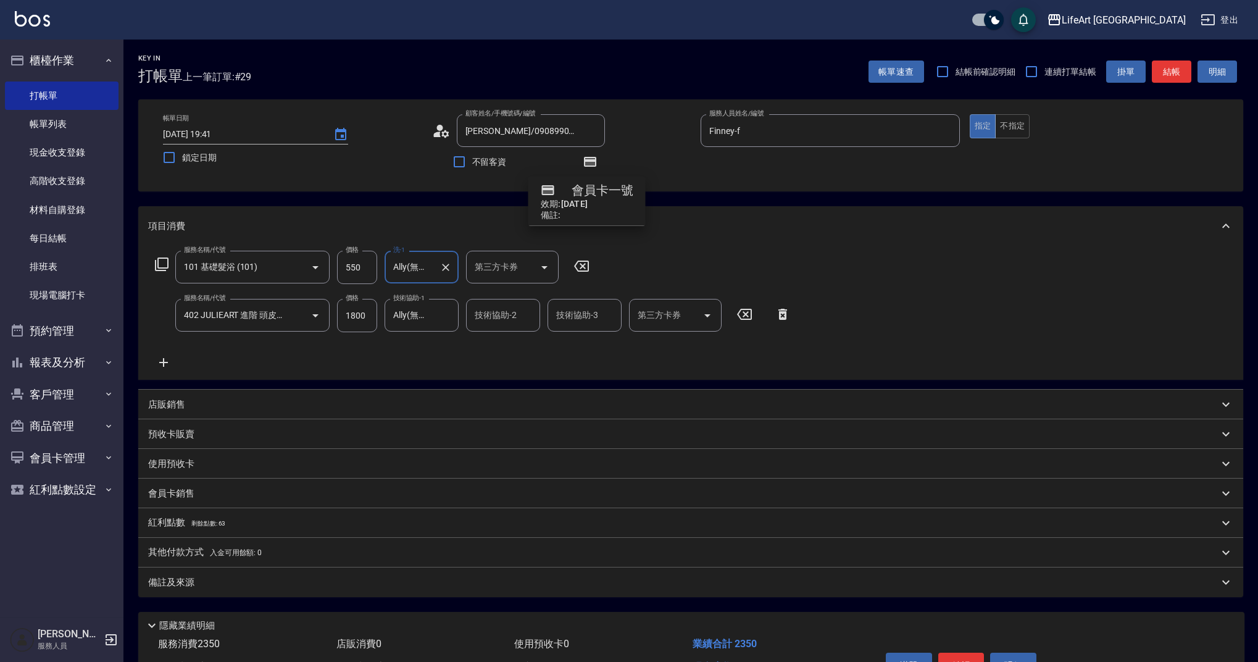
type input "Ally(無代號)"
click at [195, 503] on div "會員卡銷售" at bounding box center [690, 494] width 1105 height 30
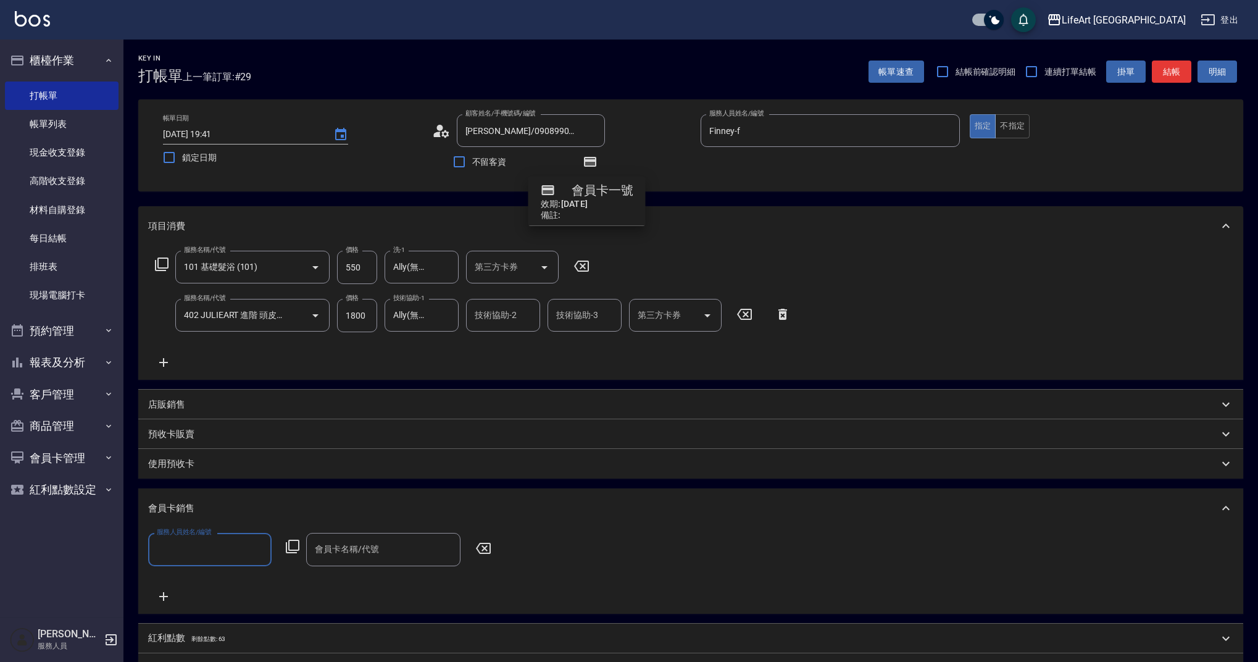
click at [222, 539] on input "服務人員姓名/編號" at bounding box center [210, 549] width 112 height 22
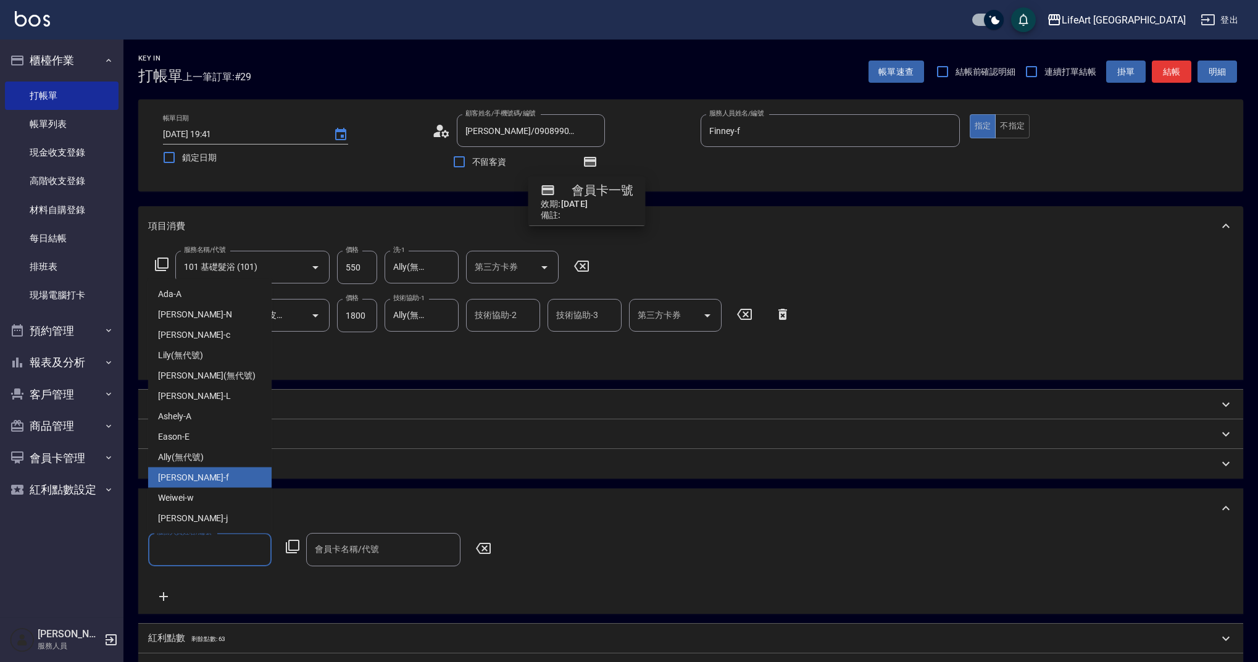
click at [212, 474] on div "Finney -f" at bounding box center [209, 477] width 123 height 20
type input "Finney-f"
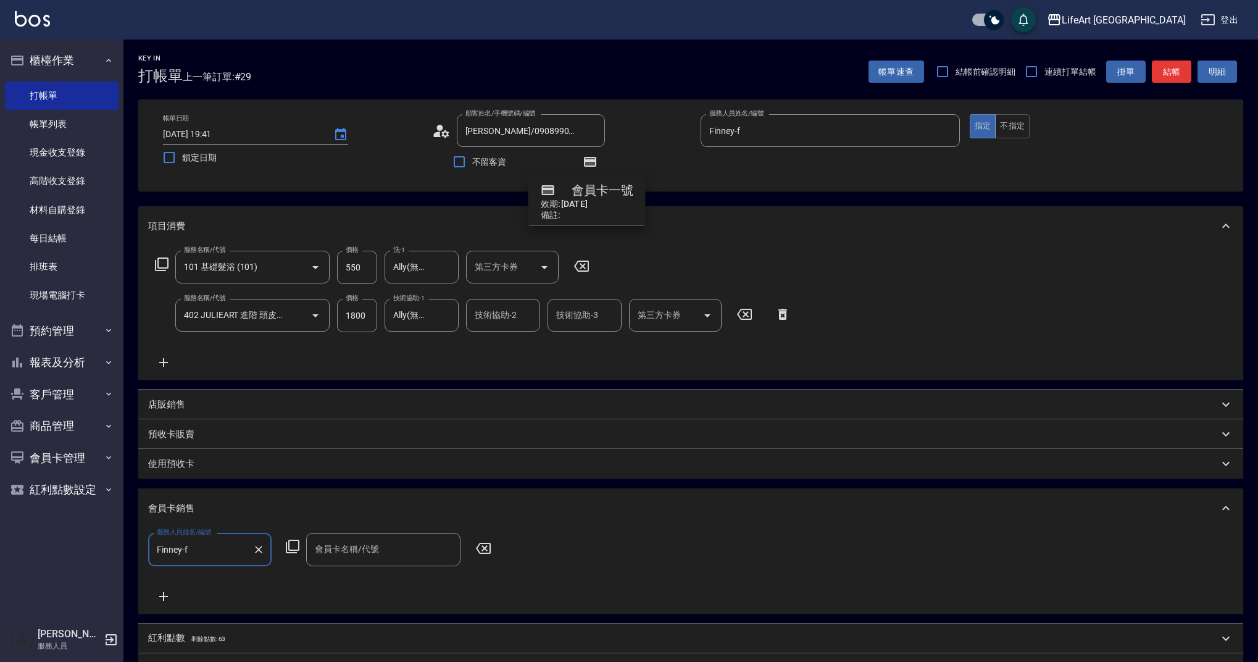
click at [356, 563] on div "會員卡名稱/代號" at bounding box center [383, 549] width 154 height 33
click at [356, 581] on span "會員卡一號 - 01" at bounding box center [383, 581] width 154 height 20
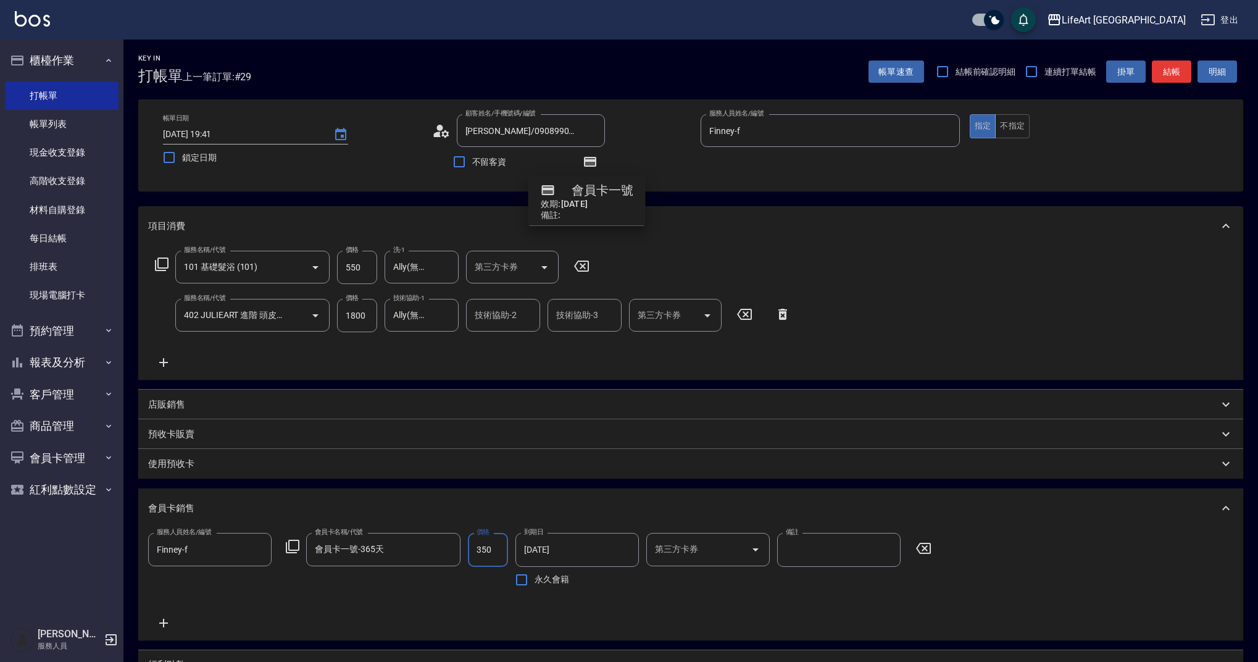
type input "會員卡一號-365天"
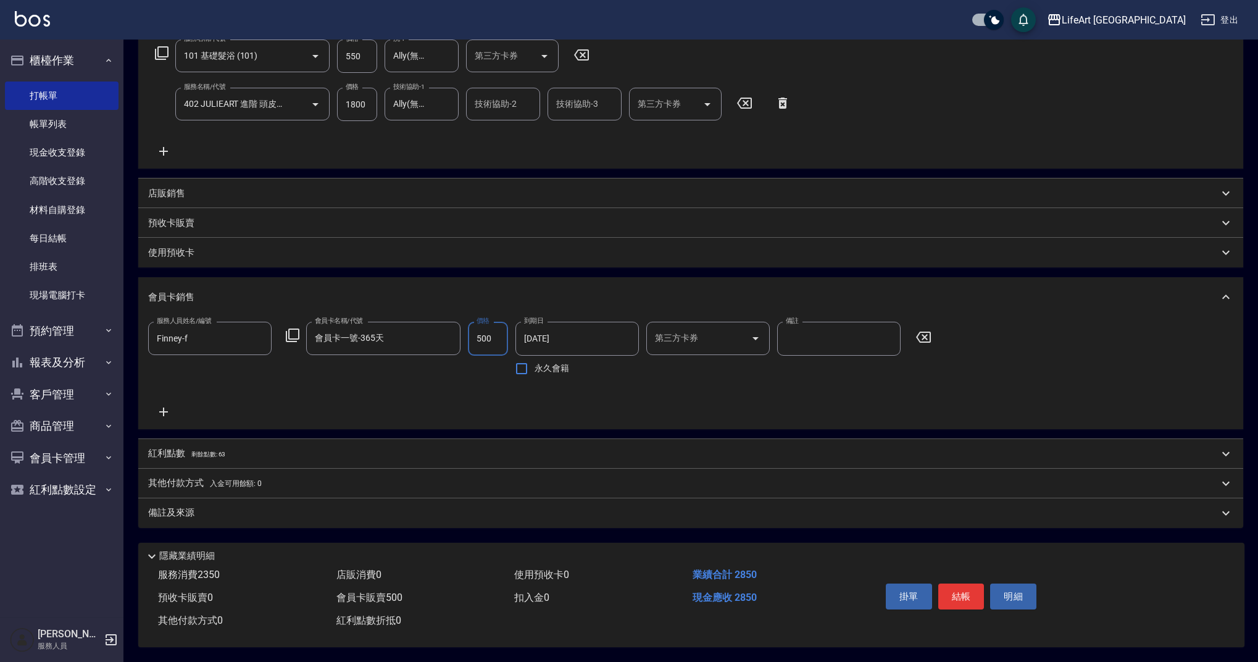
type input "500"
drag, startPoint x: 484, startPoint y: 444, endPoint x: 483, endPoint y: 455, distance: 11.2
click at [484, 447] on div "紅利點數 剩餘點數: 63" at bounding box center [683, 454] width 1071 height 14
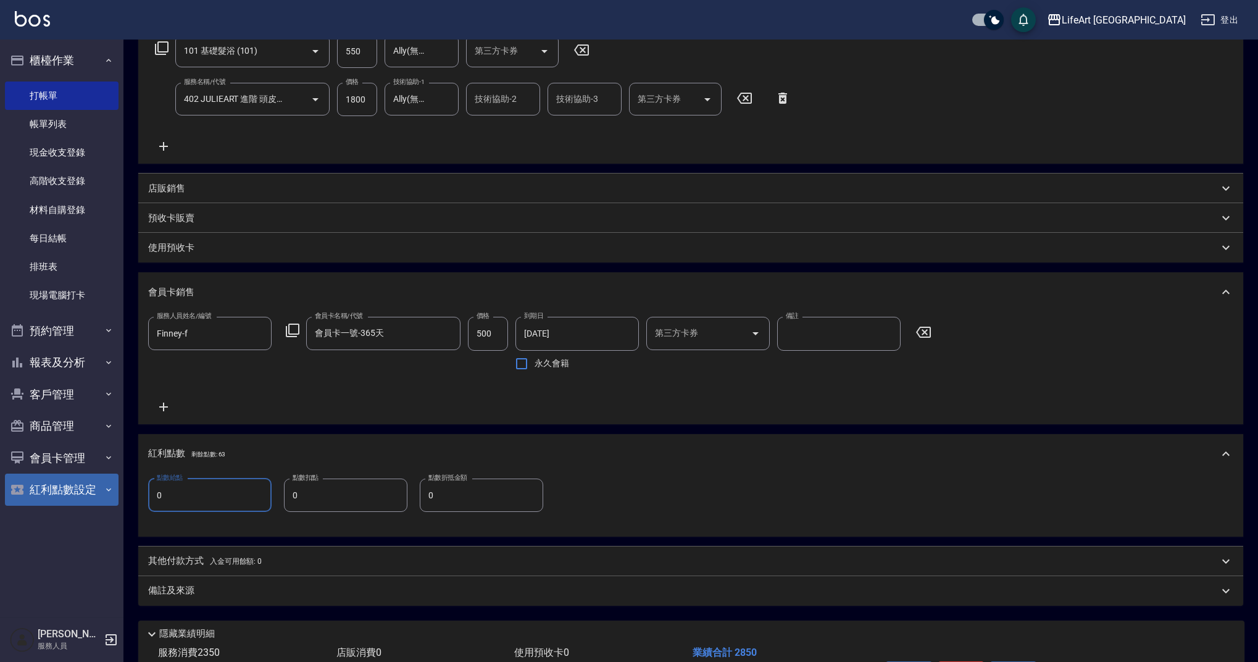
drag, startPoint x: 195, startPoint y: 498, endPoint x: 117, endPoint y: 492, distance: 77.4
click at [117, 492] on div "LifeArt 蘆洲 登出 櫃檯作業 打帳單 帳單列表 現金收支登錄 高階收支登錄 材料自購登錄 每日結帳 排班表 現場電腦打卡 預約管理 預約管理 單日預約…" at bounding box center [629, 262] width 1258 height 956
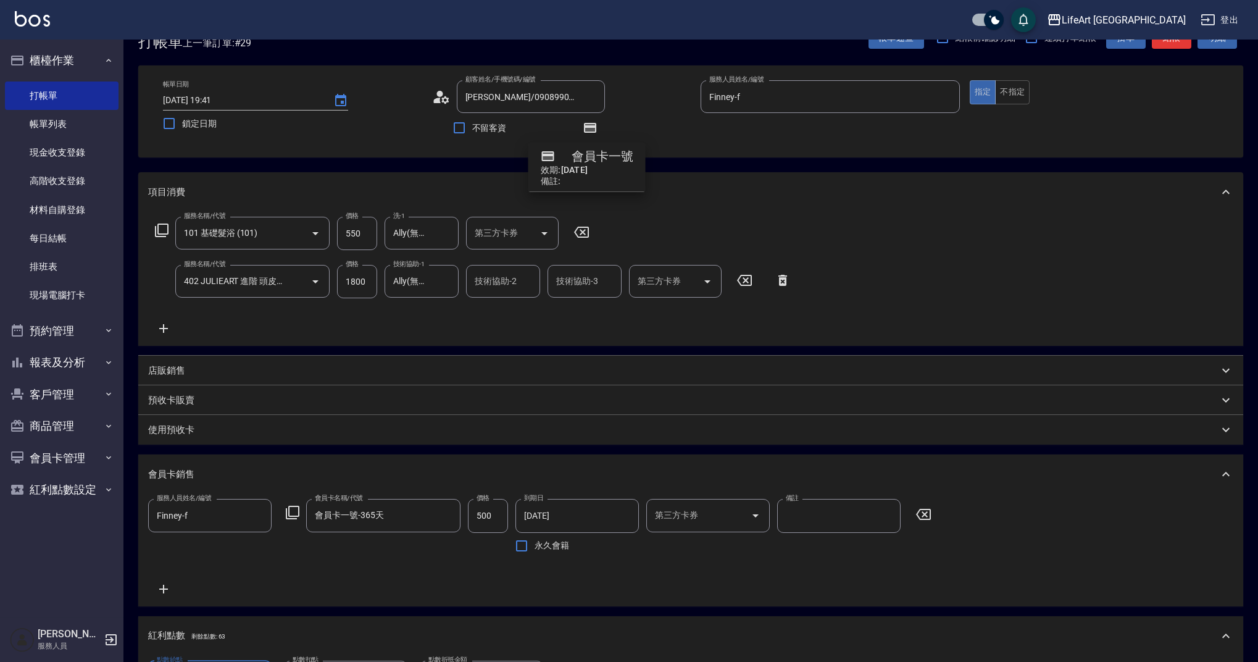
scroll to position [20, 0]
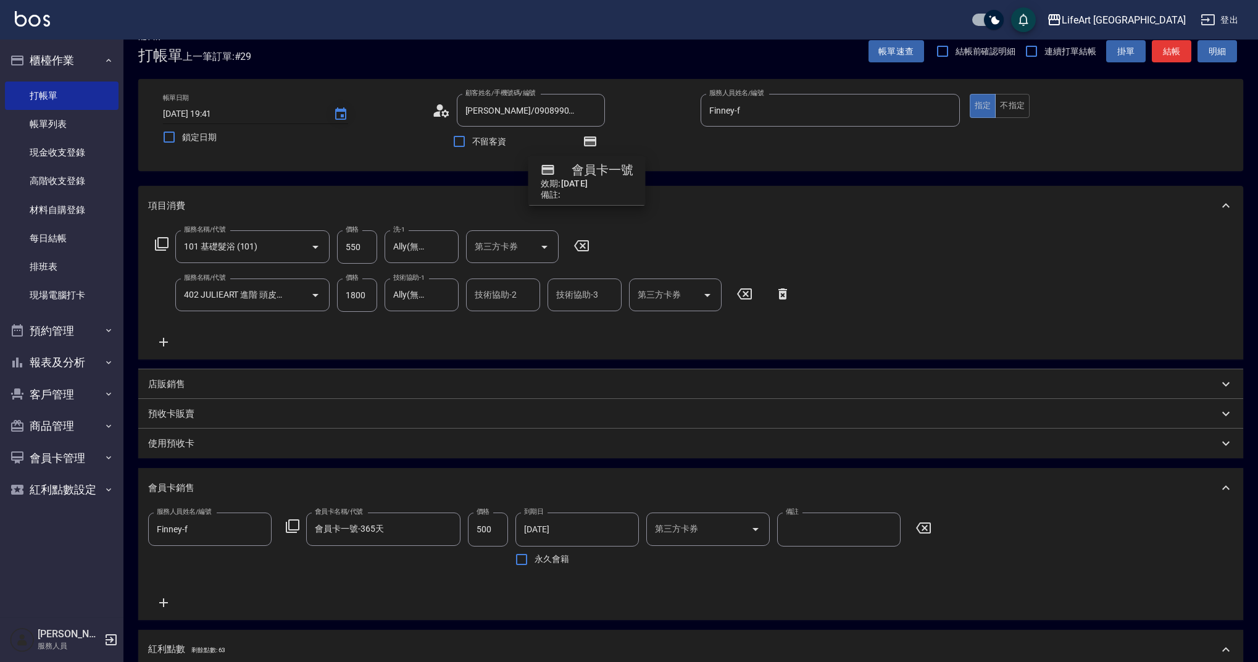
type input "4"
click at [344, 111] on icon "Choose date, selected date is 2025-10-04" at bounding box center [340, 113] width 11 height 12
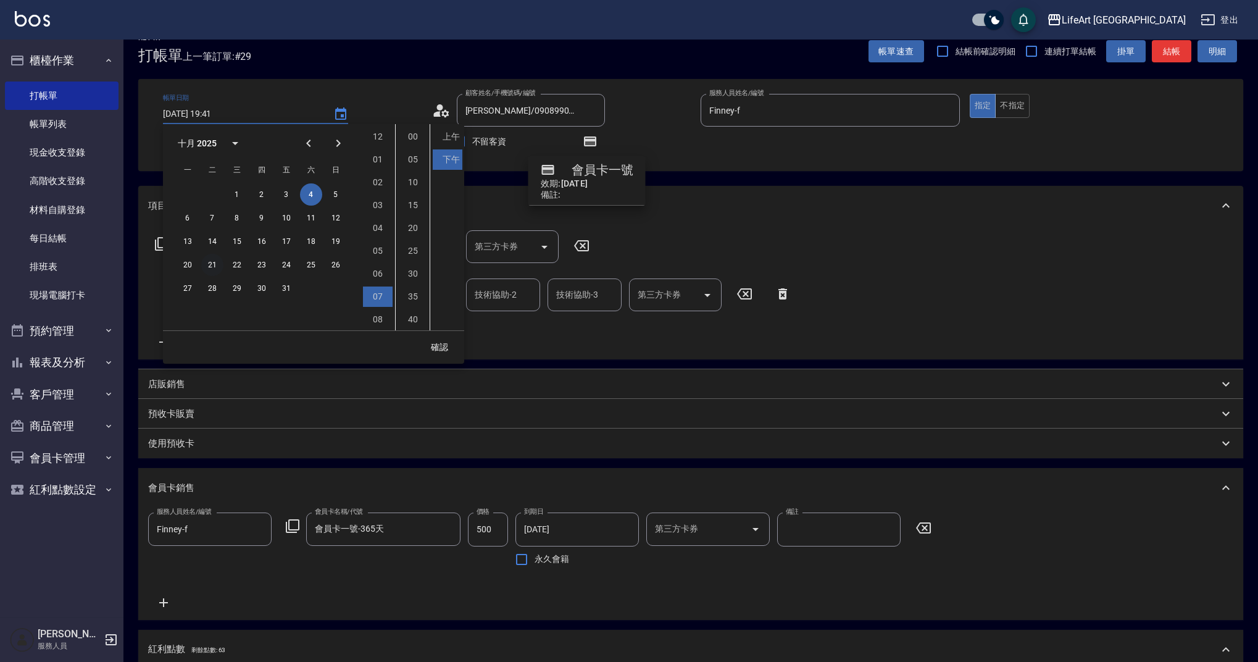
scroll to position [69, 0]
click at [324, 196] on div "1 2 3 4 5" at bounding box center [262, 194] width 198 height 22
click at [337, 193] on button "5" at bounding box center [336, 194] width 22 height 22
type input "[DATE] 19:41"
click at [445, 340] on button "確認" at bounding box center [440, 347] width 40 height 23
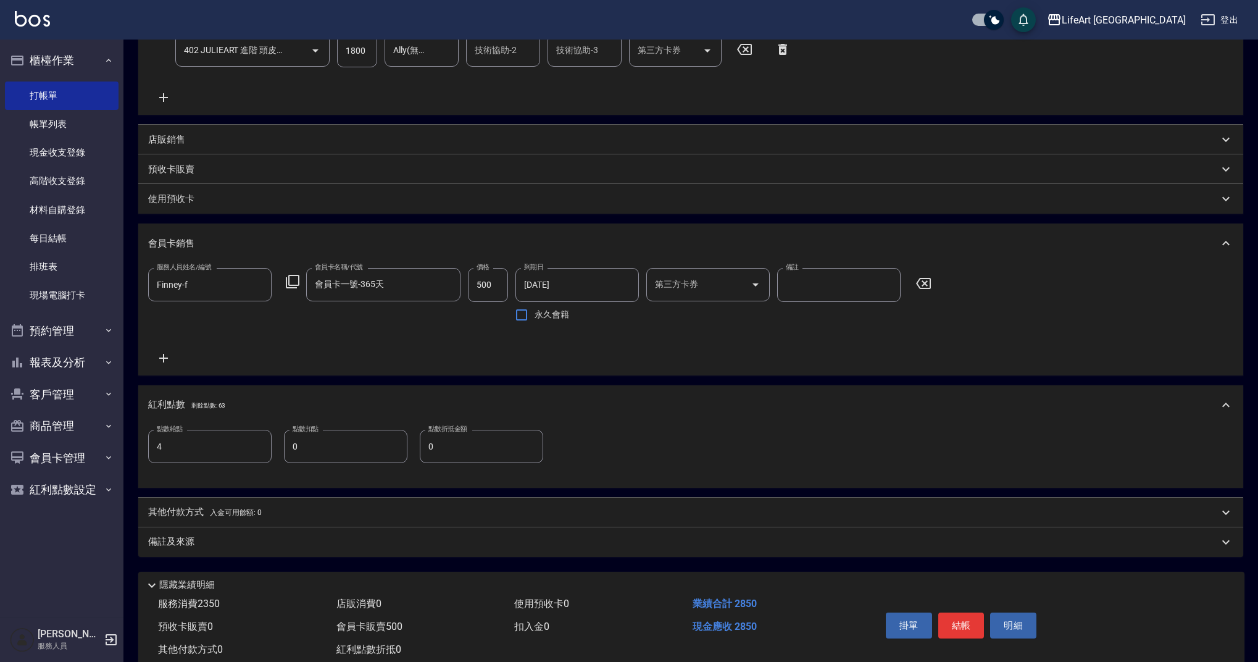
scroll to position [269, 0]
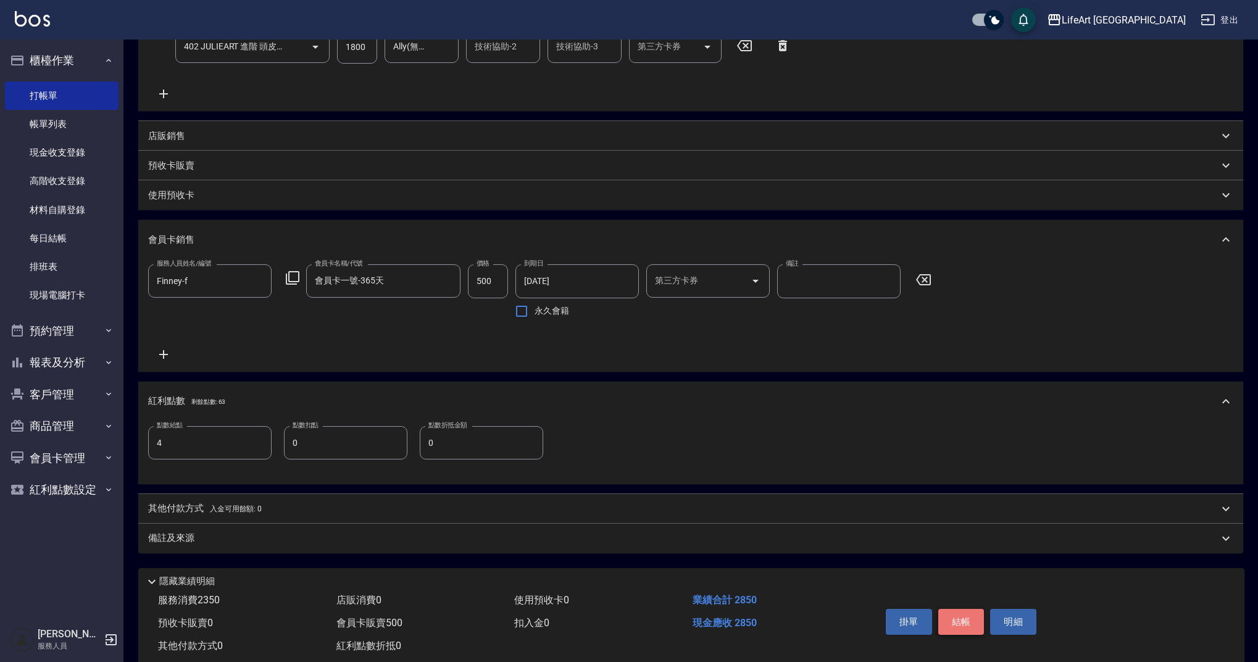
click at [968, 624] on button "結帳" at bounding box center [962, 622] width 46 height 26
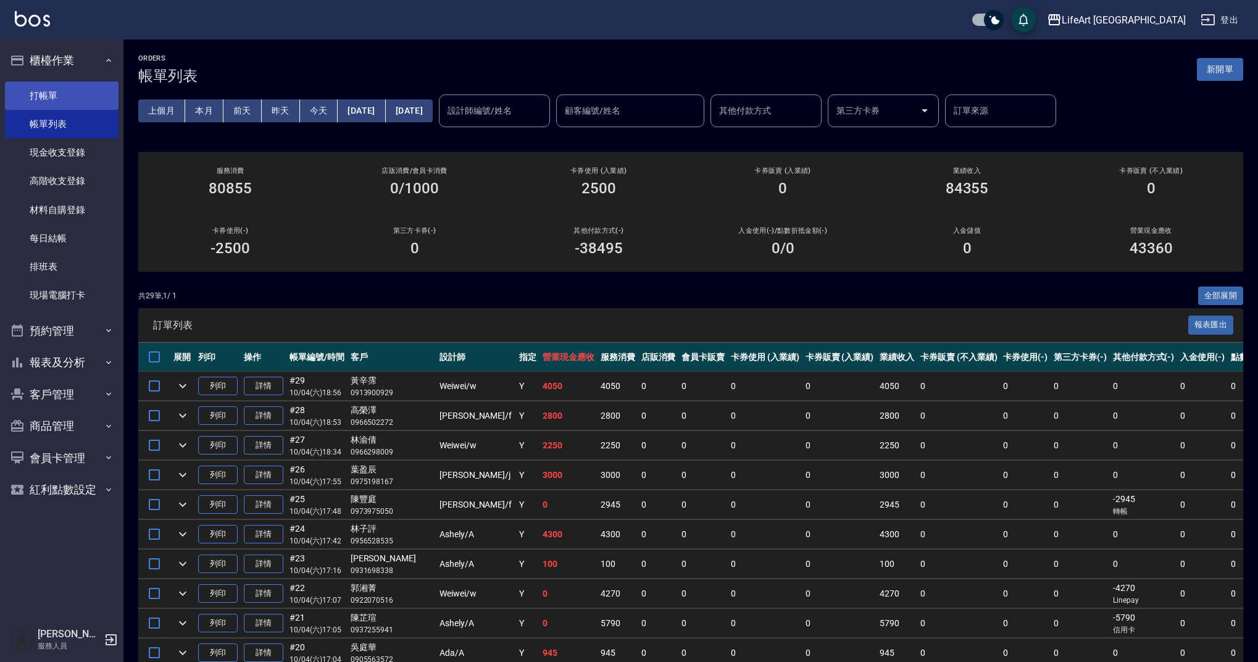
click at [67, 93] on link "打帳單" at bounding box center [62, 96] width 114 height 28
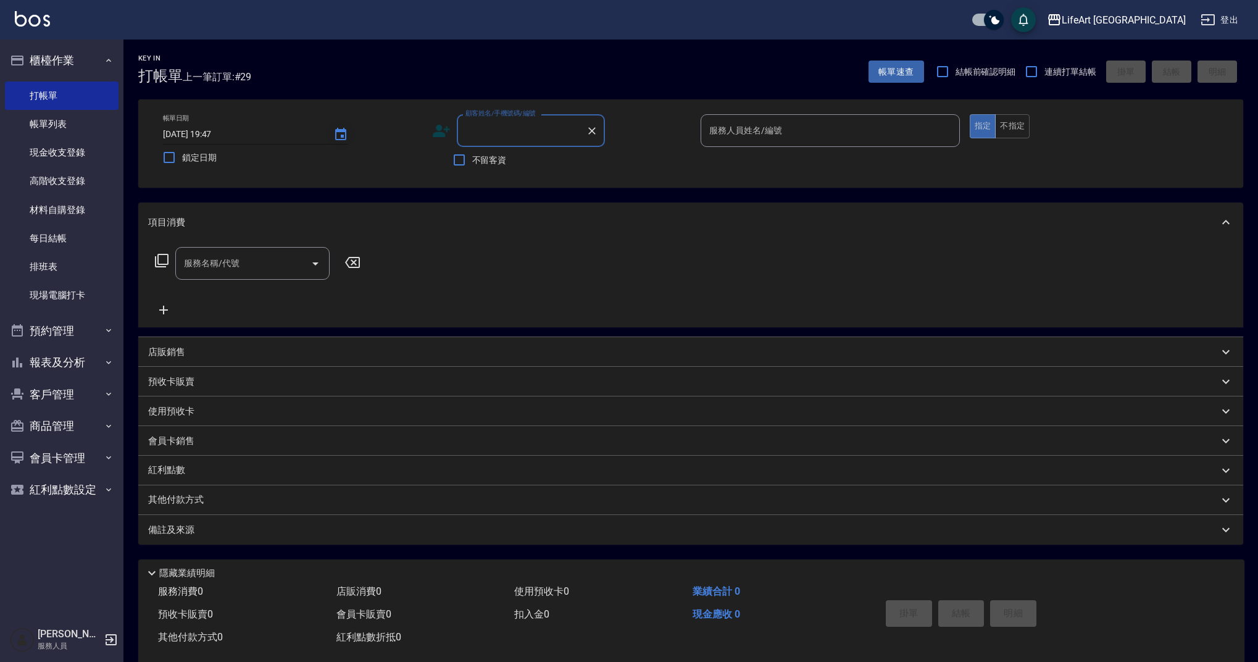
click at [344, 138] on icon "Choose date, selected date is 2025-10-04" at bounding box center [340, 134] width 15 height 15
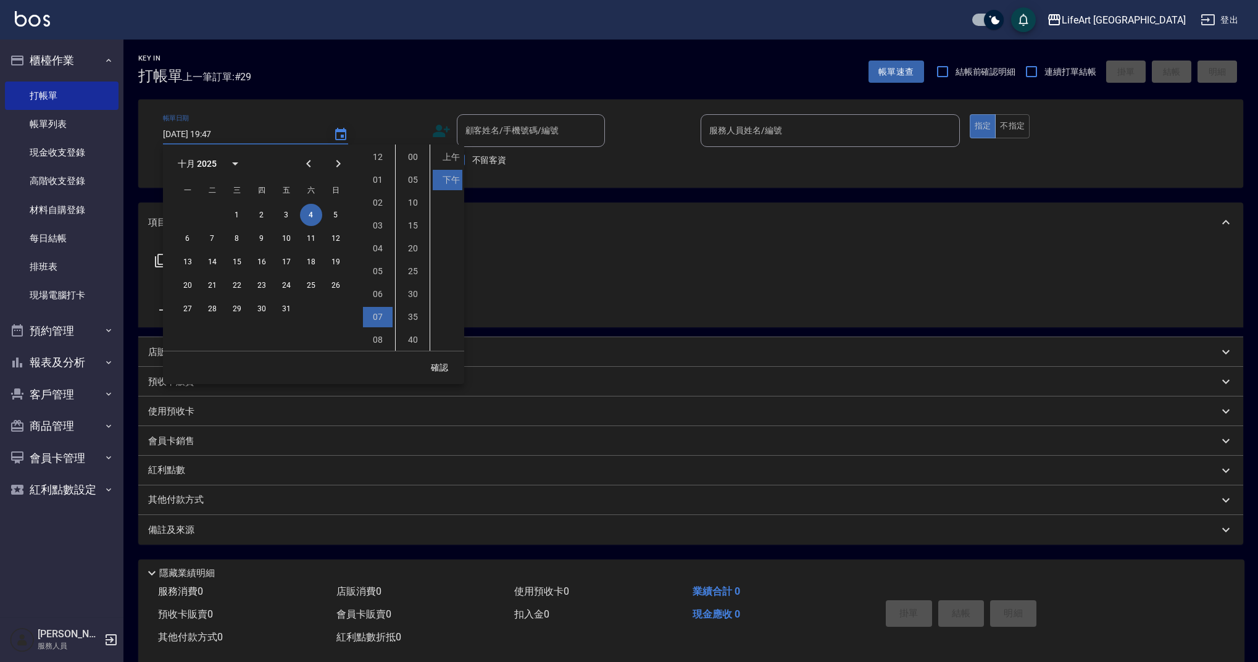
scroll to position [69, 0]
click at [338, 216] on button "5" at bounding box center [336, 215] width 22 height 22
type input "[DATE] 19:47"
click at [437, 368] on button "確認" at bounding box center [440, 367] width 40 height 23
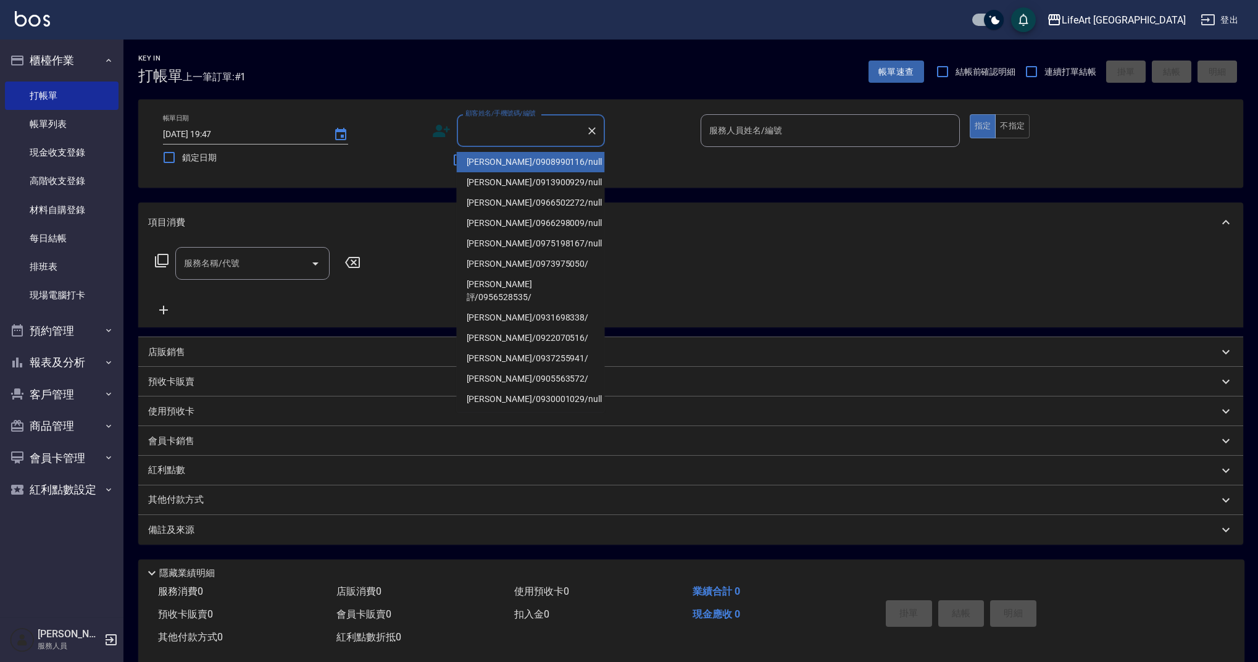
click at [496, 140] on input "顧客姓名/手機號碼/編號" at bounding box center [522, 131] width 119 height 22
type input "z"
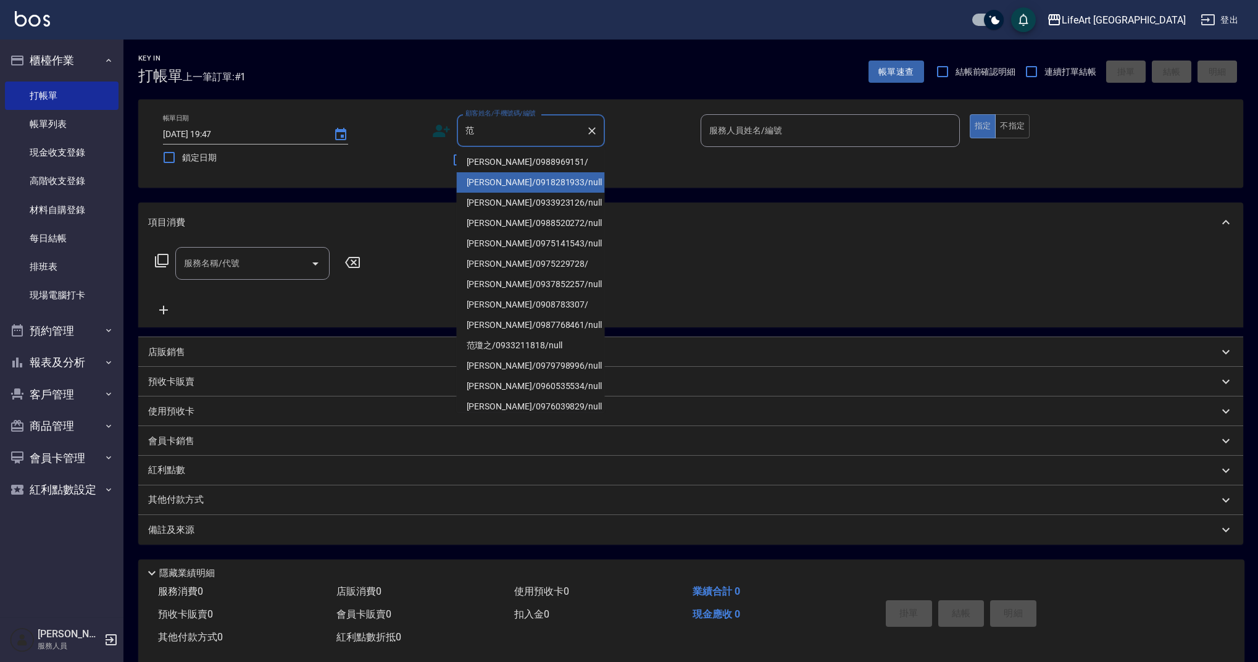
click at [505, 186] on li "[PERSON_NAME]/0918281933/null" at bounding box center [531, 182] width 148 height 20
type input "[PERSON_NAME]/0918281933/null"
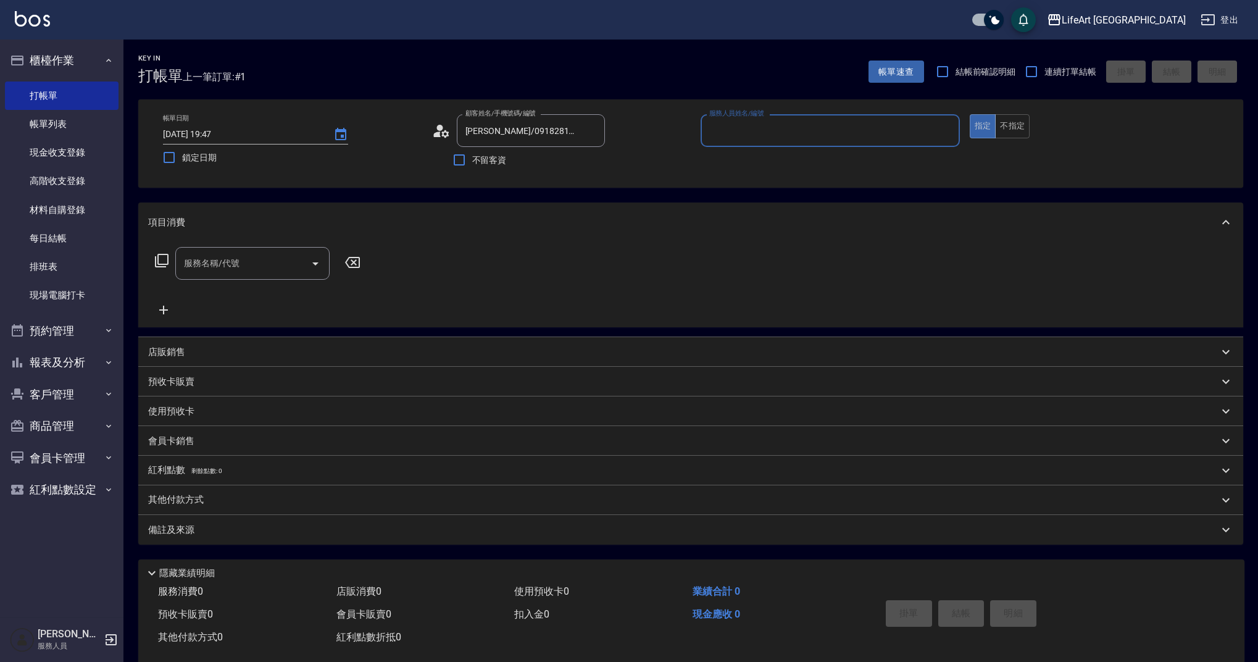
type input "Weiwei-w"
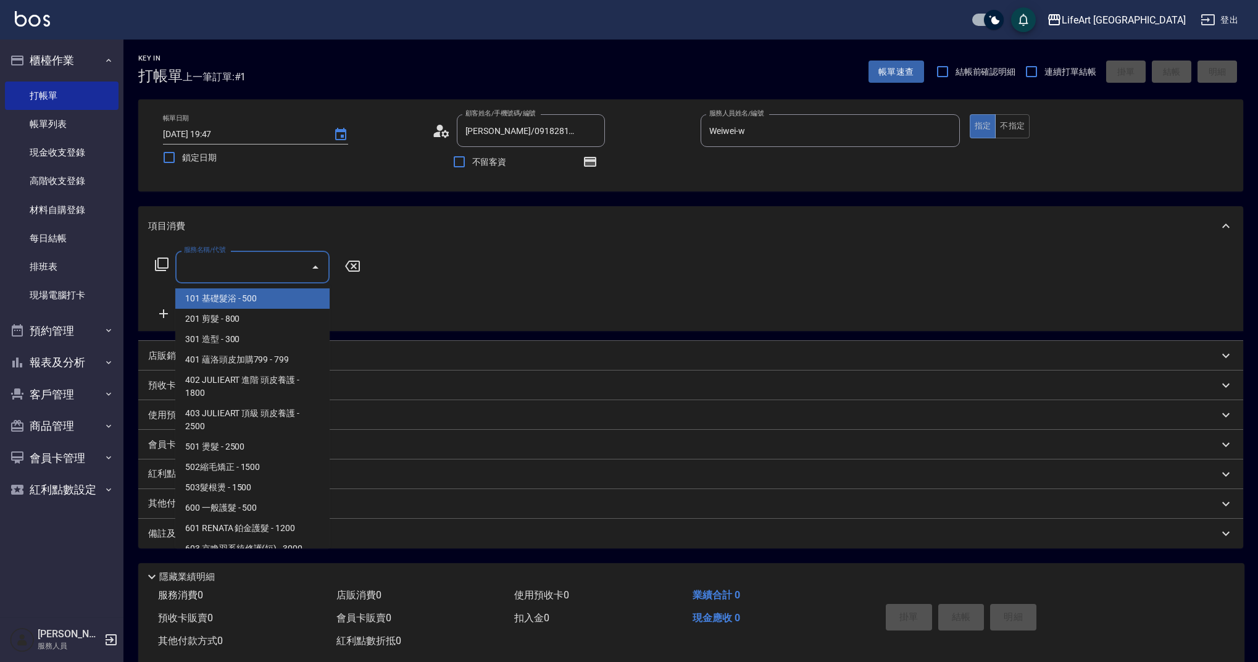
click at [214, 272] on input "服務名稱/代號" at bounding box center [243, 267] width 125 height 22
click at [225, 298] on span "101 基礎髮浴 - 500" at bounding box center [252, 298] width 154 height 20
type input "101 基礎髮浴 (101)"
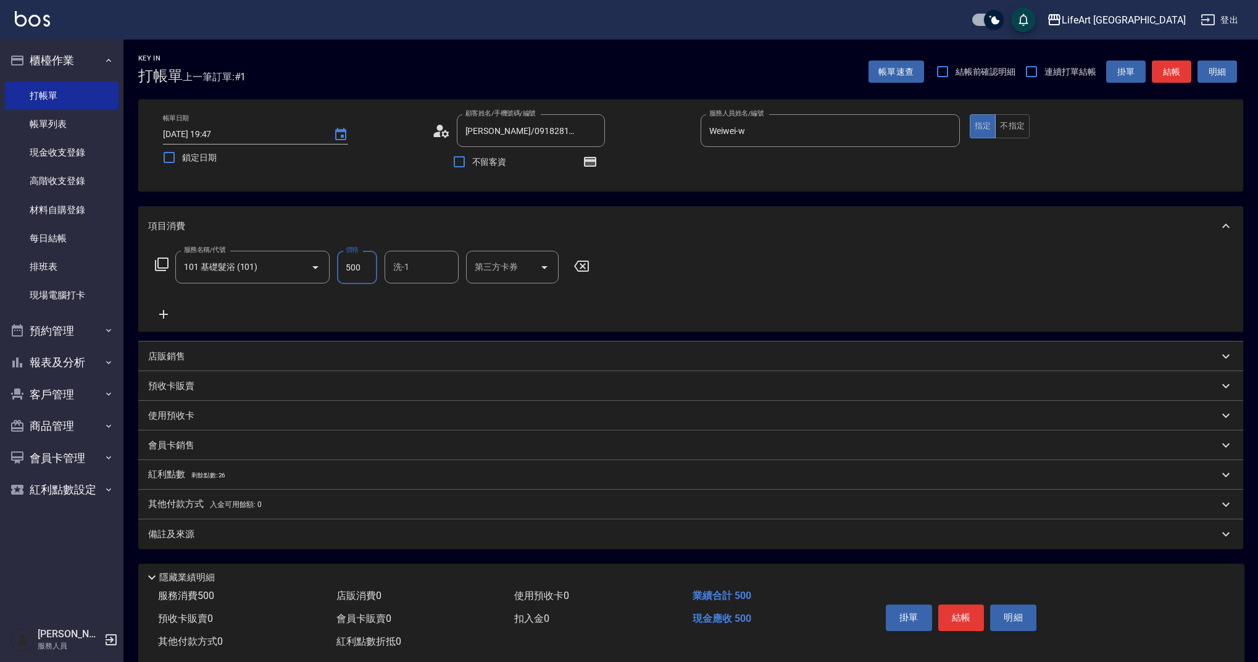
drag, startPoint x: 369, startPoint y: 266, endPoint x: 332, endPoint y: 267, distance: 36.5
click at [332, 267] on div "服務名稱/代號 101 基礎髮浴 (101) 服務名稱/代號 價格 500 價格 洗-1 洗-1 第三方卡券 第三方卡券" at bounding box center [372, 267] width 449 height 33
type input "315"
click at [411, 264] on input "洗-1" at bounding box center [421, 267] width 63 height 22
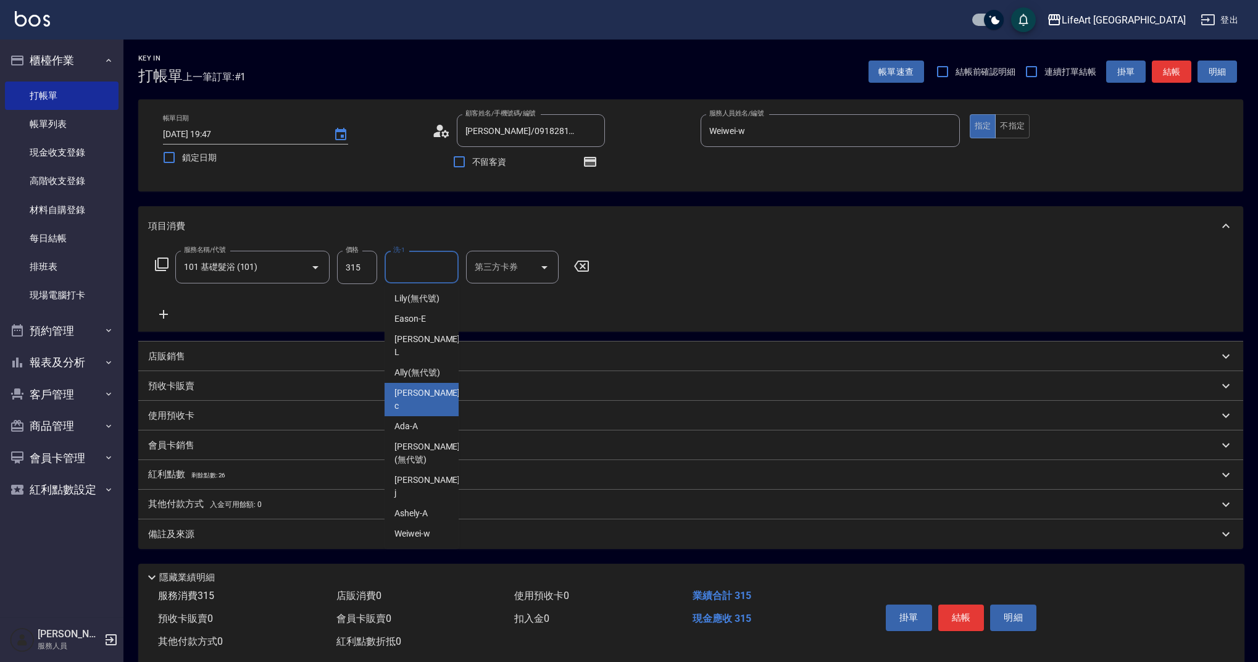
click at [413, 387] on span "Casey -c" at bounding box center [429, 400] width 68 height 26
type input "Casey-c"
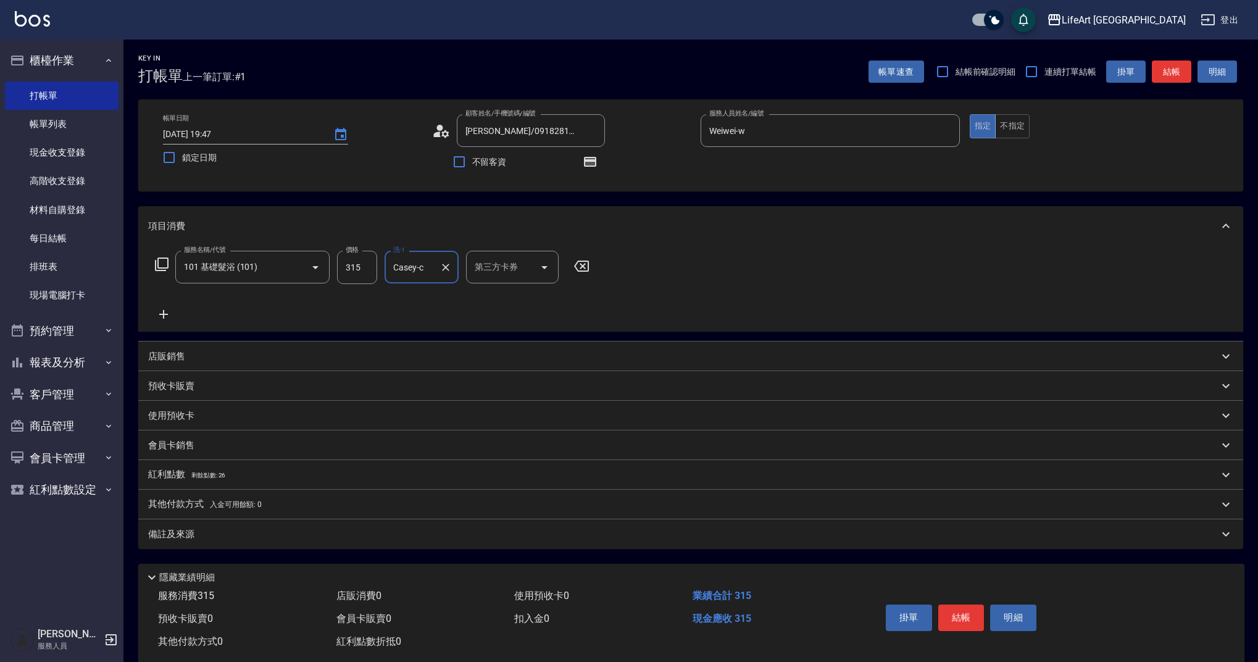
click at [214, 532] on div "備註及來源" at bounding box center [683, 534] width 1071 height 13
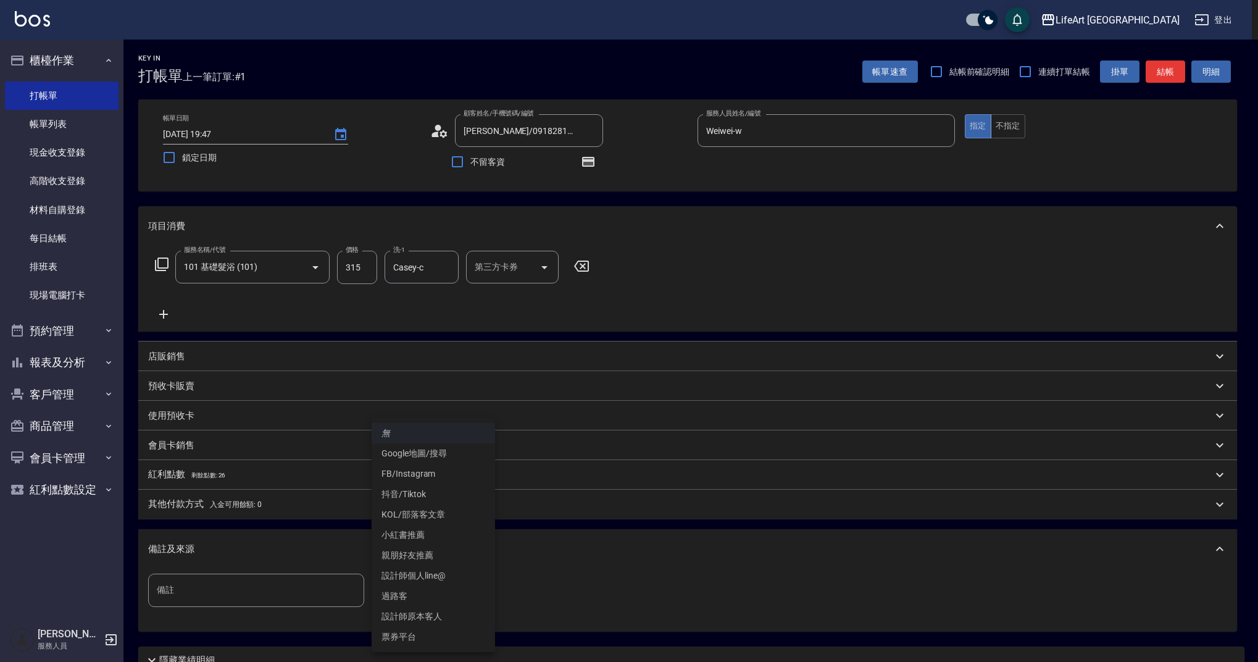
click at [455, 588] on body "LifeArt 蘆洲 登出 櫃檯作業 打帳單 帳單列表 現金收支登錄 高階收支登錄 材料自購登錄 每日結帳 排班表 現場電腦打卡 預約管理 預約管理 單日預約…" at bounding box center [629, 383] width 1258 height 766
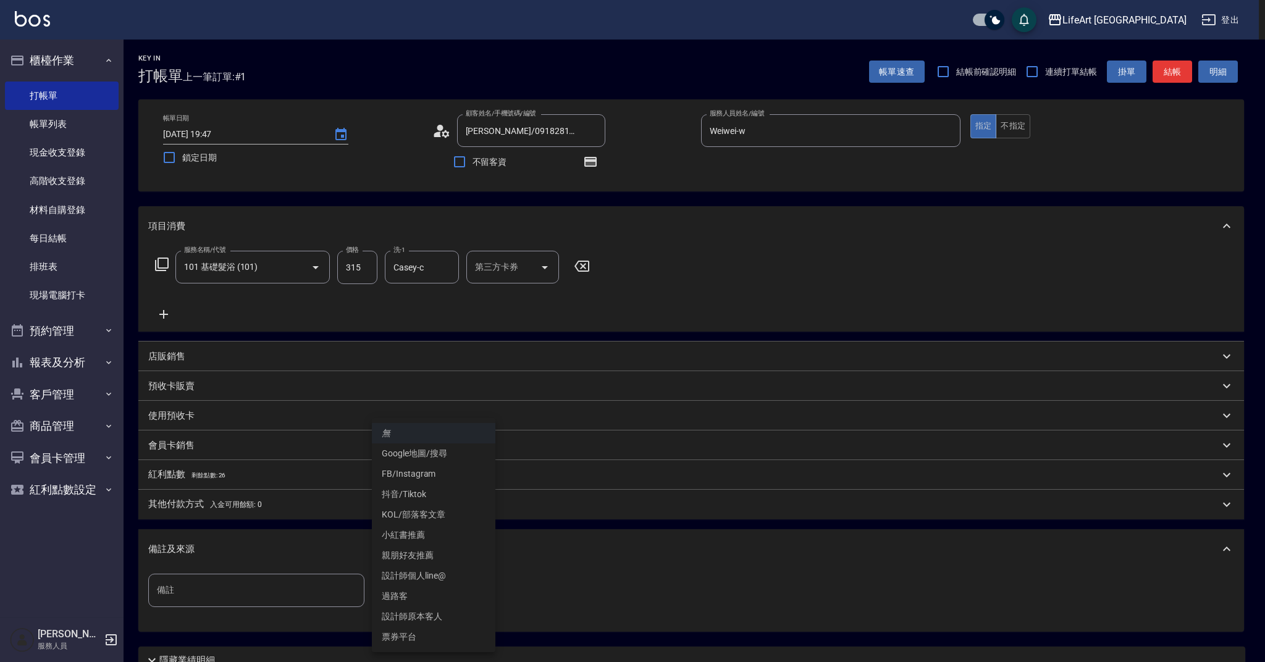
click at [451, 621] on li "設計師原本客人" at bounding box center [433, 616] width 123 height 20
type input "設計師原本客人"
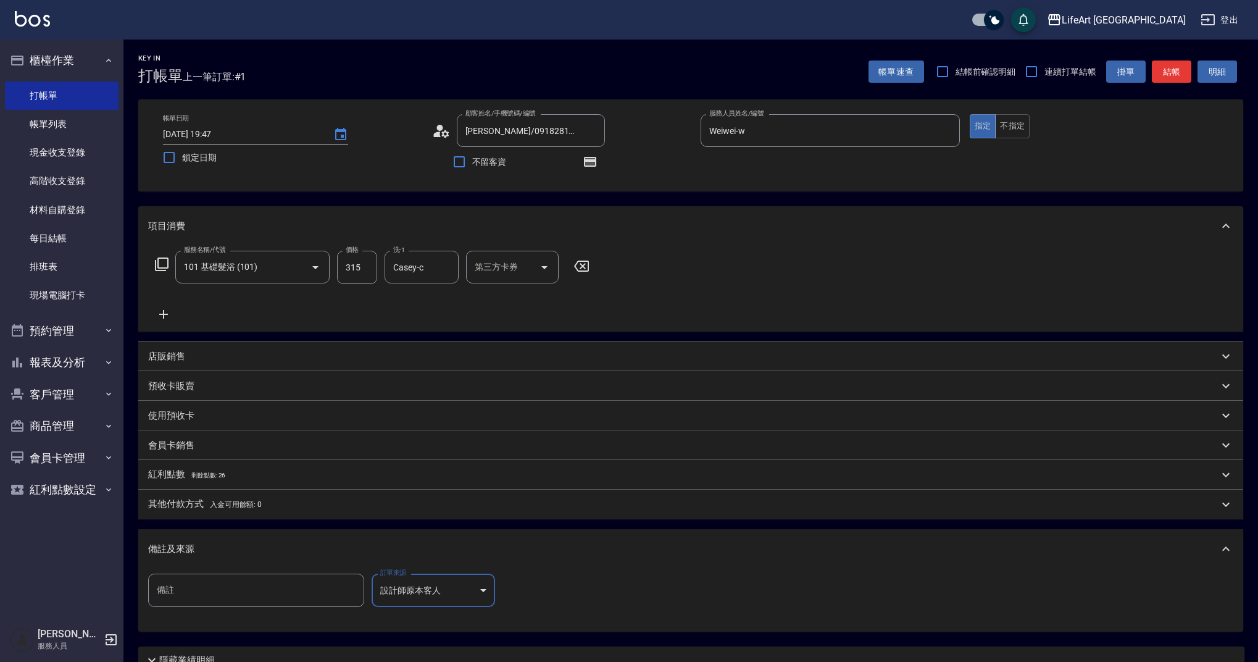
scroll to position [109, 0]
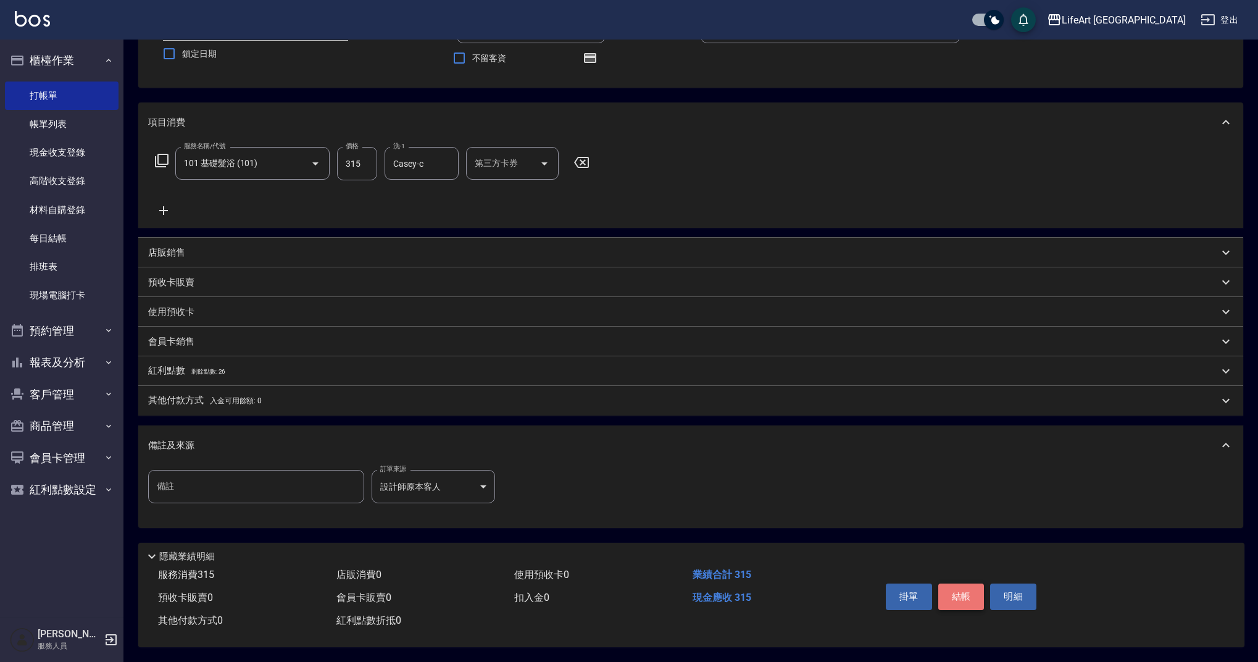
click at [957, 598] on button "結帳" at bounding box center [962, 597] width 46 height 26
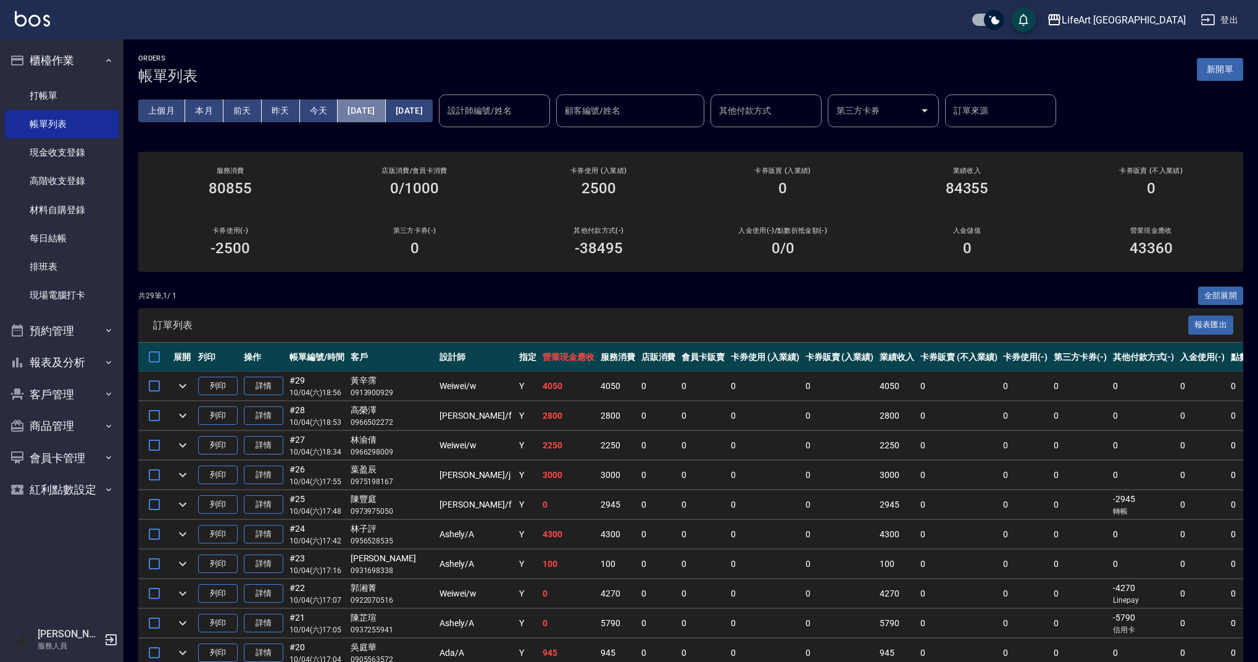
click at [377, 112] on button "[DATE]" at bounding box center [362, 110] width 48 height 23
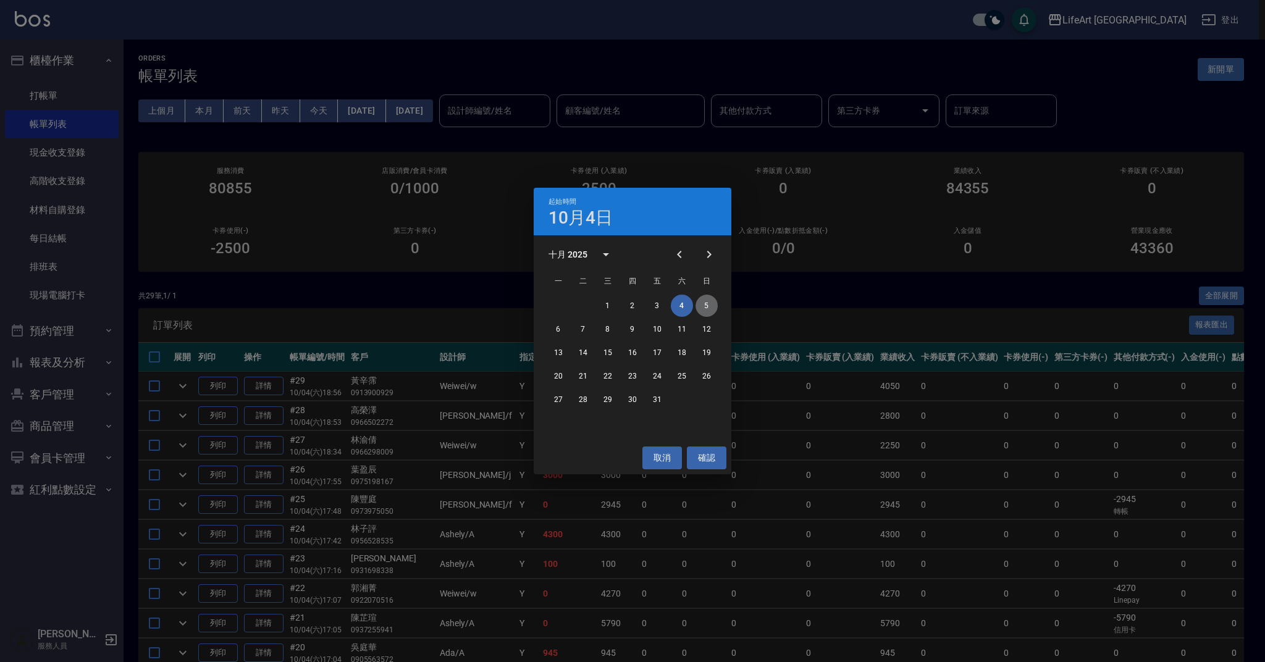
click at [711, 304] on button "5" at bounding box center [706, 306] width 22 height 22
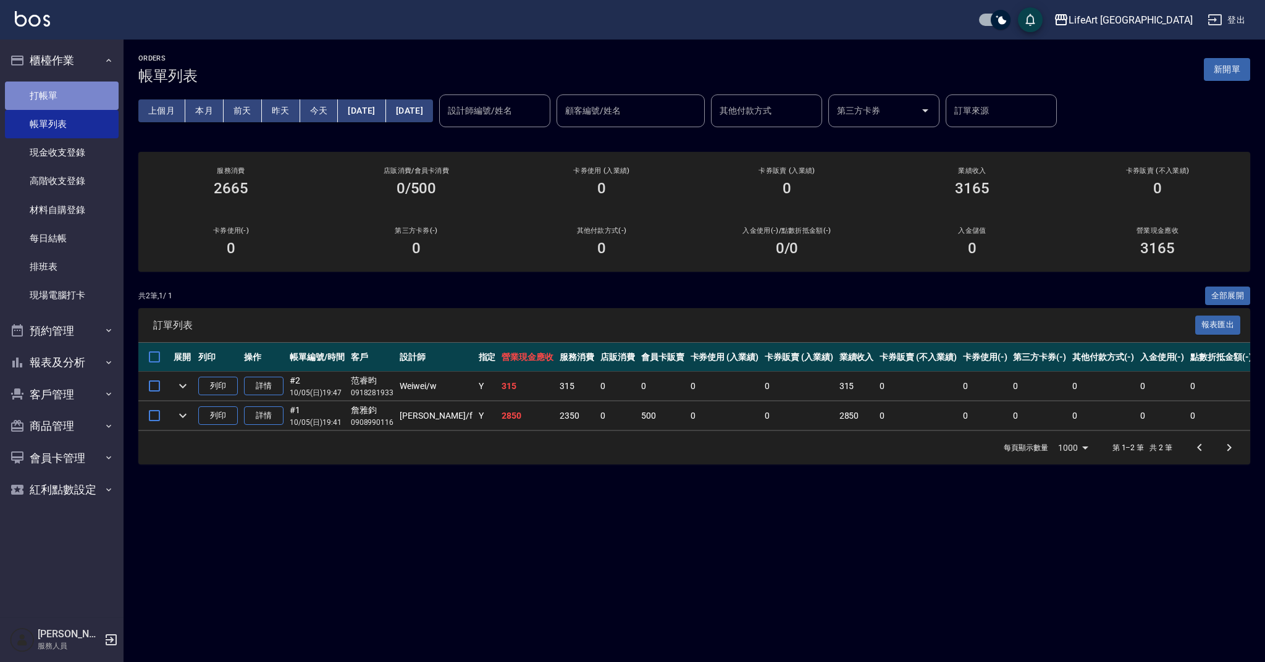
click at [70, 102] on link "打帳單" at bounding box center [62, 96] width 114 height 28
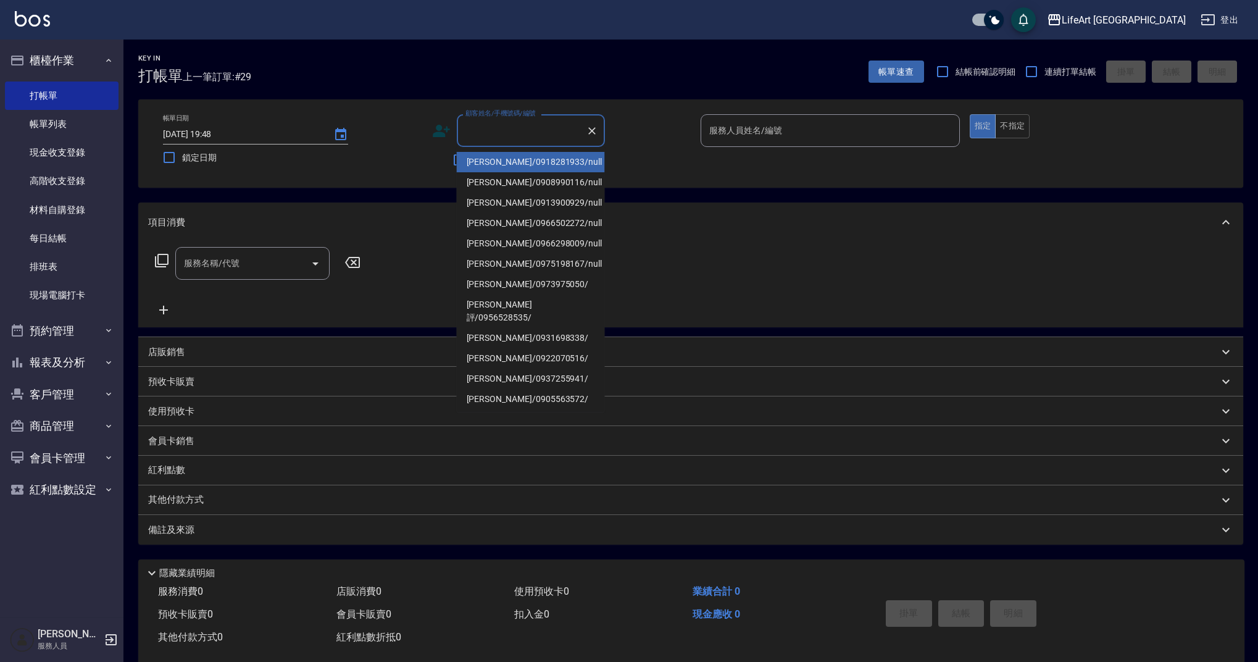
click at [511, 133] on input "顧客姓名/手機號碼/編號" at bounding box center [522, 131] width 119 height 22
type input "j"
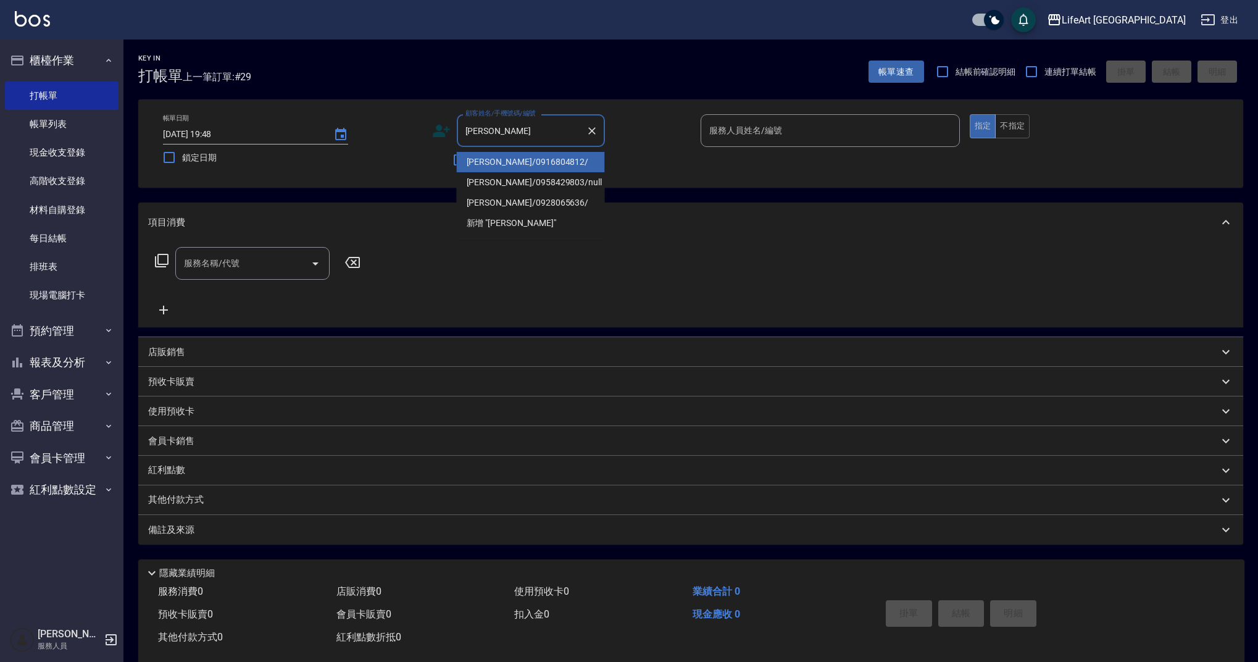
click at [537, 185] on li "[PERSON_NAME]/0958429803/null" at bounding box center [531, 182] width 148 height 20
type input "[PERSON_NAME]/0958429803/null"
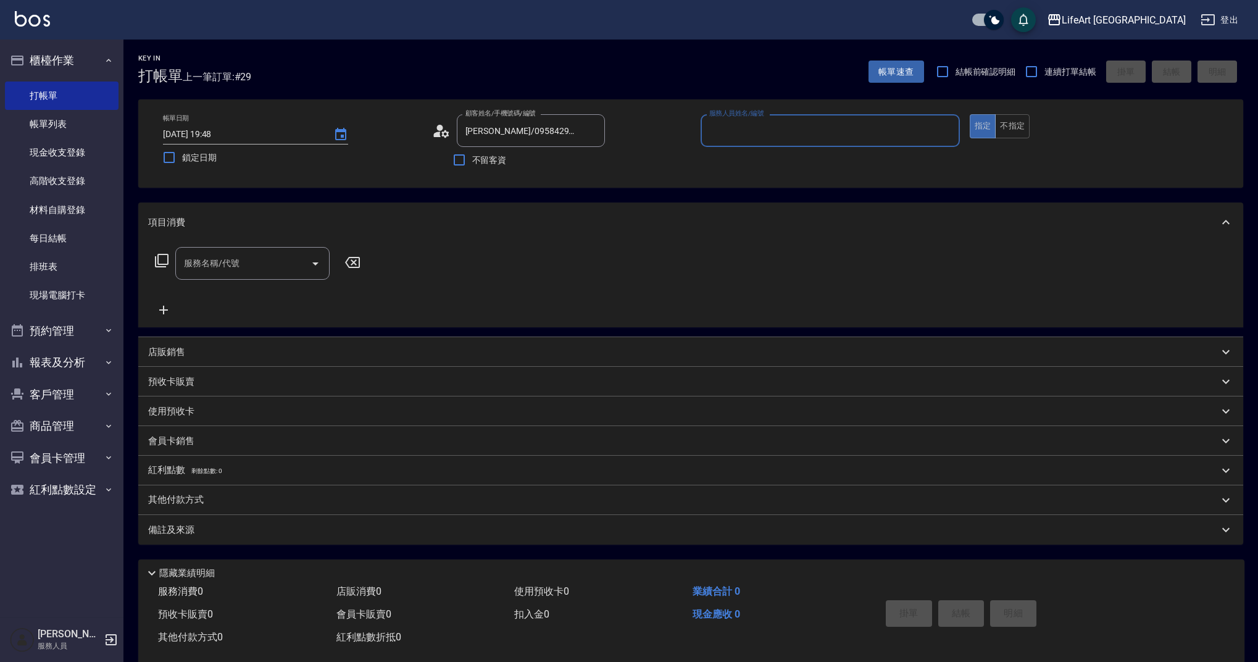
type input "Weiwei-w"
click at [262, 273] on input "服務名稱/代號" at bounding box center [243, 267] width 125 height 22
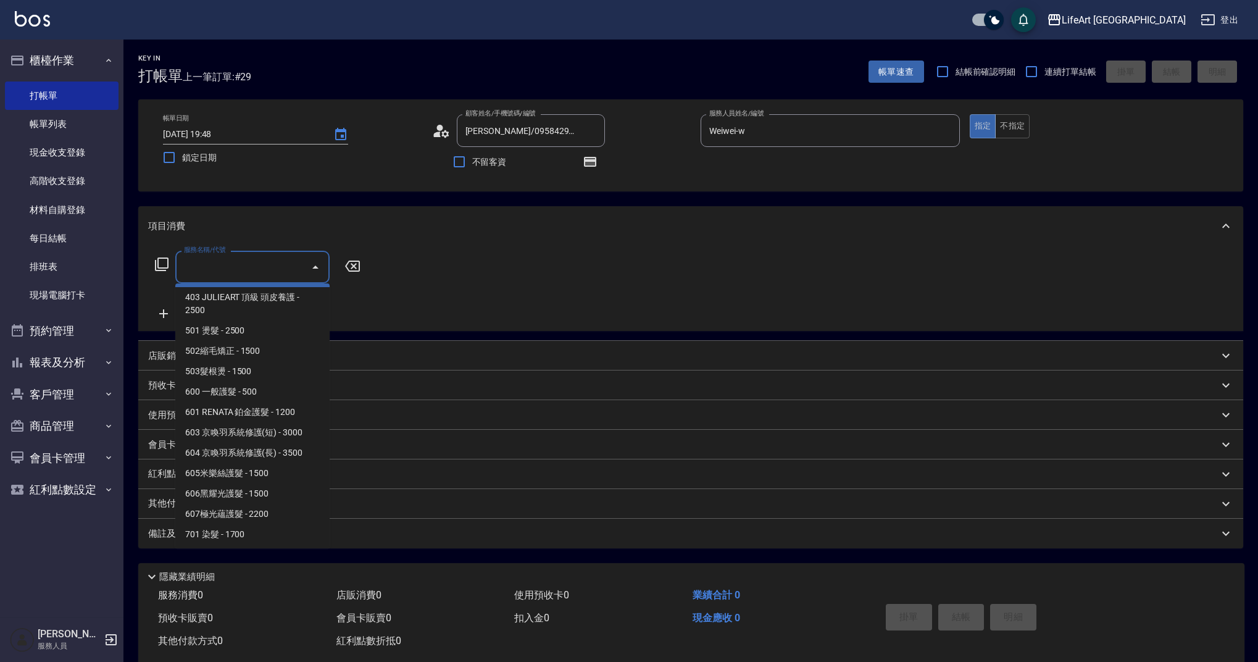
scroll to position [133, 0]
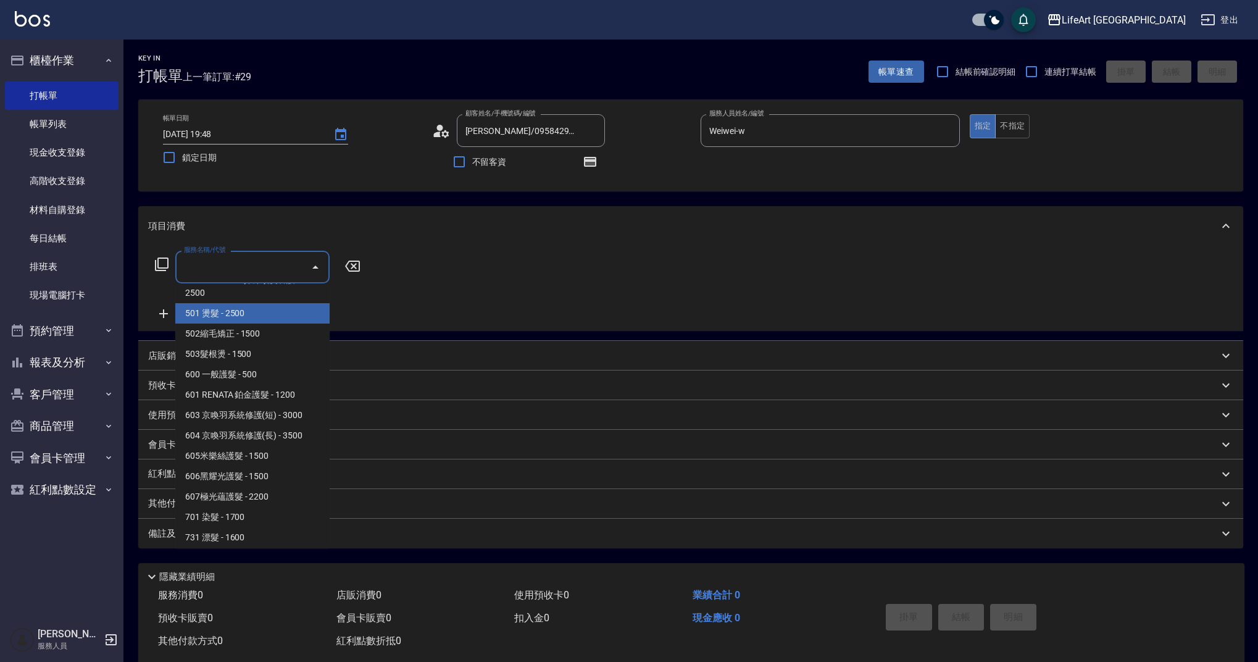
click at [239, 319] on span "501 燙髮 - 2500" at bounding box center [252, 313] width 154 height 20
type input "501 燙髮(501)"
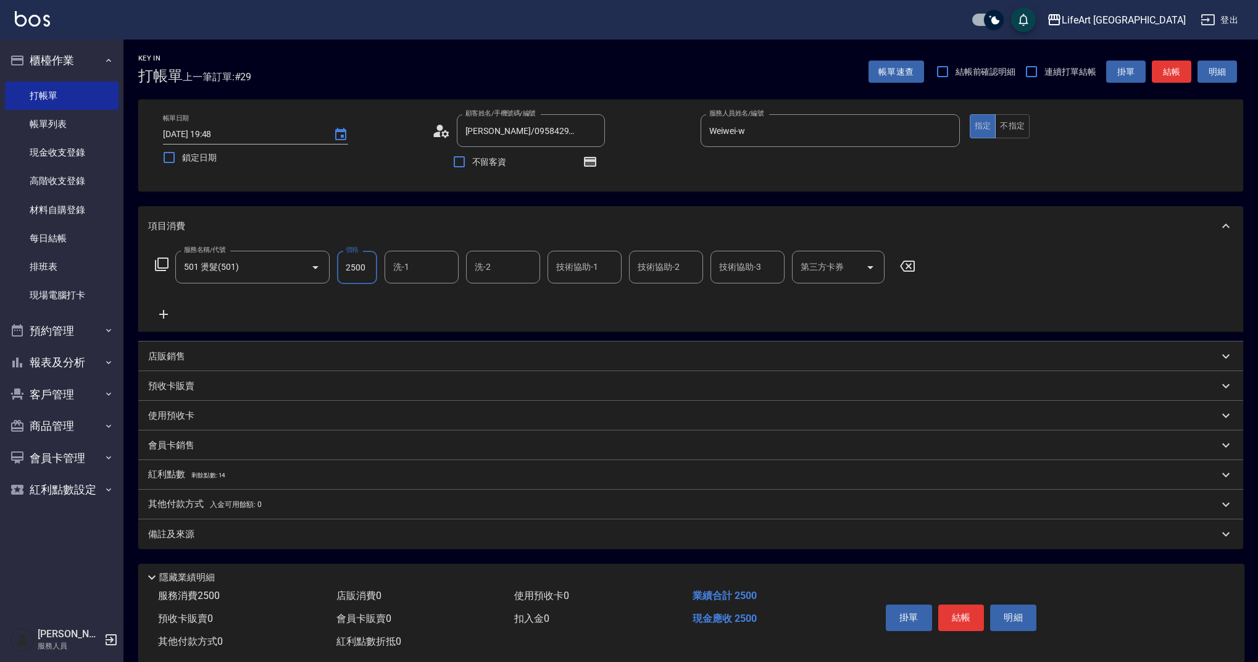
drag, startPoint x: 369, startPoint y: 270, endPoint x: 332, endPoint y: 269, distance: 37.7
click at [332, 269] on div "服務名稱/代號 501 燙髮(501) 服務名稱/代號 價格 2500 價格 洗-1 洗-1 洗-2 洗-2 技術協助-1 技術協助-1 技術協助-2 技術協…" at bounding box center [535, 267] width 775 height 33
type input "4900"
click at [188, 444] on p "會員卡銷售" at bounding box center [171, 445] width 46 height 13
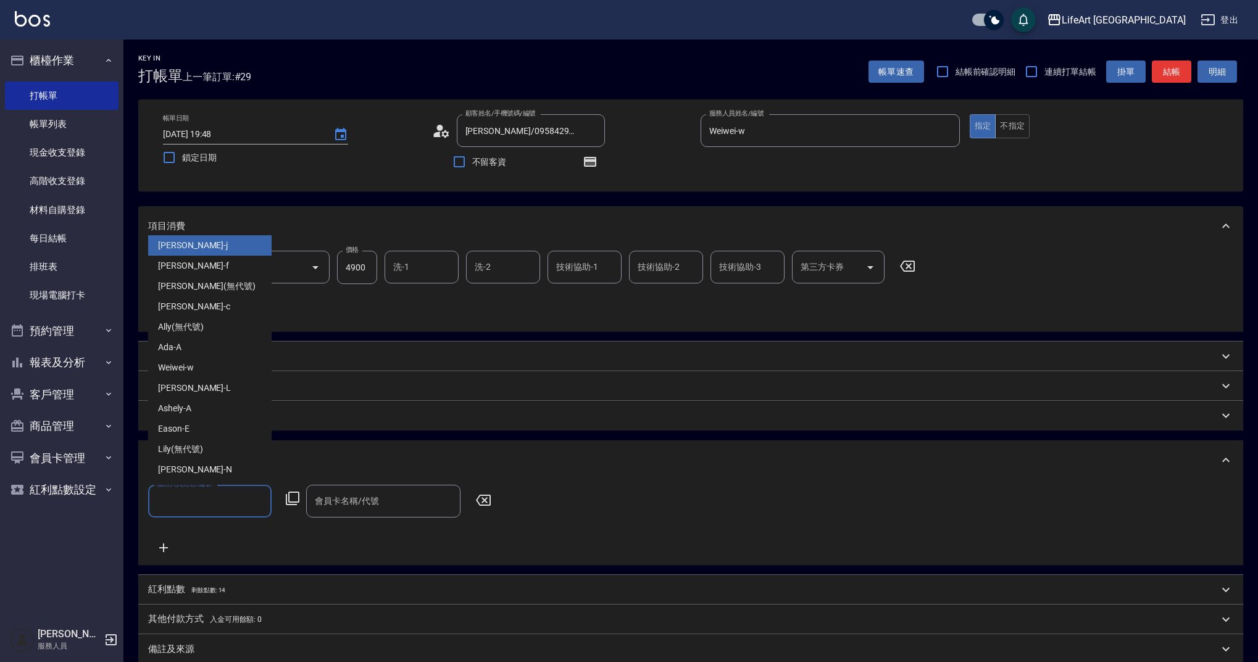
click at [170, 498] on input "服務人員姓名/編號" at bounding box center [210, 501] width 112 height 22
click at [190, 370] on span "Weiwei -w" at bounding box center [176, 367] width 36 height 13
type input "Weiwei-w"
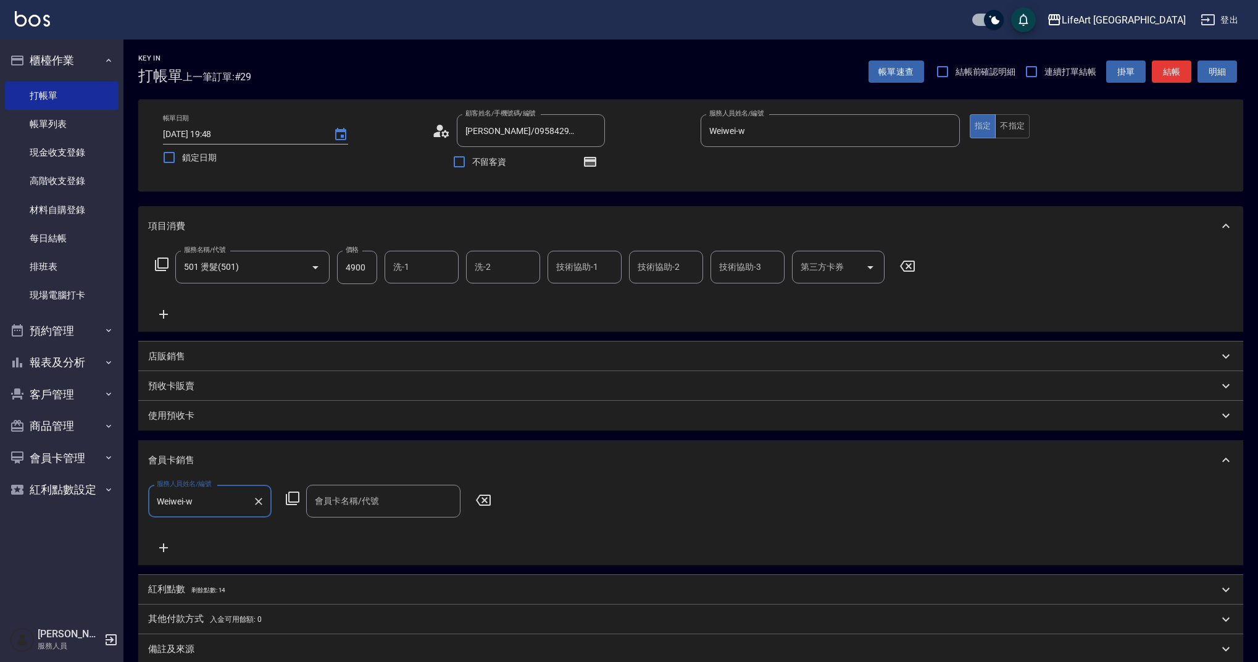
click at [338, 509] on input "會員卡名稱/代號" at bounding box center [383, 501] width 143 height 22
click at [351, 536] on span "會員卡一號 - 01" at bounding box center [383, 533] width 154 height 20
type input "會員卡一號-365天"
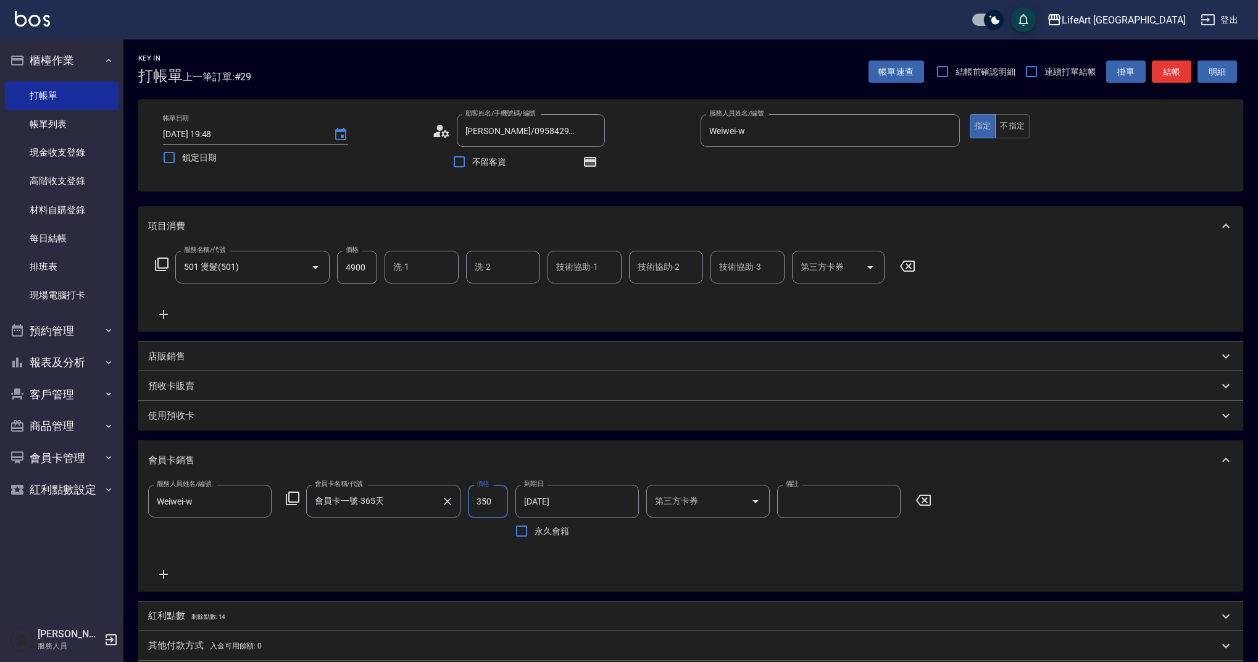
drag, startPoint x: 502, startPoint y: 496, endPoint x: 460, endPoint y: 494, distance: 42.1
click at [460, 494] on div "服務人員姓名/編號 Weiwei-w 服務人員姓名/編號 會員卡名稱/代號 會員卡一號-365天 會員卡名稱/代號 價格 350 價格 到期日 [DATE] …" at bounding box center [543, 514] width 791 height 59
type input "500"
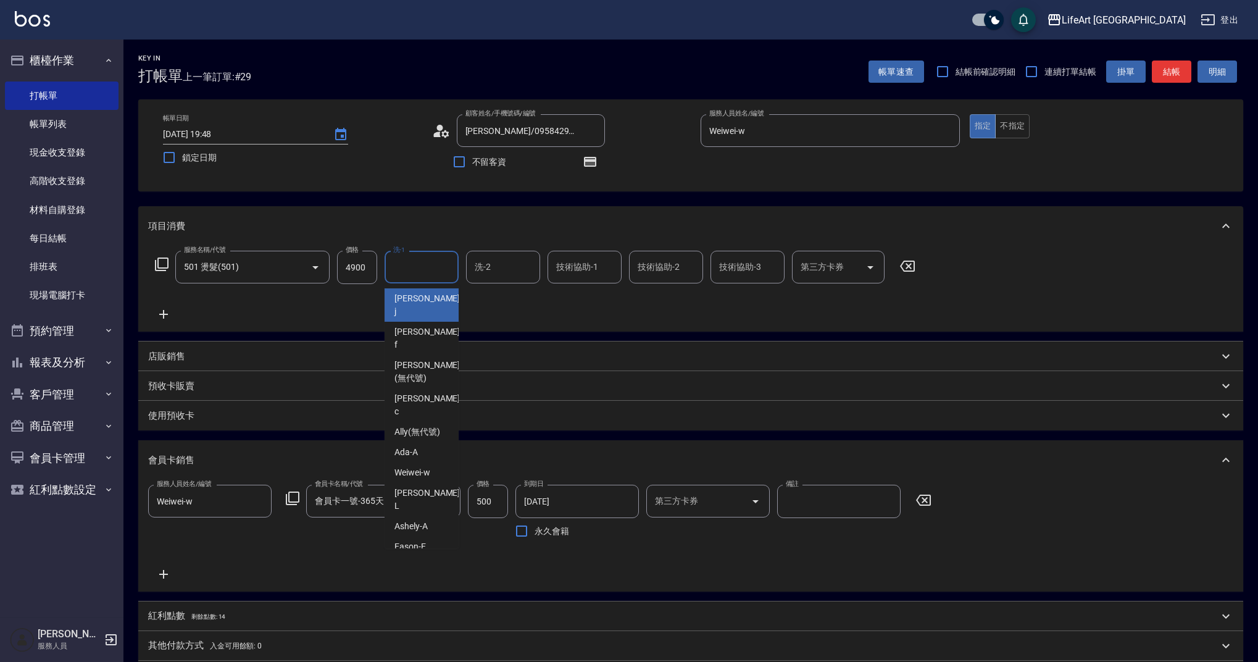
click at [422, 277] on input "洗-1" at bounding box center [421, 267] width 63 height 22
click at [413, 392] on span "Casey -c" at bounding box center [429, 405] width 68 height 26
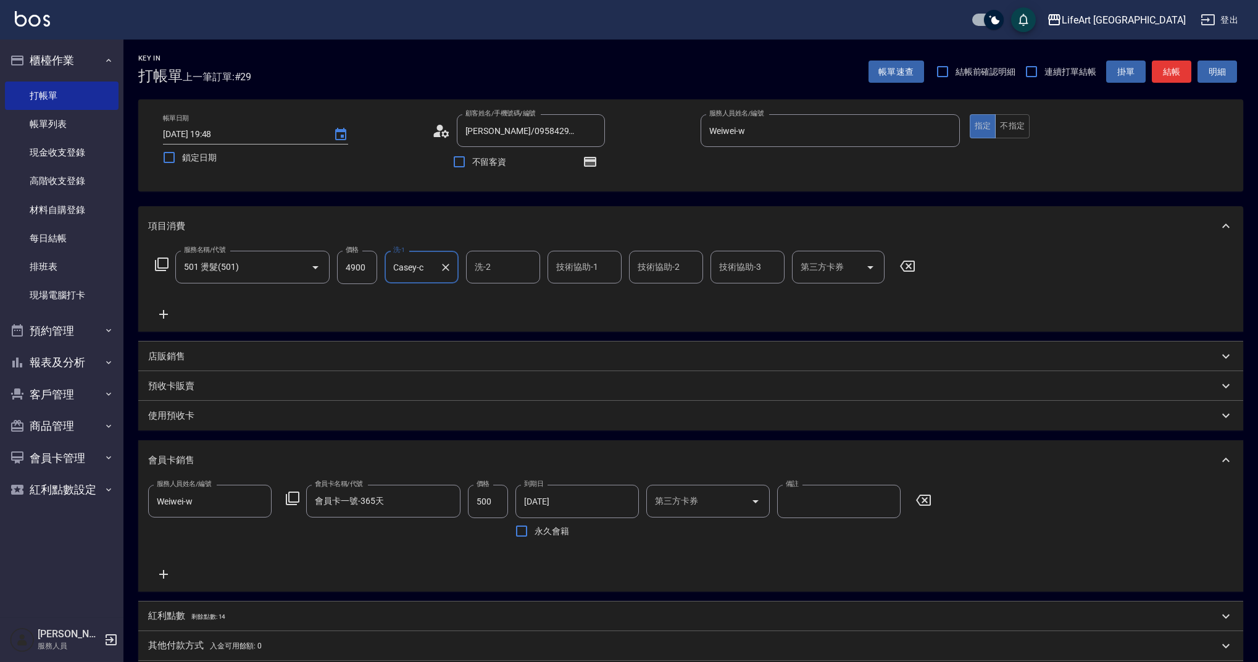
type input "Casey-c"
click at [587, 261] on div "技術協助-1 技術協助-1" at bounding box center [585, 267] width 74 height 33
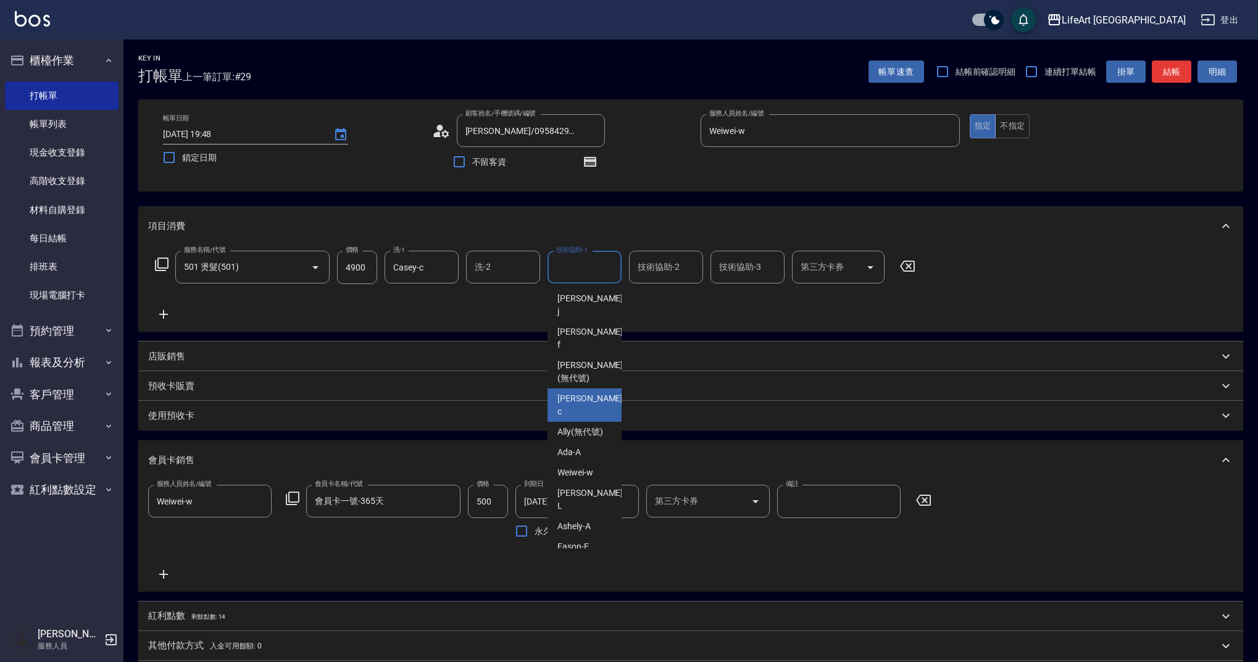
click at [574, 392] on span "Casey -c" at bounding box center [592, 405] width 68 height 26
type input "Casey-c"
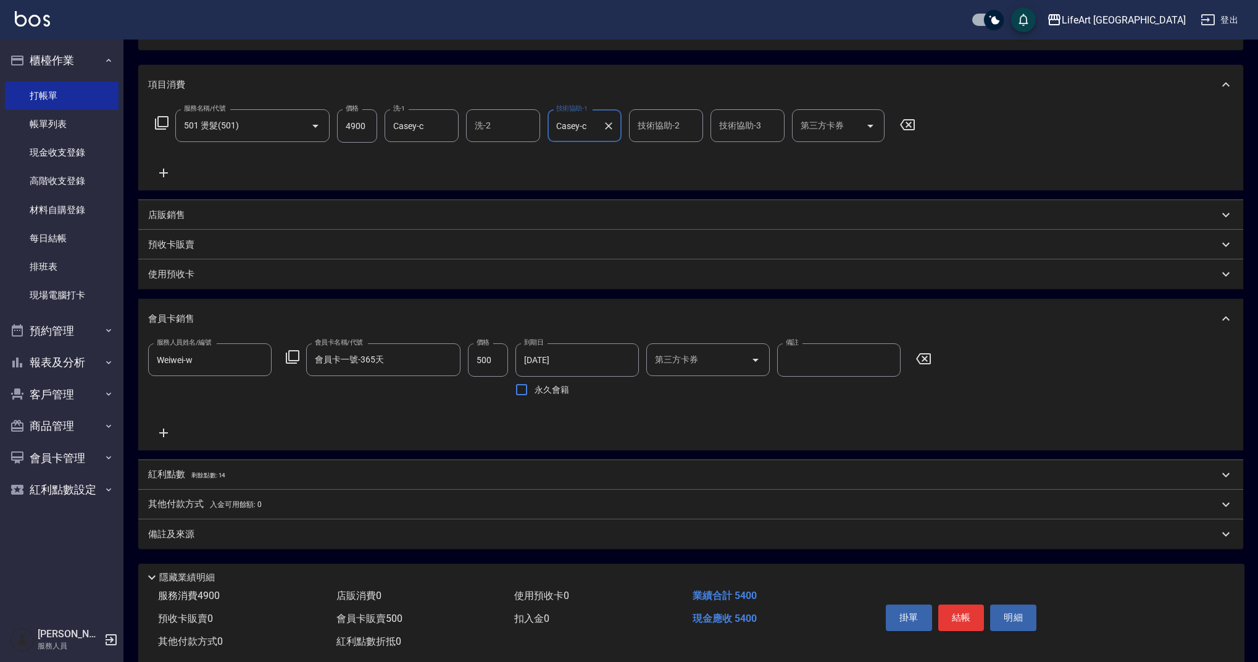
scroll to position [149, 0]
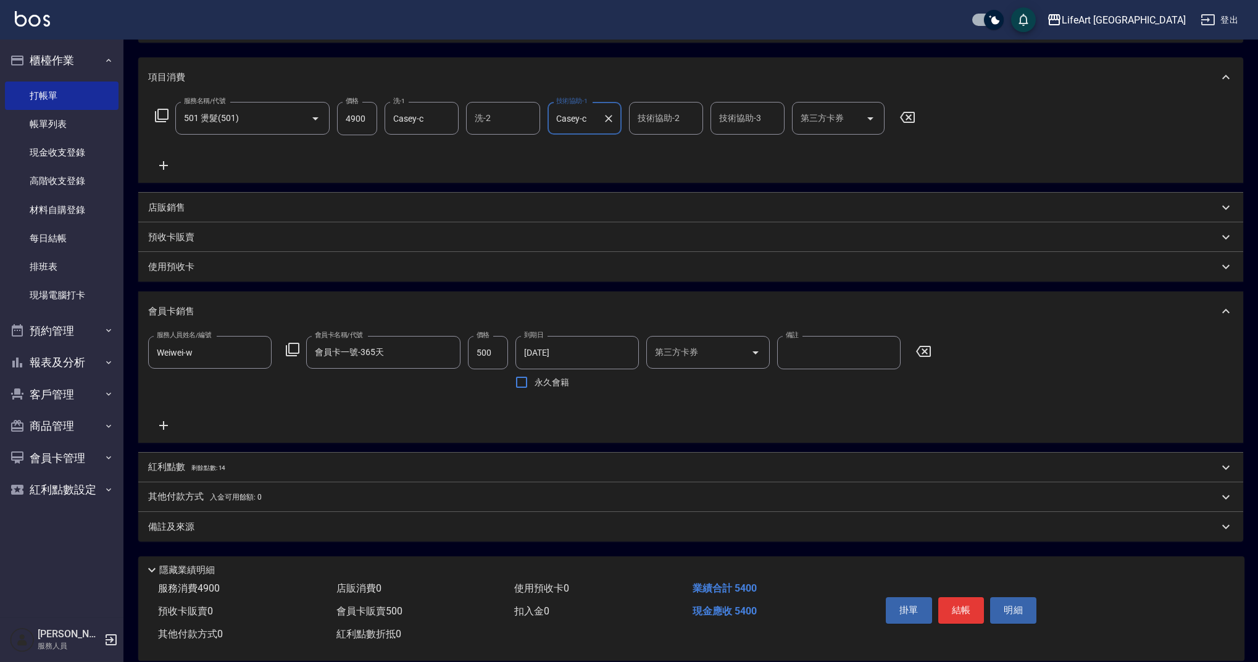
click at [1214, 434] on div "服務人員姓名/編號 Weiwei-w 服務人員姓名/編號 會員卡名稱/代號 會員卡一號-365天 會員卡名稱/代號 價格 500 價格 到期日 [DATE] …" at bounding box center [690, 387] width 1105 height 112
click at [175, 467] on p "紅利點數 剩餘點數: 14" at bounding box center [186, 468] width 77 height 14
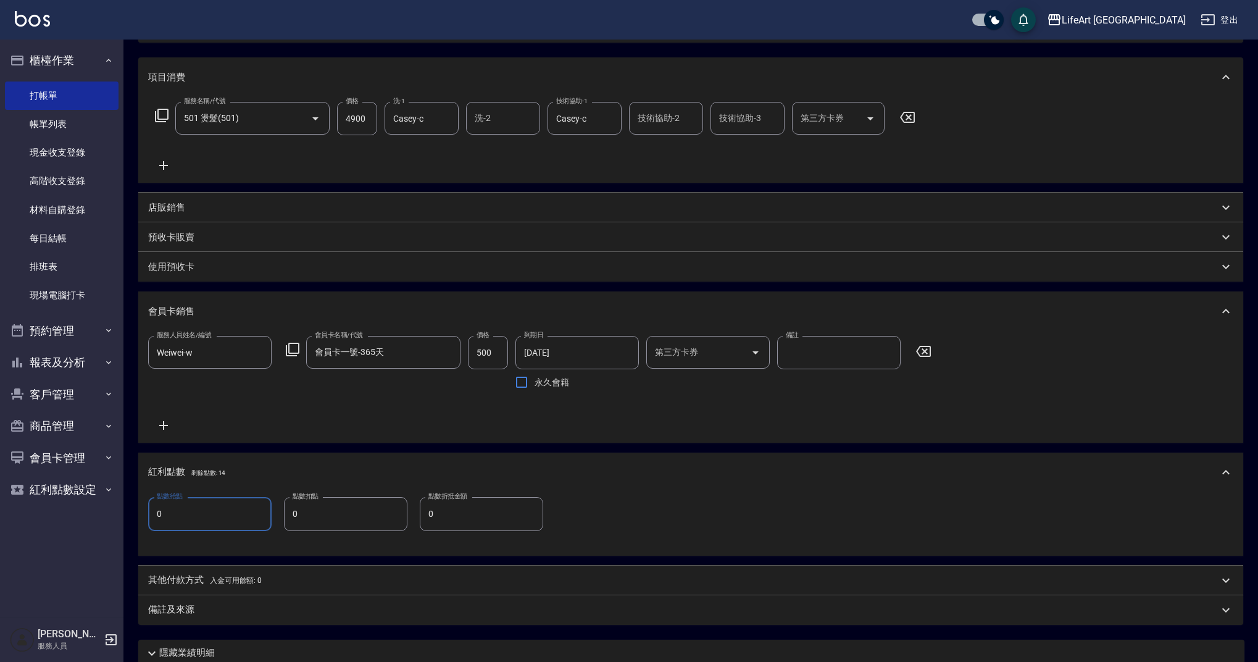
drag, startPoint x: 177, startPoint y: 521, endPoint x: 143, endPoint y: 519, distance: 34.6
click at [143, 519] on div "點數給點 0 點數給點 點數扣點 0 點數扣點 點數折抵金額 0 點數折抵金額" at bounding box center [690, 523] width 1105 height 63
drag, startPoint x: 183, startPoint y: 511, endPoint x: 154, endPoint y: 511, distance: 29.6
click at [154, 511] on input "0" at bounding box center [209, 513] width 123 height 33
type input "9"
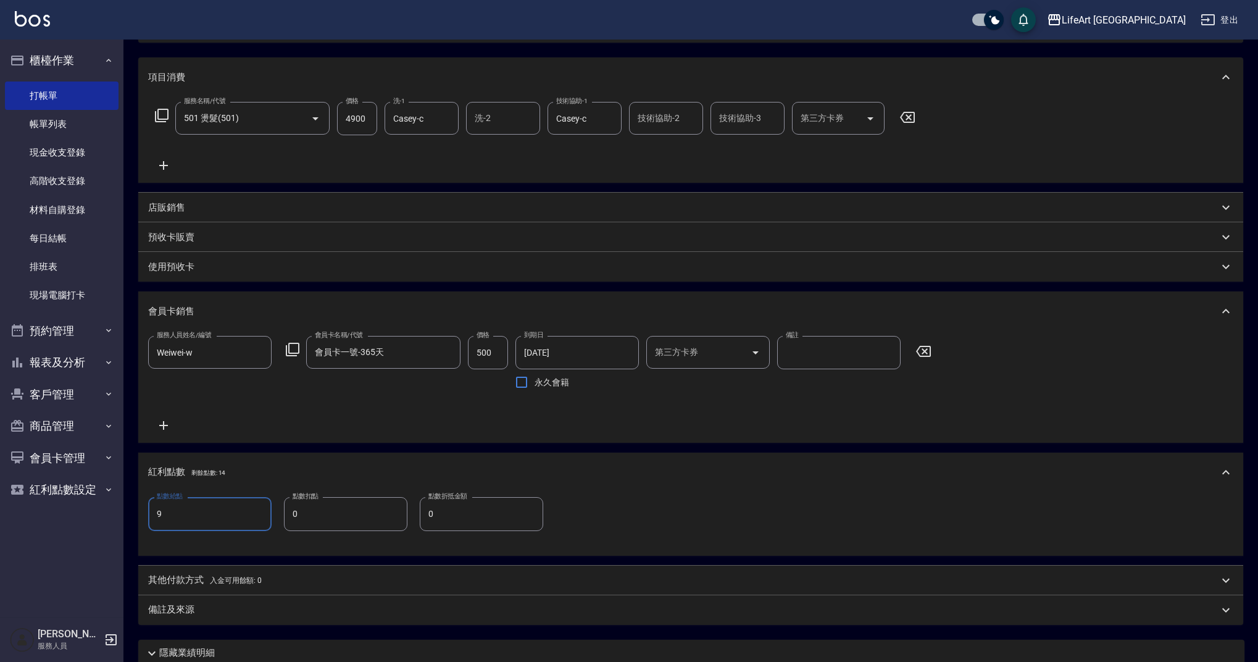
click at [177, 577] on p "其他付款方式 入金可用餘額: 0" at bounding box center [205, 581] width 114 height 14
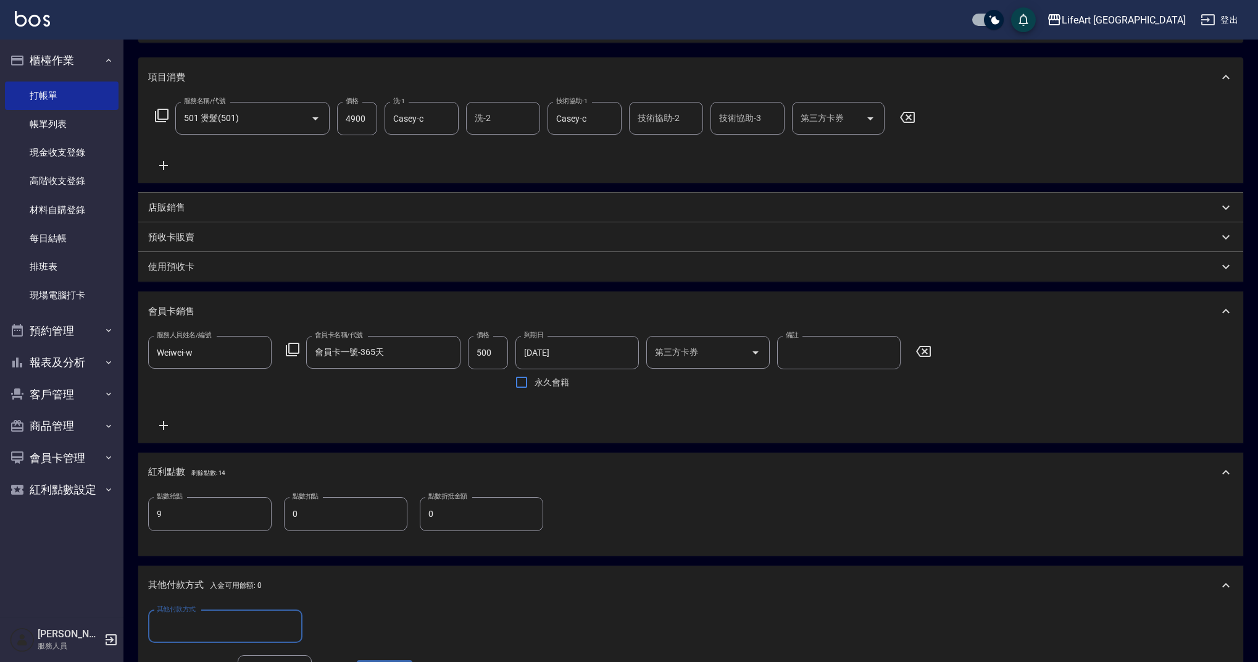
click at [177, 622] on input "其他付款方式" at bounding box center [225, 627] width 143 height 22
click at [178, 598] on span "信用卡" at bounding box center [225, 595] width 154 height 20
type input "信用卡"
drag, startPoint x: 330, startPoint y: 632, endPoint x: 290, endPoint y: 624, distance: 40.9
click at [290, 624] on div "其他付款方式 信用卡 其他付款方式 信用卡金額 0 信用卡金額" at bounding box center [280, 626] width 264 height 33
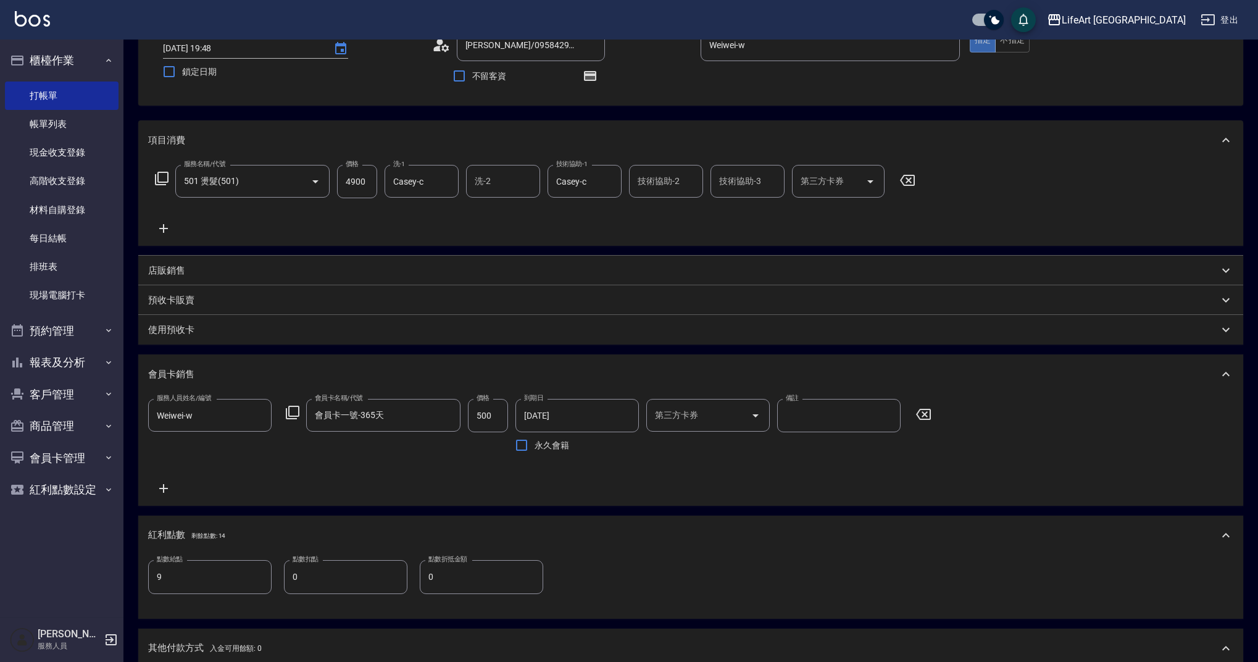
scroll to position [91, 0]
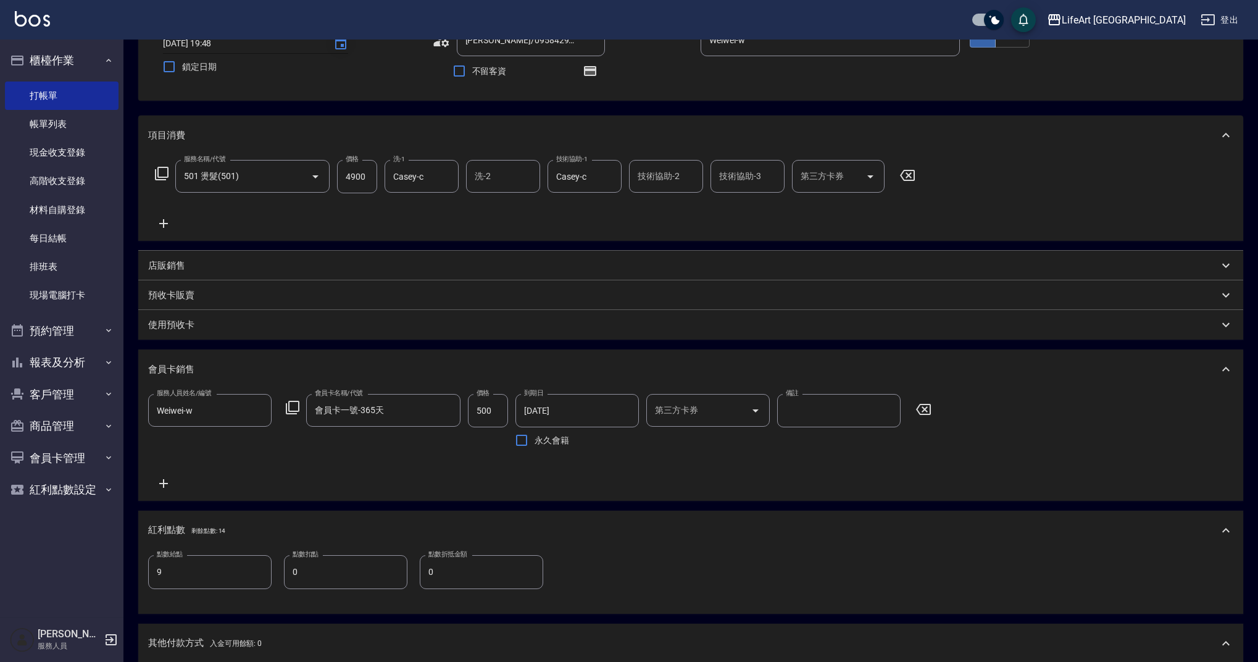
type input "5400"
click at [338, 46] on icon "Choose date, selected date is 2025-10-04" at bounding box center [340, 43] width 15 height 15
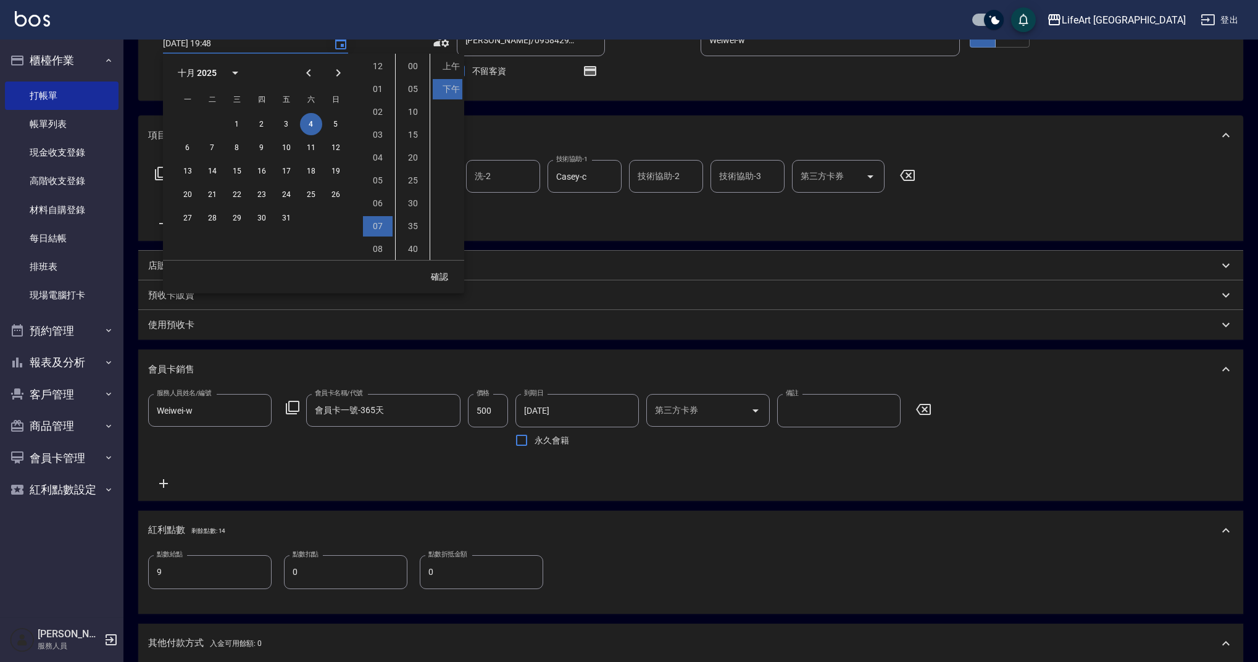
scroll to position [69, 0]
click at [335, 125] on button "5" at bounding box center [336, 124] width 22 height 22
type input "[DATE] 19:48"
click at [449, 277] on button "確認" at bounding box center [440, 277] width 40 height 23
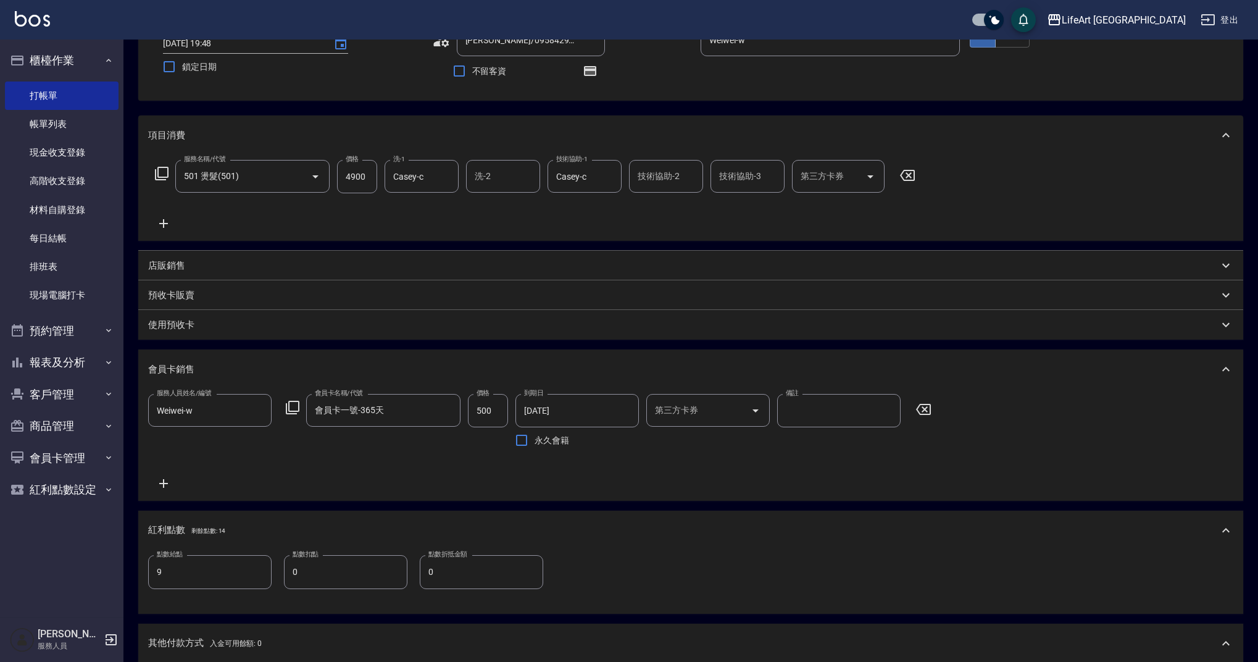
scroll to position [368, 0]
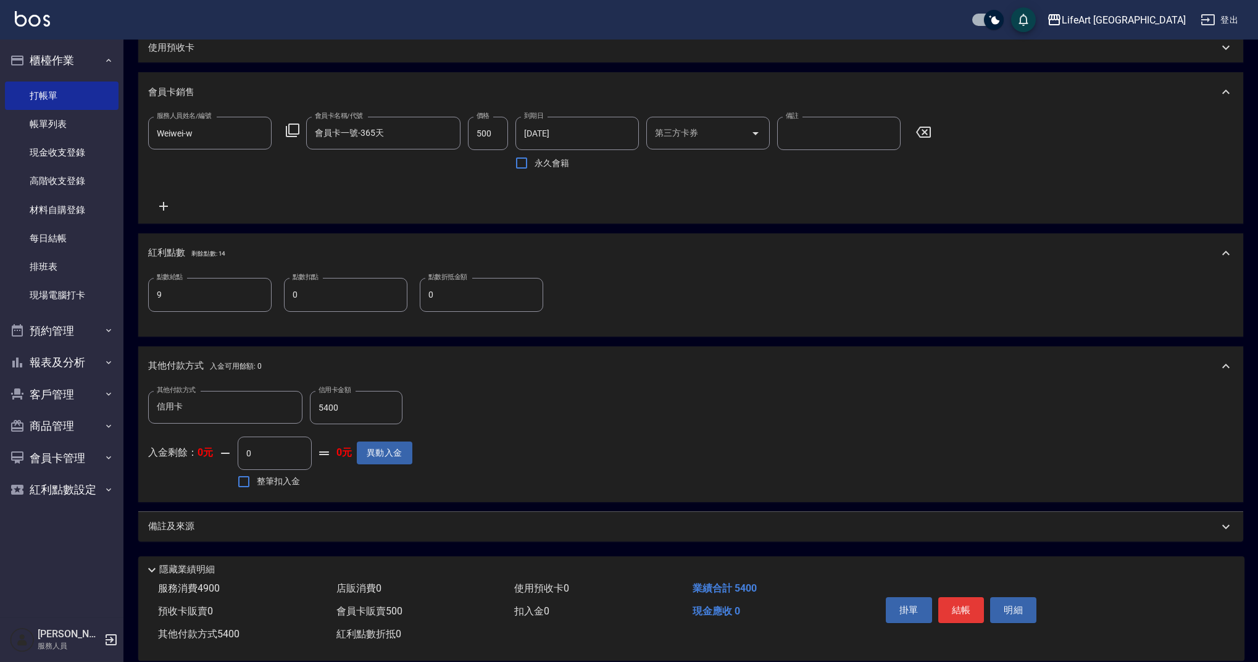
click at [440, 531] on div "備註及來源" at bounding box center [683, 526] width 1071 height 13
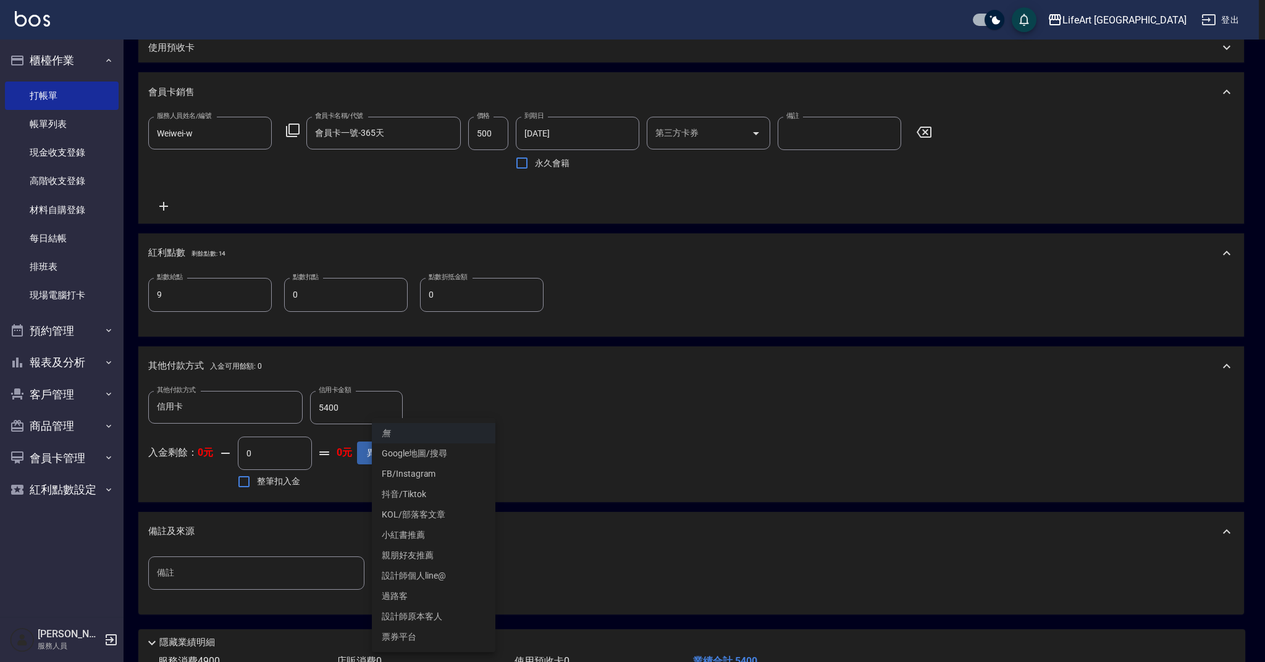
click at [454, 576] on body "LifeArt 蘆洲 登出 櫃檯作業 打帳單 帳單列表 現金收支登錄 高階收支登錄 材料自購登錄 每日結帳 排班表 現場電腦打卡 預約管理 預約管理 單日預約…" at bounding box center [632, 190] width 1265 height 1116
click at [445, 616] on li "設計師原本客人" at bounding box center [433, 616] width 123 height 20
type input "設計師原本客人"
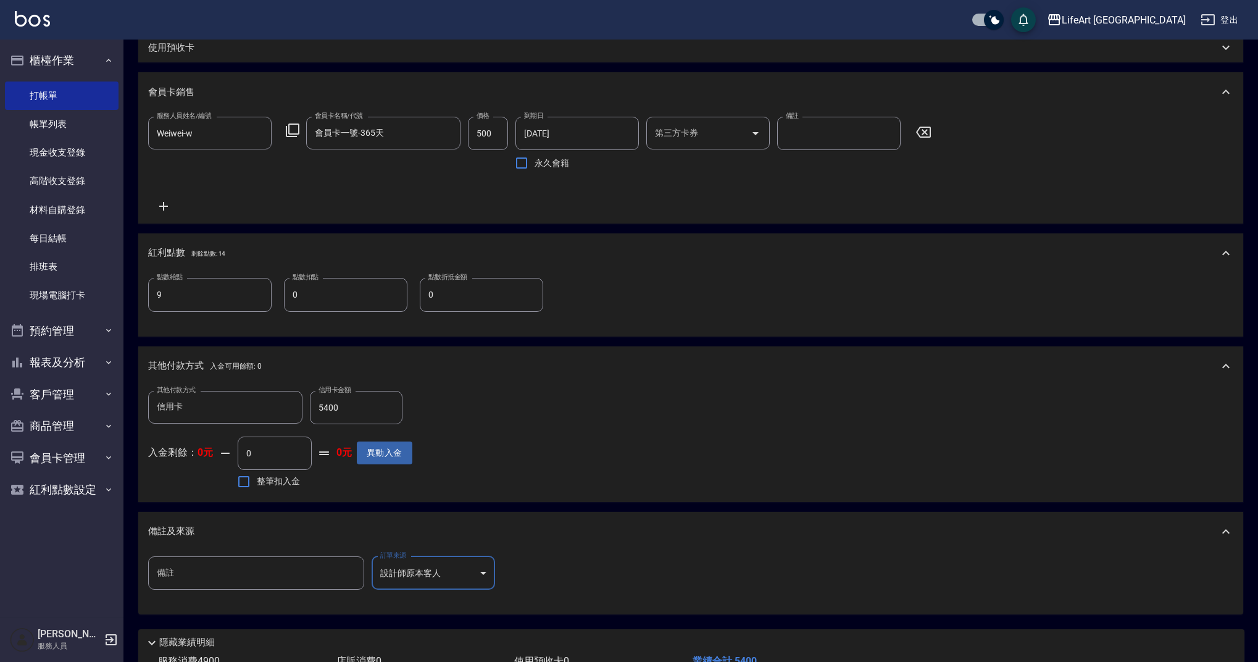
scroll to position [460, 0]
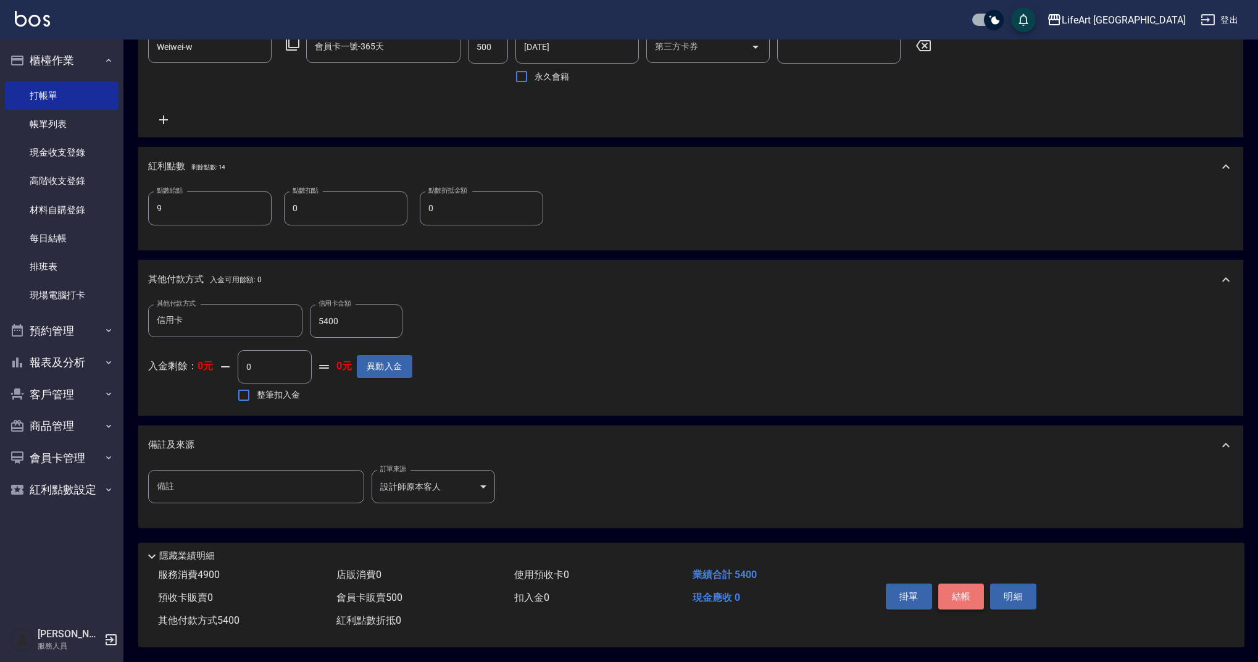
click at [963, 595] on button "結帳" at bounding box center [962, 597] width 46 height 26
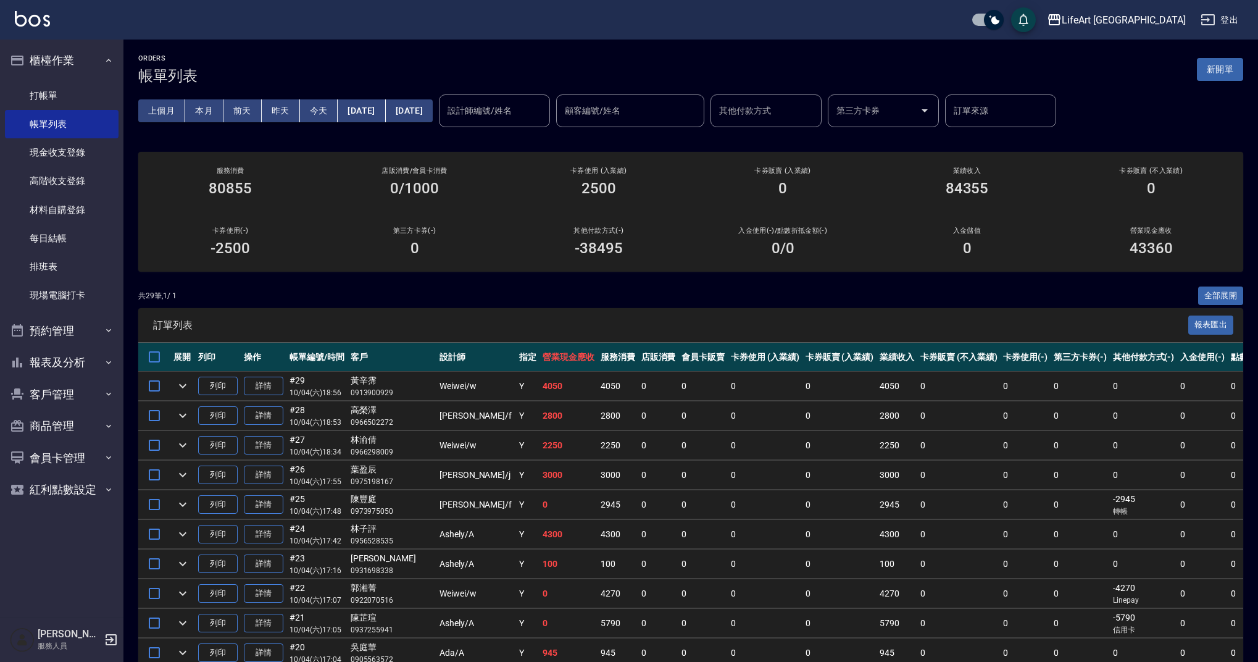
click at [385, 111] on button "[DATE]" at bounding box center [362, 110] width 48 height 23
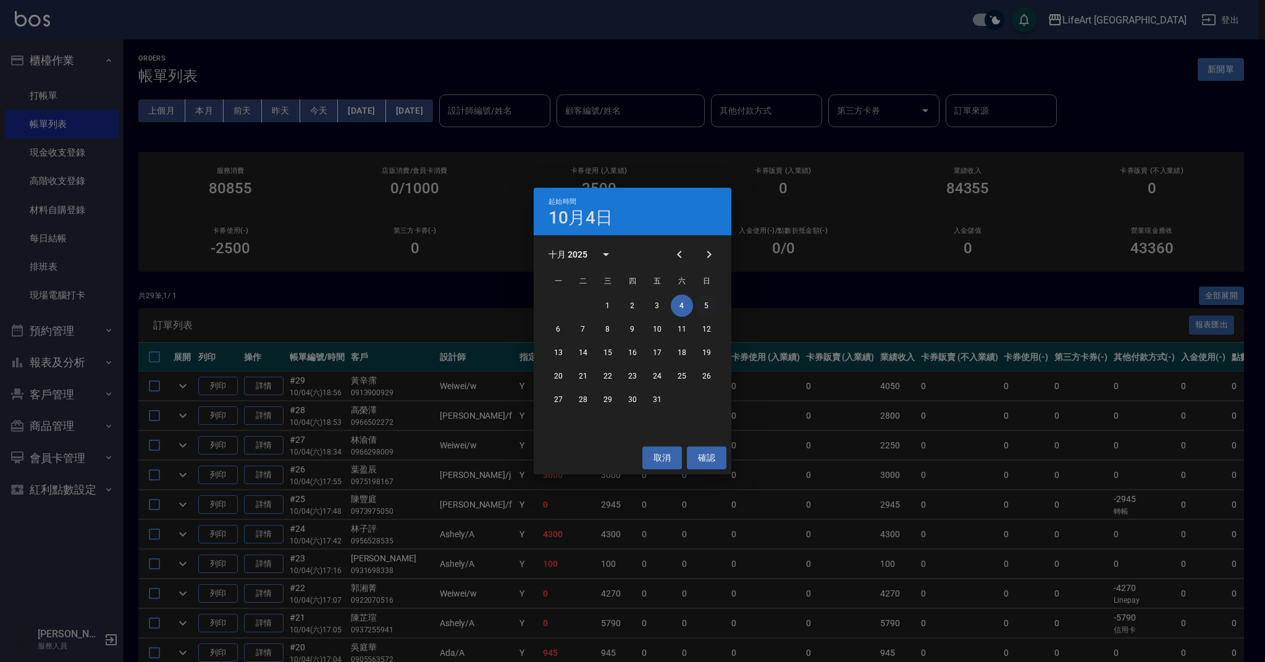
click at [707, 306] on button "5" at bounding box center [706, 306] width 22 height 22
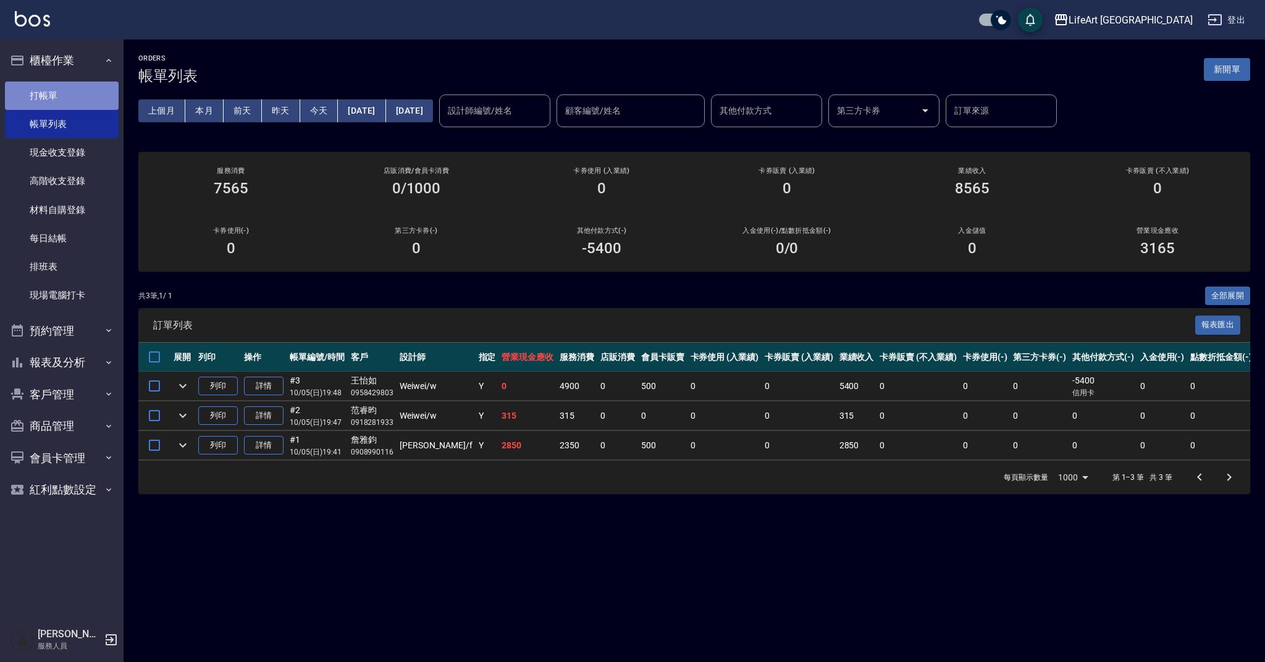
click at [77, 103] on link "打帳單" at bounding box center [62, 96] width 114 height 28
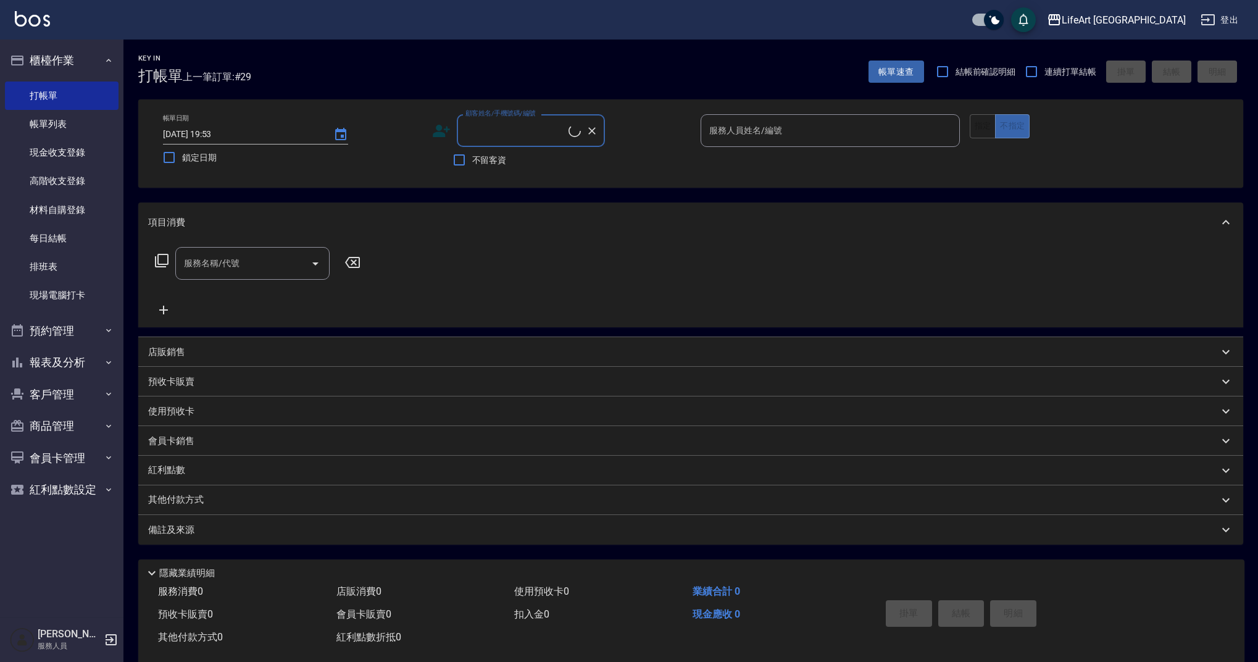
click at [507, 138] on input "顧客姓名/手機號碼/編號" at bounding box center [516, 131] width 106 height 22
click at [504, 159] on li "[PERSON_NAME]/0908922001/" at bounding box center [531, 162] width 148 height 20
type input "[PERSON_NAME]/0908922001/"
type input "Ashely-A"
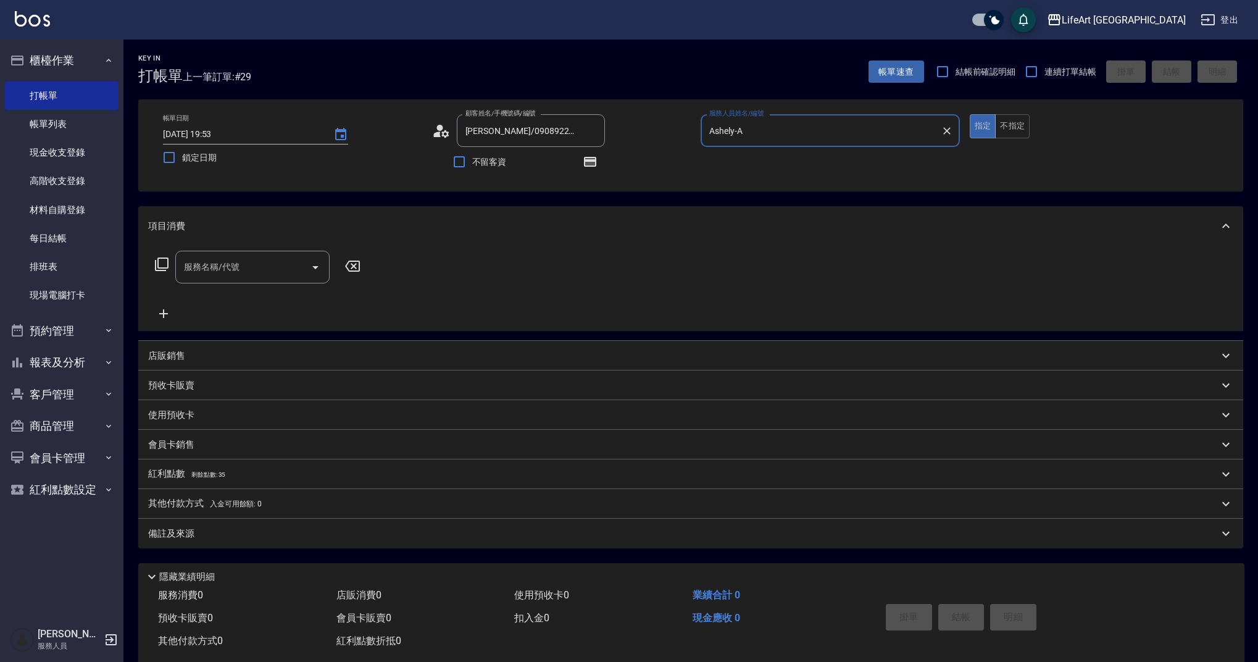
click at [443, 135] on icon at bounding box center [445, 133] width 7 height 7
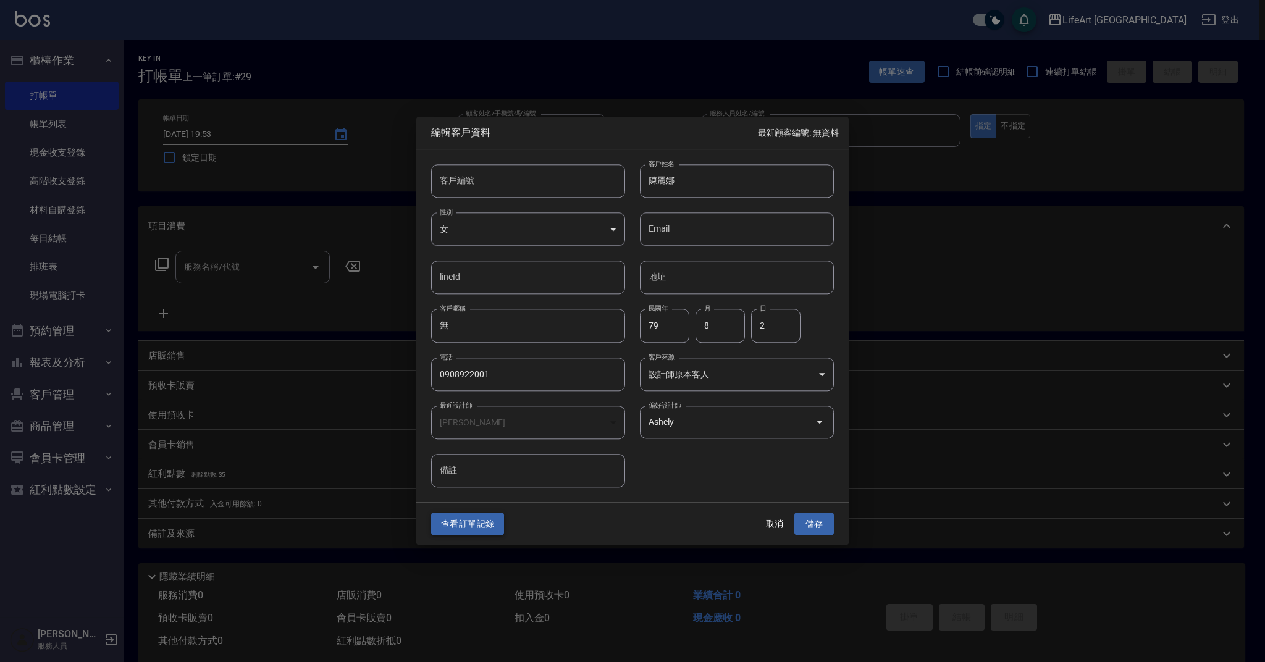
click at [463, 528] on button "查看訂單記錄" at bounding box center [467, 524] width 73 height 23
